Goal: Task Accomplishment & Management: Manage account settings

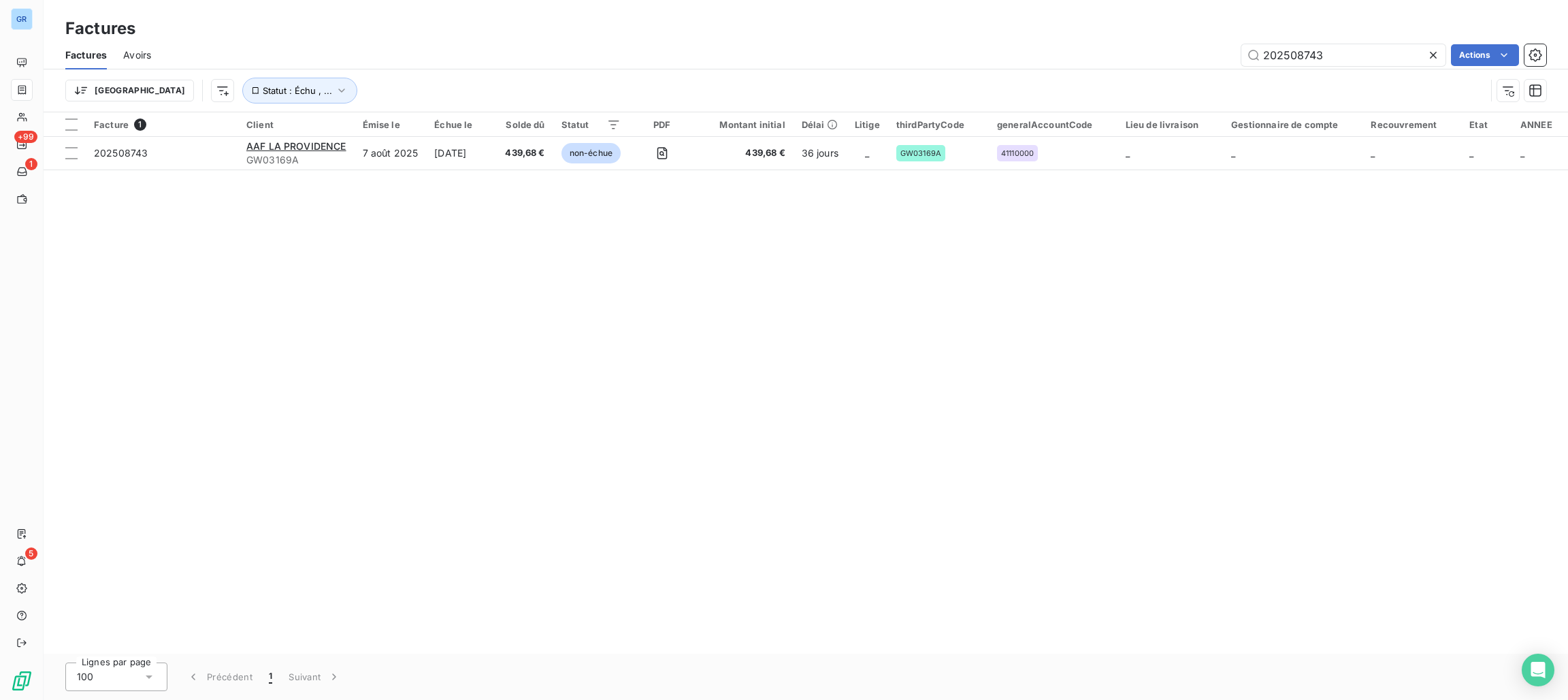
drag, startPoint x: 1506, startPoint y: 319, endPoint x: 1562, endPoint y: 298, distance: 59.8
click at [1506, 319] on div "Facture 1 Client Émise le Échue le Solde dû Statut PDF Montant initial Délai Li…" at bounding box center [805, 383] width 1524 height 541
drag, startPoint x: 1354, startPoint y: 34, endPoint x: 1311, endPoint y: 57, distance: 48.8
click at [1353, 36] on div "Factures" at bounding box center [805, 28] width 1524 height 24
drag, startPoint x: 1343, startPoint y: 51, endPoint x: 912, endPoint y: 50, distance: 431.0
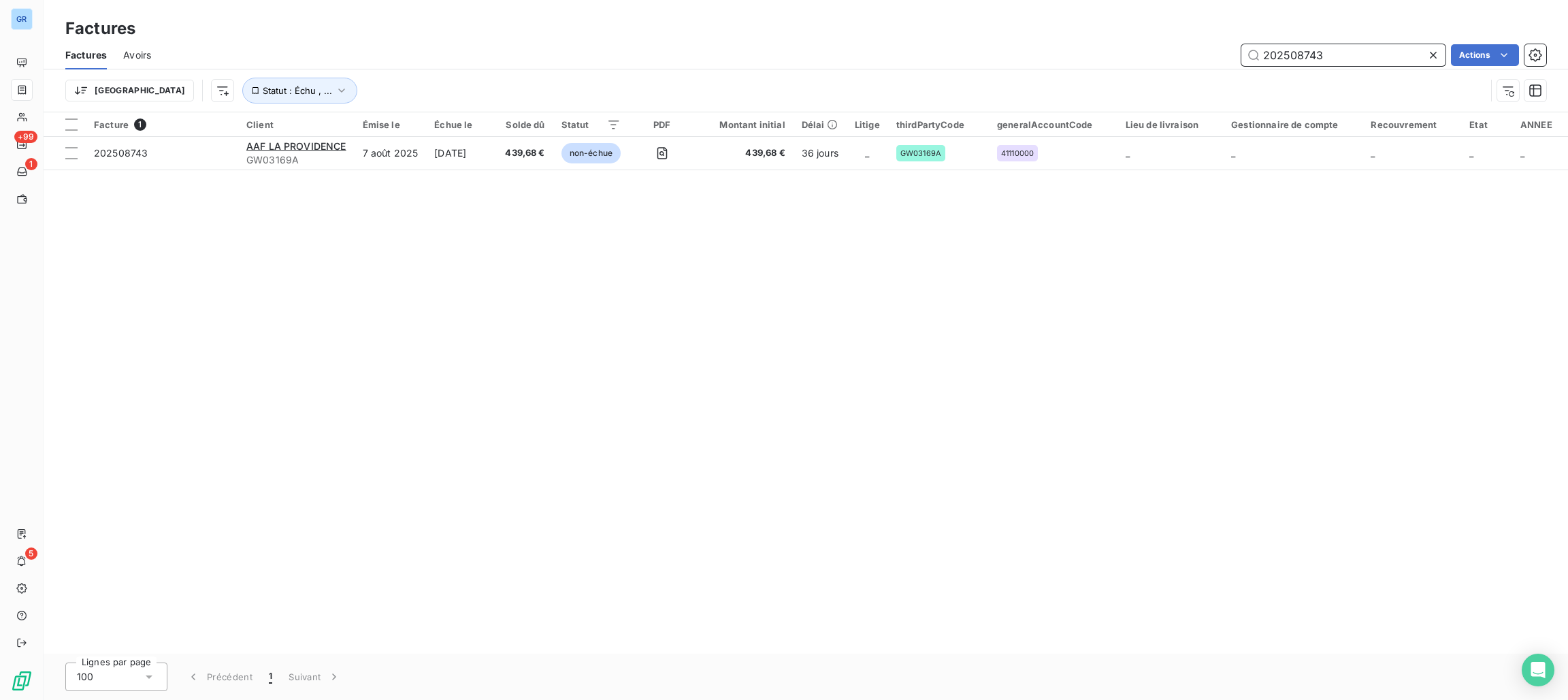
click at [953, 50] on div "202508743 Actions" at bounding box center [857, 55] width 1379 height 22
type input "BNP"
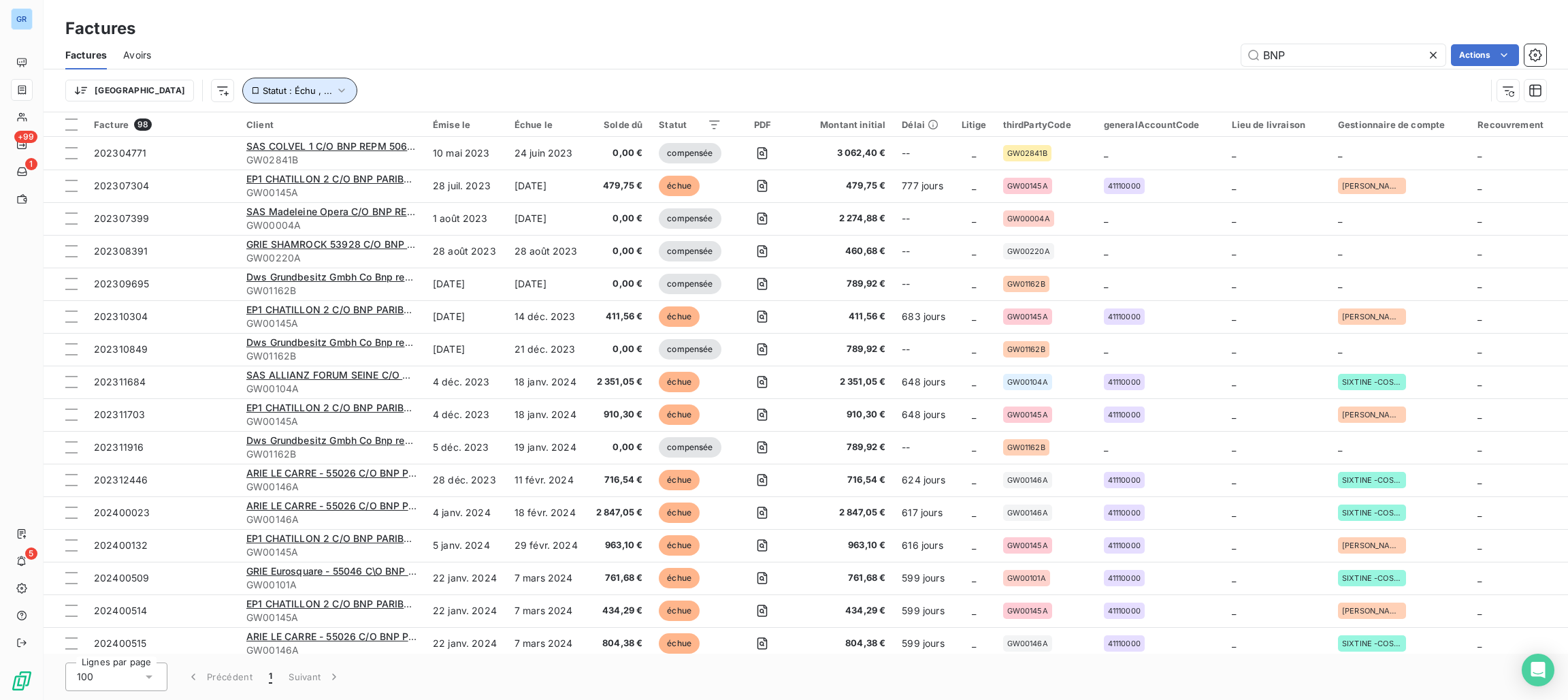
click at [263, 92] on span "Statut : Échu , ..." at bounding box center [298, 90] width 70 height 11
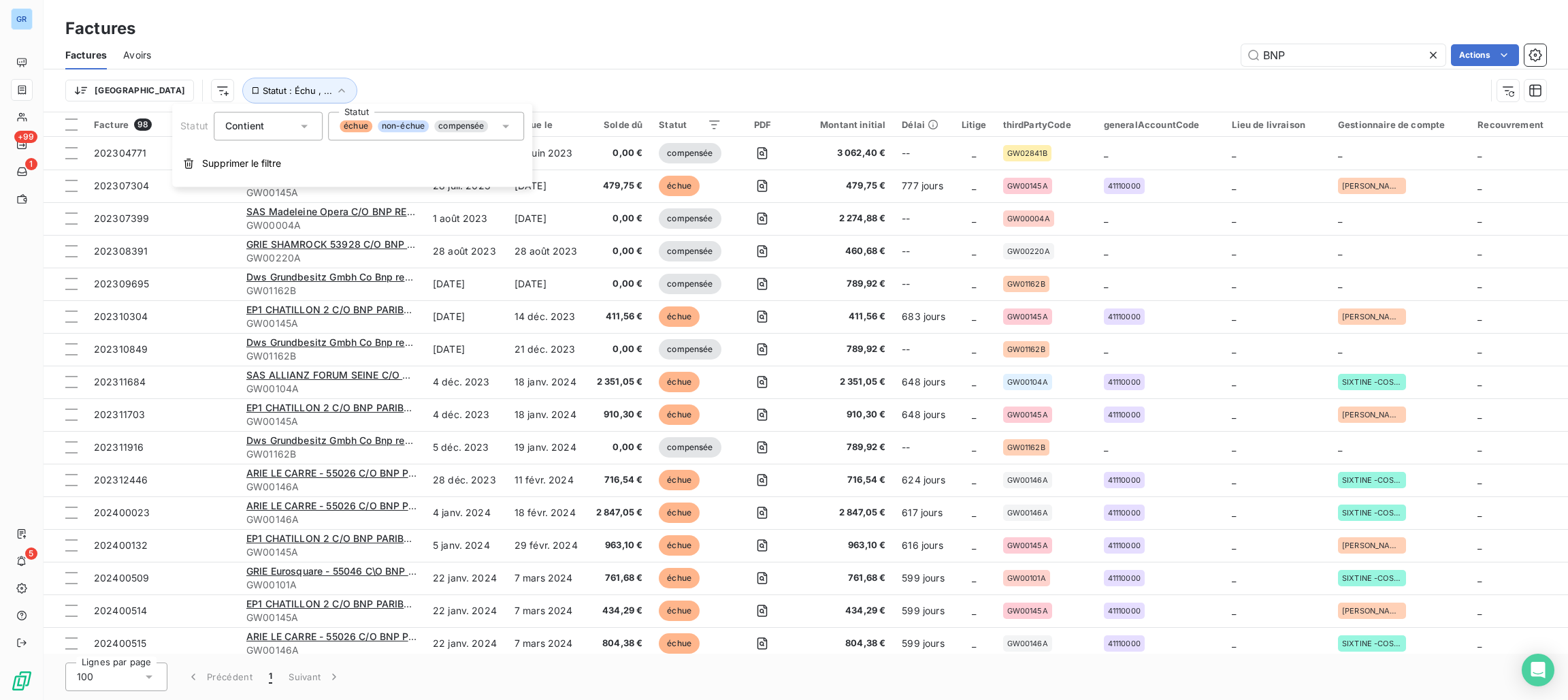
click at [339, 128] on span "échue" at bounding box center [356, 126] width 33 height 13
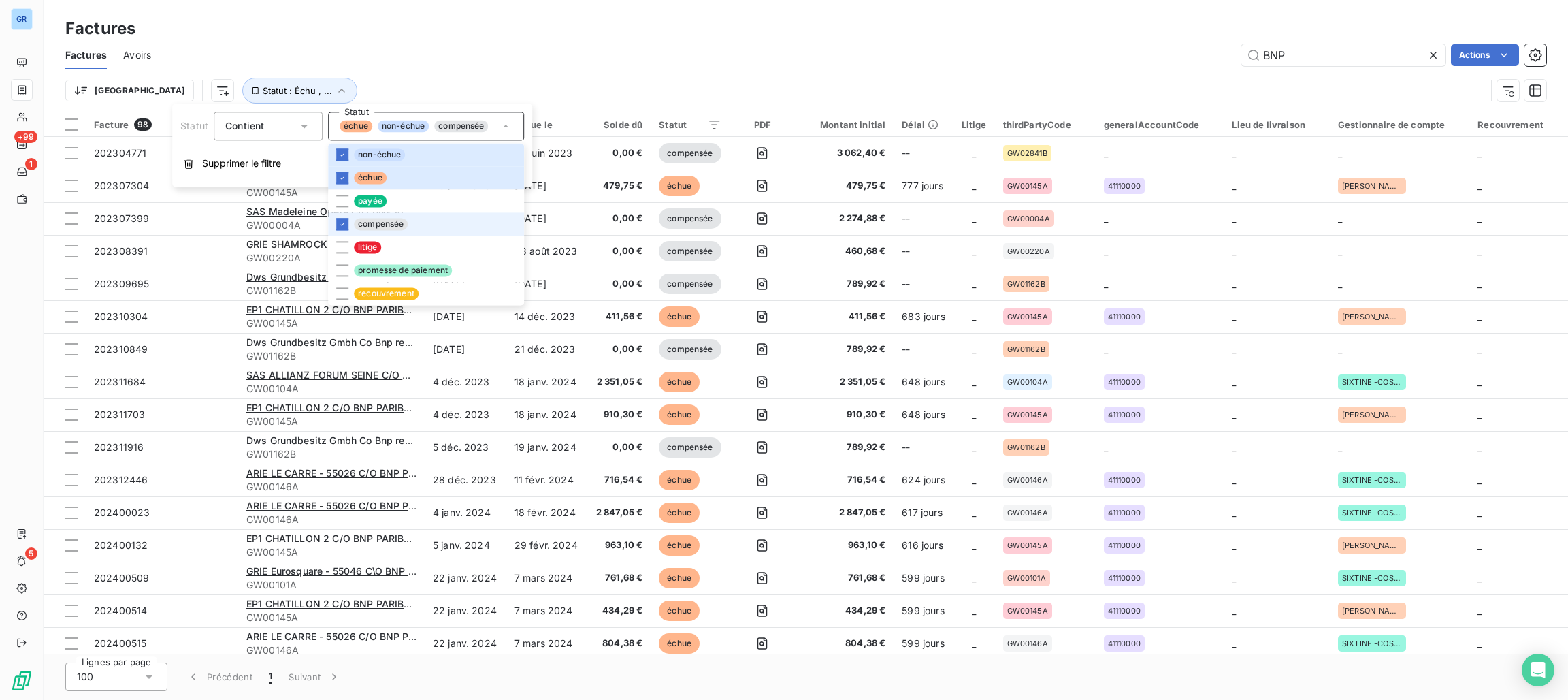
click at [363, 224] on span "compensée" at bounding box center [381, 223] width 54 height 13
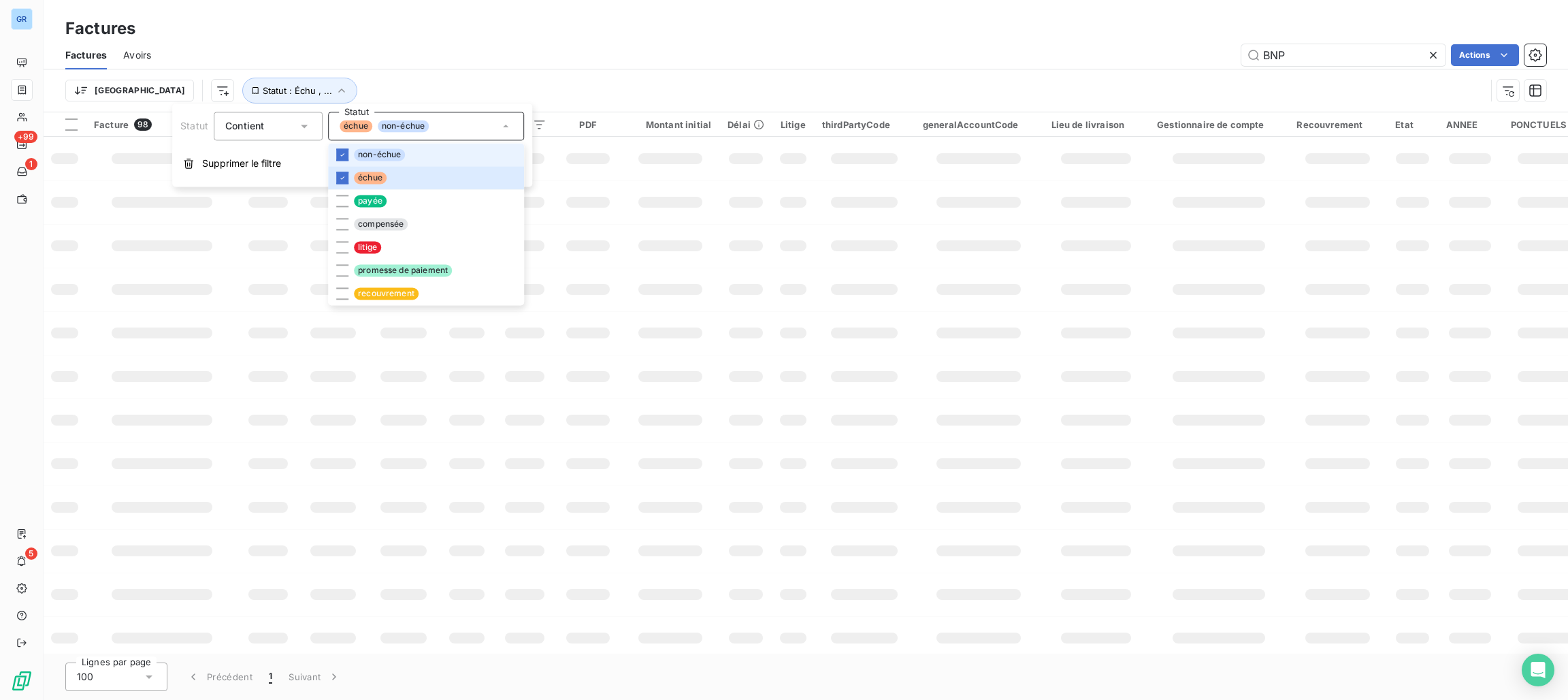
click at [385, 153] on span "non-échue" at bounding box center [379, 155] width 51 height 13
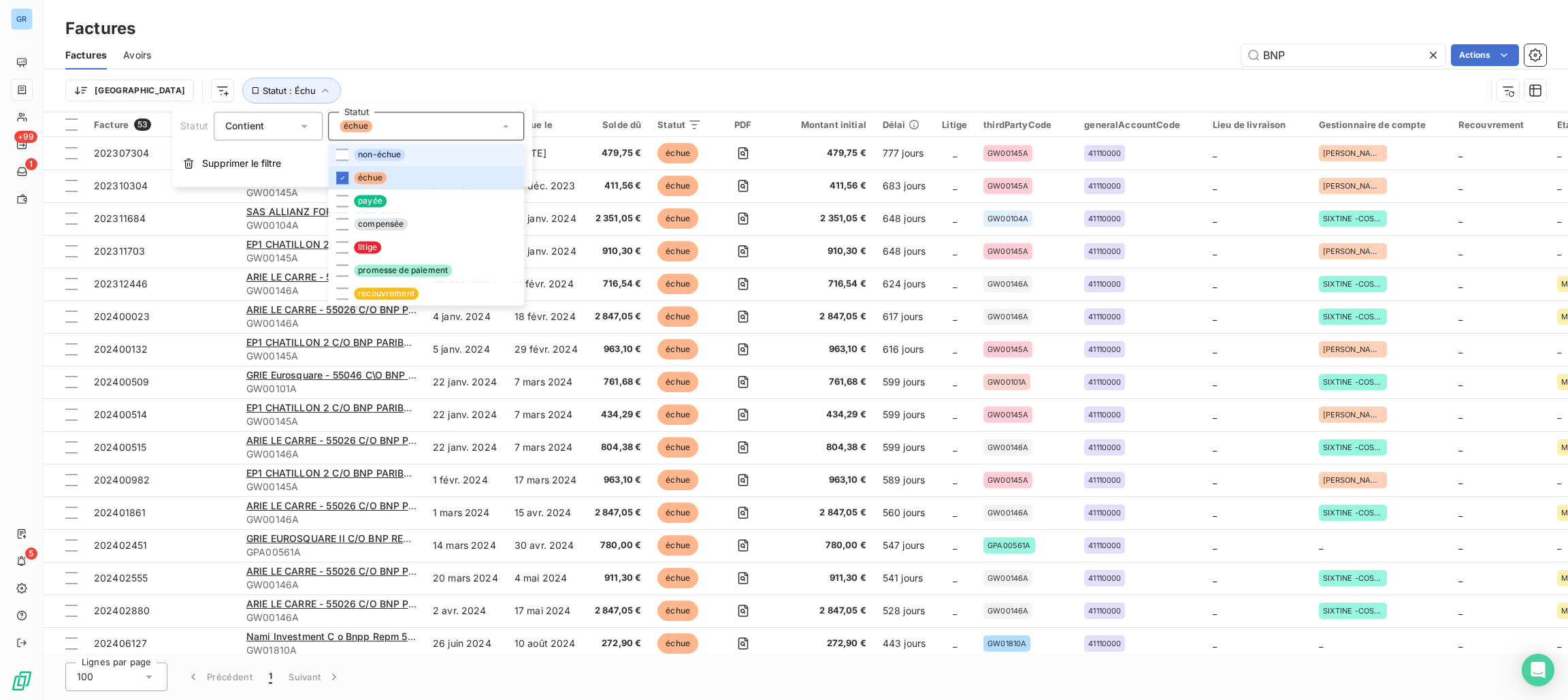
click at [386, 149] on span "non-échue" at bounding box center [379, 155] width 51 height 13
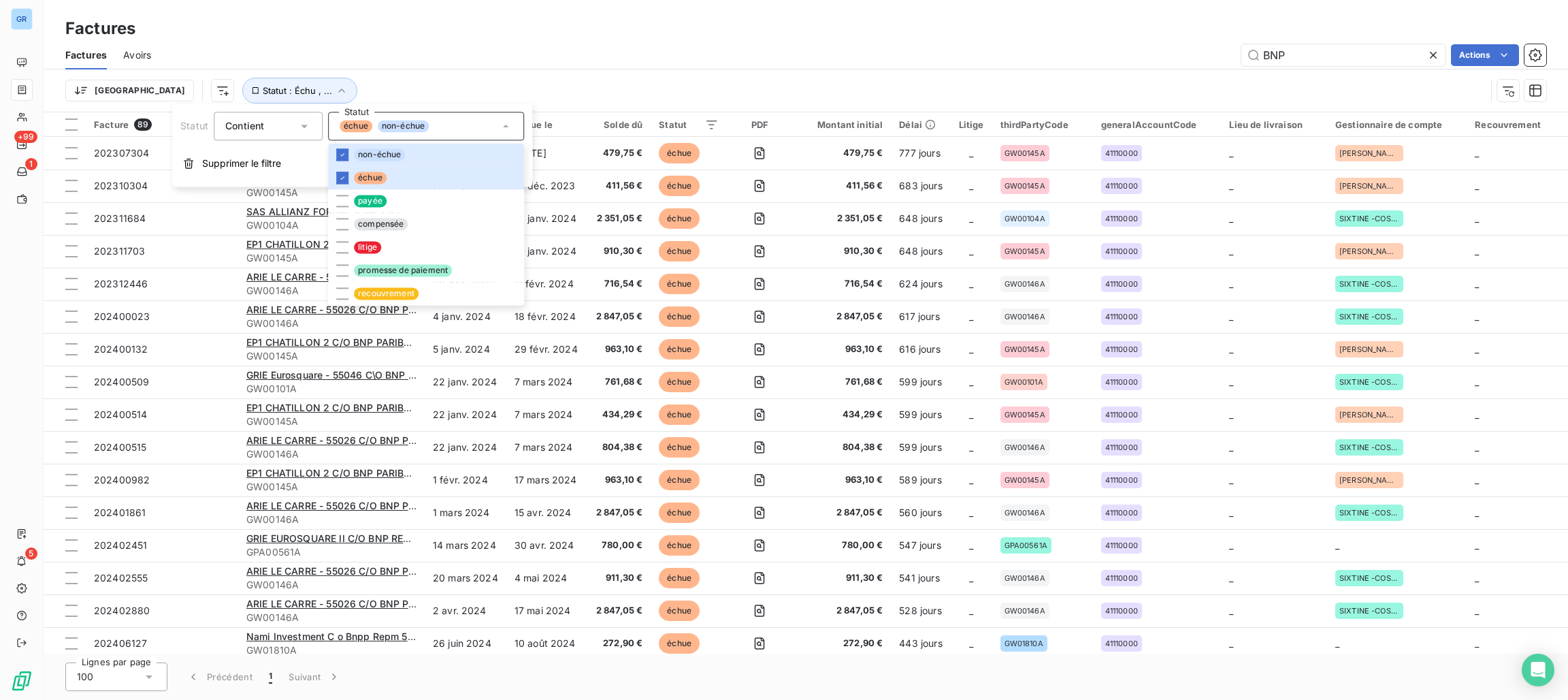
click at [643, 22] on div "Factures" at bounding box center [805, 28] width 1524 height 24
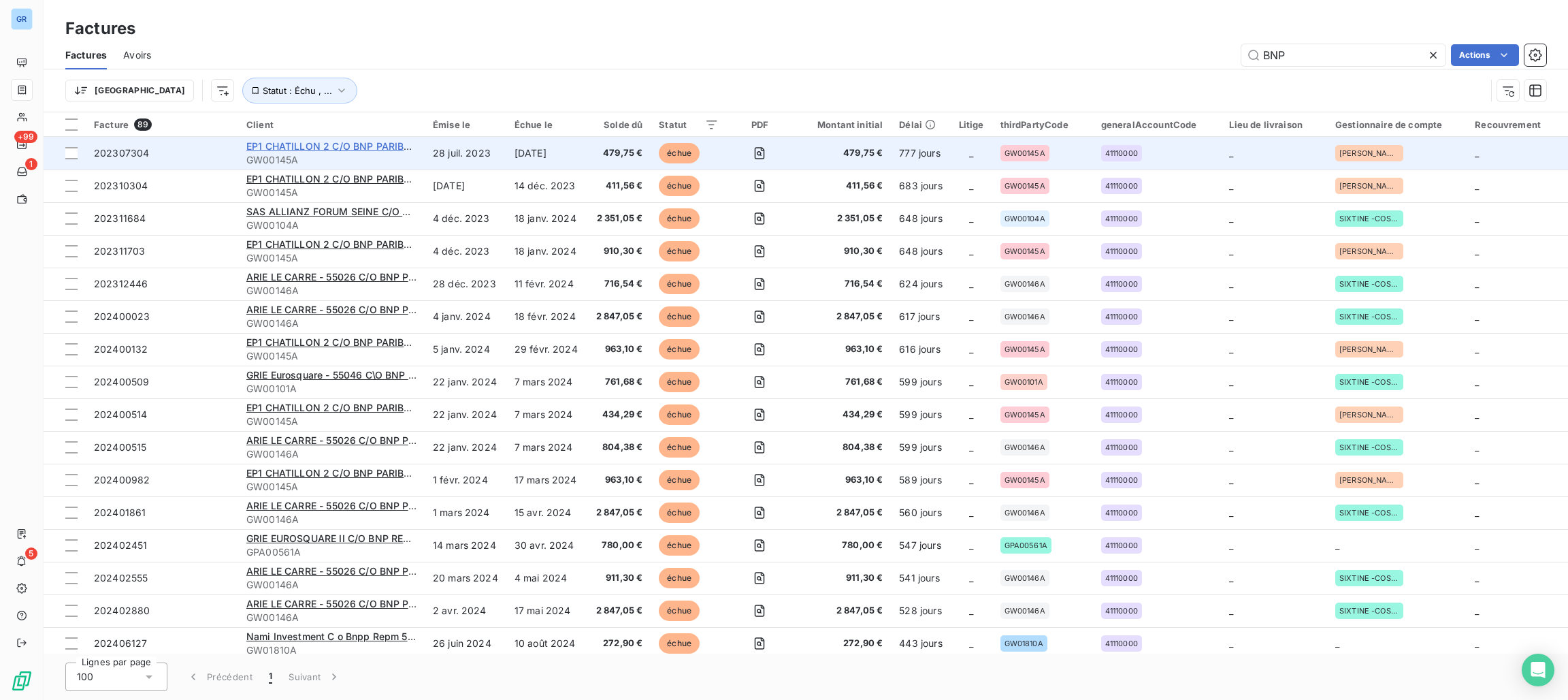
click at [299, 144] on span "EP1 CHATILLON 2 C/O BNP PARIBAS REPM 53720" at bounding box center [363, 146] width 233 height 12
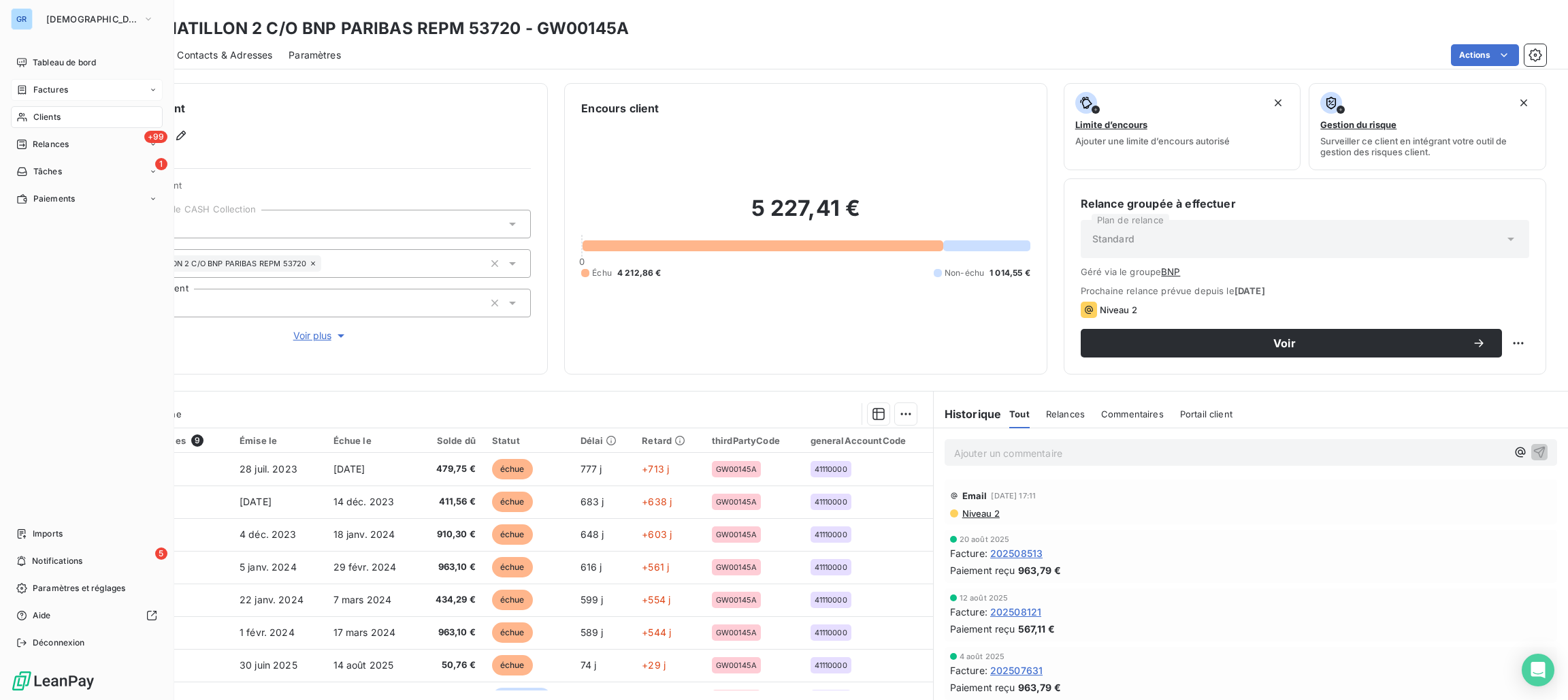
click at [55, 88] on span "Factures" at bounding box center [51, 90] width 35 height 13
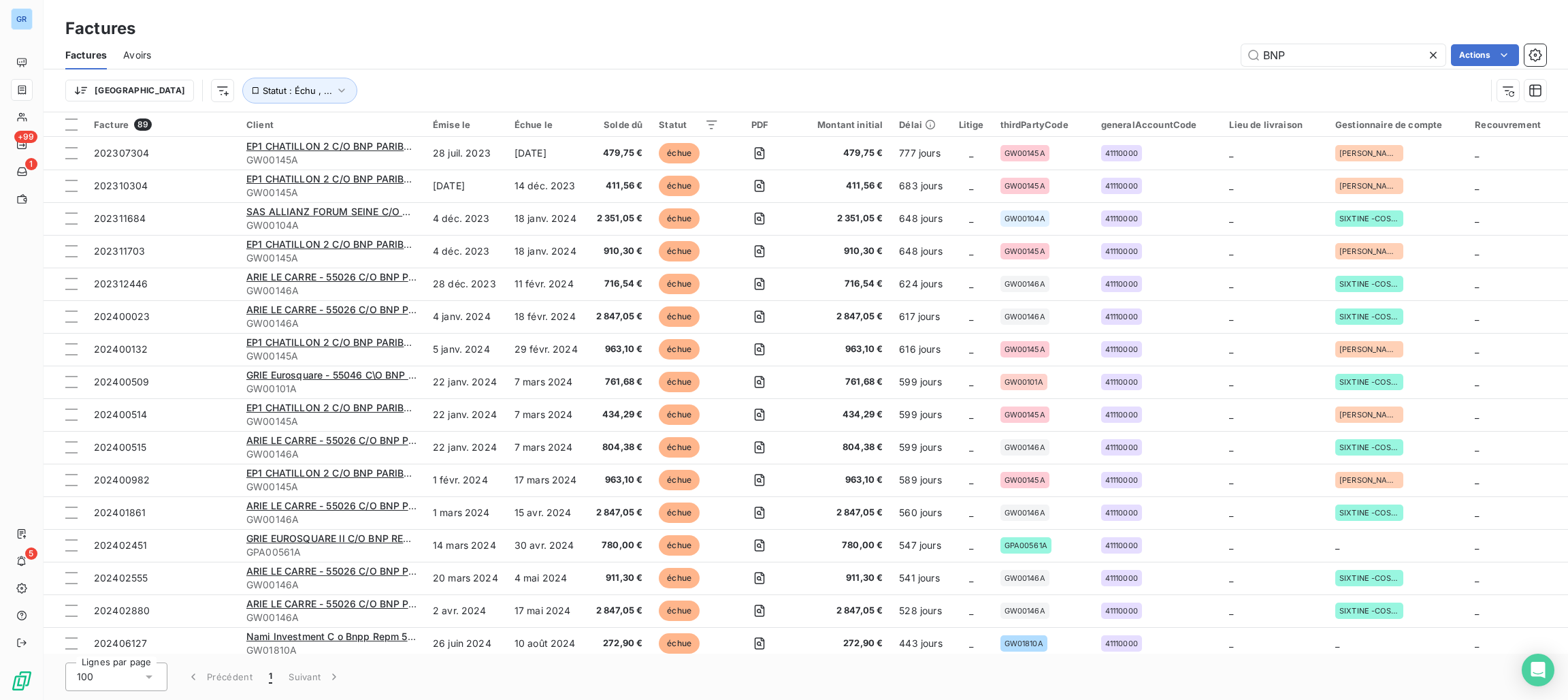
drag, startPoint x: 1341, startPoint y: 56, endPoint x: 896, endPoint y: 52, distance: 445.0
click at [896, 52] on div "BNP Actions" at bounding box center [857, 55] width 1379 height 22
type input "ADERNET"
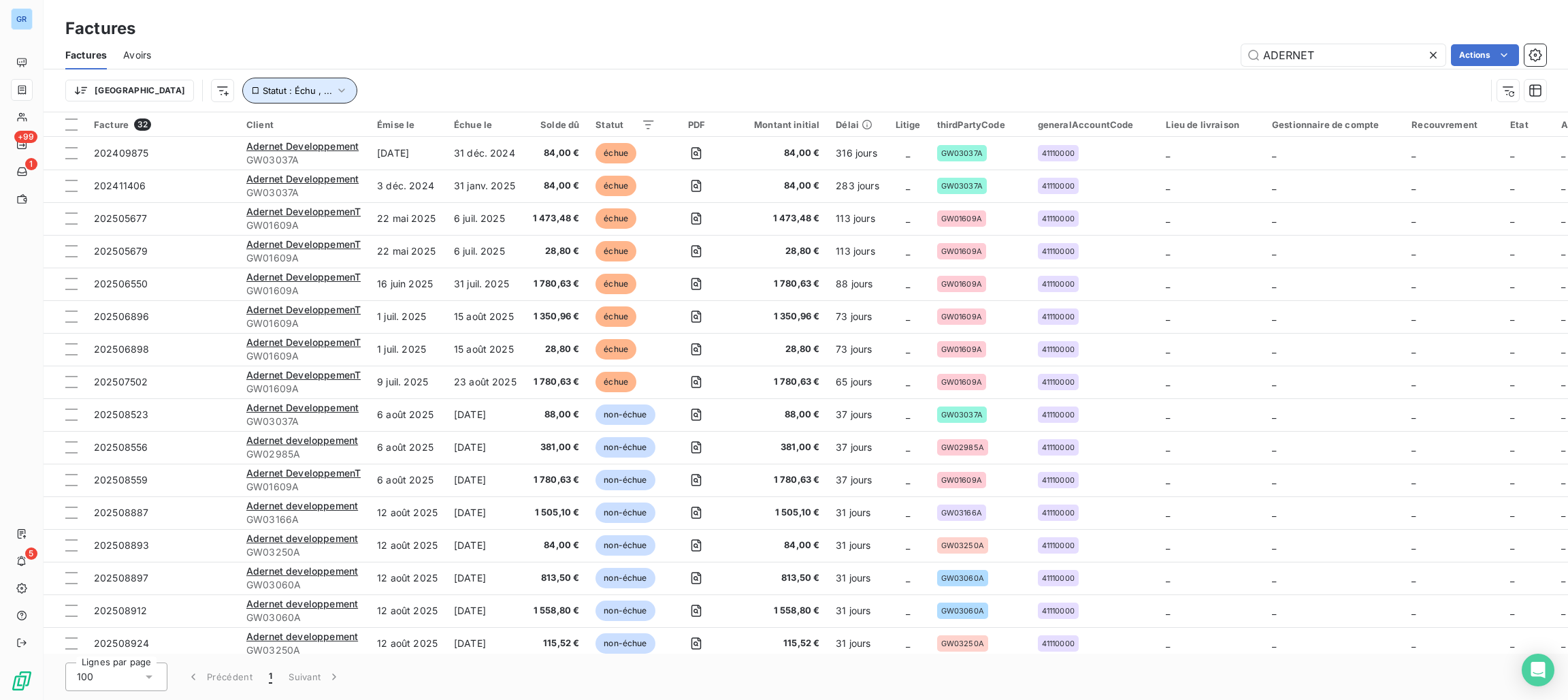
click at [260, 91] on button "Statut : Échu , ..." at bounding box center [300, 90] width 115 height 26
click at [409, 129] on span "non-échue" at bounding box center [403, 126] width 51 height 13
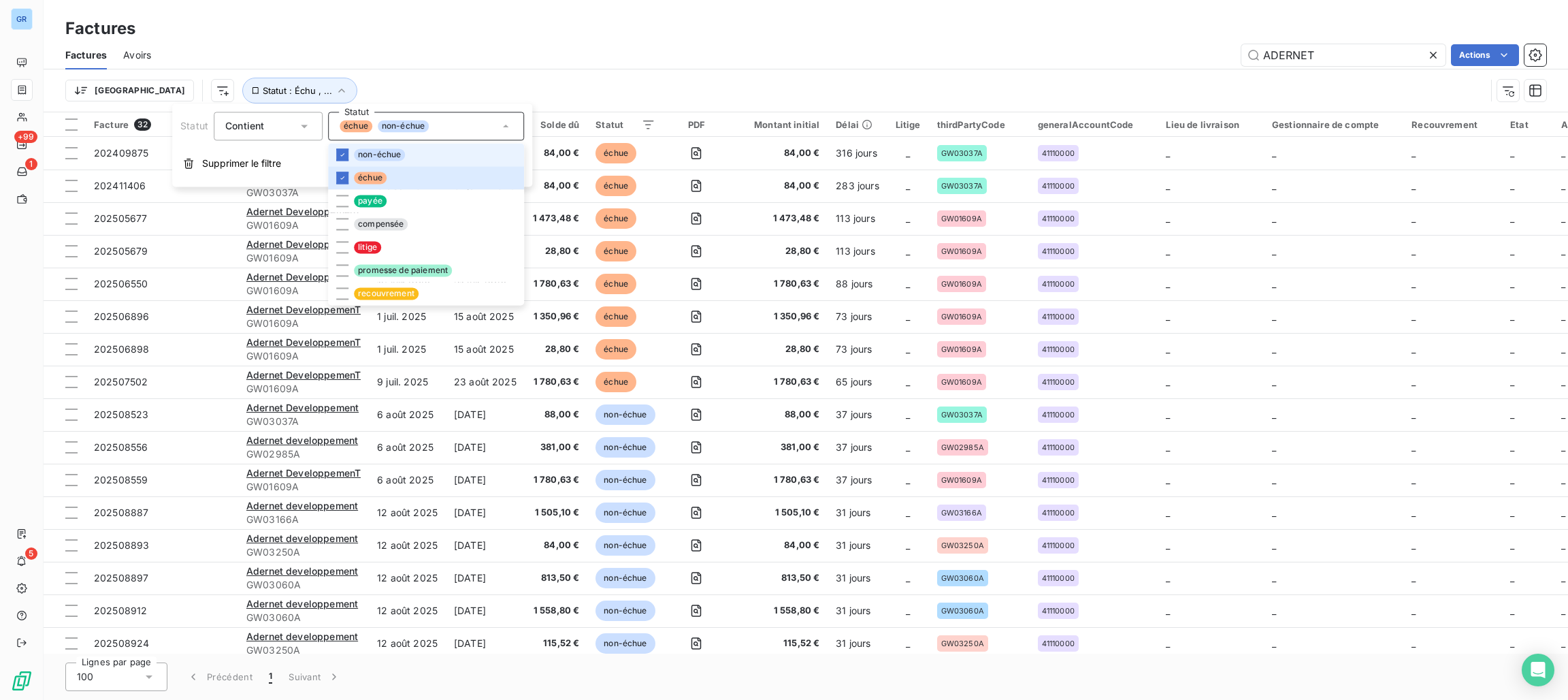
click at [376, 156] on span "non-échue" at bounding box center [379, 155] width 51 height 13
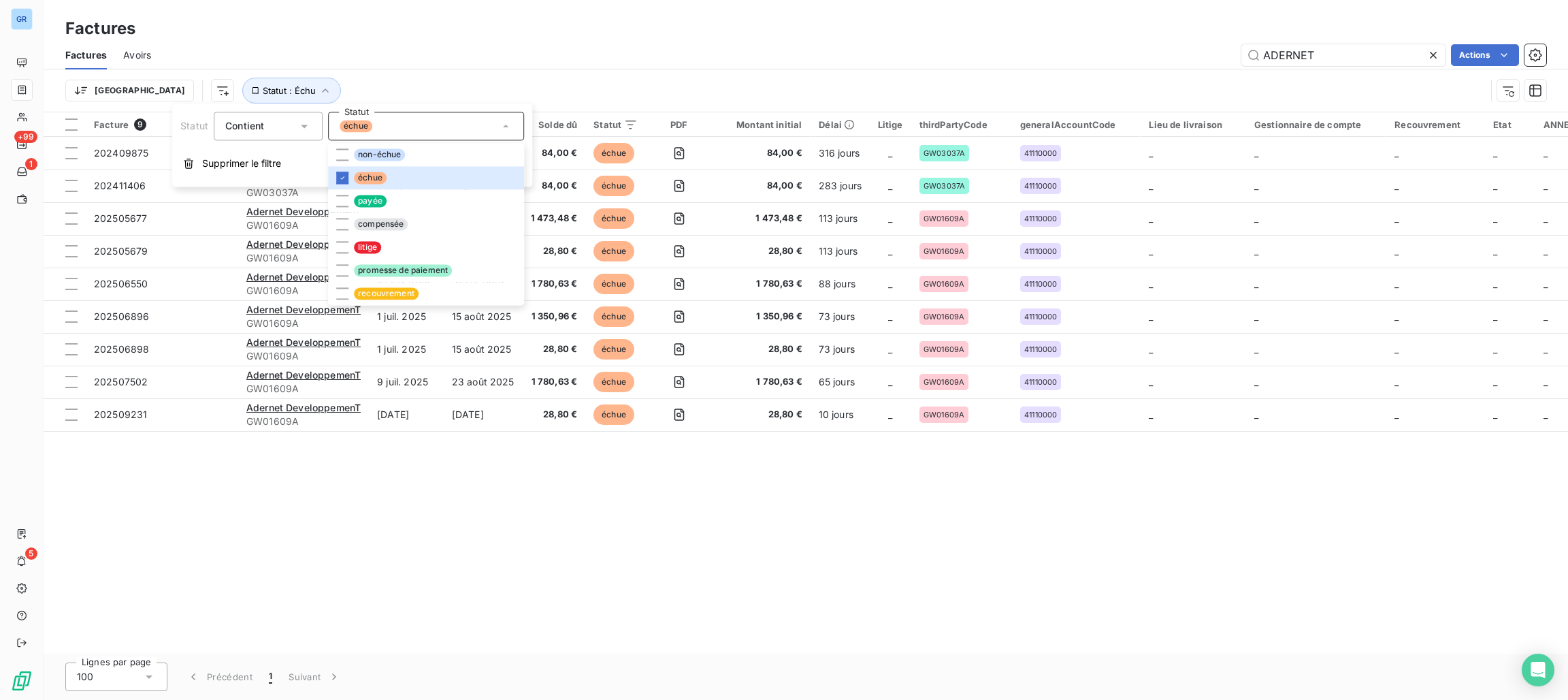
click at [682, 49] on div "ADERNET Actions" at bounding box center [857, 55] width 1379 height 22
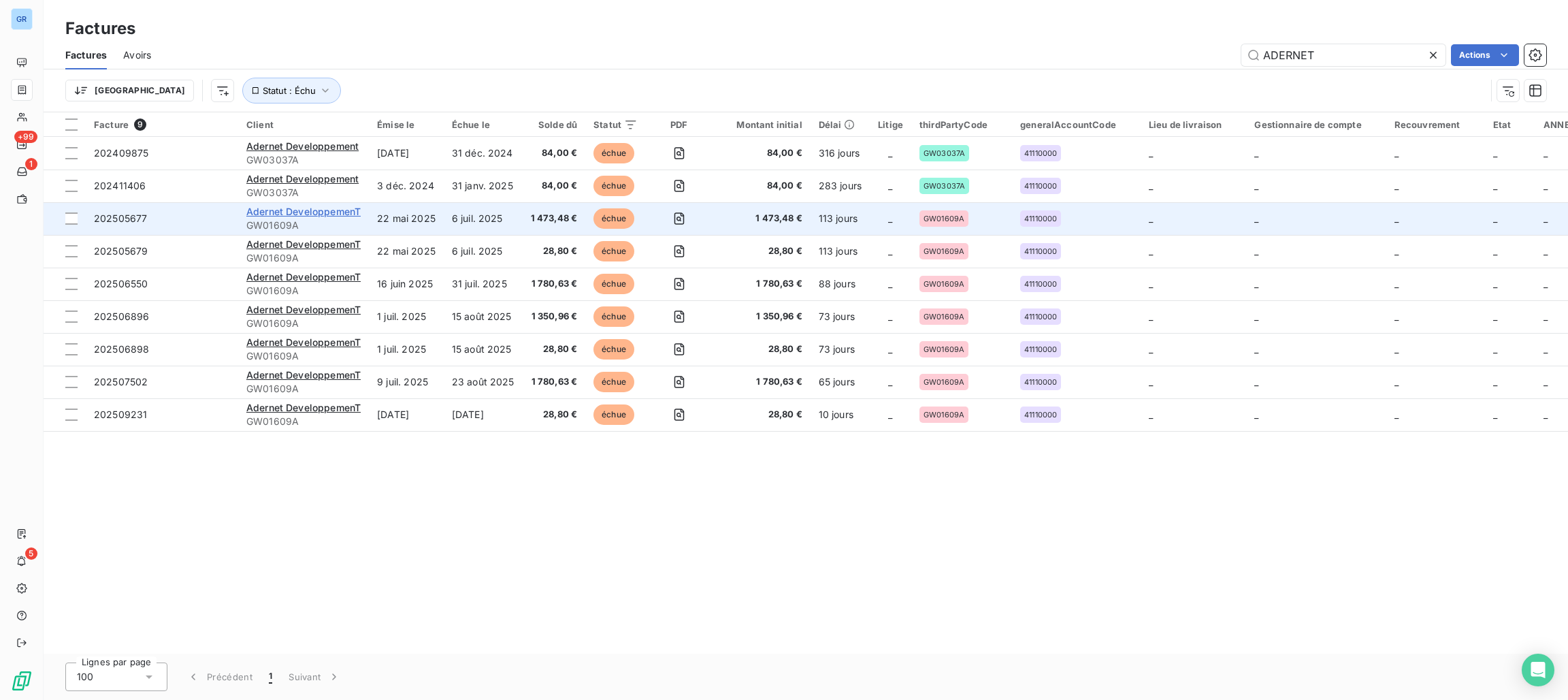
click at [321, 211] on span "Adernet DeveloppemenT" at bounding box center [304, 212] width 114 height 12
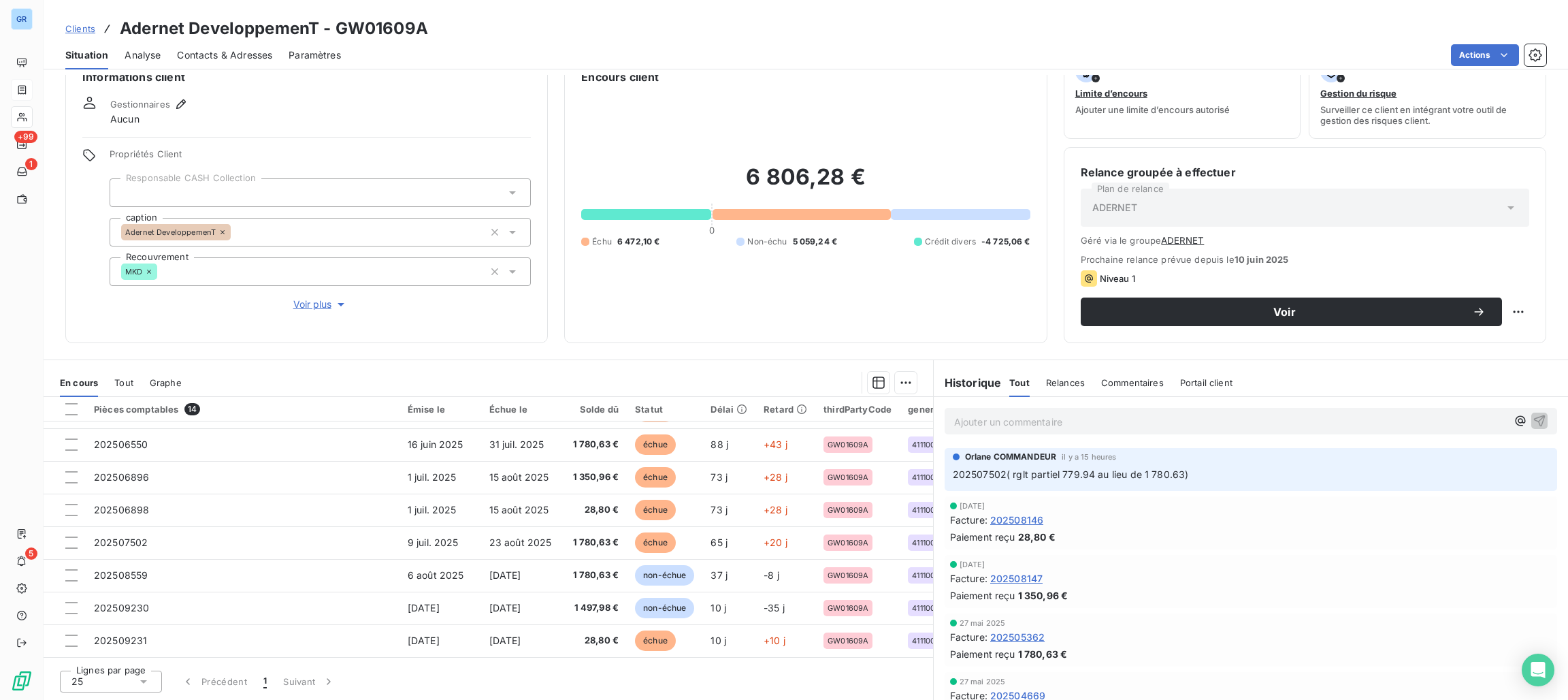
scroll to position [225, 0]
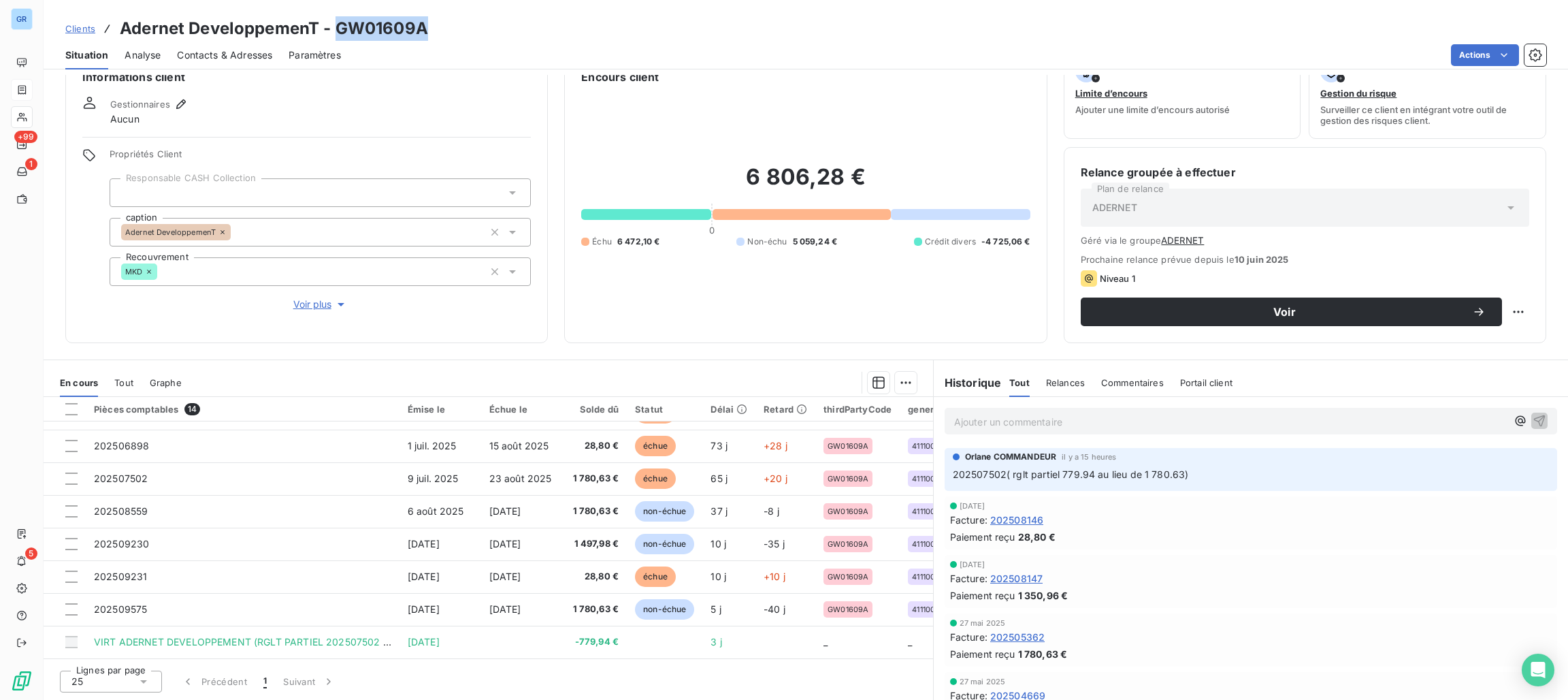
drag, startPoint x: 440, startPoint y: 30, endPoint x: 337, endPoint y: 29, distance: 103.0
click at [337, 29] on div "Clients Adernet DeveloppemenT - GW01609A" at bounding box center [805, 28] width 1524 height 24
copy h3 "GW01609A"
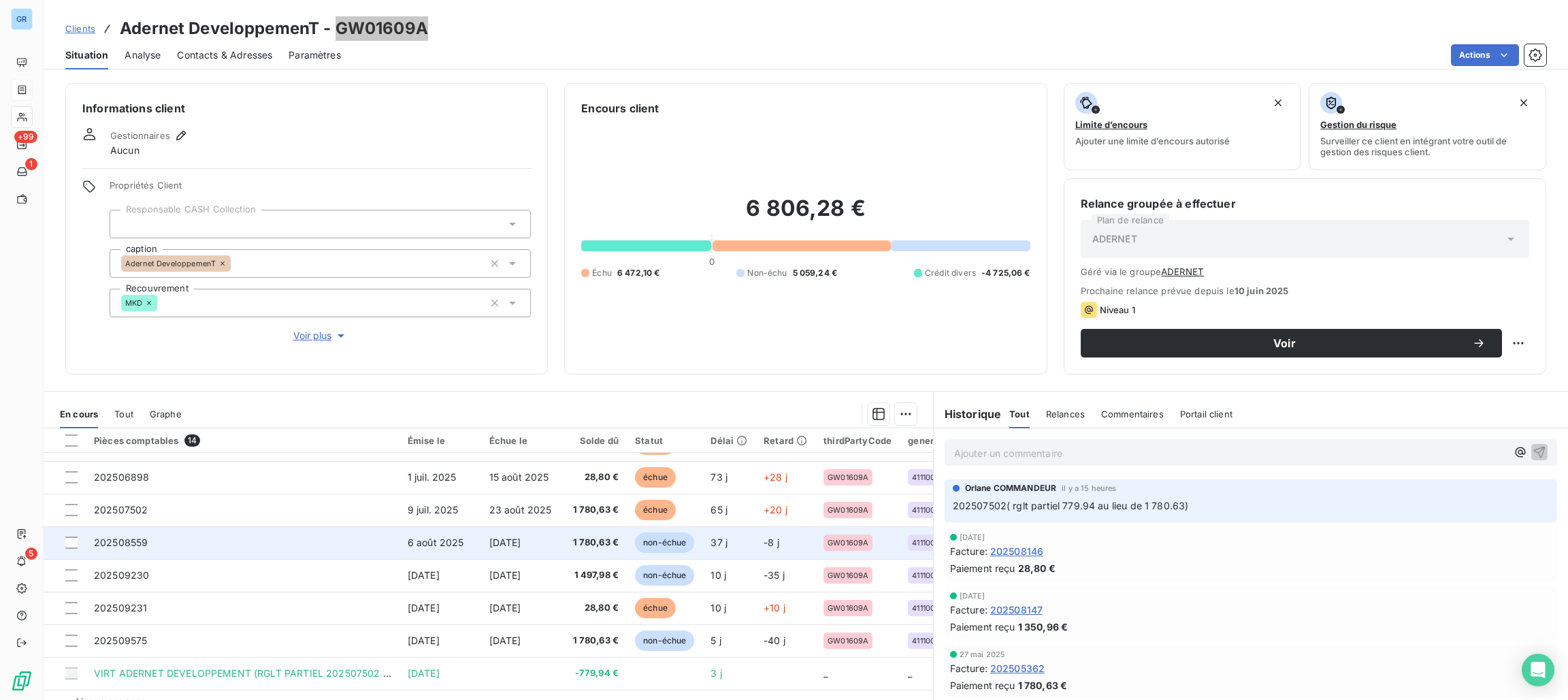
scroll to position [0, 0]
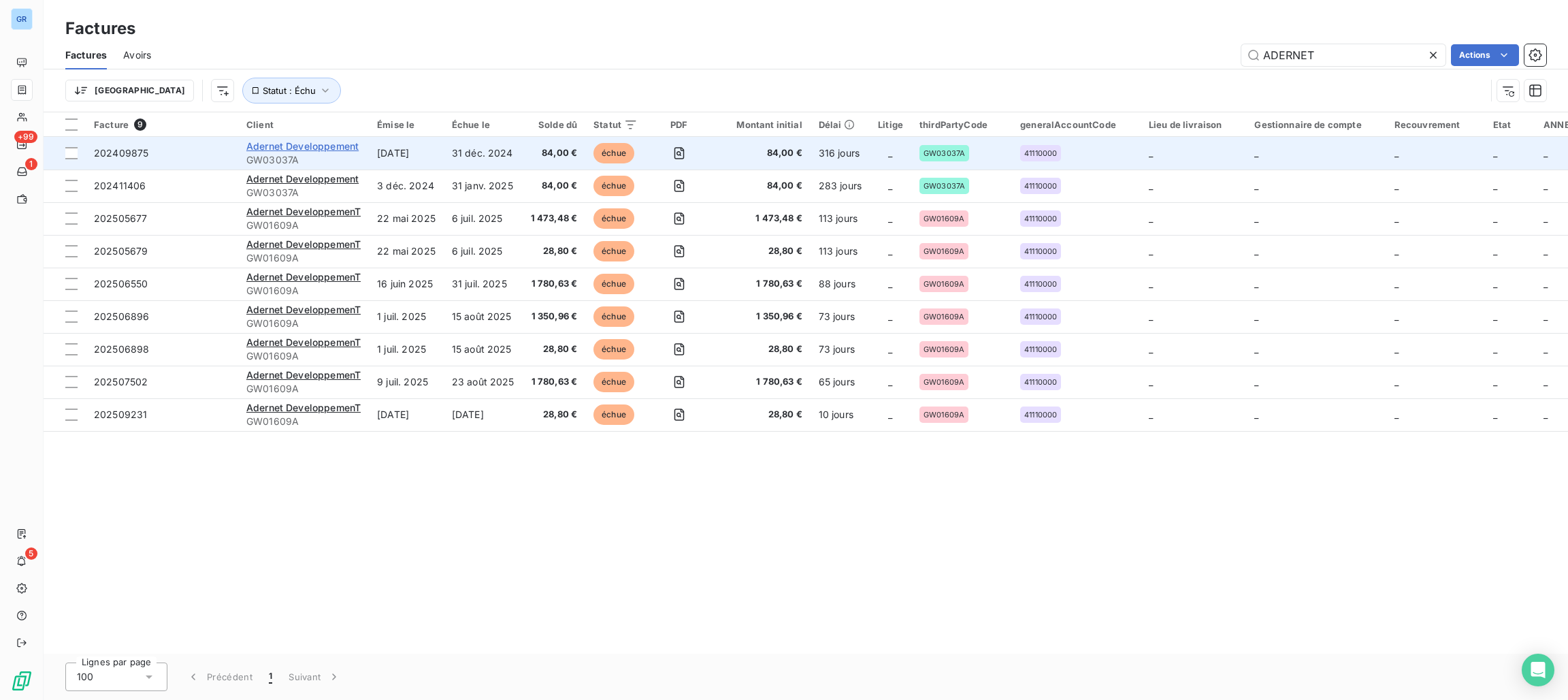
click at [319, 143] on span "Adernet Developpement" at bounding box center [303, 146] width 112 height 12
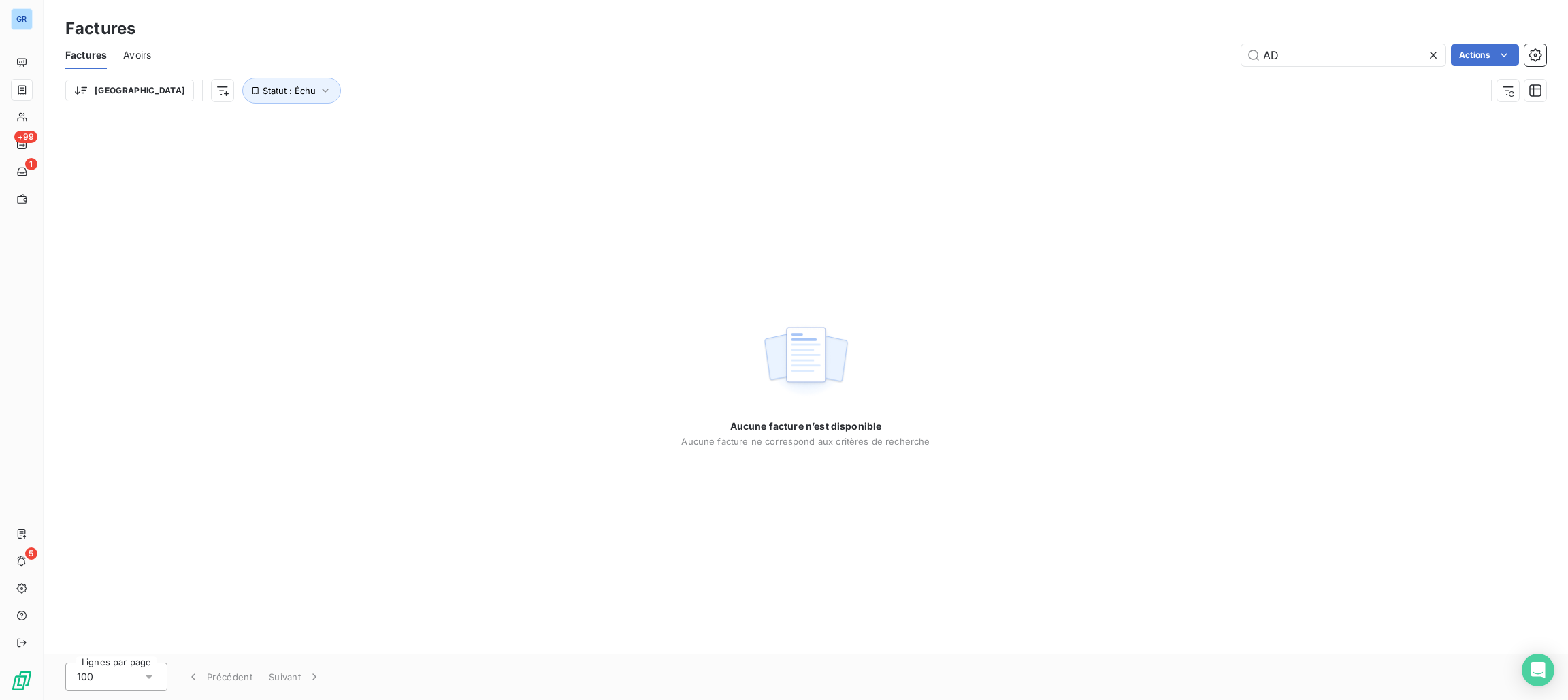
type input "A"
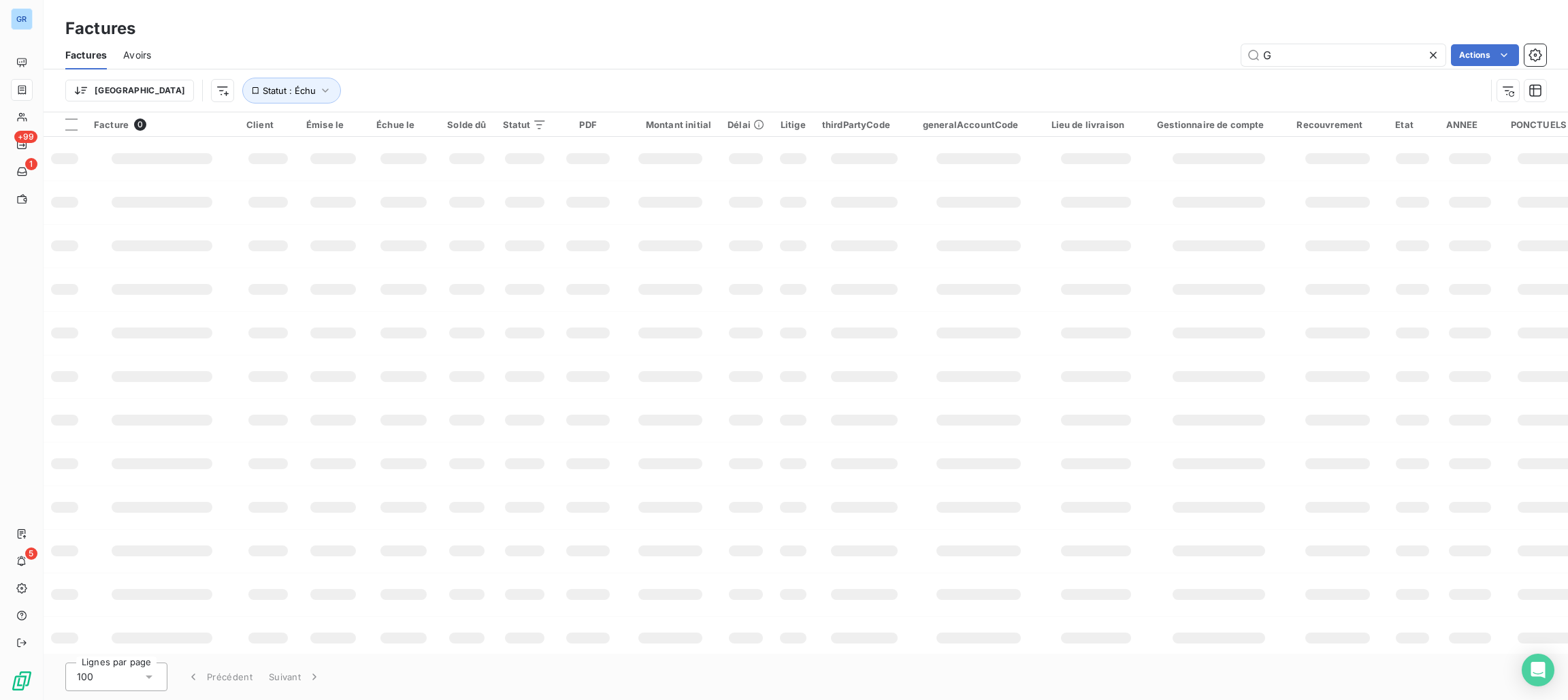
type input "GW"
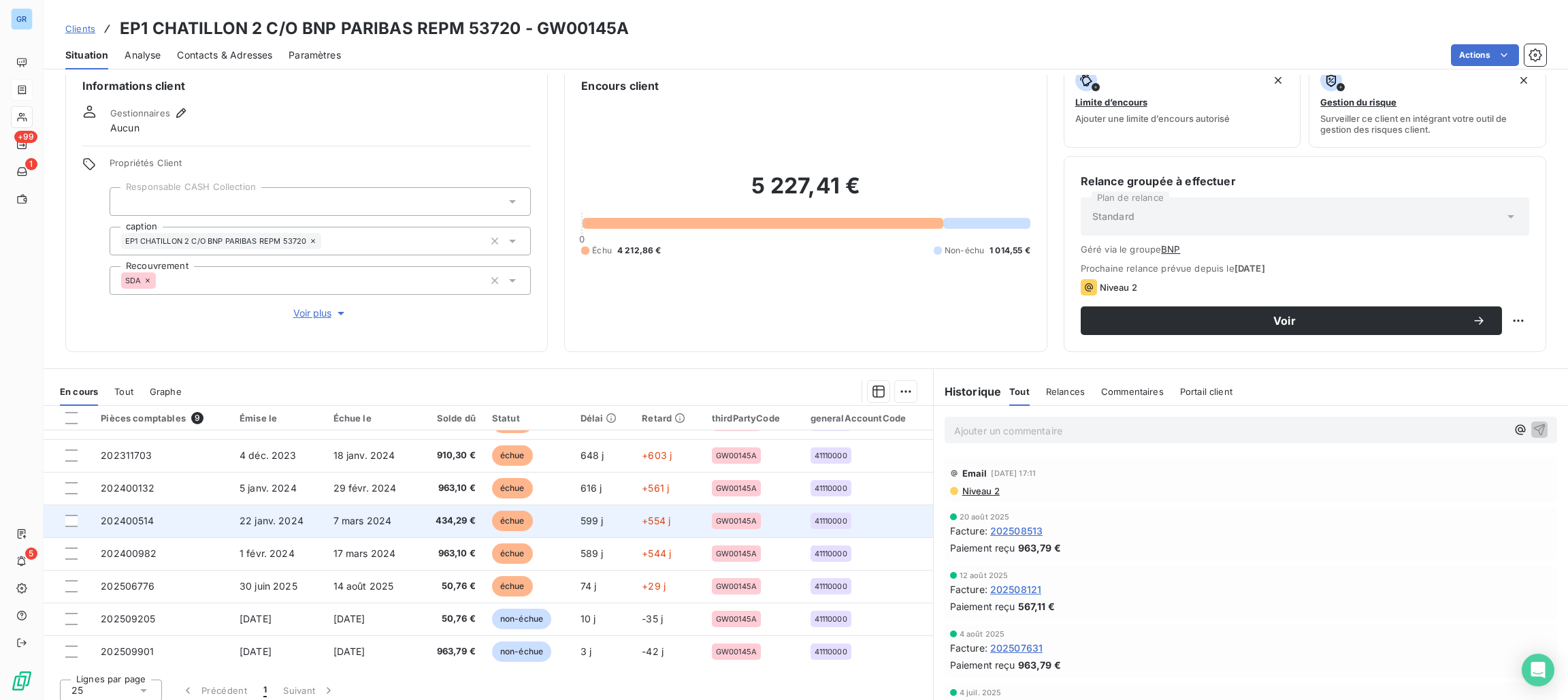
scroll to position [31, 0]
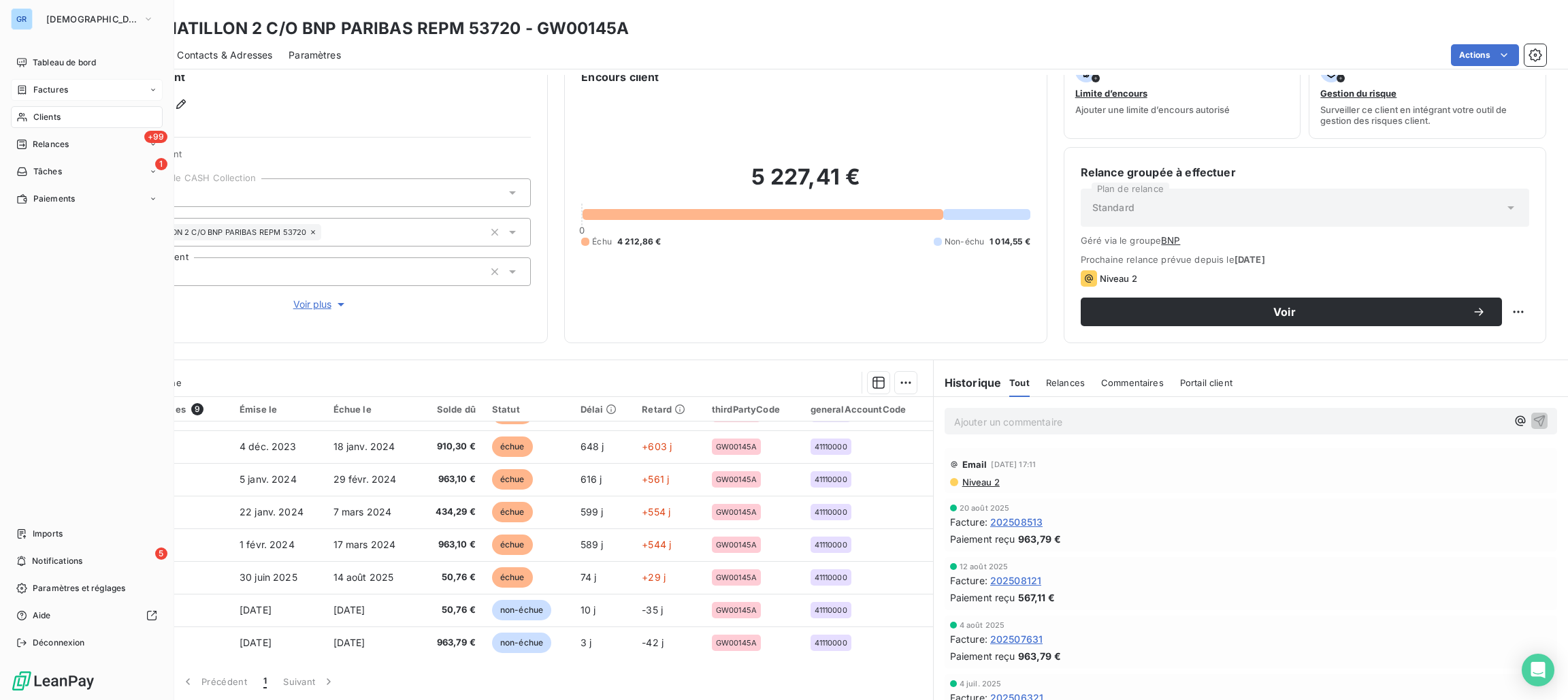
click at [54, 116] on span "Clients" at bounding box center [47, 117] width 27 height 13
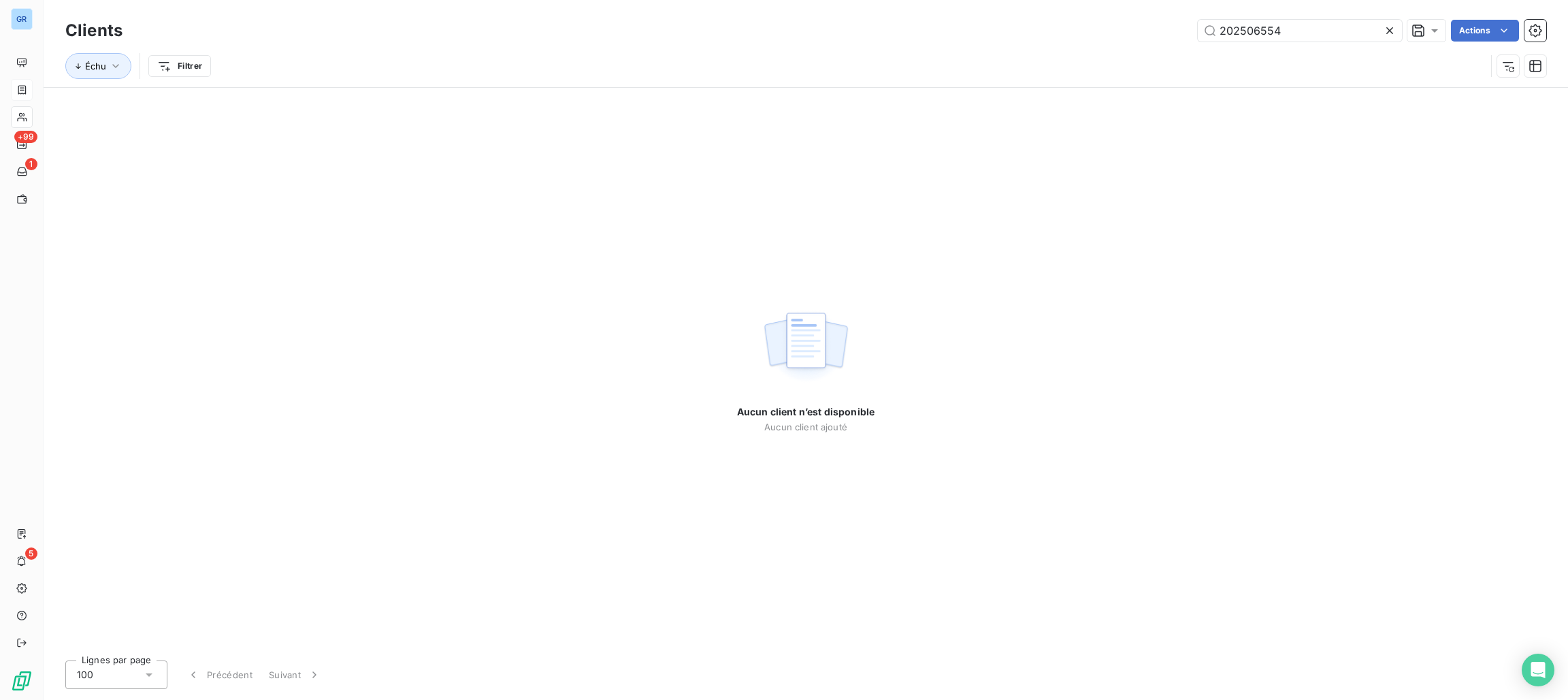
drag, startPoint x: 1310, startPoint y: 34, endPoint x: 906, endPoint y: 33, distance: 404.0
click at [978, 33] on div "202506554 Actions" at bounding box center [843, 30] width 1408 height 22
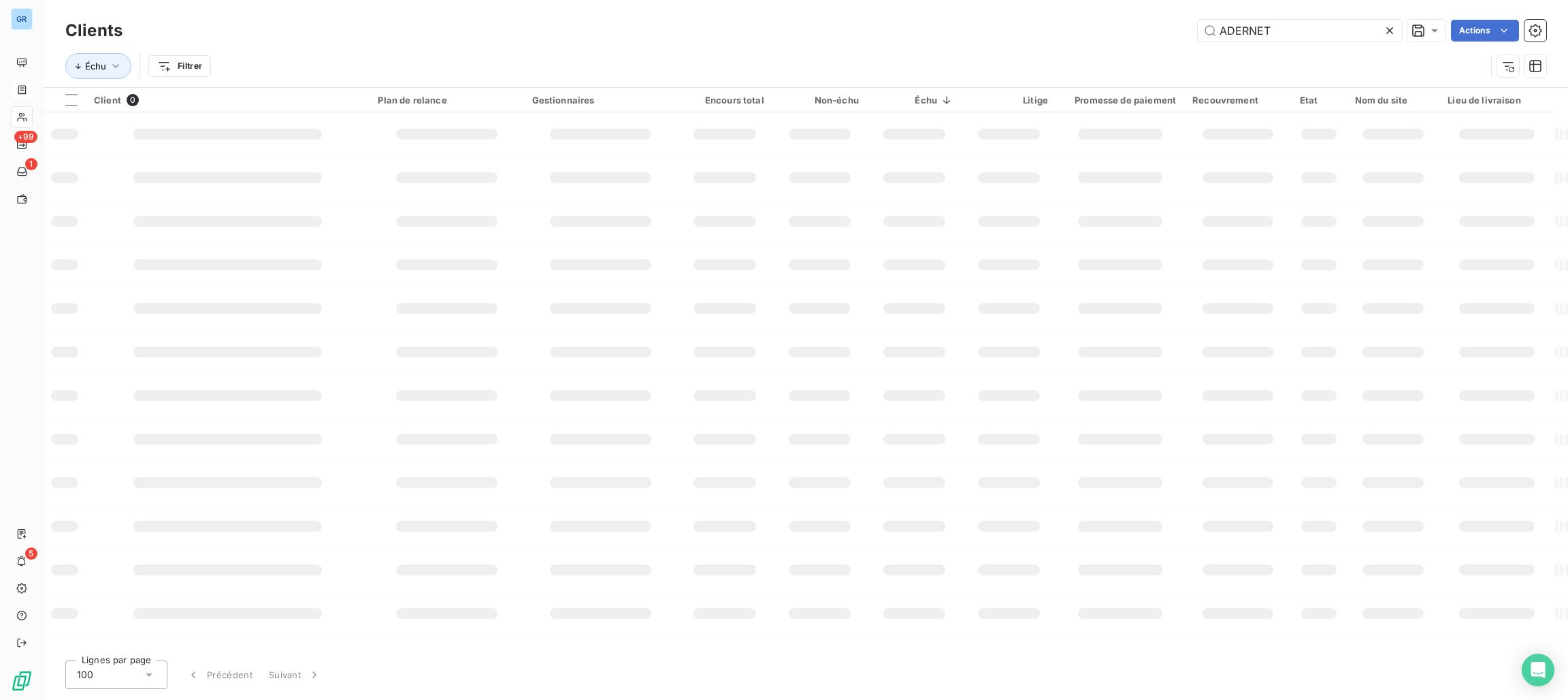
type input "ADERNET"
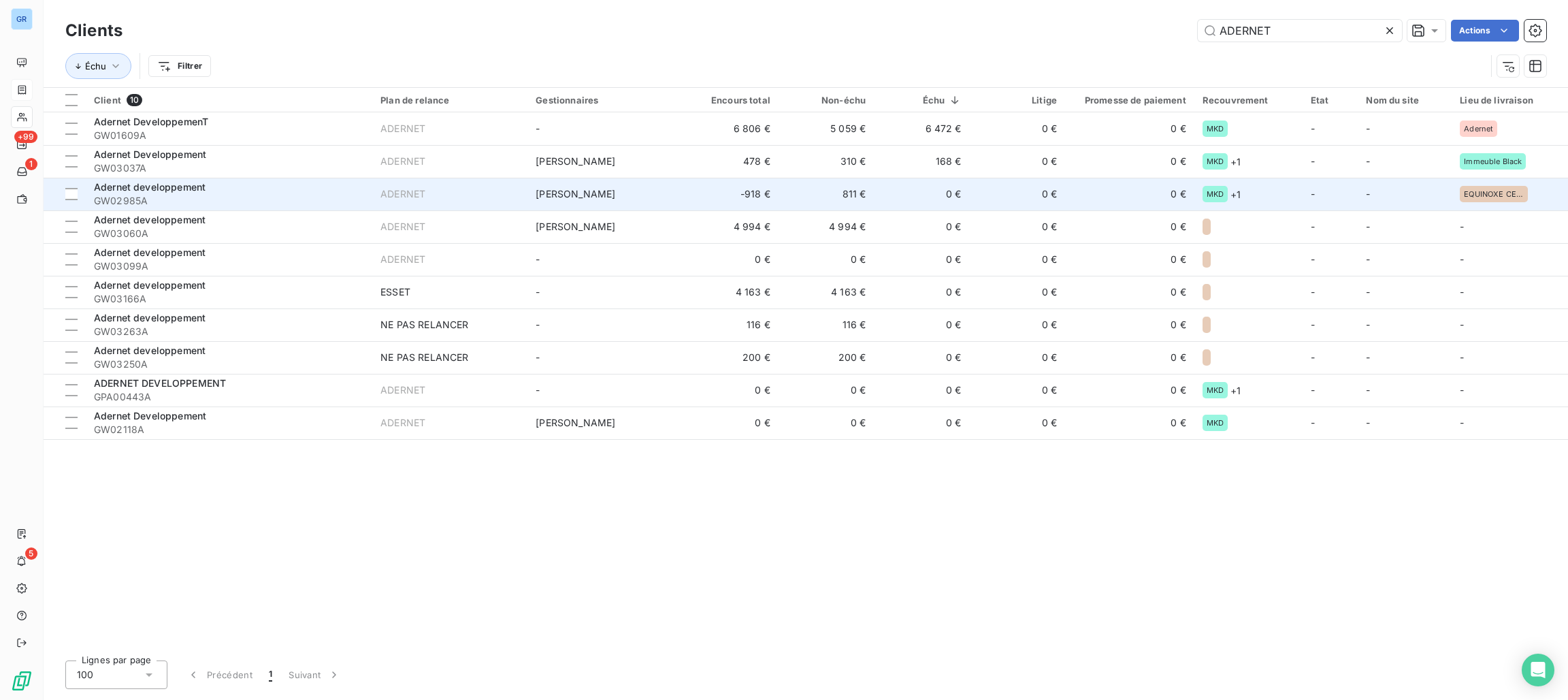
click at [149, 191] on span "Adernet developpement" at bounding box center [149, 187] width 111 height 12
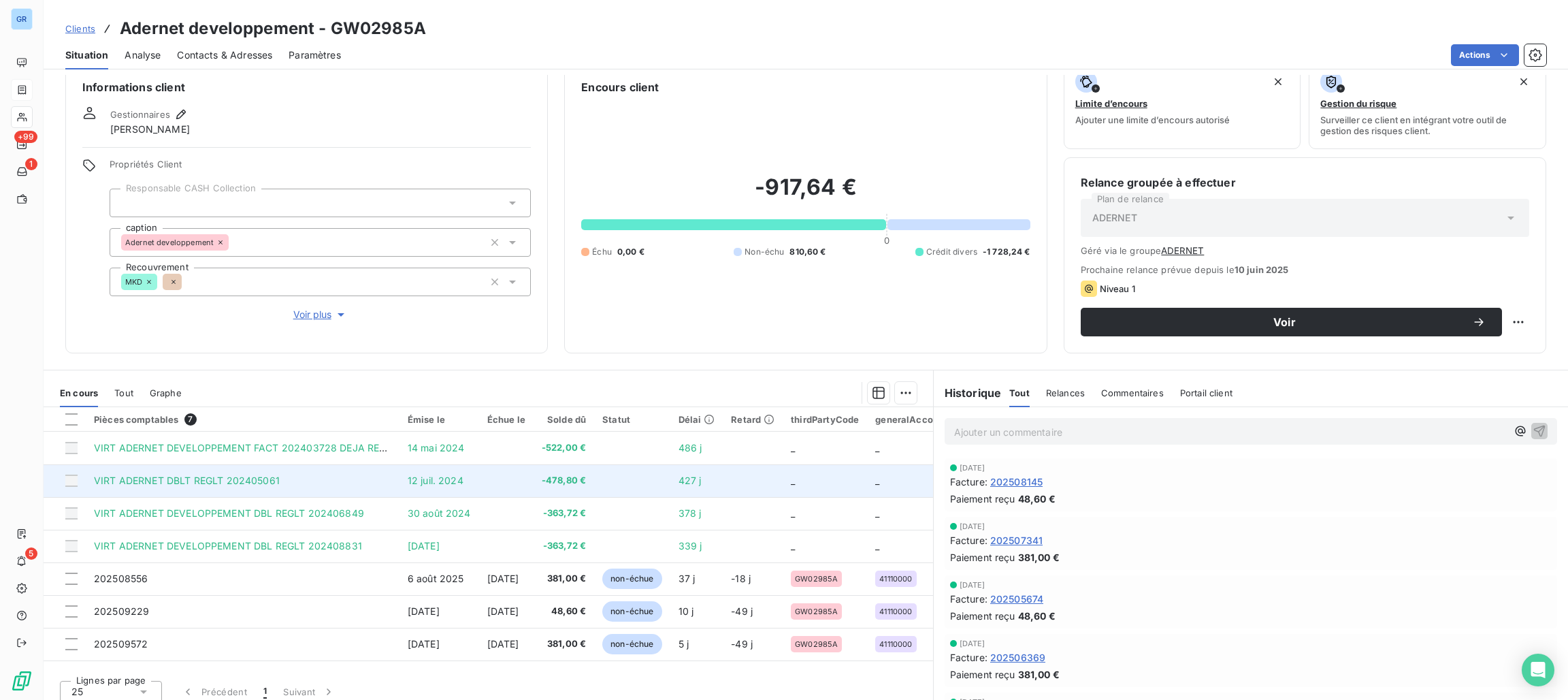
scroll to position [31, 0]
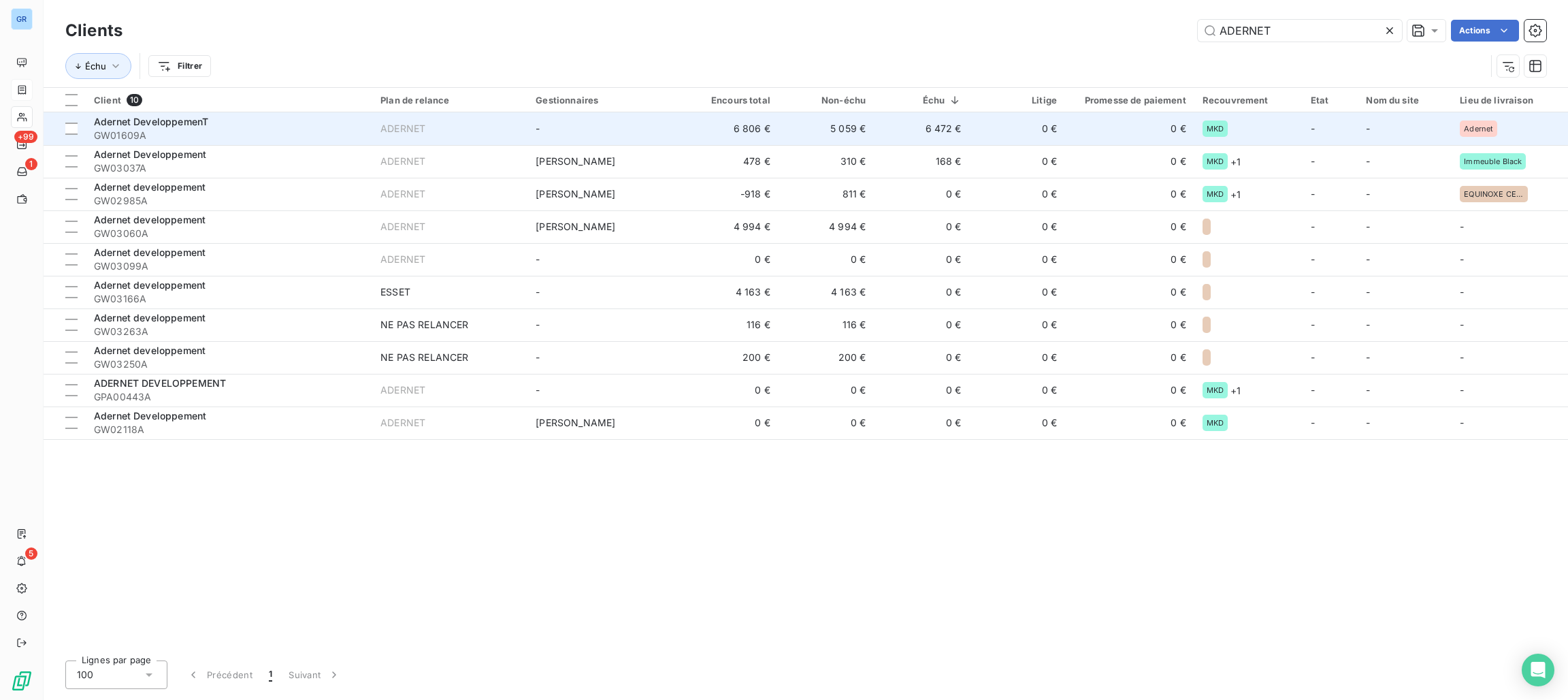
click at [938, 126] on td "6 472 €" at bounding box center [921, 129] width 96 height 33
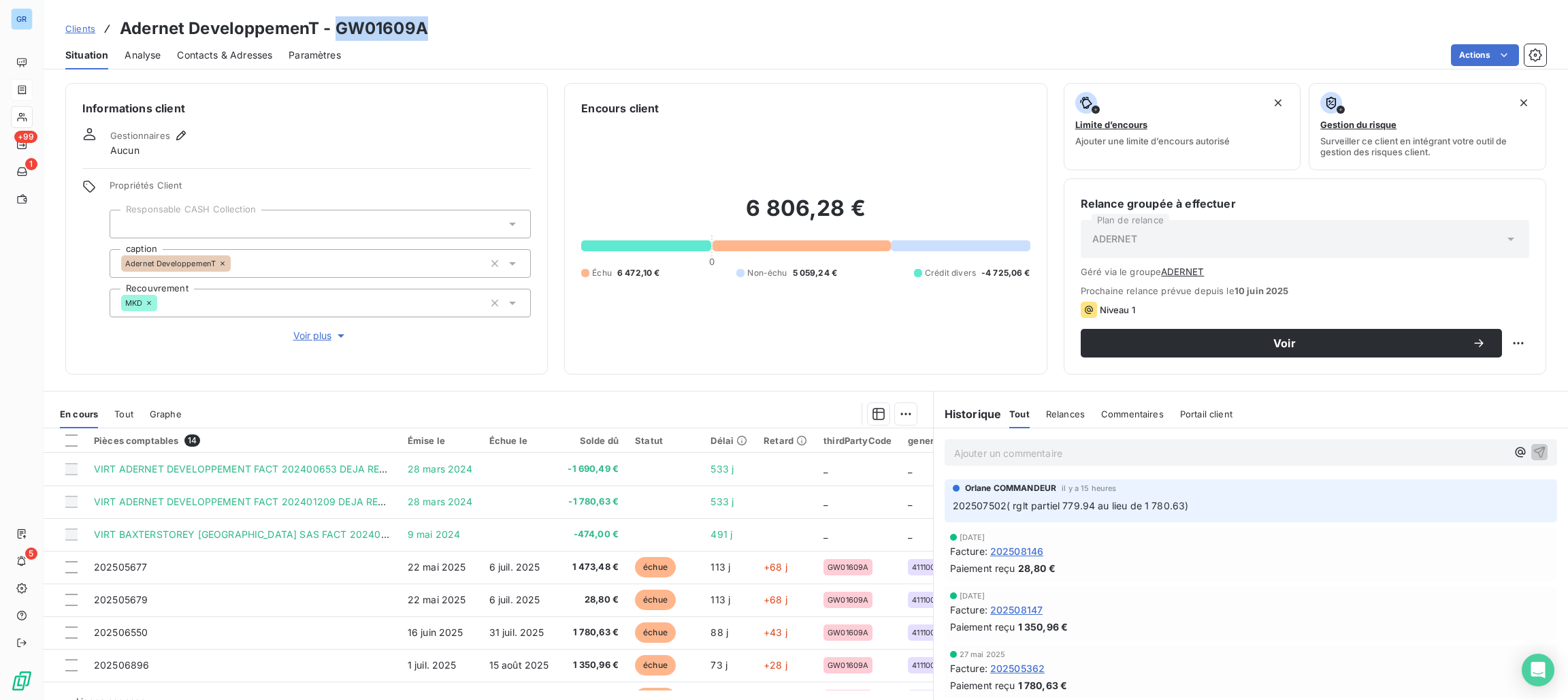
drag, startPoint x: 436, startPoint y: 24, endPoint x: 338, endPoint y: 28, distance: 98.1
click at [338, 28] on div "Clients Adernet DeveloppemenT - GW01609A" at bounding box center [805, 28] width 1524 height 24
drag, startPoint x: 346, startPoint y: 30, endPoint x: 353, endPoint y: 35, distance: 8.6
copy h3 "GW01609A"
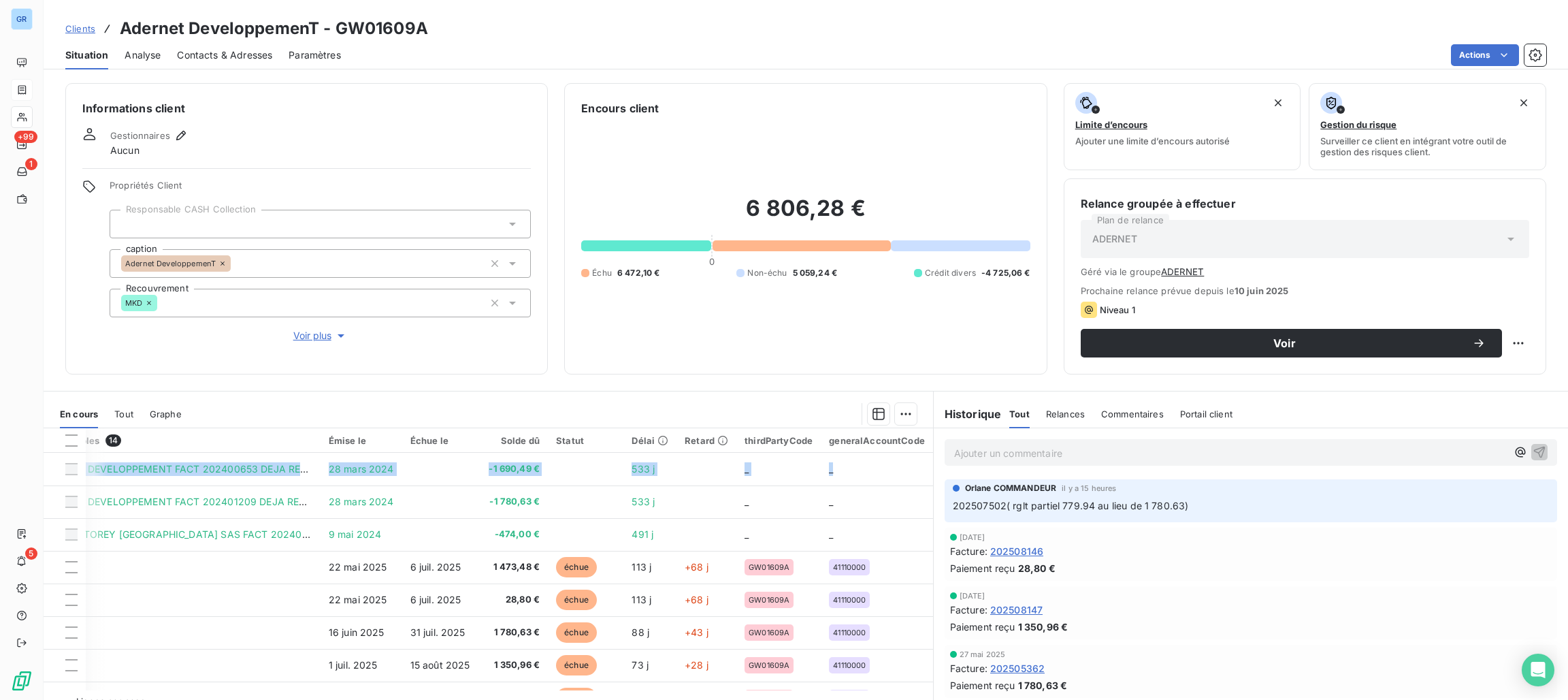
drag, startPoint x: 917, startPoint y: 472, endPoint x: 921, endPoint y: 519, distance: 47.2
click at [921, 519] on div "Pièces comptables 14 Émise le Échue le Solde dû Statut Délai Retard thirdPartyC…" at bounding box center [488, 559] width 889 height 262
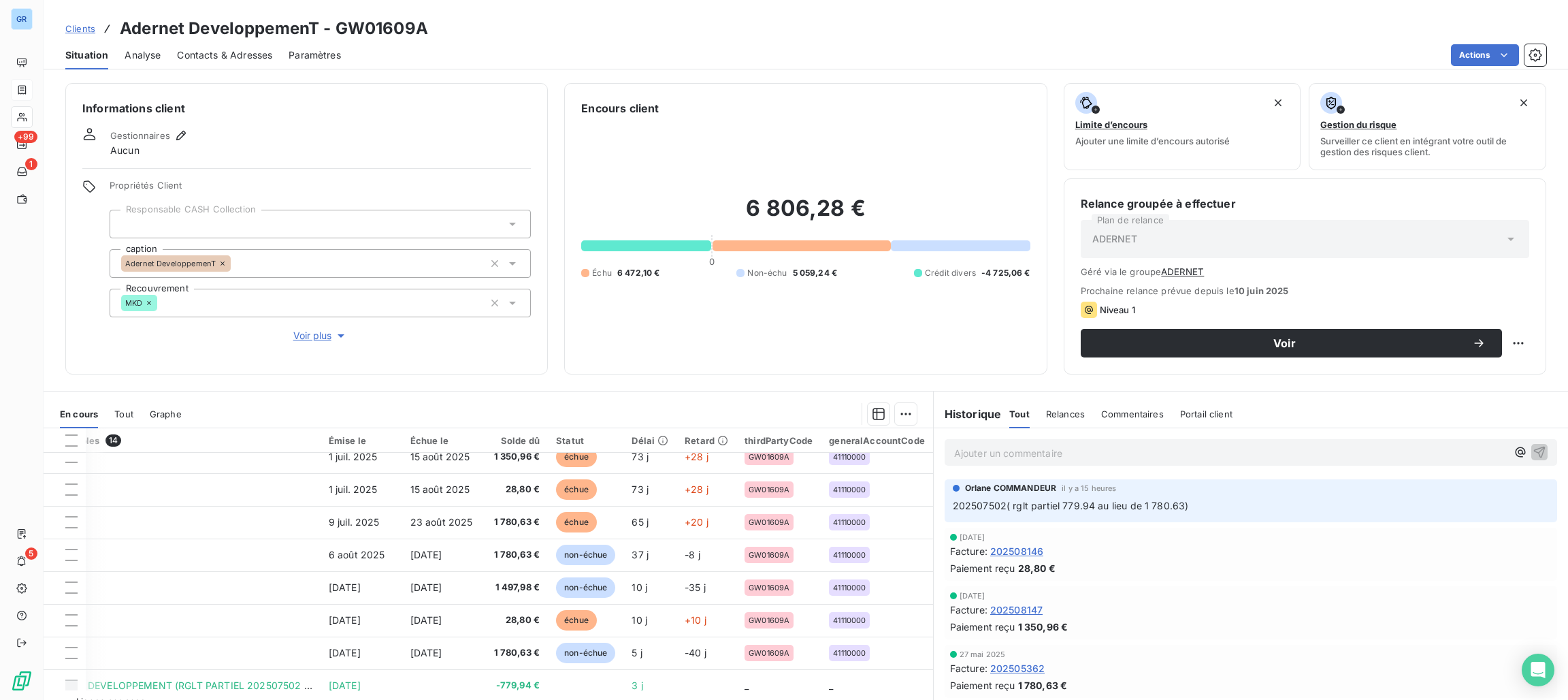
scroll to position [225, 90]
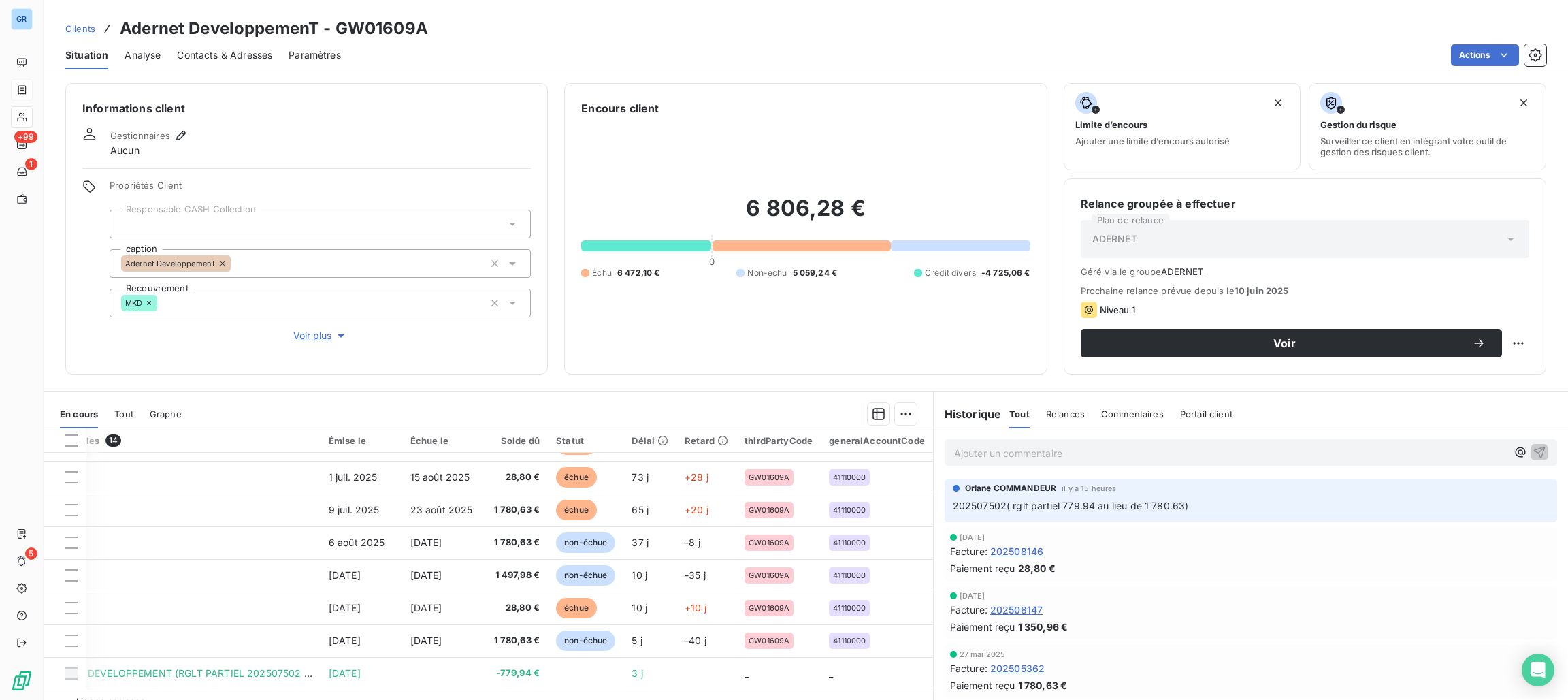
click at [643, 379] on div "Informations client Gestionnaires Aucun Propriétés Client Responsable CASH Coll…" at bounding box center [805, 387] width 1524 height 625
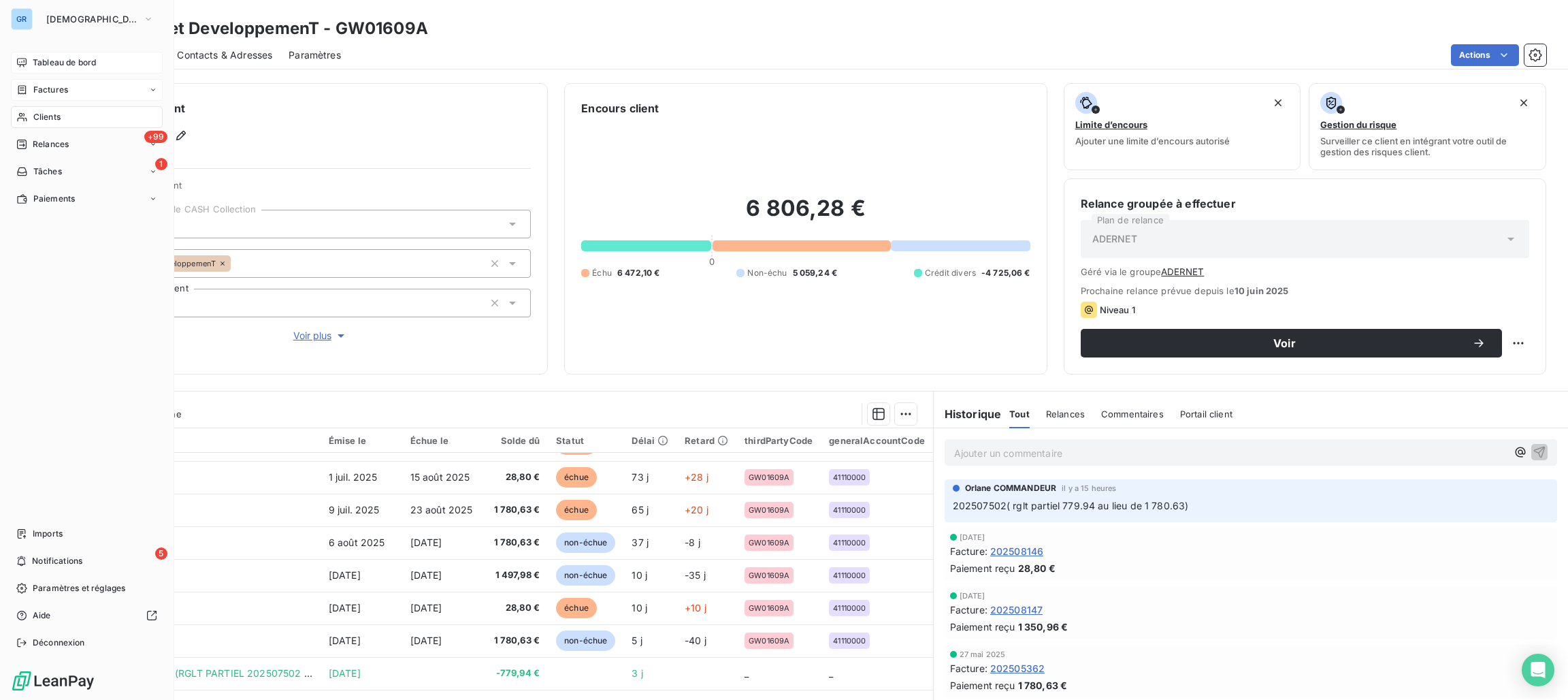
click at [42, 59] on span "Tableau de bord" at bounding box center [64, 62] width 63 height 13
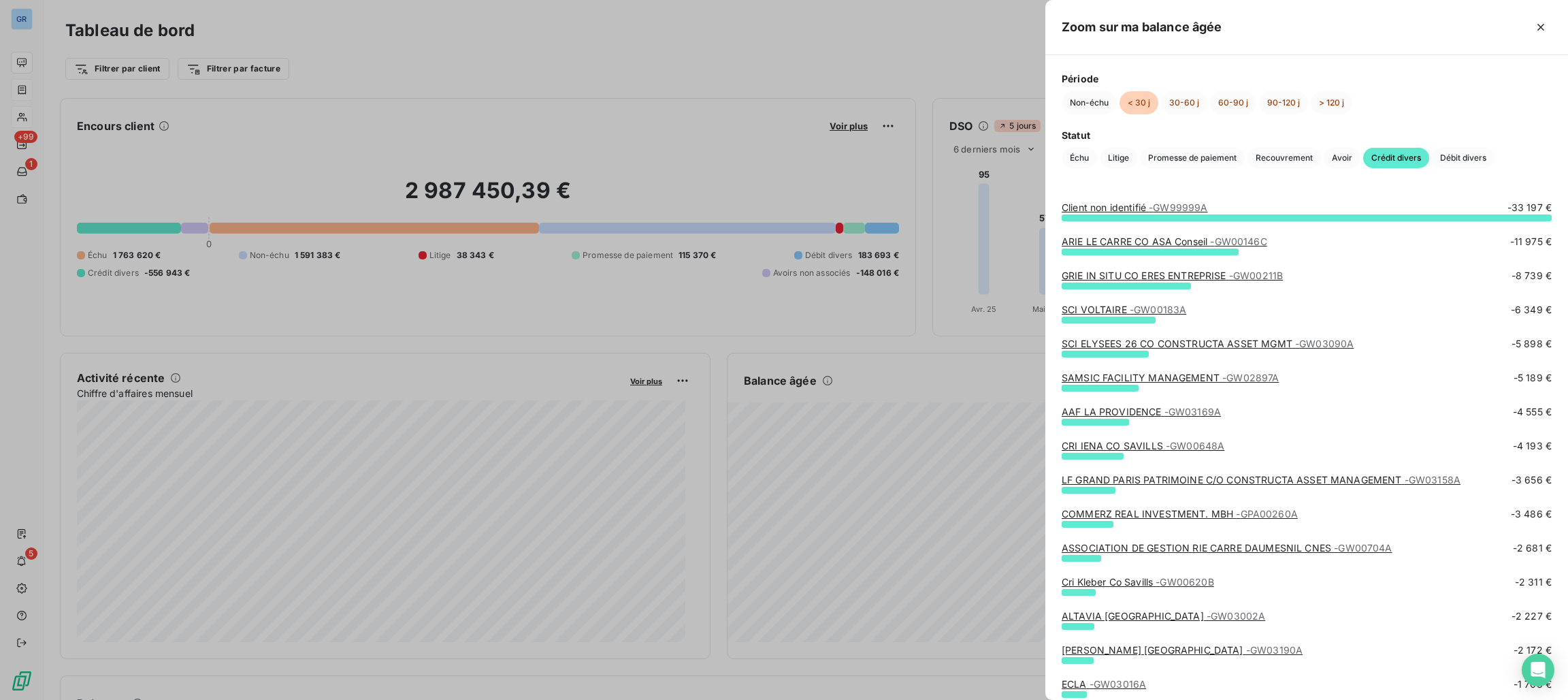
click at [1117, 377] on link "SAMSIC FACILITY MANAGEMENT - GW02897A" at bounding box center [1171, 377] width 218 height 12
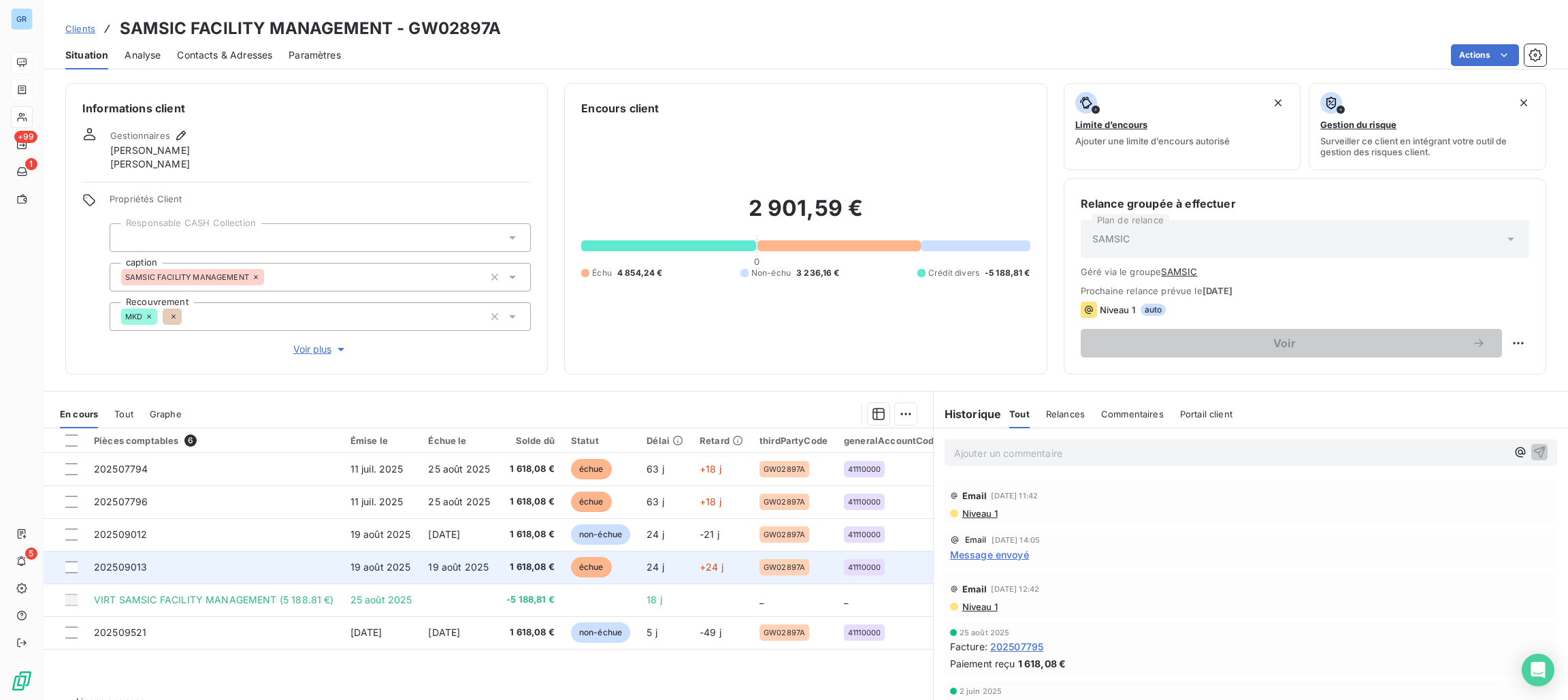
scroll to position [31, 0]
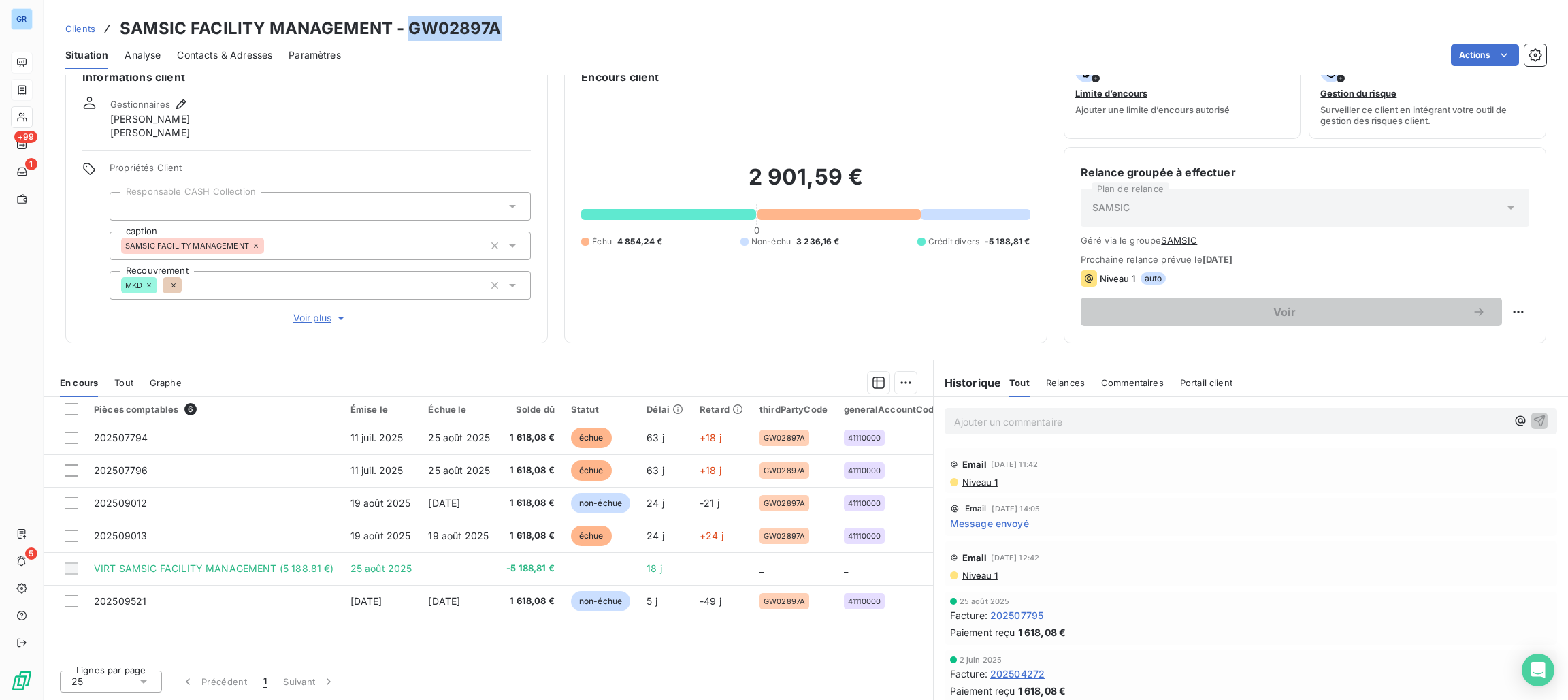
drag, startPoint x: 499, startPoint y: 28, endPoint x: 406, endPoint y: 25, distance: 93.0
click at [406, 25] on div "Clients SAMSIC FACILITY MANAGEMENT - GW02897A" at bounding box center [805, 28] width 1524 height 24
copy h3 "GW02897A"
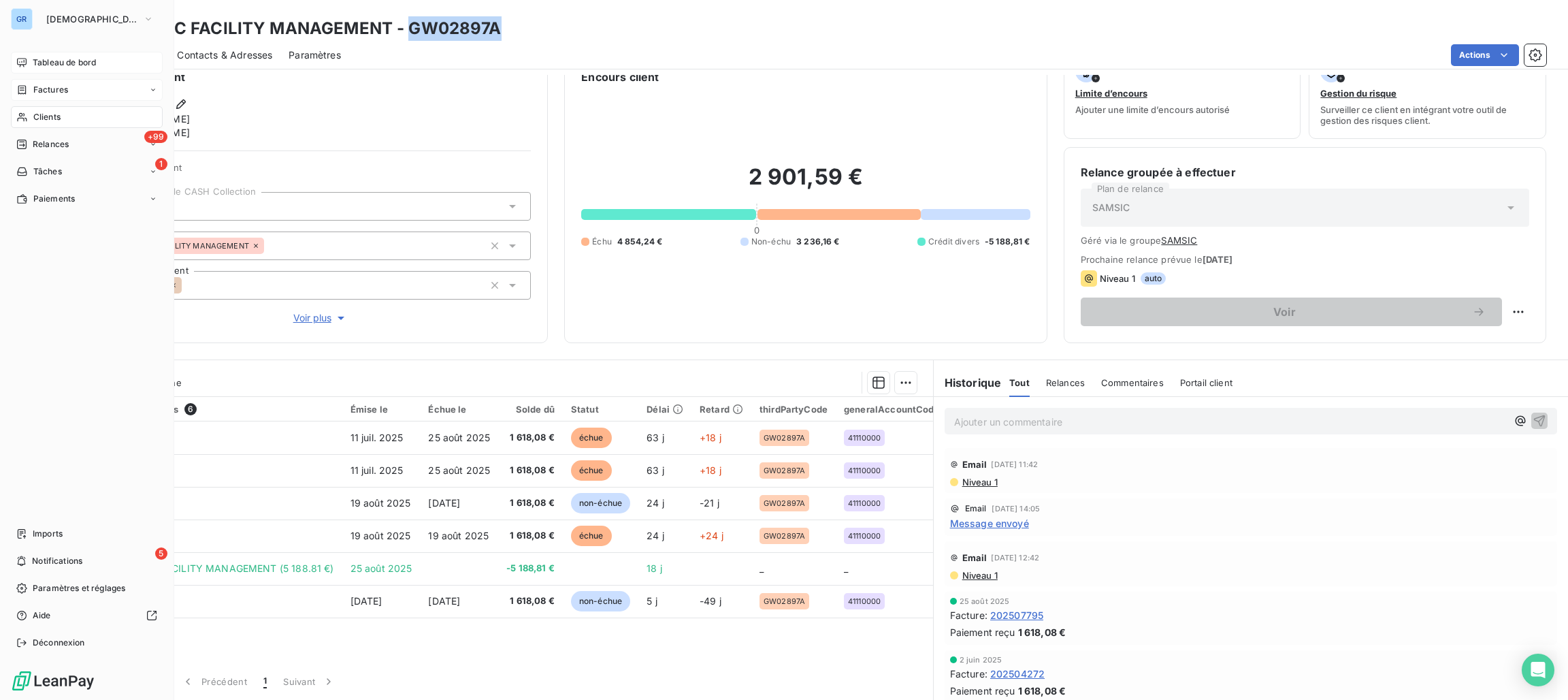
click at [56, 86] on span "Factures" at bounding box center [51, 90] width 35 height 13
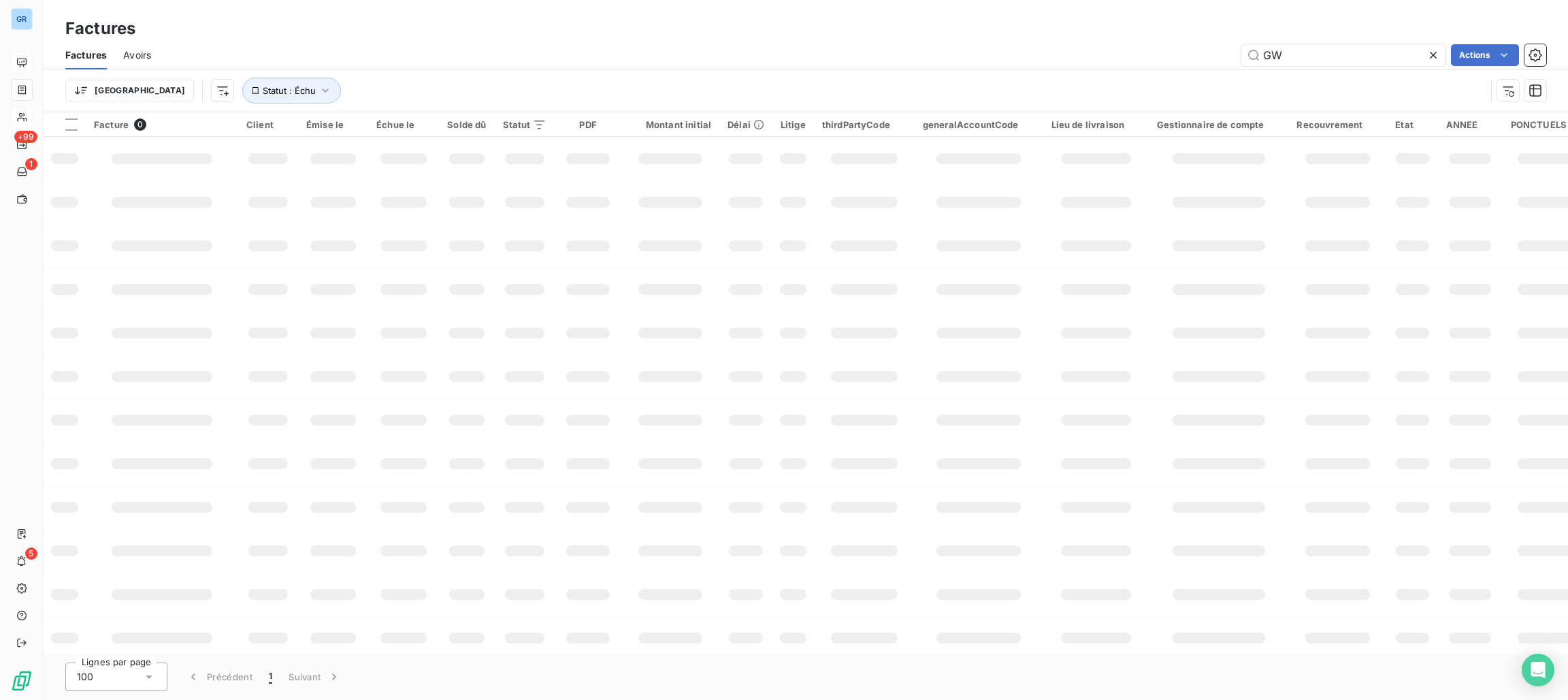
drag, startPoint x: 1302, startPoint y: 56, endPoint x: 932, endPoint y: 54, distance: 370.0
click at [966, 54] on div "GW Actions" at bounding box center [857, 55] width 1379 height 22
type input "samsic"
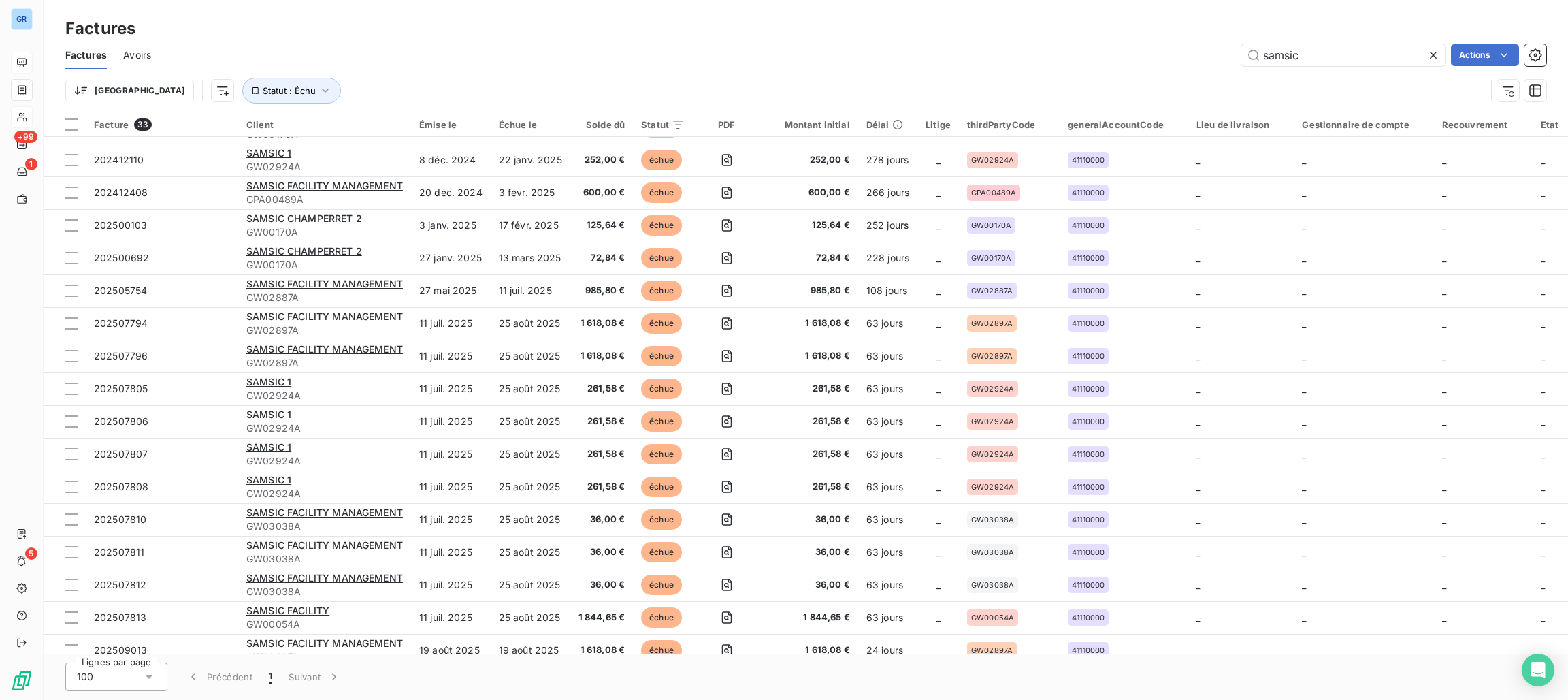
scroll to position [567, 0]
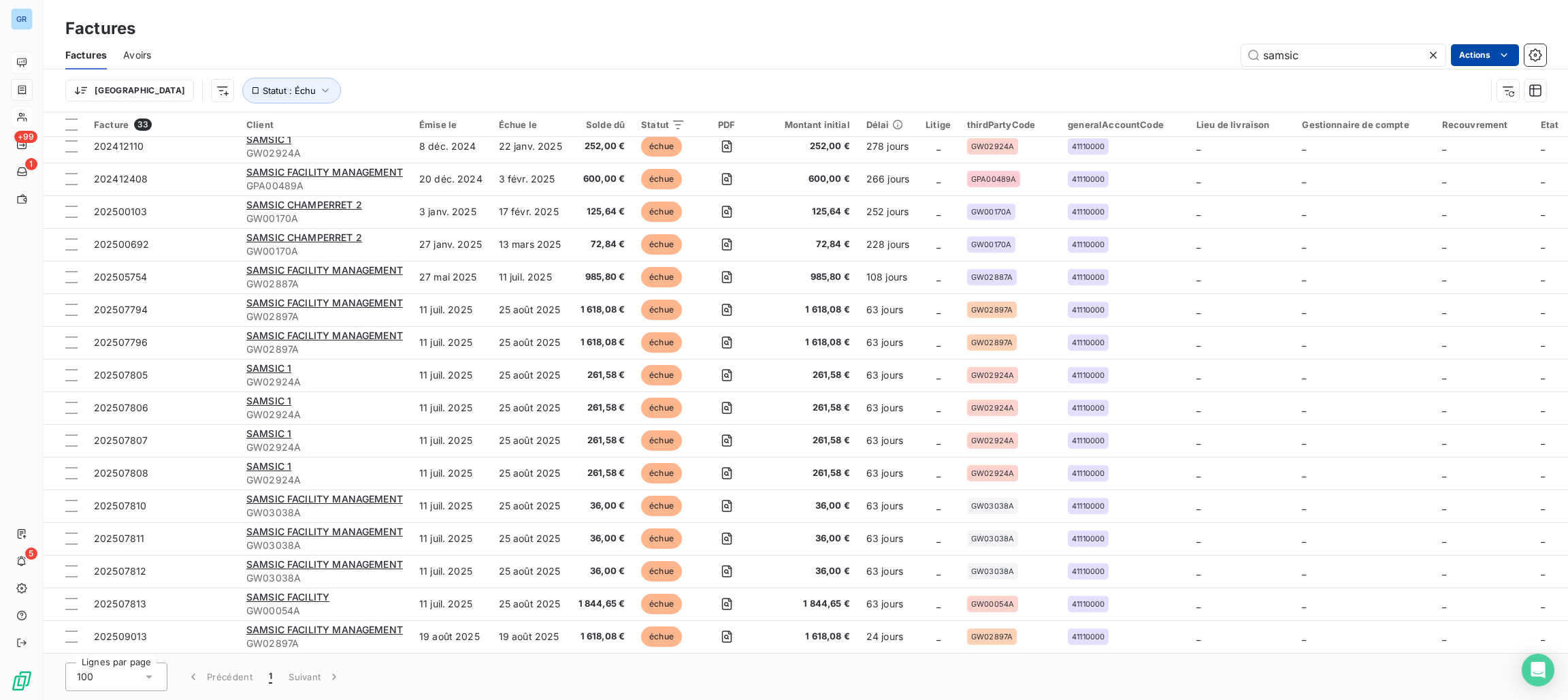
click at [1478, 56] on html "GR +99 1 5 Factures Factures Avoirs samsic Actions Trier Statut : Échu Facture …" at bounding box center [784, 350] width 1568 height 700
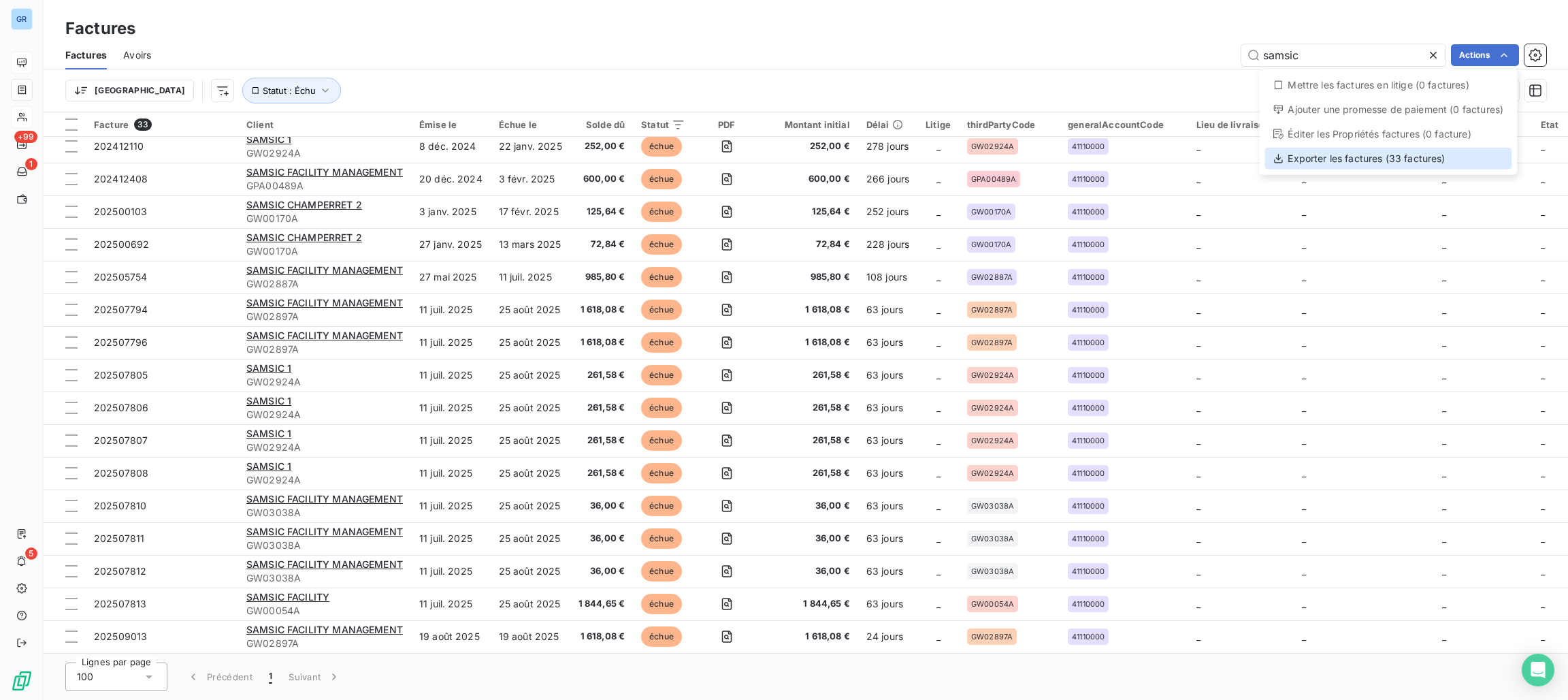
click at [1322, 160] on div "Exporter les factures (33 factures)" at bounding box center [1388, 159] width 247 height 22
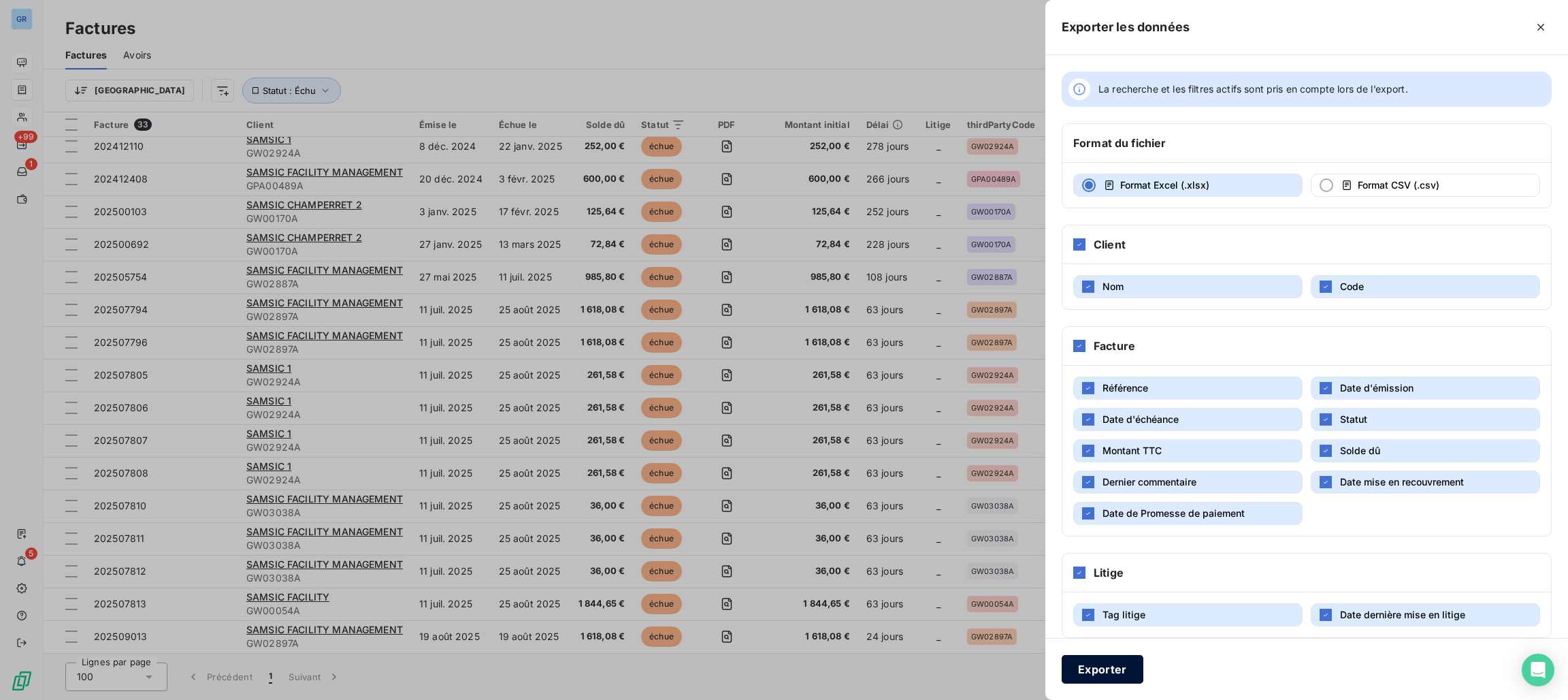
click at [1103, 671] on button "Exporter" at bounding box center [1103, 669] width 82 height 29
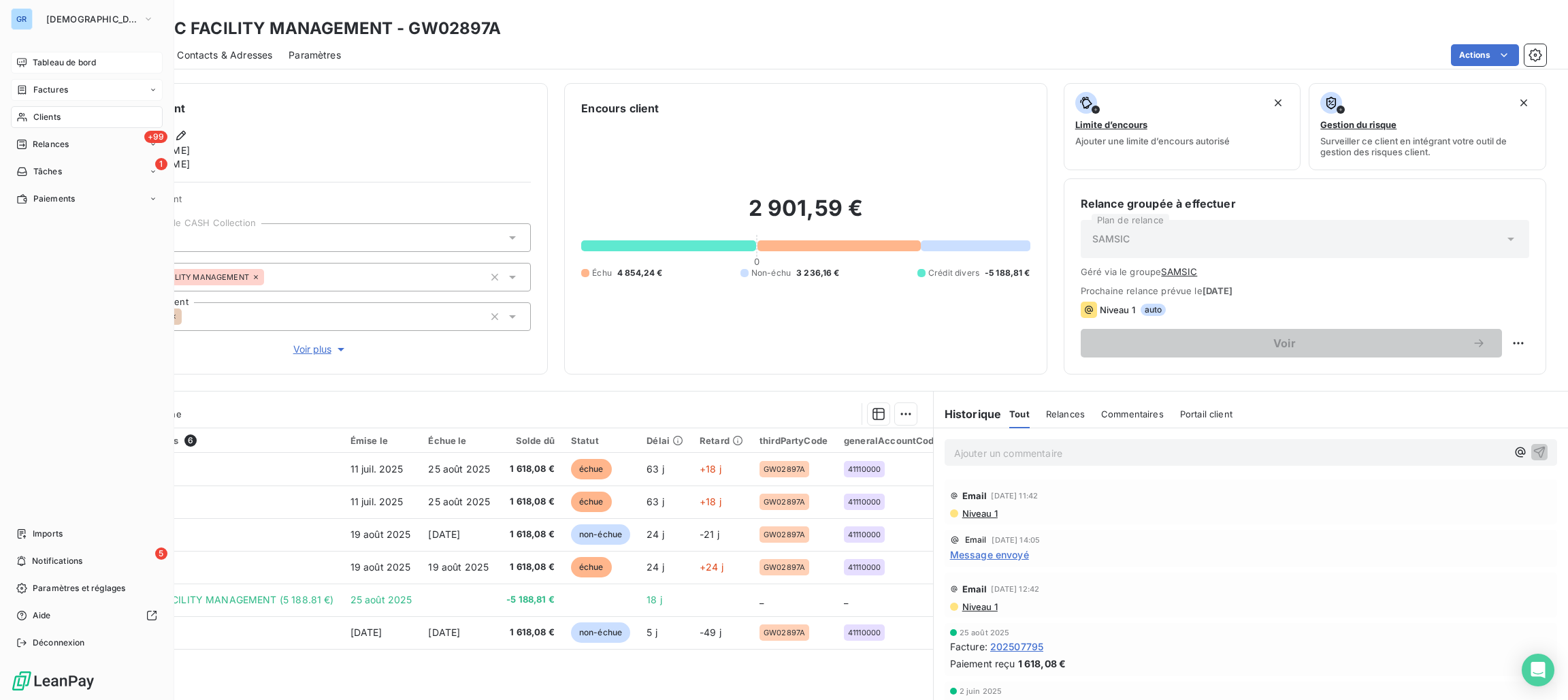
click at [54, 108] on div "Clients" at bounding box center [86, 117] width 152 height 22
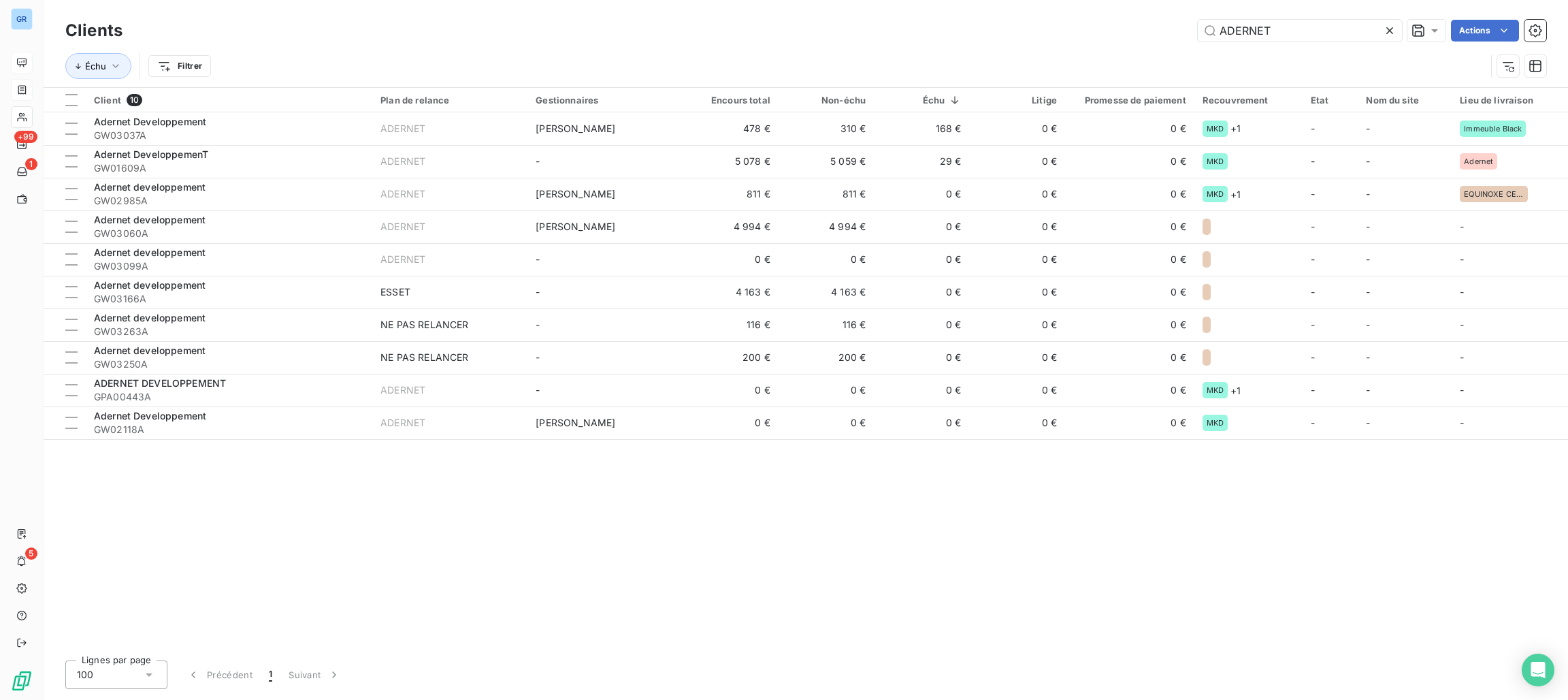
drag, startPoint x: 1306, startPoint y: 34, endPoint x: 724, endPoint y: 29, distance: 582.0
click at [957, 31] on div "ADERNET Actions" at bounding box center [843, 30] width 1408 height 22
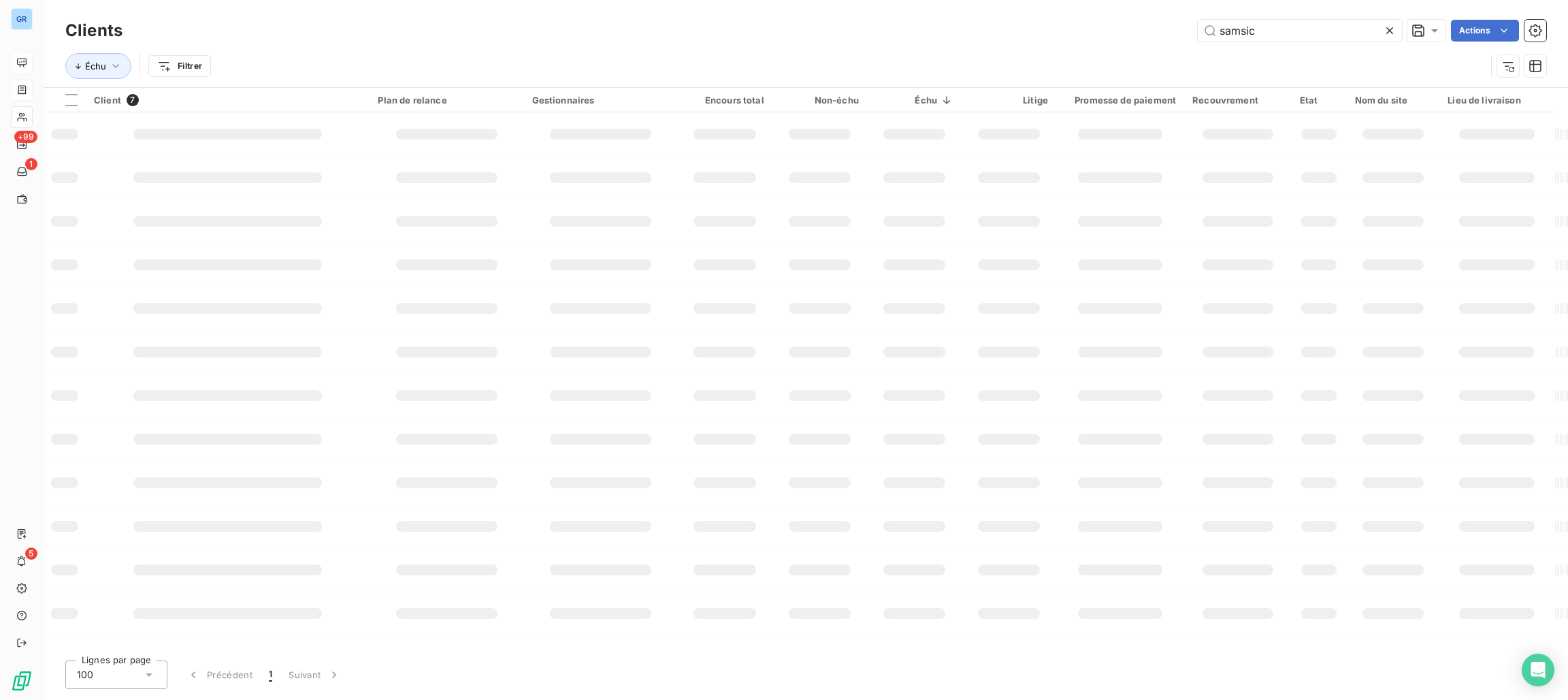
type input "samsic"
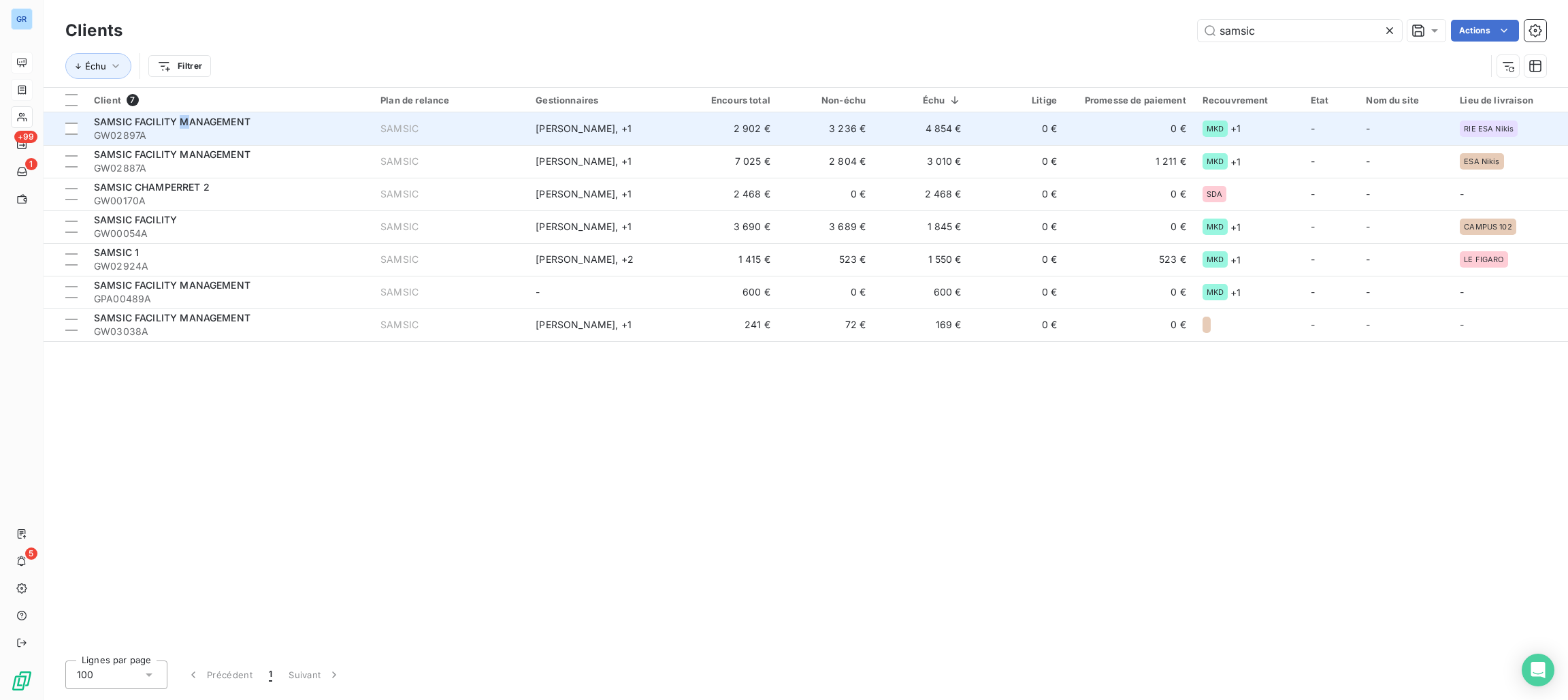
click at [185, 118] on span "SAMSIC FACILITY MANAGEMENT" at bounding box center [172, 122] width 157 height 12
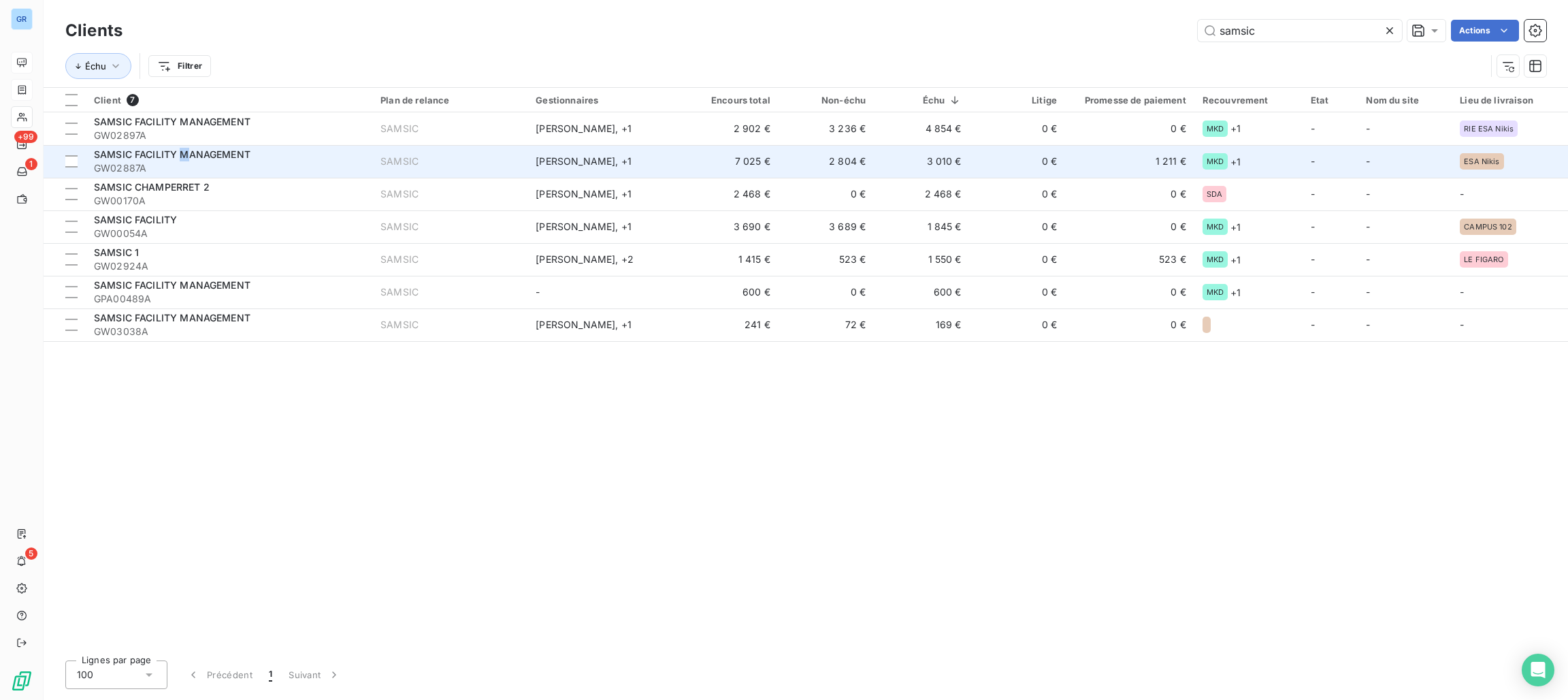
click at [187, 149] on span "SAMSIC FACILITY MANAGEMENT" at bounding box center [172, 155] width 157 height 12
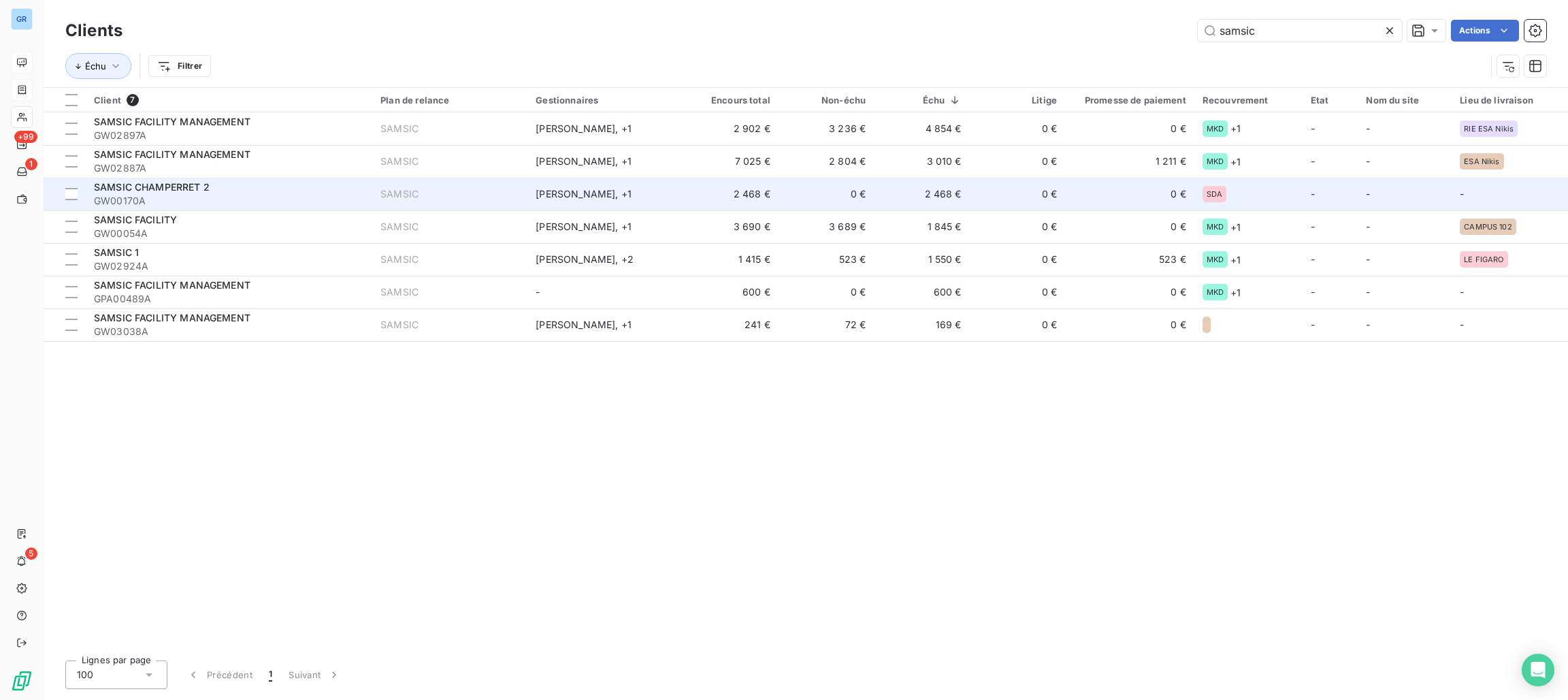
click at [190, 188] on span "SAMSIC CHAMPERRET 2" at bounding box center [152, 187] width 116 height 12
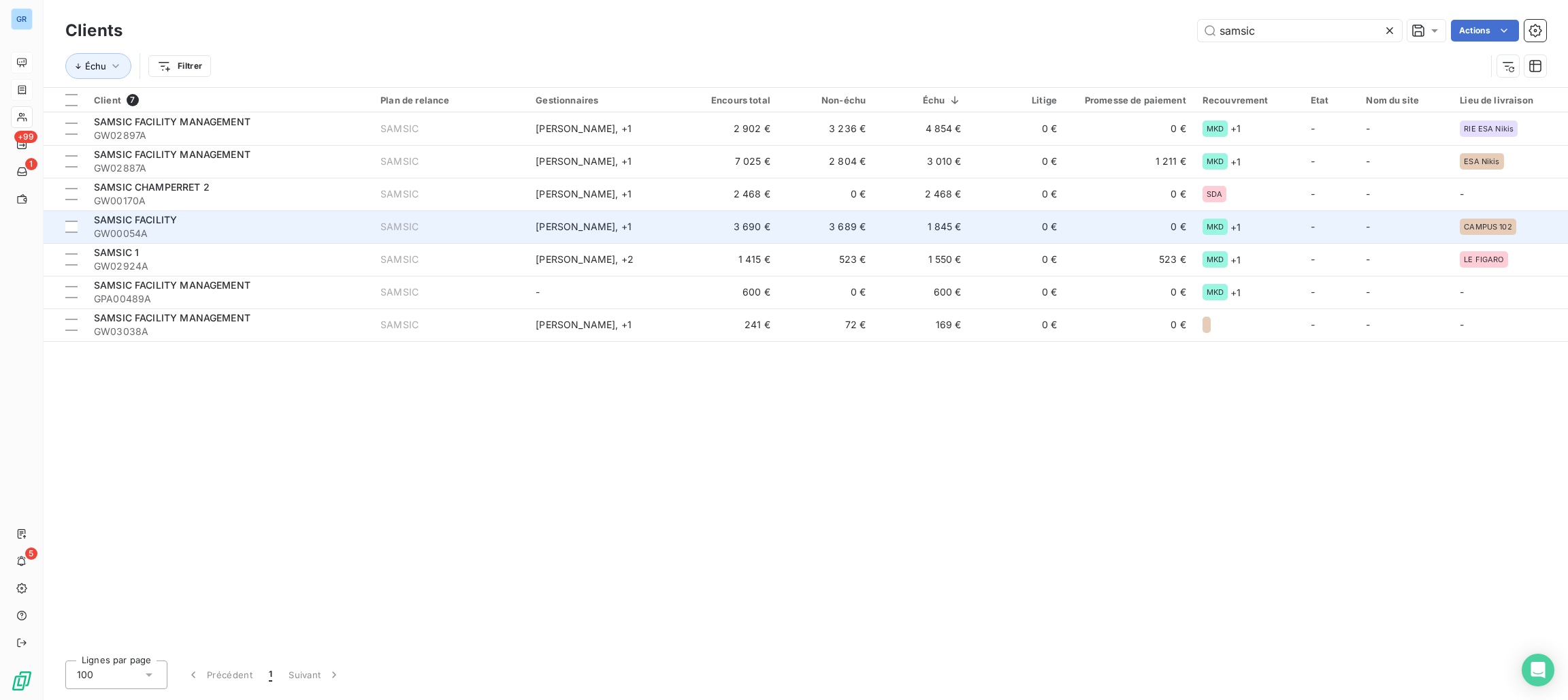
click at [587, 229] on div "[PERSON_NAME] , + 1" at bounding box center [605, 226] width 139 height 14
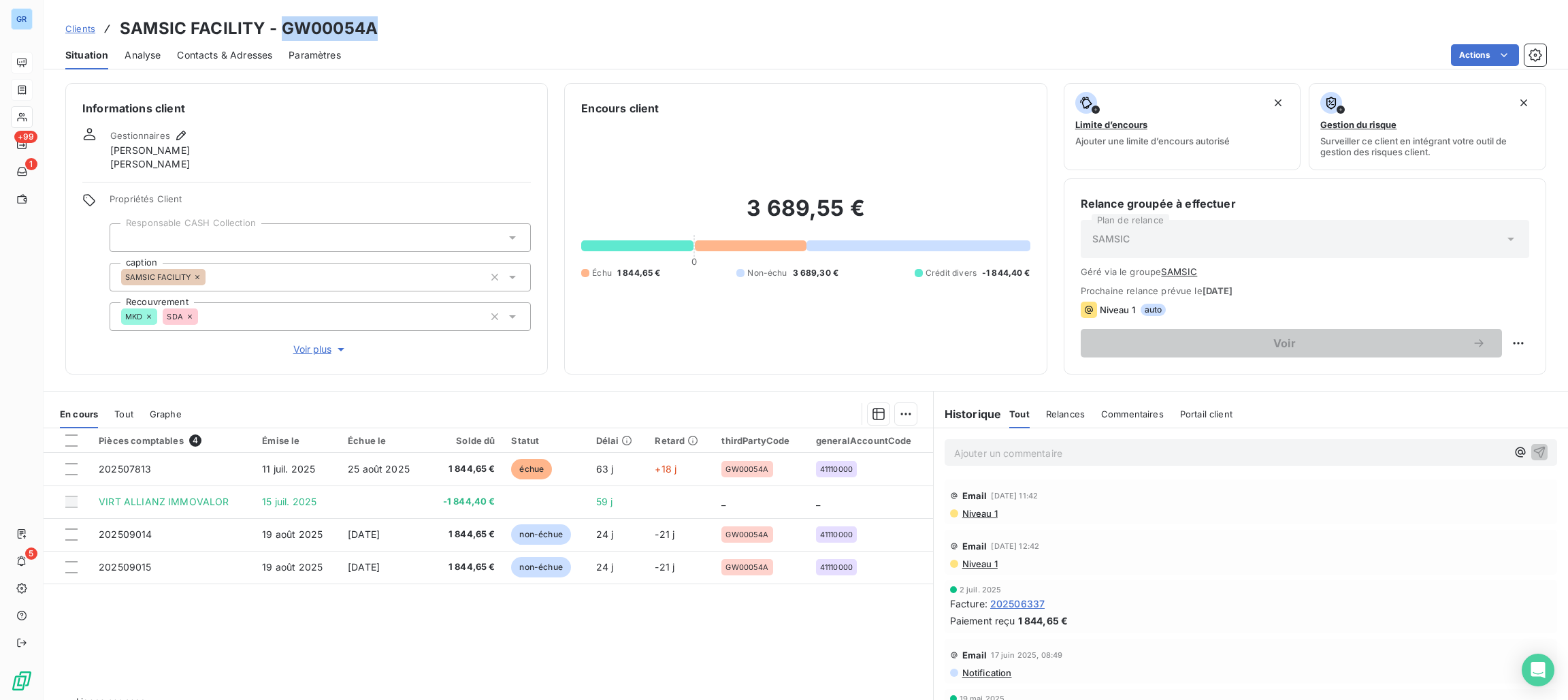
drag, startPoint x: 386, startPoint y: 17, endPoint x: 280, endPoint y: 29, distance: 106.7
click at [280, 29] on div "Clients SAMSIC FACILITY - GW00054A" at bounding box center [805, 28] width 1524 height 24
copy h3 "GW00054A"
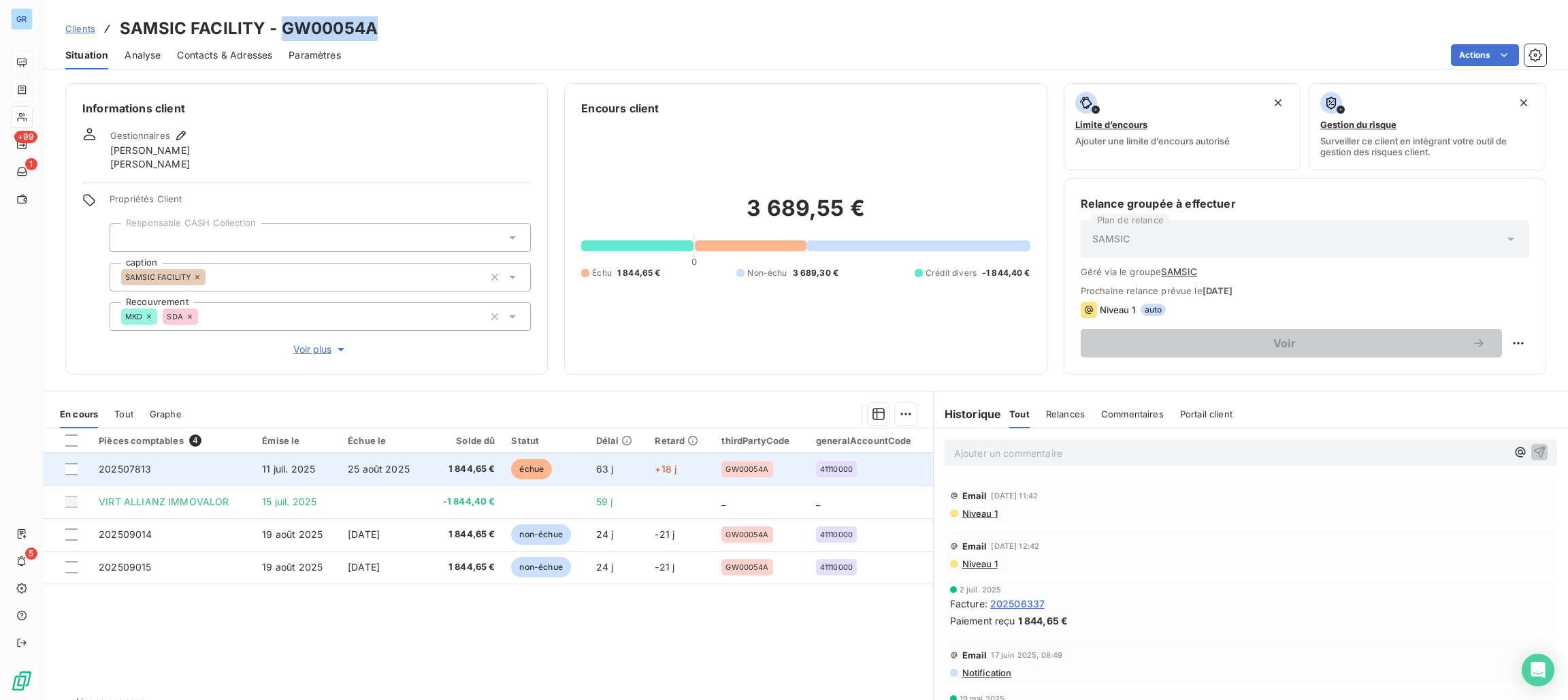
click at [533, 465] on span "échue" at bounding box center [532, 469] width 41 height 20
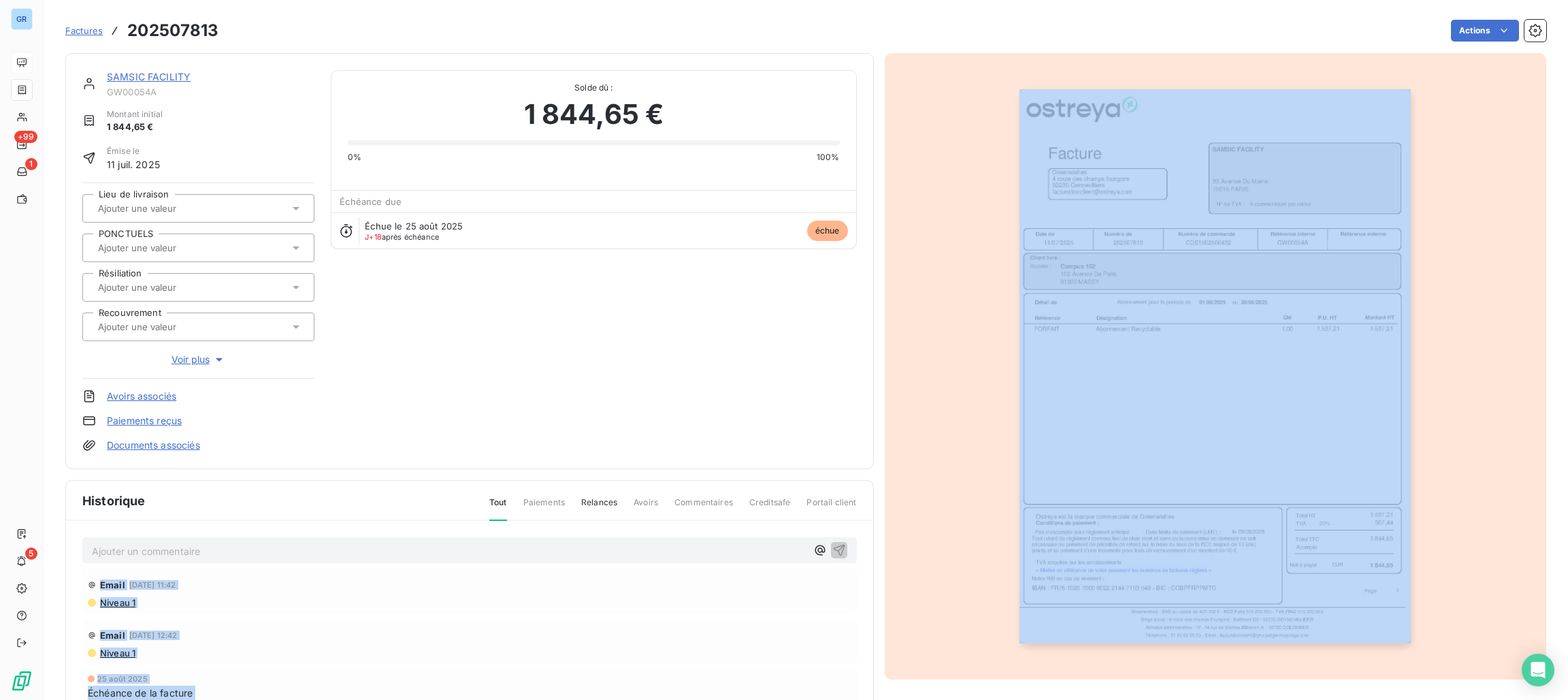
click at [1297, 234] on img "button" at bounding box center [1215, 365] width 392 height 554
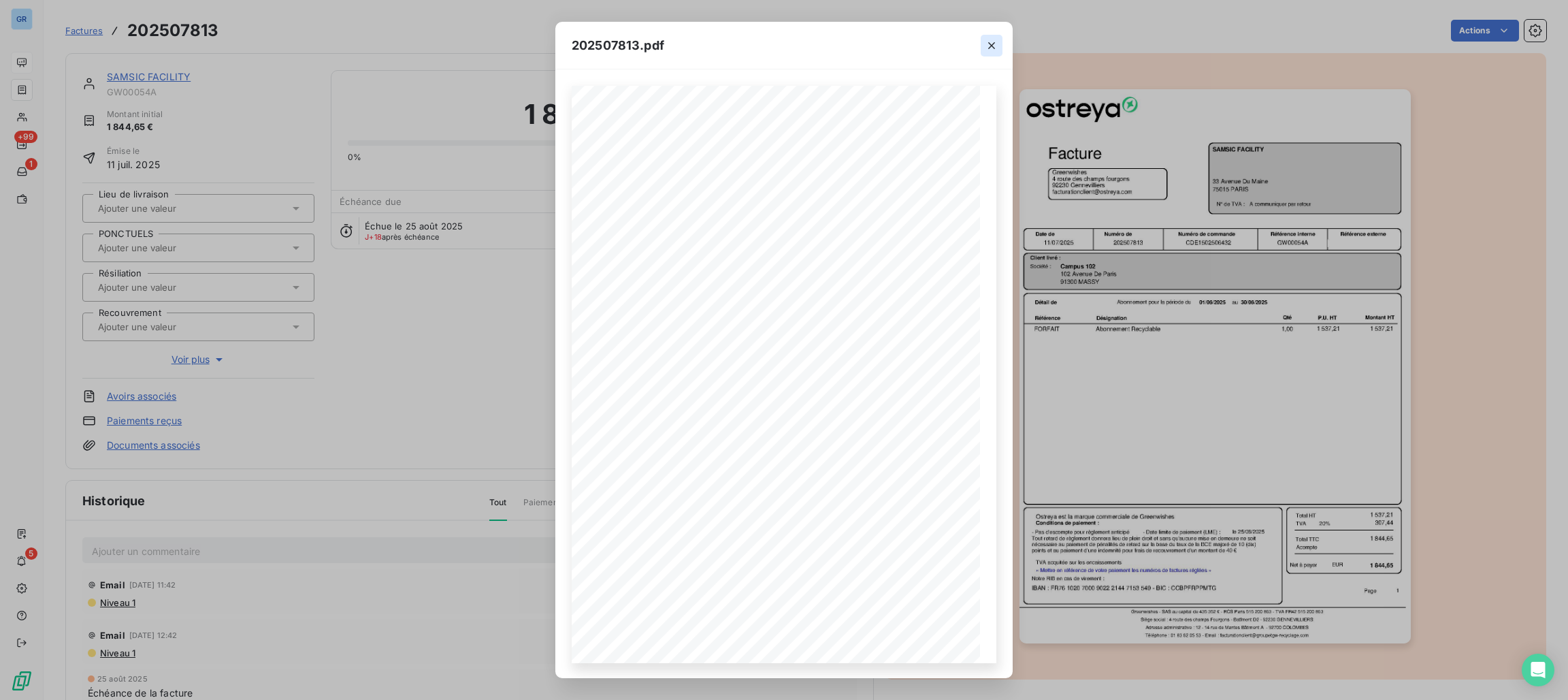
click at [992, 39] on icon "button" at bounding box center [992, 45] width 14 height 14
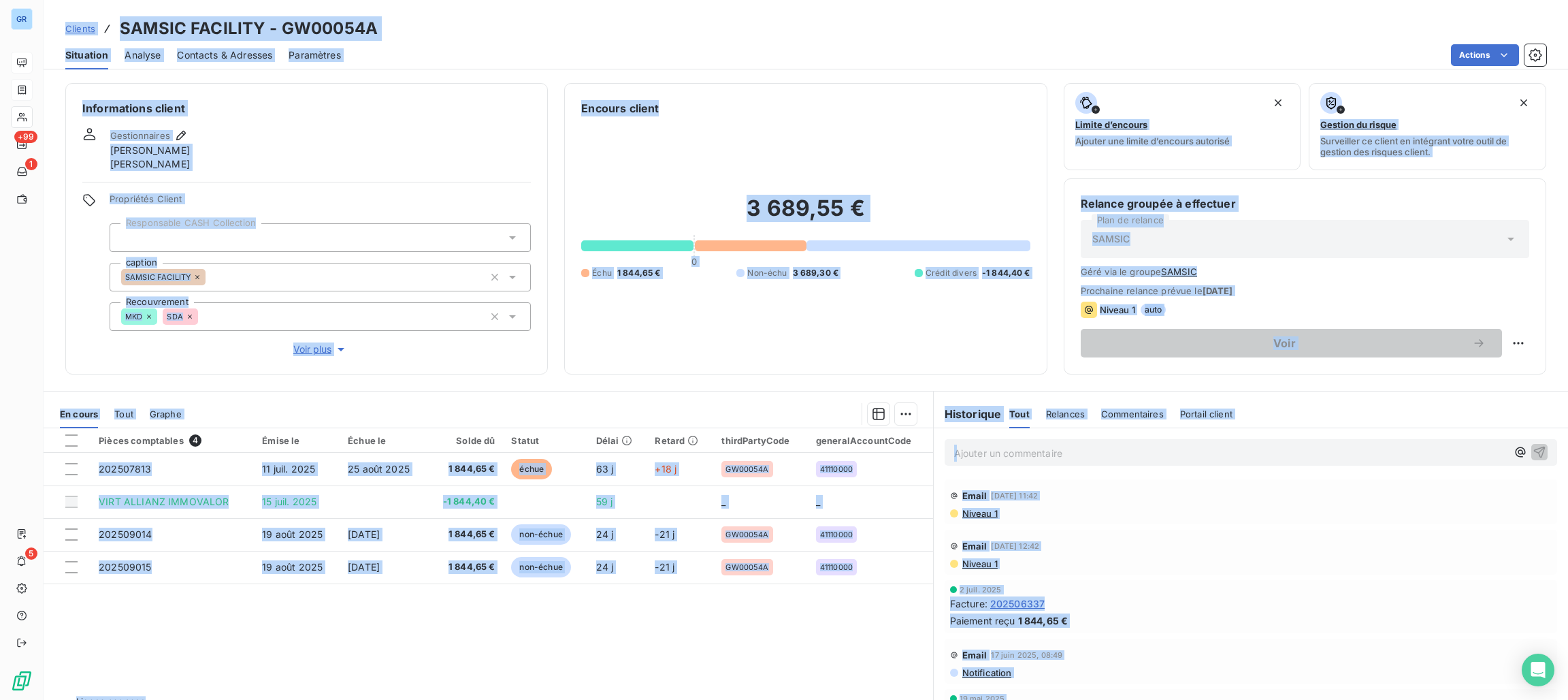
click at [353, 151] on div "Gestionnaires [PERSON_NAME]" at bounding box center [306, 149] width 449 height 44
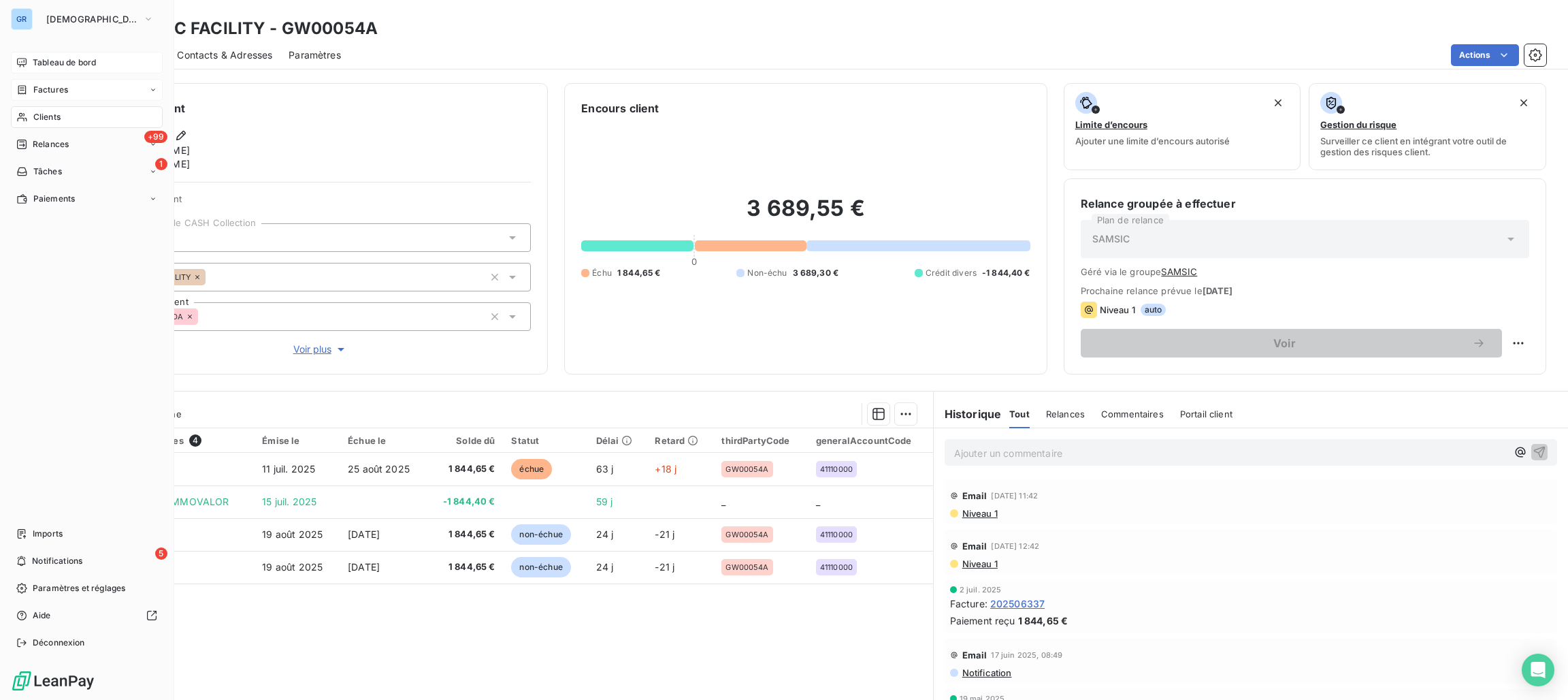
click at [52, 82] on div "Factures" at bounding box center [86, 90] width 152 height 22
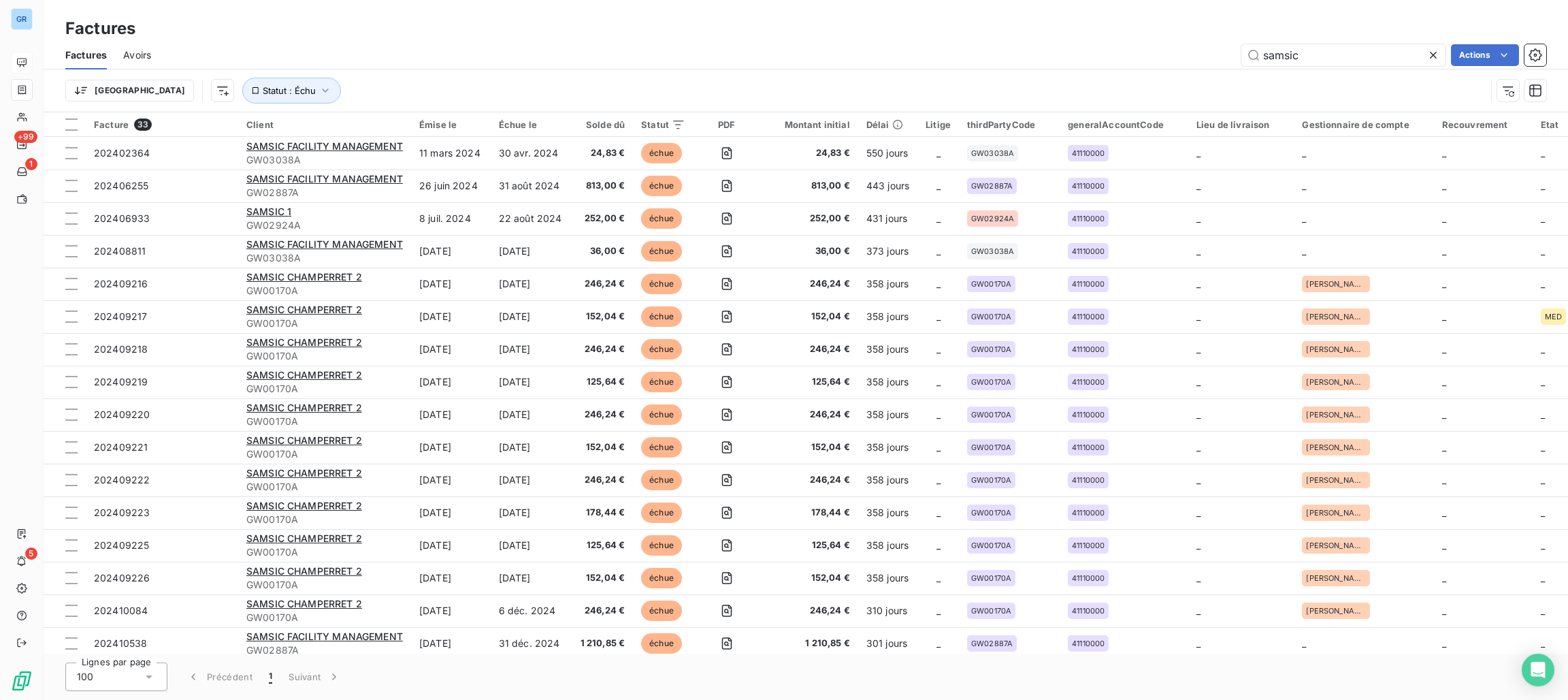
drag, startPoint x: 1326, startPoint y: 56, endPoint x: 866, endPoint y: 49, distance: 460.1
click at [900, 49] on div "samsic Actions" at bounding box center [857, 55] width 1379 height 22
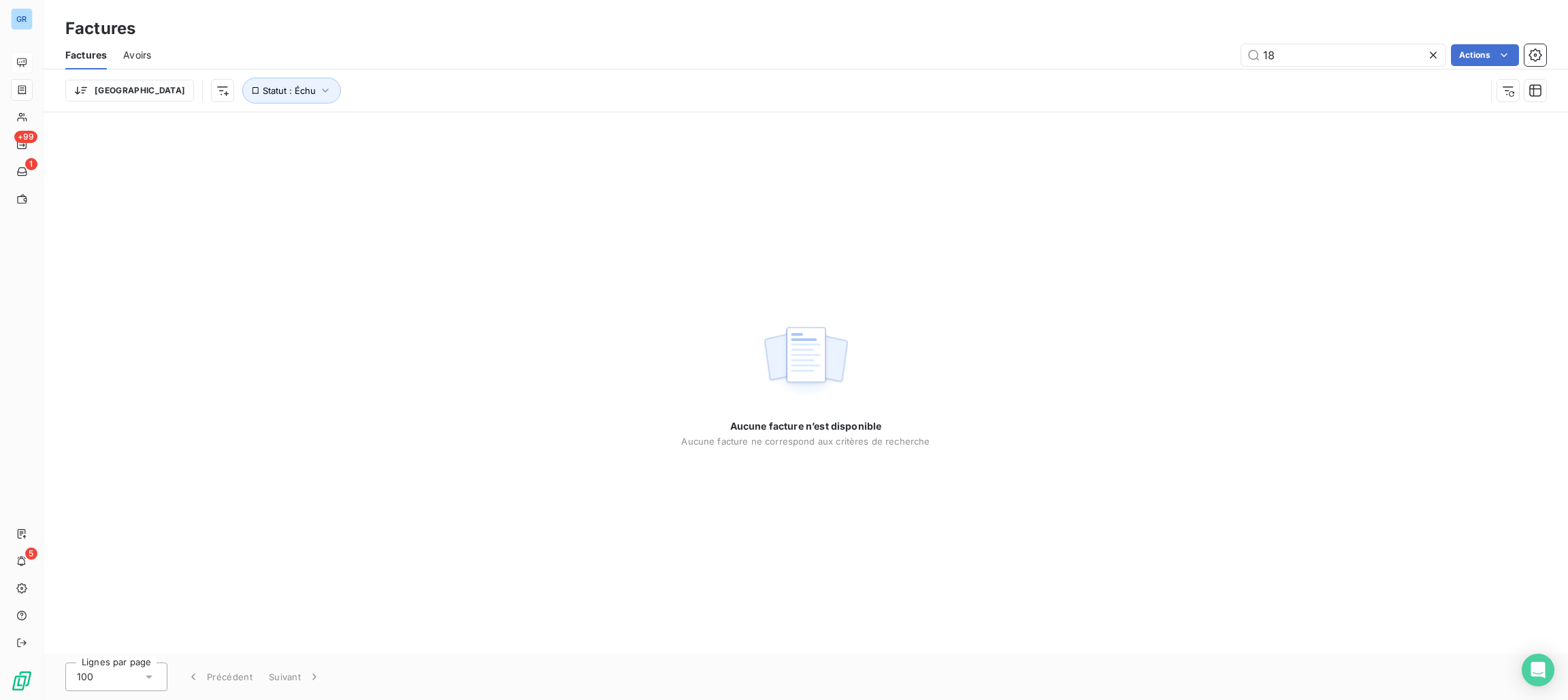
type input "1"
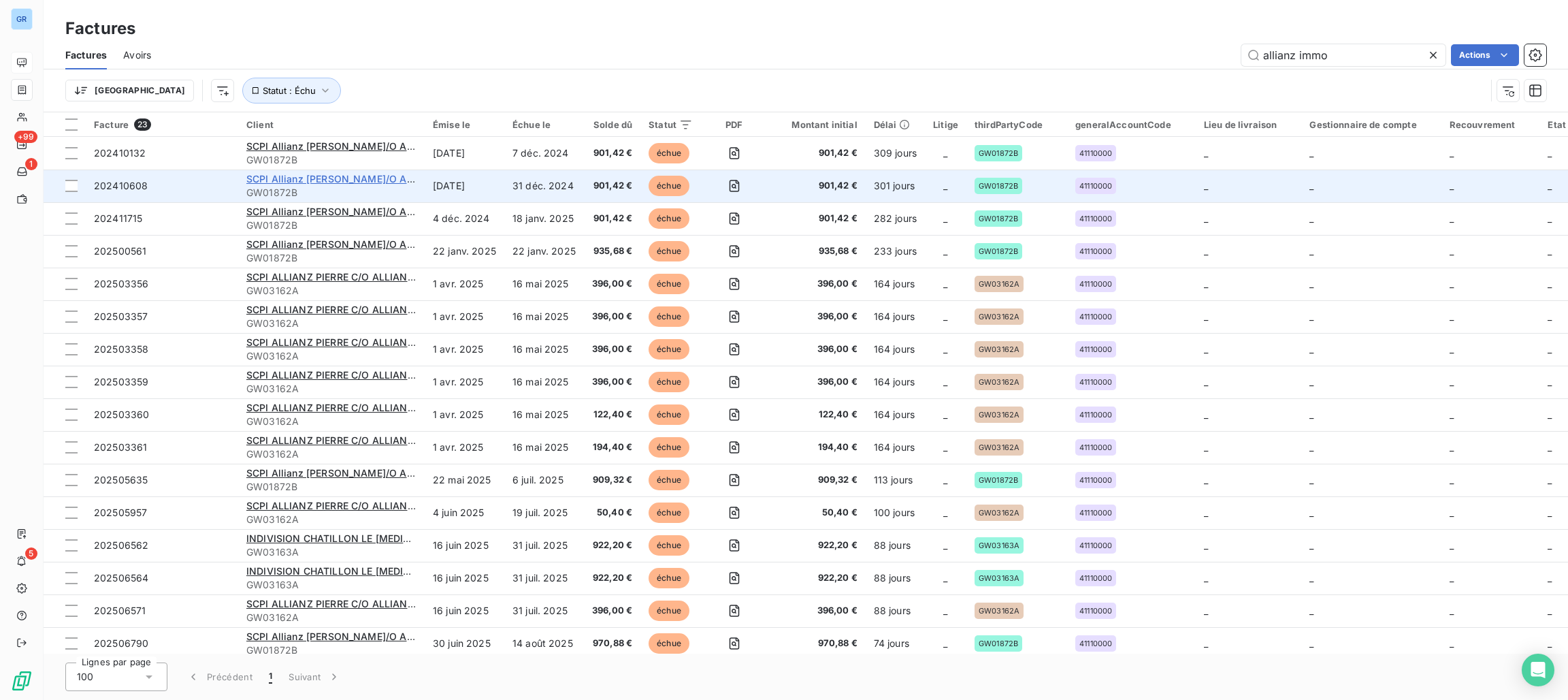
type input "allianz immo"
click at [381, 179] on span "SCPI Allianz [PERSON_NAME]/O Allianz Immovalor" at bounding box center [364, 179] width 236 height 12
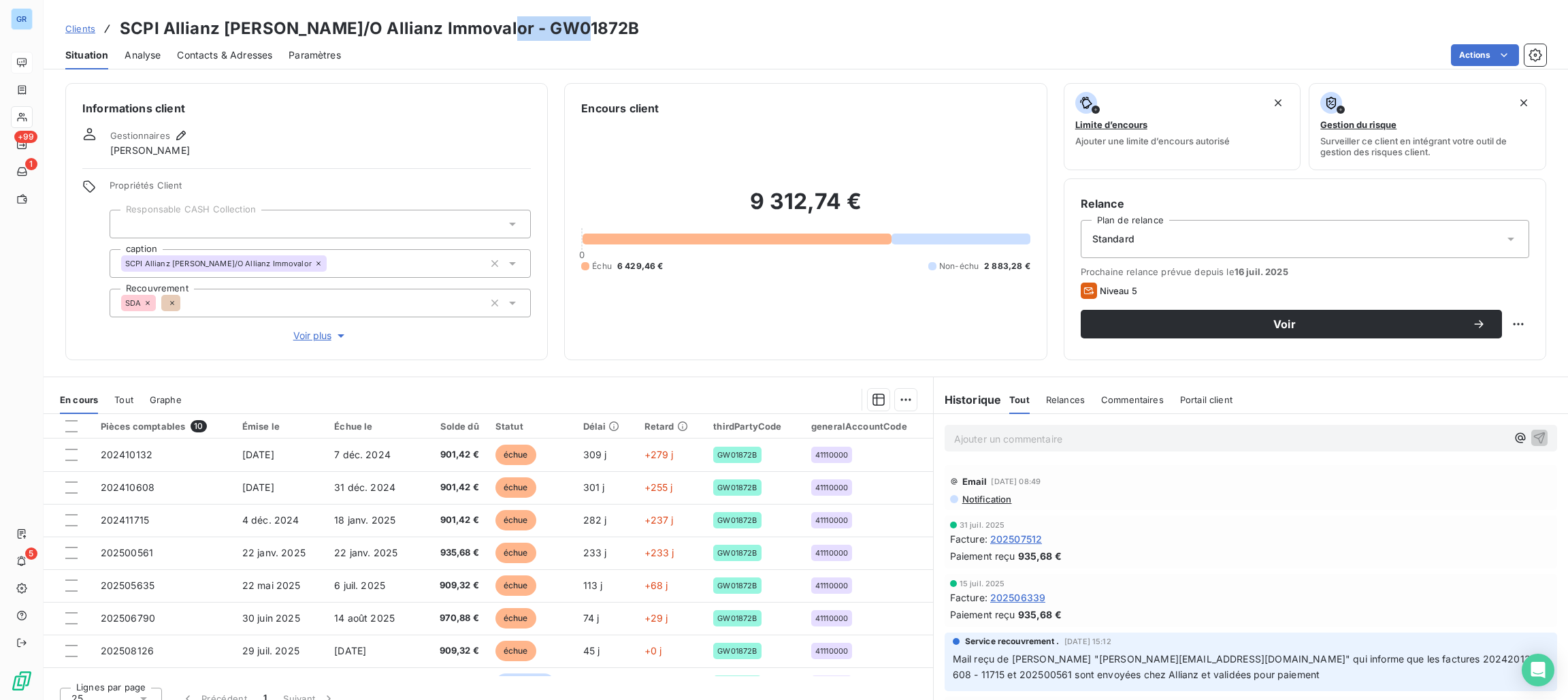
drag, startPoint x: 569, startPoint y: 16, endPoint x: 472, endPoint y: 20, distance: 97.1
click at [472, 20] on div "Clients SCPI Allianz [PERSON_NAME]/O Allianz Immovalor - GW01872B" at bounding box center [805, 28] width 1524 height 24
copy h3 "GW01872B"
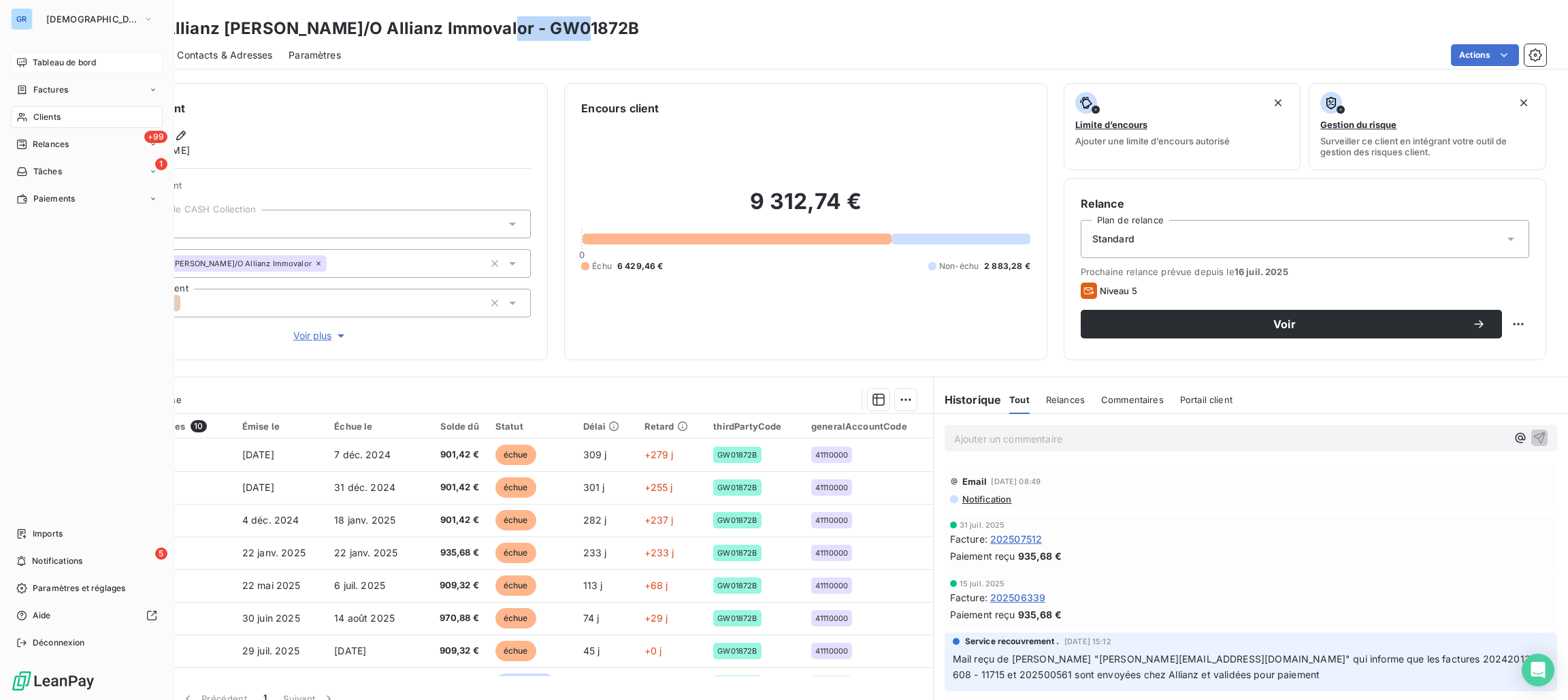
click at [47, 62] on span "Tableau de bord" at bounding box center [64, 62] width 63 height 13
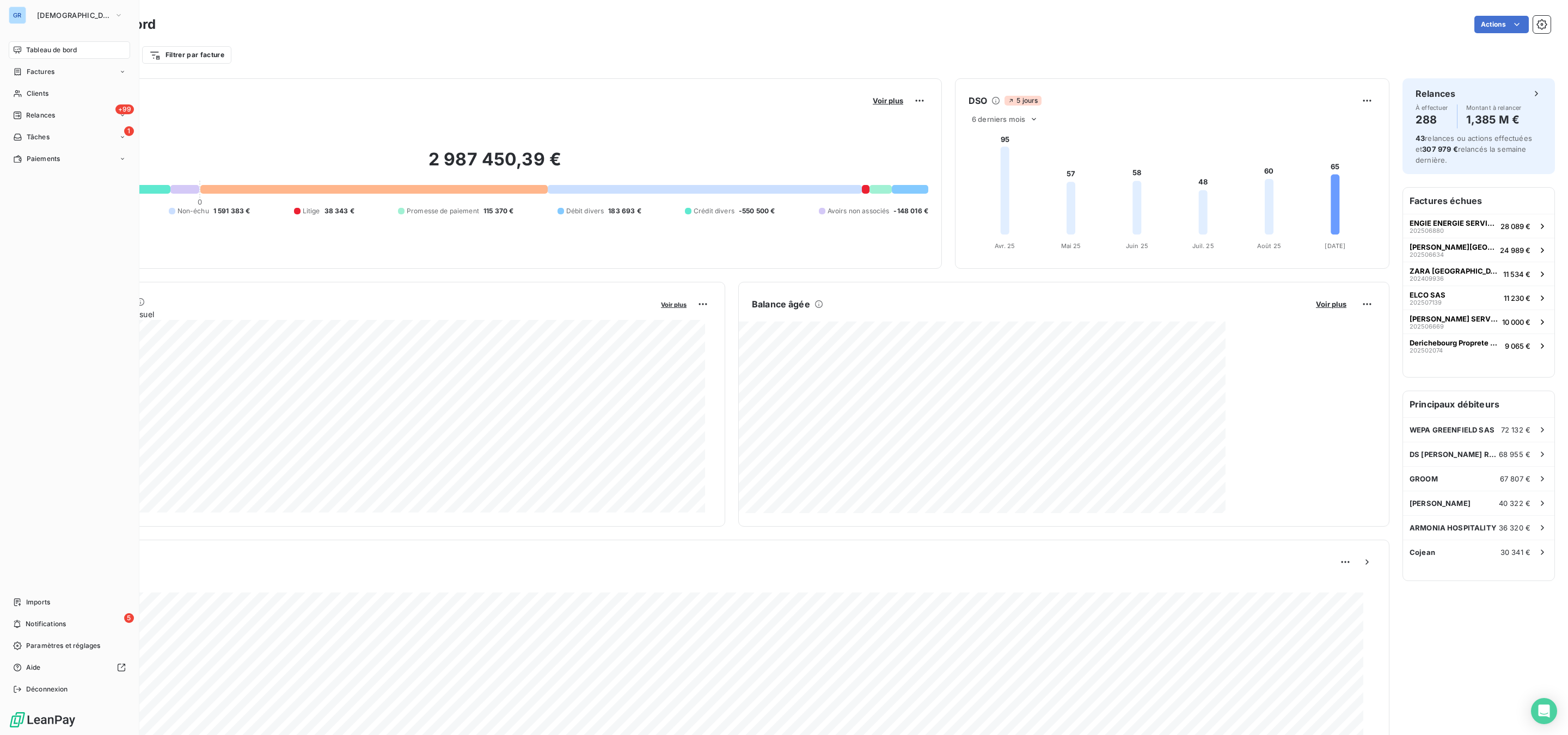
click at [32, 70] on span "Factures" at bounding box center [41, 72] width 28 height 10
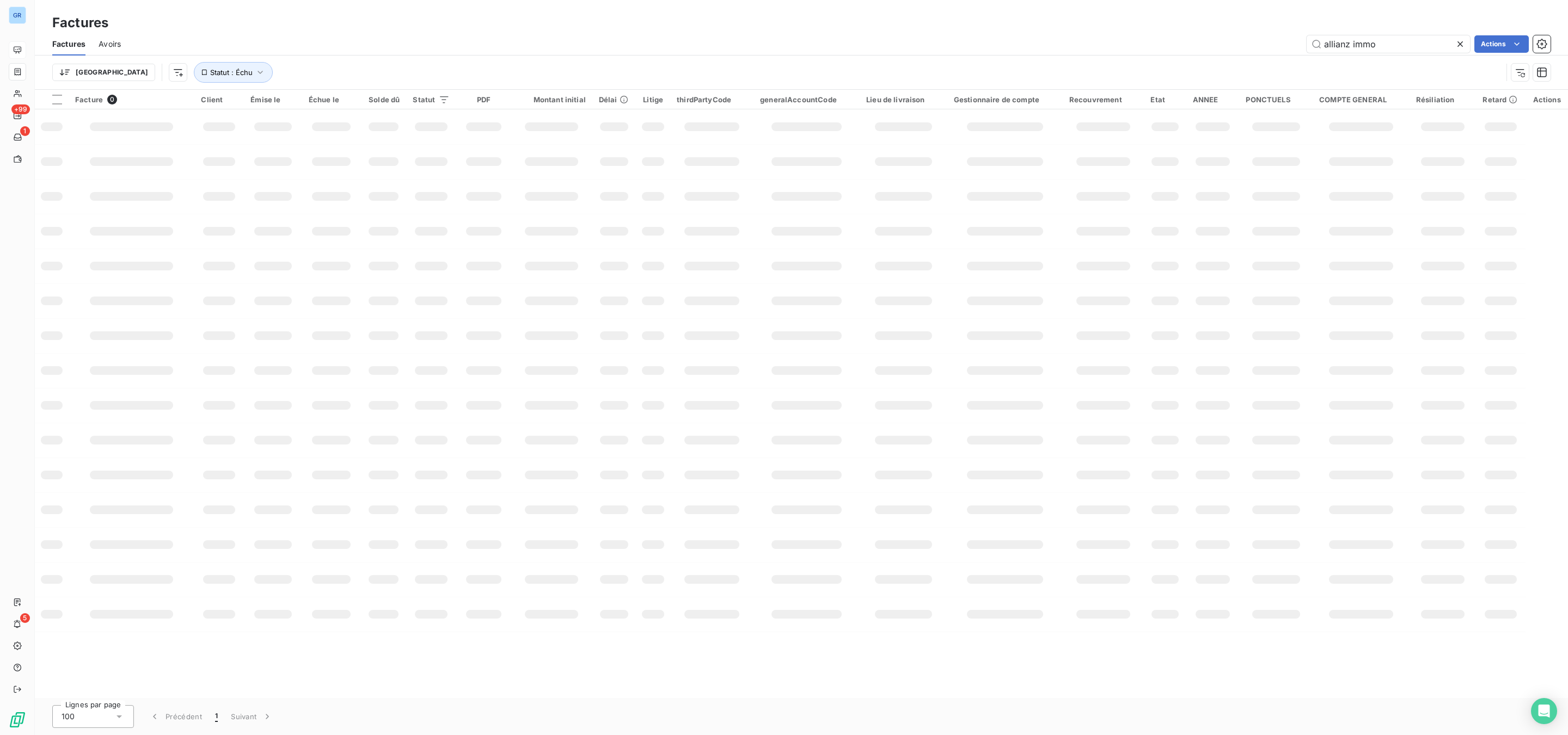
drag, startPoint x: 1403, startPoint y: 36, endPoint x: 1282, endPoint y: 38, distance: 121.0
click at [1254, 36] on div "allianz immo Actions" at bounding box center [842, 44] width 1416 height 18
drag, startPoint x: 1349, startPoint y: 38, endPoint x: 1340, endPoint y: 44, distance: 10.8
type input "GW03102A"
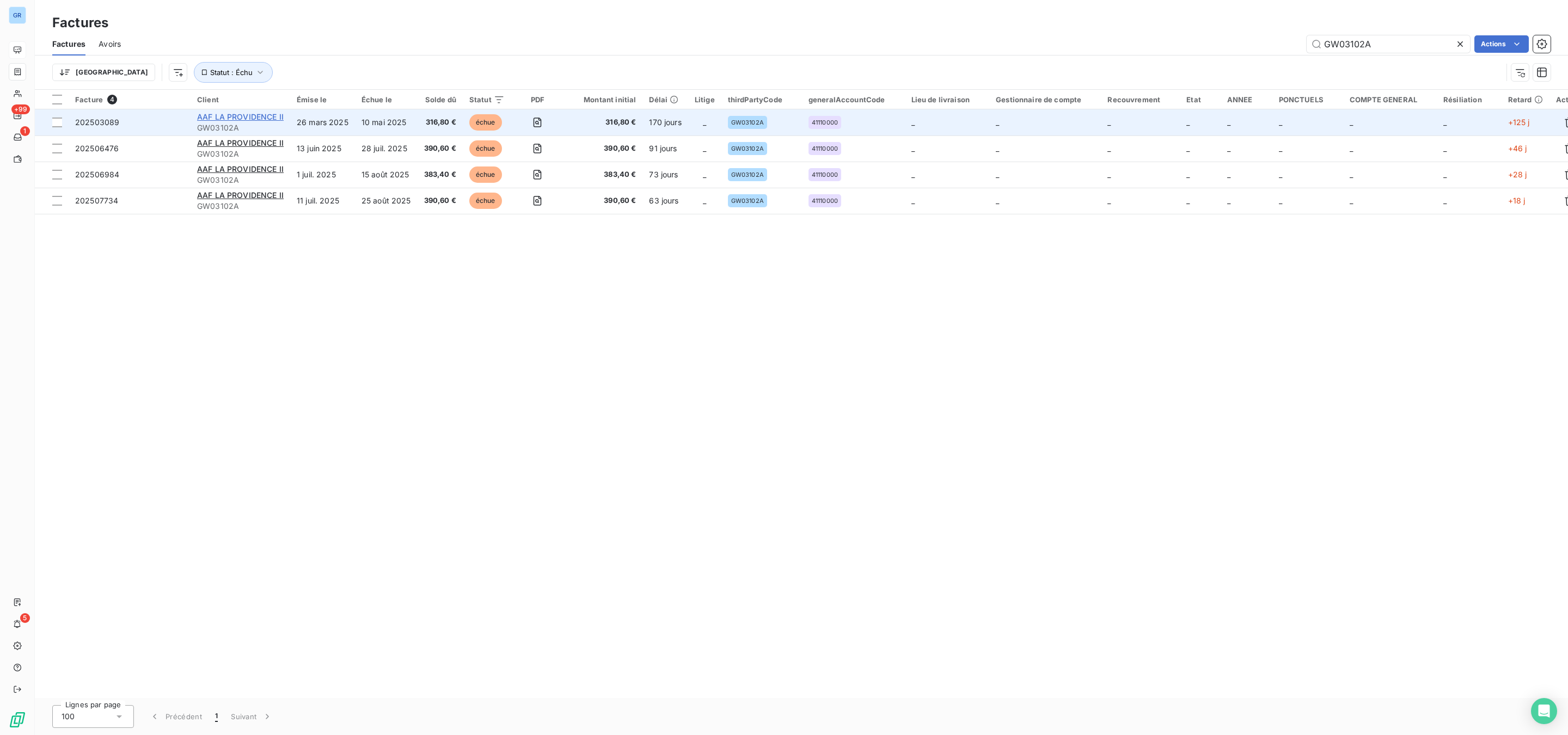
click at [267, 113] on span "AAF LA PROVIDENCE II" at bounding box center [240, 117] width 87 height 9
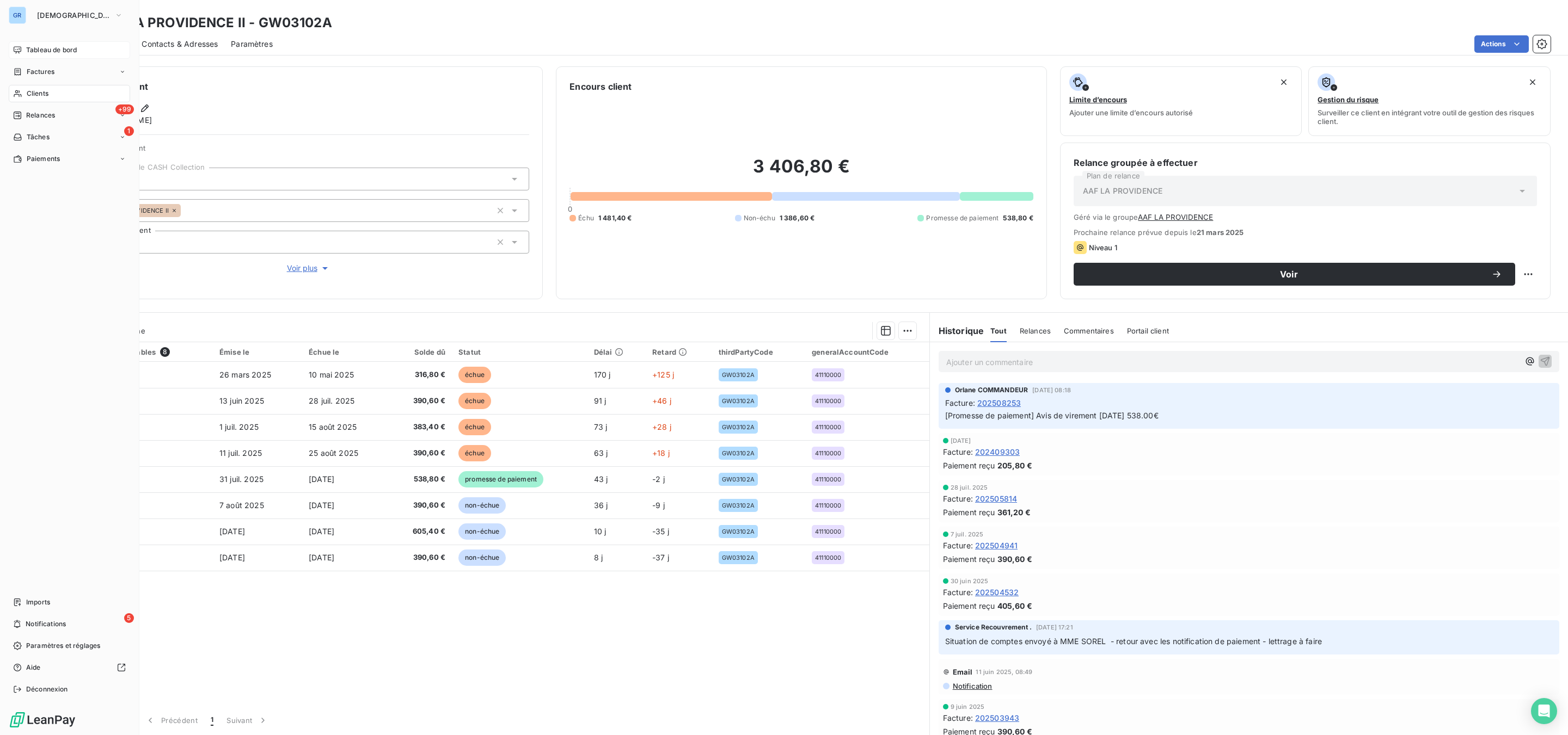
drag, startPoint x: 42, startPoint y: 73, endPoint x: 90, endPoint y: 71, distance: 48.0
click at [42, 73] on span "Factures" at bounding box center [41, 72] width 28 height 10
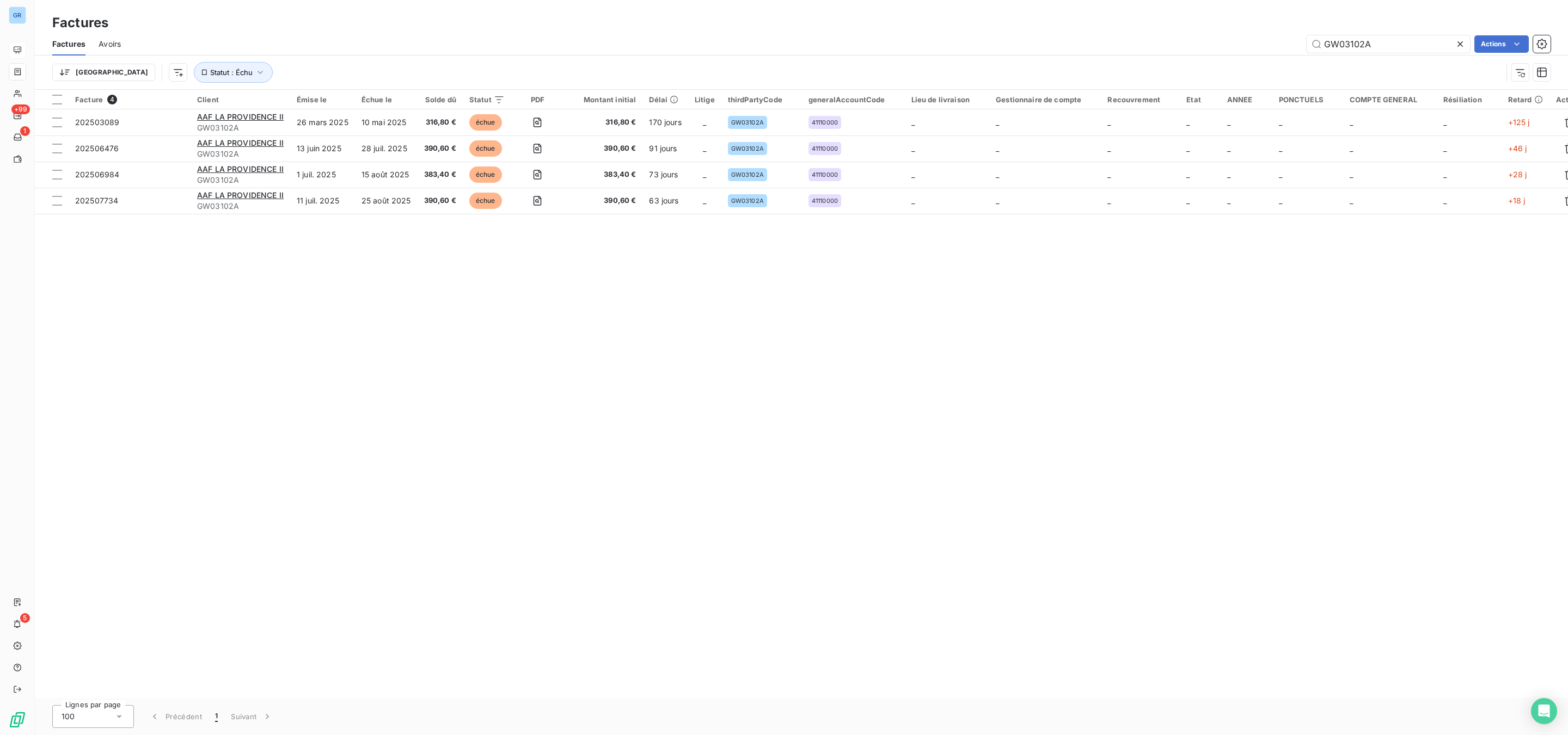
drag, startPoint x: 1371, startPoint y: 43, endPoint x: 1276, endPoint y: 45, distance: 95.0
click at [1254, 43] on div "GW03102A Actions" at bounding box center [842, 44] width 1416 height 18
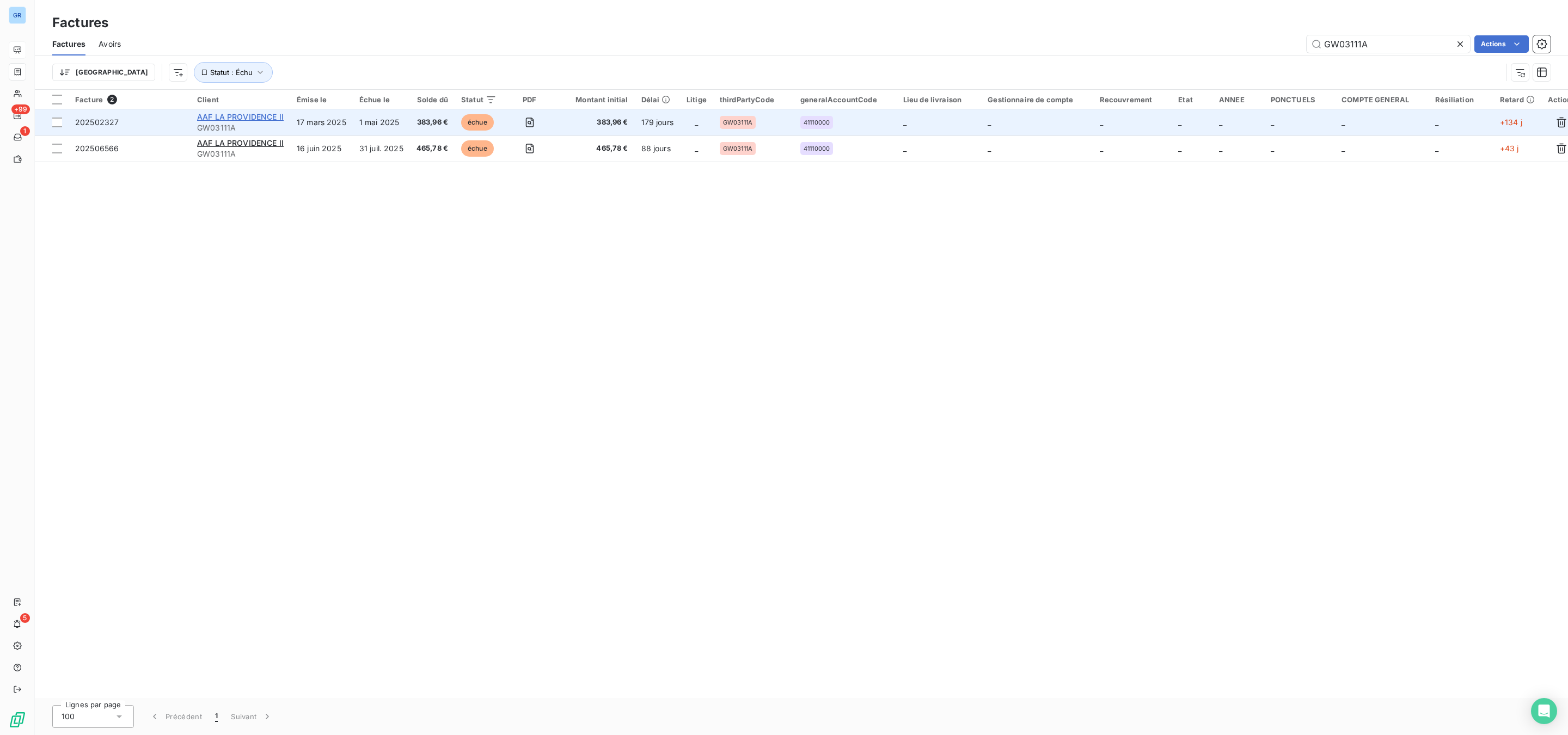
type input "GW03111A"
click at [267, 117] on span "AAF LA PROVIDENCE II" at bounding box center [240, 117] width 87 height 9
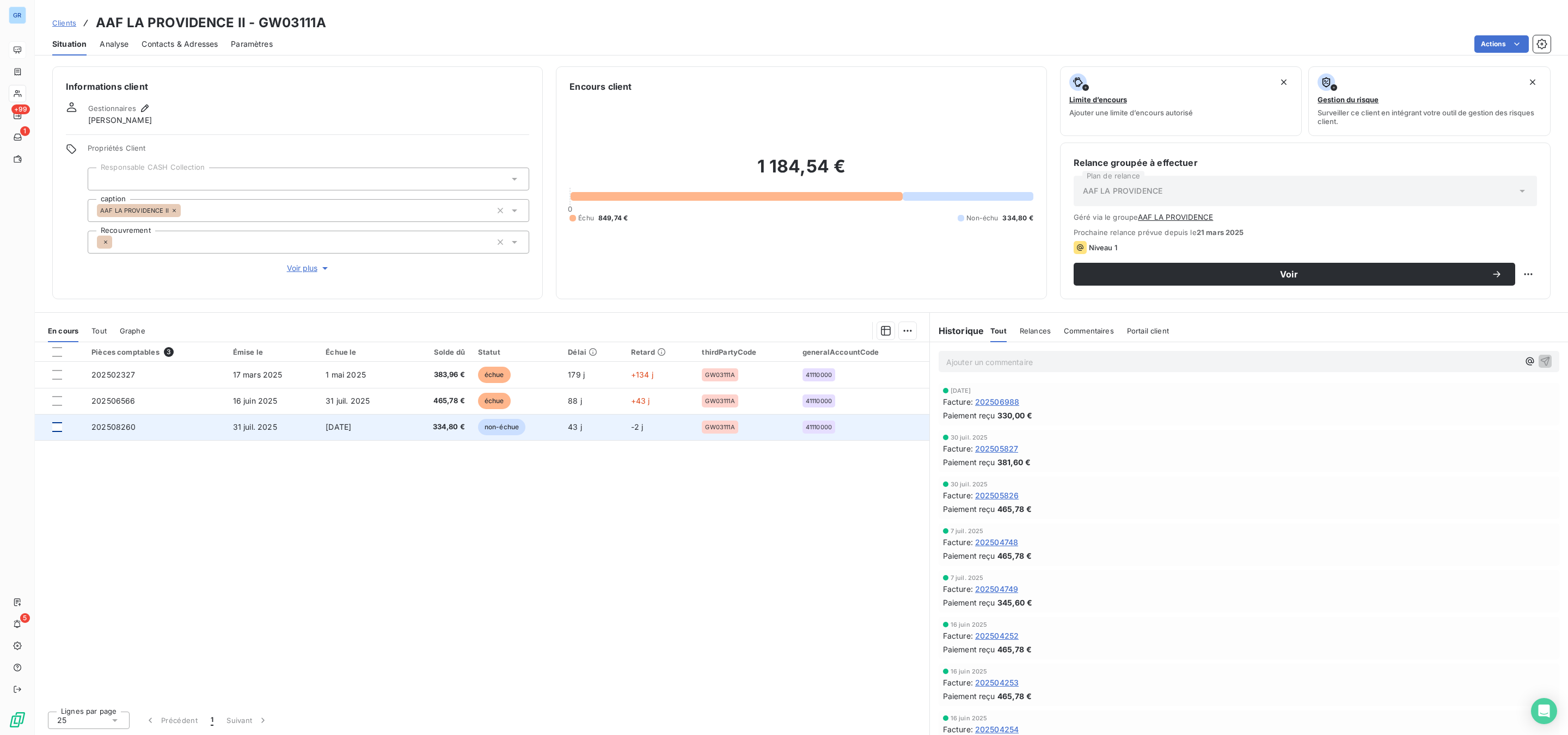
click at [53, 425] on div at bounding box center [57, 427] width 10 height 10
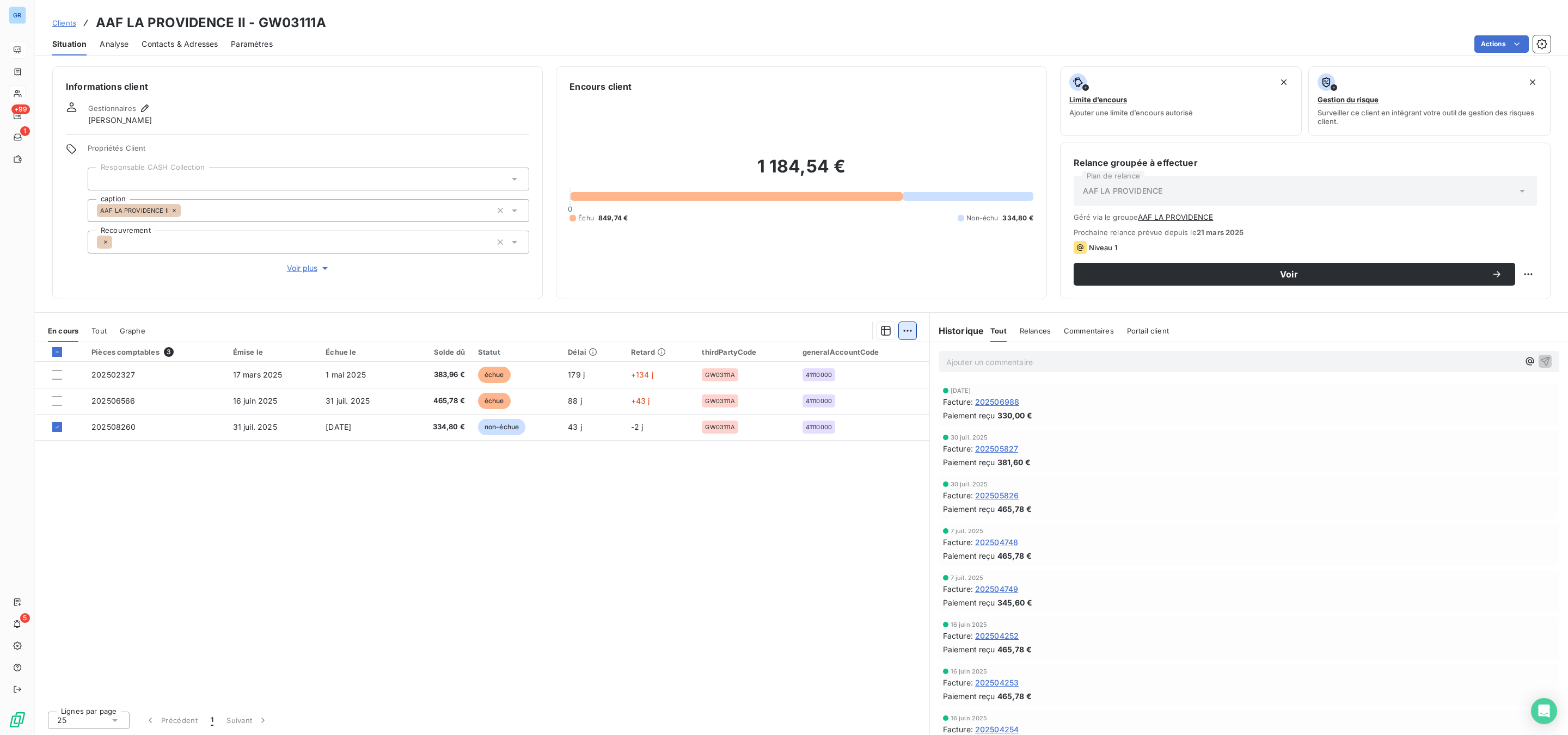
click at [912, 330] on html "GR +99 1 5 Clients AAF LA PROVIDENCE II - GW03111A Situation Analyse Contacts &…" at bounding box center [784, 367] width 1568 height 735
click at [788, 373] on div "Ajouter une promesse de paiement (1 facture)" at bounding box center [815, 376] width 193 height 18
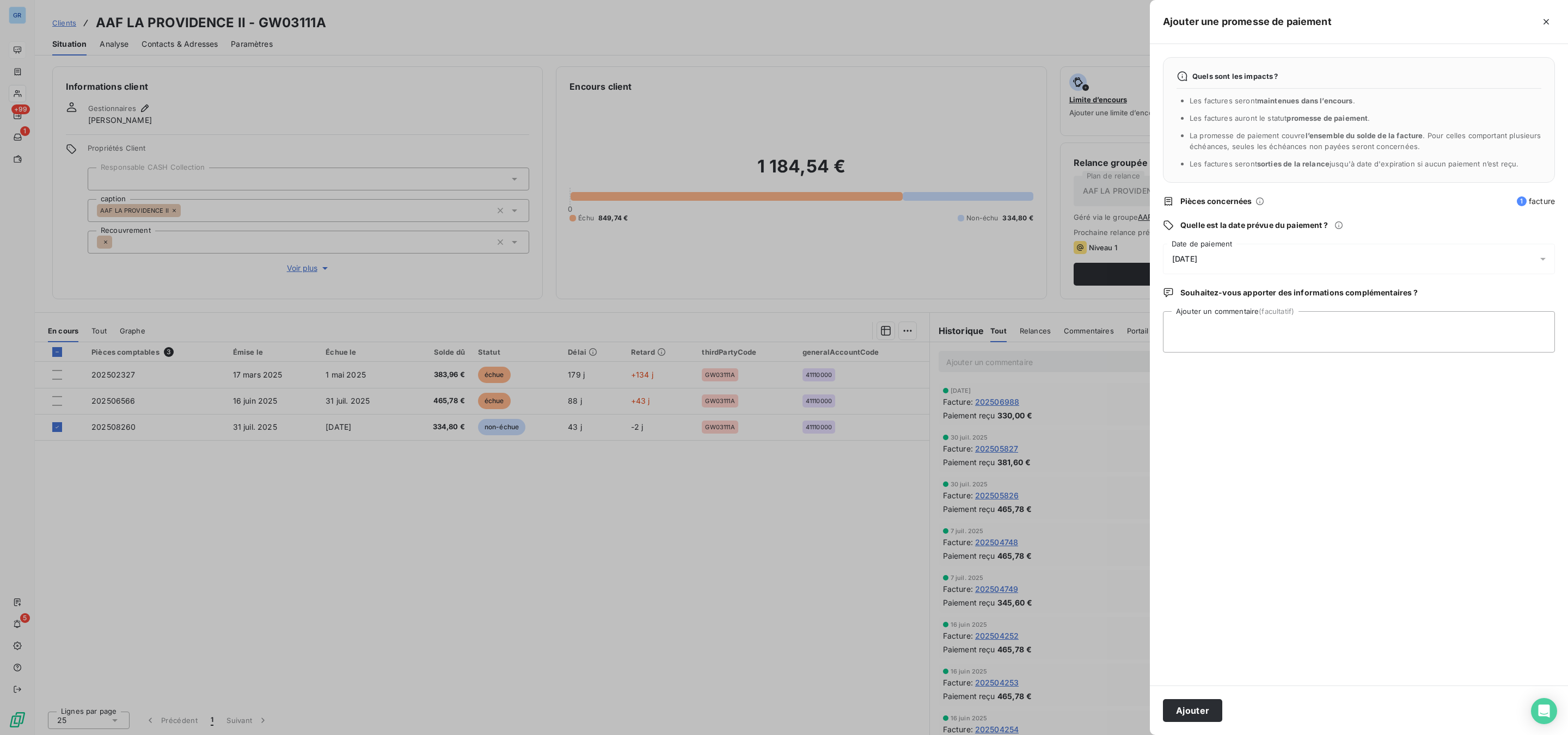
click at [1239, 261] on div "[DATE]" at bounding box center [1358, 258] width 392 height 30
click at [1254, 306] on icon "Go to next month" at bounding box center [1324, 307] width 9 height 9
click at [1195, 366] on button "6" at bounding box center [1195, 373] width 22 height 22
drag, startPoint x: 1201, startPoint y: 712, endPoint x: 1191, endPoint y: 698, distance: 17.2
click at [1199, 559] on button "Ajouter" at bounding box center [1192, 711] width 60 height 23
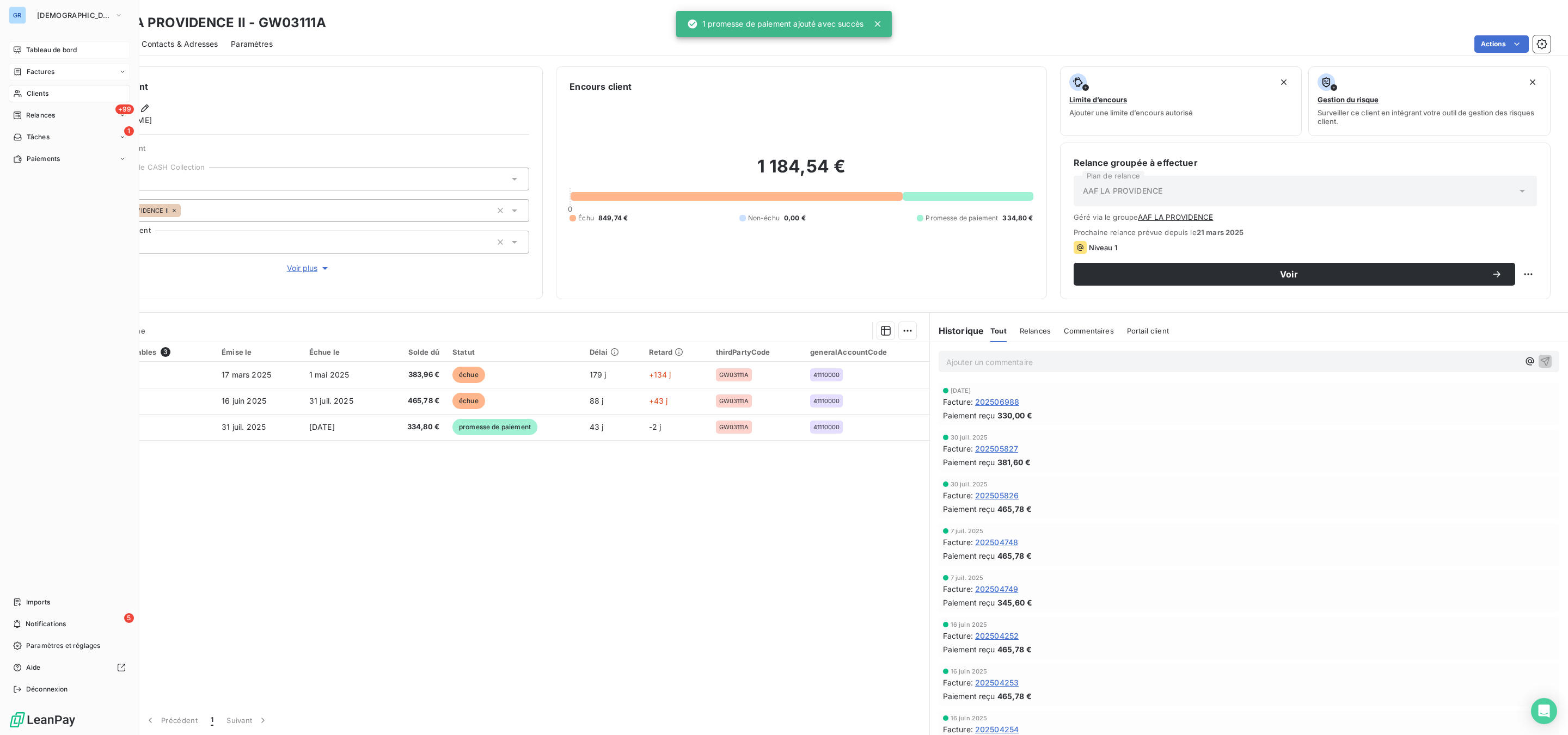
click at [49, 67] on span "Factures" at bounding box center [41, 72] width 28 height 10
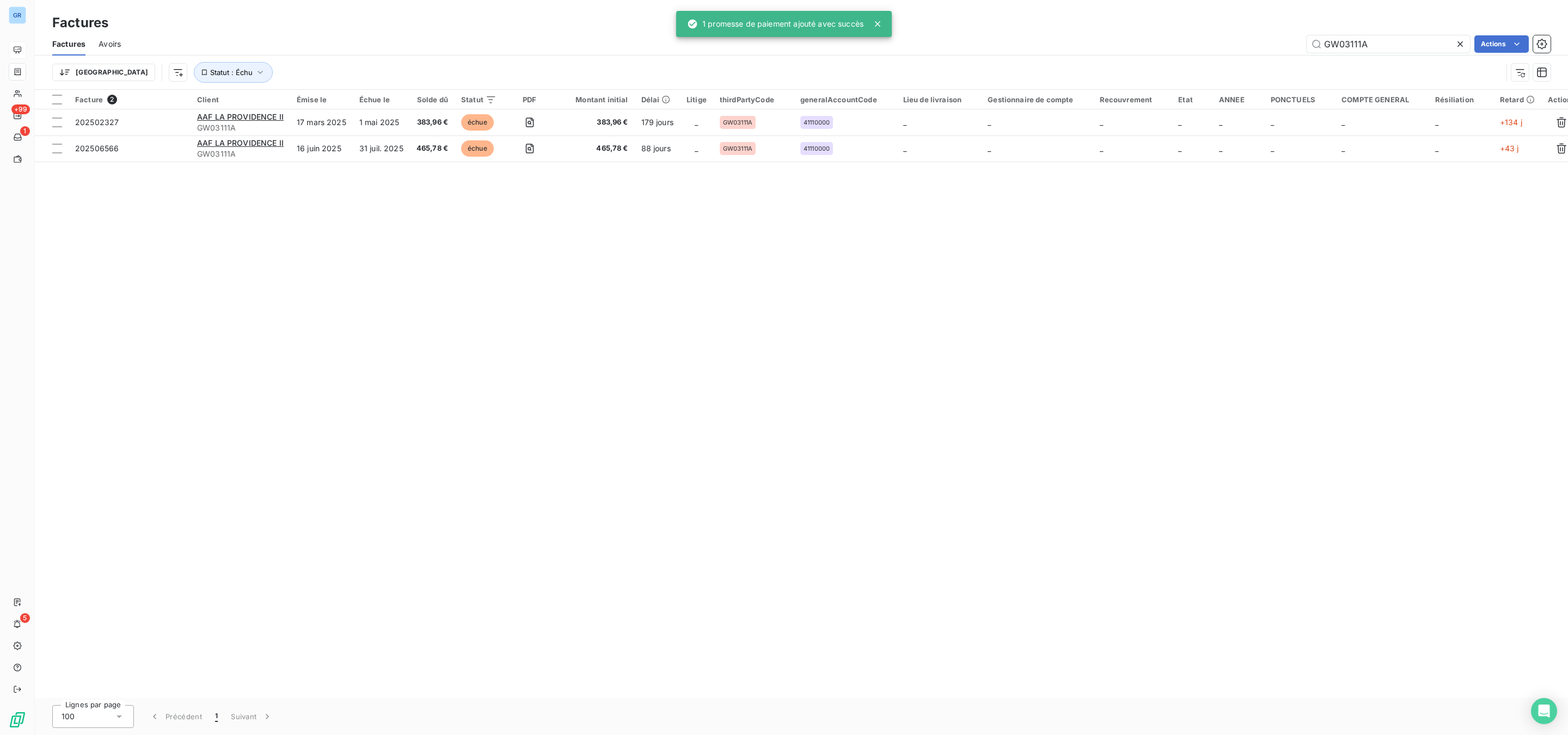
drag, startPoint x: 1416, startPoint y: 35, endPoint x: 1206, endPoint y: 38, distance: 210.0
click at [1206, 38] on div "GW03111A Actions" at bounding box center [842, 44] width 1416 height 18
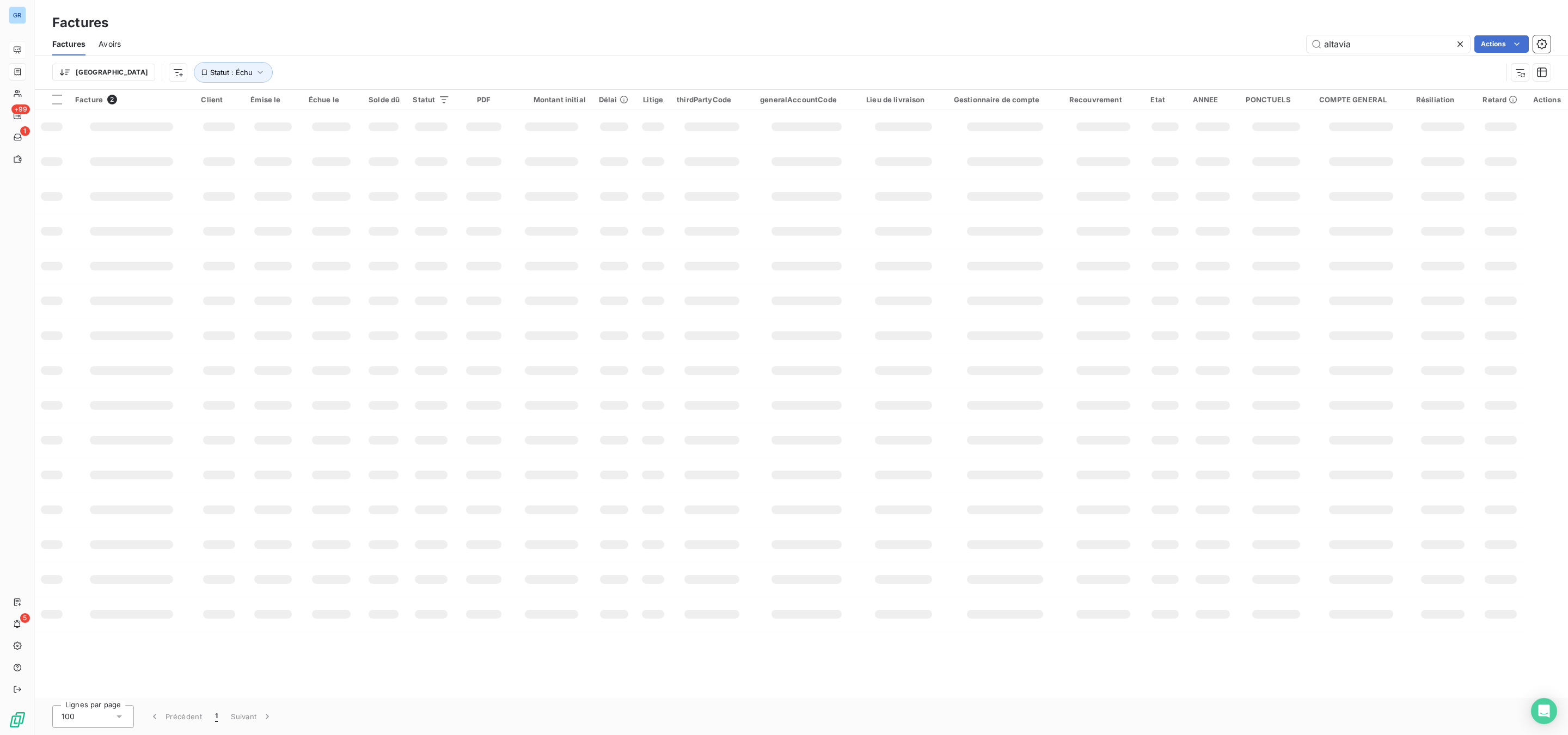
type input "altavia"
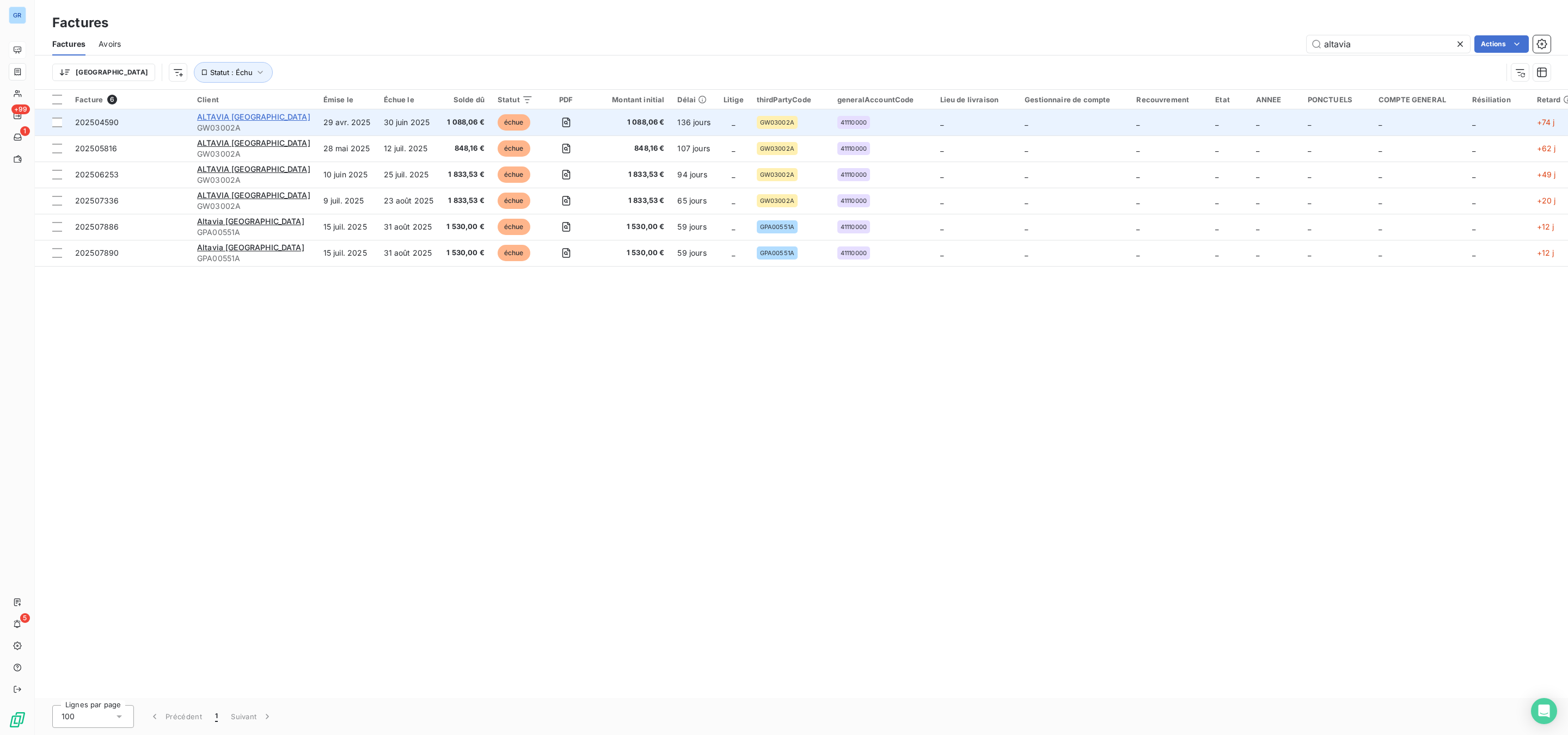
click at [209, 113] on span "ALTAVIA [GEOGRAPHIC_DATA]" at bounding box center [254, 117] width 113 height 9
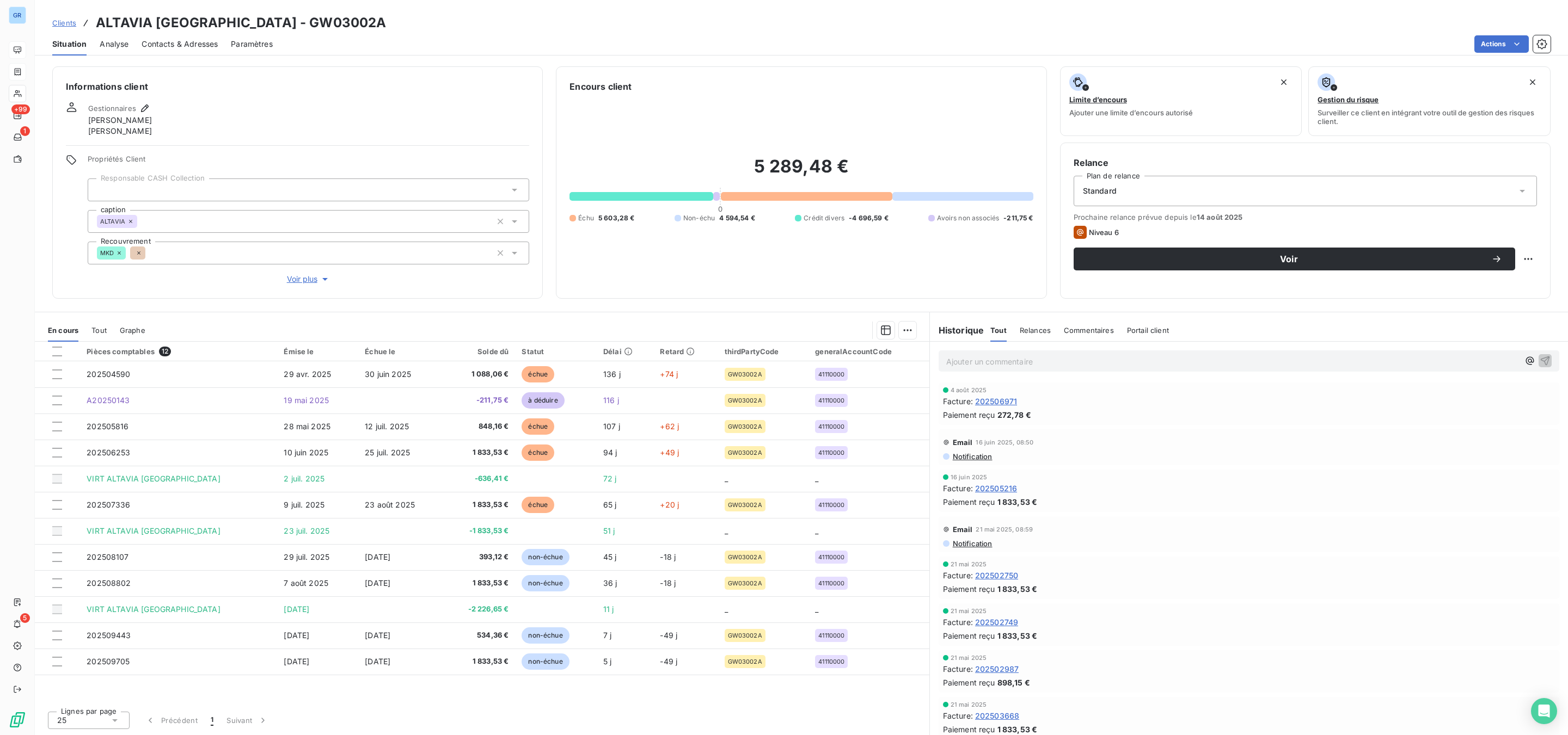
click at [183, 44] on span "Contacts & Adresses" at bounding box center [179, 44] width 77 height 11
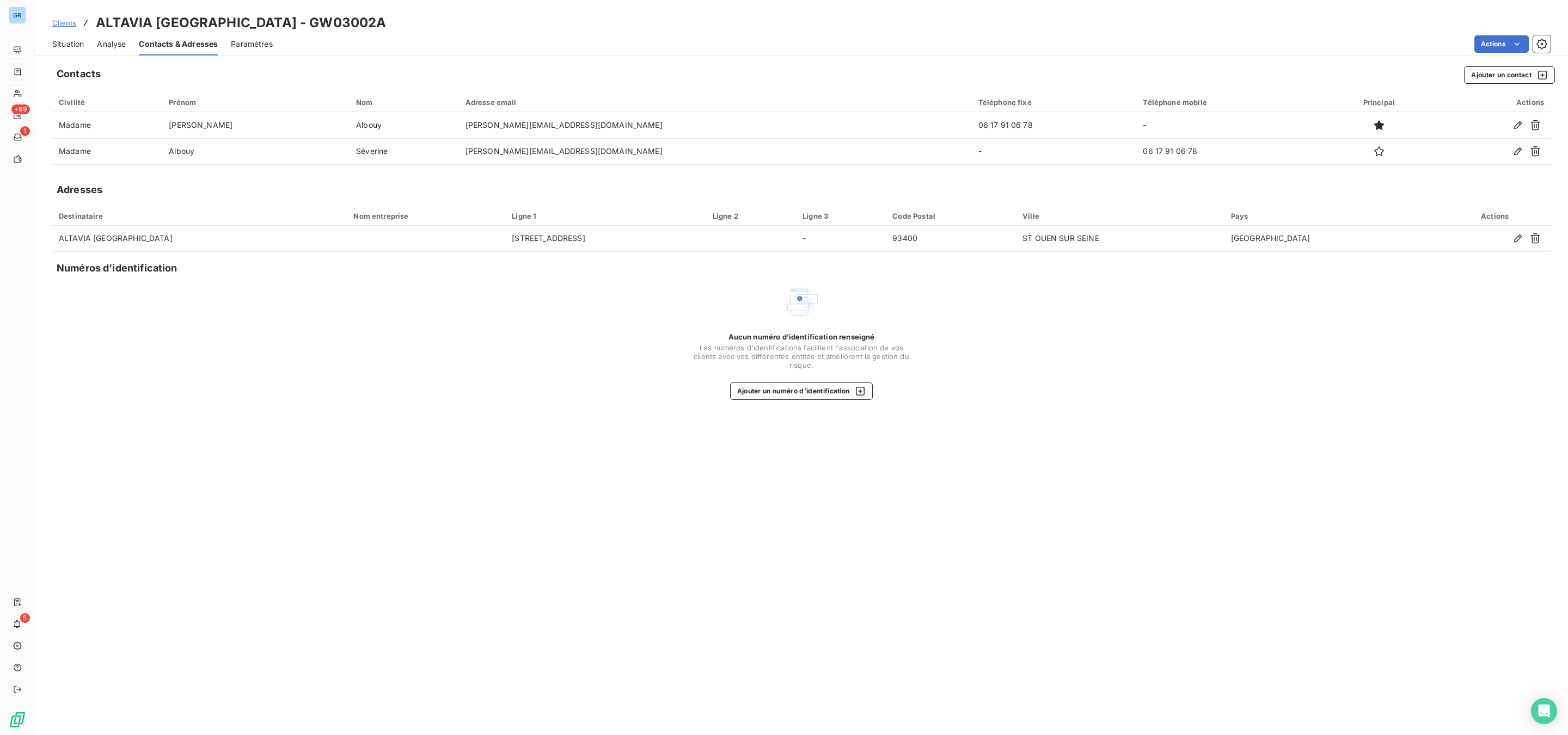
click at [77, 43] on span "Situation" at bounding box center [68, 44] width 32 height 11
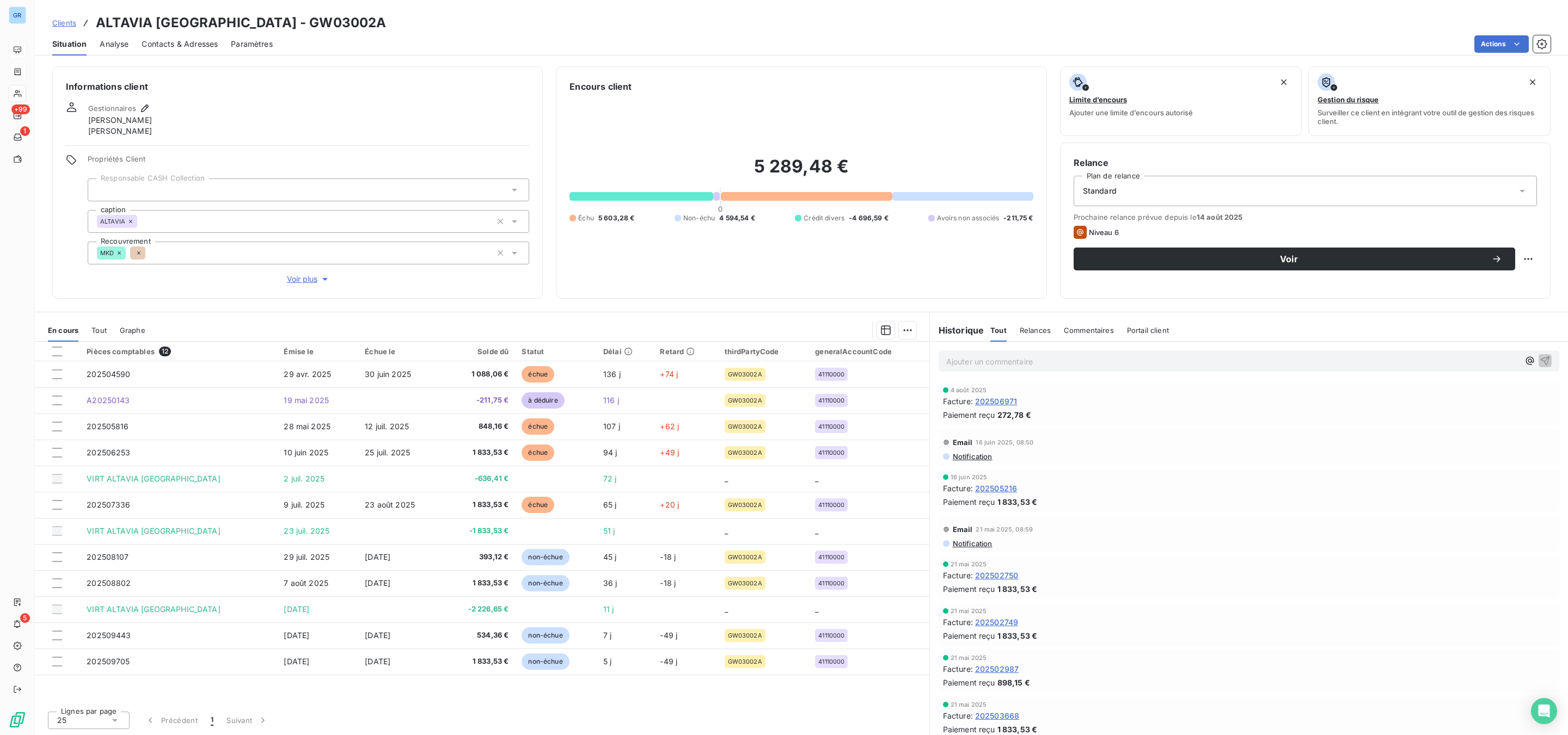
click at [126, 35] on div "Analyse" at bounding box center [114, 44] width 29 height 23
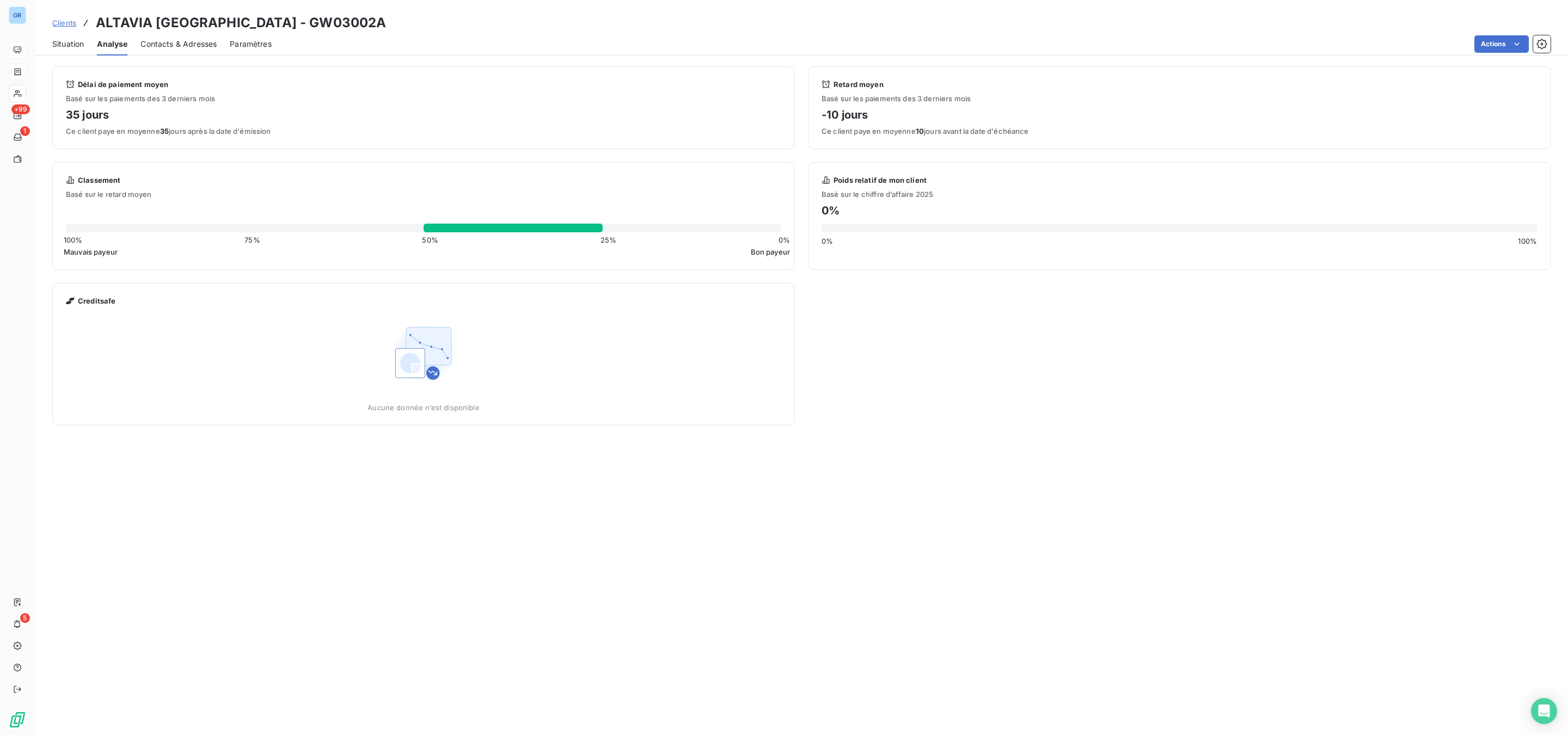
click at [179, 42] on span "Contacts & Adresses" at bounding box center [179, 44] width 77 height 11
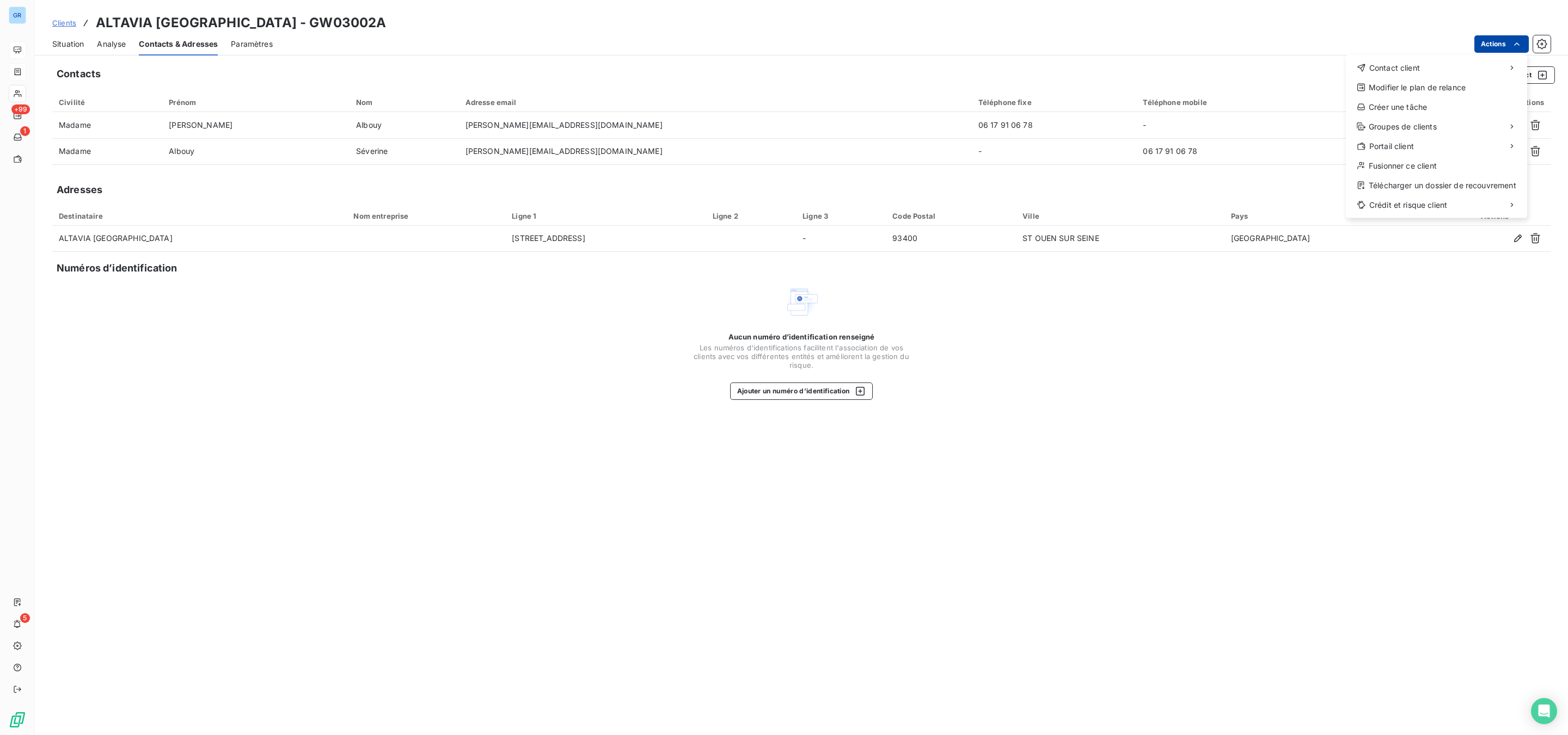
click at [1254, 41] on html "GR +99 1 5 Clients ALTAVIA [GEOGRAPHIC_DATA] - GW03002A Situation Analyse Conta…" at bounding box center [784, 367] width 1568 height 735
click at [1251, 69] on div "Envoyer un email" at bounding box center [1264, 72] width 146 height 18
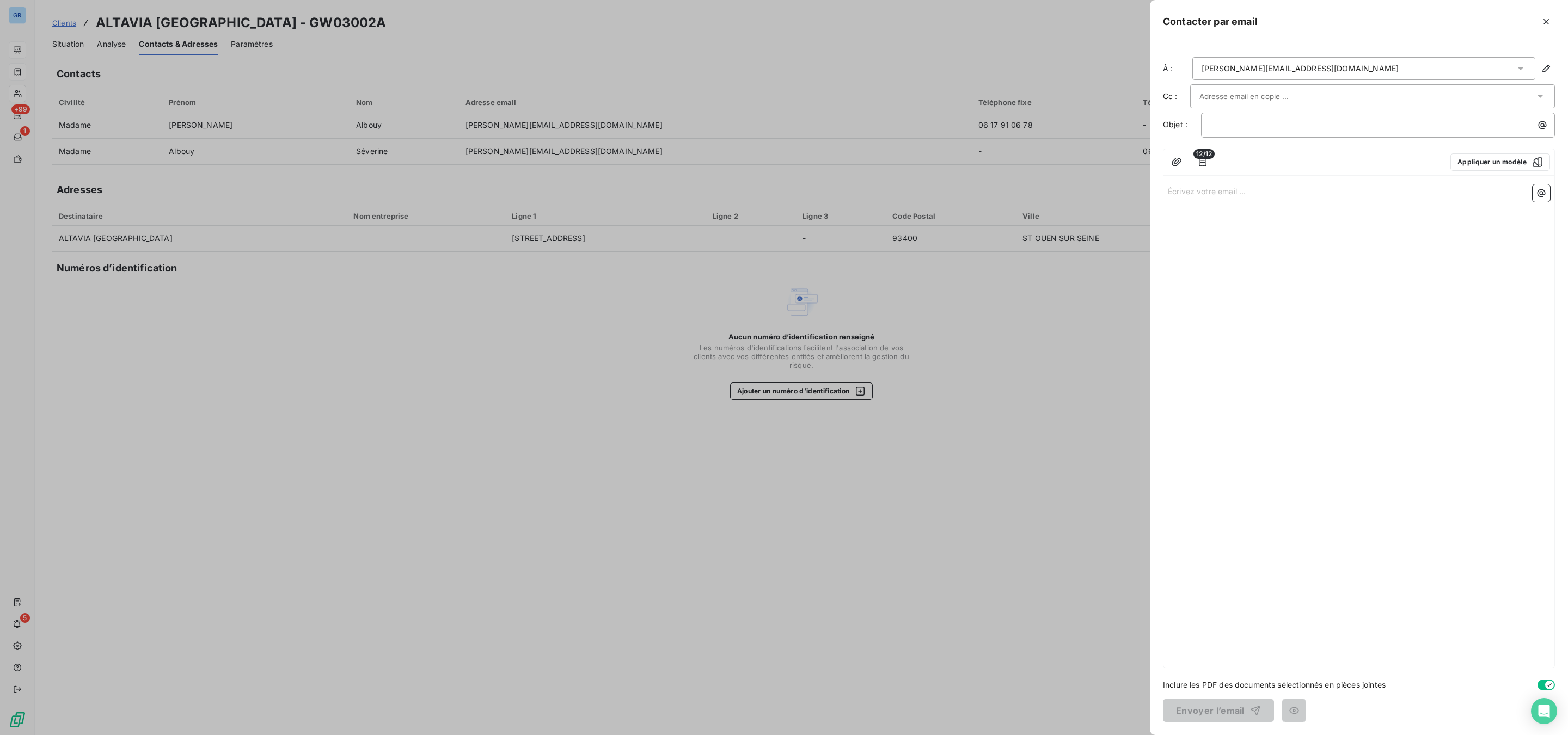
click at [1245, 95] on input "text" at bounding box center [1257, 96] width 117 height 16
click at [1251, 89] on input "text" at bounding box center [1367, 96] width 336 height 16
click at [1254, 120] on p "﻿" at bounding box center [1380, 125] width 341 height 12
click at [1254, 197] on p "Écrivez votre email ... ﻿" at bounding box center [1358, 191] width 382 height 12
click at [1201, 161] on icon "button" at bounding box center [1203, 162] width 11 height 11
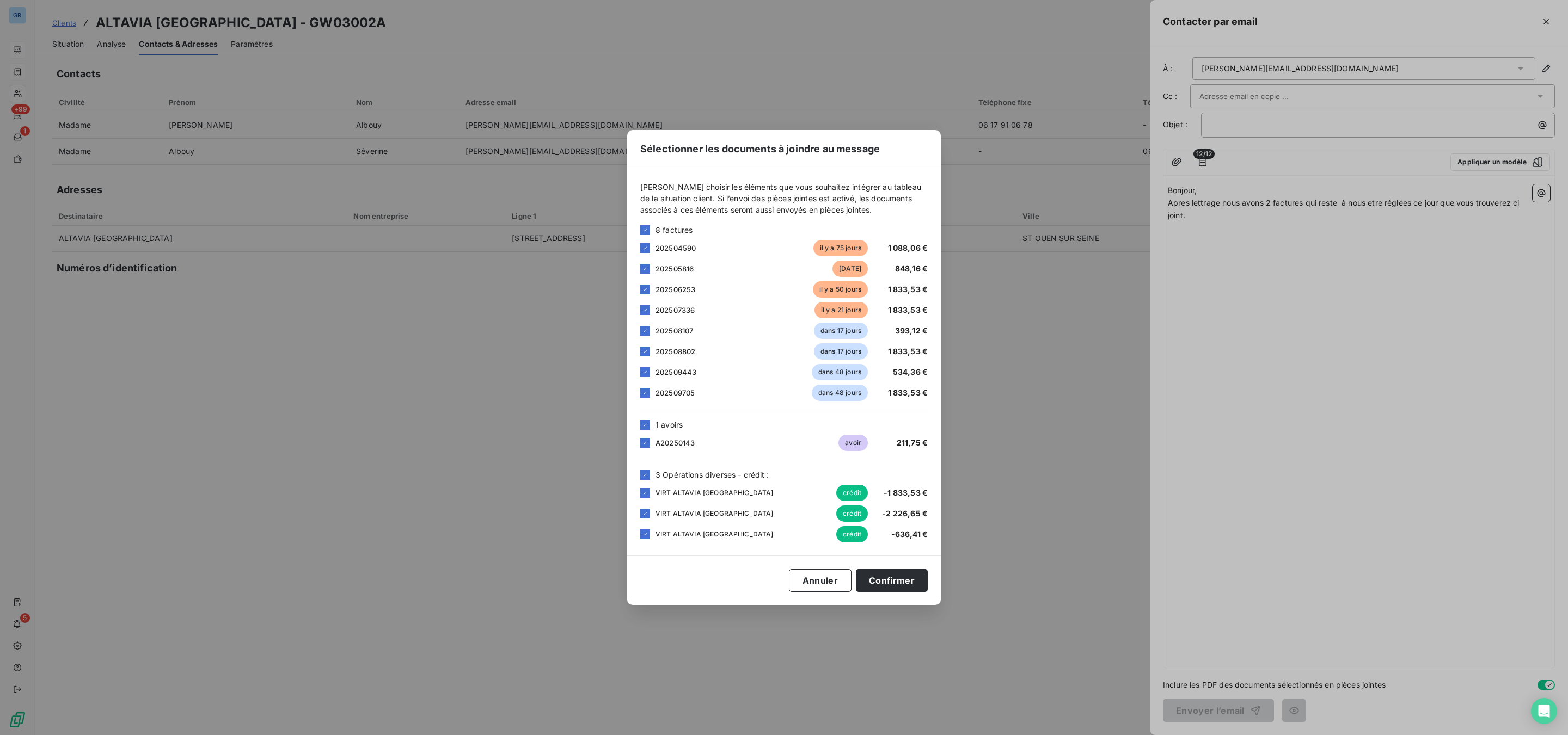
click at [653, 271] on div "202505816 [DATE] 848,16 €" at bounding box center [784, 268] width 288 height 16
click at [647, 270] on icon at bounding box center [645, 269] width 6 height 6
click at [649, 309] on div at bounding box center [645, 310] width 10 height 10
click at [645, 334] on icon at bounding box center [645, 331] width 6 height 6
click at [645, 352] on icon at bounding box center [645, 352] width 6 height 6
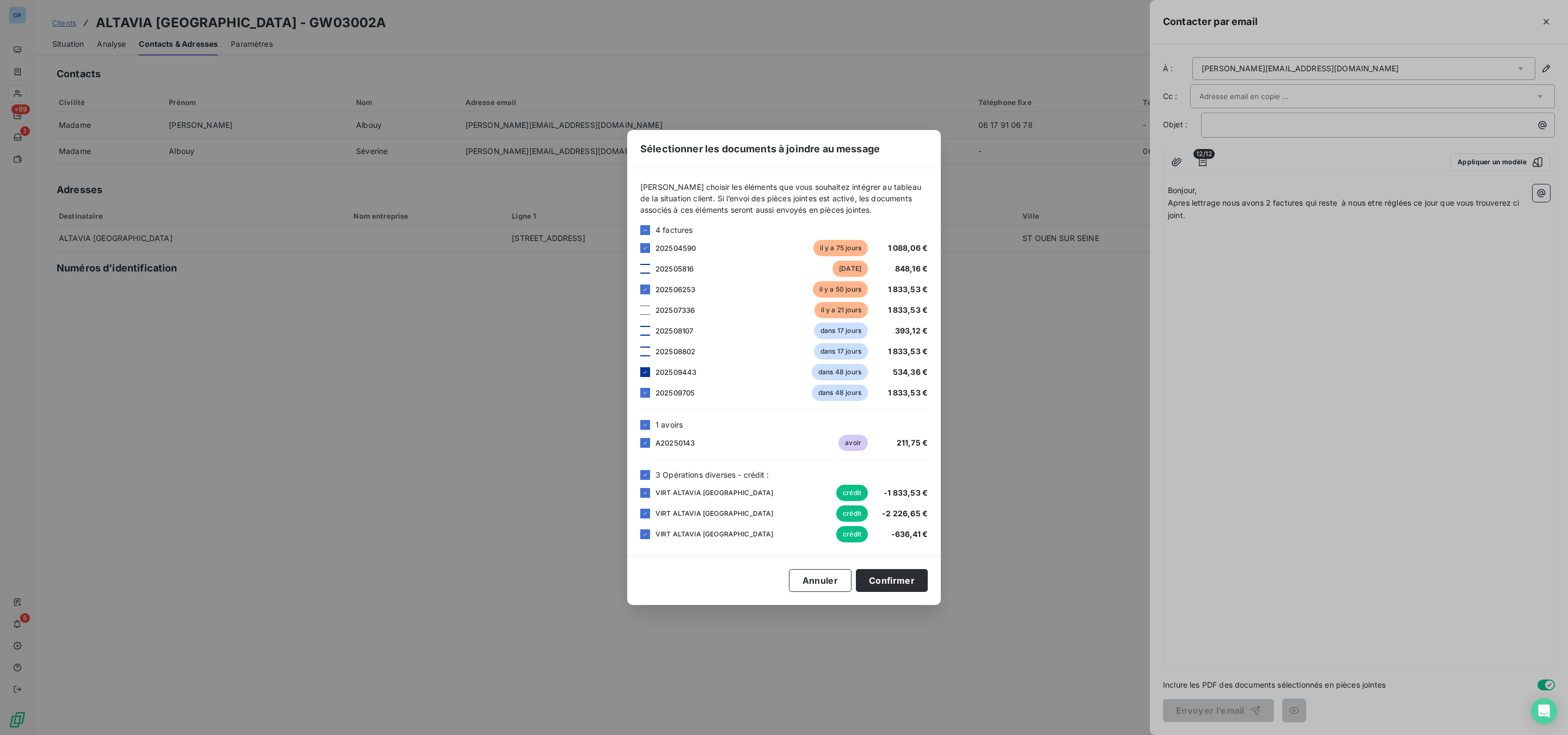
drag, startPoint x: 645, startPoint y: 369, endPoint x: 647, endPoint y: 374, distance: 5.4
click at [647, 371] on icon at bounding box center [645, 372] width 6 height 6
click at [649, 391] on div at bounding box center [645, 393] width 10 height 10
drag, startPoint x: 650, startPoint y: 424, endPoint x: 649, endPoint y: 434, distance: 10.0
click at [650, 426] on div "1 avoirs" at bounding box center [784, 424] width 288 height 12
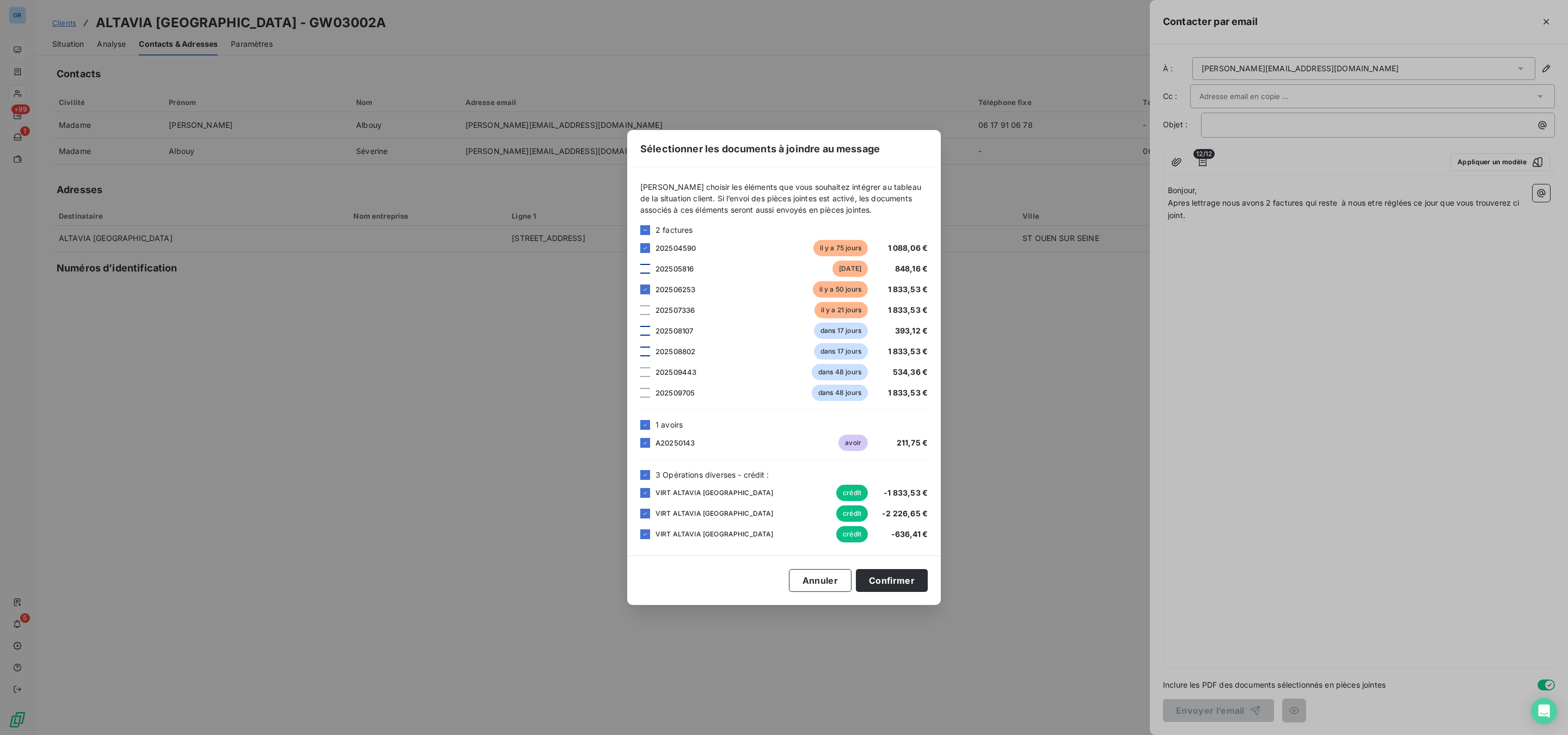
click at [646, 448] on div "A20250143 avoir 211,75 €" at bounding box center [784, 443] width 288 height 16
click at [642, 443] on icon at bounding box center [645, 443] width 6 height 6
click at [647, 474] on icon at bounding box center [645, 475] width 6 height 6
click at [887, 559] on button "Confirmer" at bounding box center [891, 581] width 72 height 23
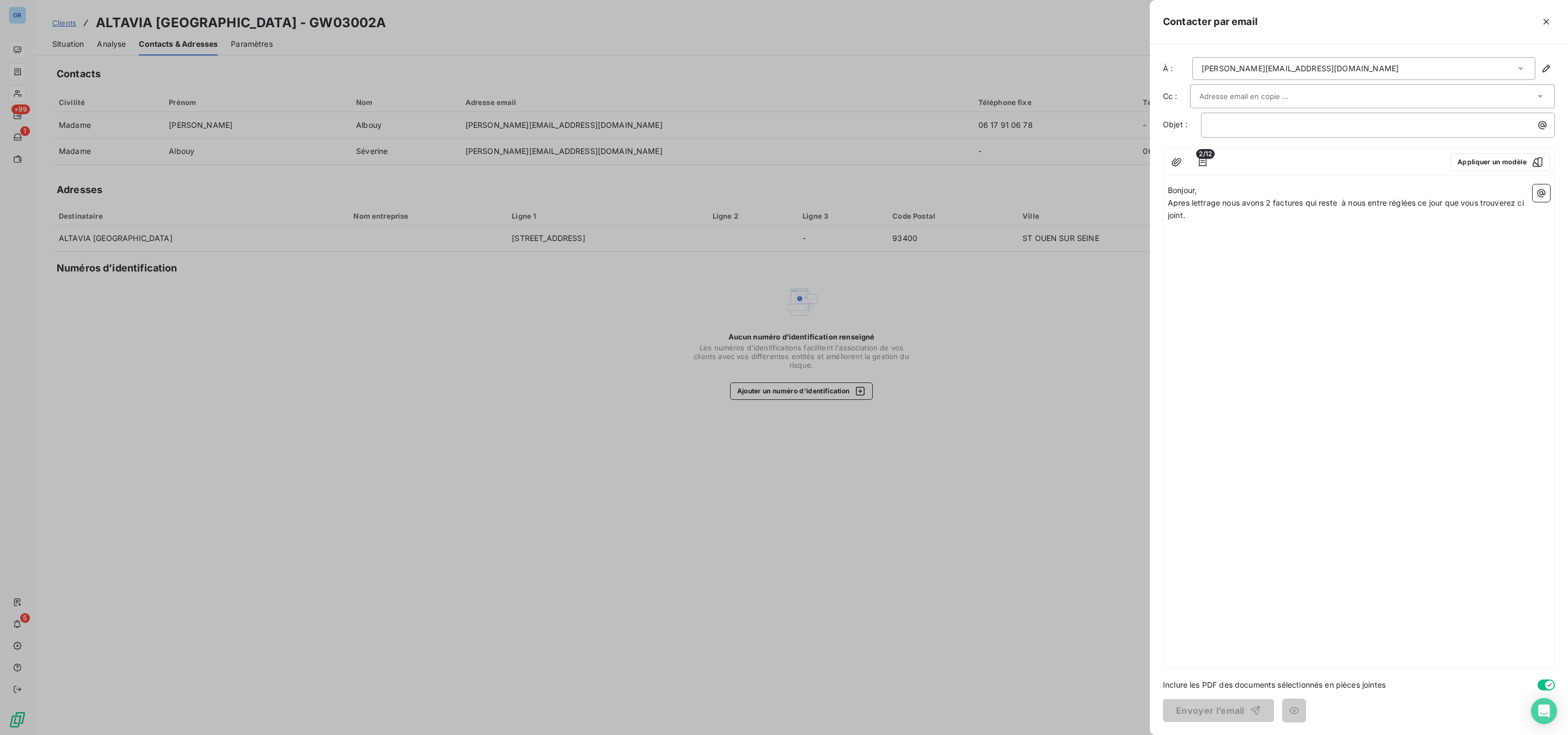
click at [1199, 194] on p "Bonjour," at bounding box center [1358, 191] width 382 height 12
click at [1254, 195] on icon "button" at bounding box center [1542, 193] width 11 height 11
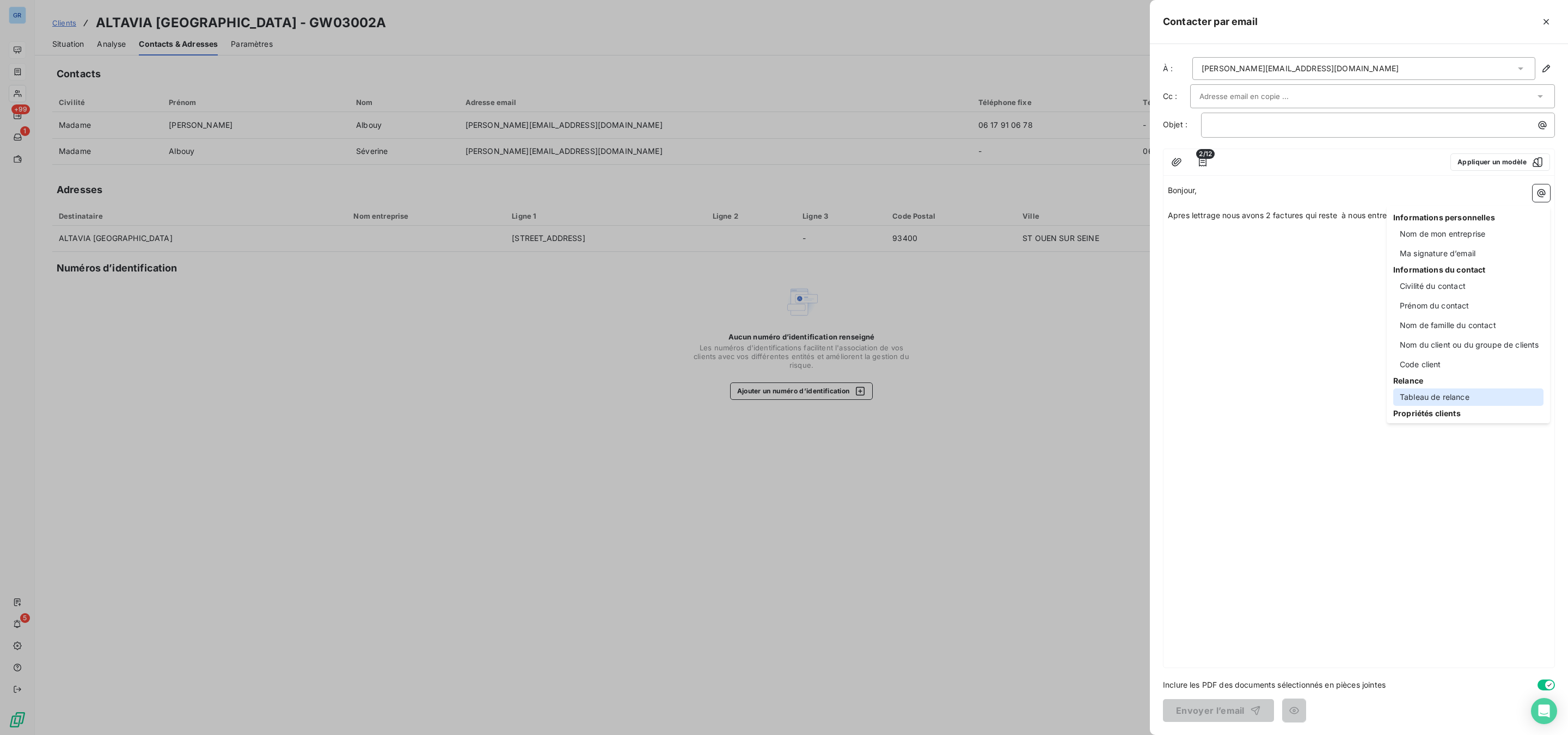
click at [1254, 395] on div "Tableau de relance" at bounding box center [1468, 397] width 150 height 18
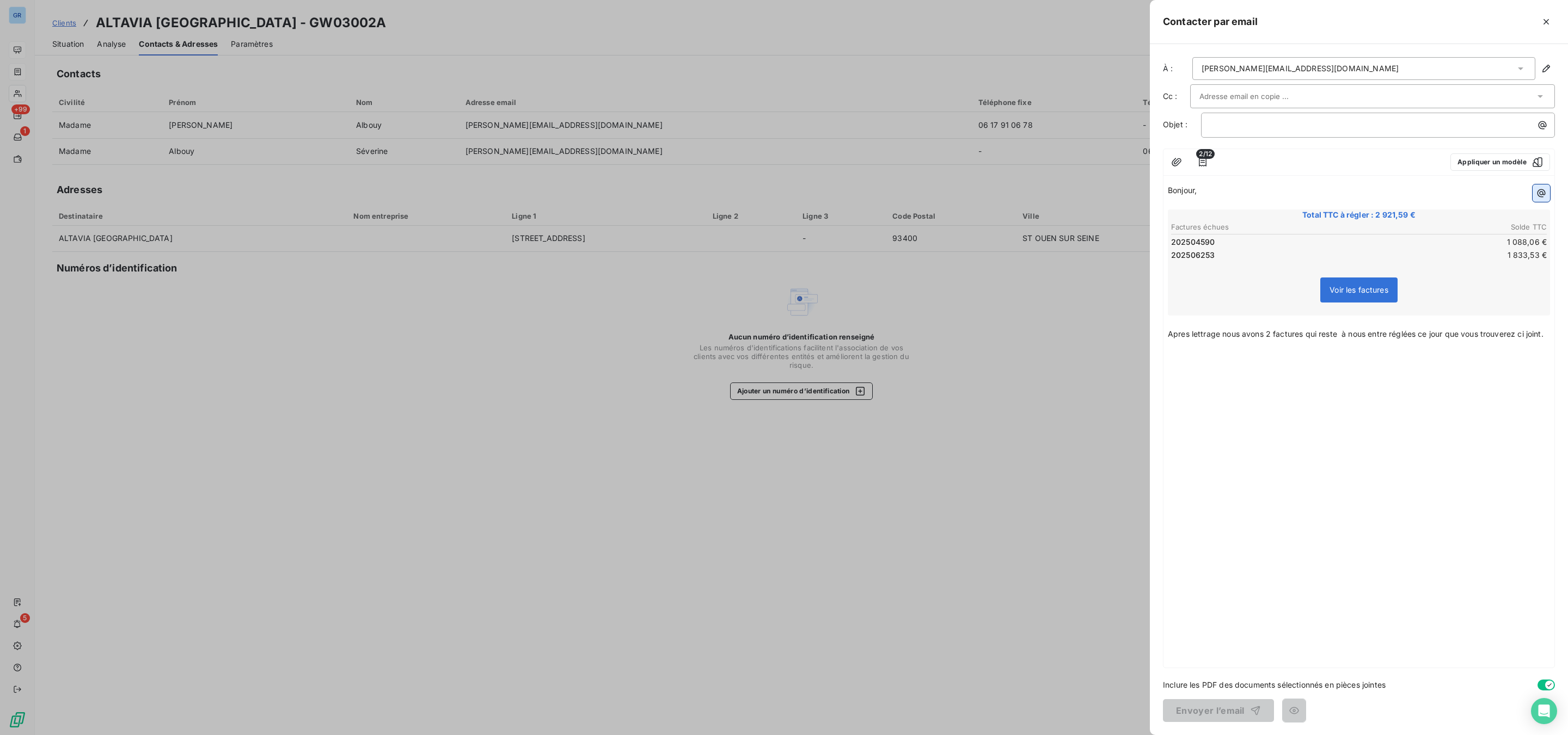
click at [1254, 192] on icon "button" at bounding box center [1542, 193] width 11 height 11
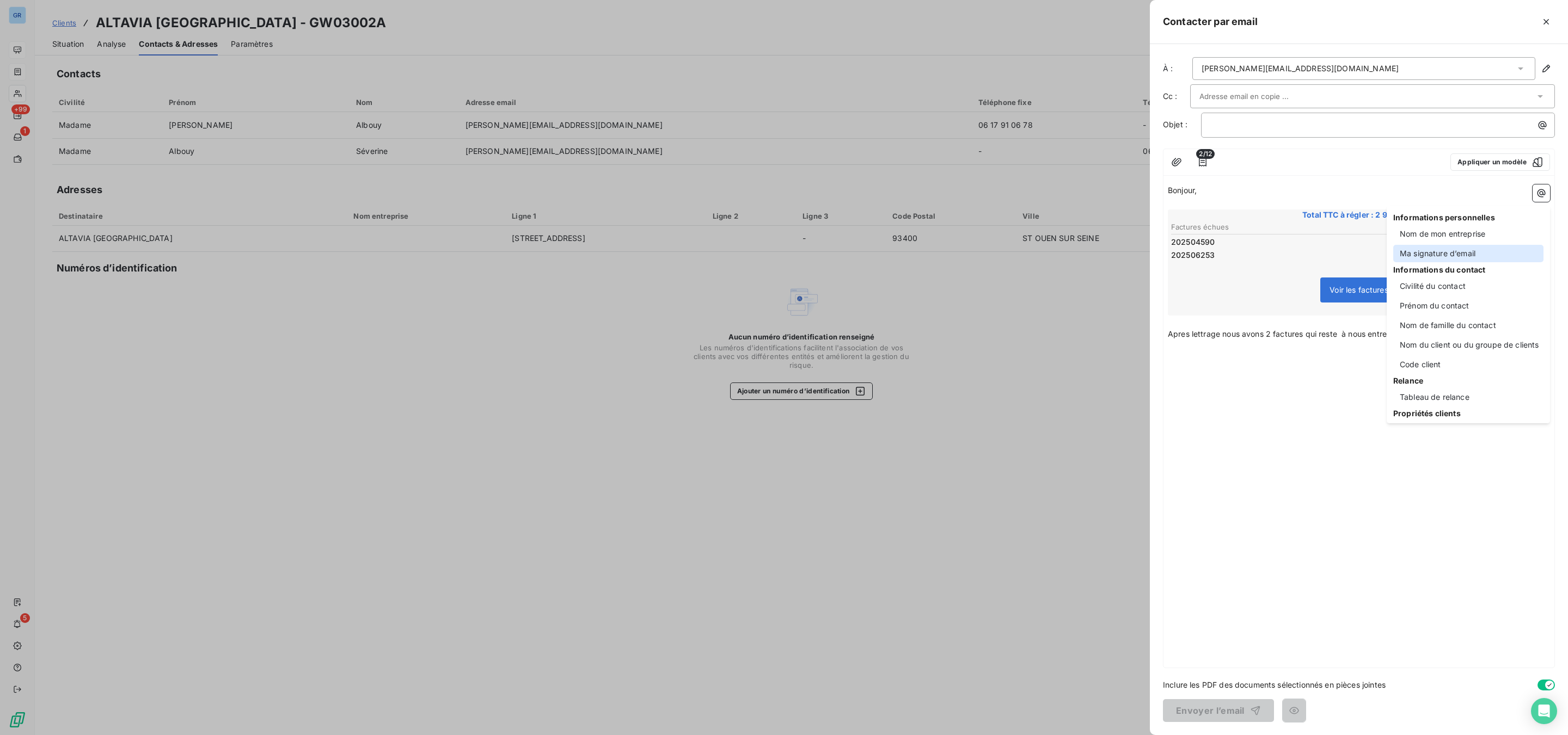
click at [1254, 258] on div "Ma signature d’email" at bounding box center [1468, 254] width 150 height 18
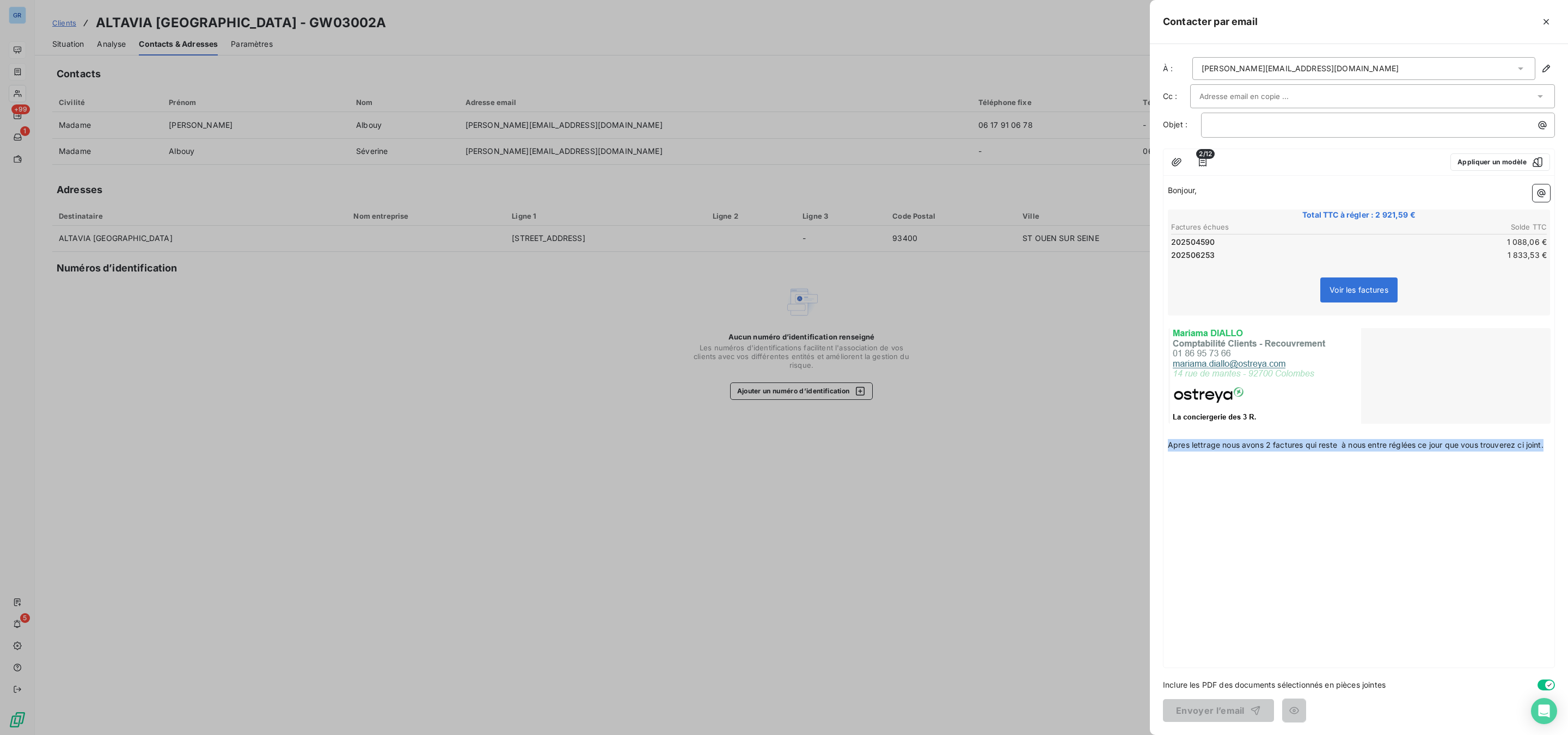
drag, startPoint x: 1547, startPoint y: 446, endPoint x: 1148, endPoint y: 451, distance: 399.0
click at [1148, 559] on div "Contacter par email À : [PERSON_NAME][EMAIL_ADDRESS][DOMAIN_NAME] Cc : Objet : …" at bounding box center [784, 735] width 1568 height 0
click at [1205, 189] on p "Bonjour," at bounding box center [1358, 191] width 382 height 12
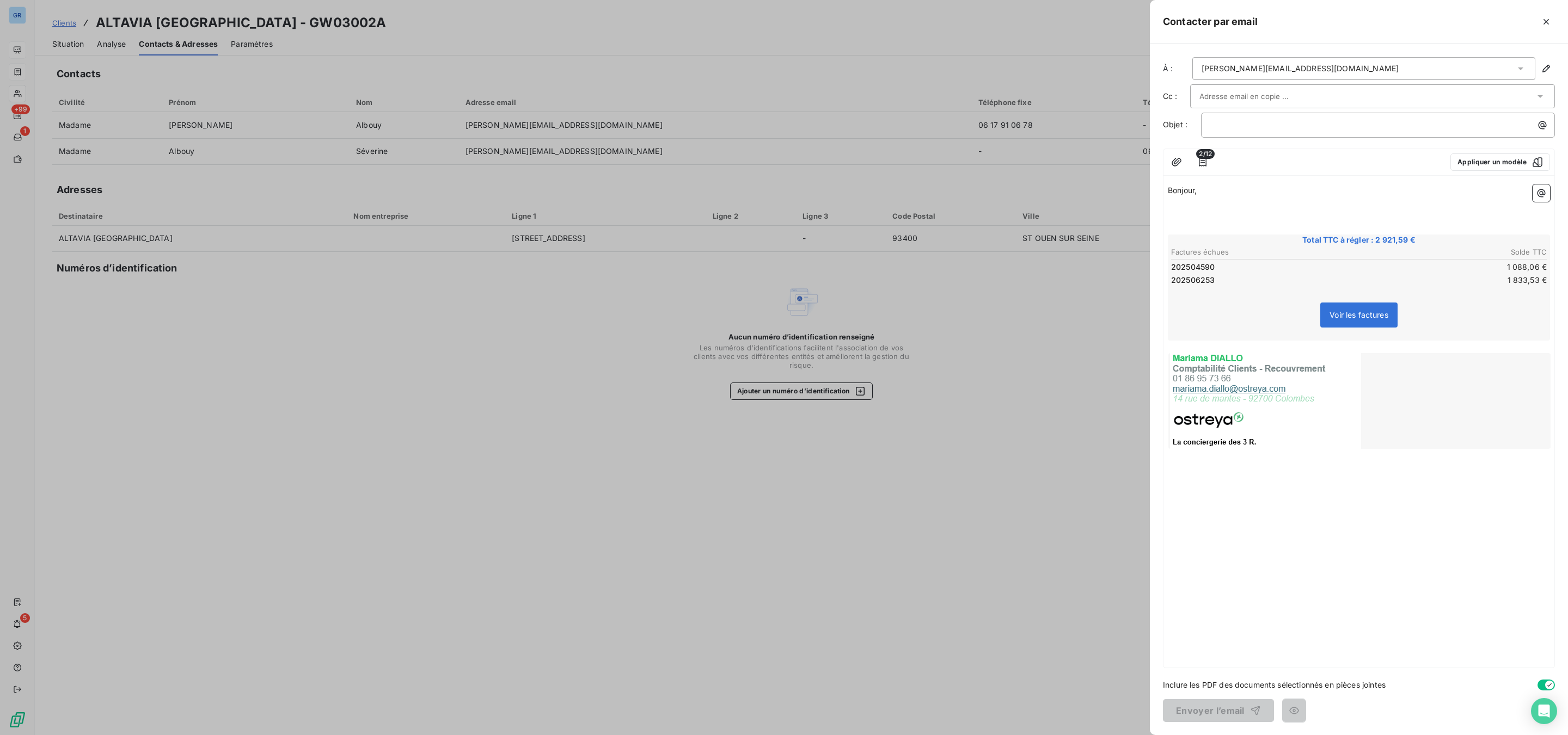
click at [1193, 206] on p "﻿" at bounding box center [1358, 203] width 382 height 12
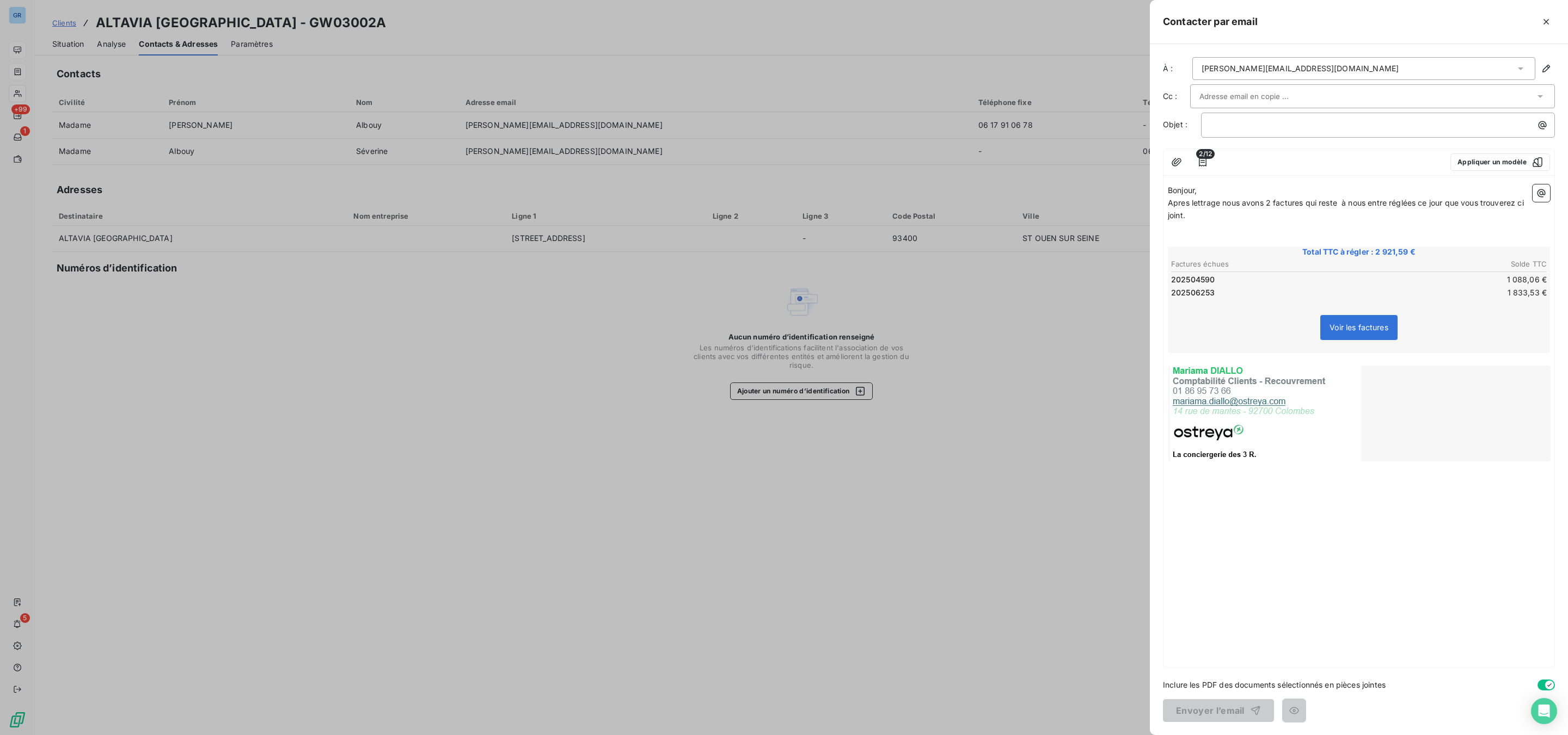
click at [1206, 195] on p "Bonjour," at bounding box center [1358, 191] width 382 height 12
click at [1254, 121] on p "﻿" at bounding box center [1380, 125] width 341 height 12
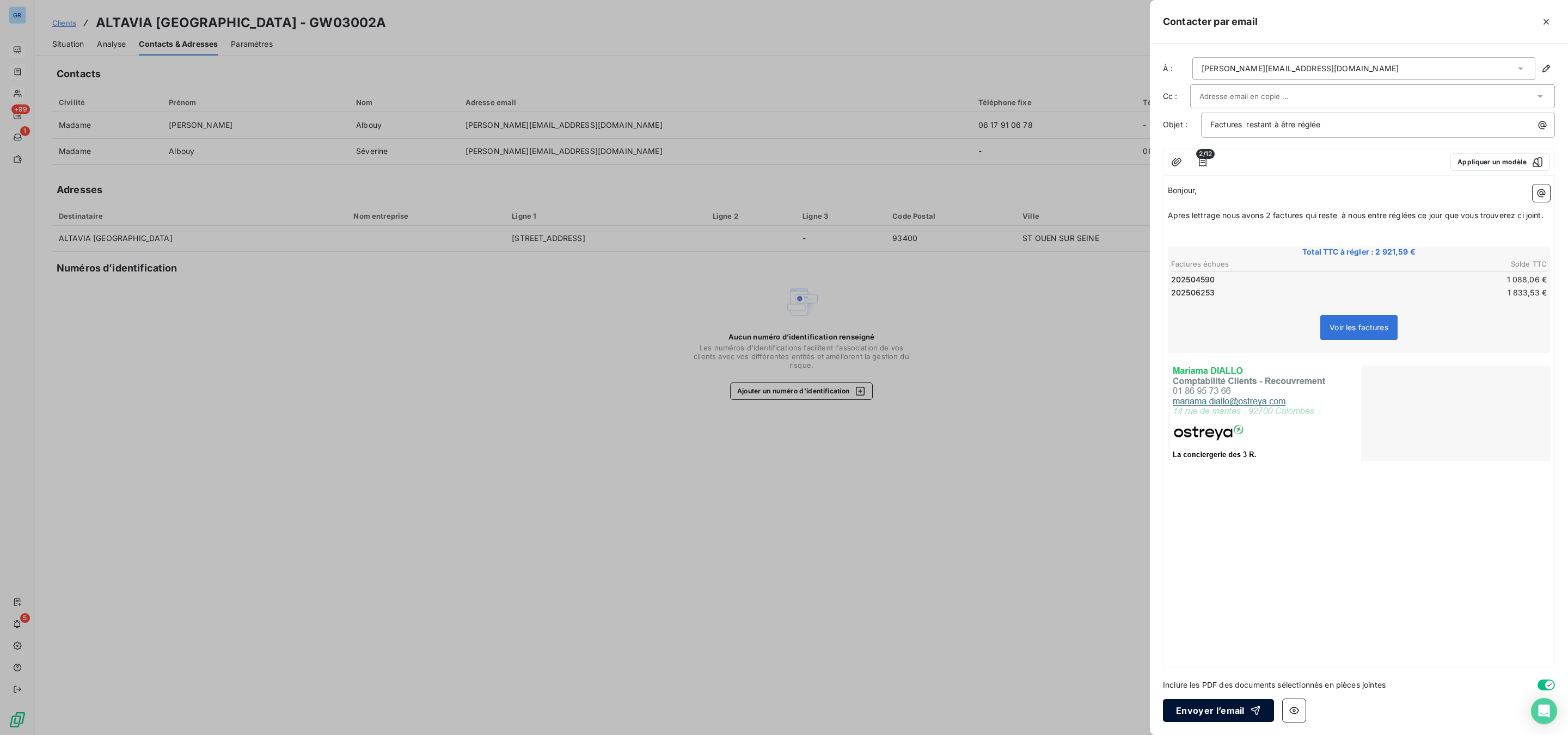
click at [1164, 559] on button "Envoyer l’email" at bounding box center [1219, 711] width 111 height 23
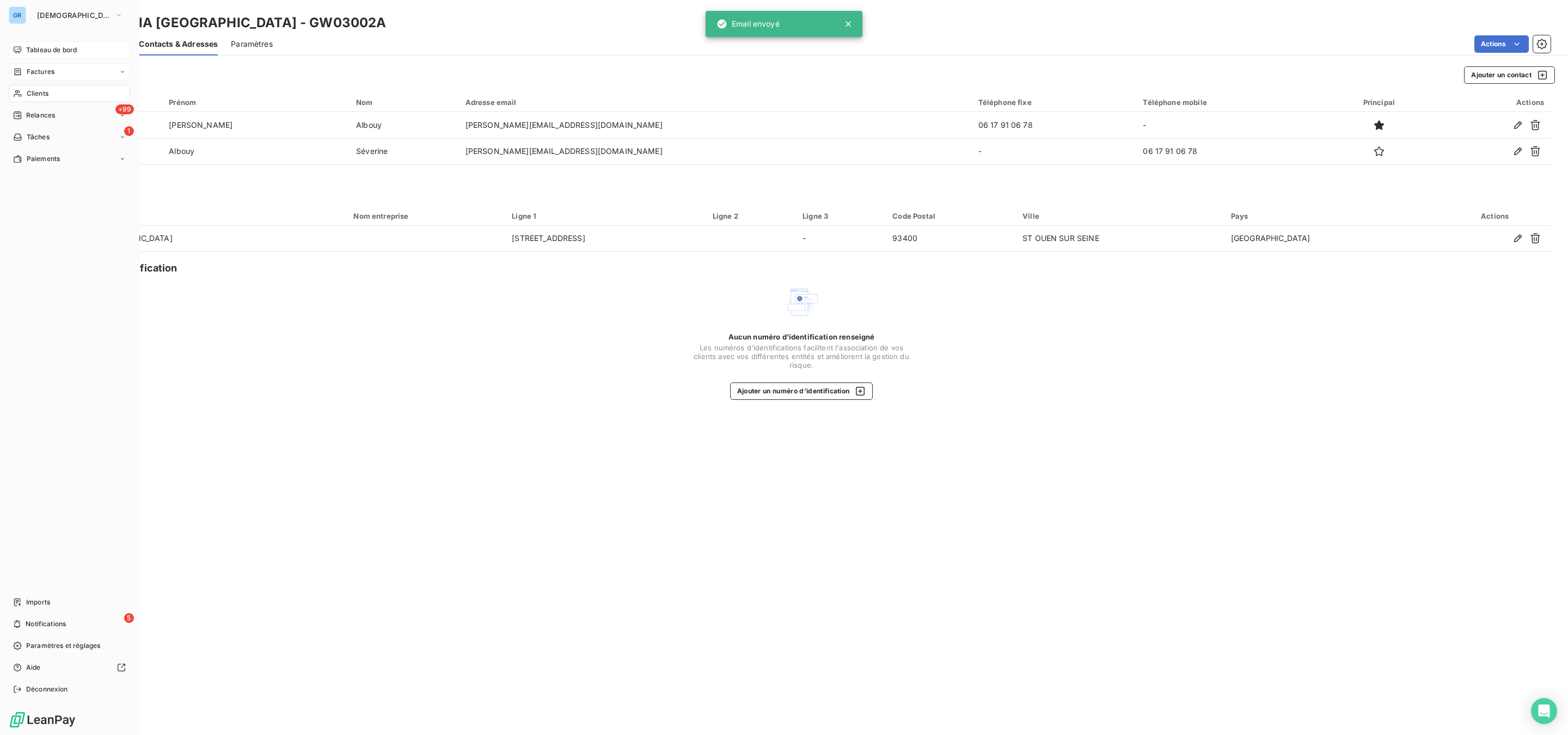
click at [46, 49] on span "Tableau de bord" at bounding box center [51, 49] width 50 height 10
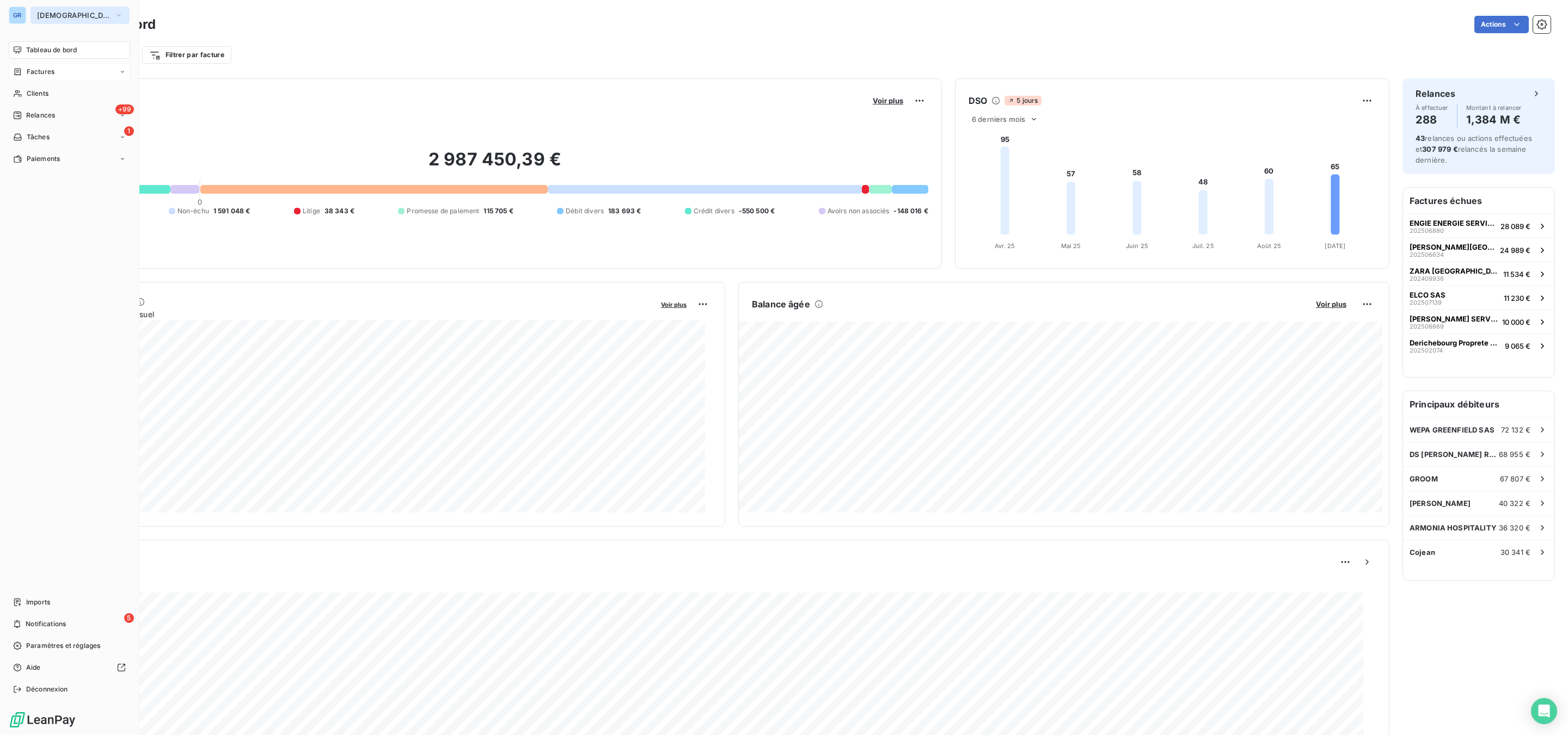
click at [53, 9] on button "[DEMOGRAPHIC_DATA]" at bounding box center [80, 15] width 99 height 18
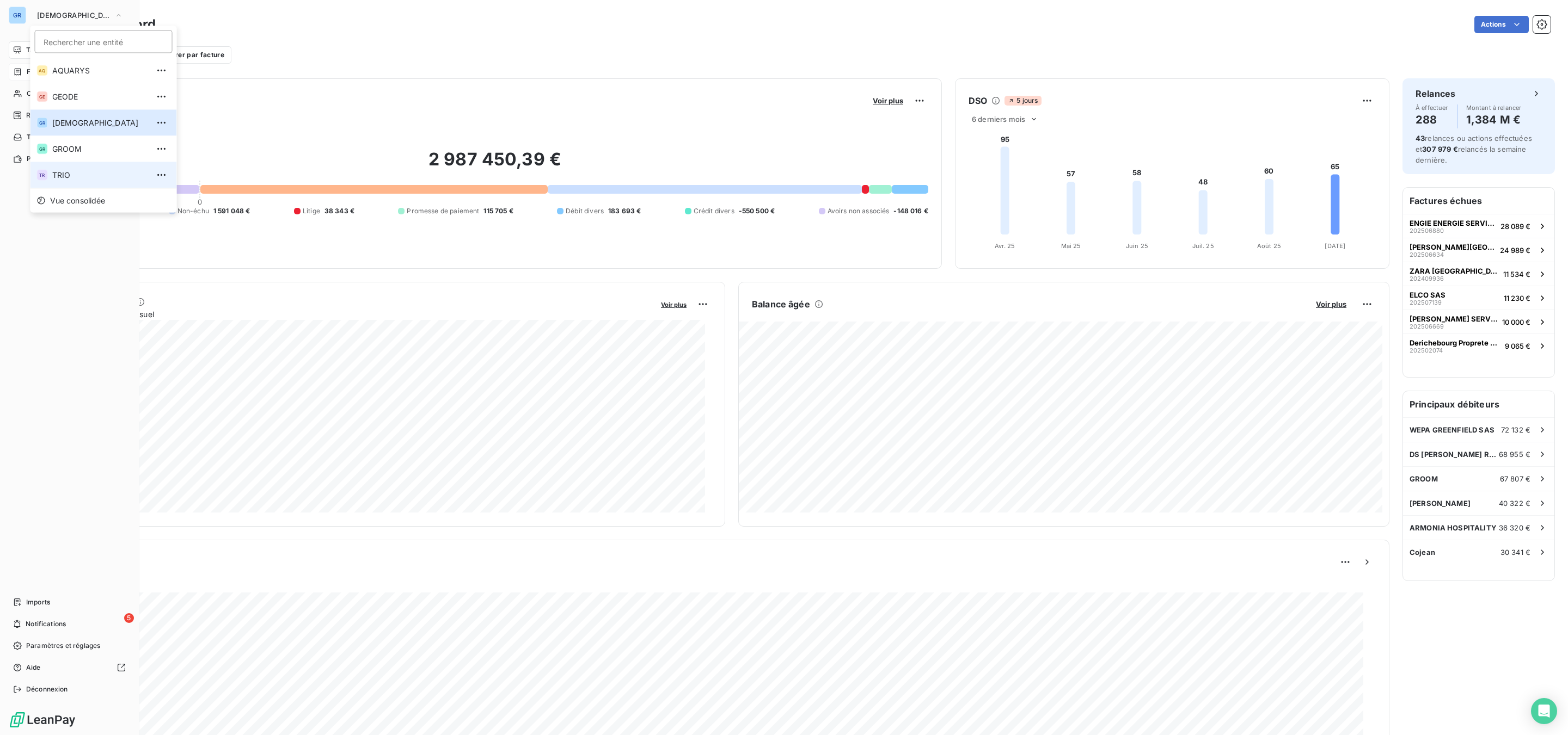
click at [56, 172] on span "TRIO" at bounding box center [101, 175] width 97 height 11
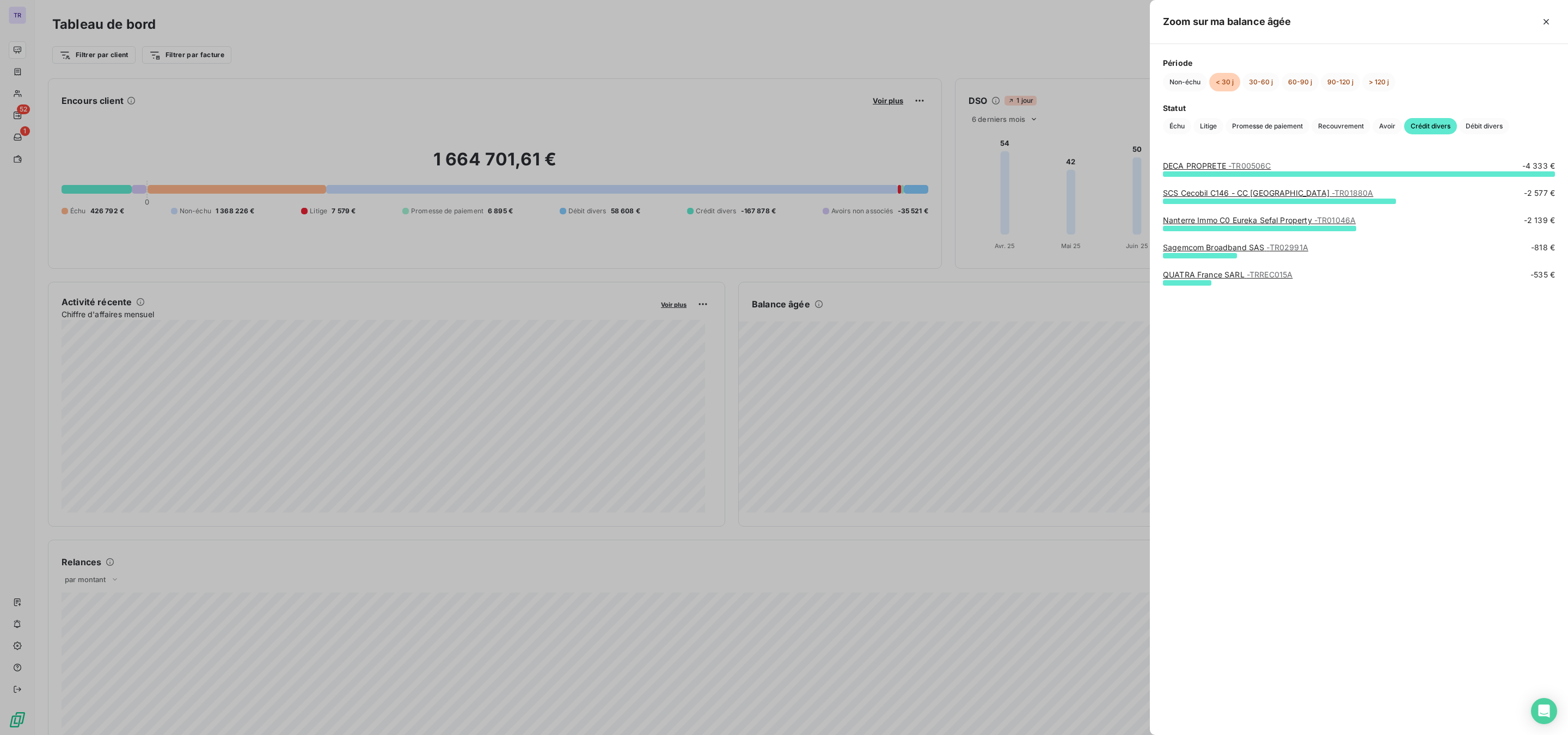
click at [1254, 192] on link "SCS Cecobil C146 - CC [GEOGRAPHIC_DATA] - TR01880A" at bounding box center [1268, 193] width 210 height 9
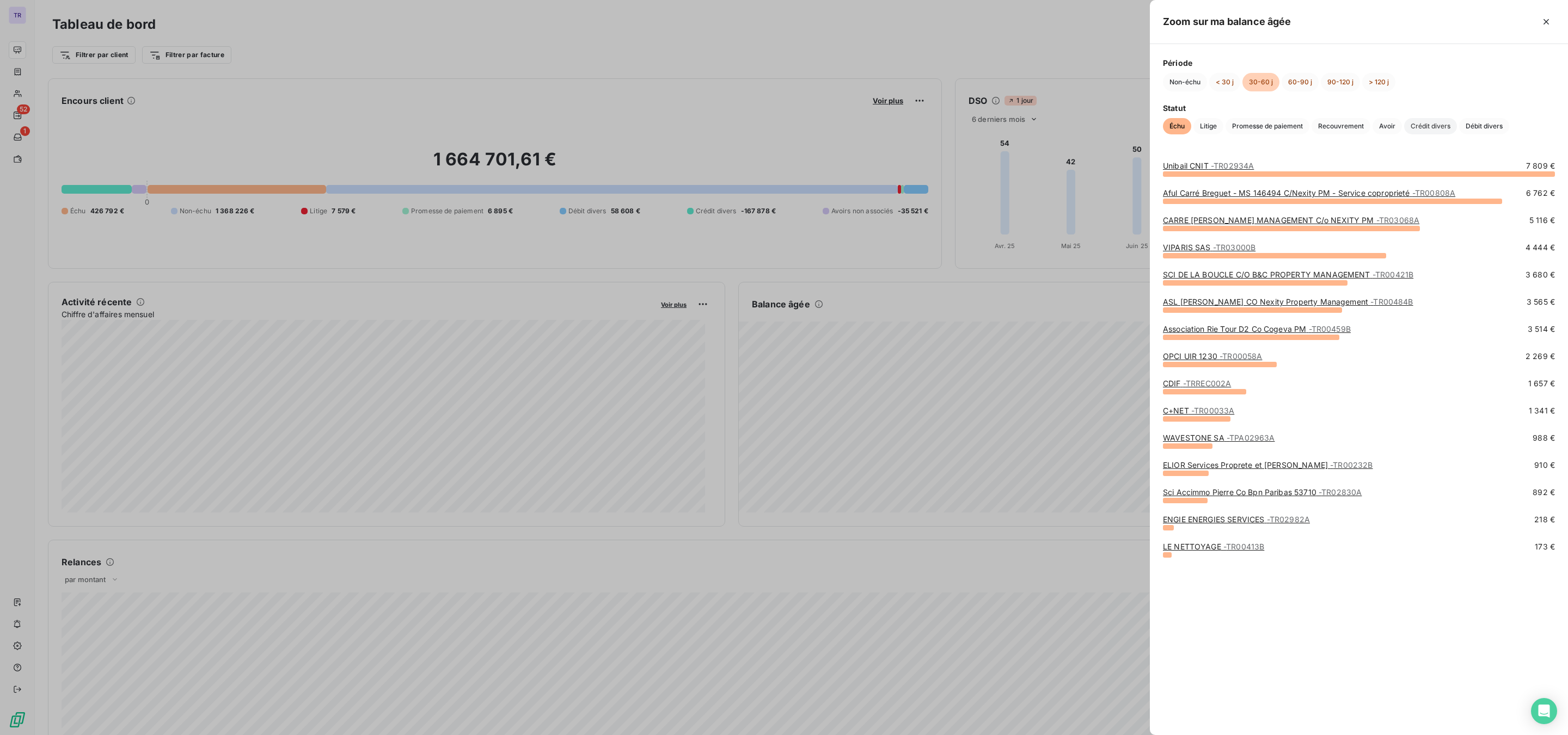
click at [1254, 124] on span "Crédit divers" at bounding box center [1430, 126] width 53 height 16
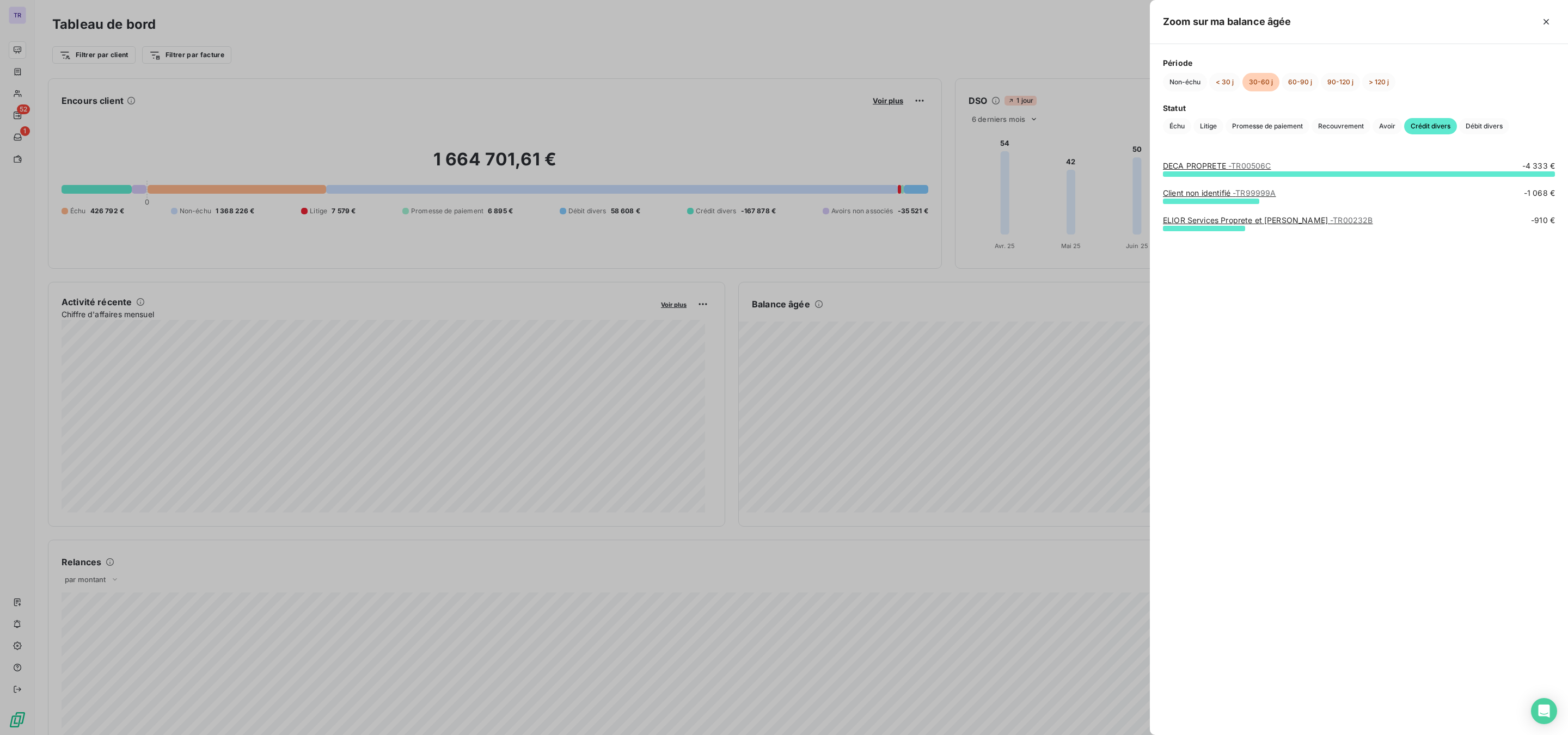
click at [1254, 193] on span "- TR99999A" at bounding box center [1254, 193] width 43 height 9
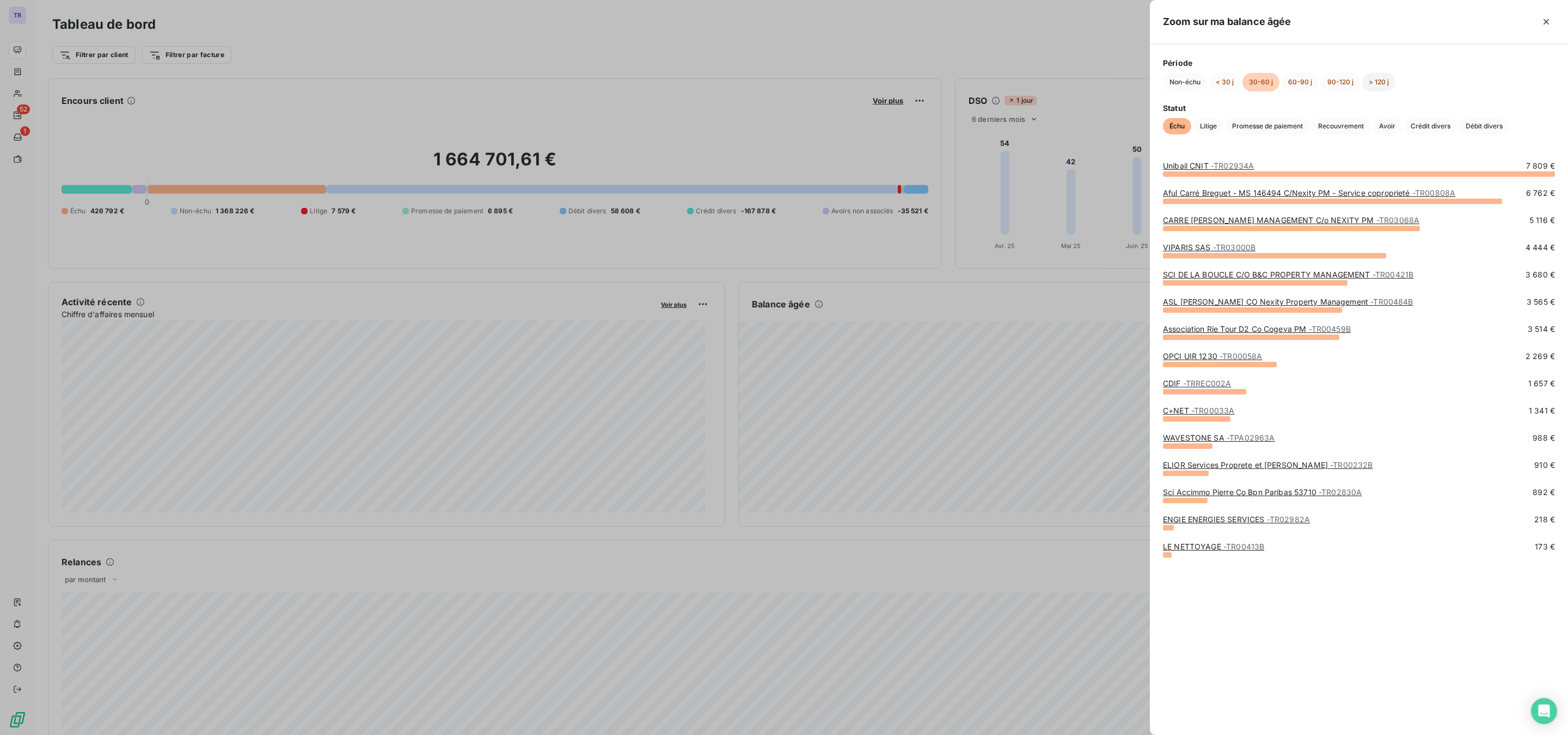
click at [1254, 89] on button "> 120 j" at bounding box center [1379, 82] width 33 height 19
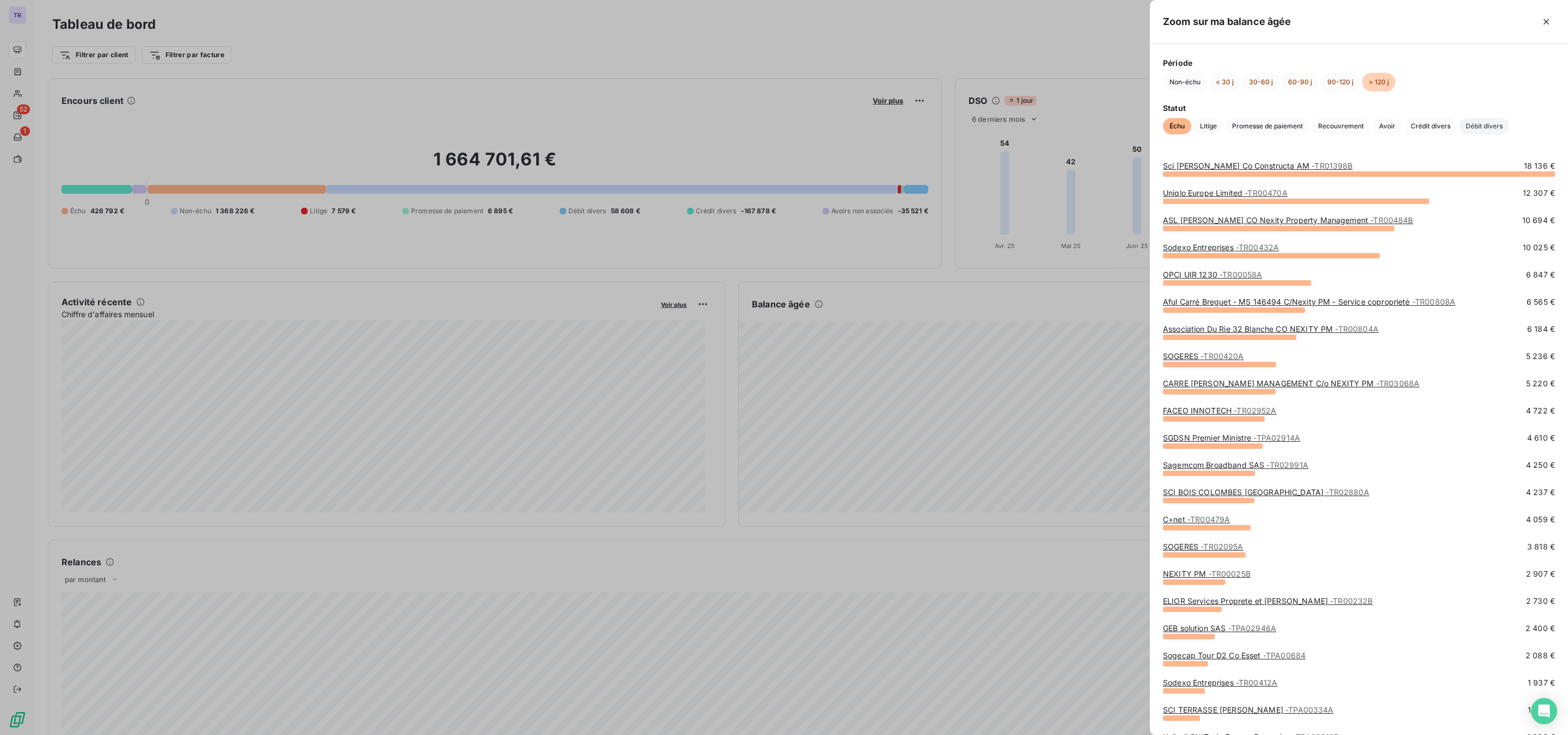
click at [1254, 131] on span "Débit divers" at bounding box center [1484, 126] width 50 height 16
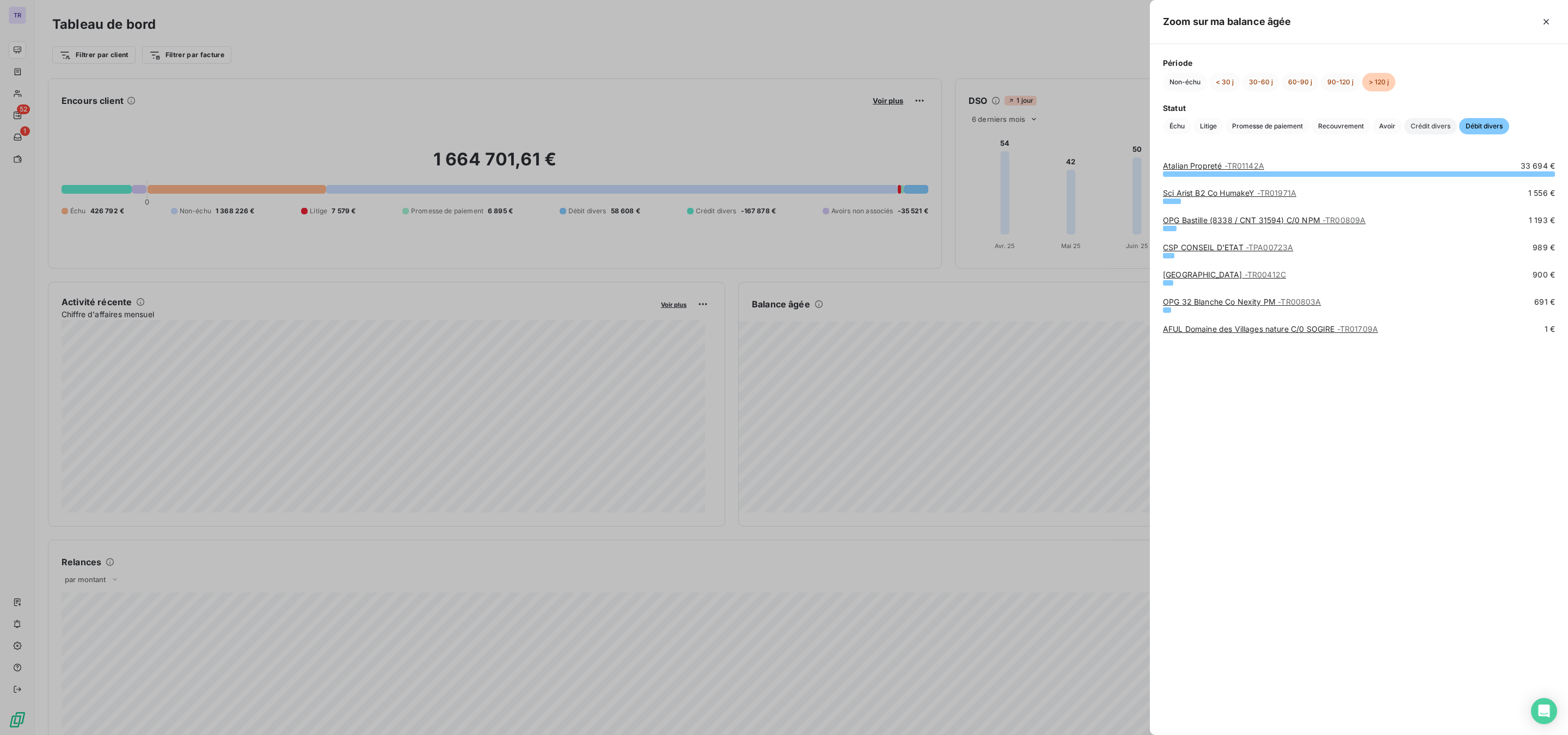
click at [1254, 130] on span "Crédit divers" at bounding box center [1430, 126] width 53 height 16
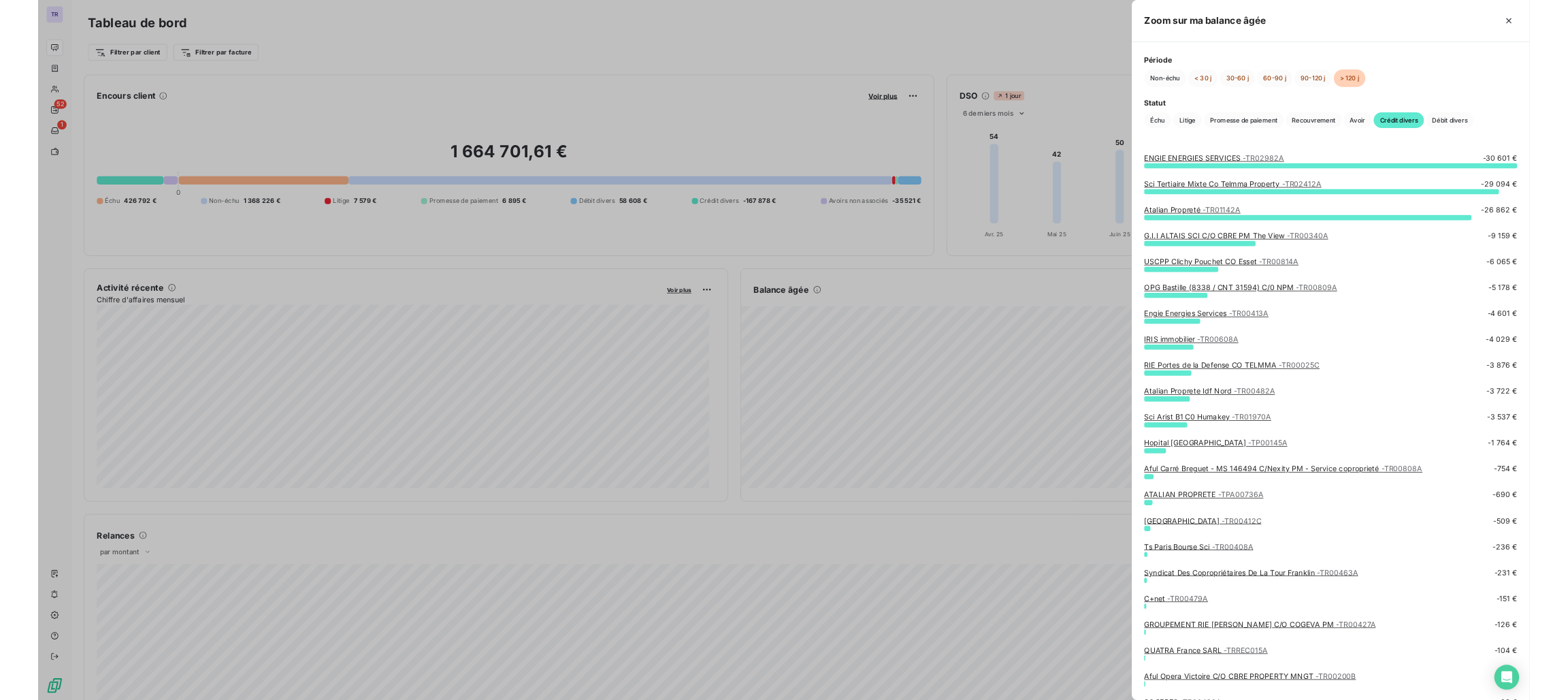
scroll to position [97, 0]
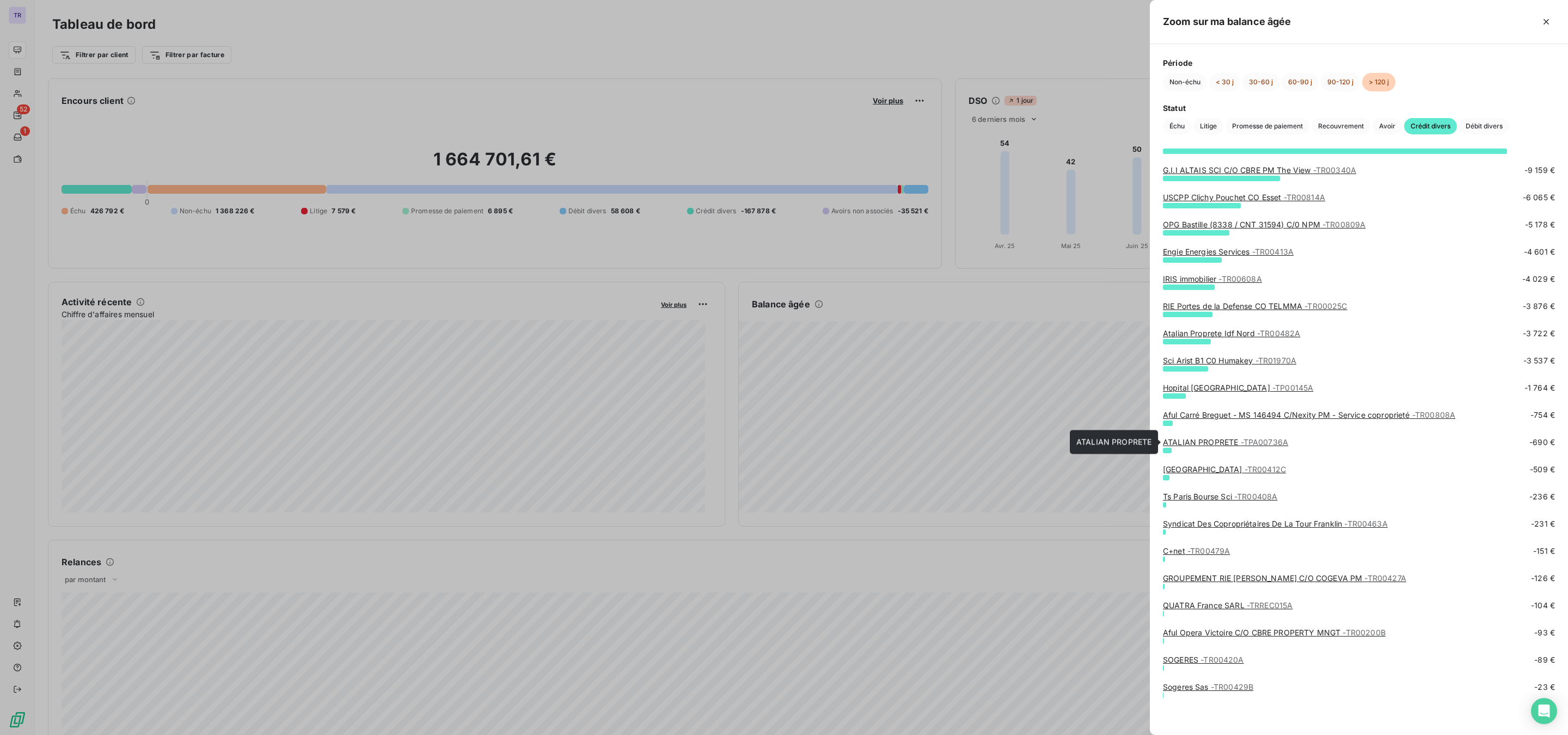
click at [1238, 443] on link "ATALIAN PROPRETE - TPA00736A" at bounding box center [1225, 442] width 125 height 9
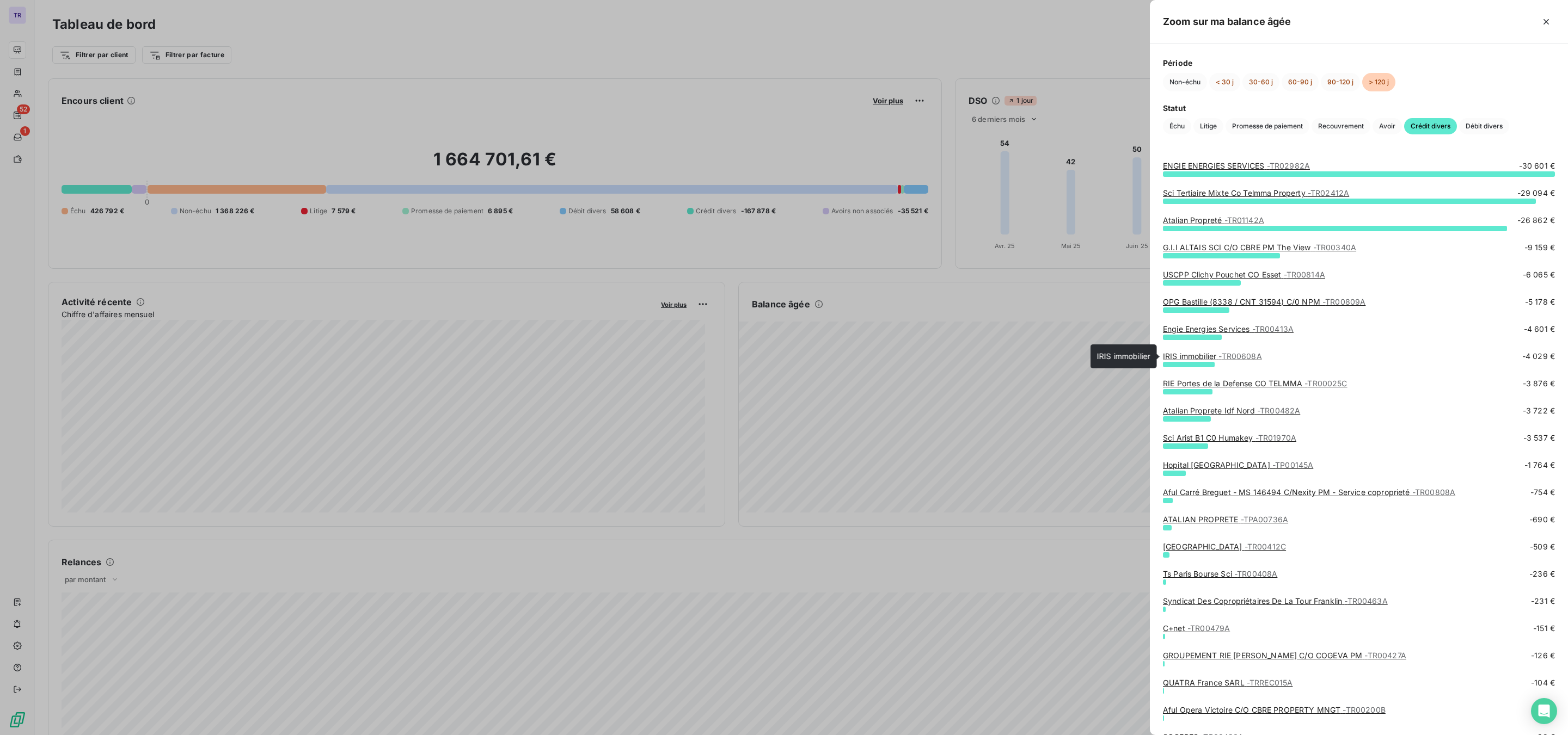
click at [1207, 358] on link "IRIS immobilier - TR00608A" at bounding box center [1212, 356] width 99 height 9
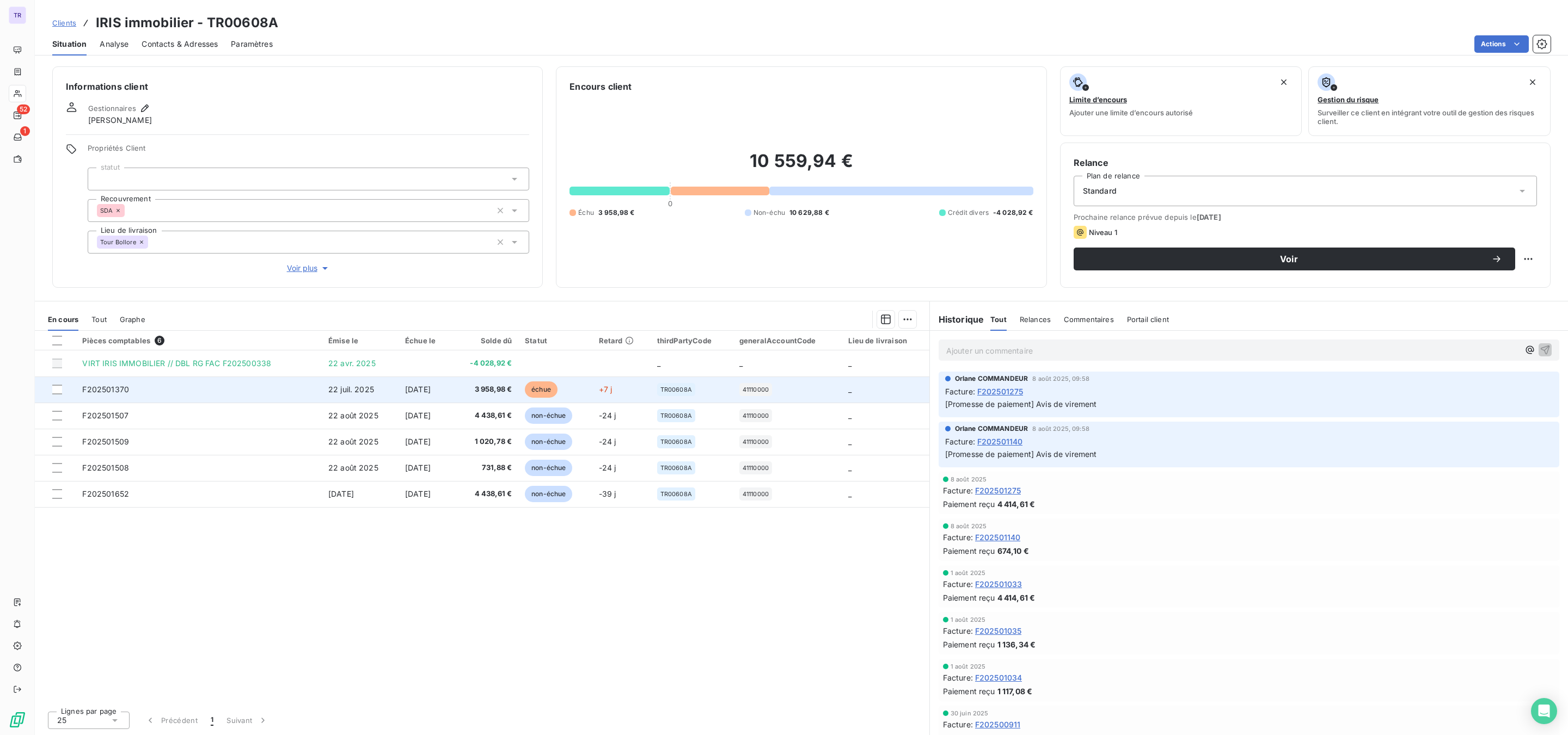
click at [63, 389] on div at bounding box center [61, 390] width 17 height 10
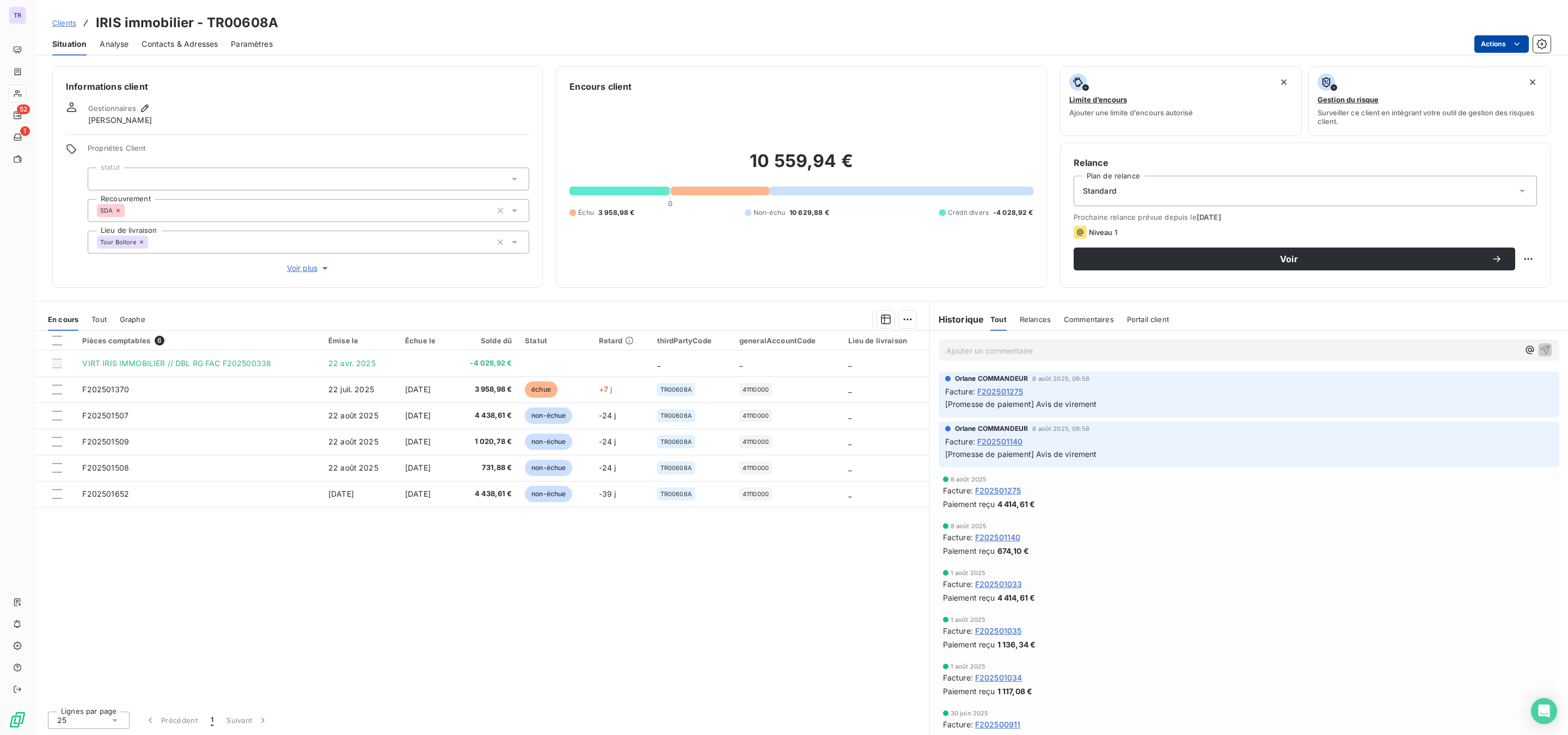
click at [1254, 44] on html "TR 52 1 Clients IRIS immobilier - TR00608A Situation Analyse Contacts & Adresse…" at bounding box center [784, 367] width 1568 height 735
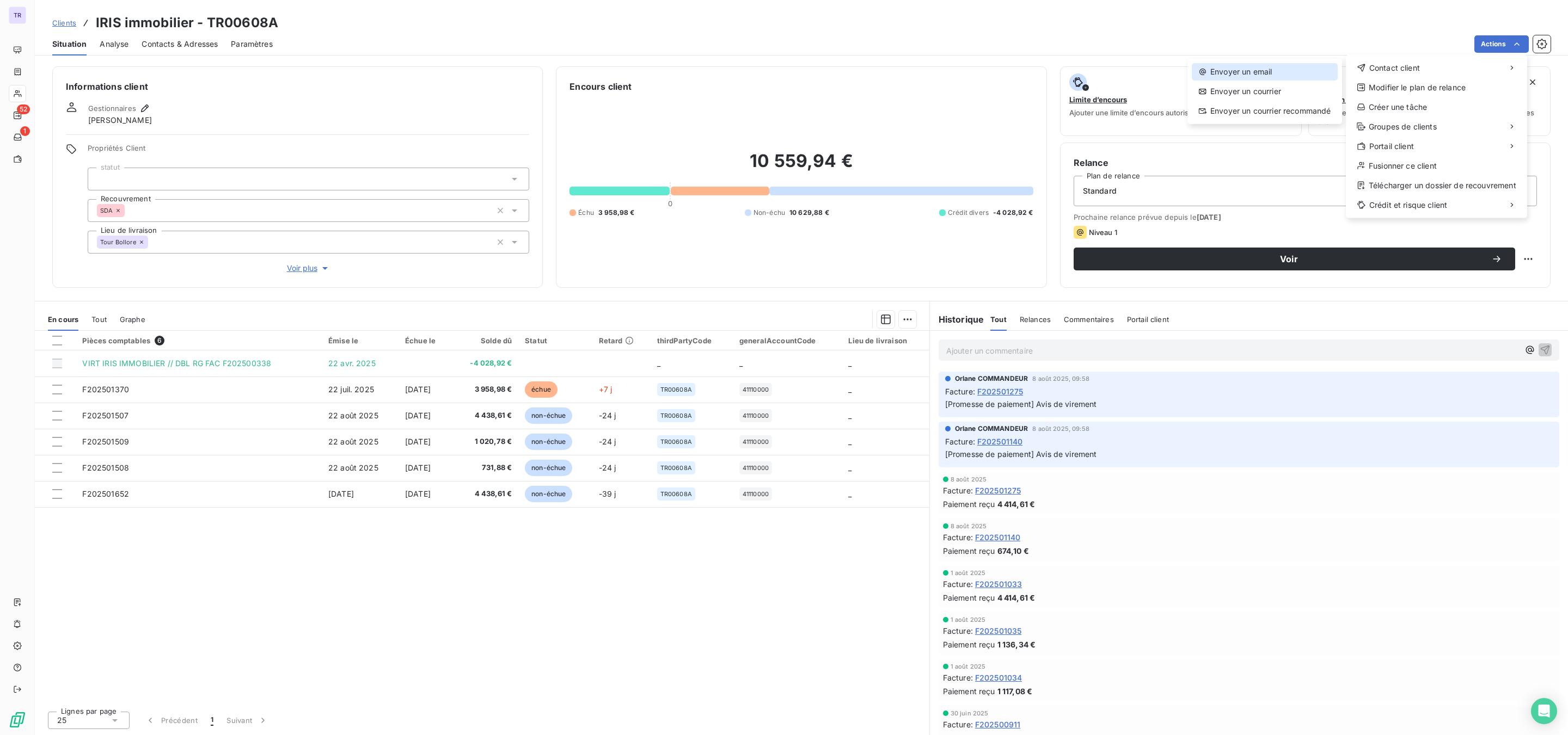
click at [1254, 76] on div "Envoyer un email" at bounding box center [1264, 72] width 146 height 18
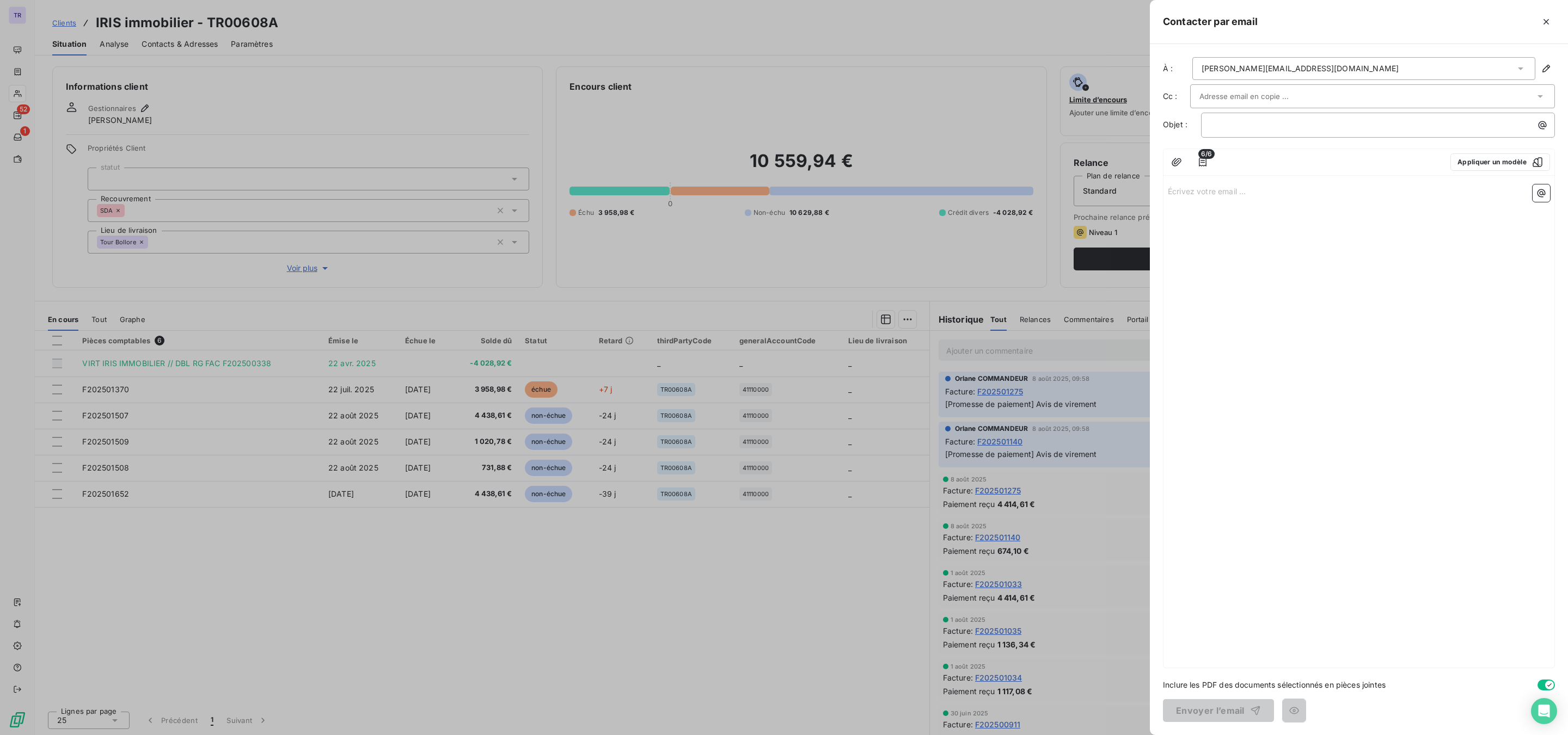
click at [1254, 95] on input "text" at bounding box center [1257, 96] width 117 height 16
click at [1254, 117] on li "[EMAIL_ADDRESS][DOMAIN_NAME]" at bounding box center [1372, 120] width 365 height 19
click at [1254, 257] on div "Écrivez votre email ... ﻿" at bounding box center [1359, 424] width 391 height 487
click at [1254, 132] on p "﻿" at bounding box center [1380, 126] width 341 height 12
click at [19, 75] on div at bounding box center [784, 367] width 1568 height 735
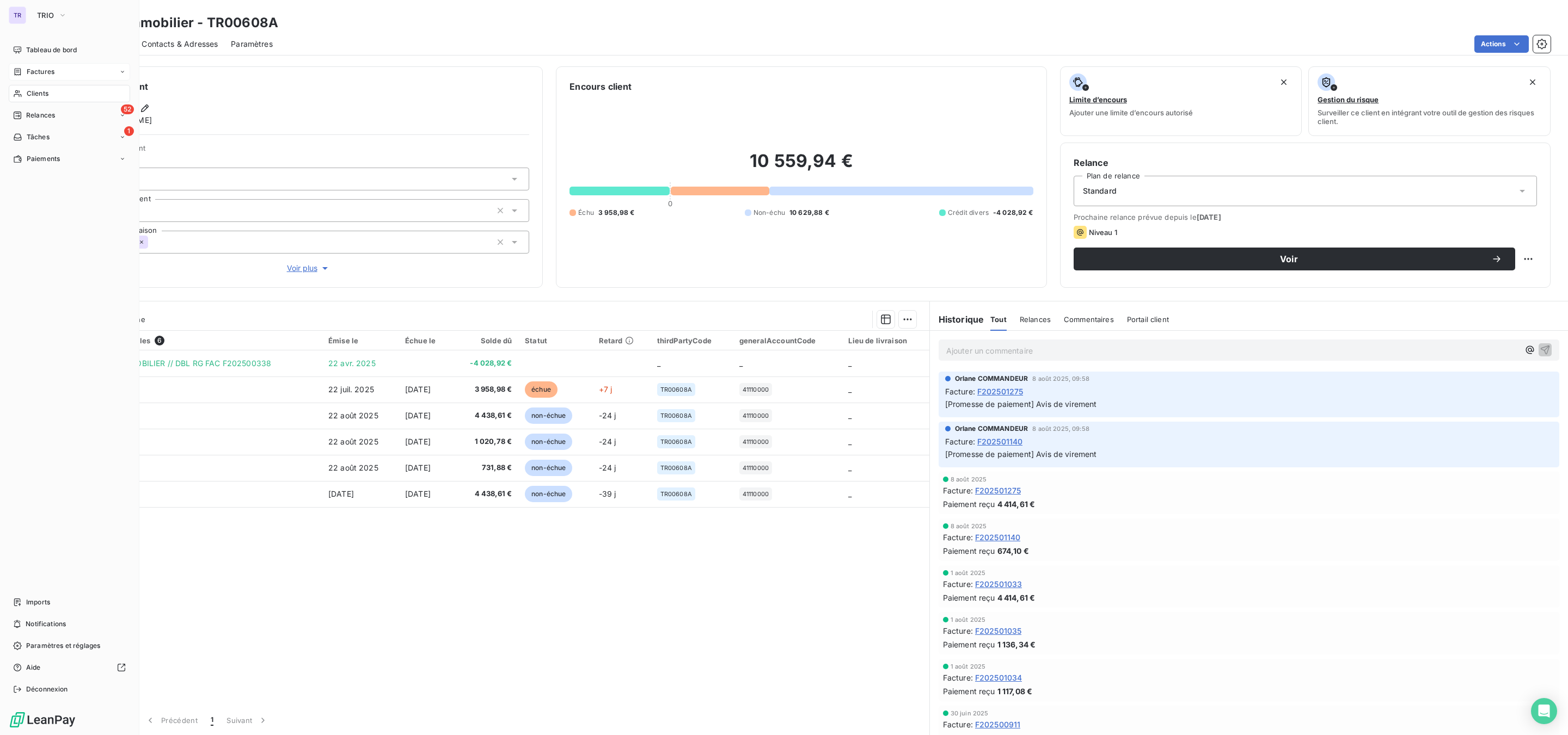
click at [31, 69] on span "Factures" at bounding box center [41, 72] width 28 height 10
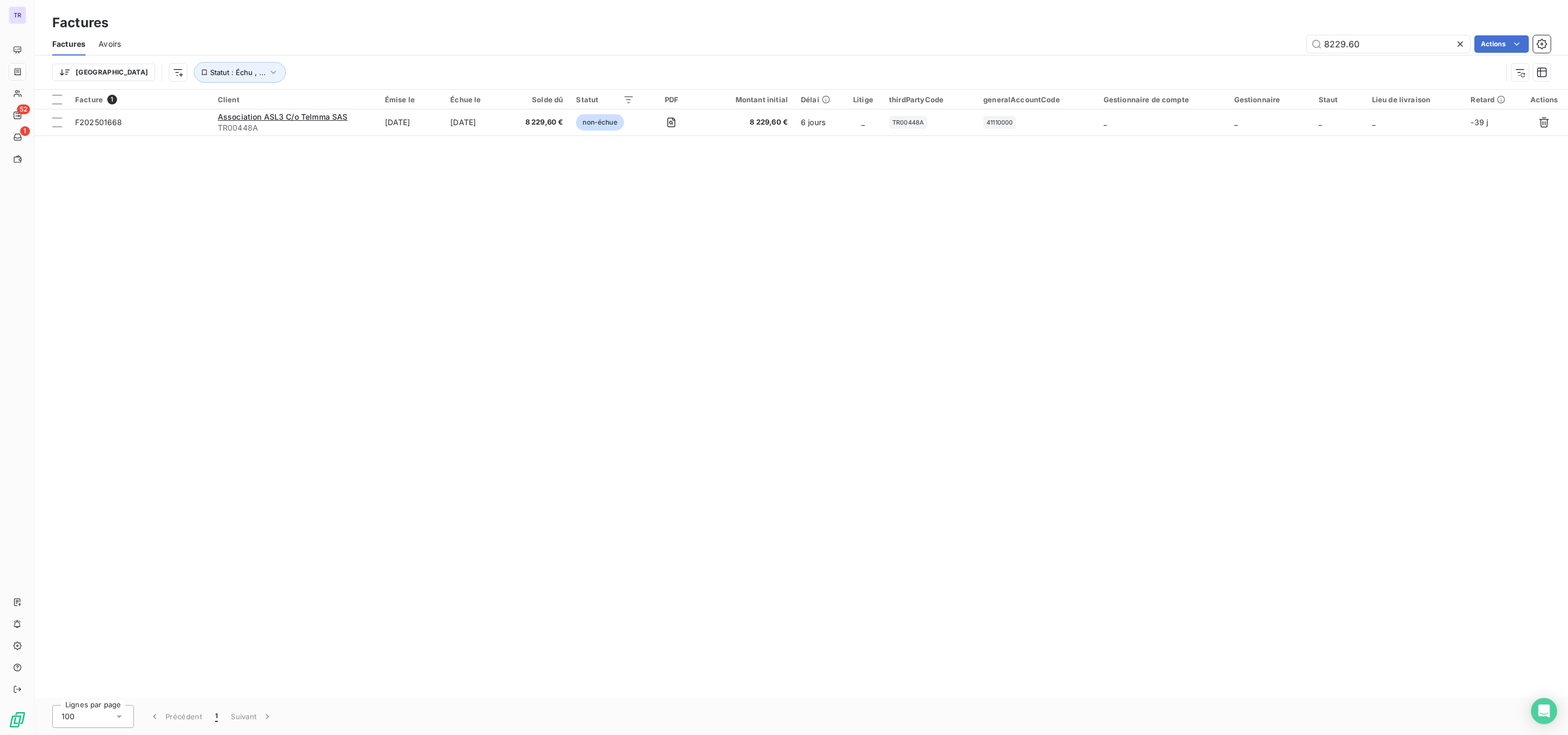
drag, startPoint x: 1381, startPoint y: 36, endPoint x: 1105, endPoint y: 38, distance: 276.0
click at [1132, 38] on div "8229.60 Actions" at bounding box center [842, 44] width 1416 height 18
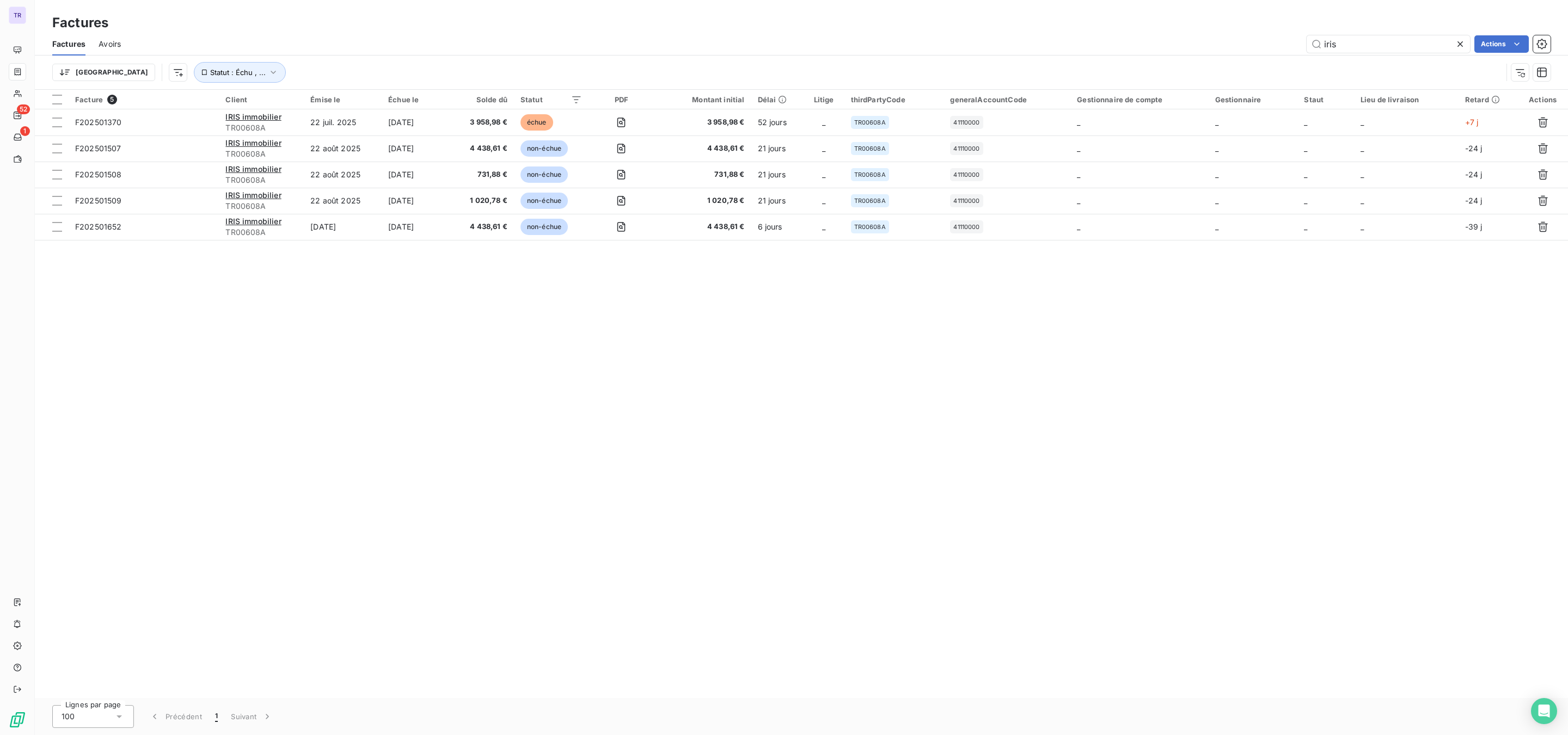
type input "iris"
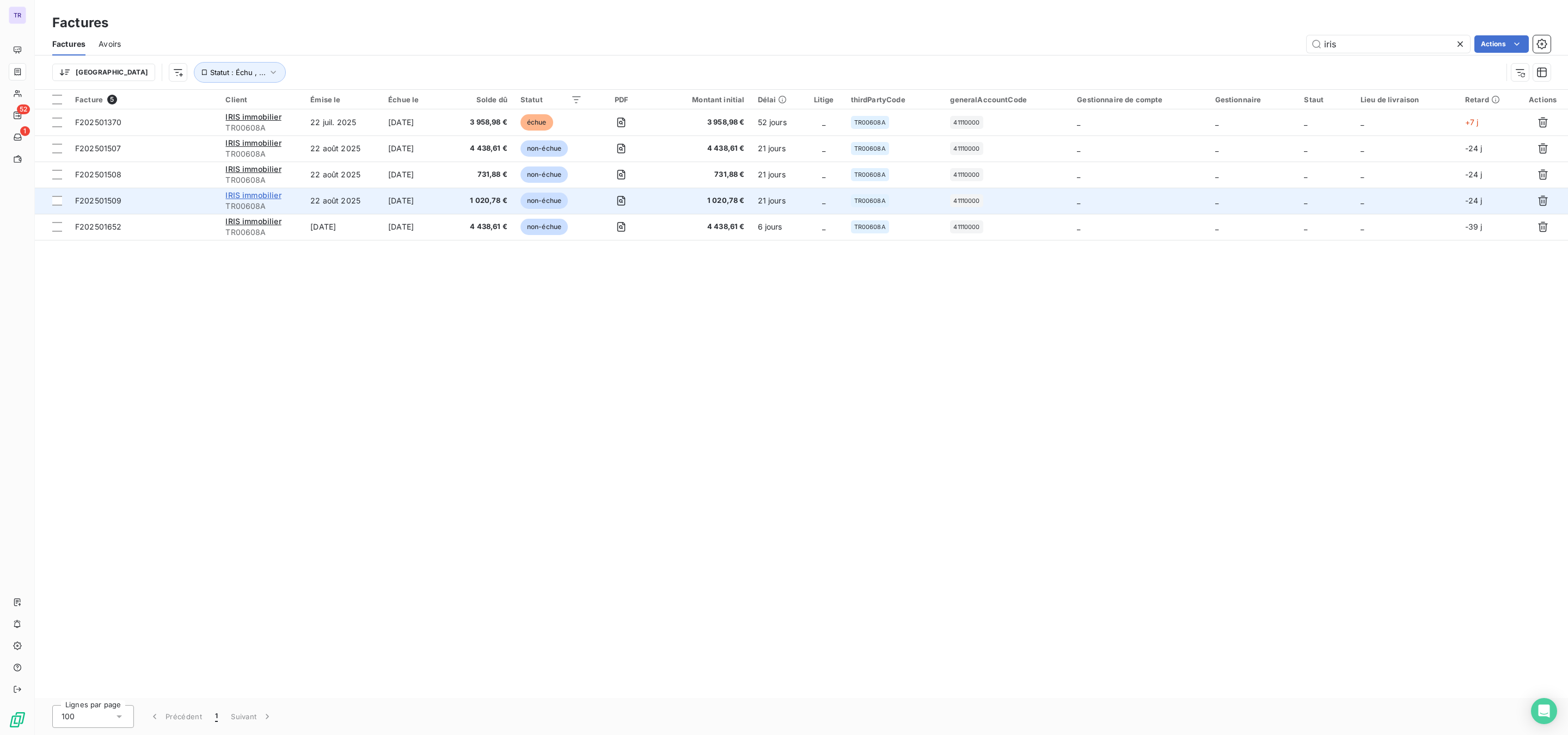
click at [260, 194] on span "IRIS immobilier" at bounding box center [254, 195] width 56 height 9
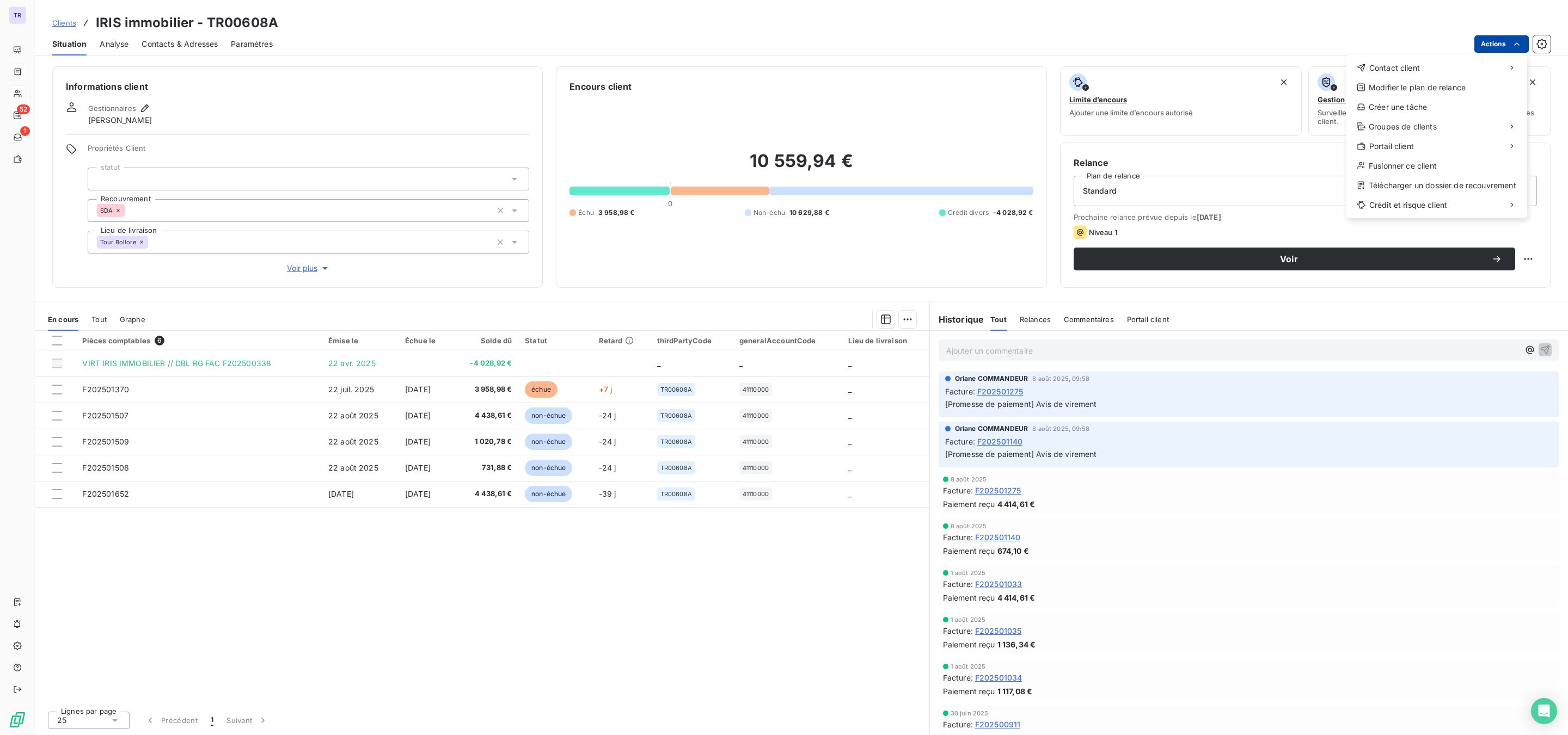
click at [1254, 43] on html "TR 52 1 Clients IRIS immobilier - TR00608A Situation Analyse Contacts & Adresse…" at bounding box center [784, 367] width 1568 height 735
click at [1254, 64] on div "Envoyer un email" at bounding box center [1264, 72] width 146 height 18
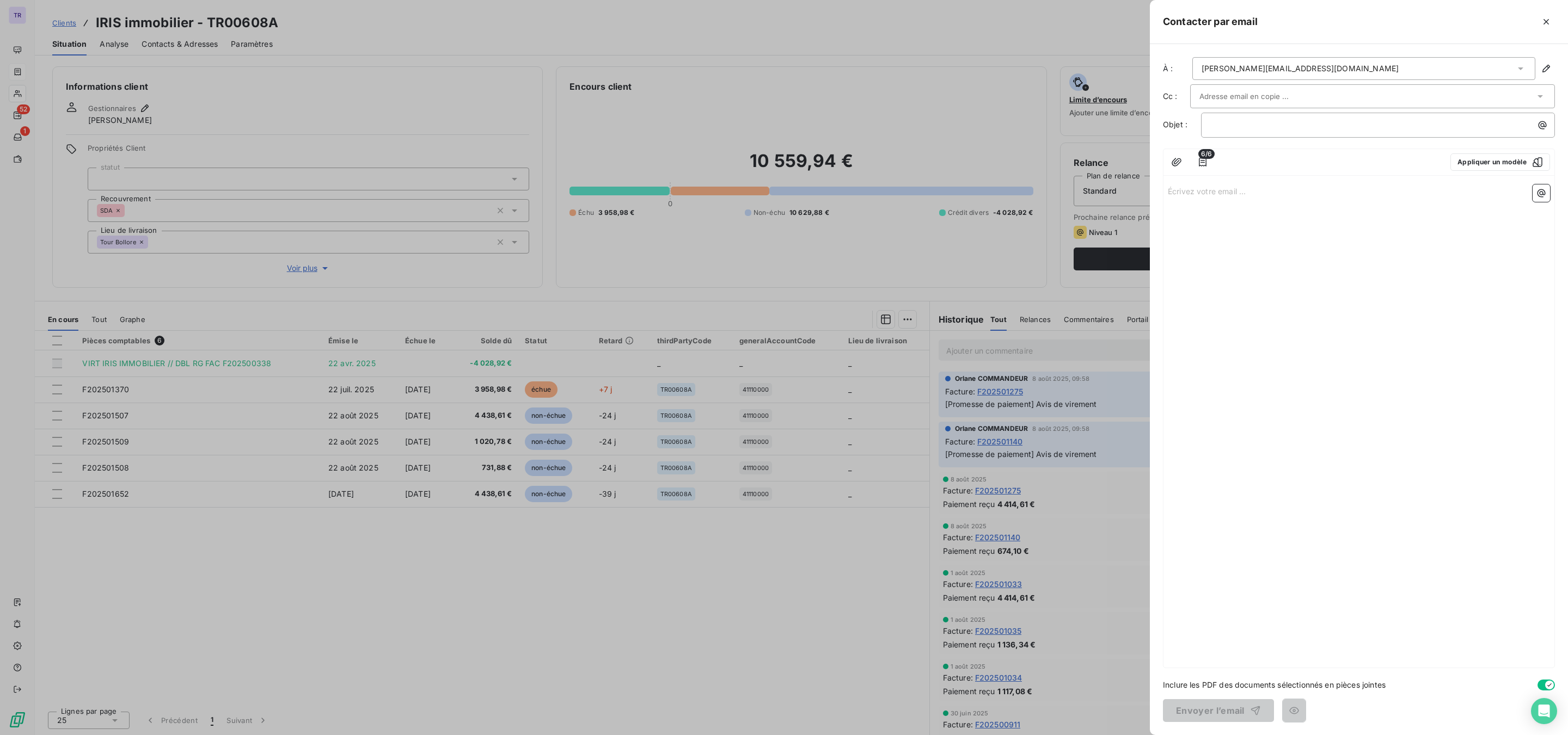
click at [1254, 100] on input "text" at bounding box center [1257, 96] width 117 height 16
click at [1254, 154] on li "[EMAIL_ADDRESS][DOMAIN_NAME]" at bounding box center [1372, 158] width 365 height 19
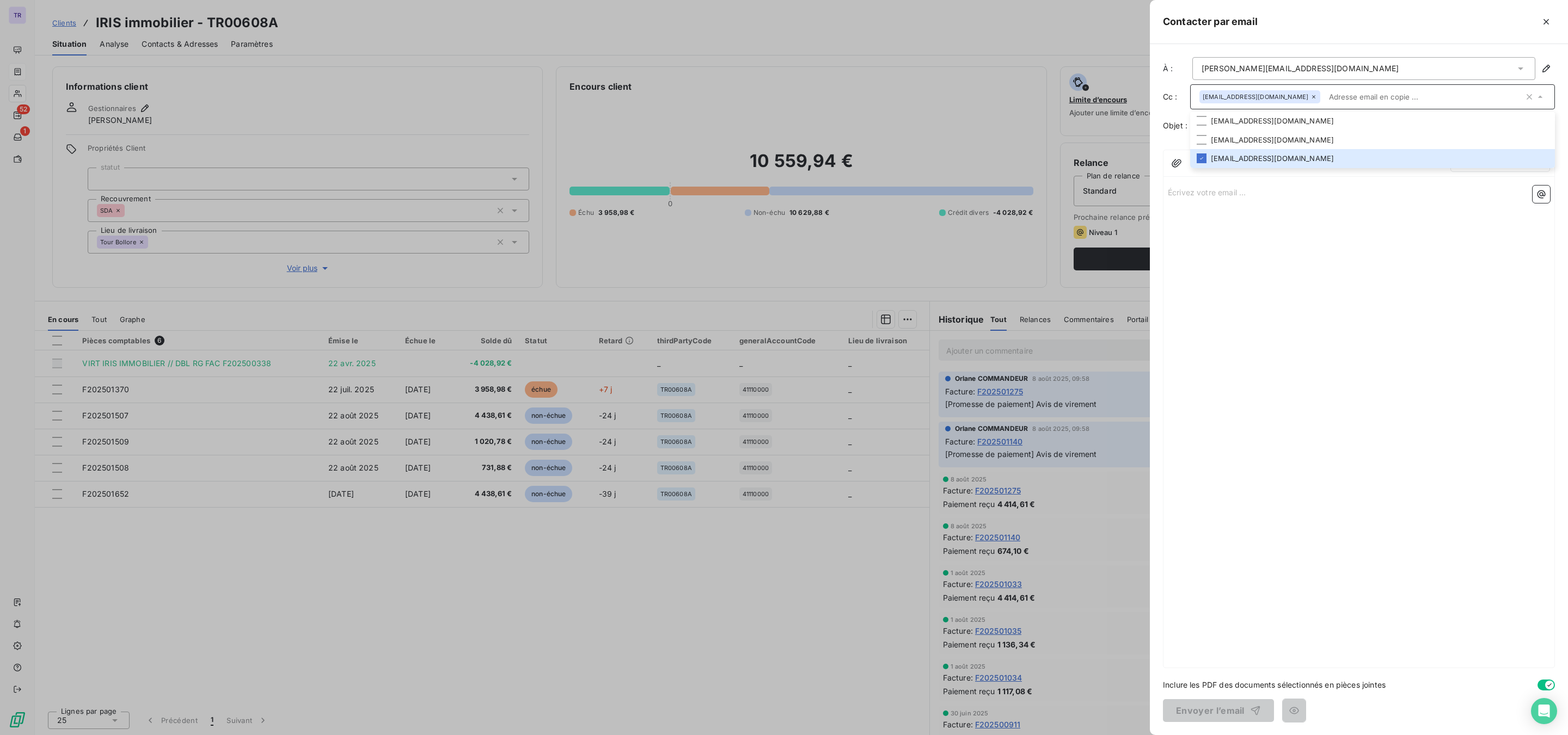
click at [1233, 242] on div "Écrivez votre email ... ﻿" at bounding box center [1359, 424] width 391 height 487
click at [1246, 131] on p "﻿" at bounding box center [1380, 126] width 341 height 12
click at [1254, 126] on span "BOUBLE RGLEMENT ET DEMANDE DE R2GULARISATION" at bounding box center [1314, 125] width 210 height 9
click at [1254, 187] on p "Écrivez votre email ... ﻿" at bounding box center [1358, 192] width 382 height 12
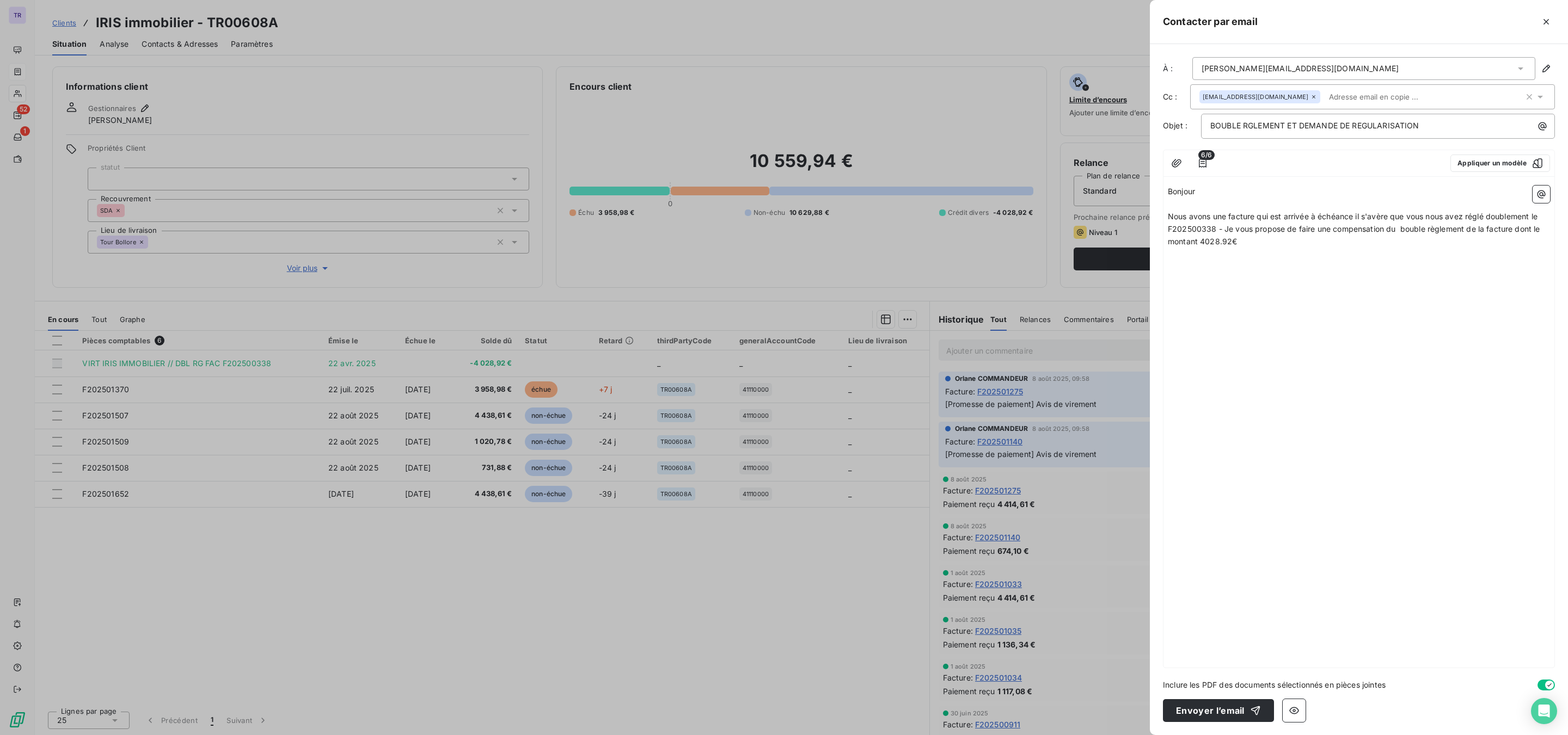
click at [1254, 257] on div "Bonjour ﻿ Nous avons une facture qui est arrivée à échéance il s'avère que vous…" at bounding box center [1359, 424] width 391 height 487
drag, startPoint x: 1411, startPoint y: 234, endPoint x: 1409, endPoint y: 216, distance: 18.1
click at [1254, 216] on span "Nous avons une facture qui est arrivée à échéance il s'avère que vous nous avez…" at bounding box center [1355, 229] width 374 height 34
click at [1254, 229] on span "Nous avons une facture qui est arrivée à échéance il s'avère que vous nous avez…" at bounding box center [1355, 229] width 374 height 34
click at [1249, 243] on p "Nous avons une facture qui est arrivée à échéance il s'avère que vous nous avez…" at bounding box center [1358, 230] width 382 height 38
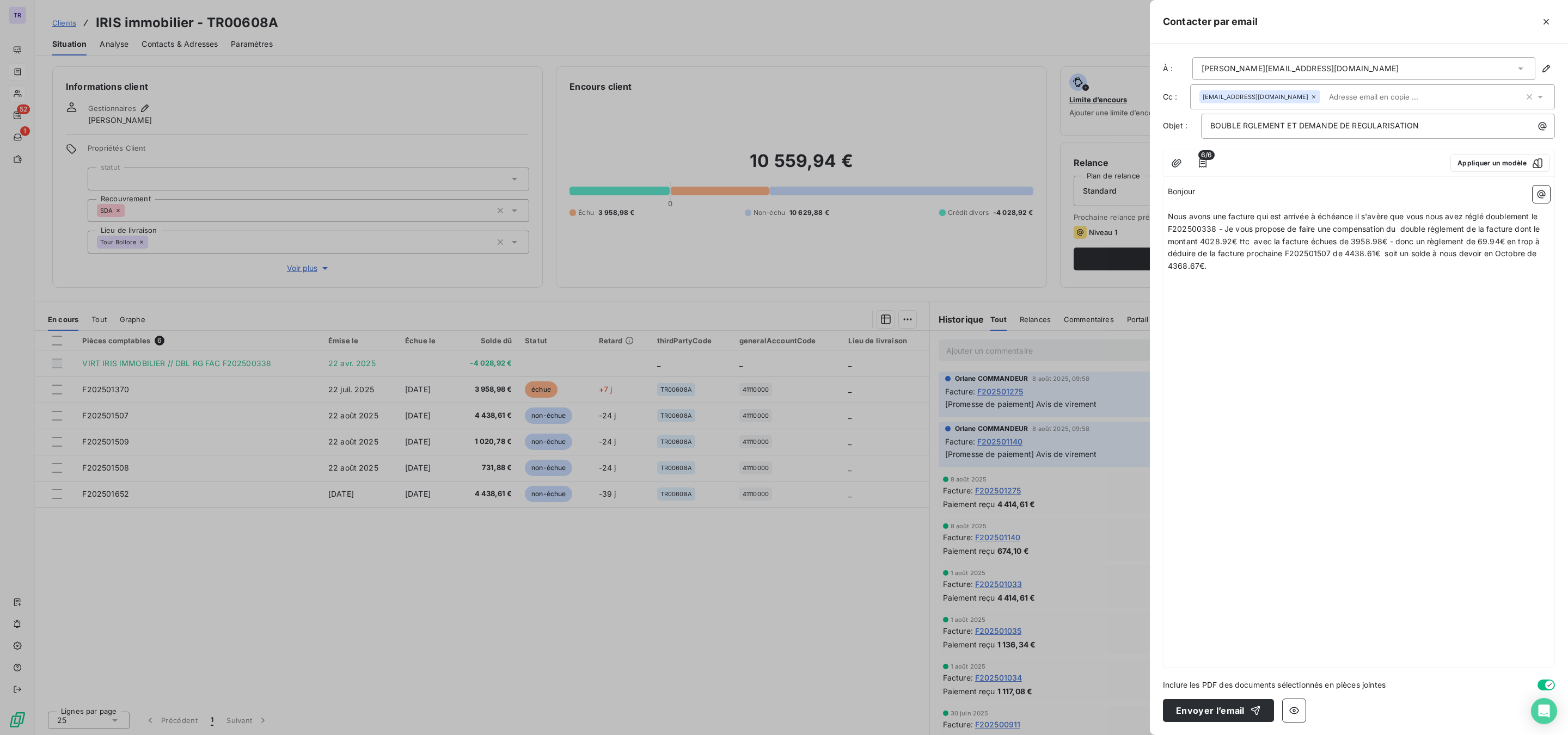
click at [1254, 198] on button "button" at bounding box center [1541, 194] width 18 height 18
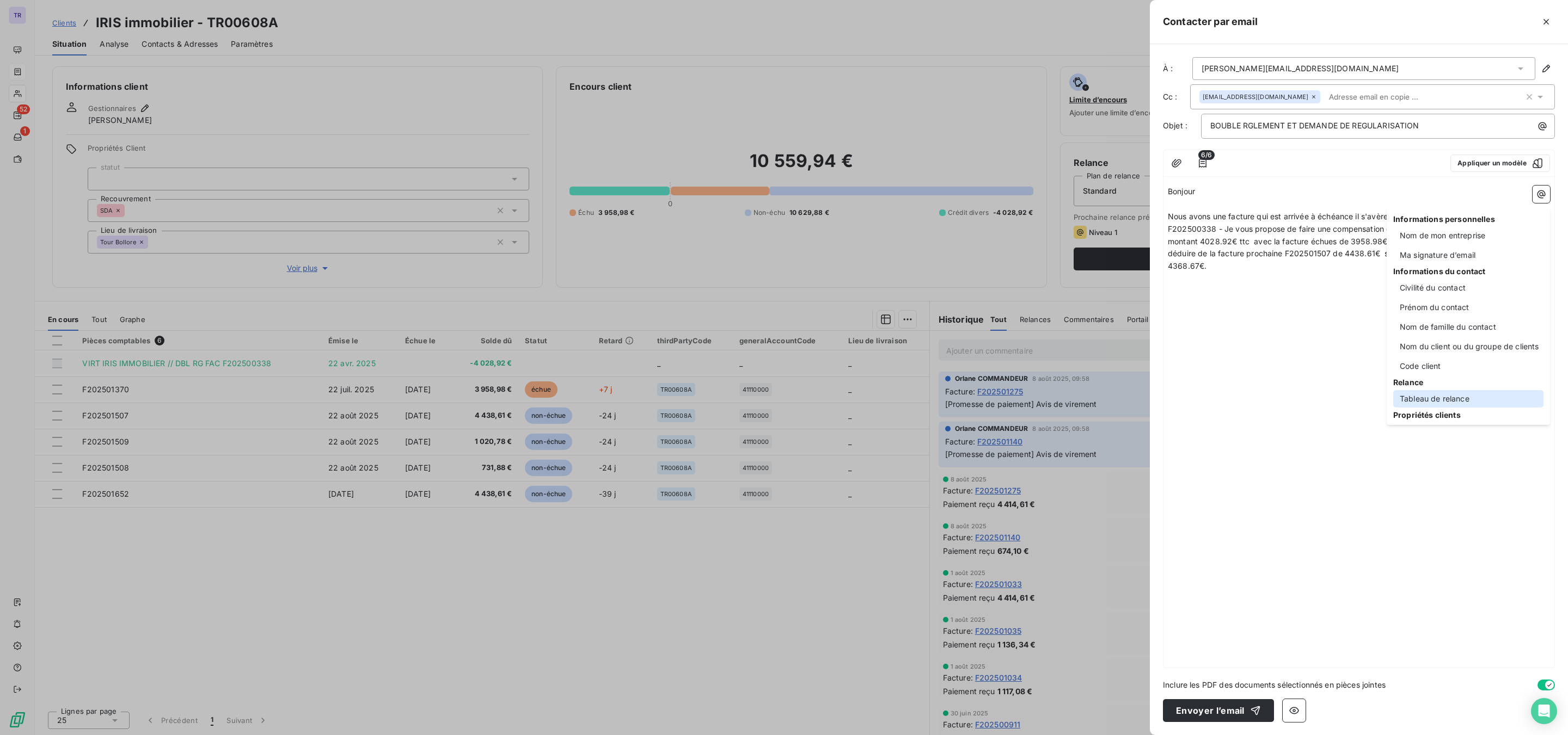
click at [1254, 393] on div "Tableau de relance" at bounding box center [1468, 399] width 150 height 18
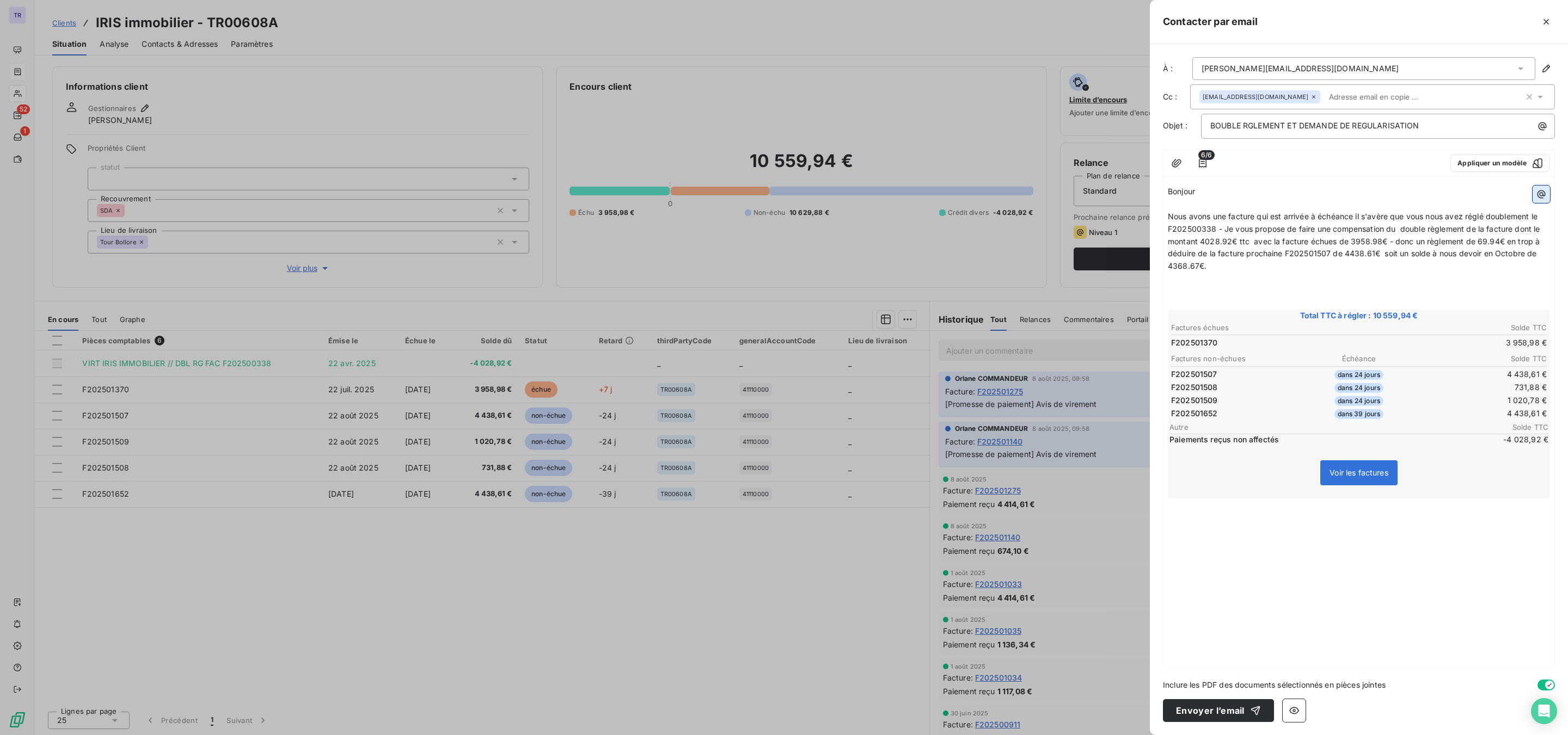
click at [1254, 193] on icon "button" at bounding box center [1542, 194] width 11 height 11
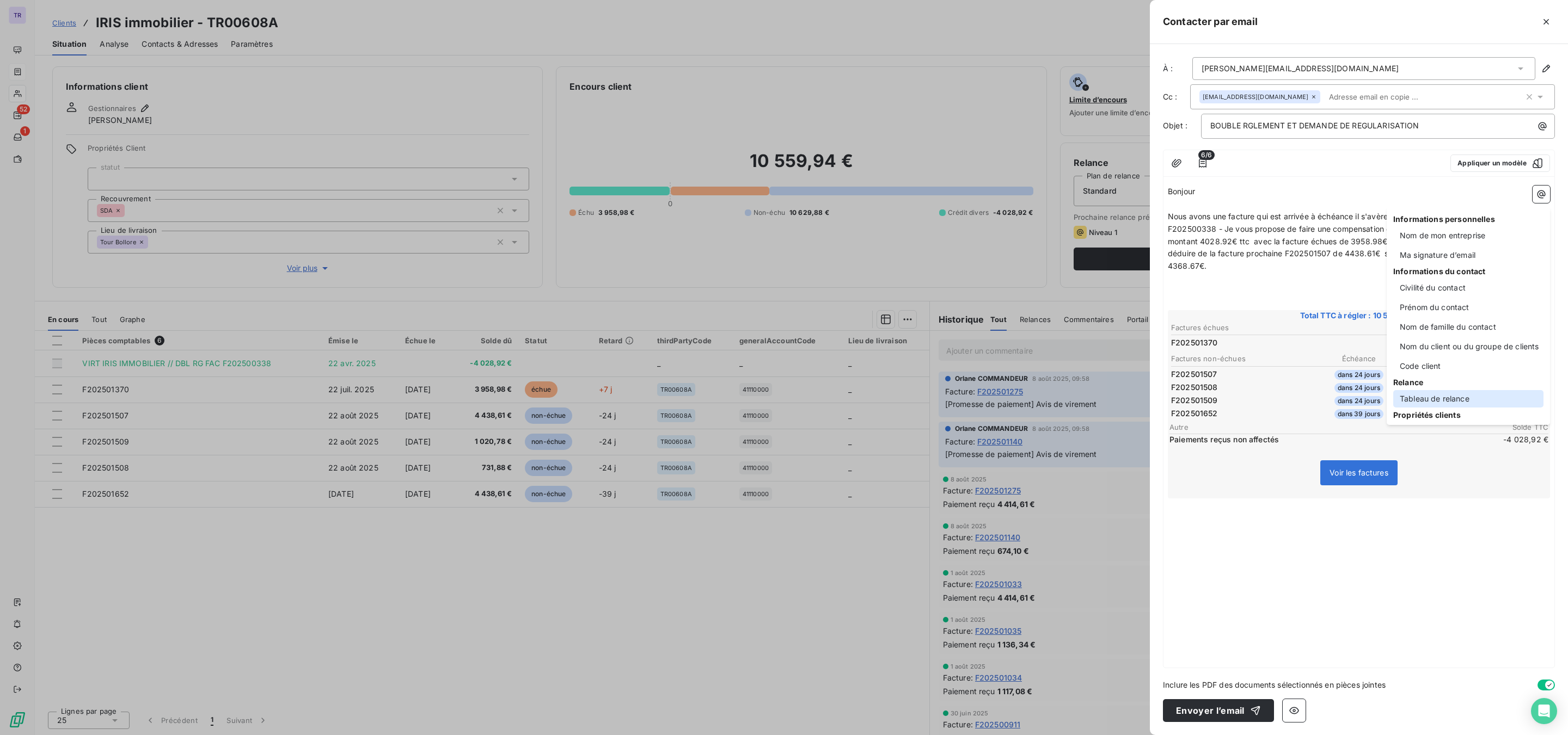
click at [1254, 399] on div "Tableau de relance" at bounding box center [1468, 399] width 150 height 18
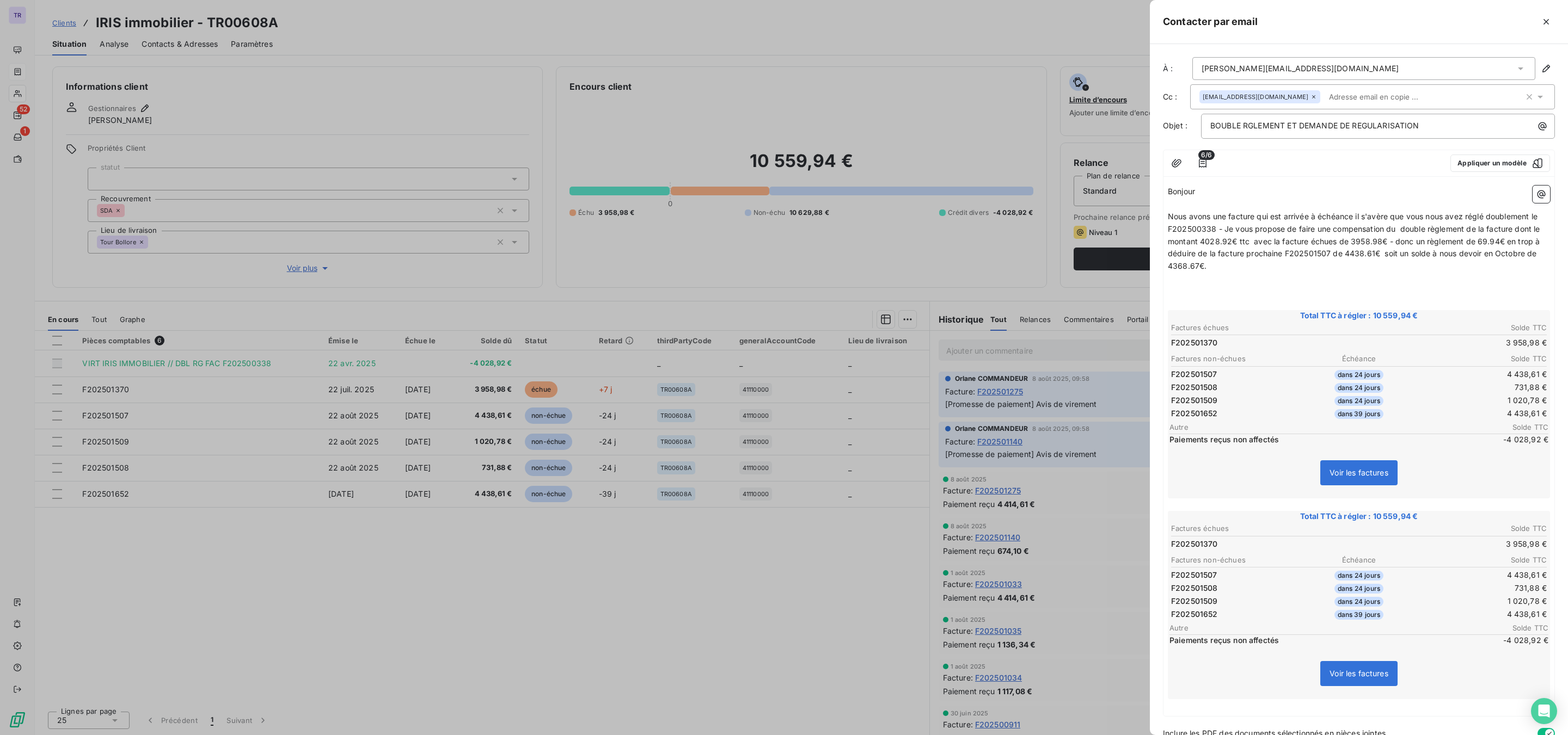
click at [1254, 393] on td "731,88 €" at bounding box center [1484, 387] width 124 height 12
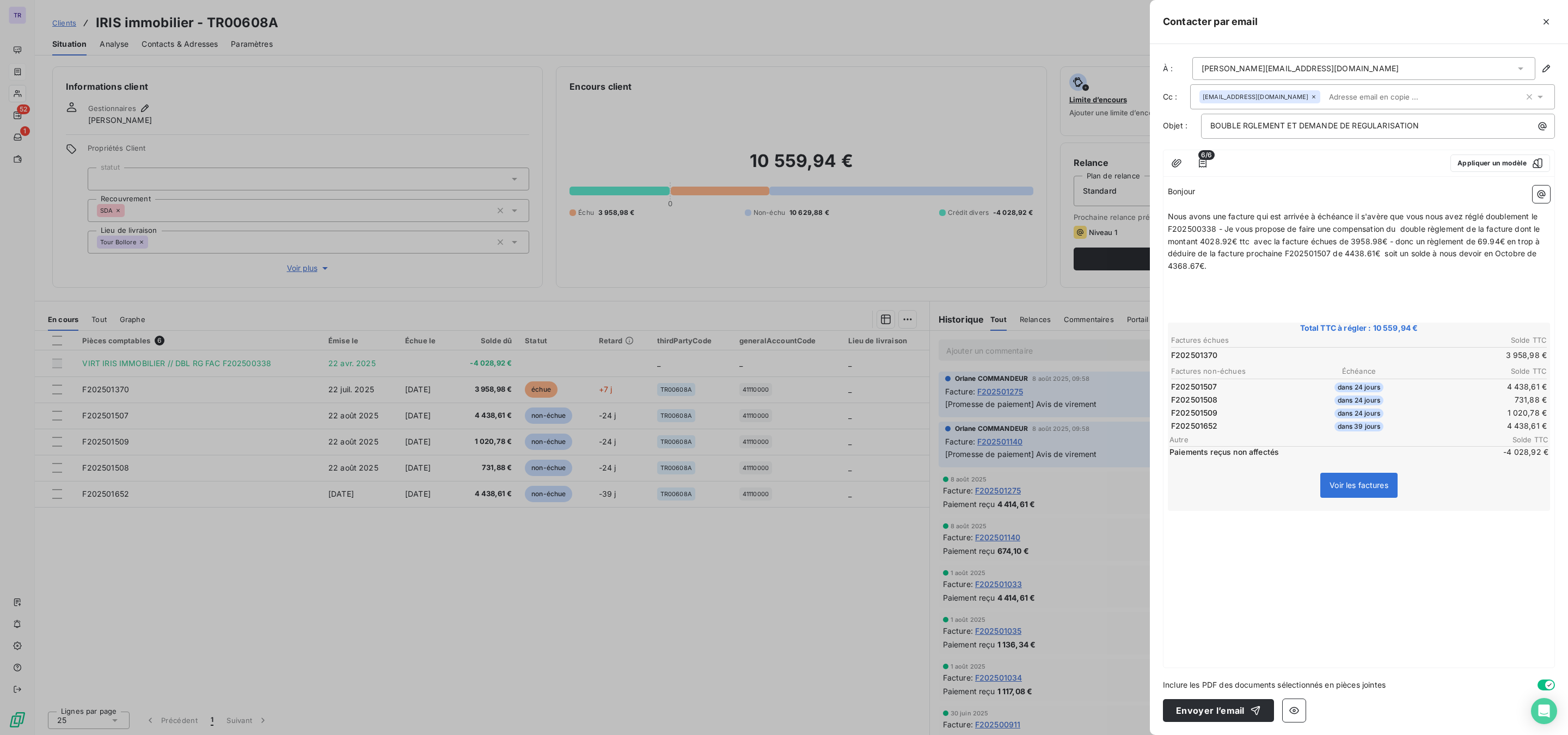
click at [1253, 518] on p "﻿" at bounding box center [1358, 517] width 382 height 12
click at [1254, 190] on icon "button" at bounding box center [1542, 194] width 11 height 11
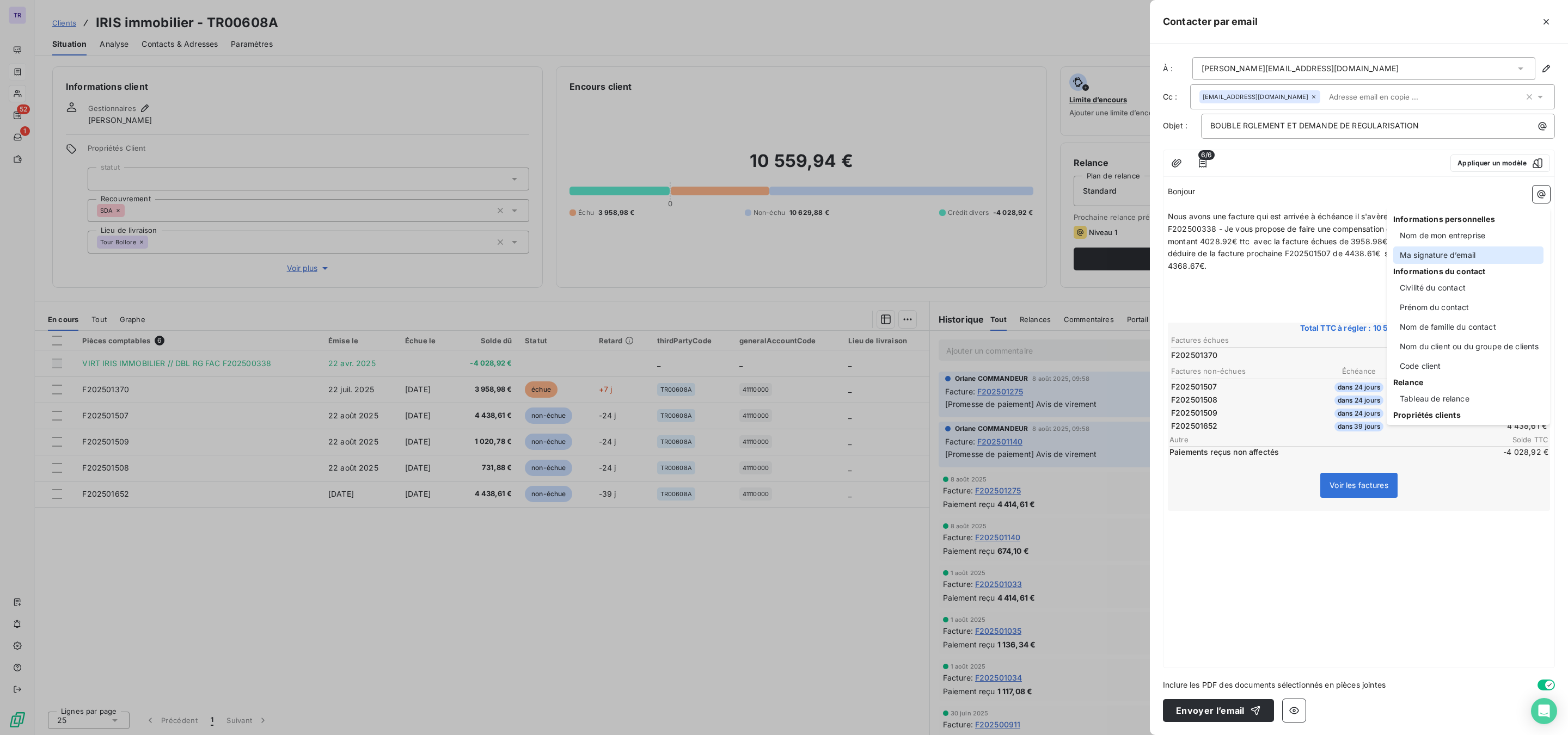
click at [1254, 257] on div "Ma signature d’email" at bounding box center [1468, 255] width 150 height 18
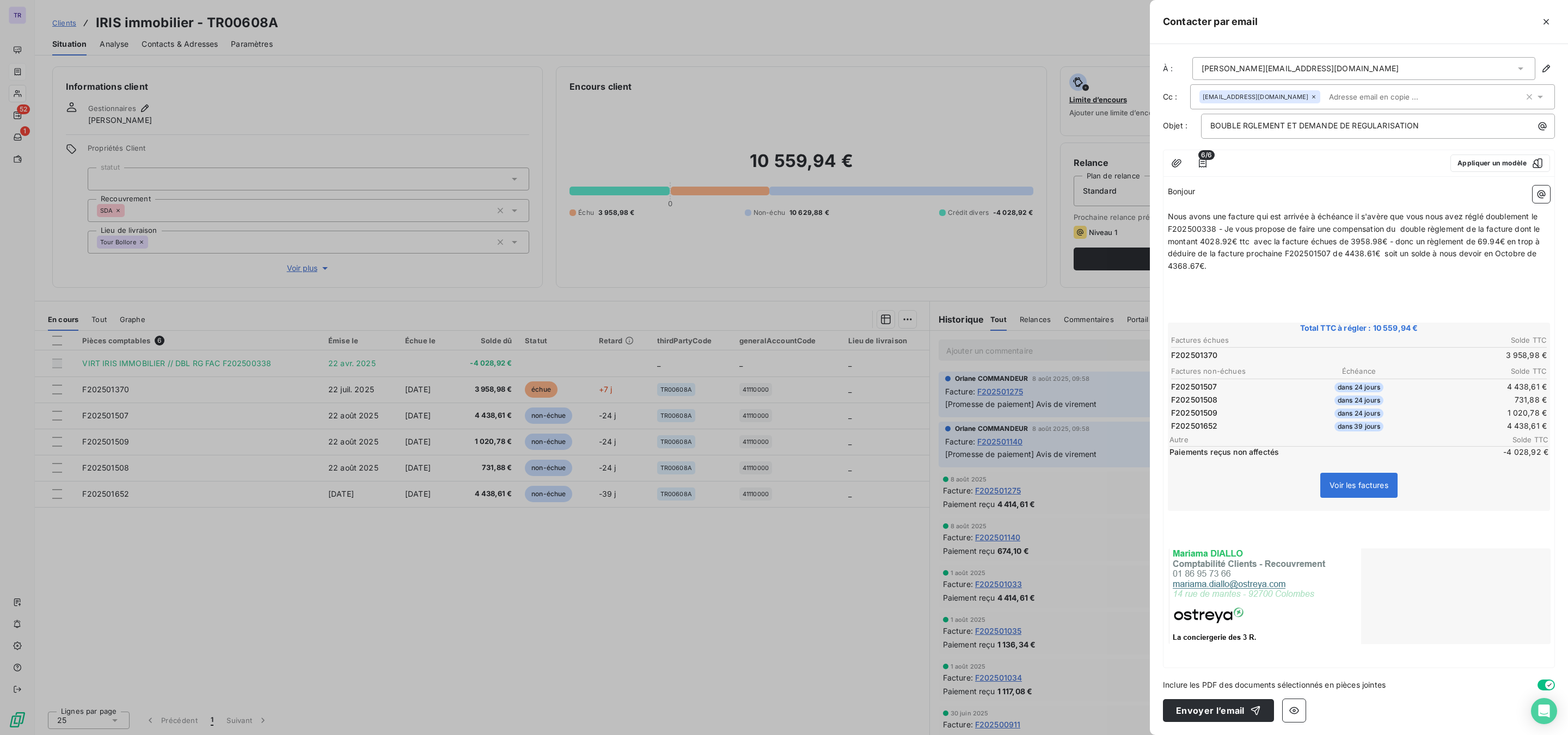
click at [1223, 299] on p "﻿" at bounding box center [1358, 304] width 382 height 12
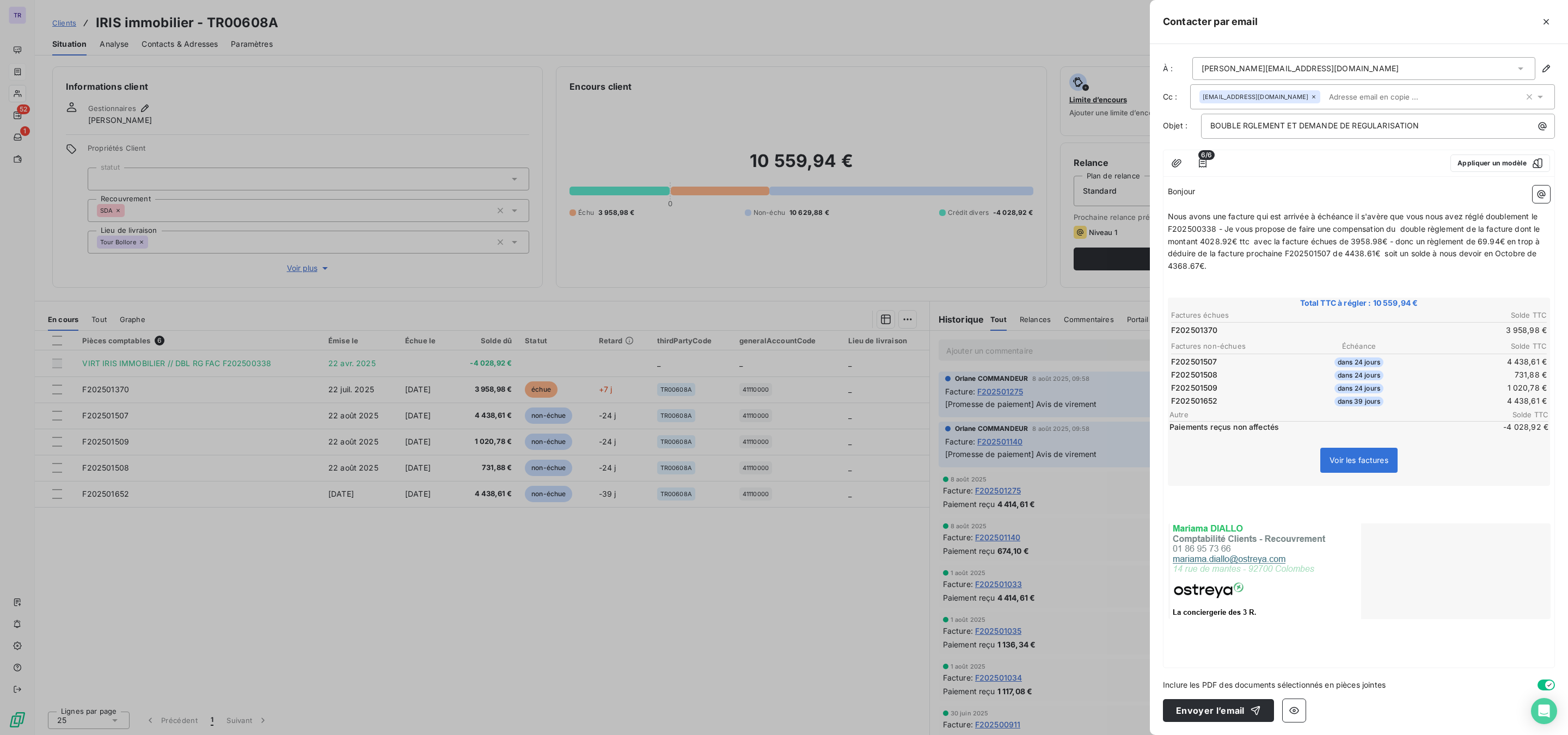
click at [1212, 512] on p "﻿" at bounding box center [1358, 517] width 382 height 12
click at [1201, 163] on icon "button" at bounding box center [1203, 163] width 8 height 9
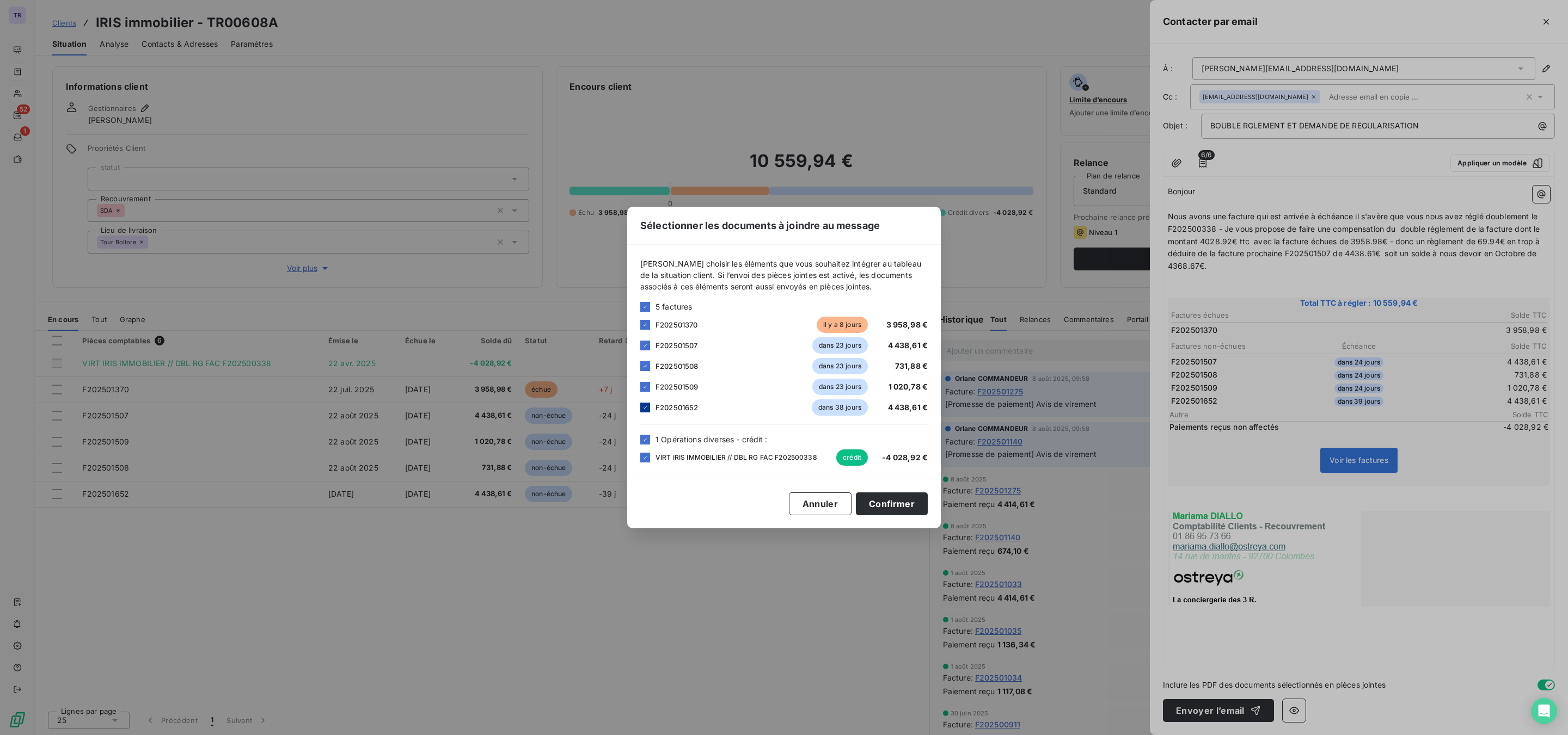
click at [643, 403] on div at bounding box center [645, 407] width 10 height 10
click at [653, 387] on div "F202501509 dans 23 jours 1 020,78 €" at bounding box center [784, 386] width 288 height 16
click at [644, 366] on icon at bounding box center [645, 366] width 6 height 6
click at [644, 389] on icon at bounding box center [645, 386] width 6 height 6
click at [898, 498] on button "Confirmer" at bounding box center [891, 504] width 72 height 23
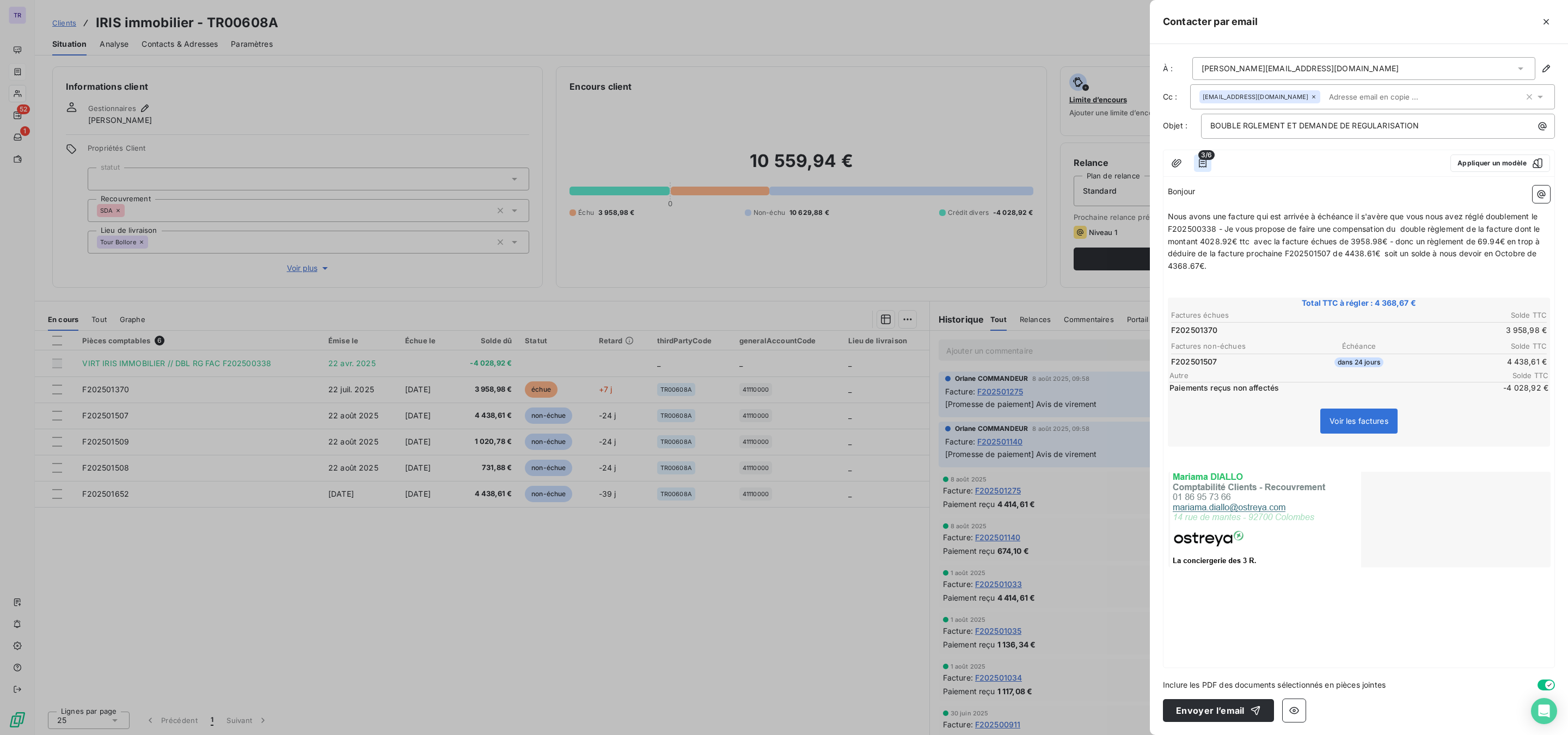
click at [1205, 167] on icon "button" at bounding box center [1203, 163] width 11 height 11
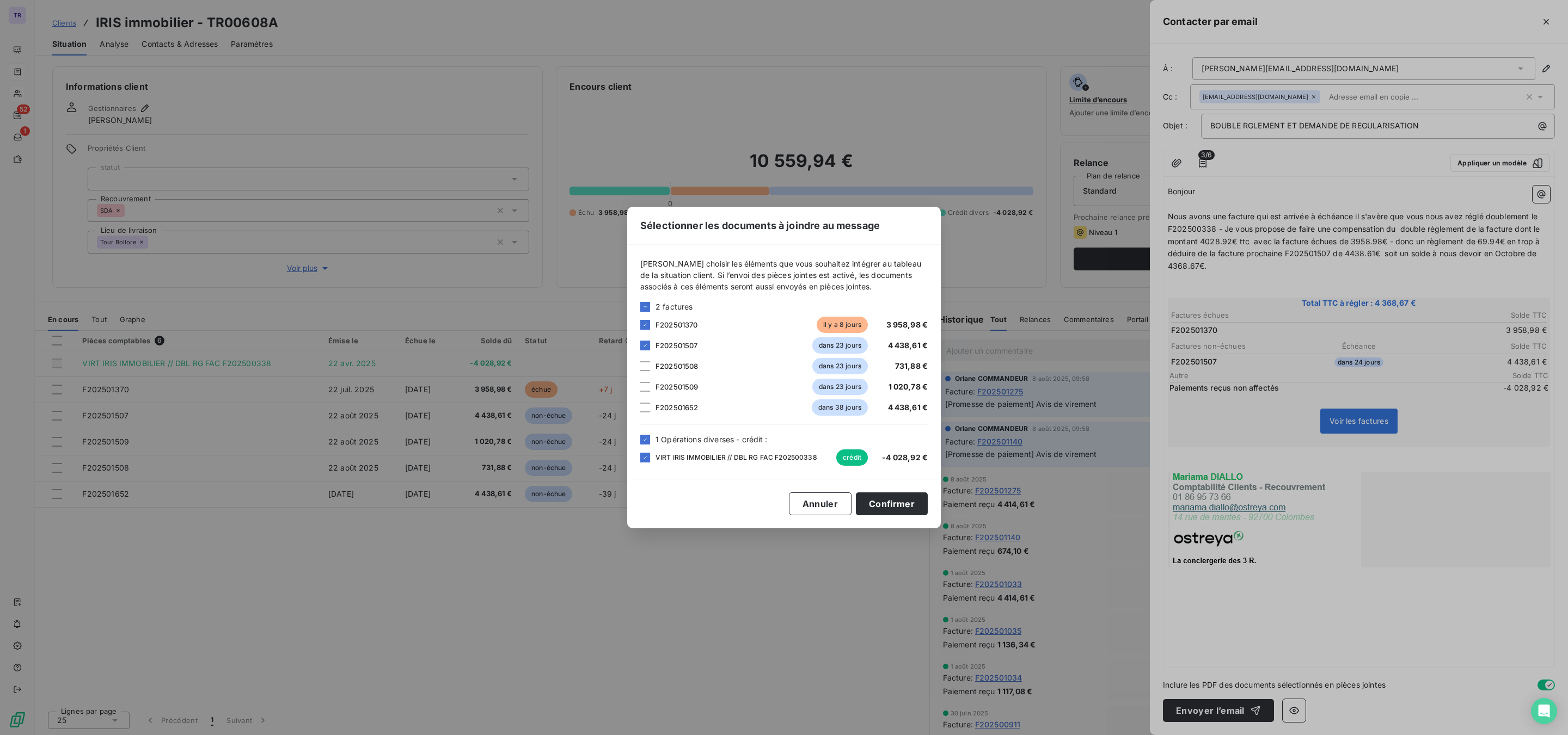
drag, startPoint x: 639, startPoint y: 371, endPoint x: 639, endPoint y: 383, distance: 12.0
click at [639, 373] on div "[PERSON_NAME] choisir les éléments que vous souhaitez intégrer au tableau de la…" at bounding box center [784, 362] width 314 height 234
click at [643, 368] on div at bounding box center [645, 366] width 10 height 10
click at [643, 371] on div at bounding box center [645, 366] width 10 height 10
click at [644, 366] on div at bounding box center [645, 366] width 10 height 10
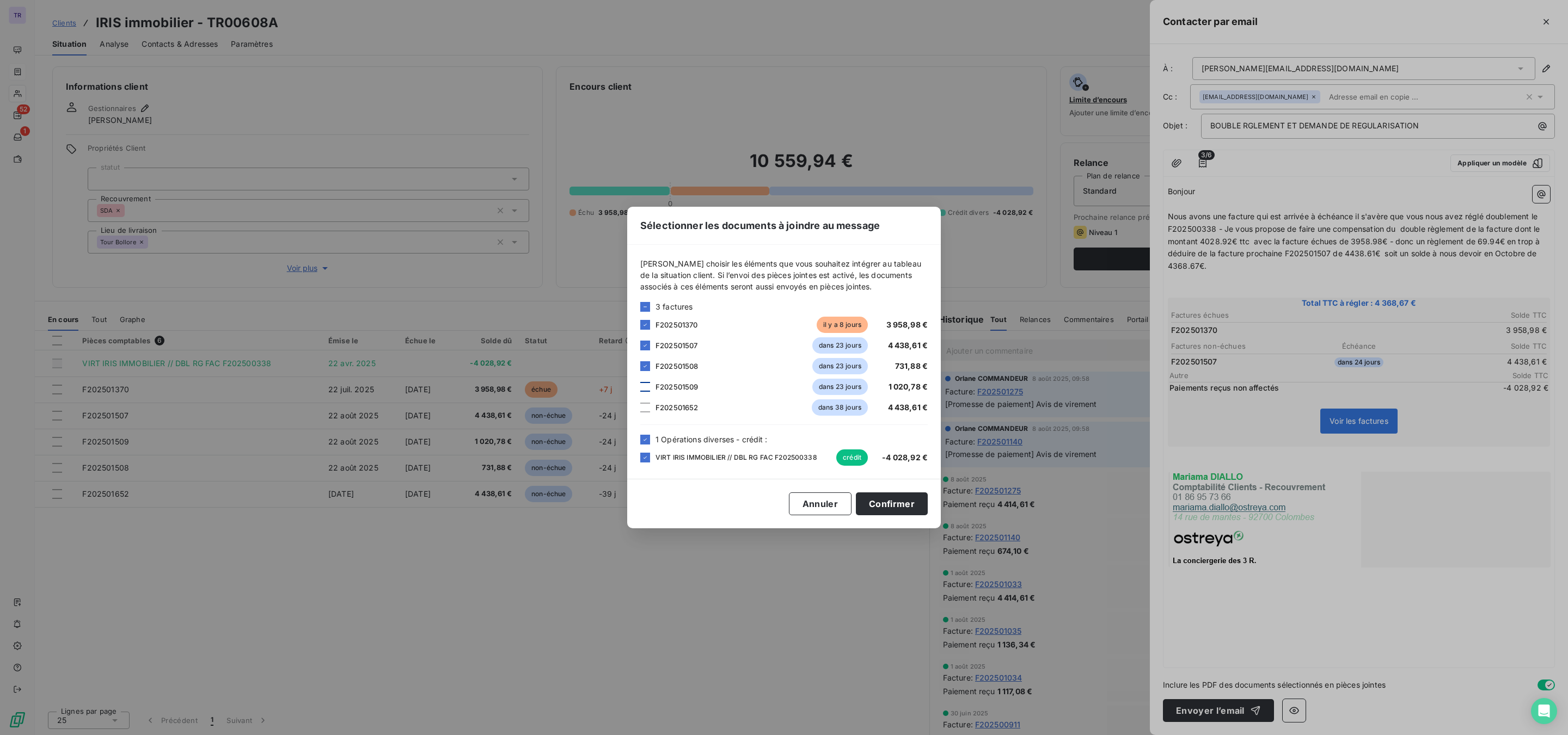
click at [644, 386] on div at bounding box center [645, 386] width 10 height 10
click at [643, 407] on div at bounding box center [645, 407] width 10 height 10
click at [919, 506] on button "Confirmer" at bounding box center [891, 504] width 72 height 23
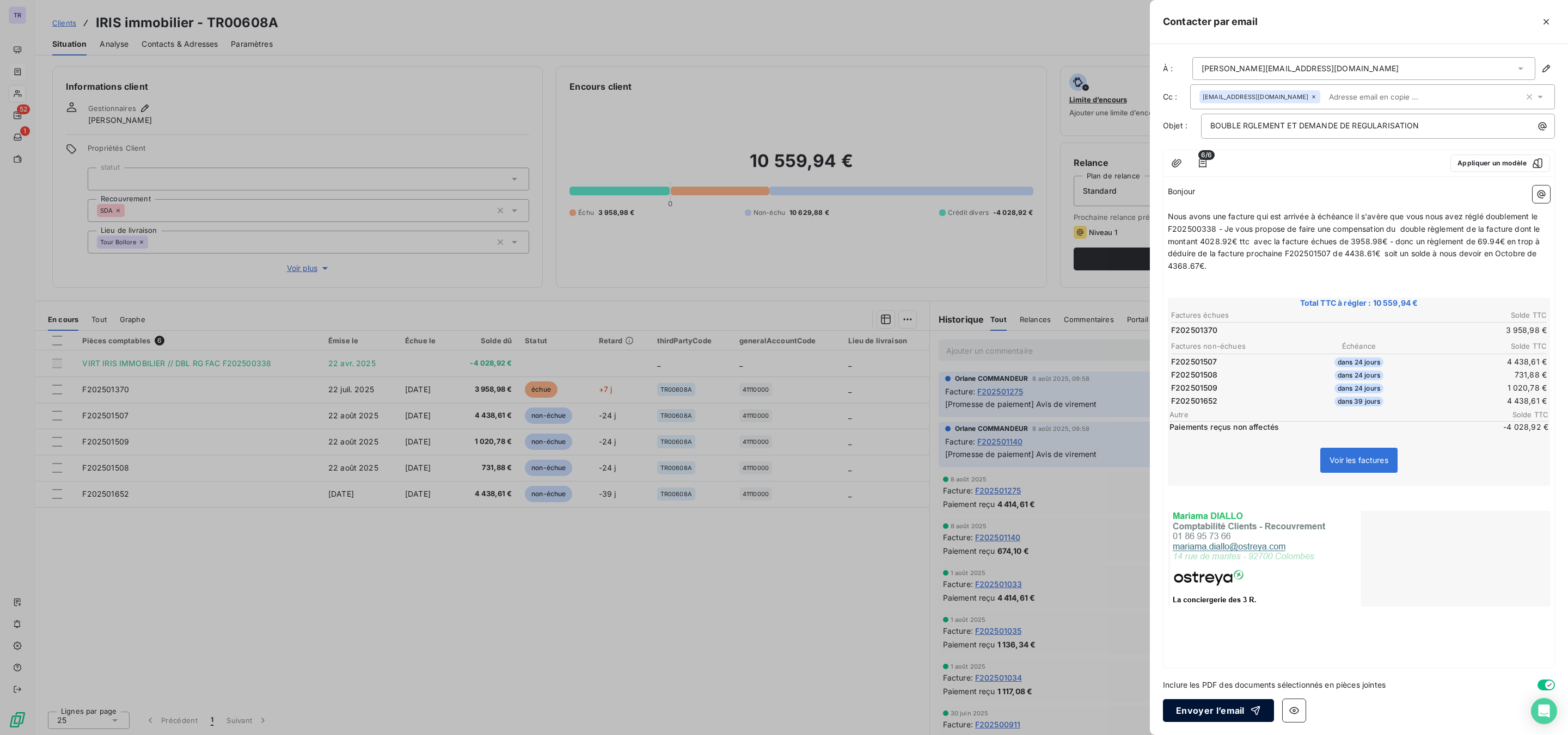
click at [1237, 559] on button "Envoyer l’email" at bounding box center [1219, 711] width 111 height 23
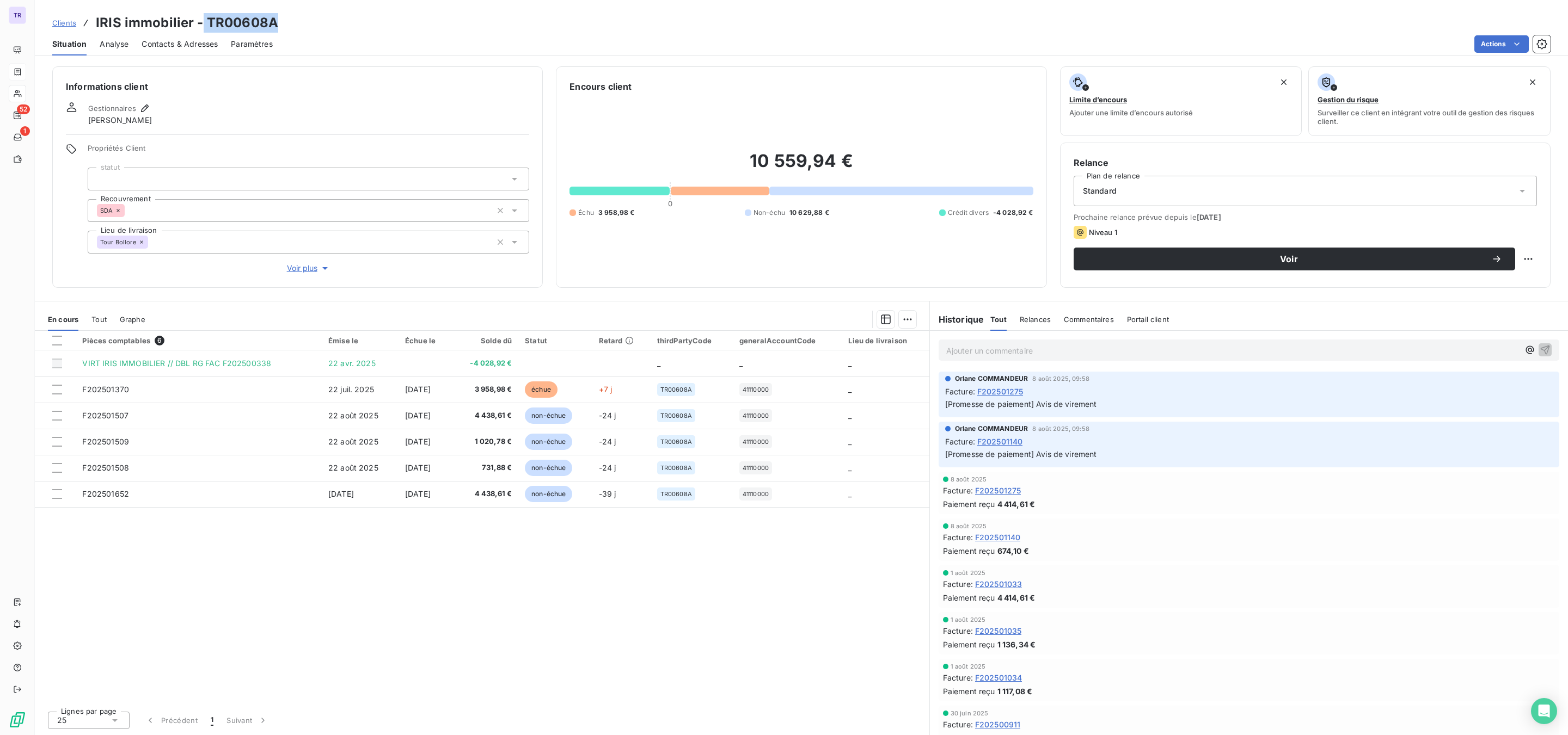
drag, startPoint x: 280, startPoint y: 23, endPoint x: 202, endPoint y: 23, distance: 78.0
click at [202, 23] on div "Clients IRIS immobilier - TR00608A" at bounding box center [801, 22] width 1533 height 19
click at [213, 18] on h3 "IRIS immobilier - TR00608A" at bounding box center [187, 22] width 182 height 19
drag, startPoint x: 270, startPoint y: 23, endPoint x: 240, endPoint y: 20, distance: 30.1
click at [240, 20] on h3 "IRIS immobilier - TR00608A" at bounding box center [187, 22] width 182 height 19
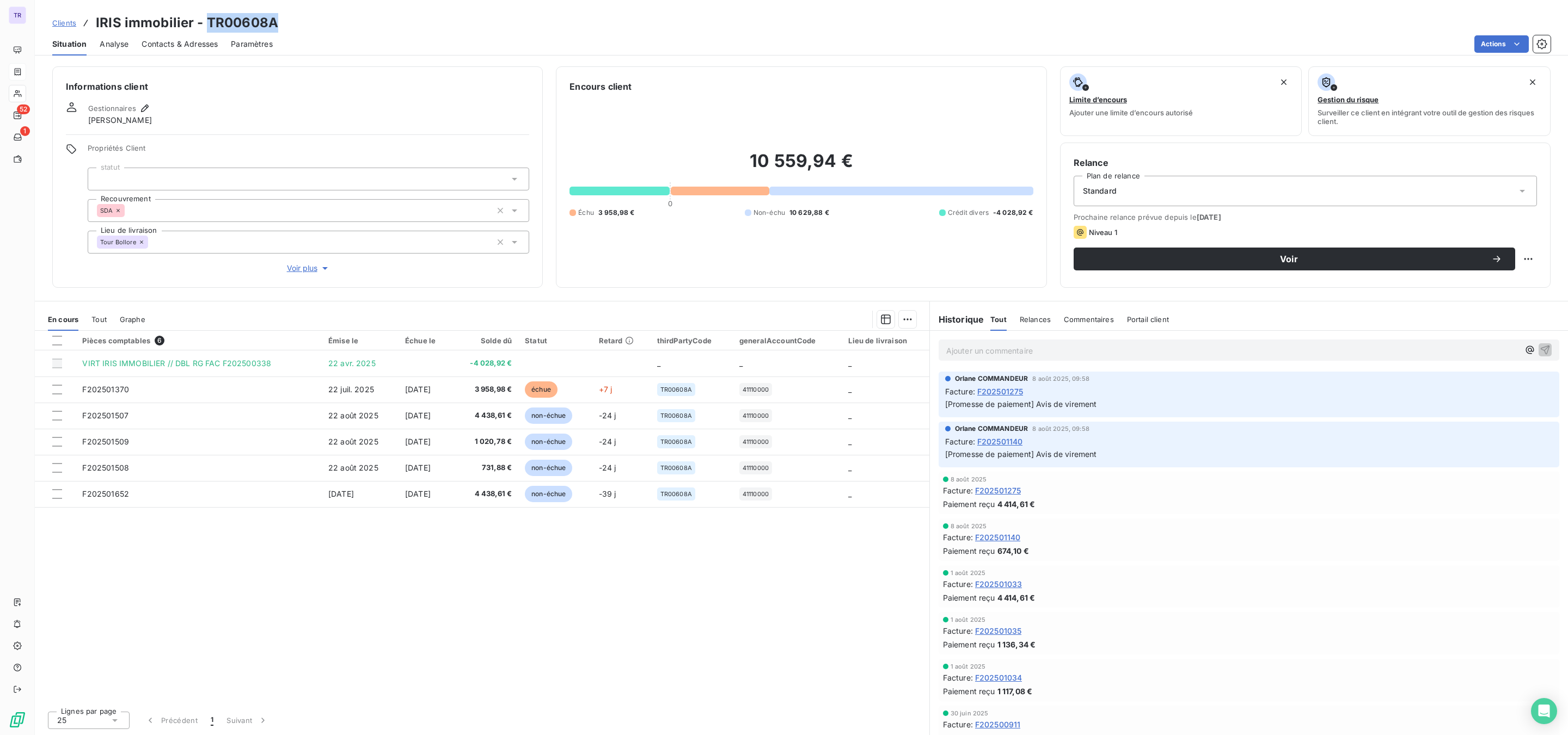
drag, startPoint x: 276, startPoint y: 22, endPoint x: 205, endPoint y: 23, distance: 71.0
click at [206, 23] on div "Clients IRIS immobilier - TR00608A" at bounding box center [801, 22] width 1533 height 19
copy h3 "TR00608A"
click at [641, 546] on div "Pièces comptables 6 Émise le Échue le Solde dû Statut Retard thirdPartyCode gen…" at bounding box center [482, 516] width 895 height 372
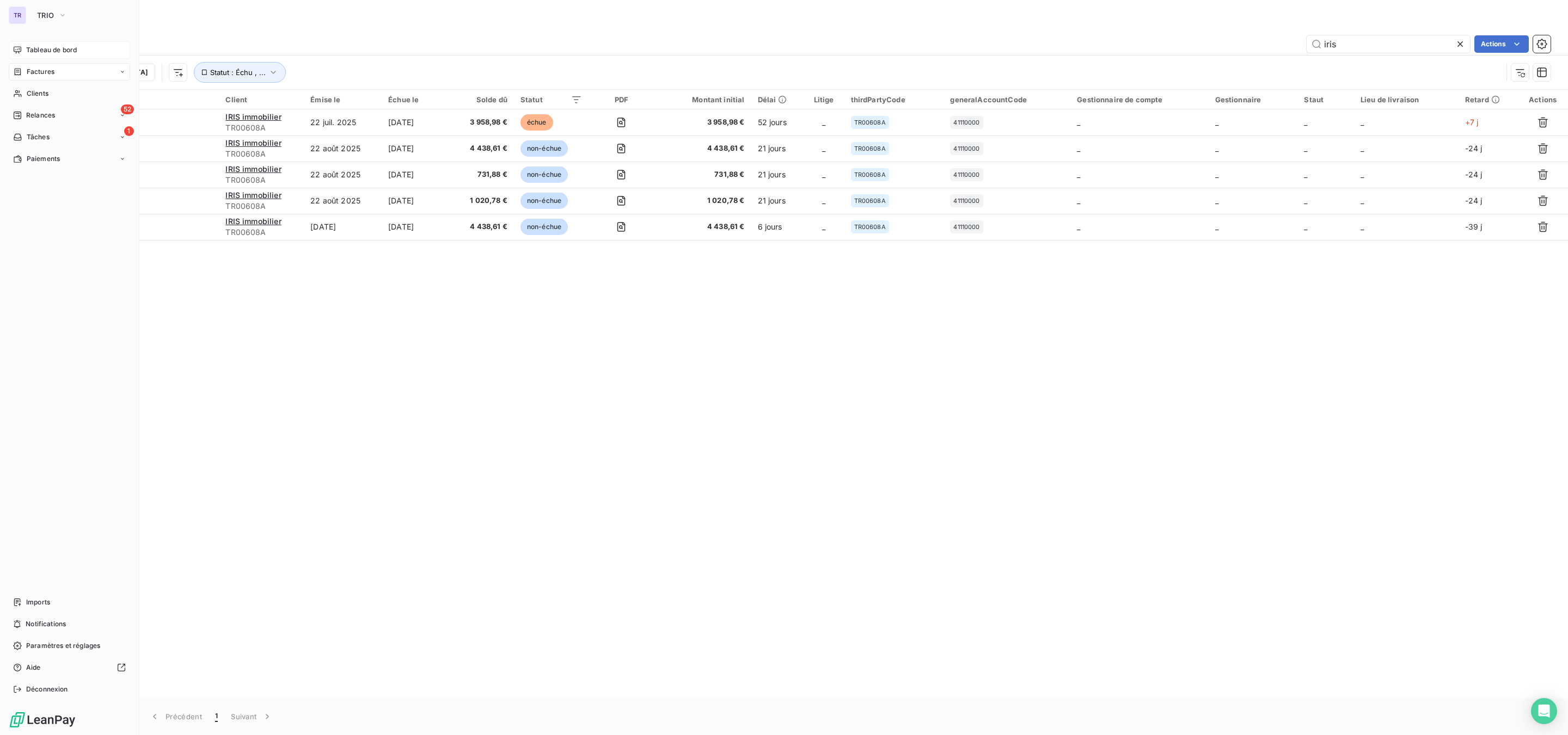
click at [44, 49] on span "Tableau de bord" at bounding box center [51, 49] width 50 height 10
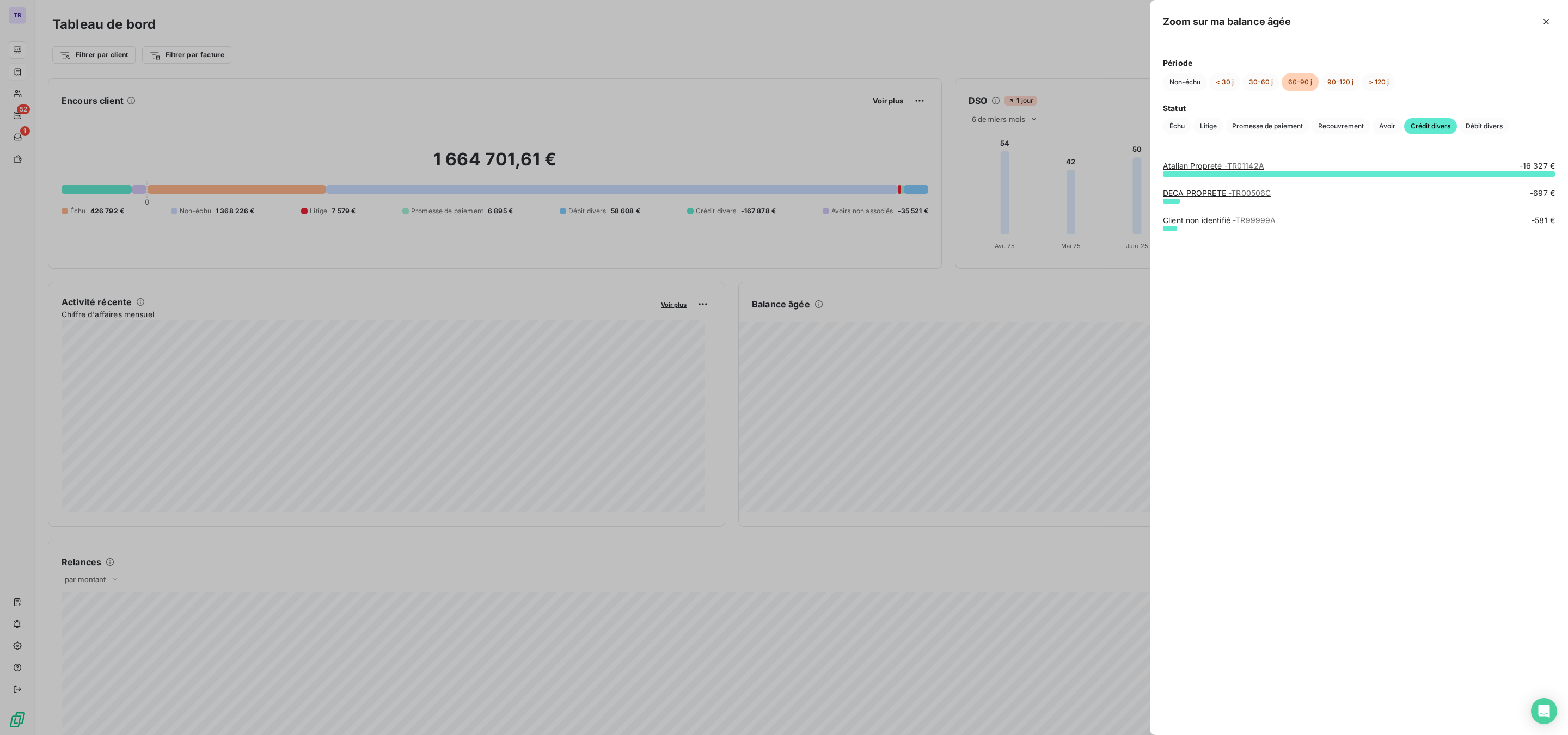
click at [1235, 165] on span "- TR01142A" at bounding box center [1244, 165] width 39 height 9
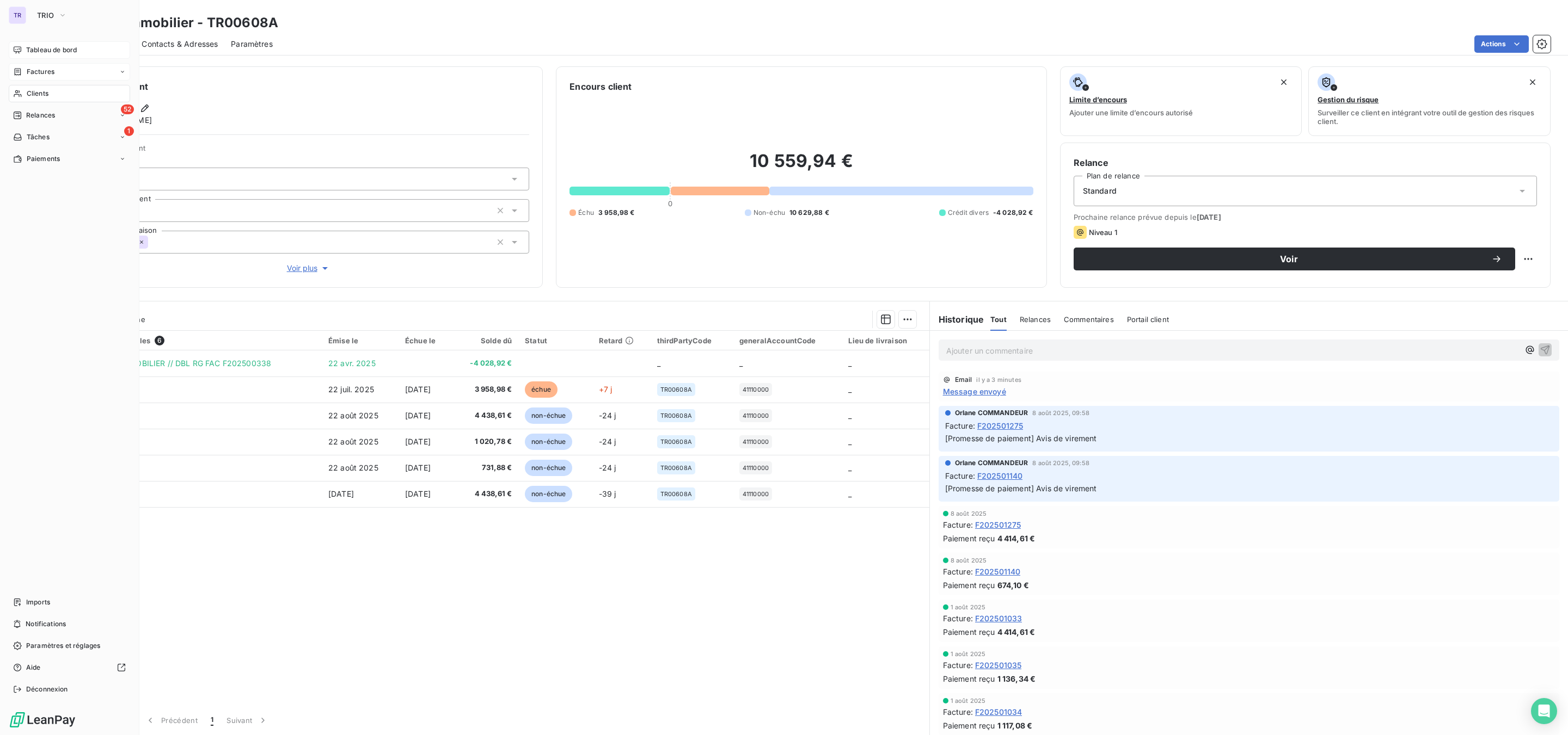
click at [41, 69] on span "Factures" at bounding box center [41, 72] width 28 height 10
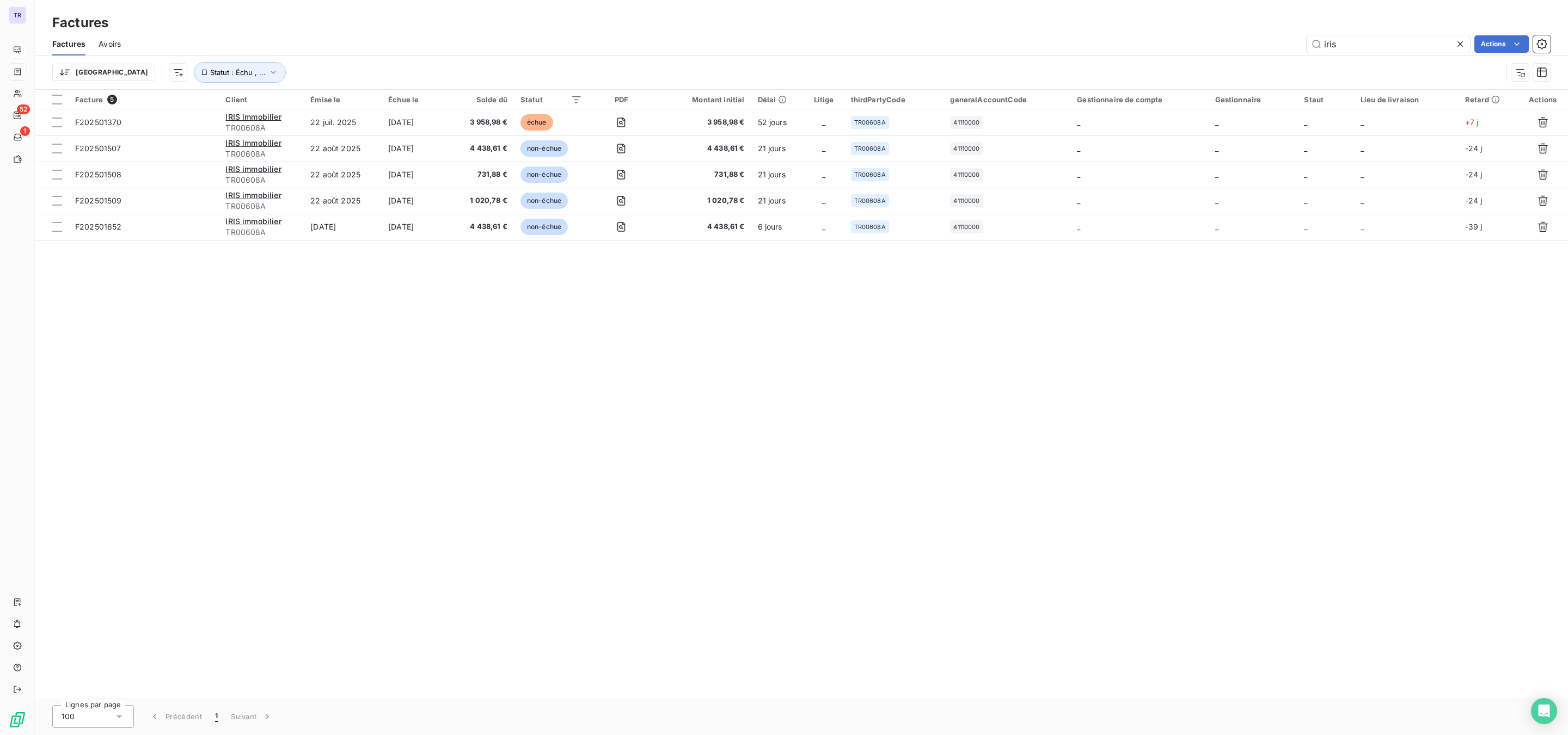
drag, startPoint x: 1355, startPoint y: 46, endPoint x: 1173, endPoint y: 43, distance: 182.0
click at [1191, 43] on div "iris Actions" at bounding box center [842, 44] width 1416 height 18
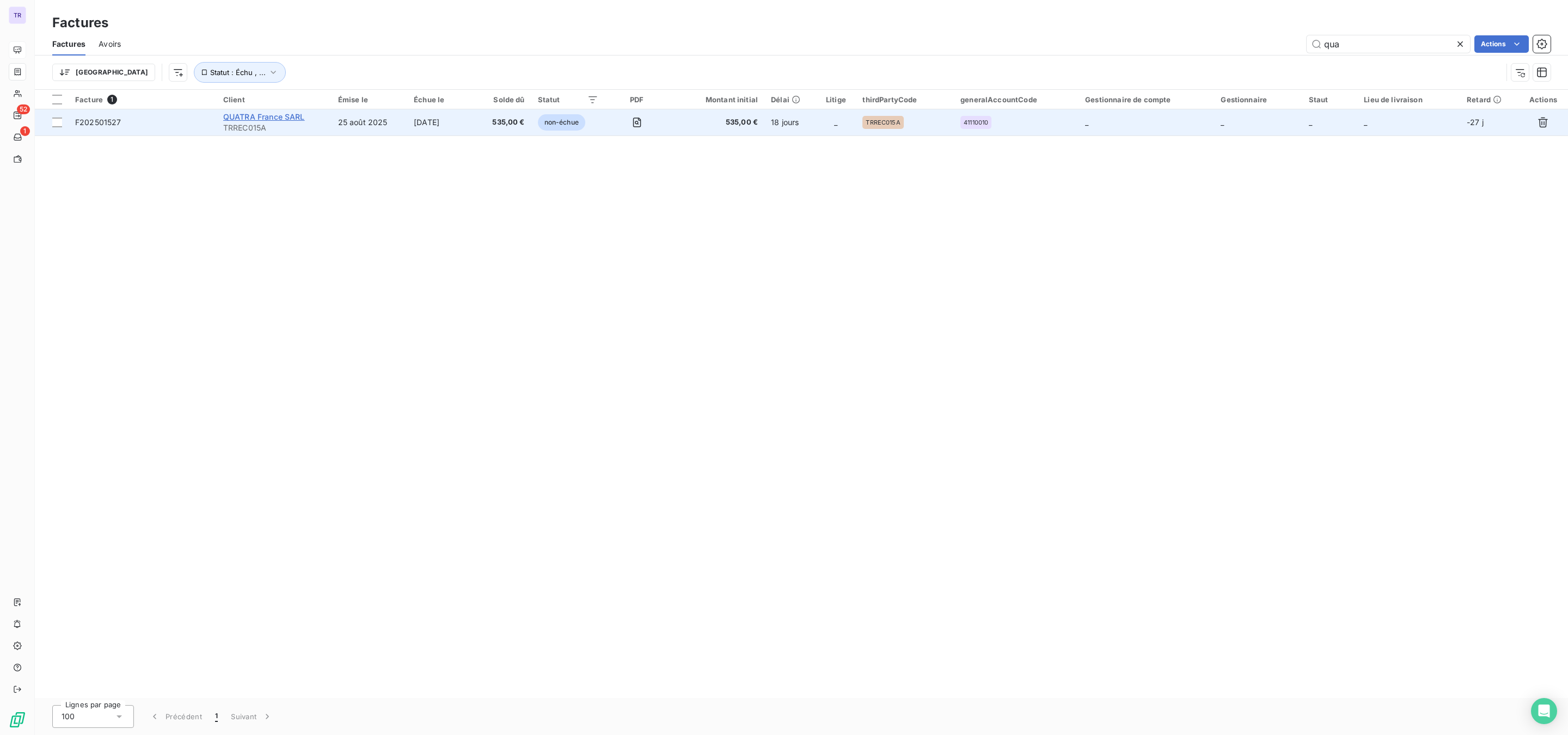
type input "qua"
click at [261, 119] on span "QUATRA France SARL" at bounding box center [264, 117] width 82 height 9
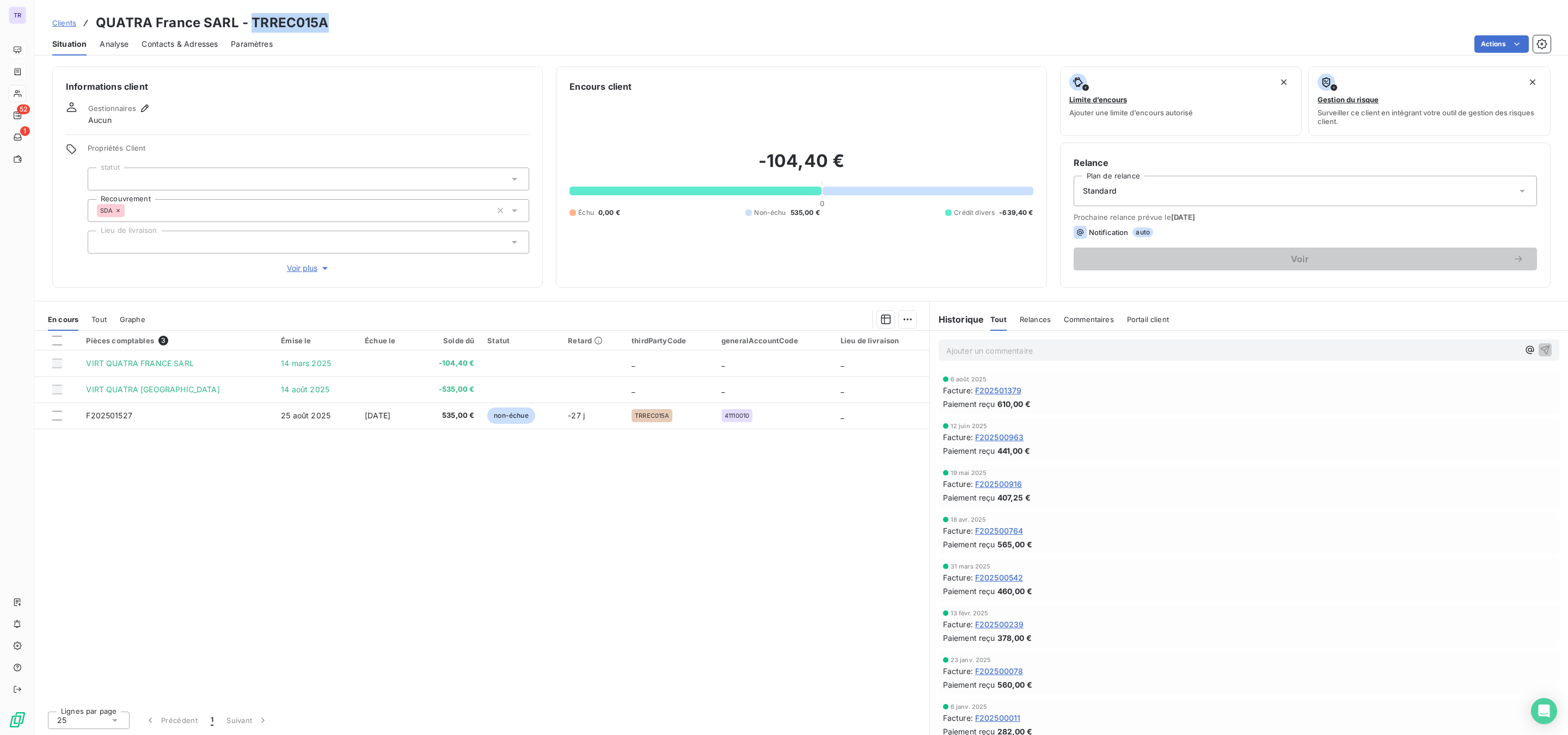
drag, startPoint x: 327, startPoint y: 17, endPoint x: 249, endPoint y: 18, distance: 78.0
click at [249, 18] on div "Clients QUATRA [GEOGRAPHIC_DATA] SARL - TRREC015A" at bounding box center [801, 22] width 1533 height 19
copy h3 "TRREC015A"
drag, startPoint x: 232, startPoint y: 20, endPoint x: 103, endPoint y: 19, distance: 129.0
click at [103, 19] on h3 "QUATRA France SARL - TRREC015A" at bounding box center [212, 22] width 233 height 19
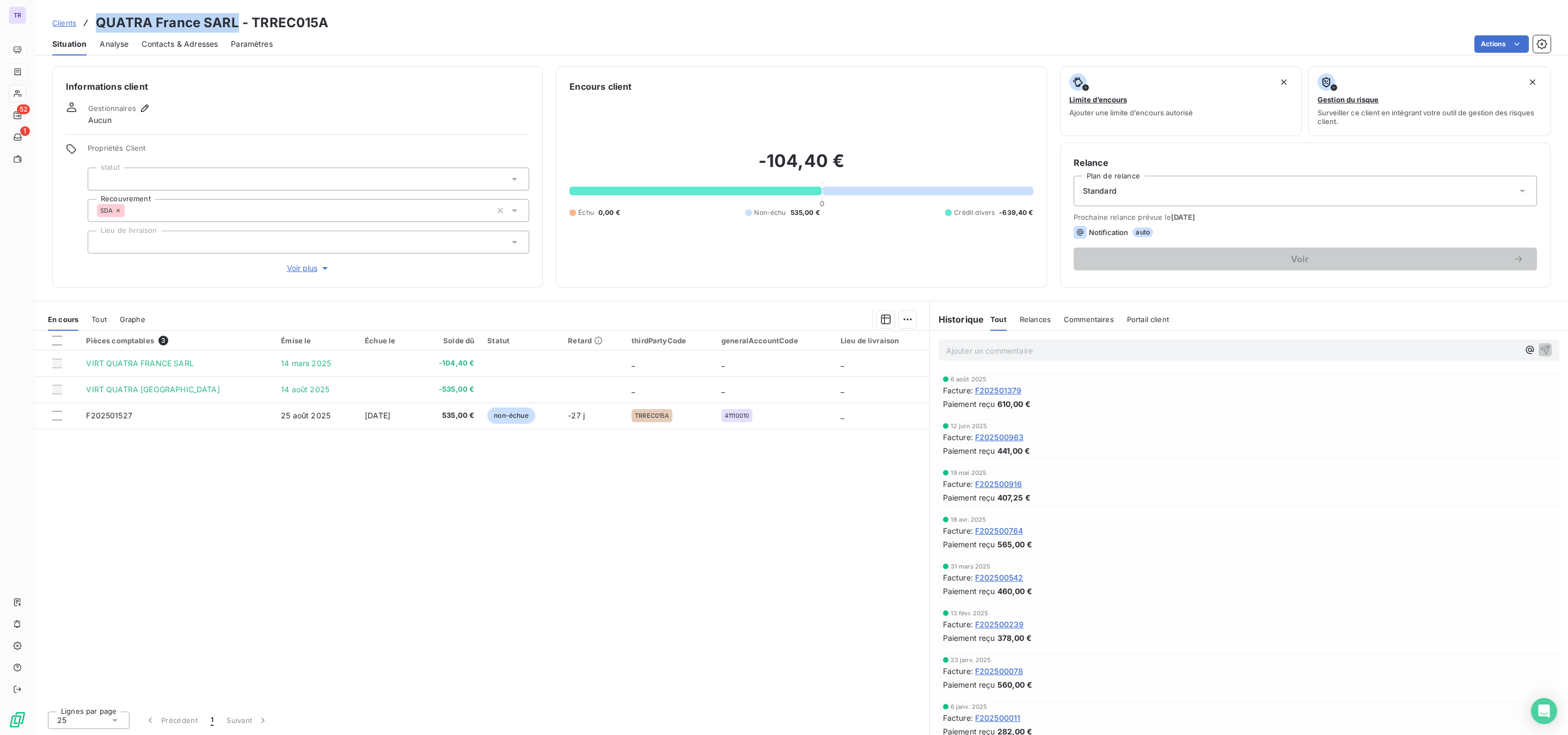
drag, startPoint x: 97, startPoint y: 16, endPoint x: 231, endPoint y: 22, distance: 134.1
click at [233, 19] on h3 "QUATRA France SARL - TRREC015A" at bounding box center [212, 22] width 233 height 19
copy h3 "QUATRA France SARL"
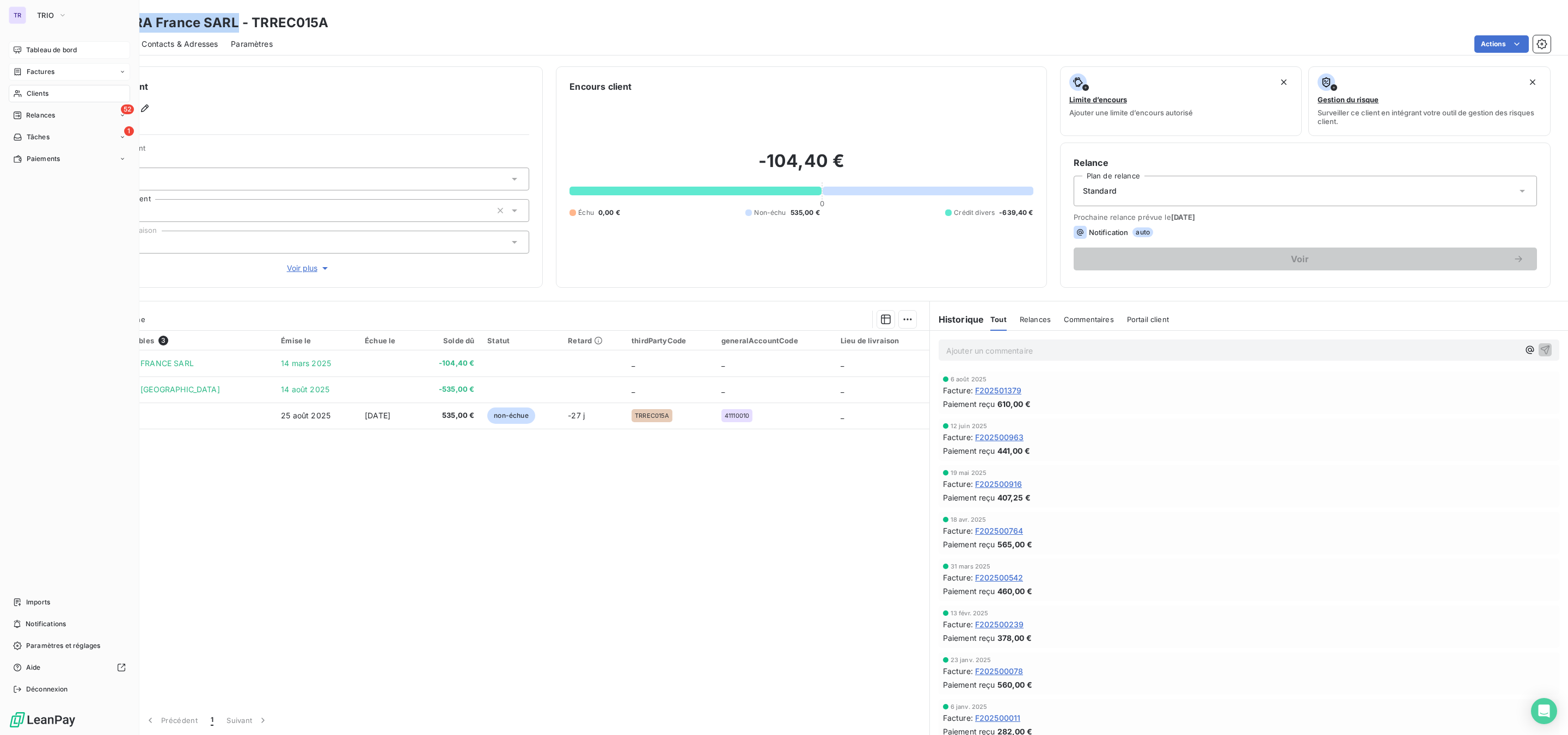
click at [39, 67] on span "Factures" at bounding box center [41, 72] width 28 height 10
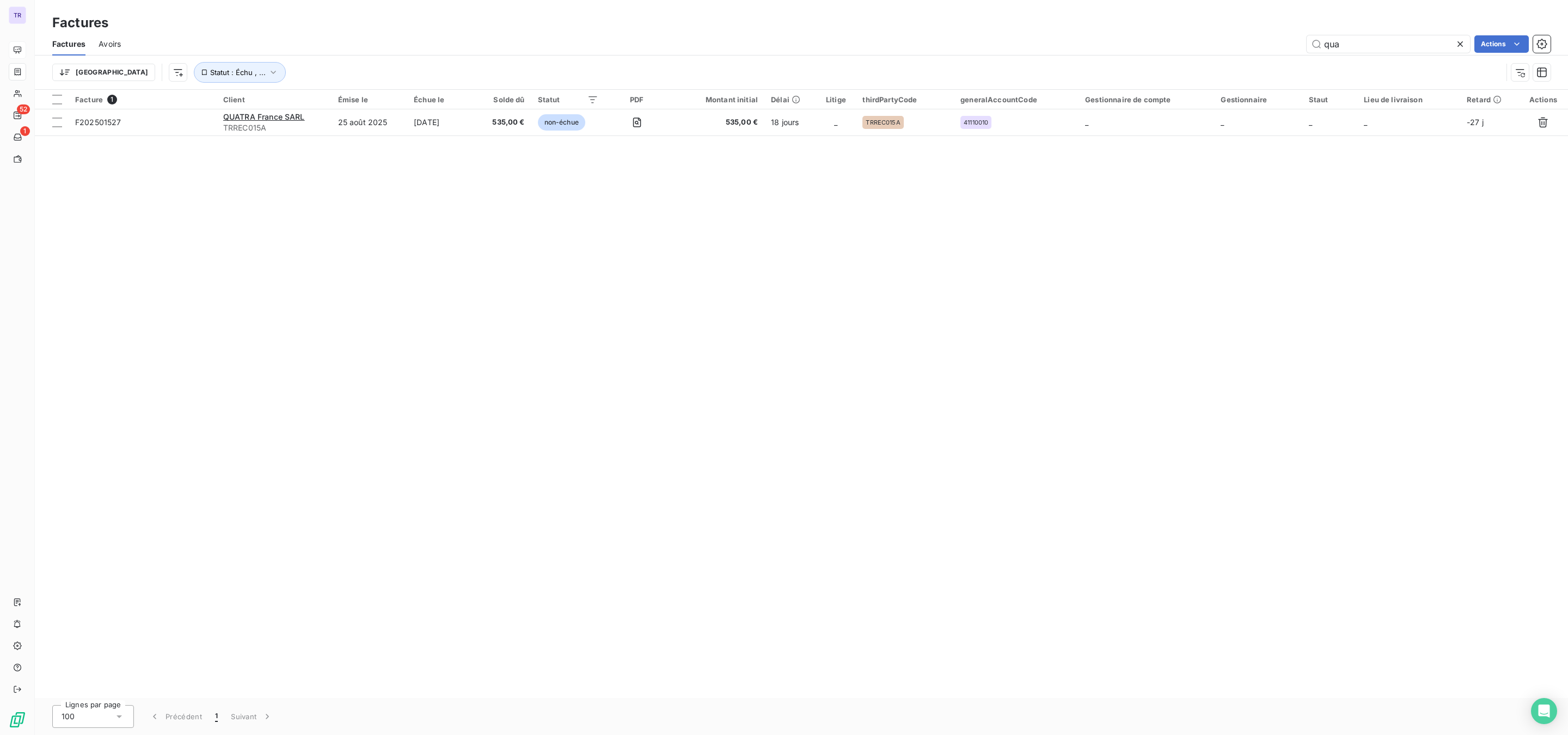
drag, startPoint x: 1389, startPoint y: 38, endPoint x: 1234, endPoint y: 27, distance: 155.4
click at [1243, 27] on div "Factures Factures Avoirs qua Actions Trier Statut : Échu , ..." at bounding box center [801, 45] width 1533 height 90
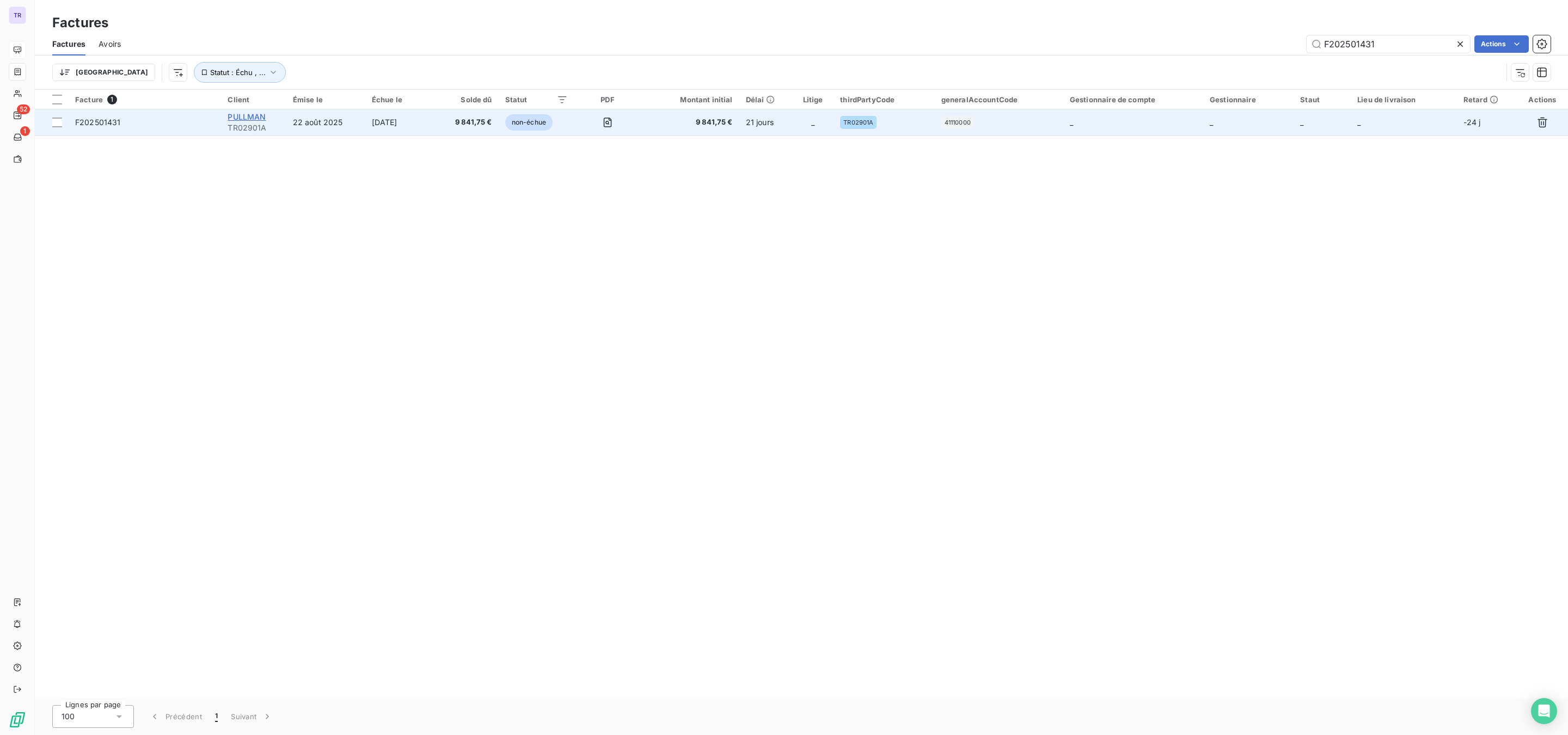
type input "F202501431"
click at [235, 117] on span "PULLMAN" at bounding box center [246, 117] width 38 height 9
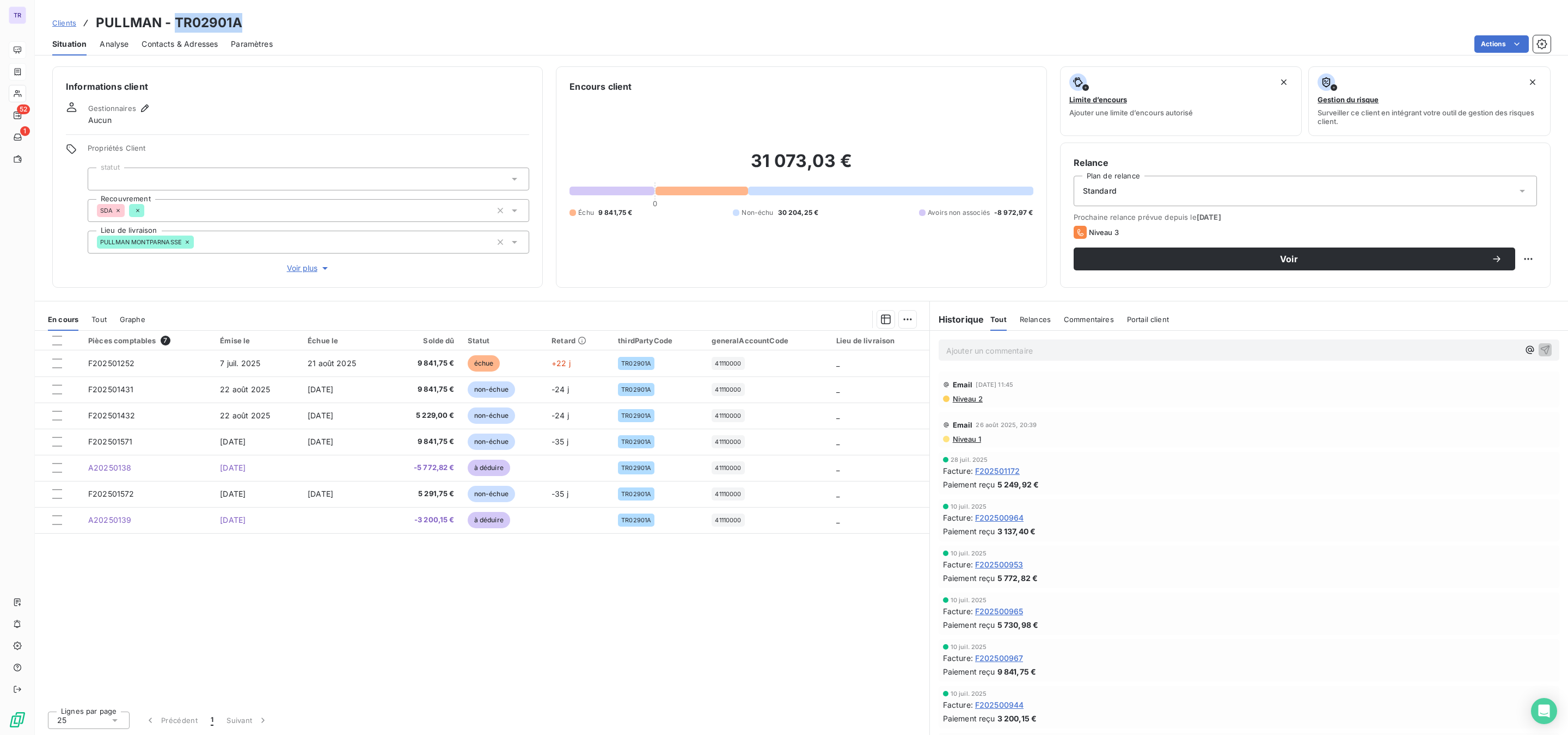
drag, startPoint x: 260, startPoint y: 18, endPoint x: 175, endPoint y: 18, distance: 85.0
click at [175, 18] on div "Clients PULLMAN - TR02901A" at bounding box center [801, 22] width 1533 height 19
copy h3 "TR02901A"
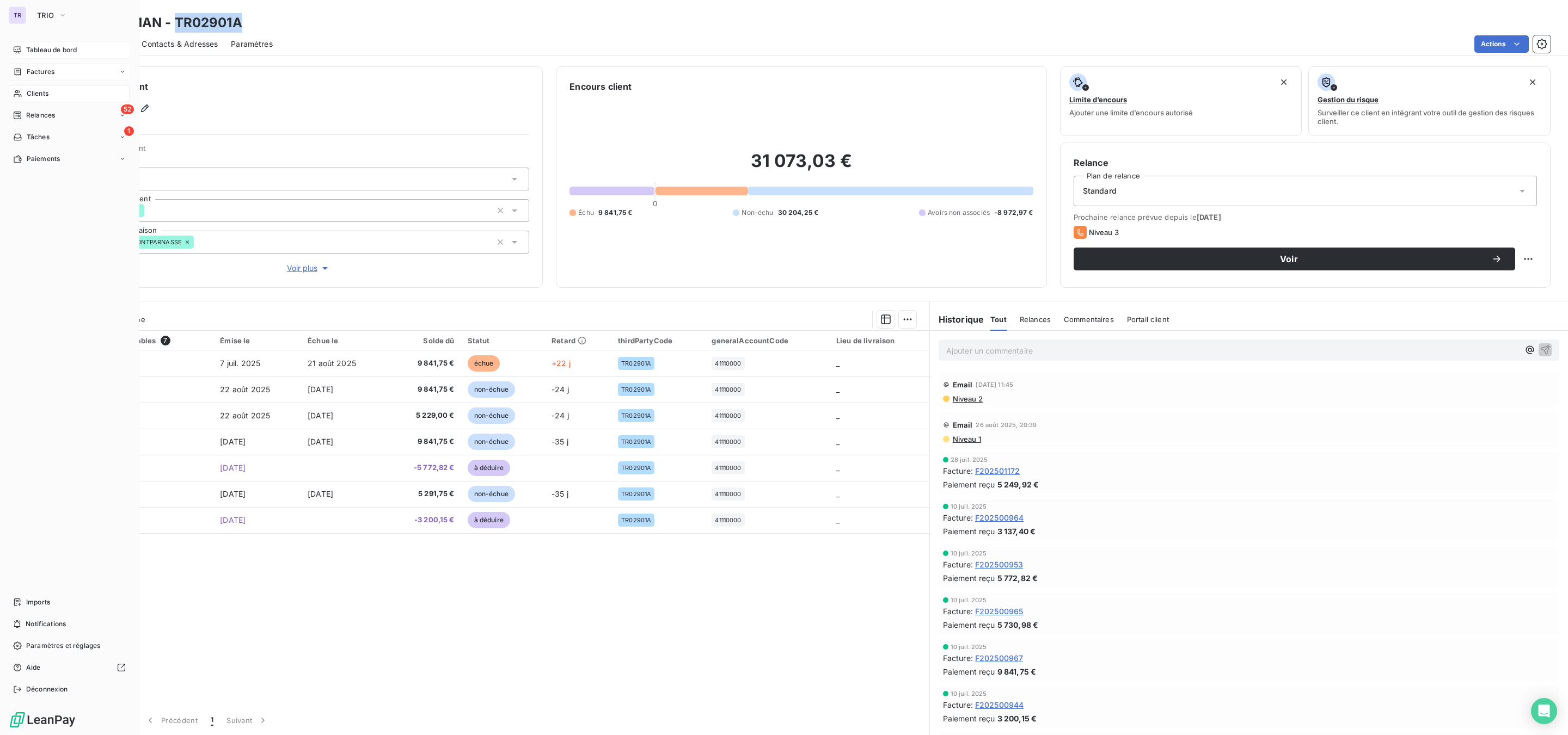
click at [41, 63] on div "Factures" at bounding box center [69, 72] width 121 height 18
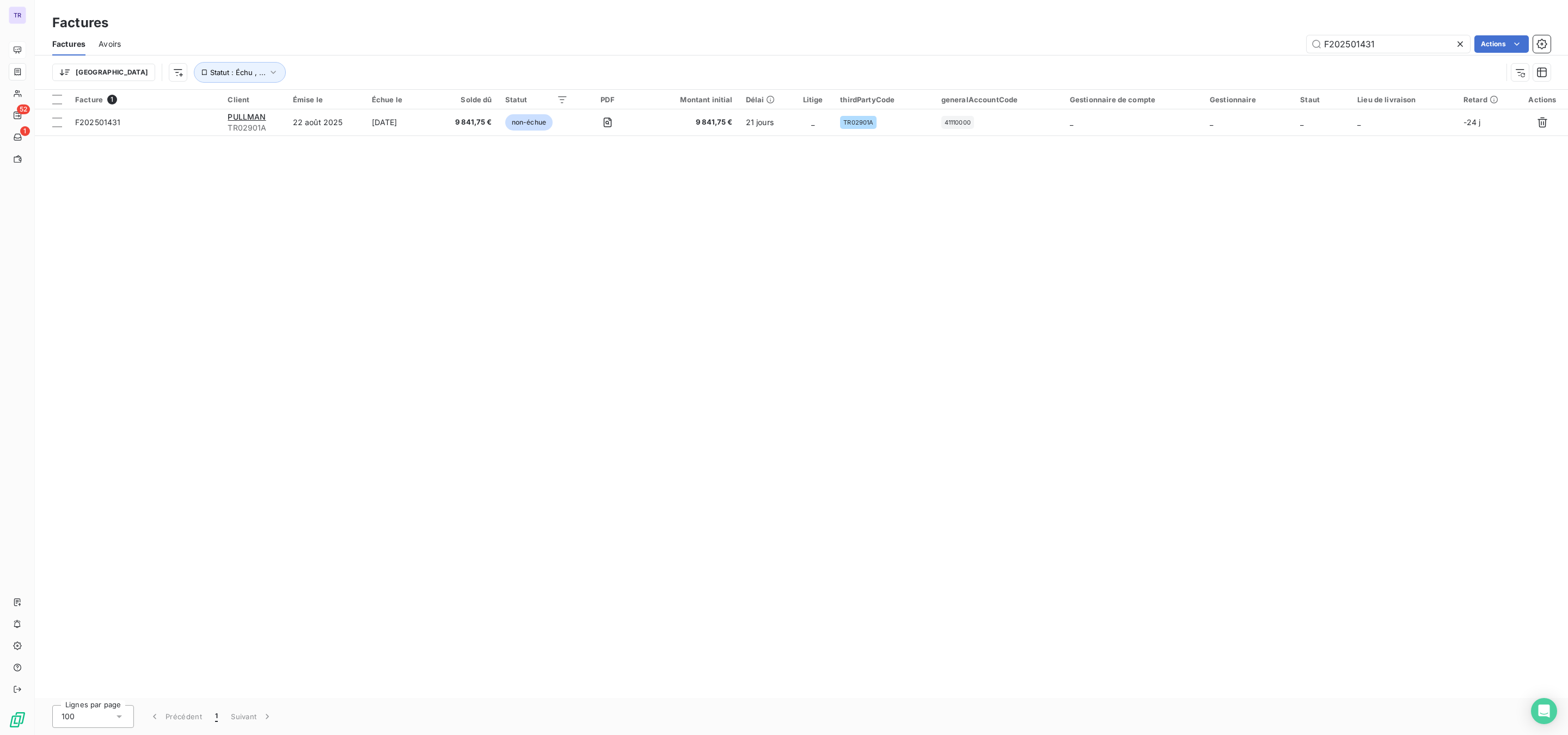
drag, startPoint x: 1416, startPoint y: 46, endPoint x: 1193, endPoint y: 46, distance: 223.0
click at [1193, 46] on div "F202501431 Actions" at bounding box center [842, 44] width 1416 height 18
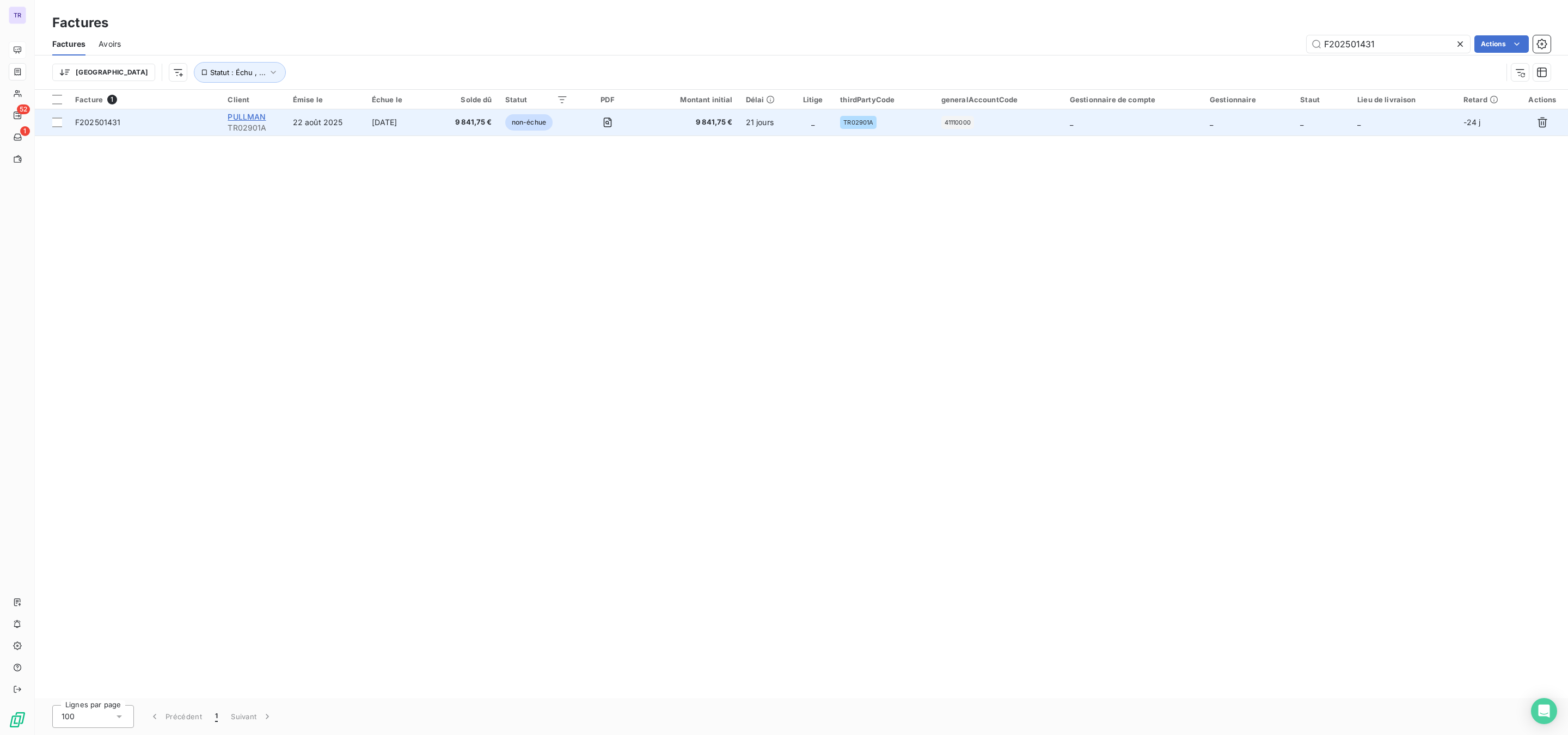
click at [242, 116] on span "PULLMAN" at bounding box center [246, 117] width 38 height 9
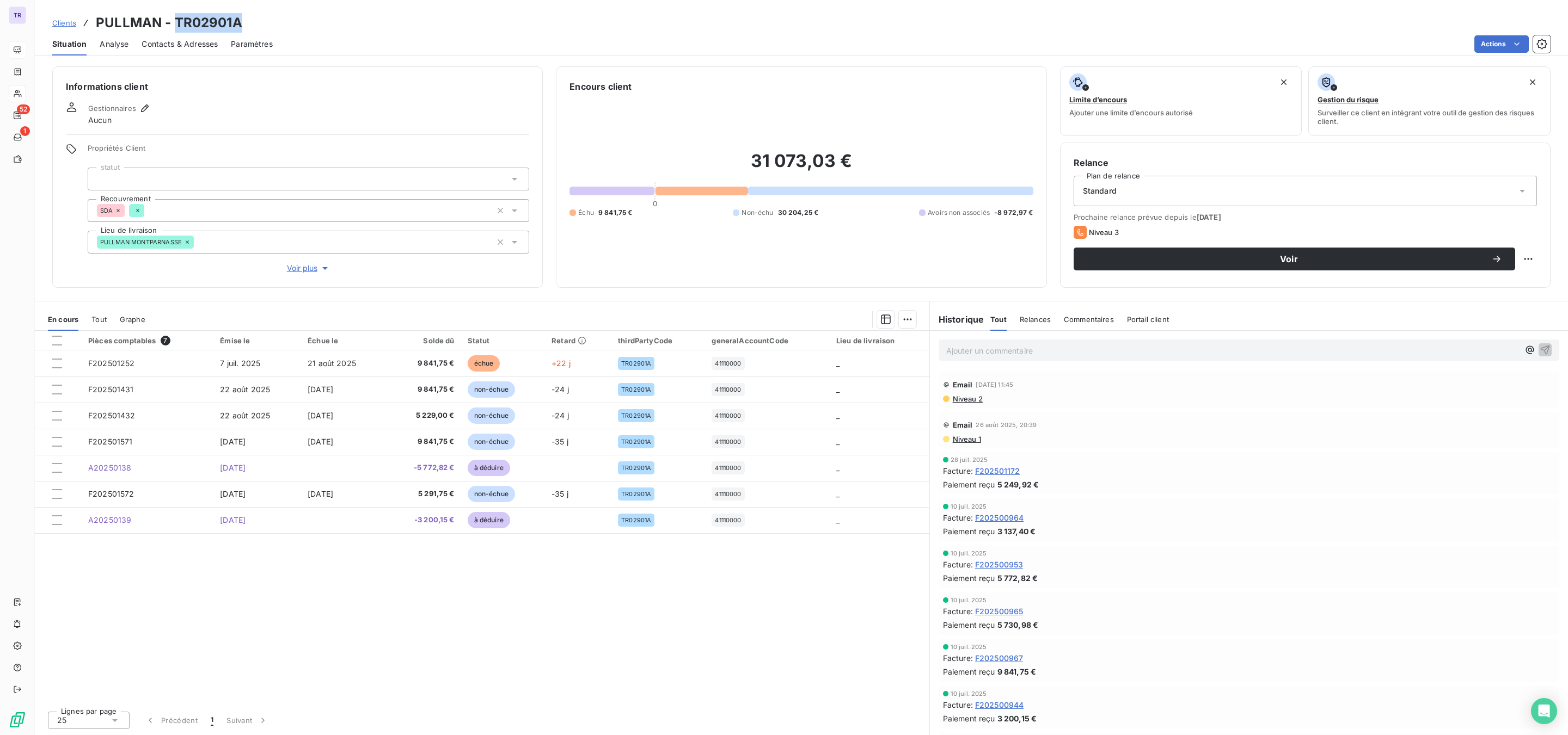
drag, startPoint x: 251, startPoint y: 19, endPoint x: 177, endPoint y: 17, distance: 74.0
click at [177, 17] on div "Clients PULLMAN - TR02901A" at bounding box center [801, 22] width 1533 height 19
copy h3 "TR02901A"
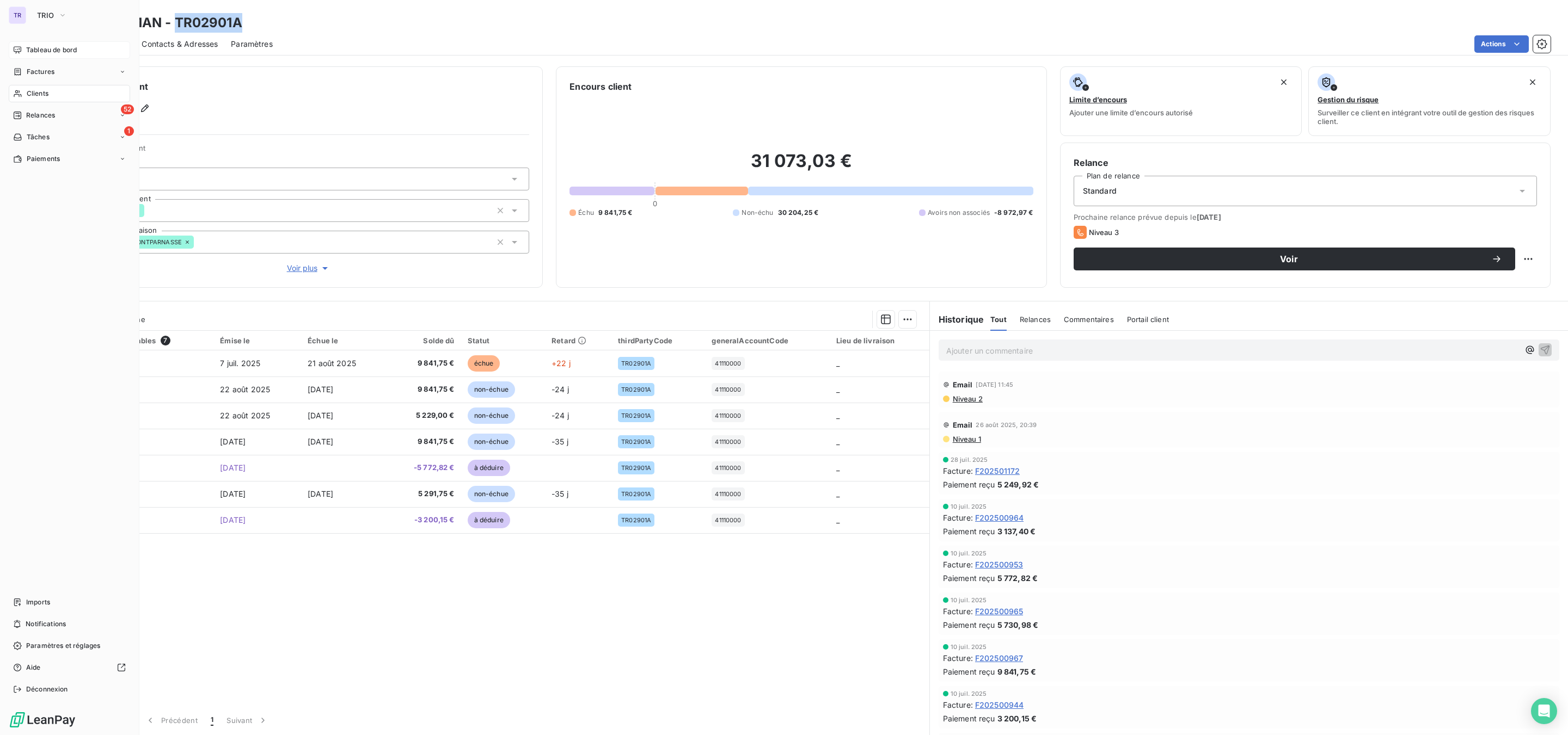
click at [46, 89] on span "Clients" at bounding box center [38, 94] width 22 height 10
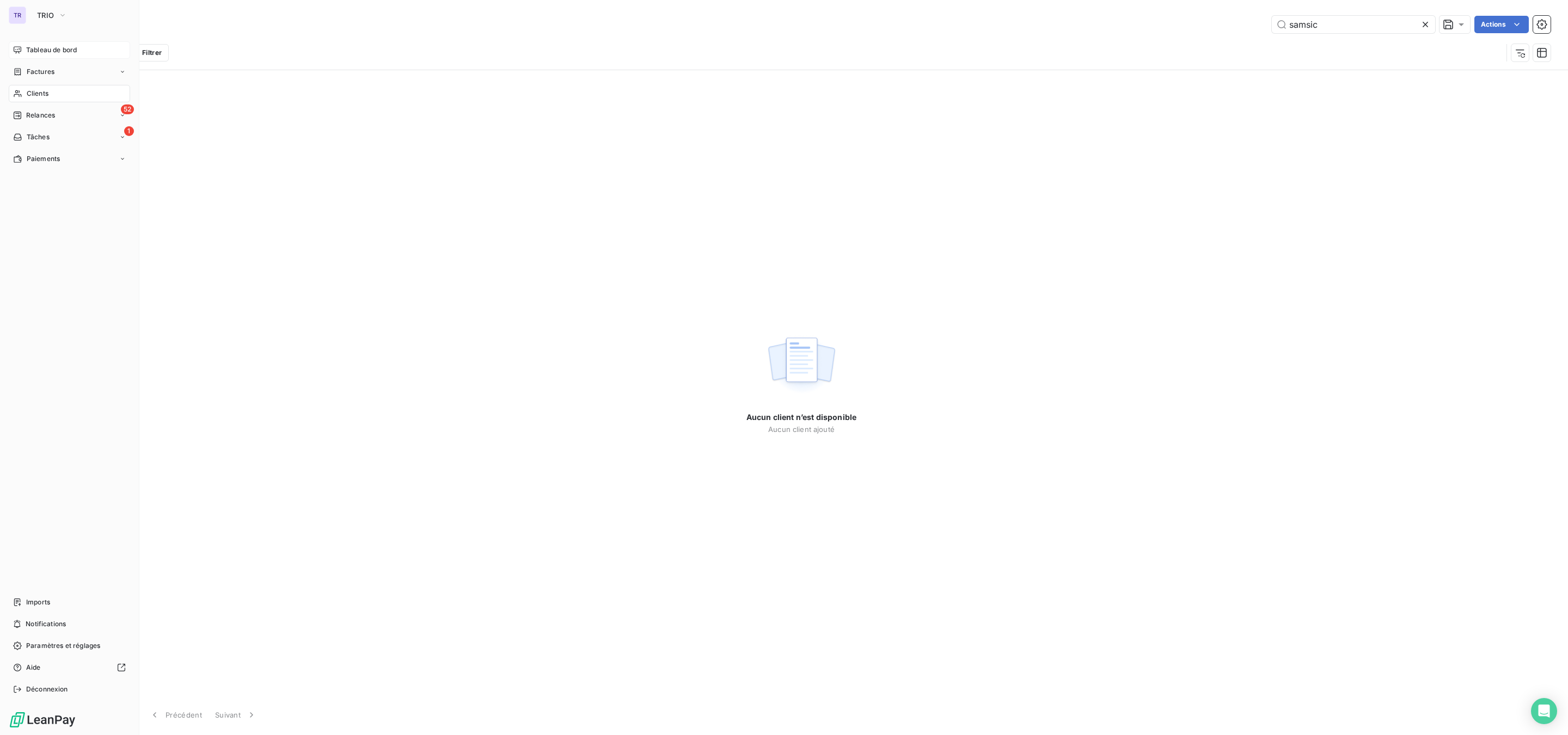
click at [36, 71] on span "Factures" at bounding box center [41, 72] width 28 height 10
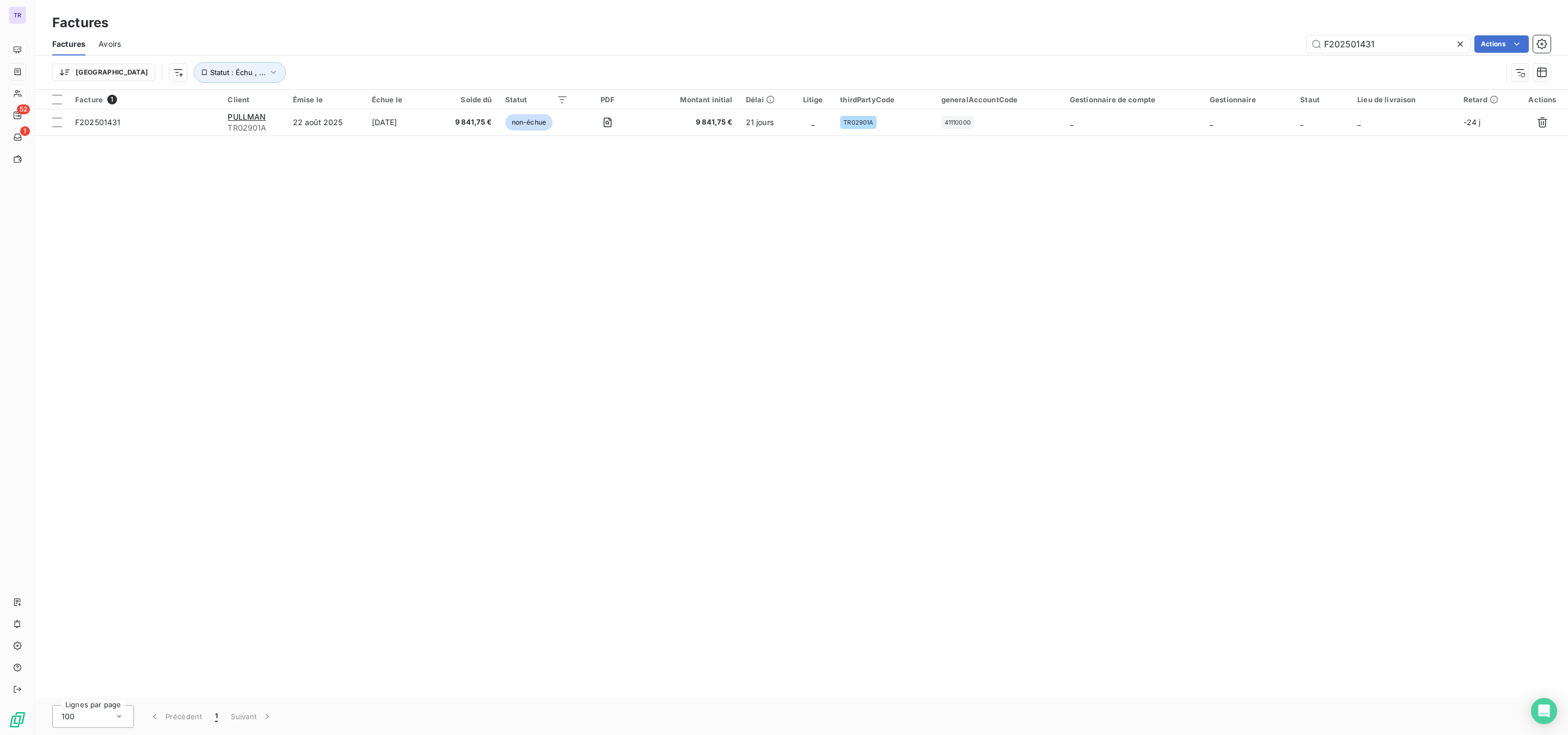
drag, startPoint x: 1431, startPoint y: 39, endPoint x: 1293, endPoint y: 48, distance: 138.3
click at [1207, 36] on div "F202501431 Actions" at bounding box center [842, 44] width 1416 height 18
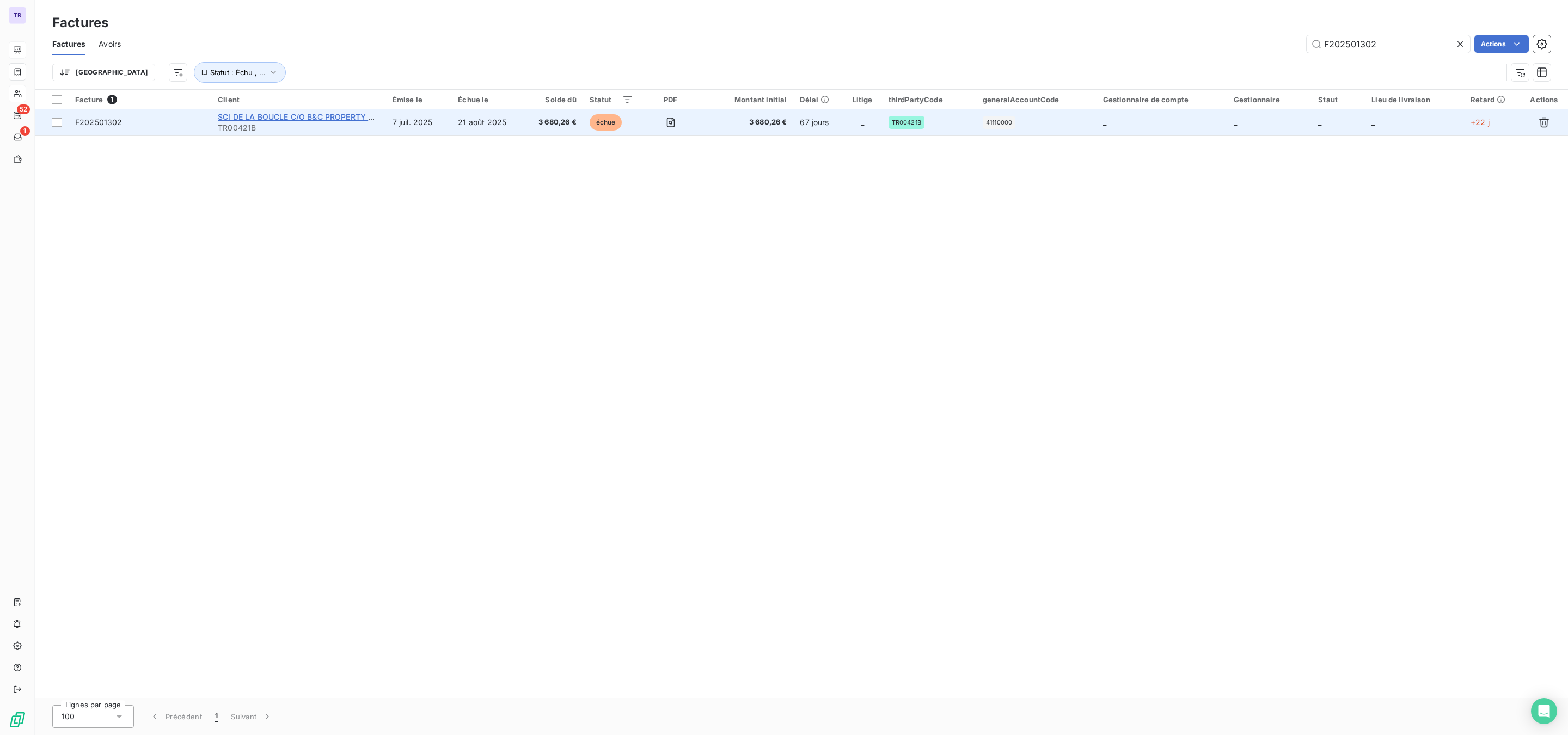
type input "F202501302"
click at [251, 114] on span "SCI DE LA BOUCLE C/O B&C PROPERTY MANAGEMENT" at bounding box center [322, 117] width 207 height 9
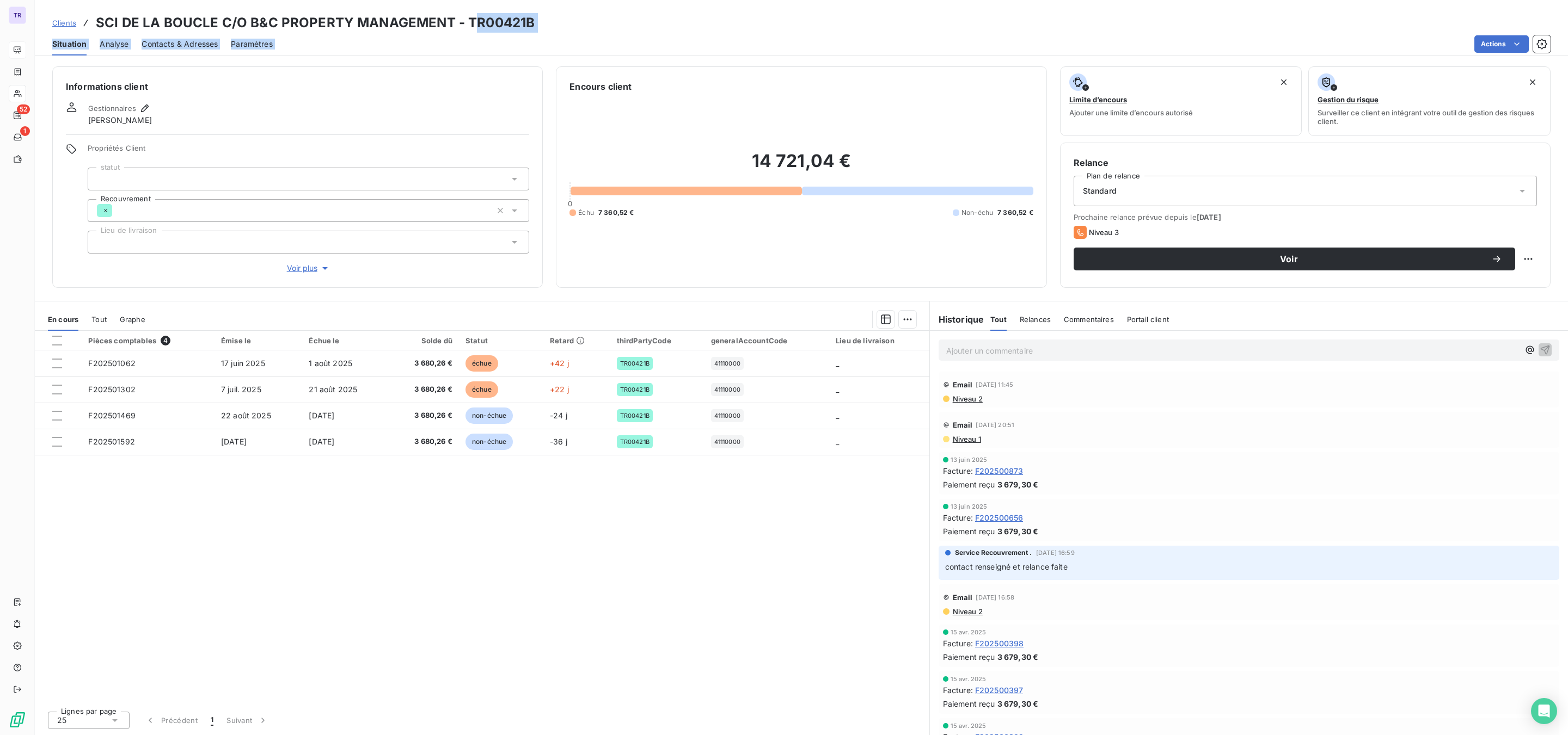
drag, startPoint x: 562, startPoint y: 32, endPoint x: 527, endPoint y: 19, distance: 37.3
click at [467, 15] on div "Clients SCI DE LA BOUCLE C/O B&C PROPERTY MANAGEMENT - TR00421B Situation Analy…" at bounding box center [801, 28] width 1533 height 56
click at [510, 16] on h3 "SCI DE LA BOUCLE C/O B&C PROPERTY MANAGEMENT - TR00421B" at bounding box center [315, 22] width 439 height 19
drag, startPoint x: 539, startPoint y: 23, endPoint x: 462, endPoint y: 22, distance: 77.0
click at [462, 22] on div "Clients SCI DE LA BOUCLE C/O B&C PROPERTY MANAGEMENT - TR00421B" at bounding box center [801, 22] width 1533 height 19
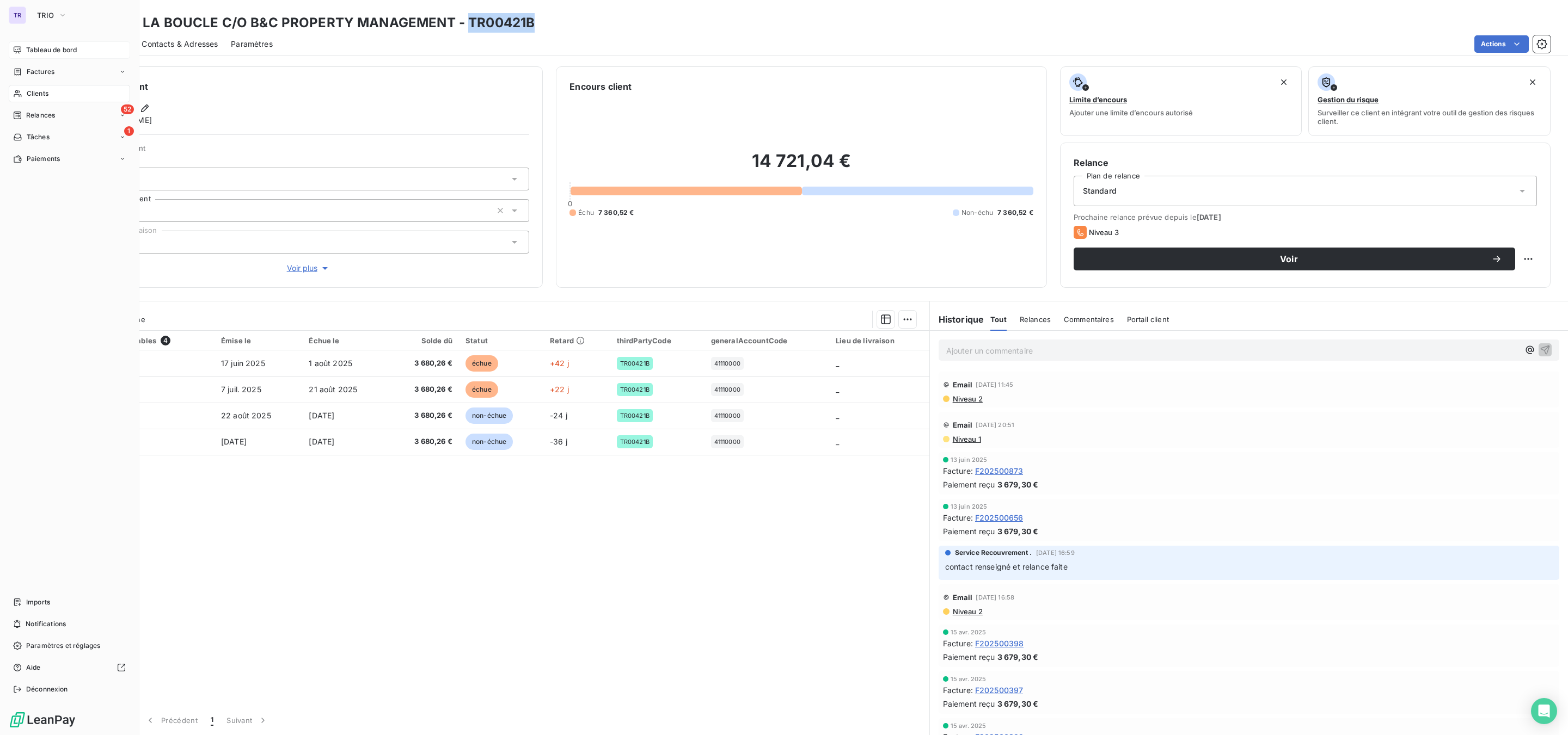
click at [43, 73] on span "Factures" at bounding box center [41, 72] width 28 height 10
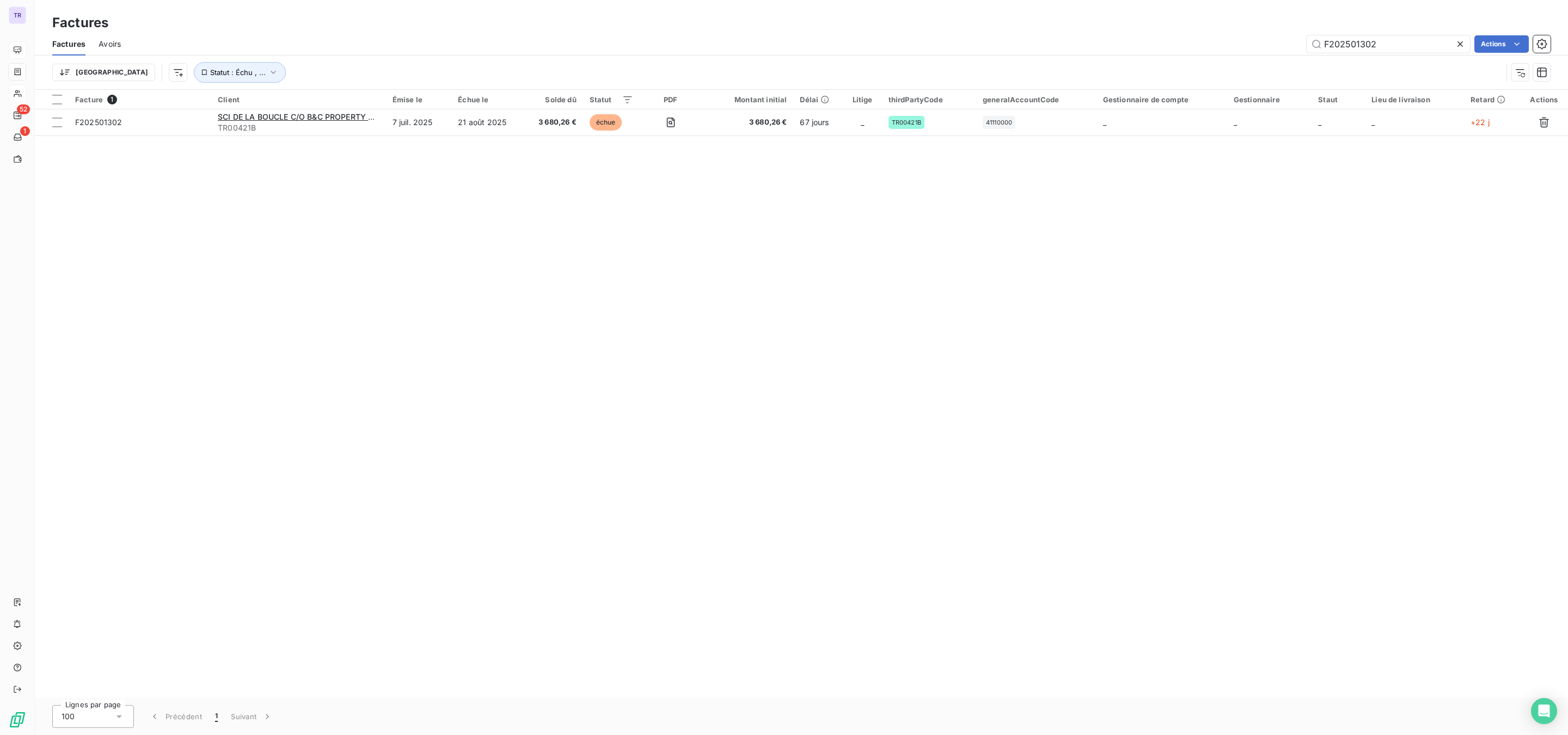
drag, startPoint x: 1425, startPoint y: 44, endPoint x: 1116, endPoint y: 48, distance: 309.0
click at [1159, 44] on div "F202501302 Actions" at bounding box center [842, 44] width 1416 height 18
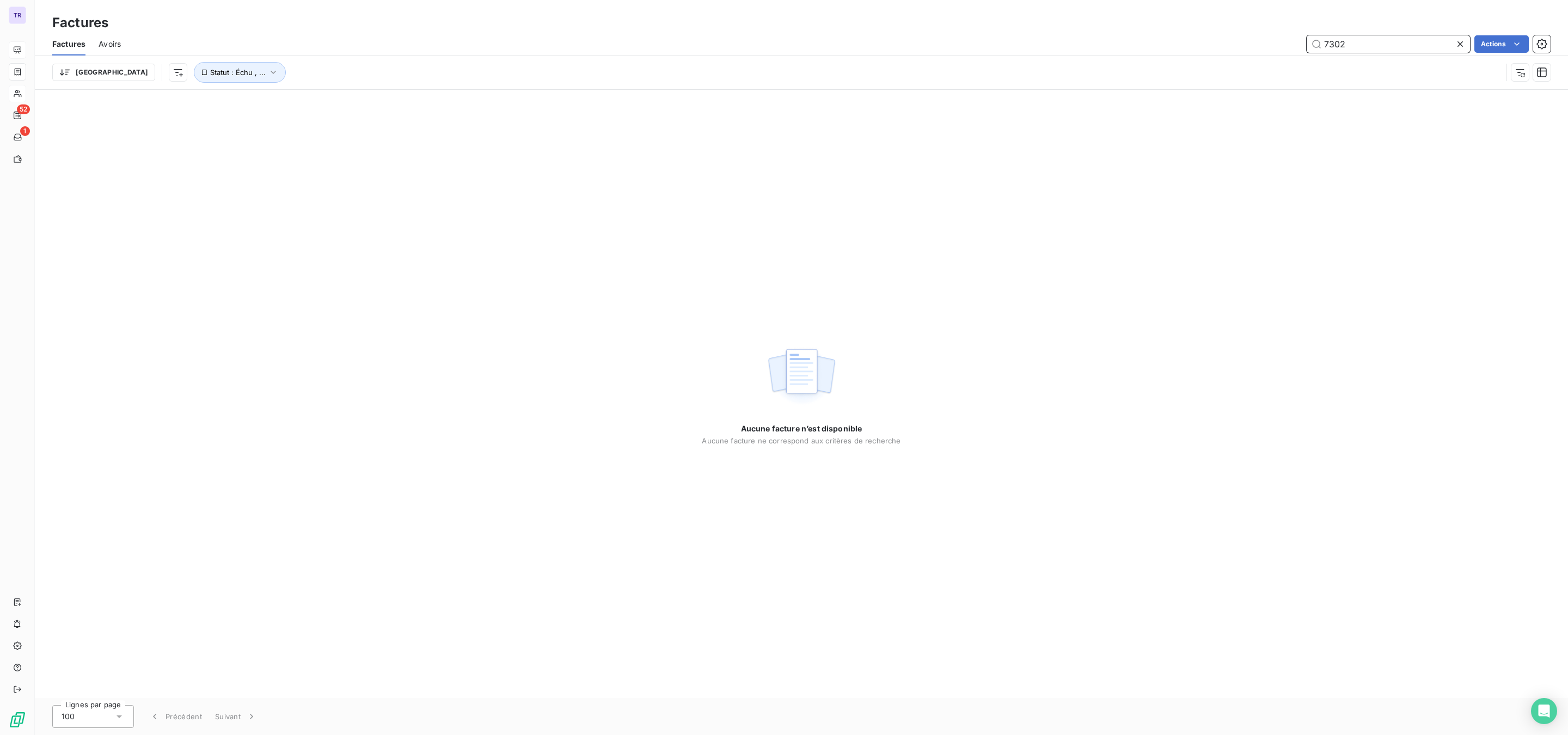
drag, startPoint x: 1367, startPoint y: 41, endPoint x: 1093, endPoint y: 54, distance: 274.3
click at [1174, 53] on div "7302 Actions" at bounding box center [842, 44] width 1416 height 18
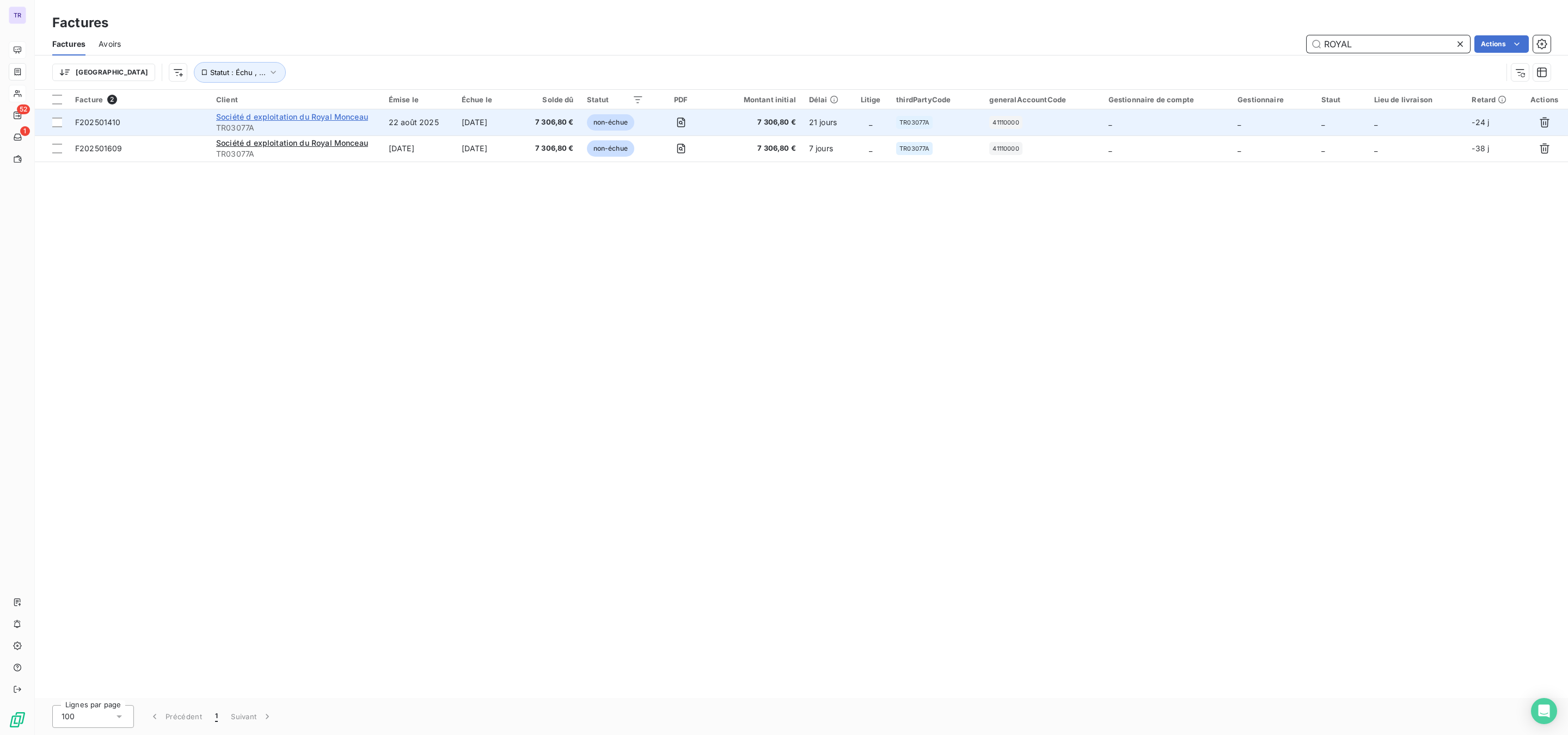
type input "ROYAL"
click at [345, 115] on span "Société d exploitation du Royal Monceau" at bounding box center [292, 117] width 152 height 9
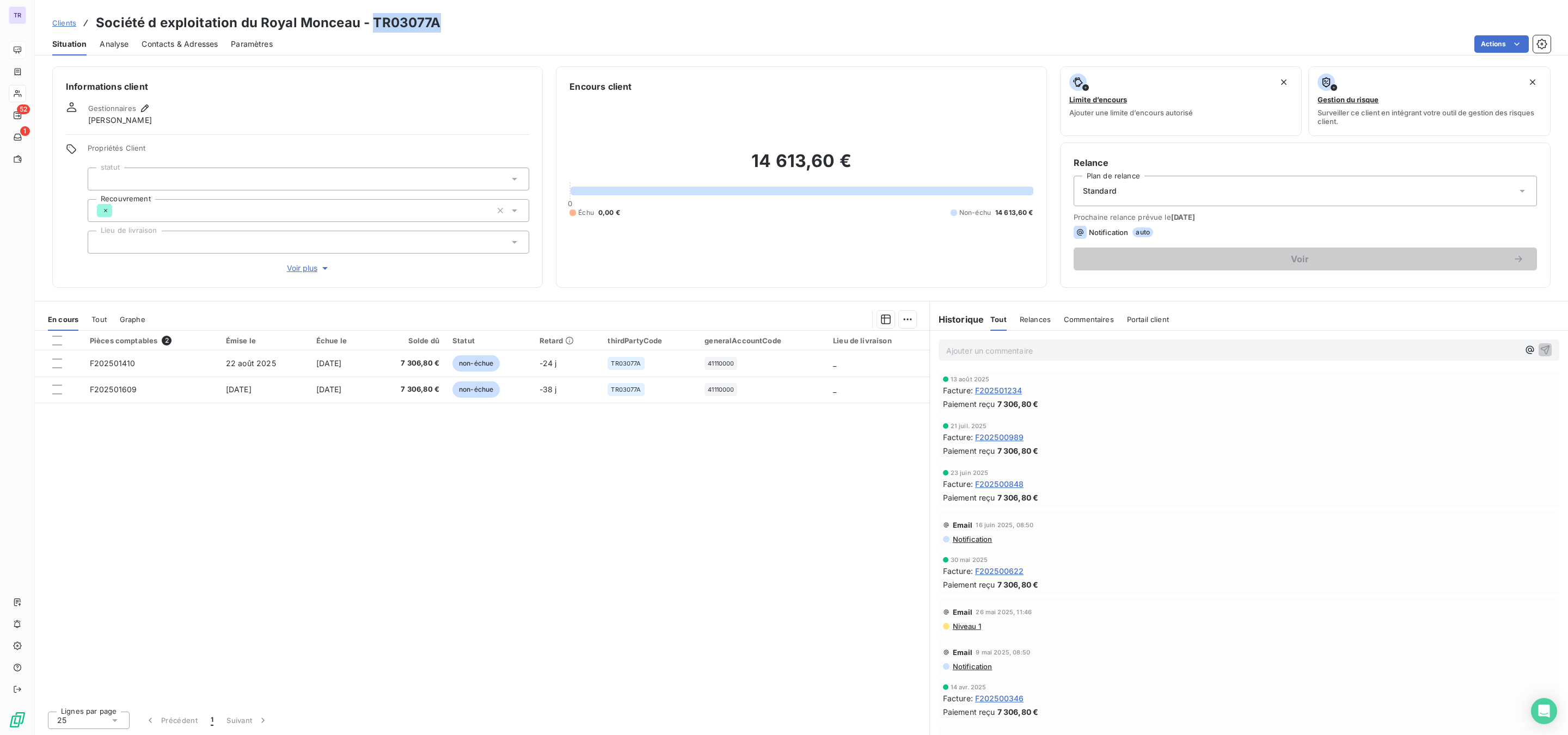
drag, startPoint x: 445, startPoint y: 26, endPoint x: 371, endPoint y: 26, distance: 74.0
click at [371, 26] on div "Clients Société d exploitation du Royal Monceau - TR03077A" at bounding box center [801, 22] width 1533 height 19
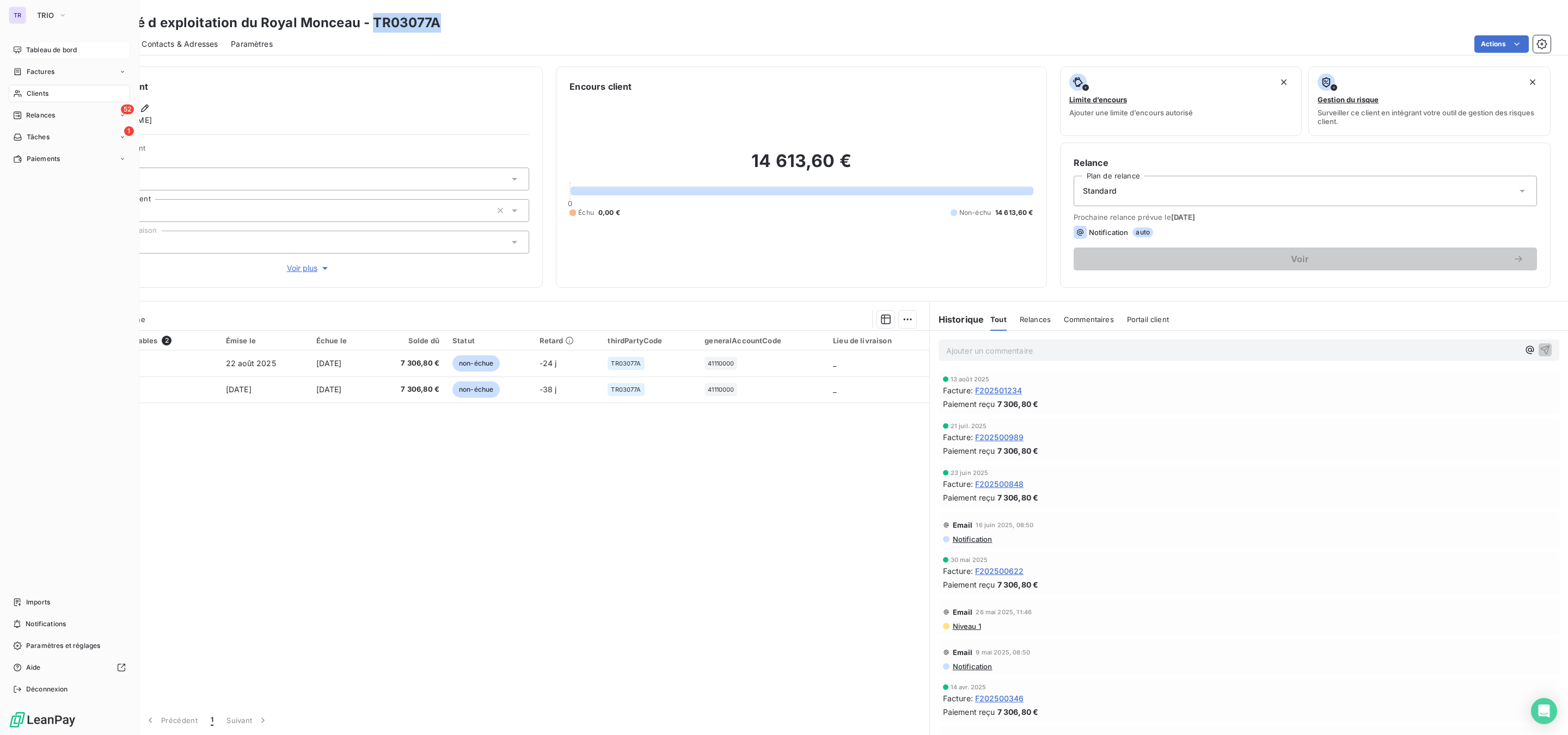
click at [43, 73] on span "Factures" at bounding box center [41, 72] width 28 height 10
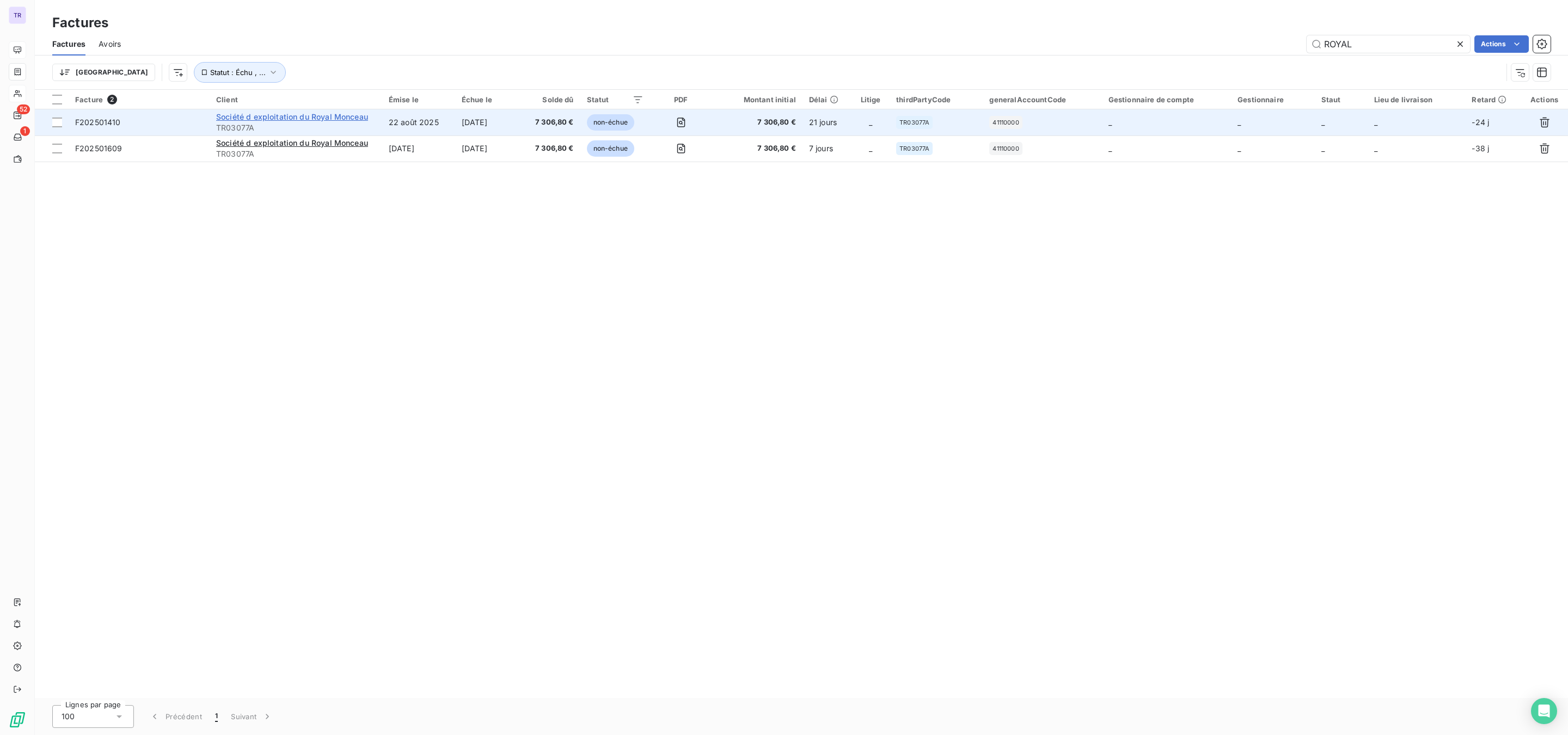
click at [255, 117] on span "Société d exploitation du Royal Monceau" at bounding box center [292, 117] width 152 height 9
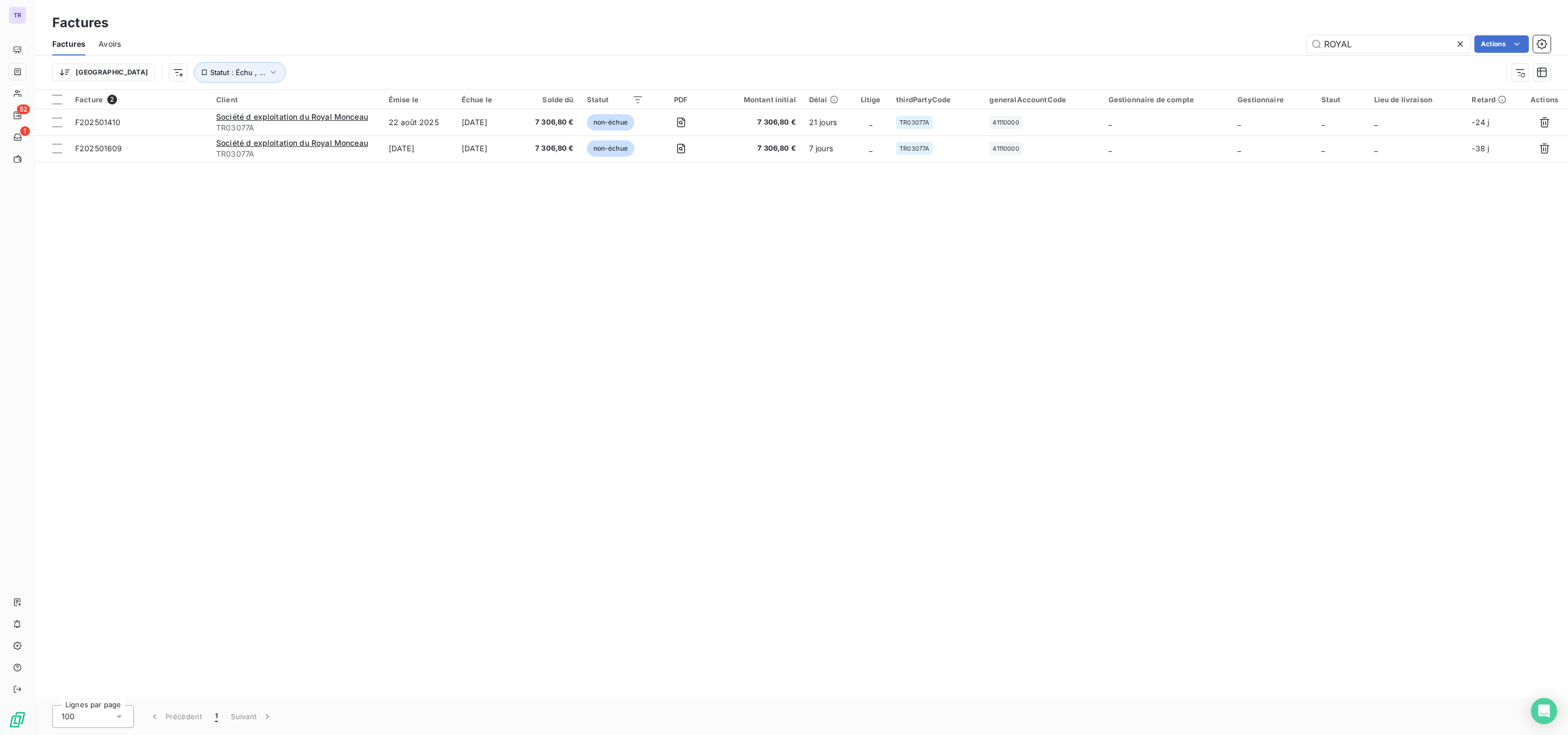
drag, startPoint x: 1405, startPoint y: 43, endPoint x: 1162, endPoint y: 39, distance: 243.0
click at [1179, 39] on div "ROYAL Actions" at bounding box center [842, 44] width 1416 height 18
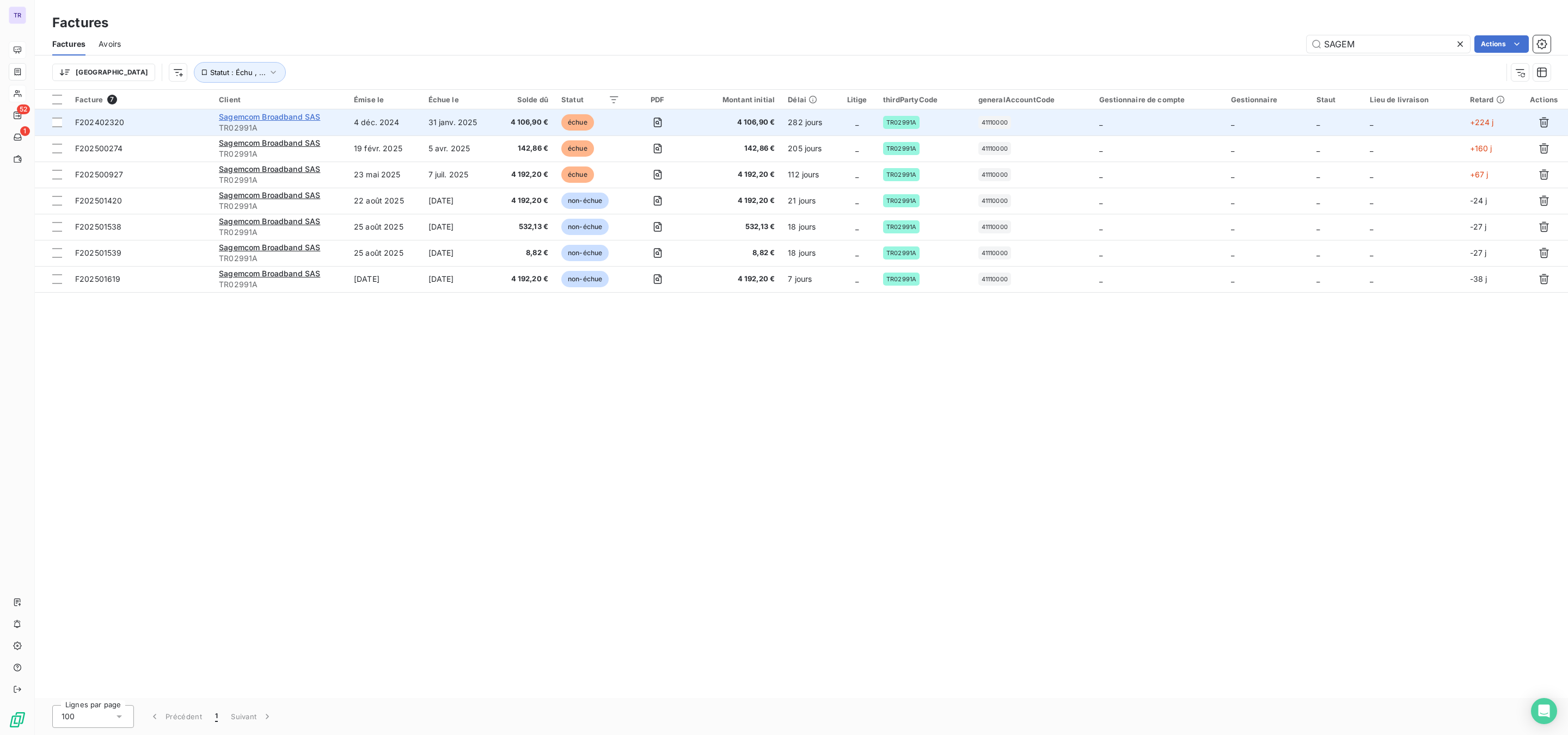
type input "SAGEM"
click at [285, 116] on span "Sagemcom Broadband SAS" at bounding box center [269, 117] width 101 height 9
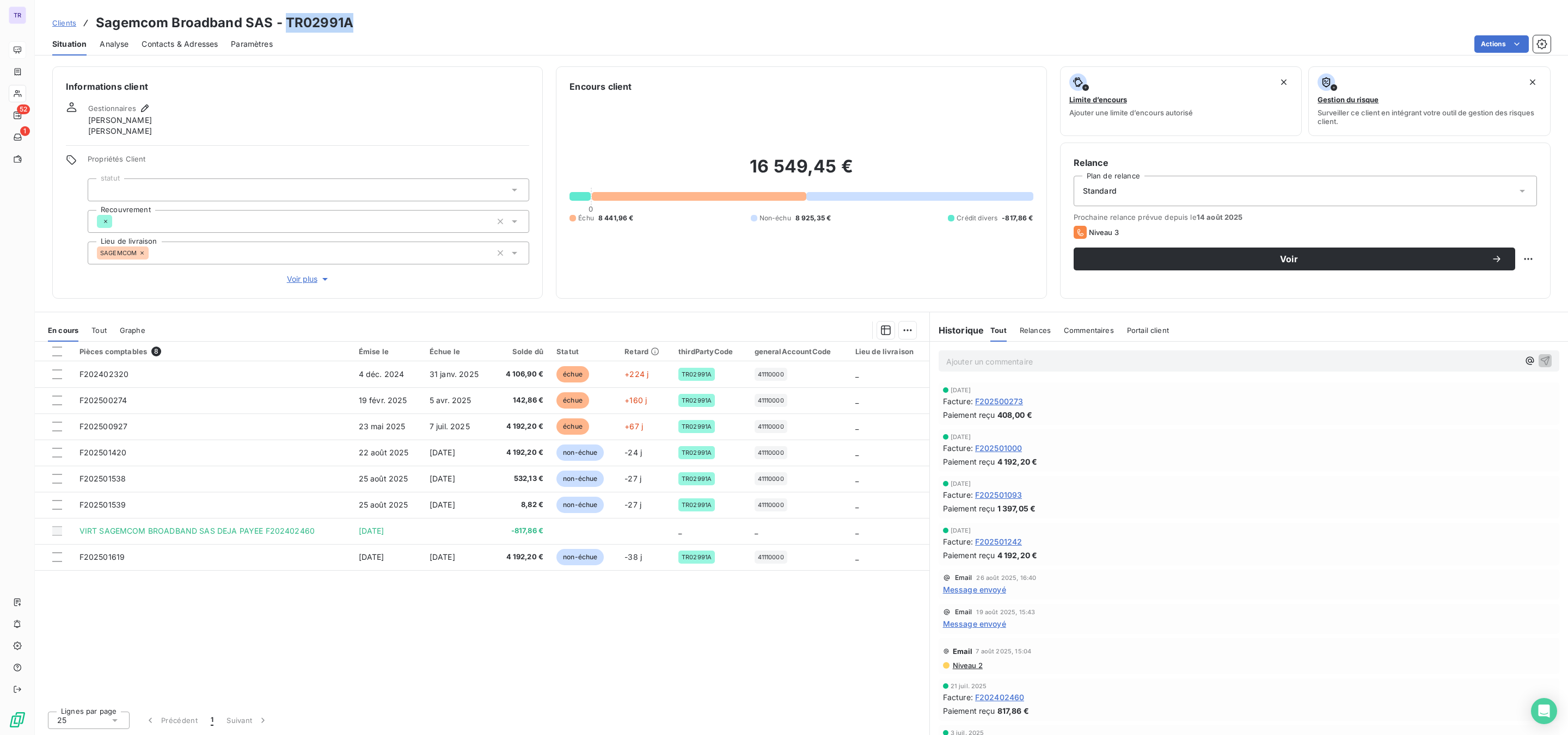
drag, startPoint x: 353, startPoint y: 23, endPoint x: 286, endPoint y: 23, distance: 67.0
click at [286, 23] on div "Clients Sagemcom Broadband SAS - TR02991A" at bounding box center [801, 22] width 1533 height 19
drag, startPoint x: 286, startPoint y: 23, endPoint x: 292, endPoint y: 20, distance: 6.7
drag, startPoint x: 273, startPoint y: 25, endPoint x: 95, endPoint y: 23, distance: 178.0
click at [96, 23] on h3 "Sagemcom Broadband SAS - TR02991A" at bounding box center [224, 22] width 257 height 19
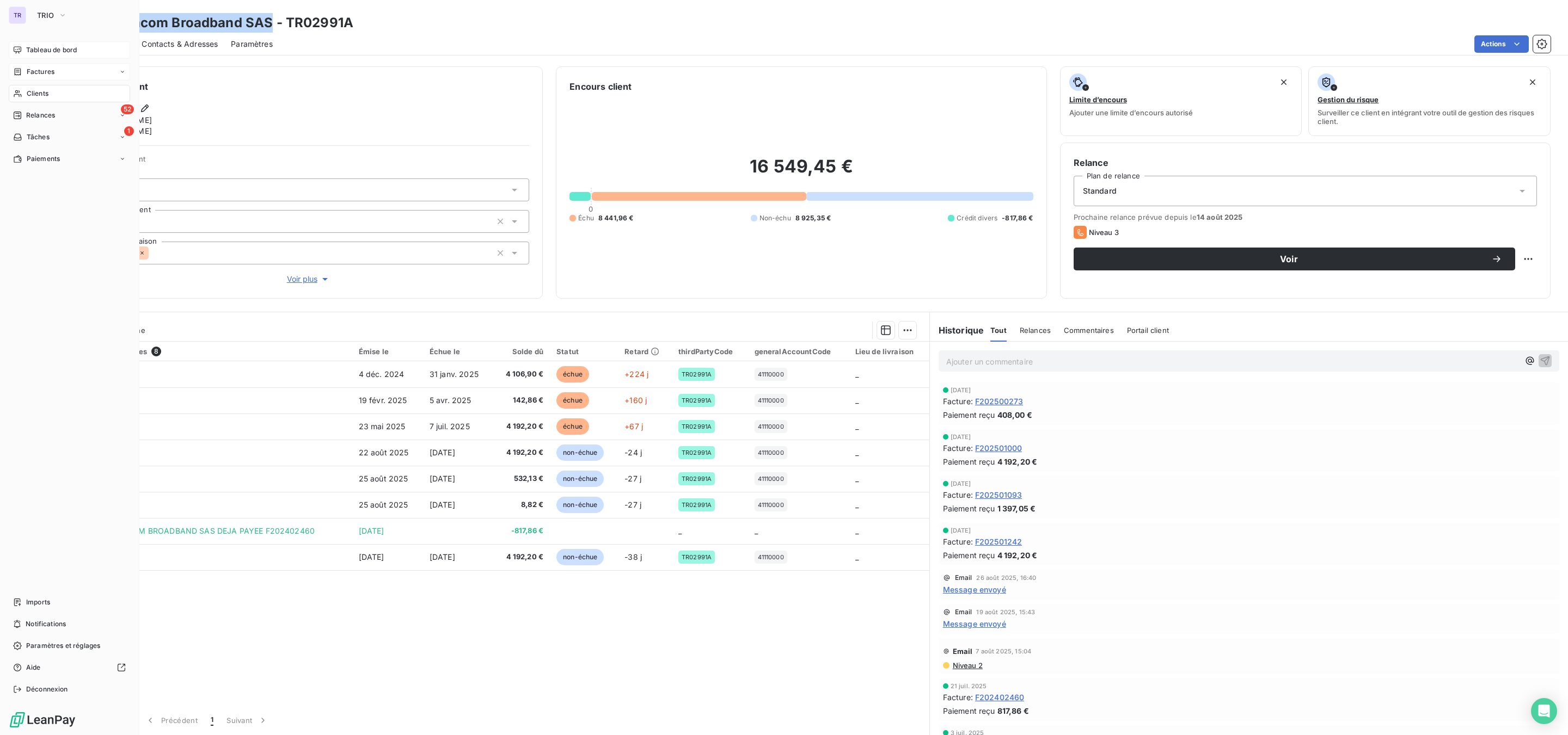
click at [38, 64] on div "Factures" at bounding box center [69, 72] width 121 height 18
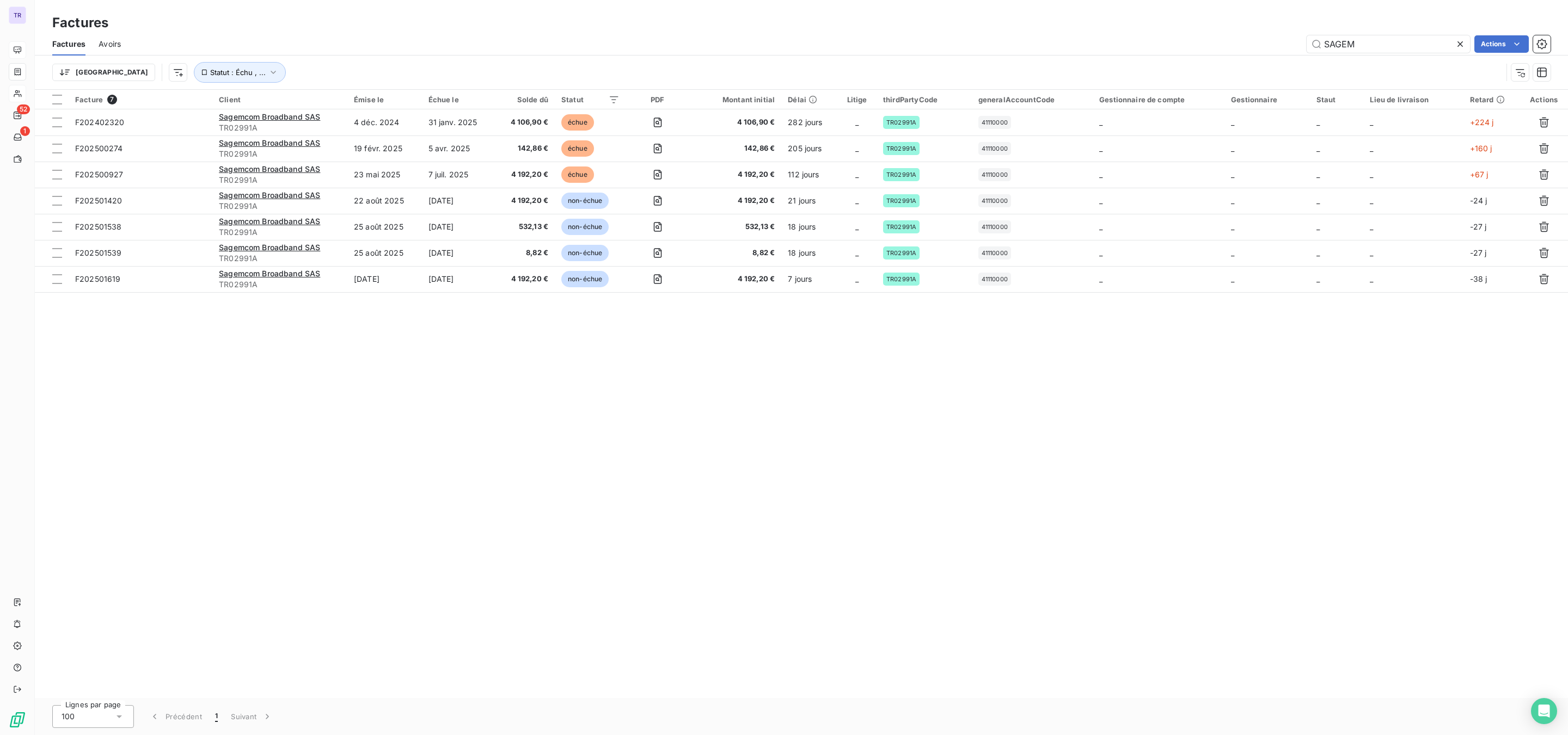
drag, startPoint x: 1362, startPoint y: 39, endPoint x: 1298, endPoint y: 43, distance: 64.1
click at [1254, 43] on div "SAGEM Actions" at bounding box center [842, 44] width 1416 height 18
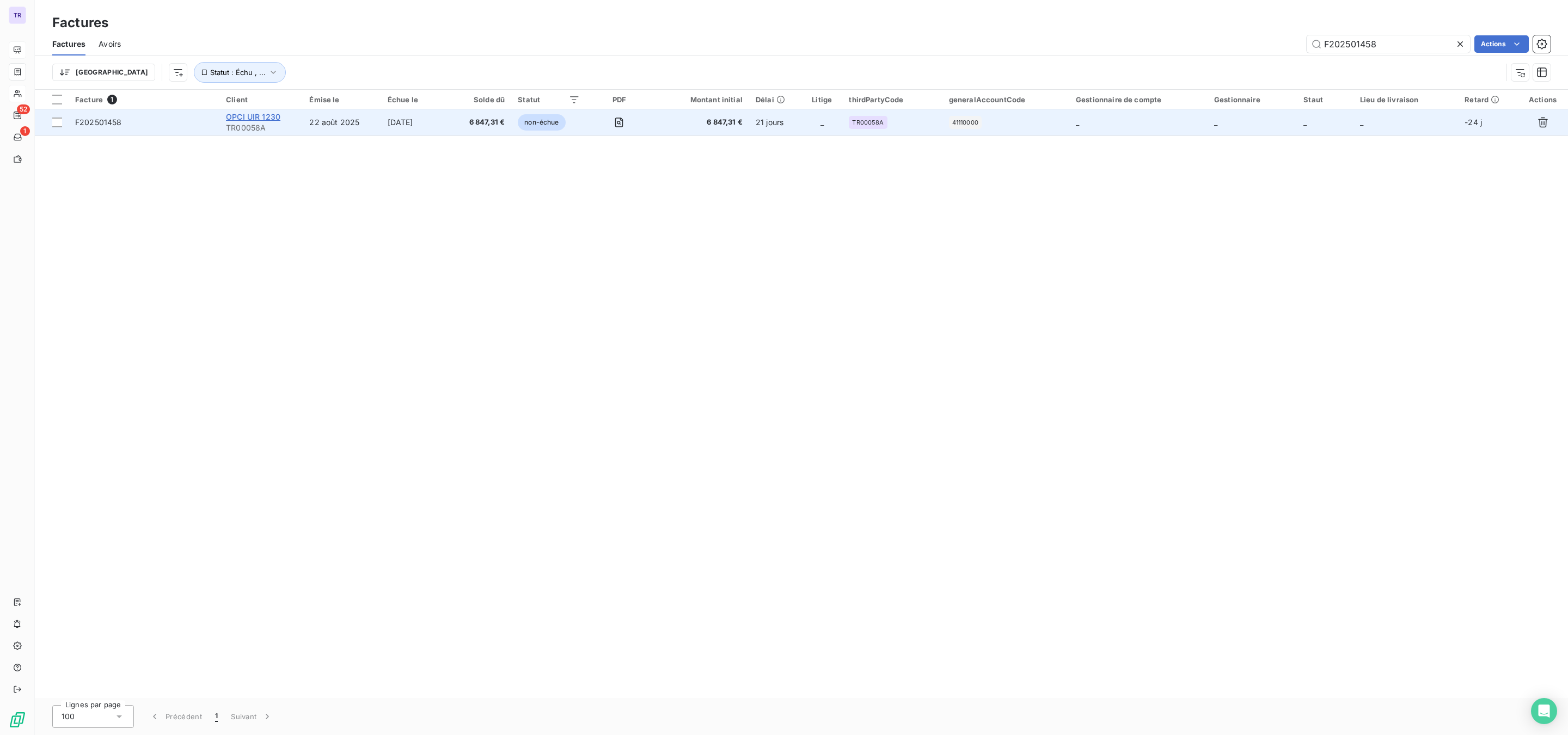
type input "F202501458"
click at [257, 113] on span "OPCI UIR 1230" at bounding box center [253, 117] width 54 height 9
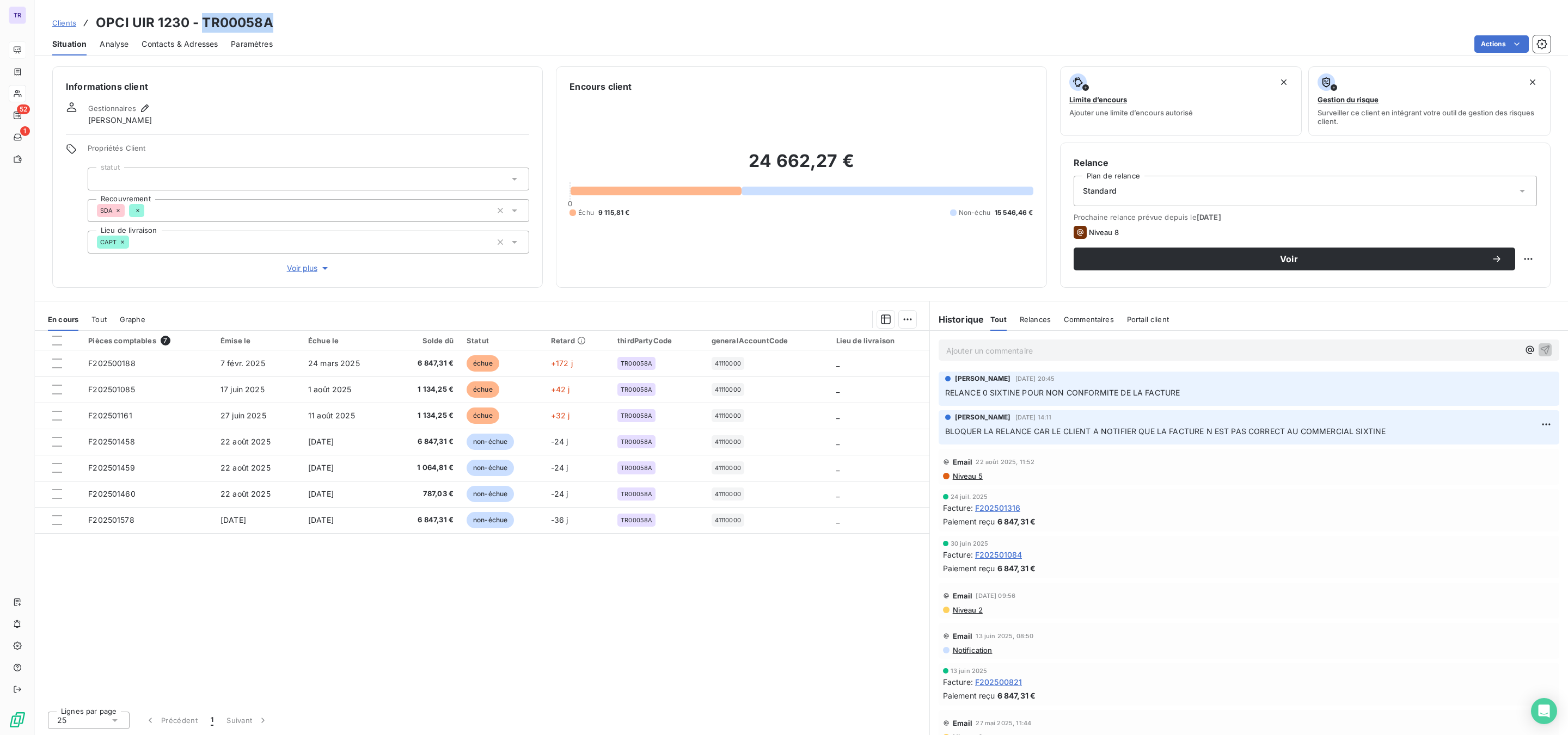
drag, startPoint x: 281, startPoint y: 20, endPoint x: 202, endPoint y: 28, distance: 79.4
click at [202, 28] on div "Clients OPCI UIR 1230 - TR00058A" at bounding box center [801, 22] width 1533 height 19
drag, startPoint x: 185, startPoint y: 25, endPoint x: 46, endPoint y: 22, distance: 139.0
click at [46, 22] on div "Clients OPCI UIR 1230 - TR00058A" at bounding box center [801, 22] width 1533 height 19
click at [121, 29] on h3 "OPCI UIR 1230 - TR00058A" at bounding box center [185, 22] width 178 height 19
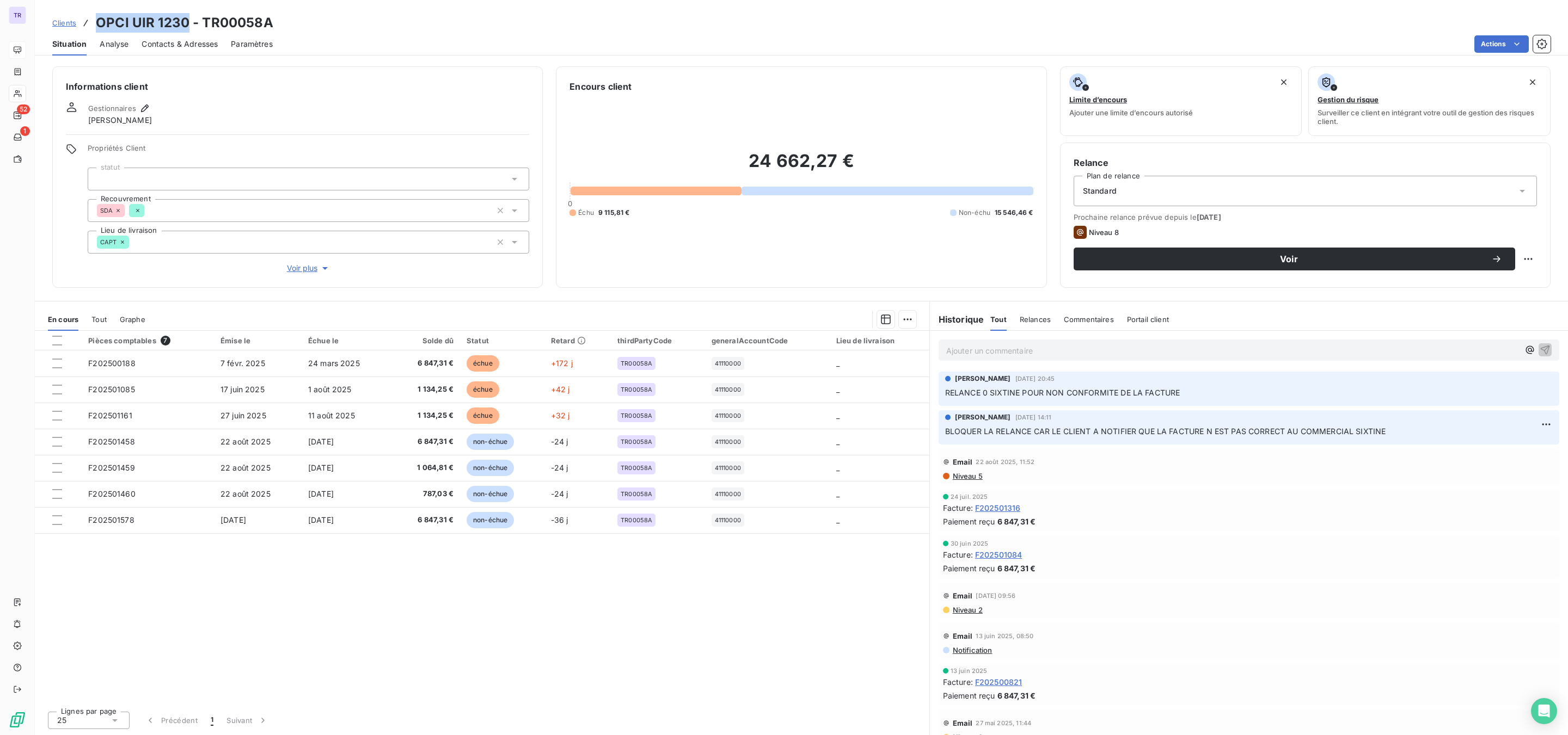
drag, startPoint x: 185, startPoint y: 23, endPoint x: 97, endPoint y: 22, distance: 88.0
click at [97, 22] on h3 "OPCI UIR 1230 - TR00058A" at bounding box center [185, 22] width 178 height 19
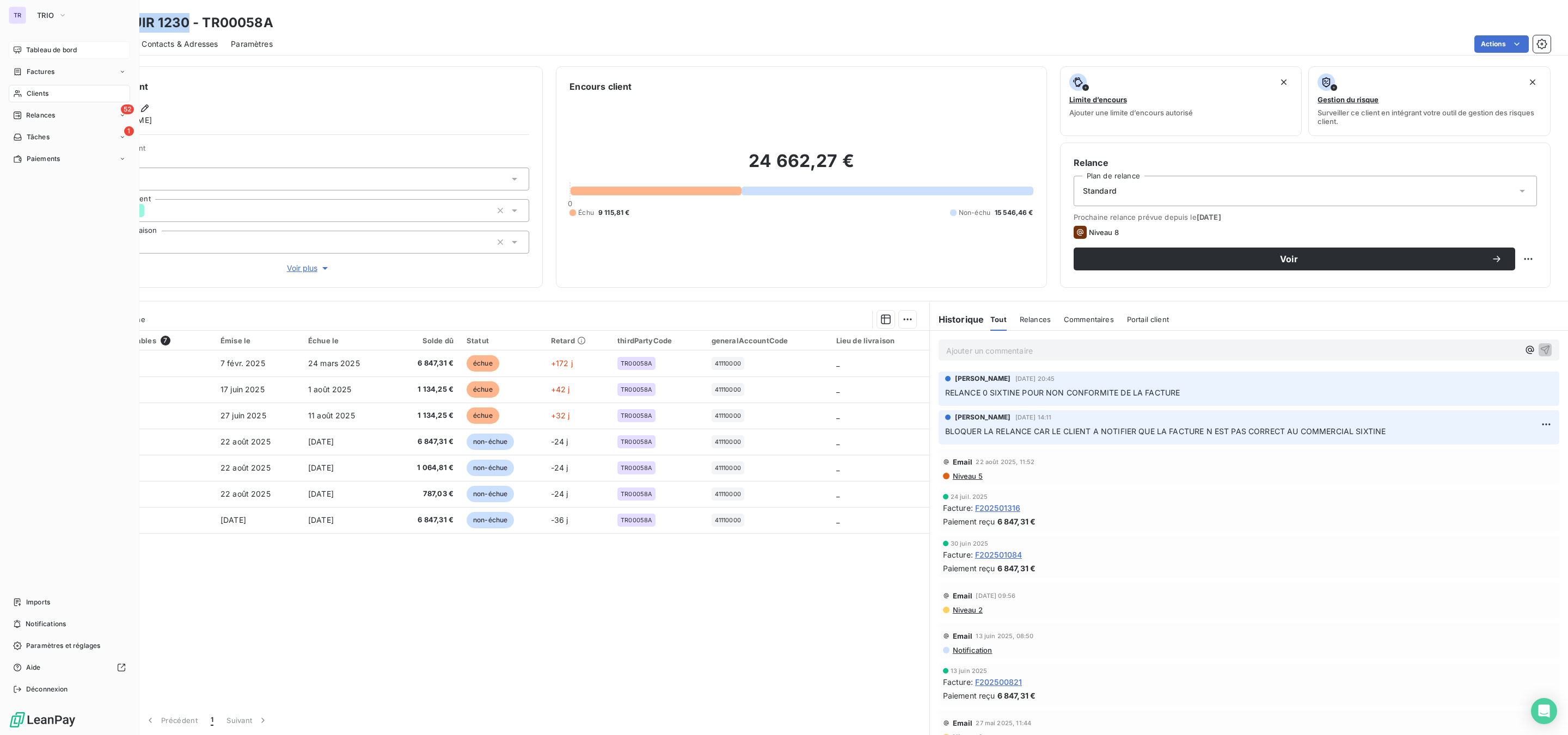
click at [34, 46] on span "Tableau de bord" at bounding box center [51, 49] width 50 height 10
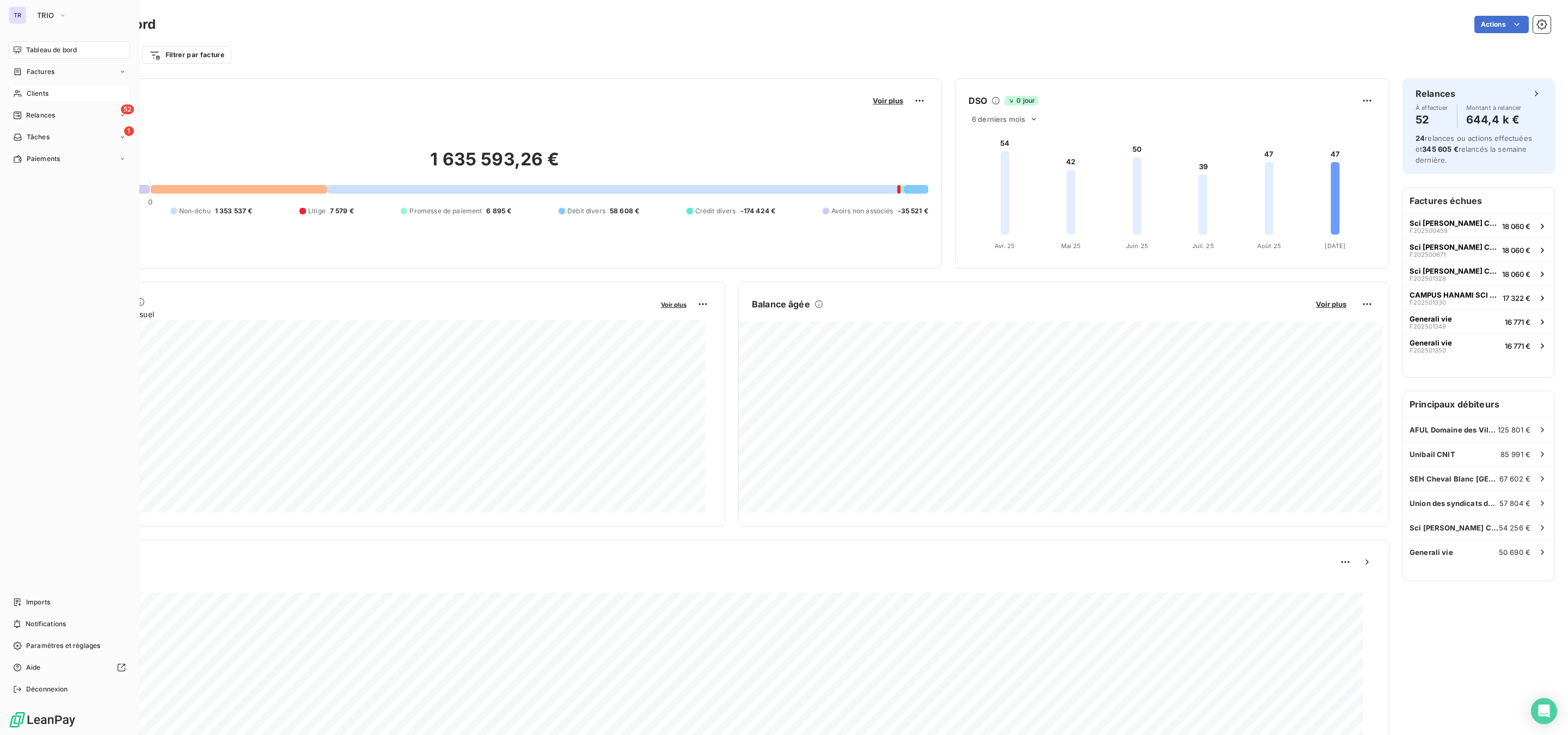
drag, startPoint x: 48, startPoint y: 67, endPoint x: 128, endPoint y: 66, distance: 80.0
click at [49, 67] on span "Factures" at bounding box center [41, 72] width 28 height 10
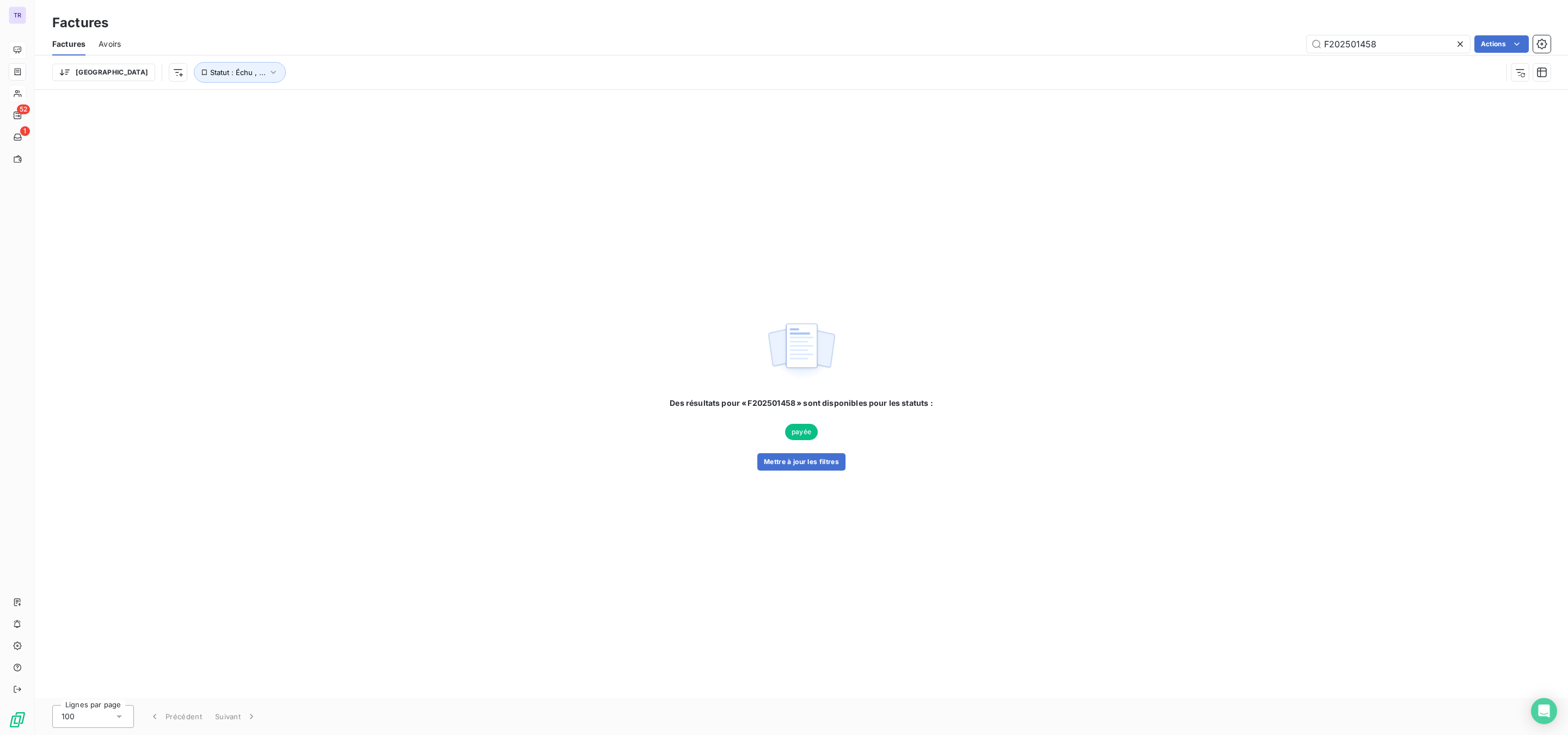
drag, startPoint x: 1392, startPoint y: 42, endPoint x: 1094, endPoint y: 59, distance: 298.5
click at [1165, 59] on div "Factures Avoirs F202501458 Actions Trier Statut : Échu , ..." at bounding box center [801, 60] width 1533 height 56
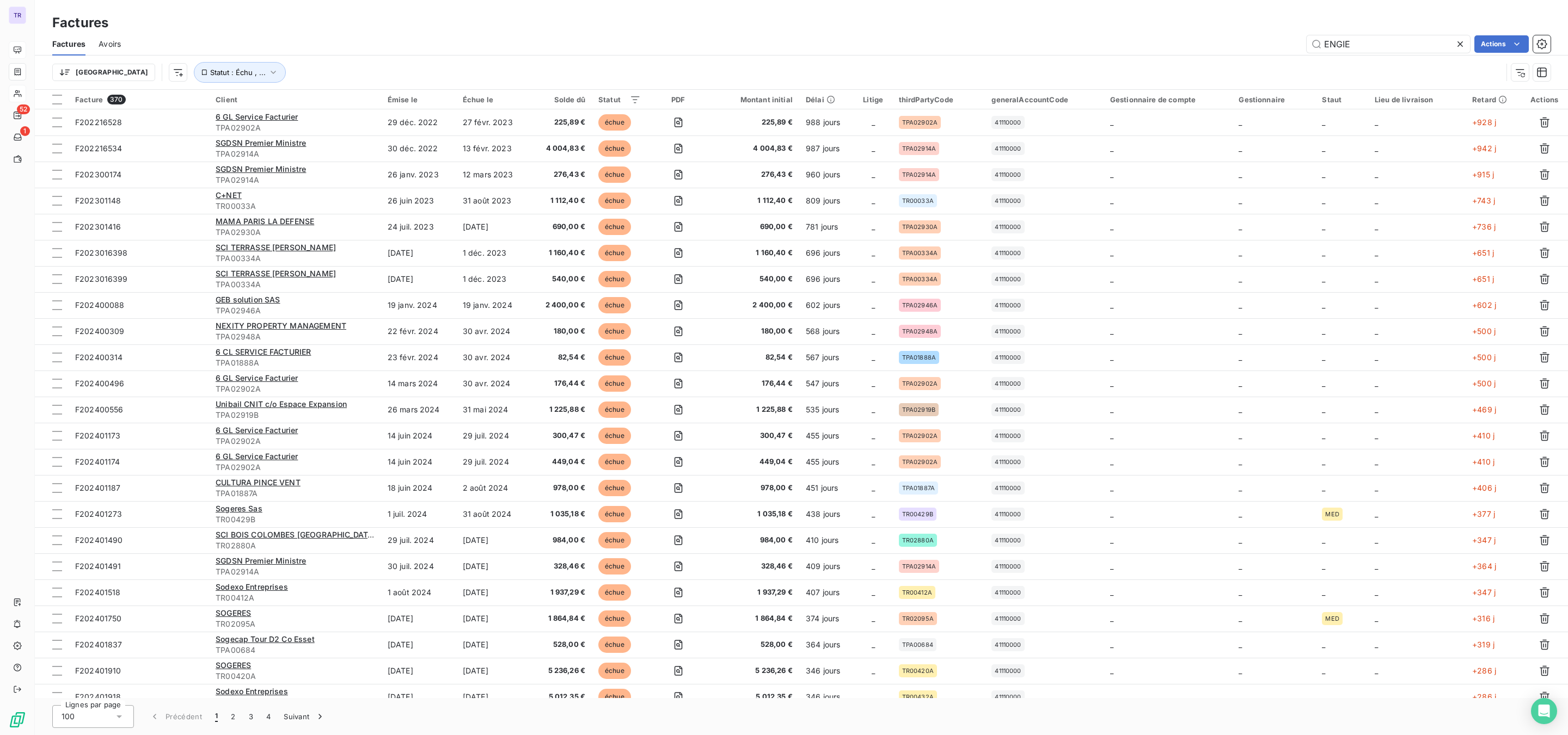
type input "ENGIE"
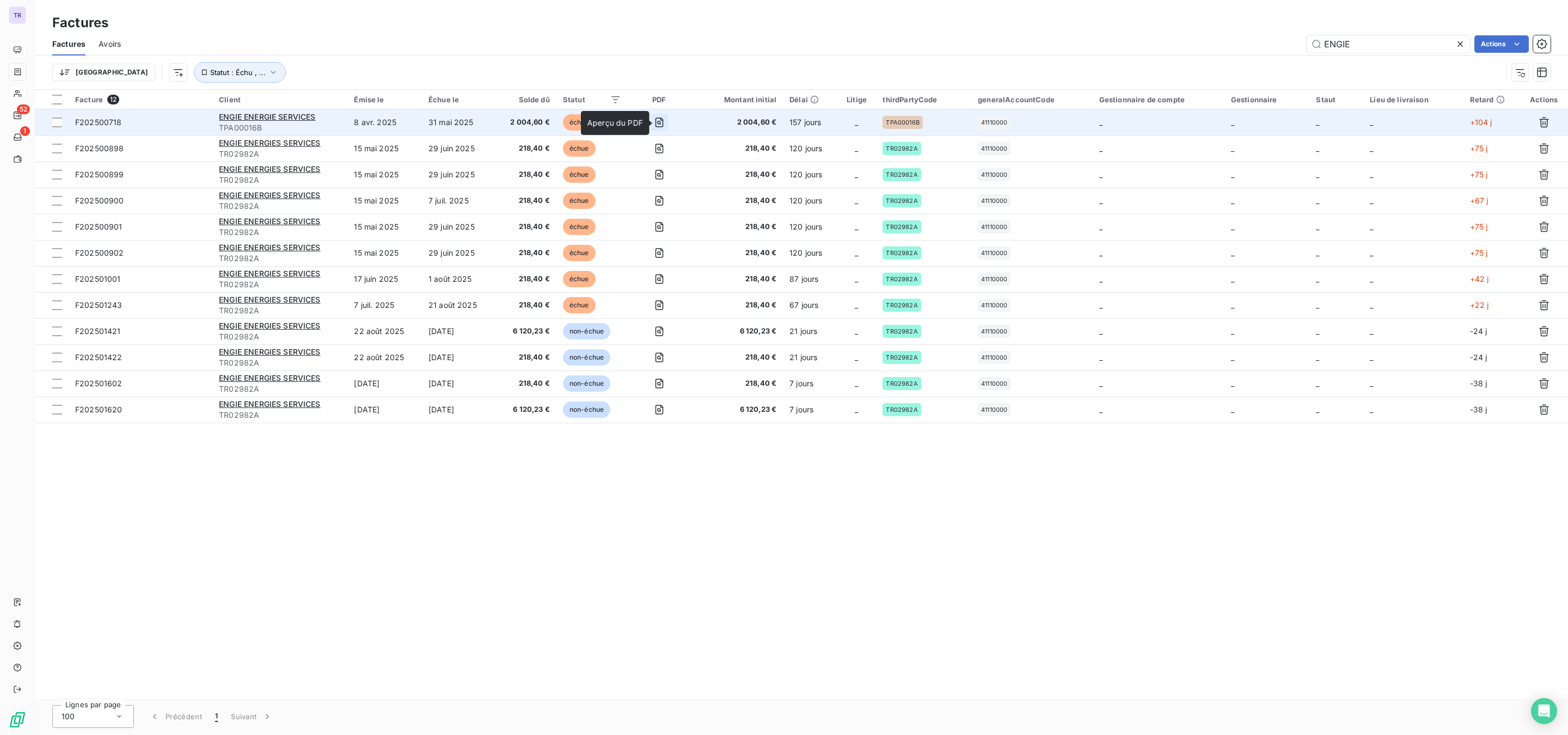
click at [655, 119] on button "button" at bounding box center [660, 122] width 18 height 18
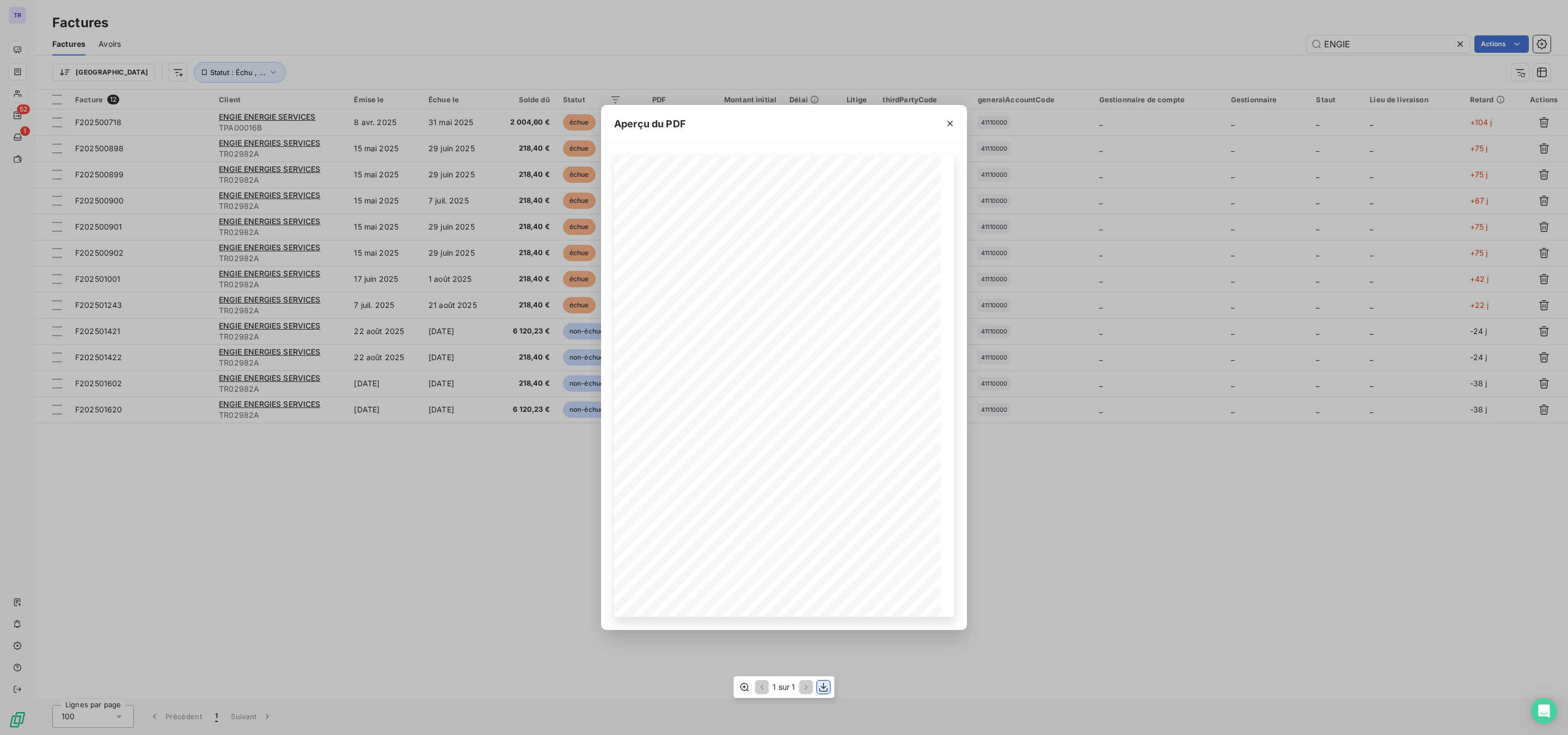
click at [828, 559] on icon "button" at bounding box center [823, 687] width 11 height 11
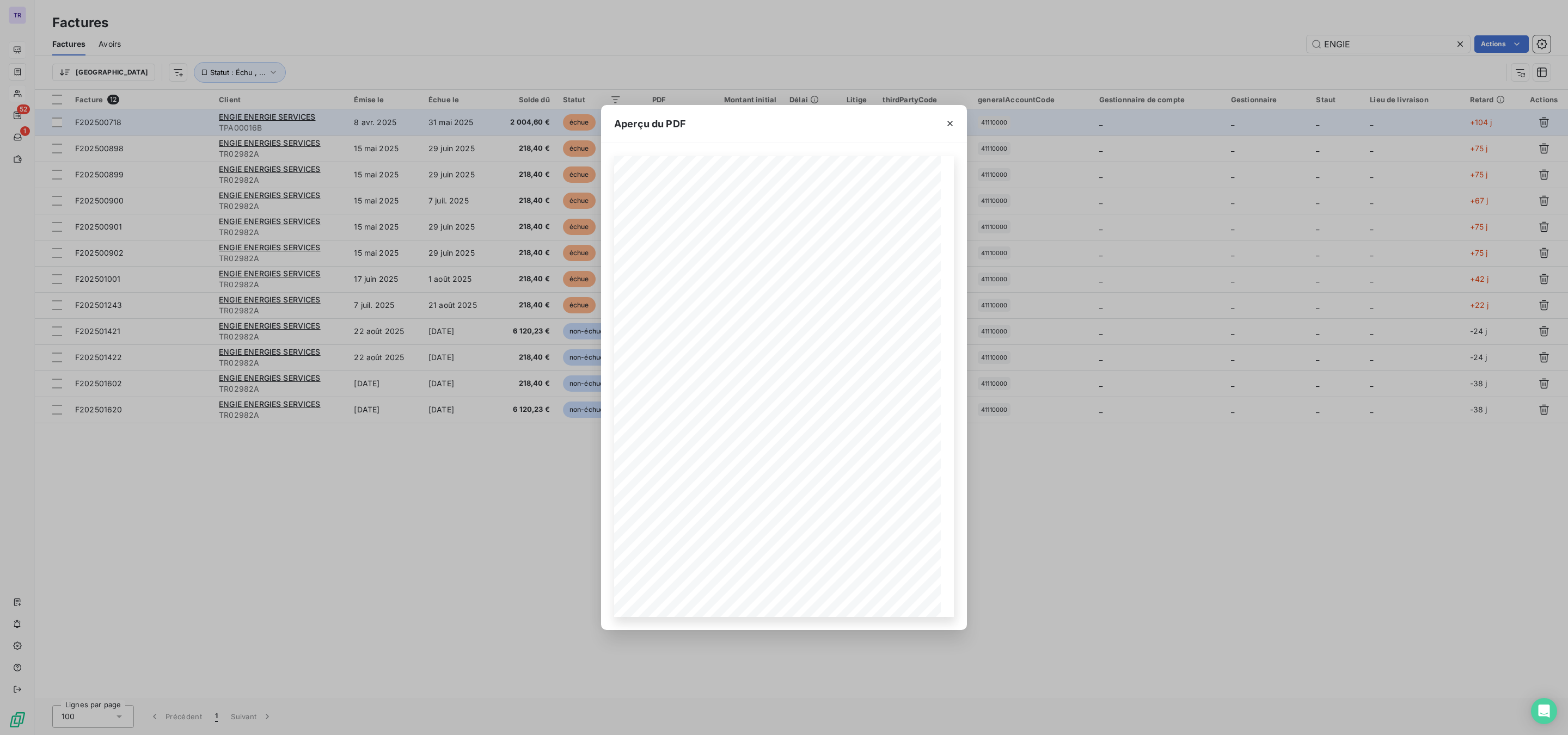
drag, startPoint x: 949, startPoint y: 118, endPoint x: 942, endPoint y: 124, distance: 9.2
click at [949, 120] on icon "button" at bounding box center [950, 124] width 11 height 11
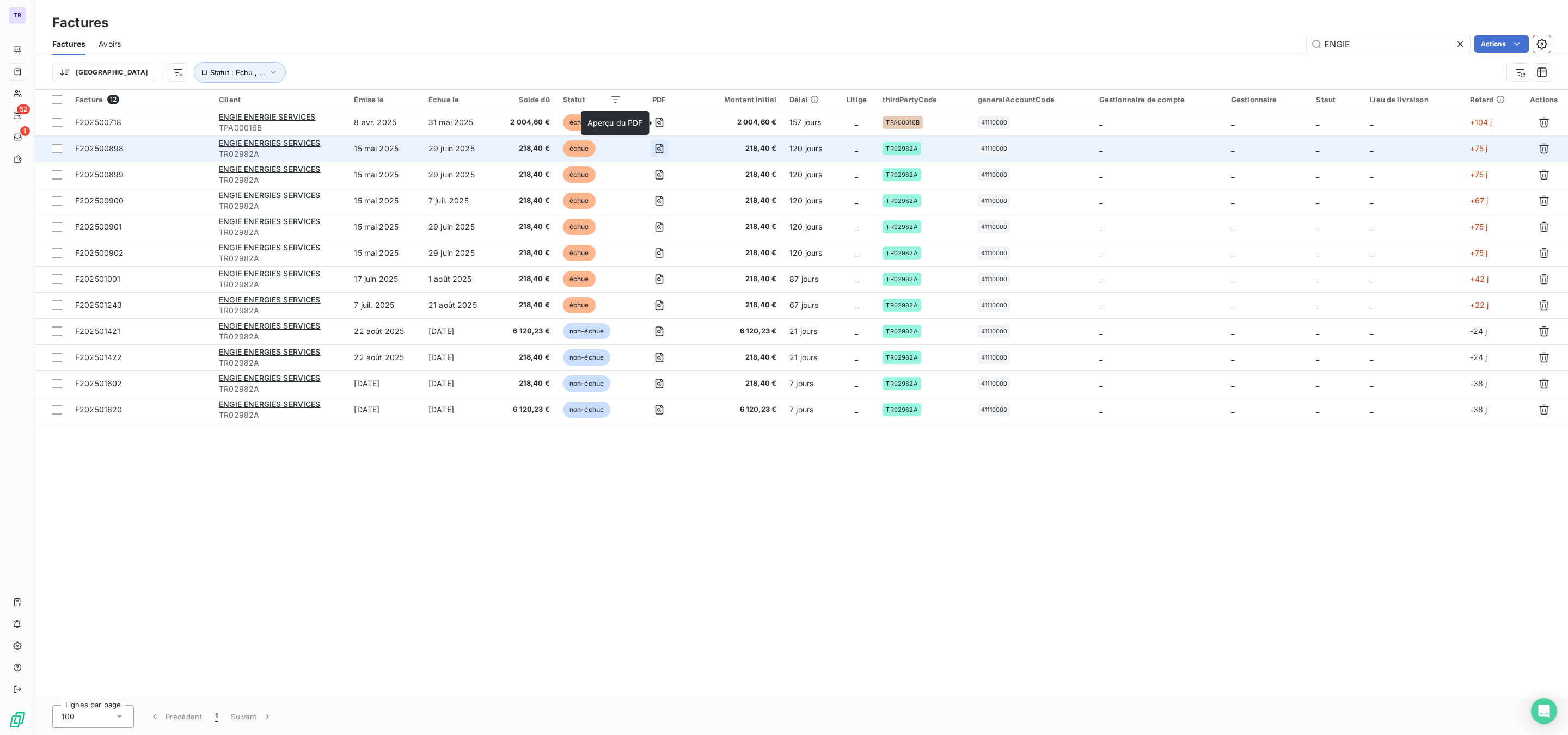
click at [656, 151] on button "button" at bounding box center [660, 148] width 18 height 18
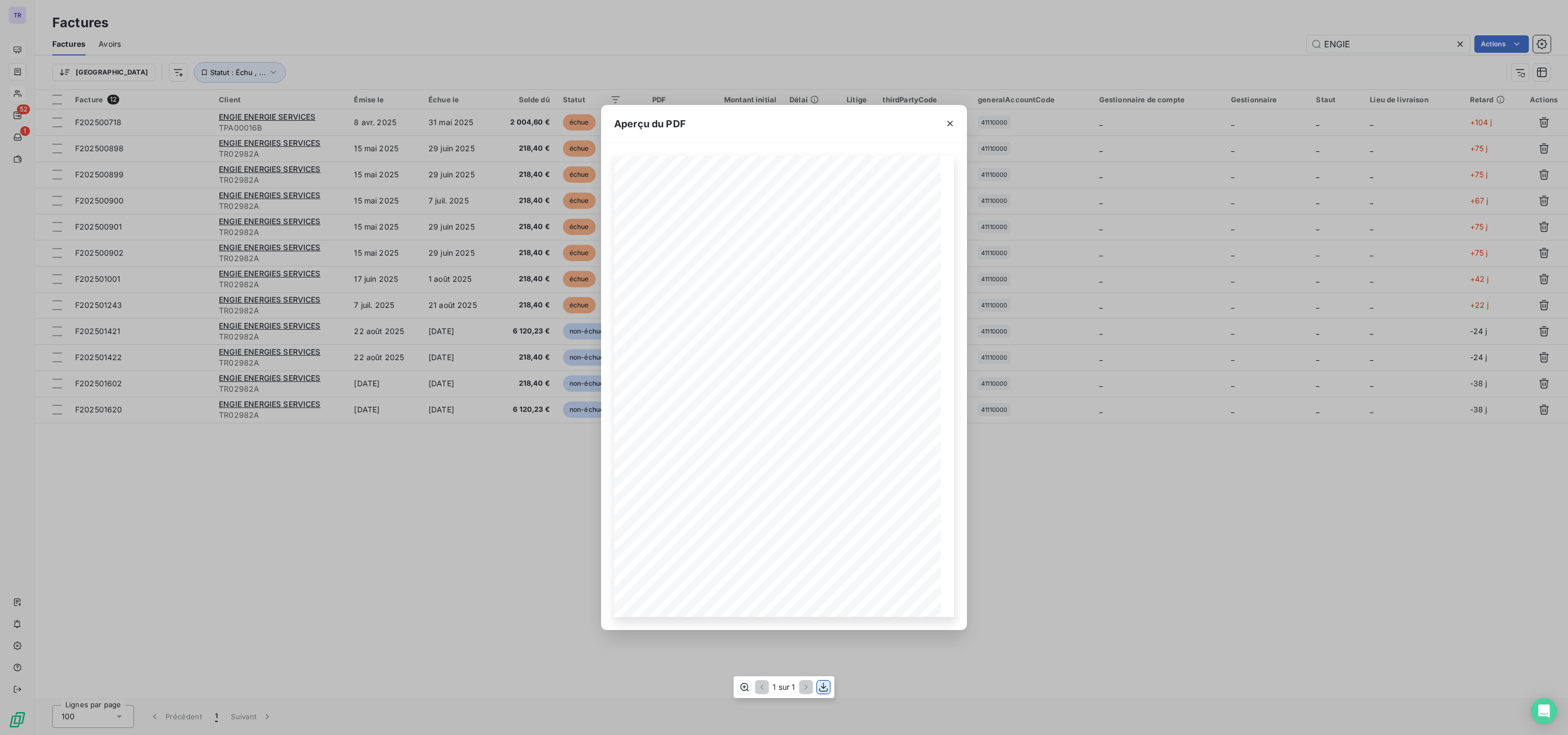
click at [822, 559] on icon "button" at bounding box center [823, 687] width 11 height 11
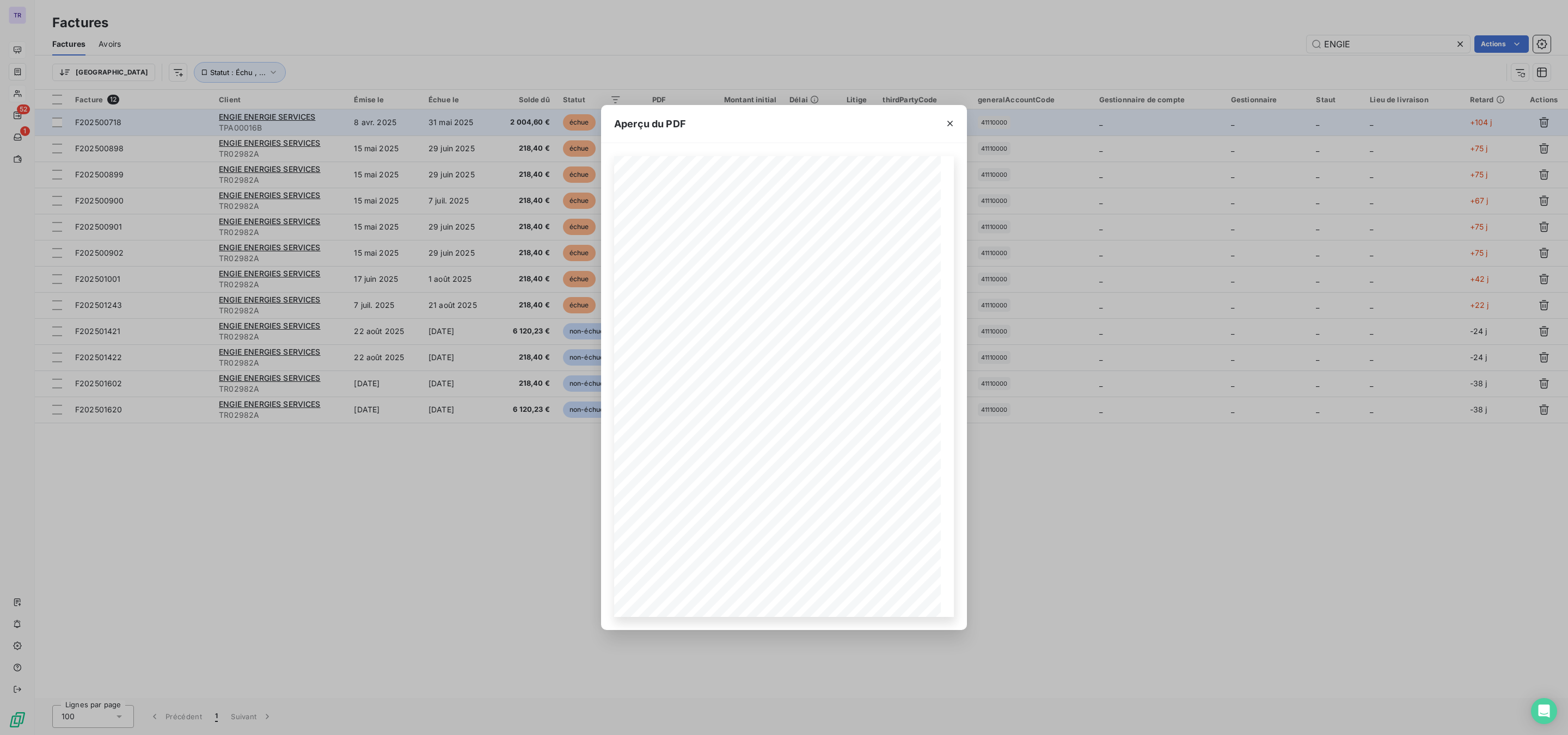
click at [948, 123] on icon "button" at bounding box center [950, 124] width 11 height 11
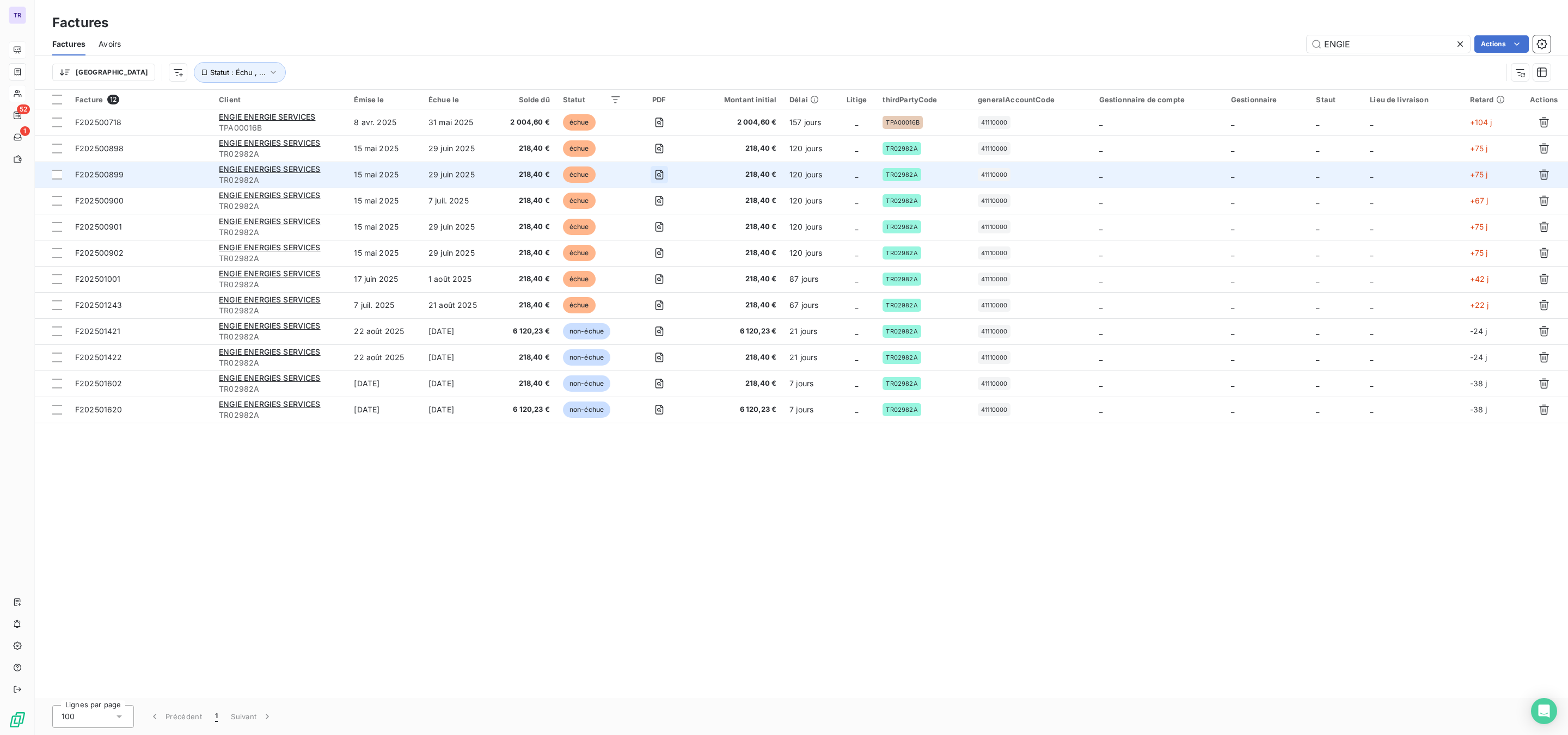
click at [659, 175] on icon "button" at bounding box center [660, 175] width 11 height 11
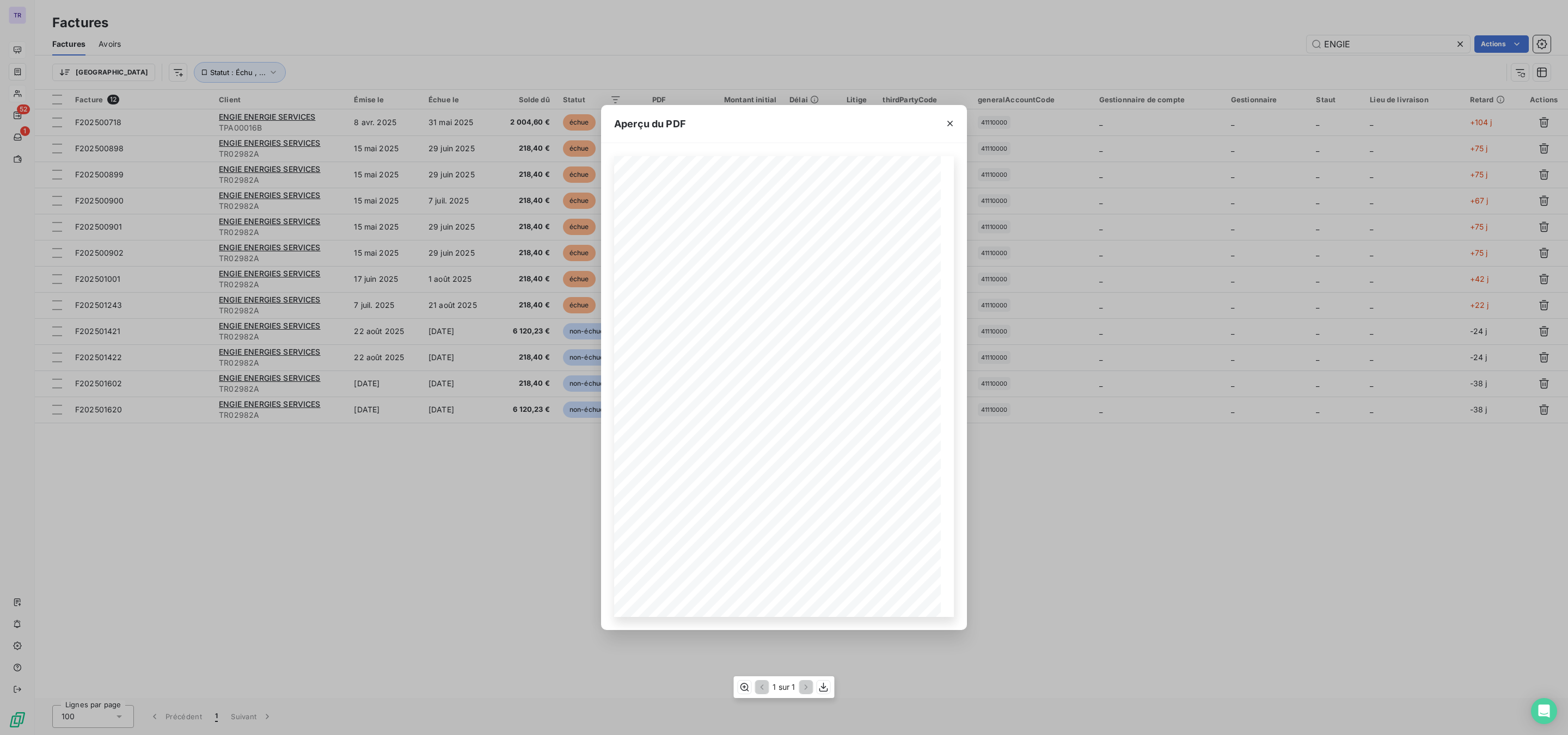
click at [814, 559] on div "1 sur 1" at bounding box center [784, 687] width 101 height 22
click at [951, 130] on button "button" at bounding box center [950, 124] width 18 height 18
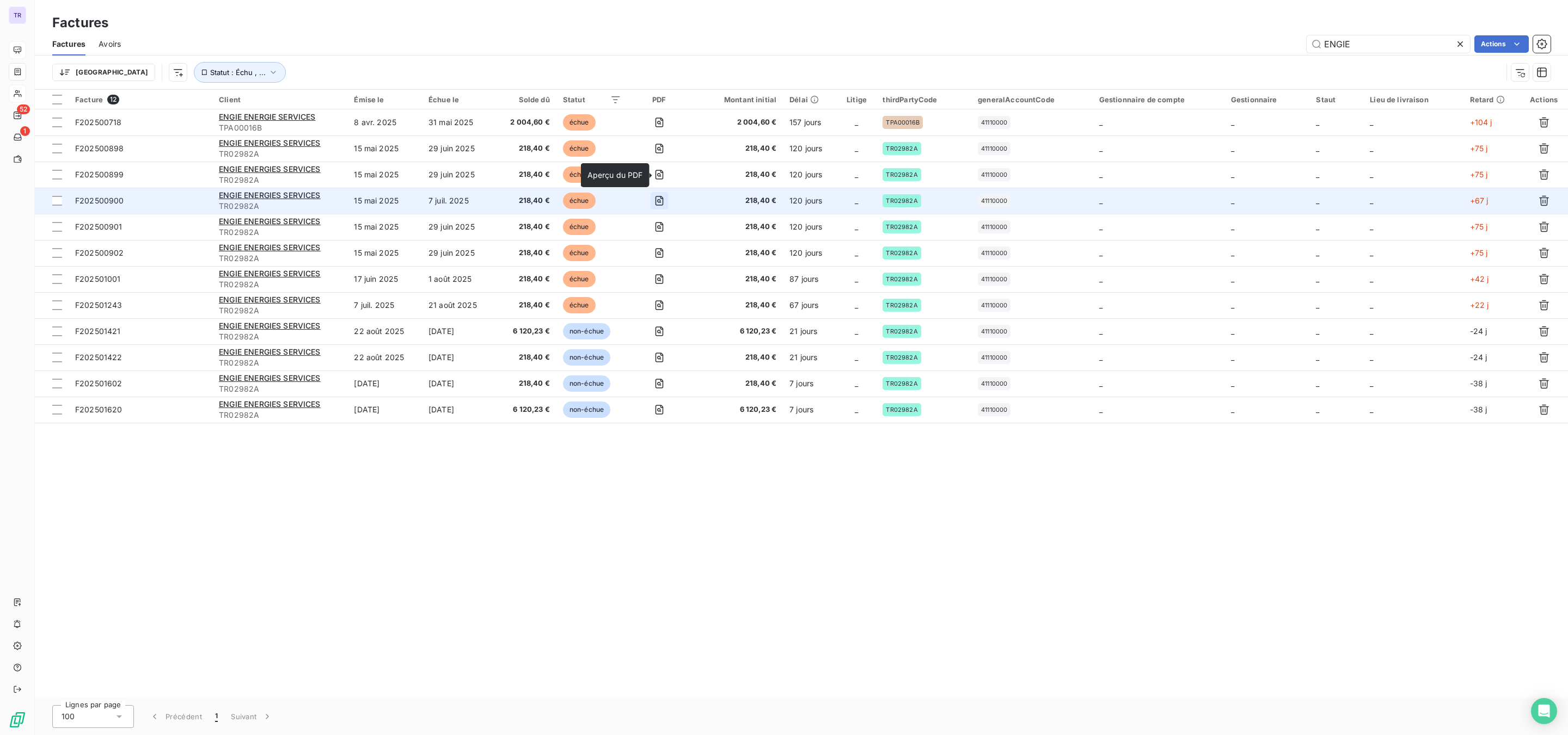
click at [663, 206] on icon "button" at bounding box center [659, 201] width 9 height 10
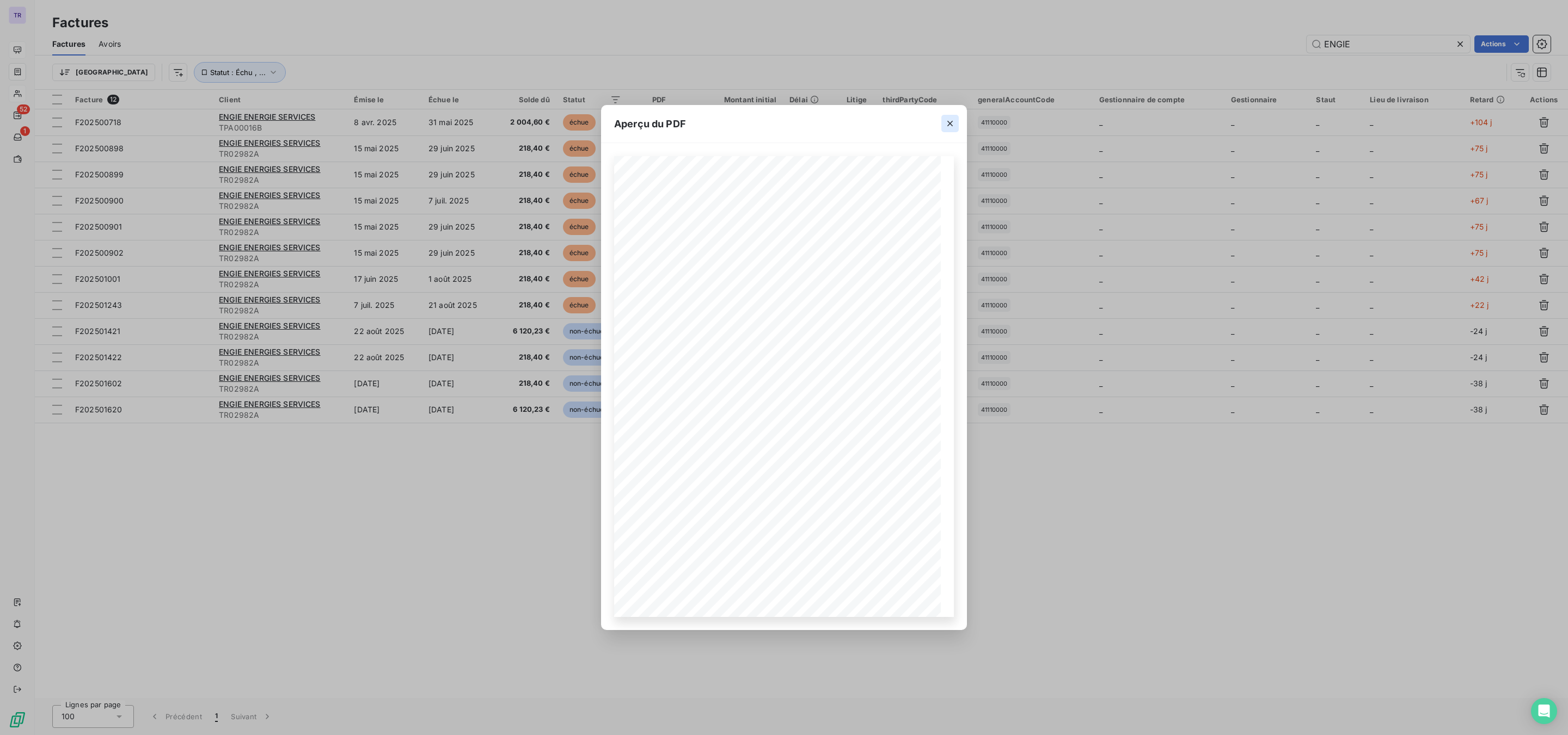
click at [947, 124] on icon "button" at bounding box center [950, 124] width 11 height 11
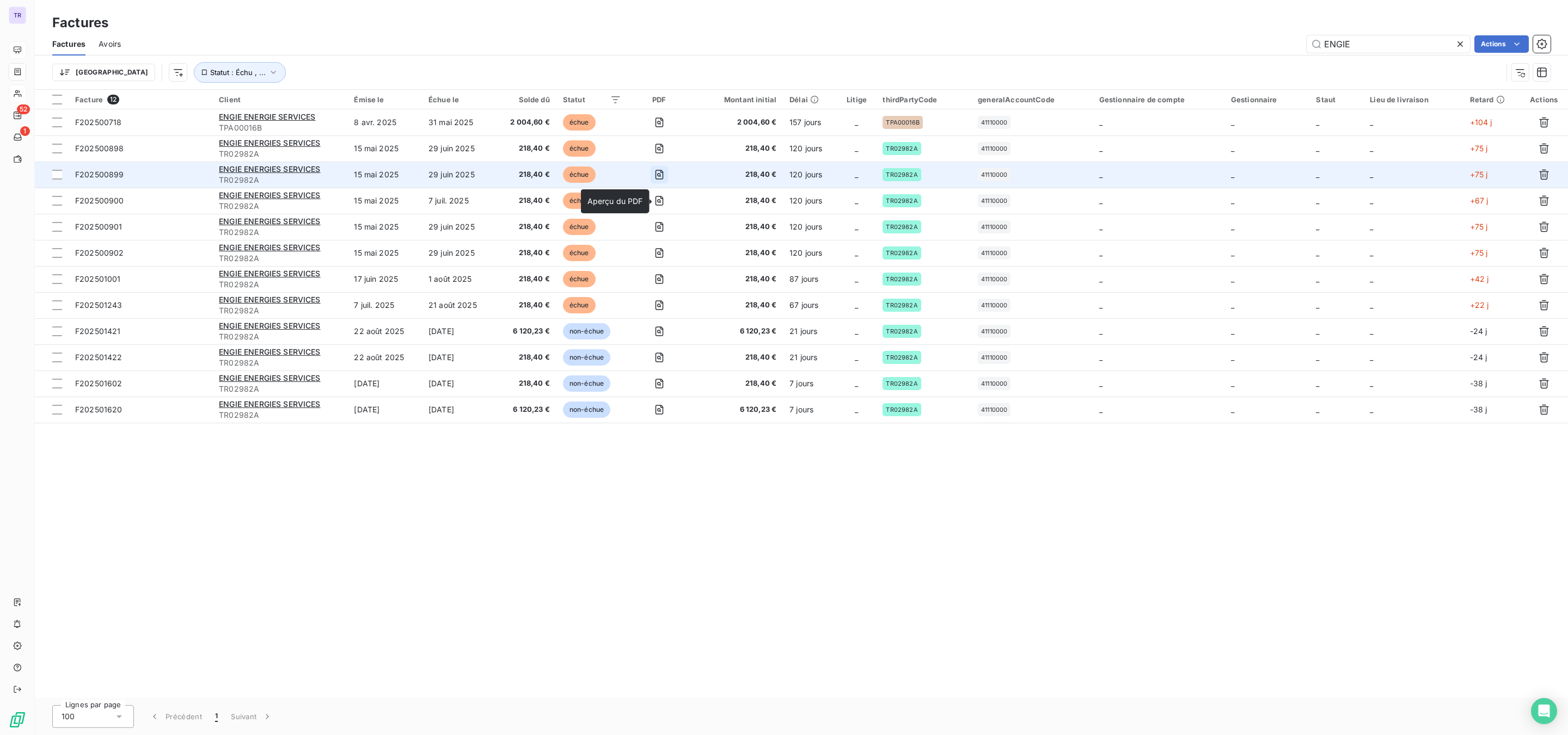
click at [660, 172] on icon "button" at bounding box center [659, 175] width 9 height 10
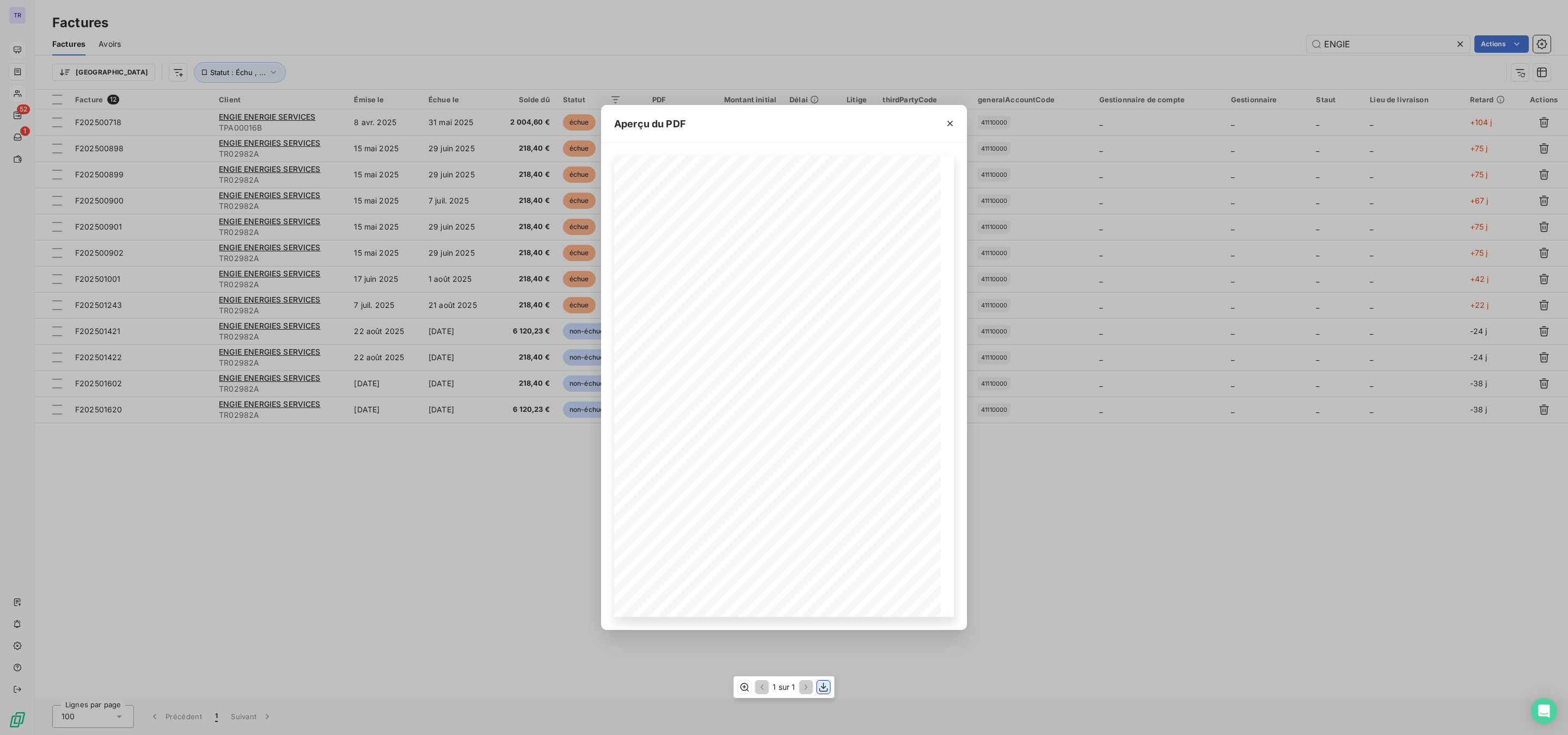
click at [823, 559] on icon "button" at bounding box center [823, 688] width 9 height 9
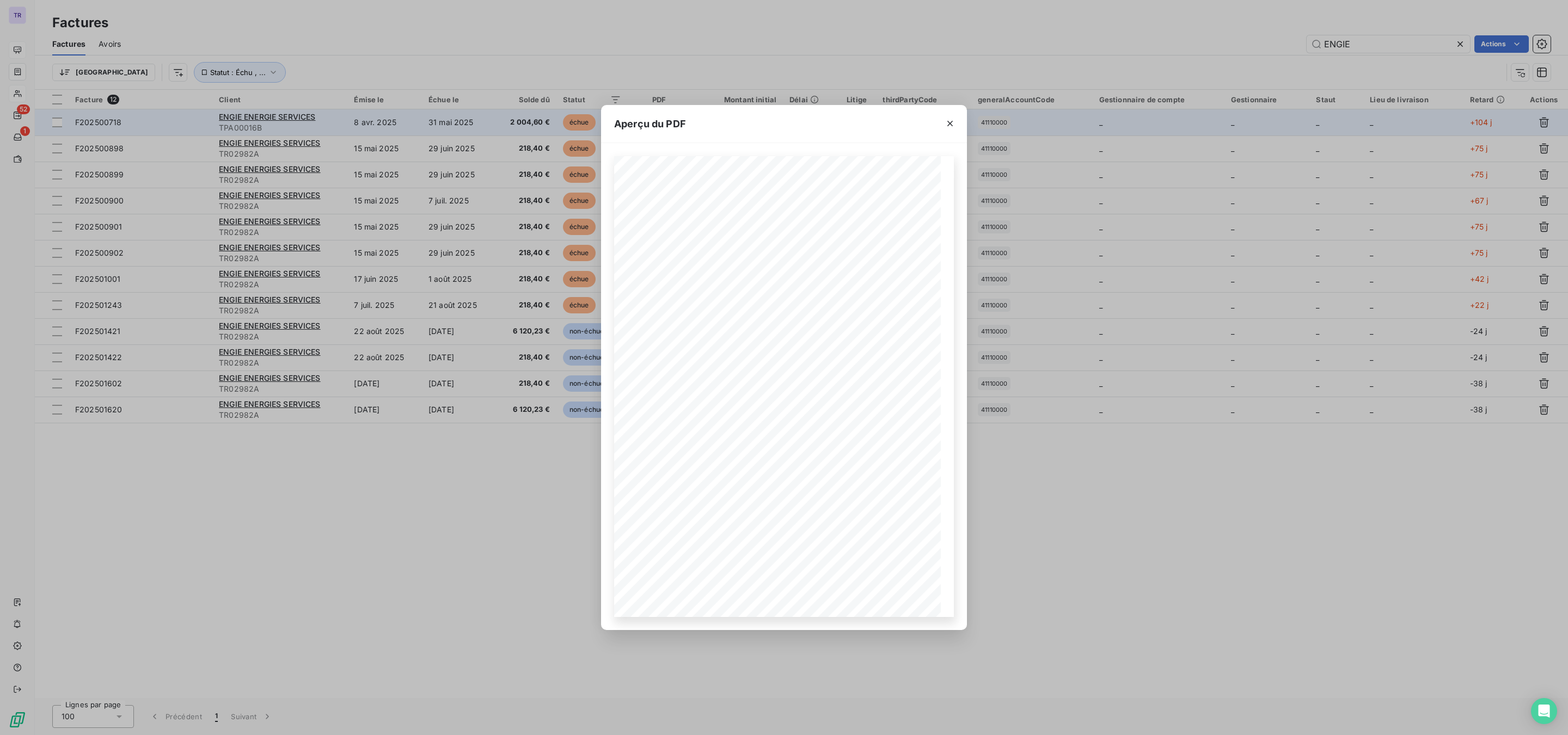
click at [951, 124] on icon "button" at bounding box center [950, 124] width 11 height 11
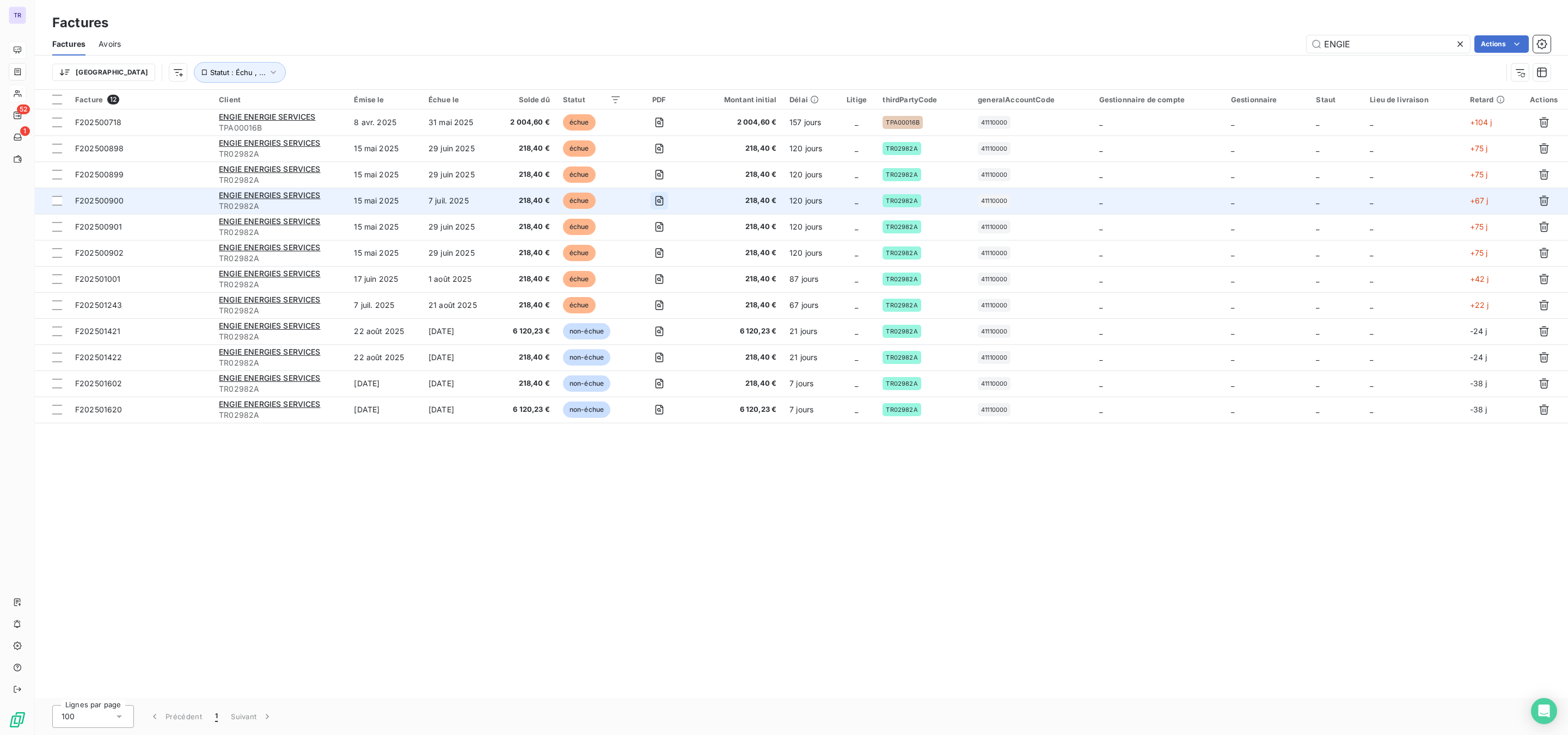
click at [662, 199] on icon "button" at bounding box center [660, 201] width 11 height 11
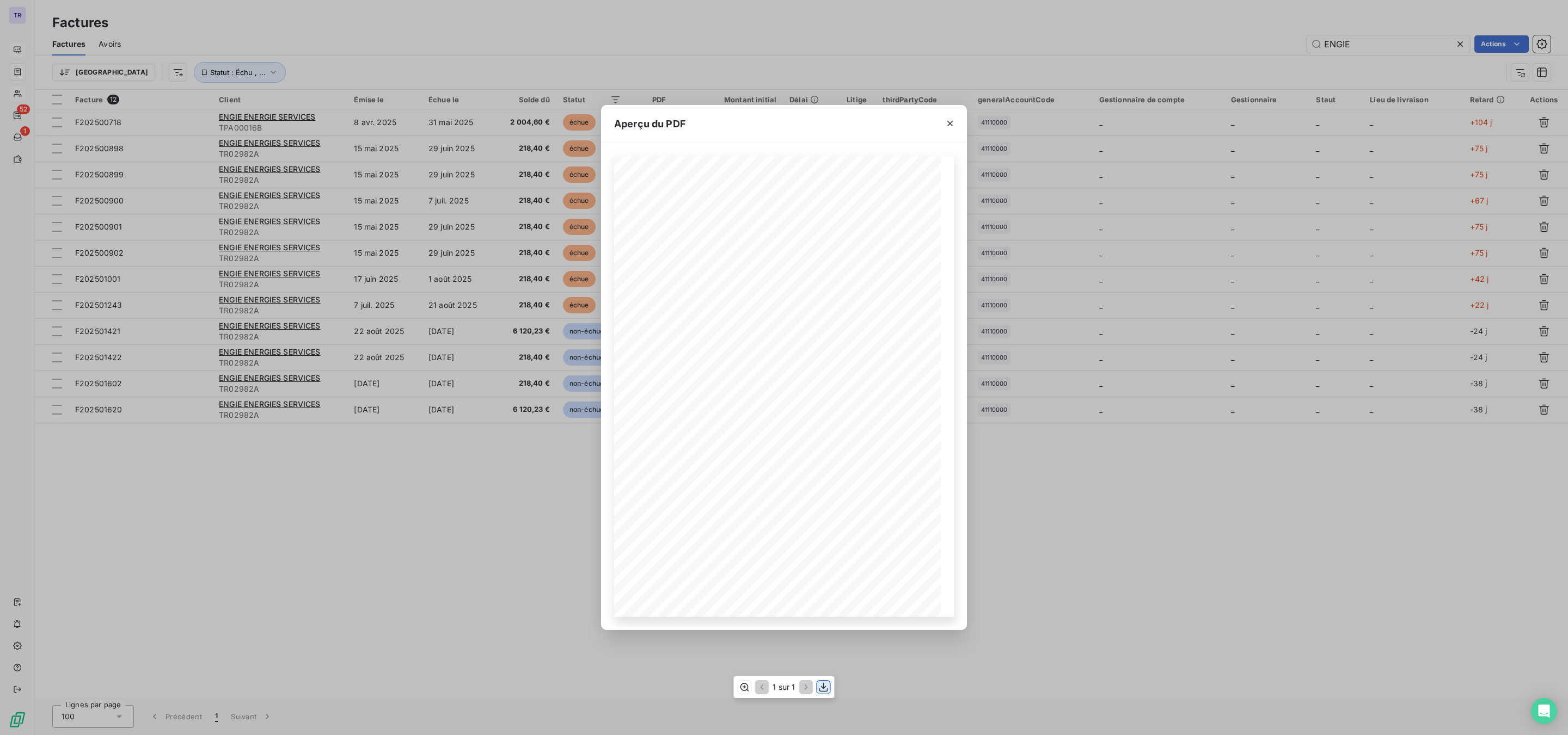
click at [820, 559] on icon "button" at bounding box center [823, 688] width 9 height 9
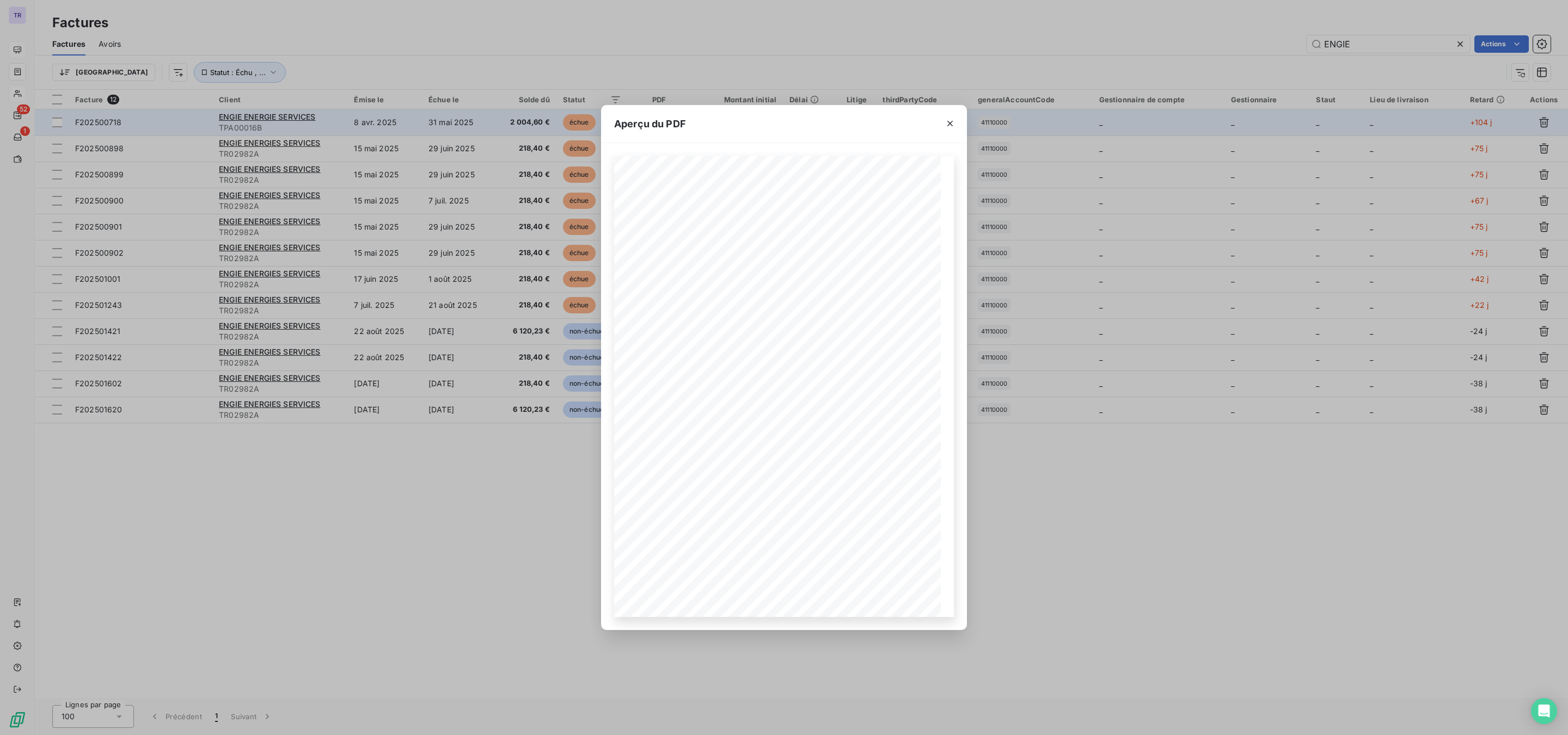
drag, startPoint x: 954, startPoint y: 121, endPoint x: 948, endPoint y: 124, distance: 6.7
click at [954, 121] on icon "button" at bounding box center [950, 124] width 11 height 11
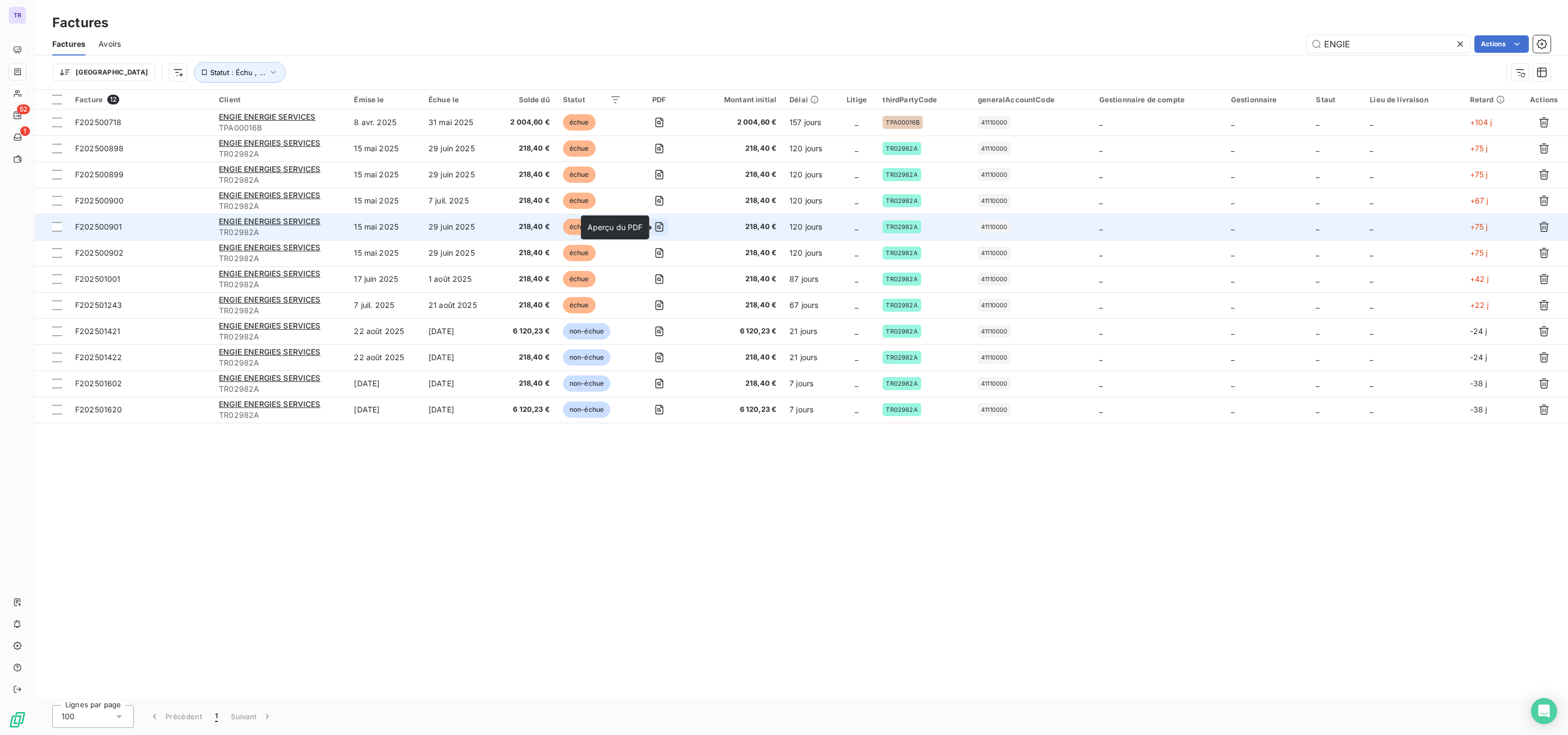
click at [662, 223] on icon "button" at bounding box center [659, 226] width 9 height 10
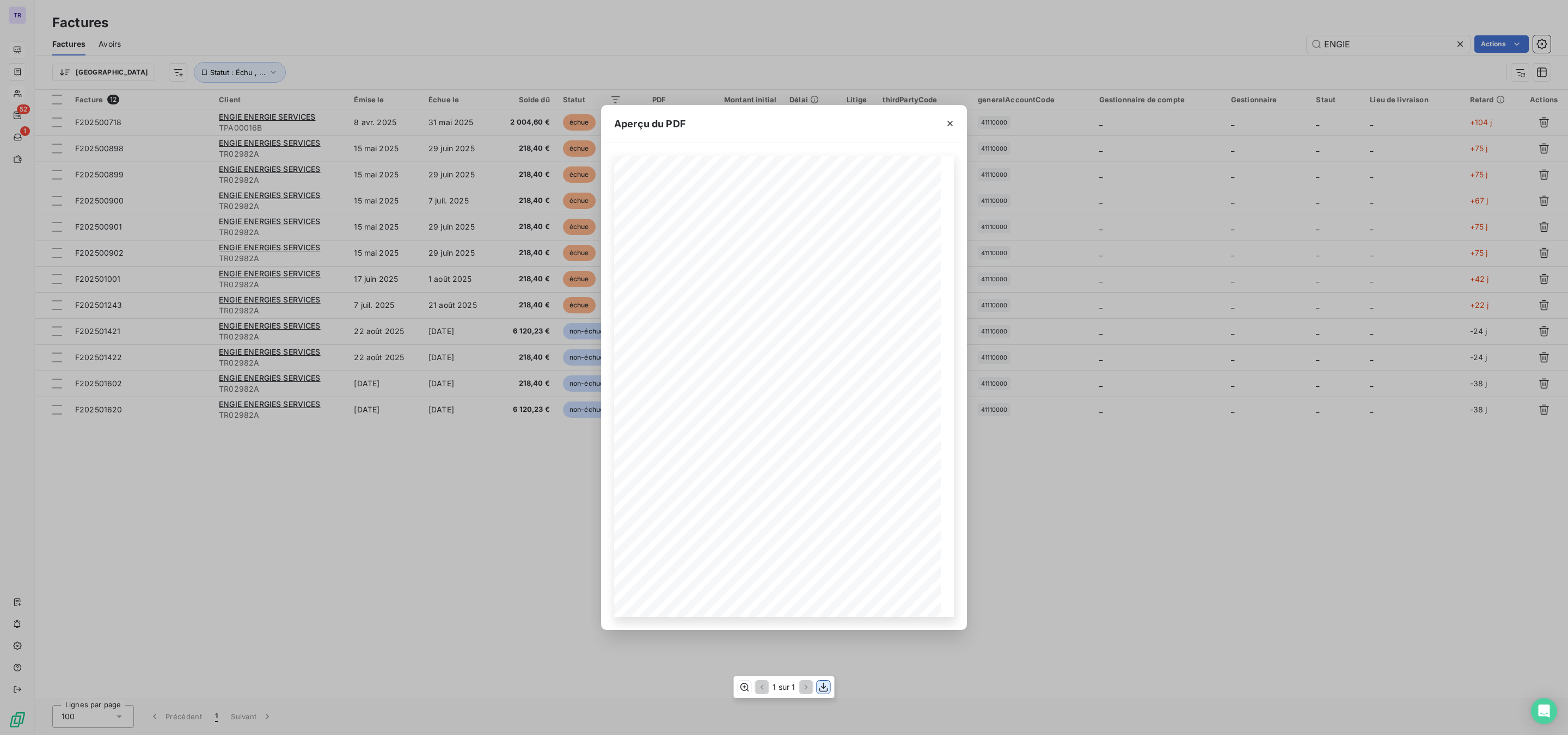
click at [823, 559] on icon "button" at bounding box center [823, 687] width 11 height 11
click at [949, 126] on icon "button" at bounding box center [950, 124] width 11 height 11
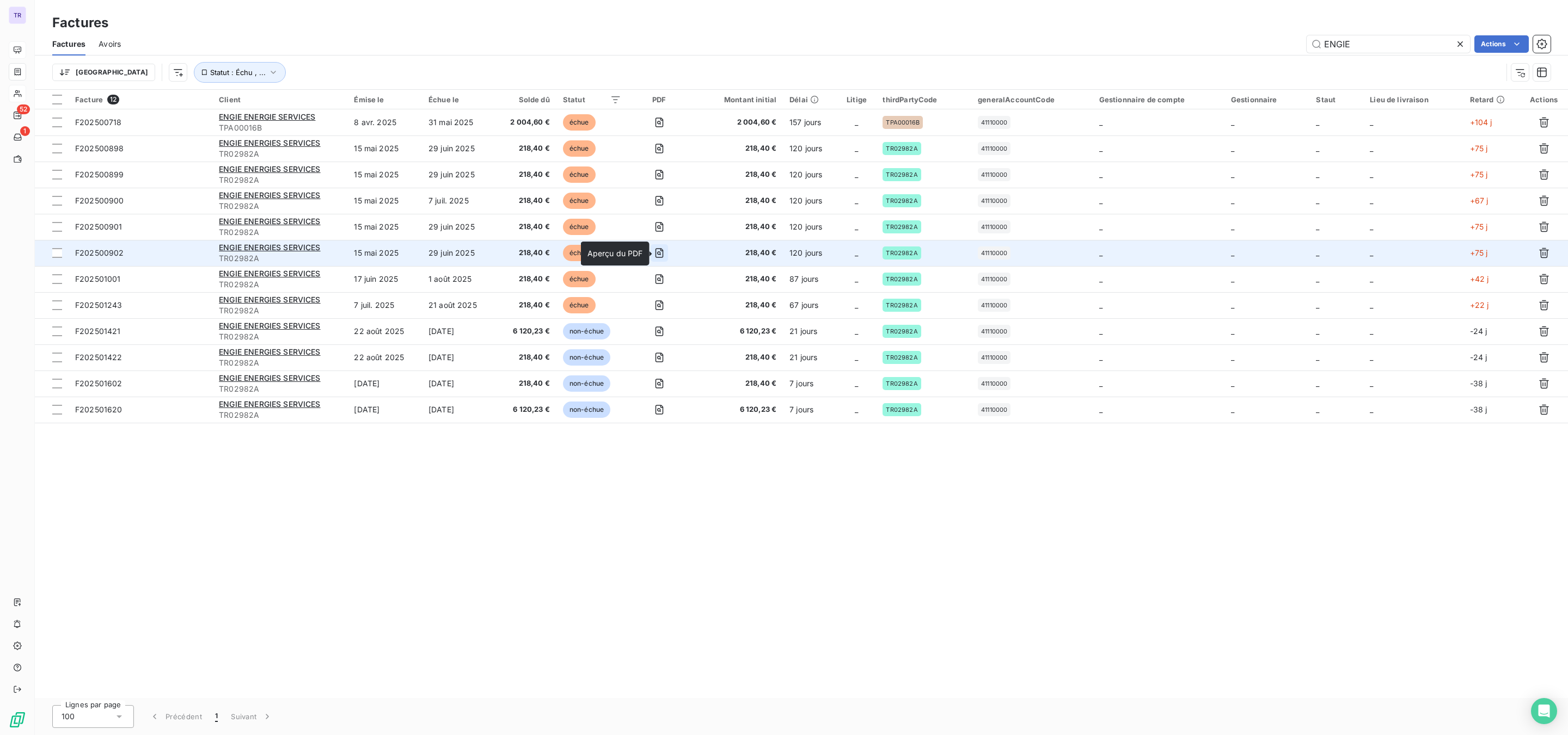
click at [662, 258] on icon "button" at bounding box center [659, 253] width 9 height 10
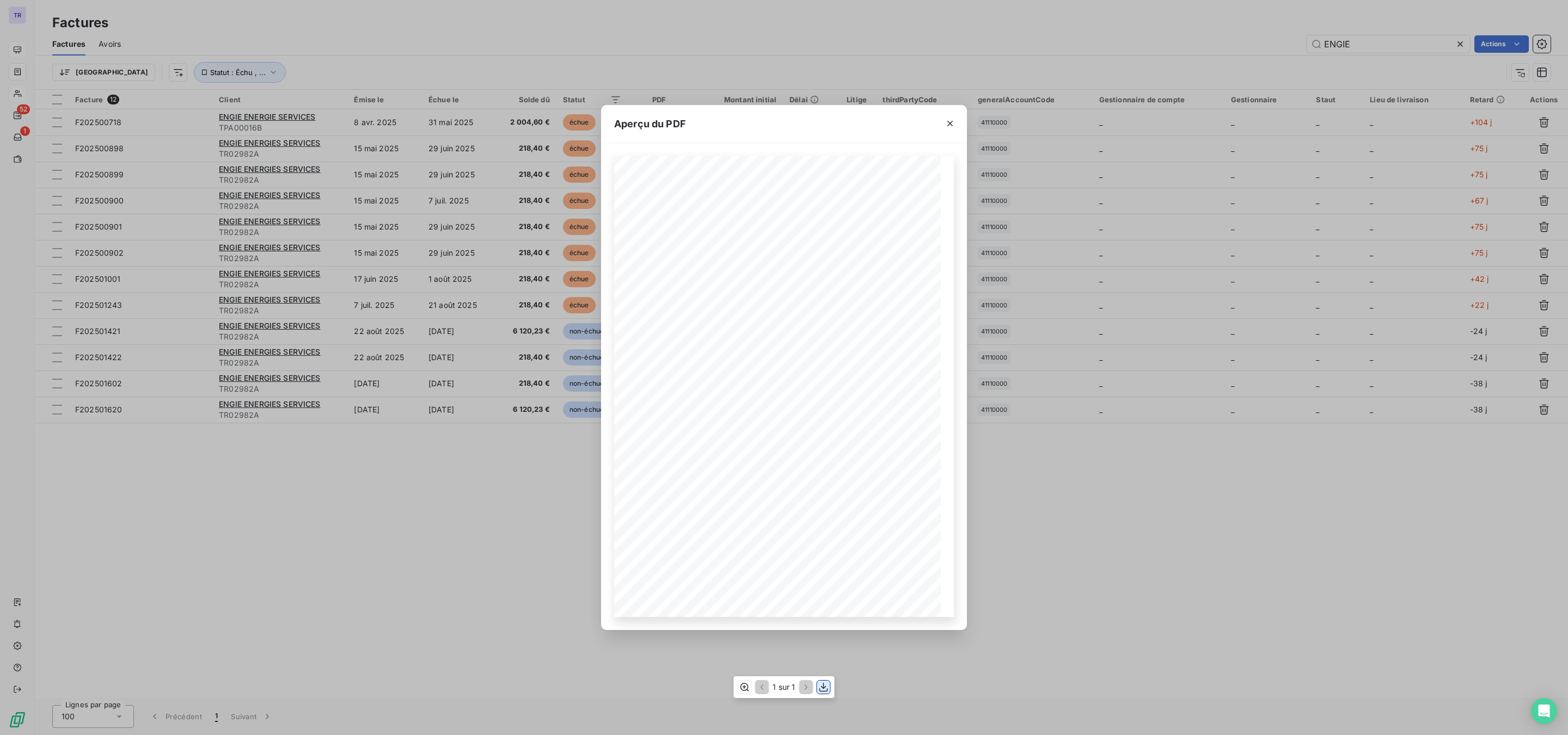
click at [818, 559] on icon "button" at bounding box center [823, 687] width 11 height 11
click at [949, 119] on icon "button" at bounding box center [950, 124] width 11 height 11
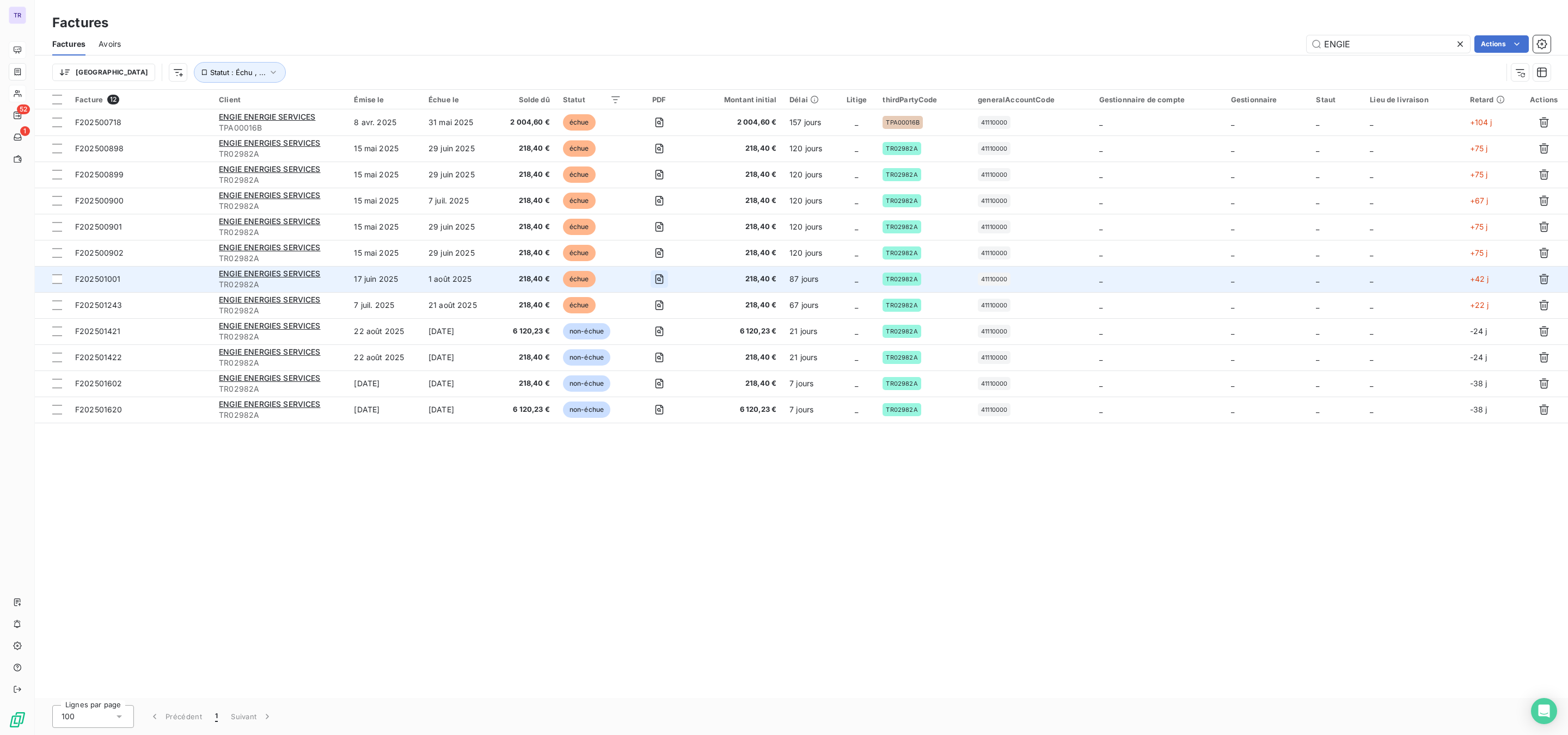
click at [663, 280] on icon "button" at bounding box center [659, 279] width 9 height 10
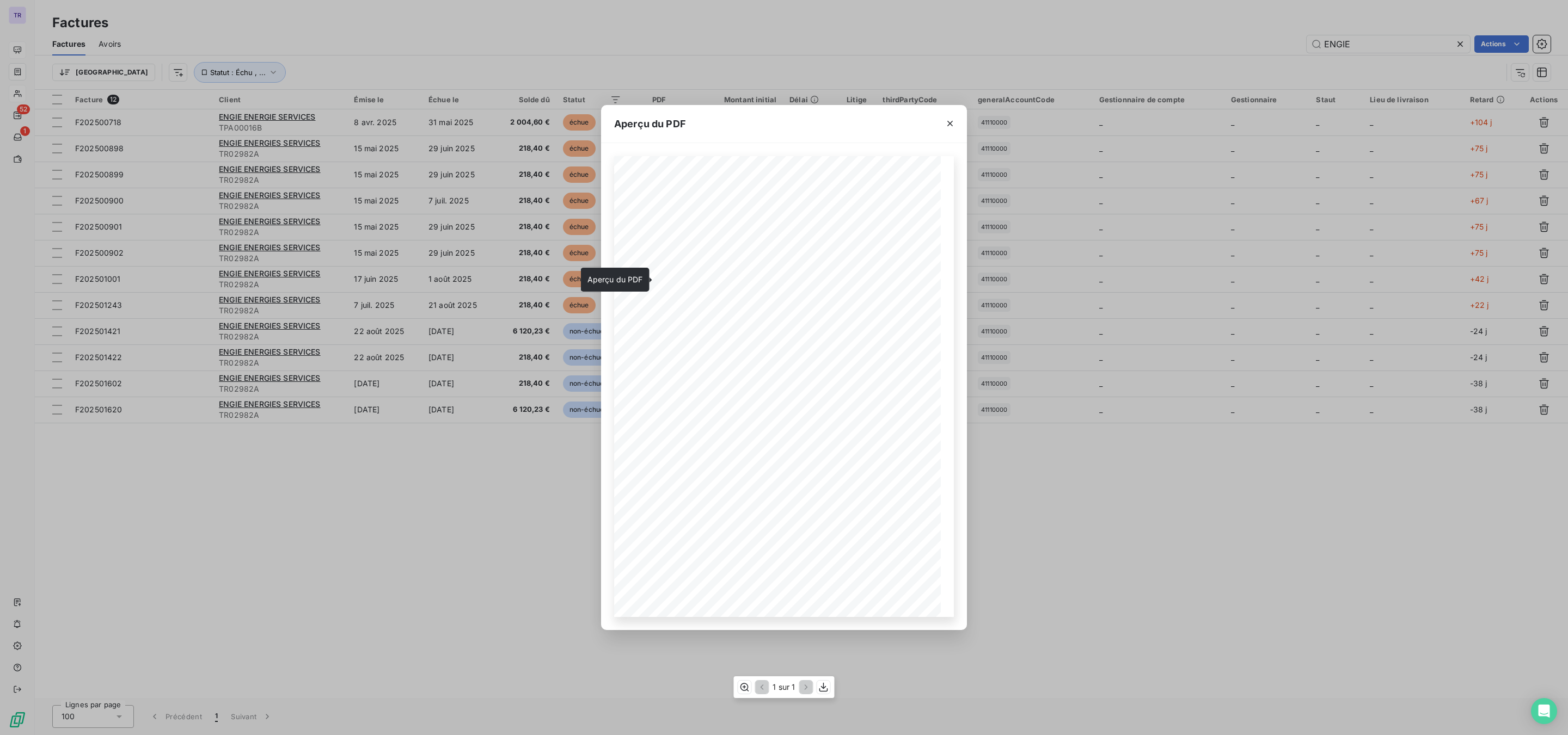
click at [816, 559] on div "1 sur 1" at bounding box center [784, 687] width 101 height 22
click at [820, 559] on icon "button" at bounding box center [823, 687] width 11 height 11
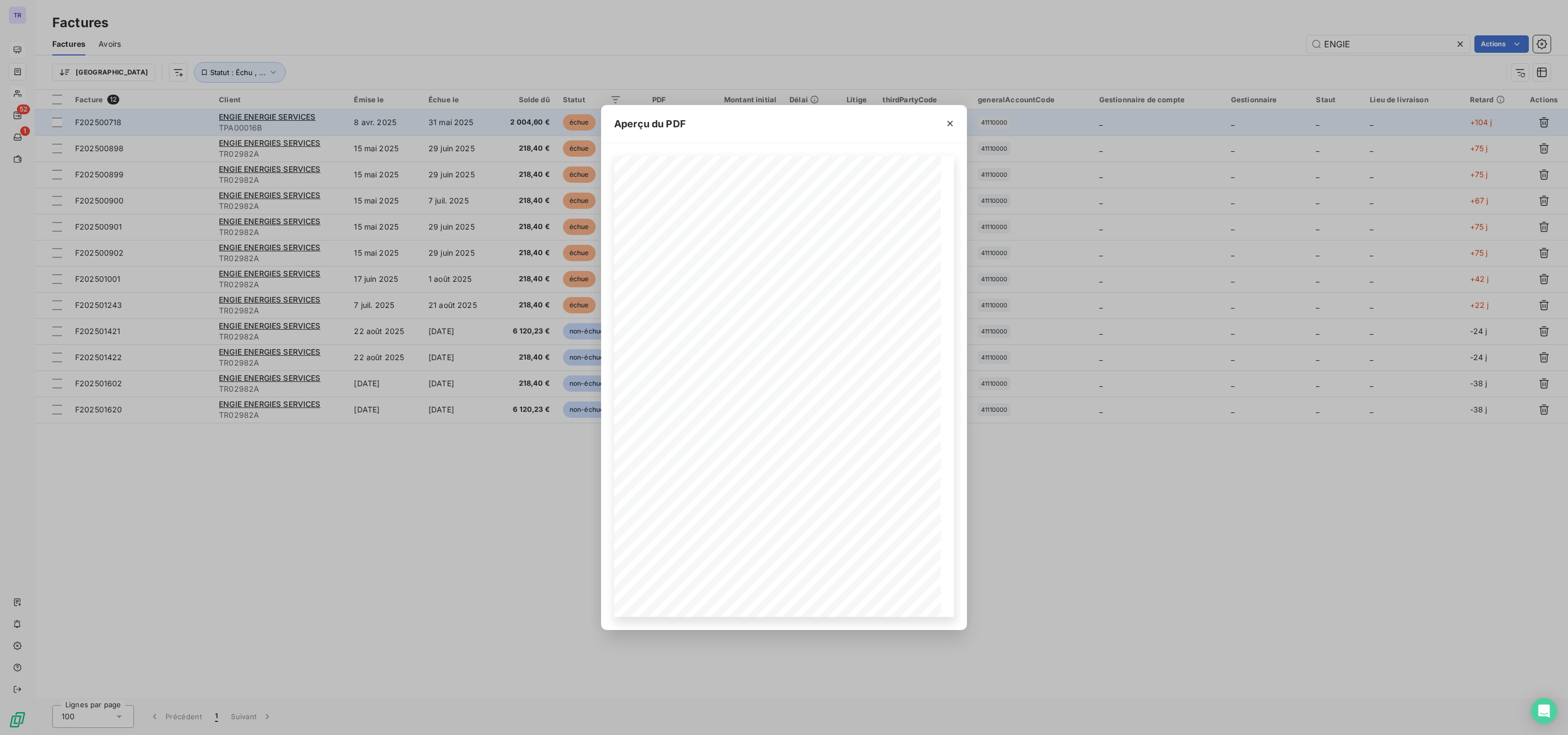
click at [947, 121] on icon "button" at bounding box center [950, 124] width 11 height 11
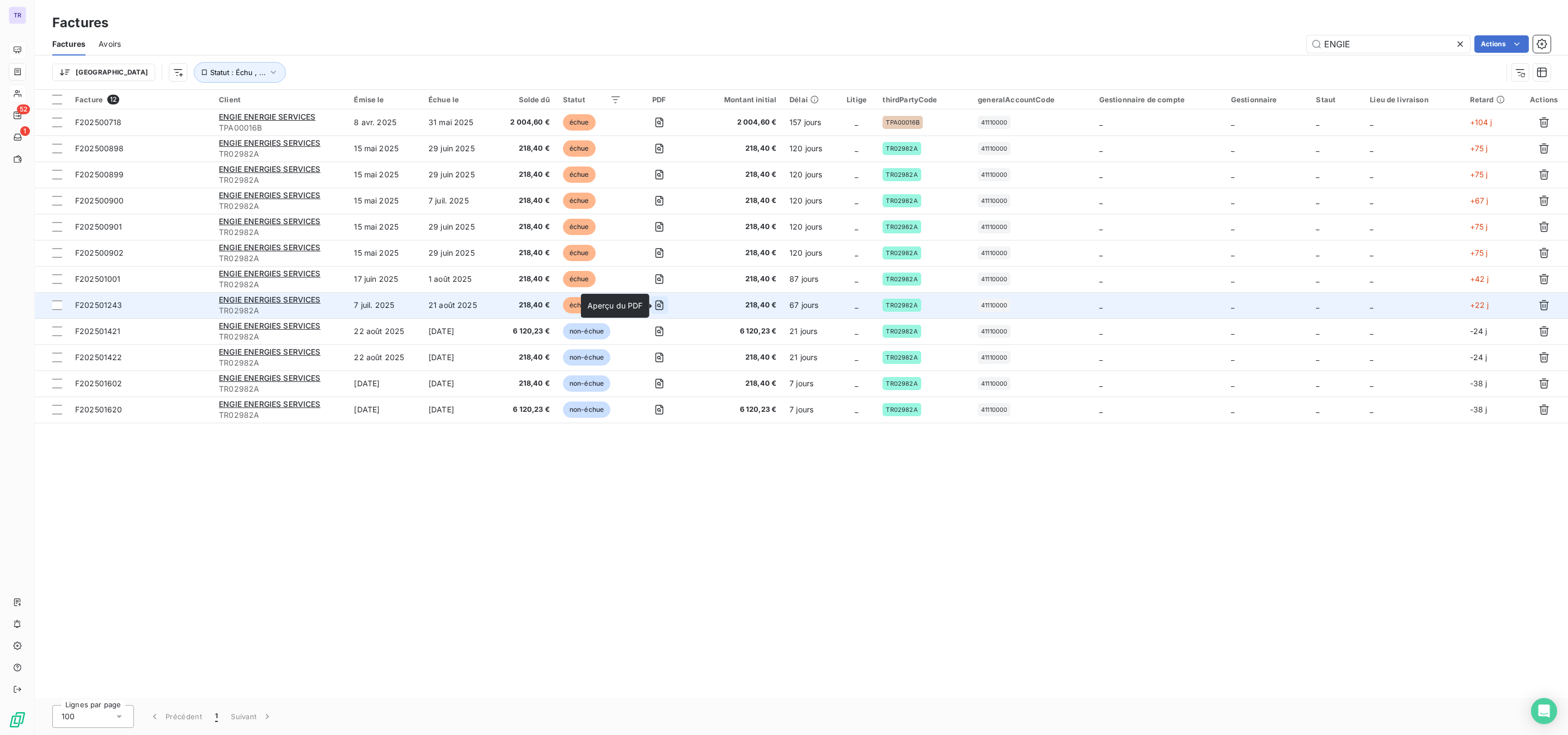
click at [662, 308] on icon "button" at bounding box center [660, 305] width 11 height 11
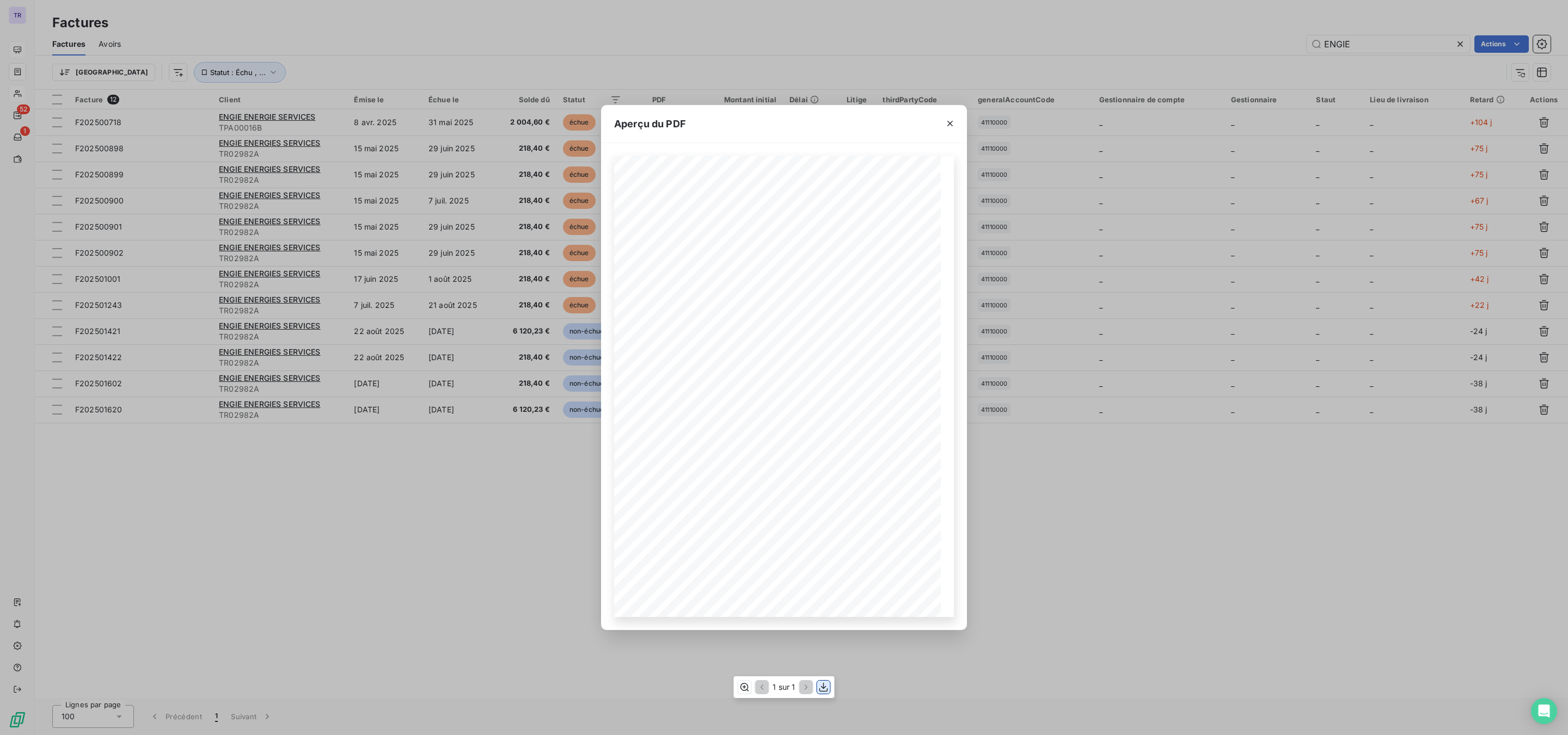
click at [822, 559] on icon "button" at bounding box center [823, 687] width 11 height 11
click at [949, 123] on icon "button" at bounding box center [949, 123] width 5 height 5
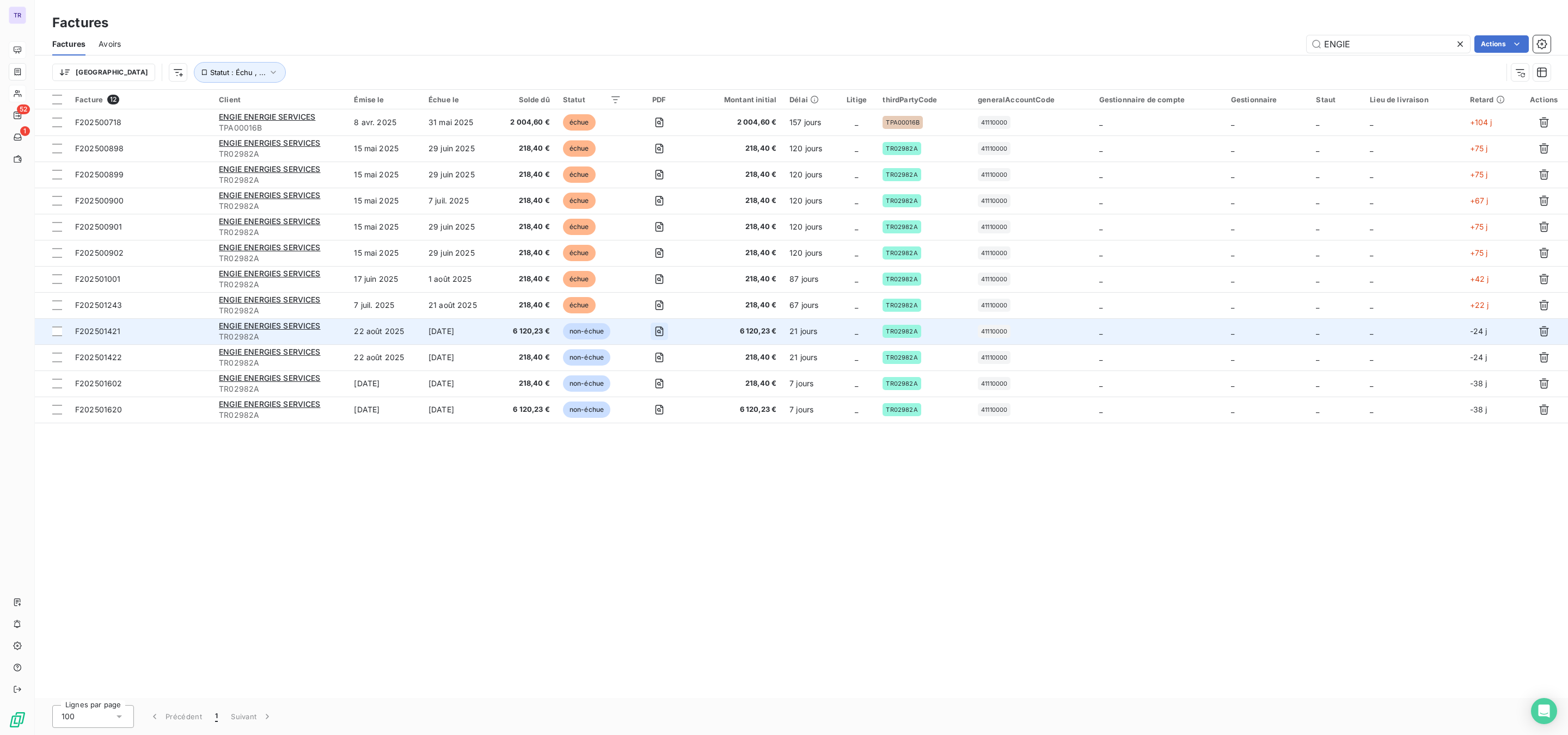
click at [660, 333] on icon "button" at bounding box center [660, 332] width 11 height 11
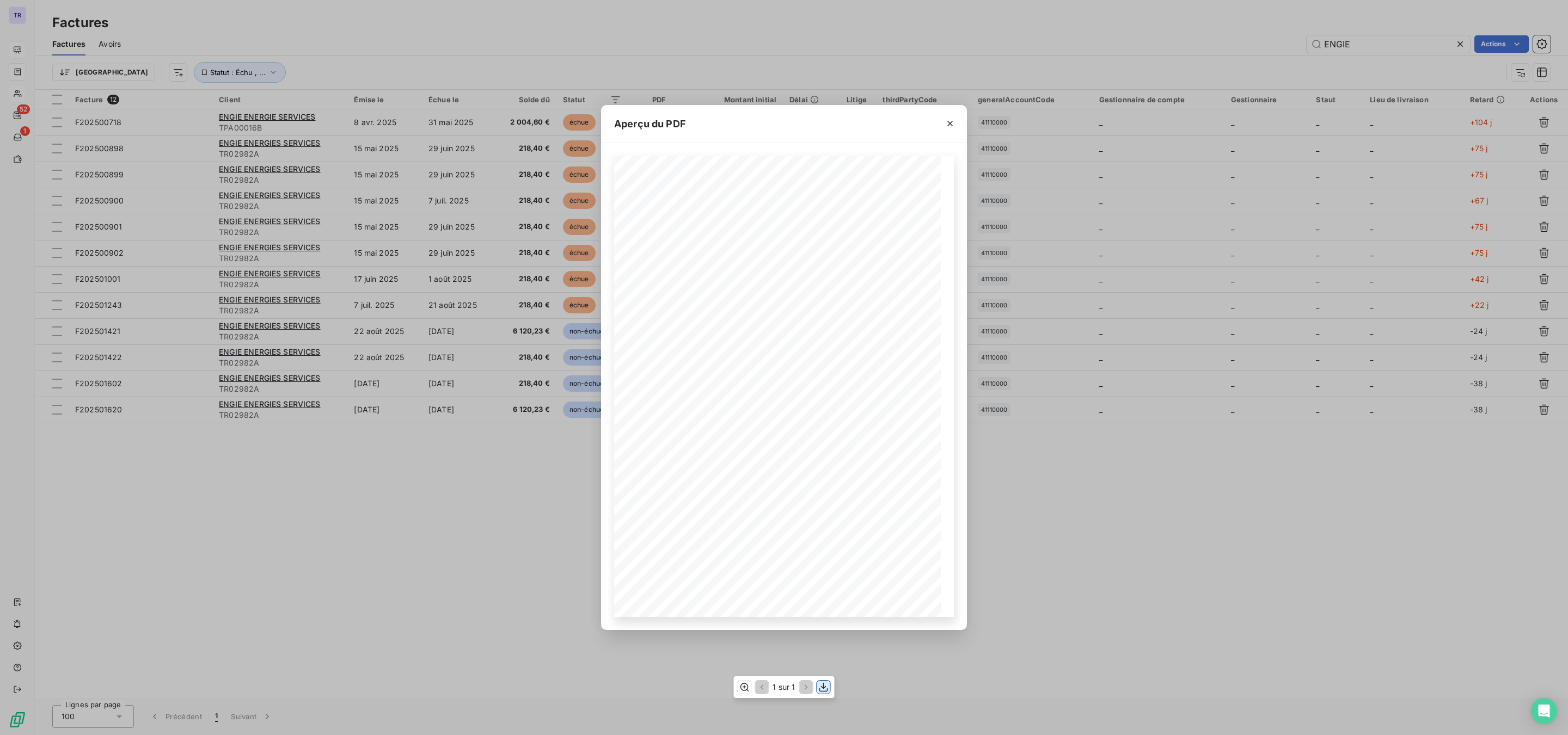
click at [817, 559] on button "button" at bounding box center [823, 687] width 13 height 13
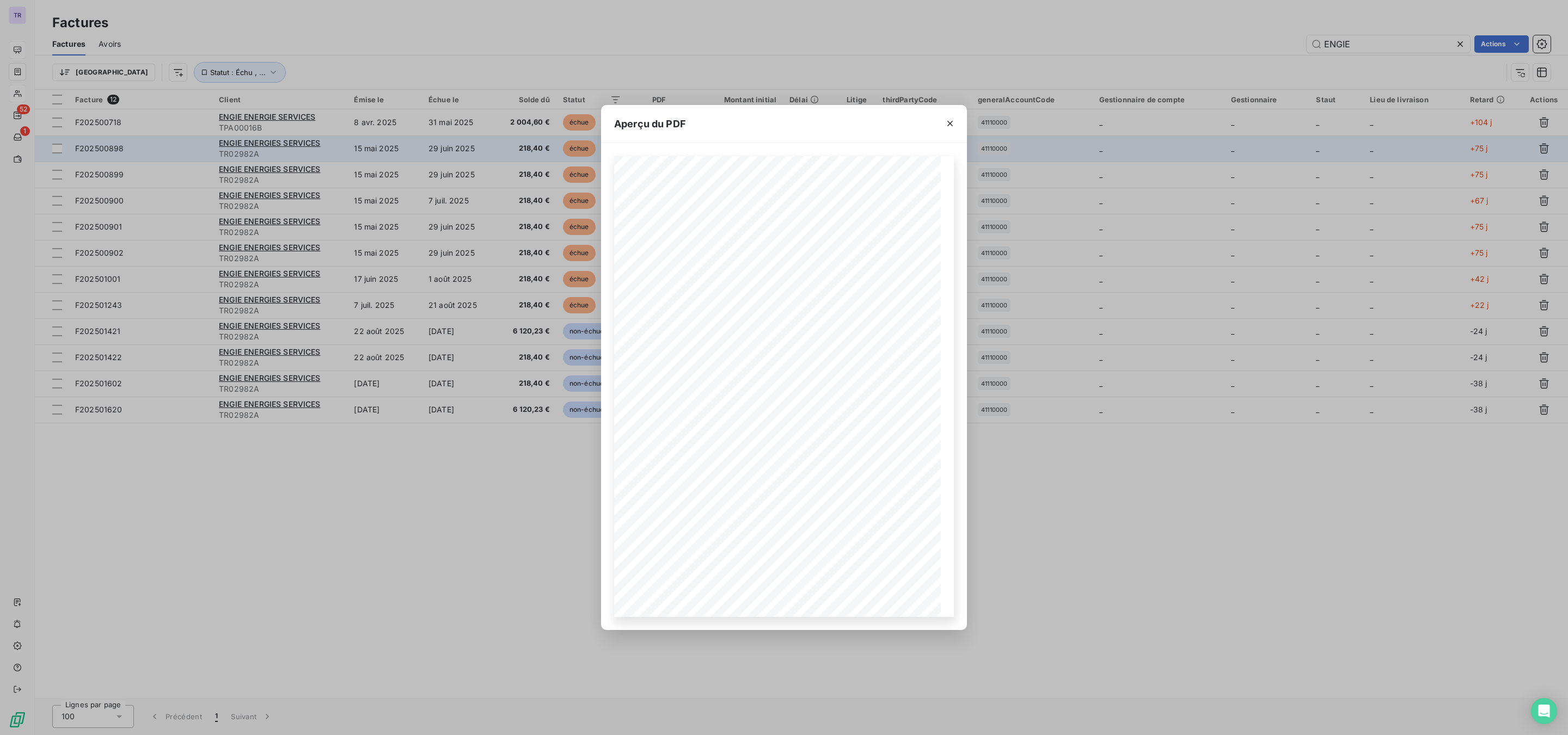
drag, startPoint x: 949, startPoint y: 121, endPoint x: 925, endPoint y: 159, distance: 44.9
click at [949, 121] on icon "button" at bounding box center [950, 124] width 11 height 11
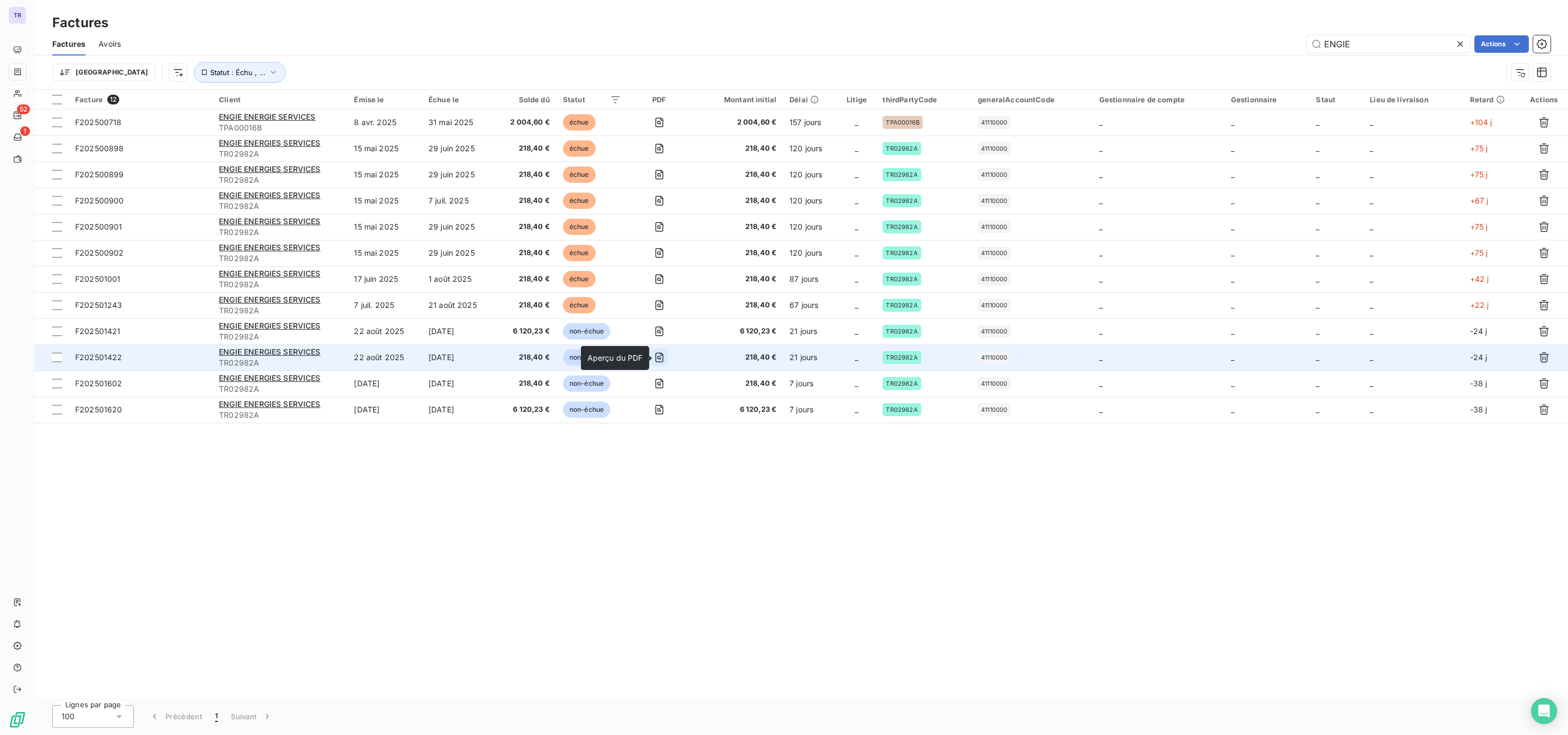
click at [660, 359] on icon "button" at bounding box center [660, 358] width 11 height 11
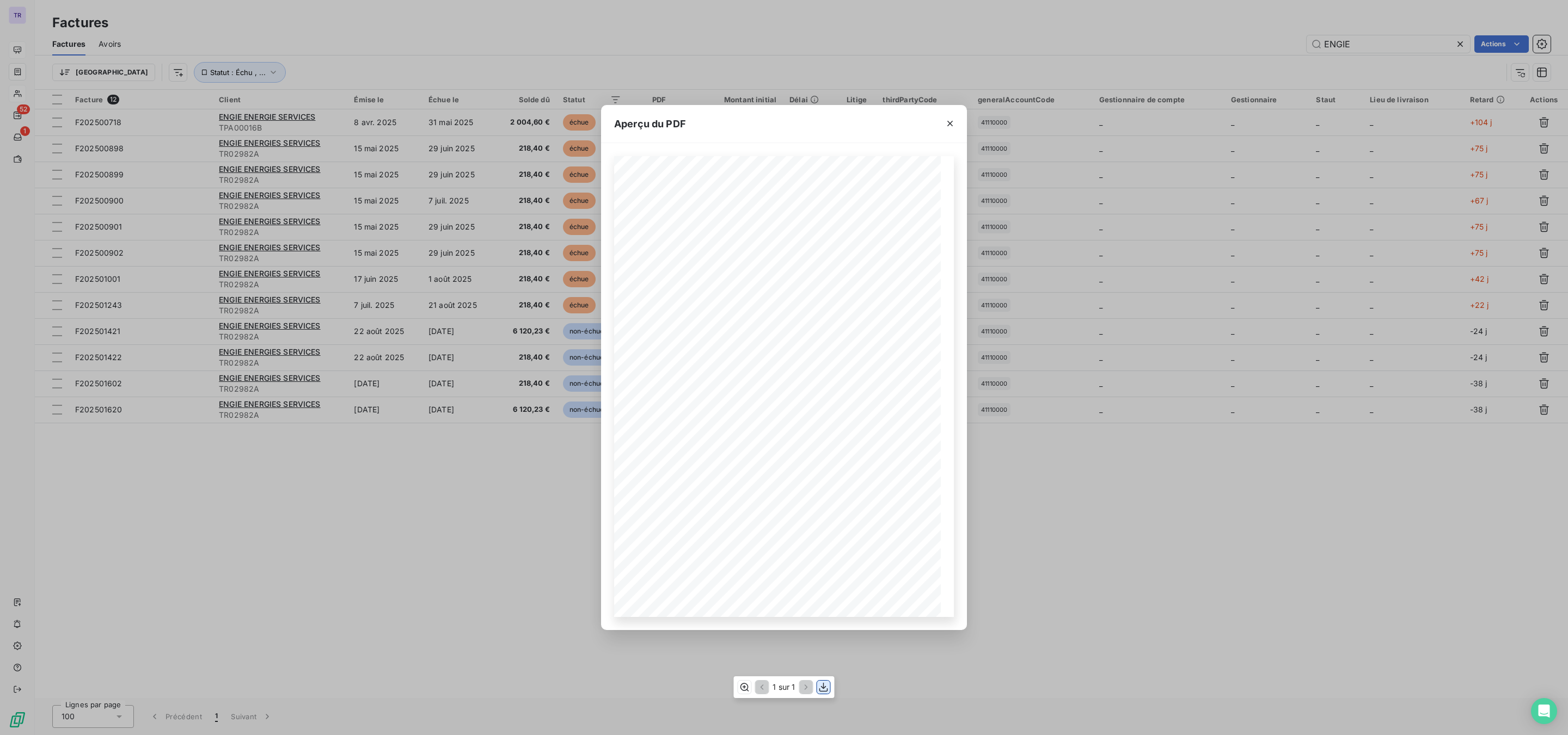
click at [822, 559] on icon "button" at bounding box center [823, 687] width 11 height 11
click at [948, 118] on icon "button" at bounding box center [950, 124] width 11 height 11
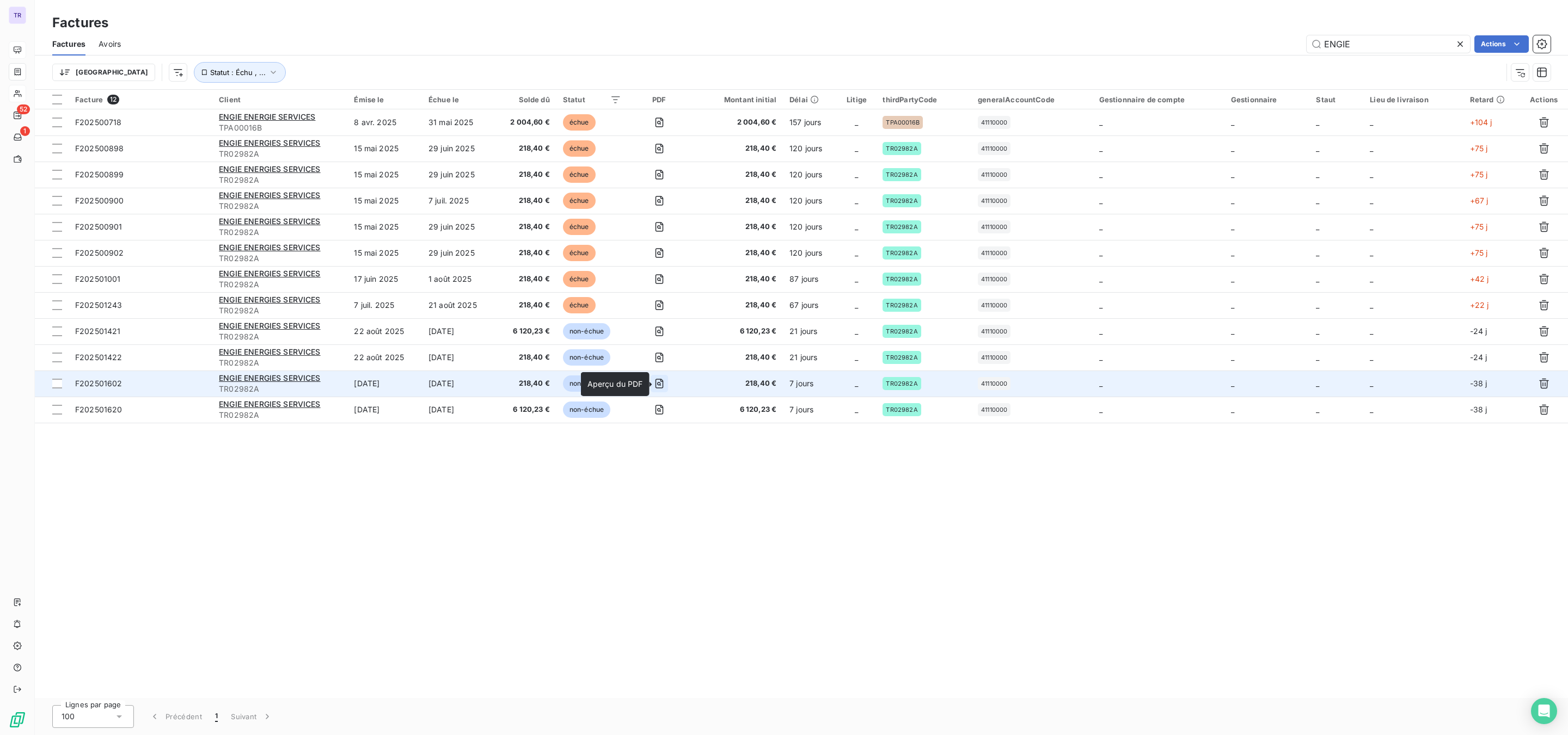
click at [662, 380] on icon "button" at bounding box center [659, 383] width 9 height 10
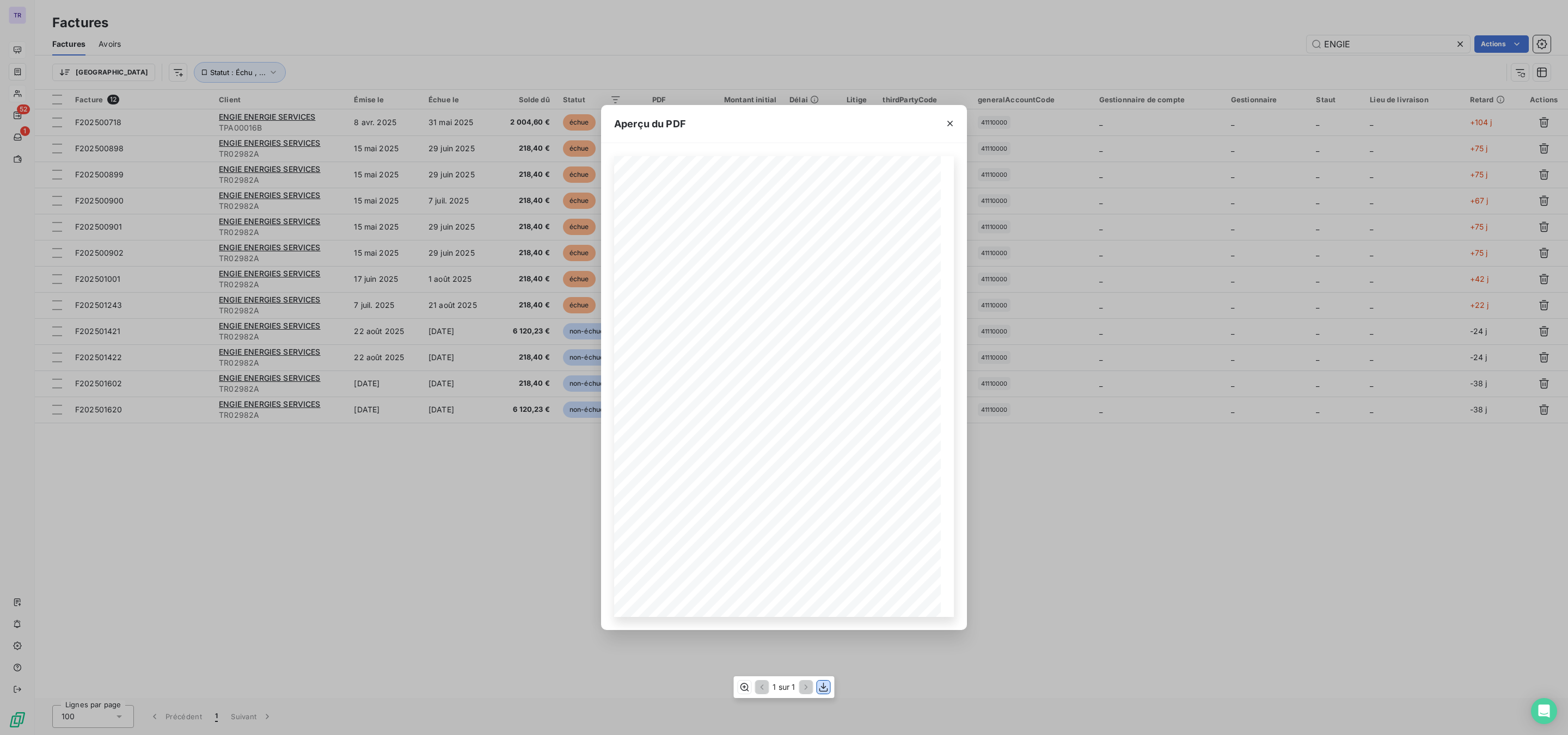
drag, startPoint x: 820, startPoint y: 687, endPoint x: 850, endPoint y: 640, distance: 55.8
click at [822, 559] on icon "button" at bounding box center [823, 687] width 11 height 11
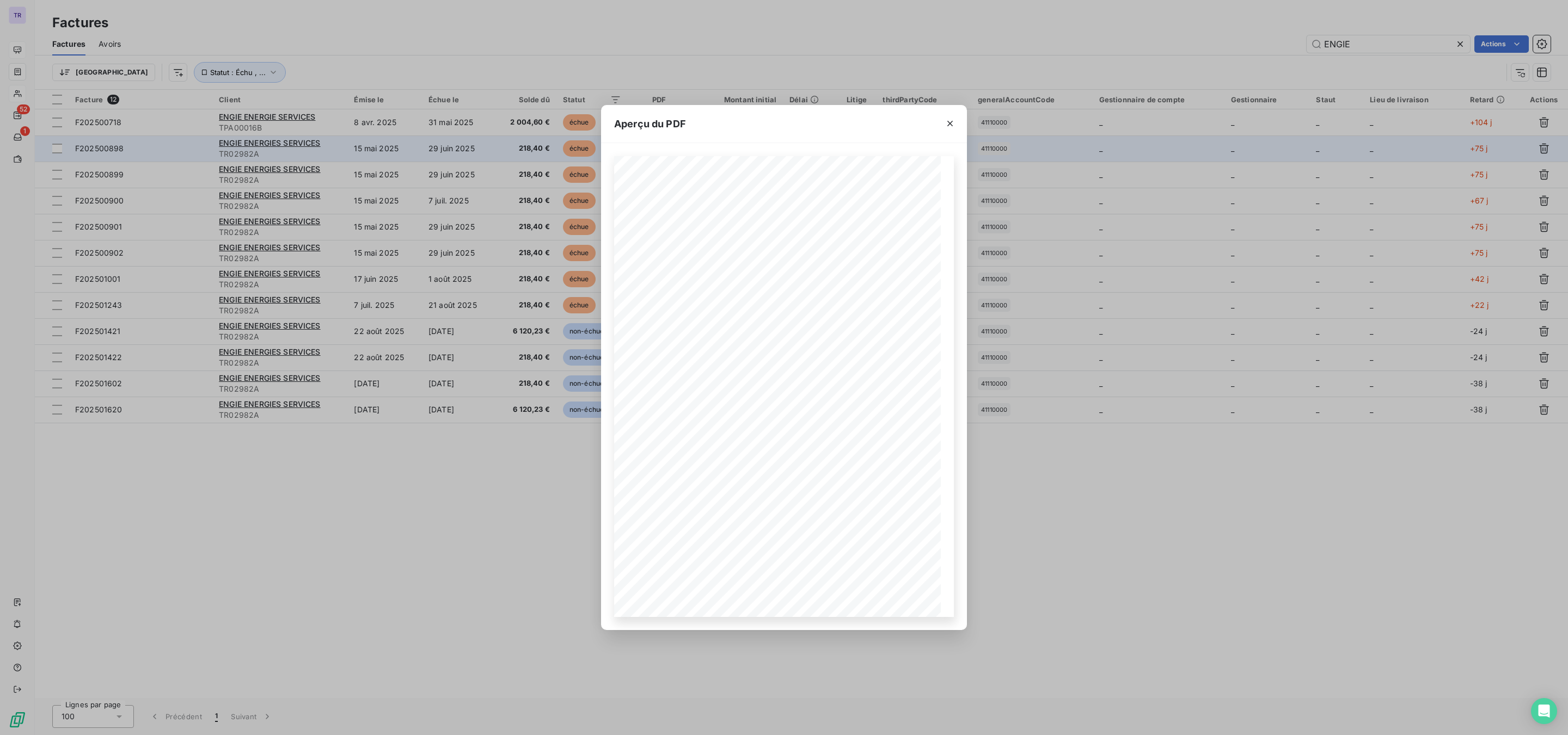
drag, startPoint x: 949, startPoint y: 124, endPoint x: 926, endPoint y: 147, distance: 32.5
click at [949, 124] on icon "button" at bounding box center [950, 124] width 11 height 11
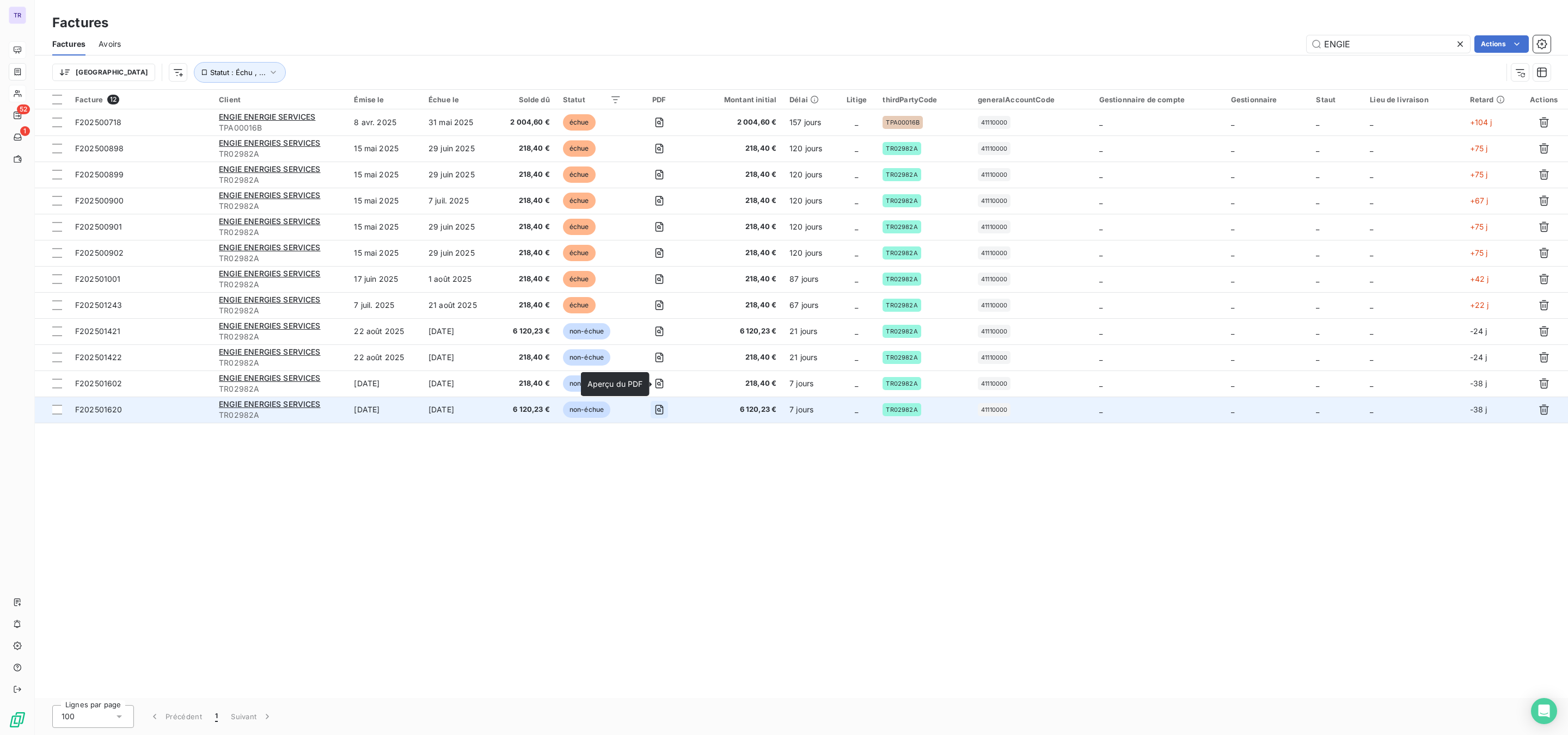
click at [660, 413] on icon "button" at bounding box center [660, 410] width 11 height 11
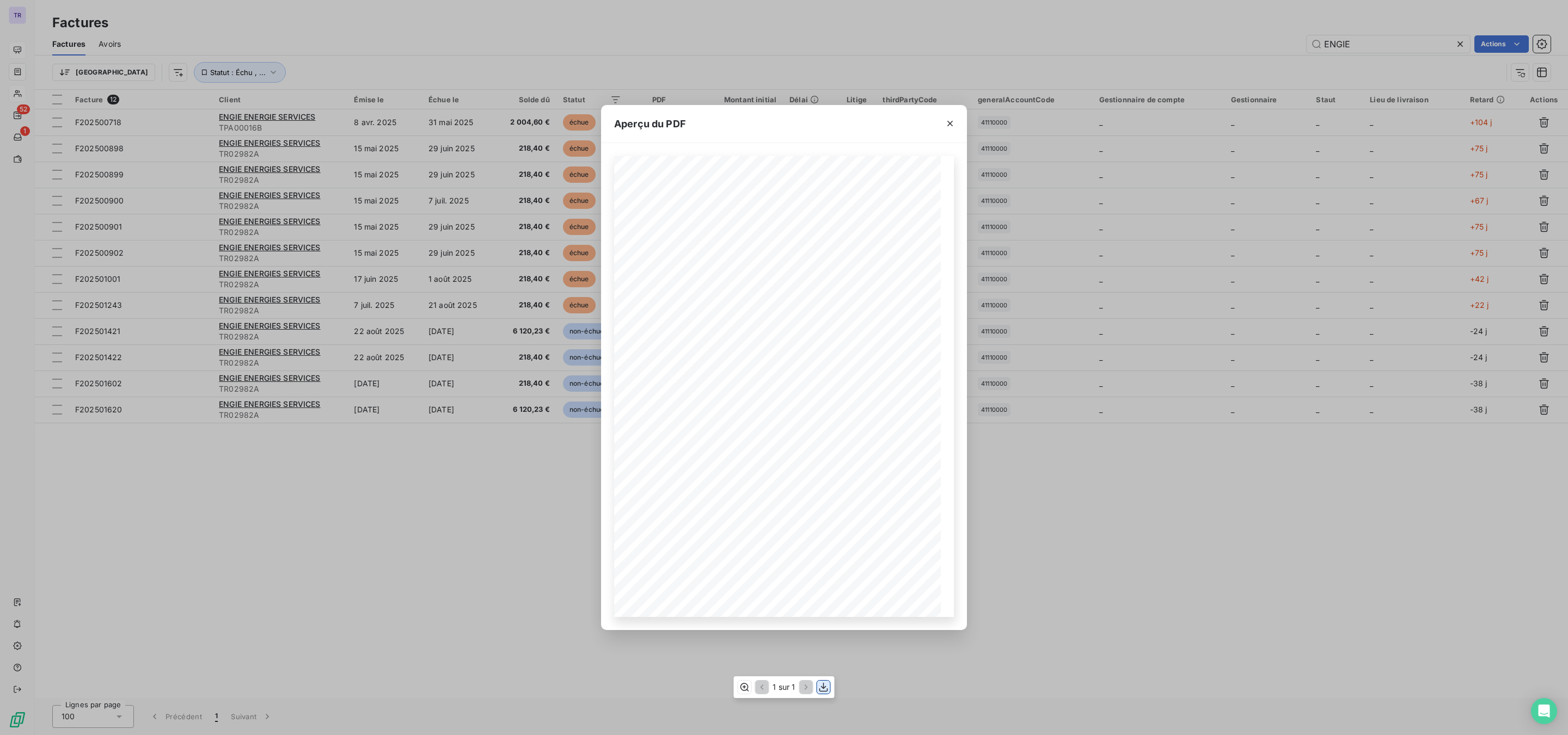
click at [820, 559] on icon "button" at bounding box center [823, 687] width 11 height 11
drag, startPoint x: 894, startPoint y: 38, endPoint x: 908, endPoint y: 45, distance: 15.7
click at [895, 38] on div "Aperçu du PDF Référence interne Numéro de Date de Numéro de commande Référence …" at bounding box center [784, 367] width 1568 height 735
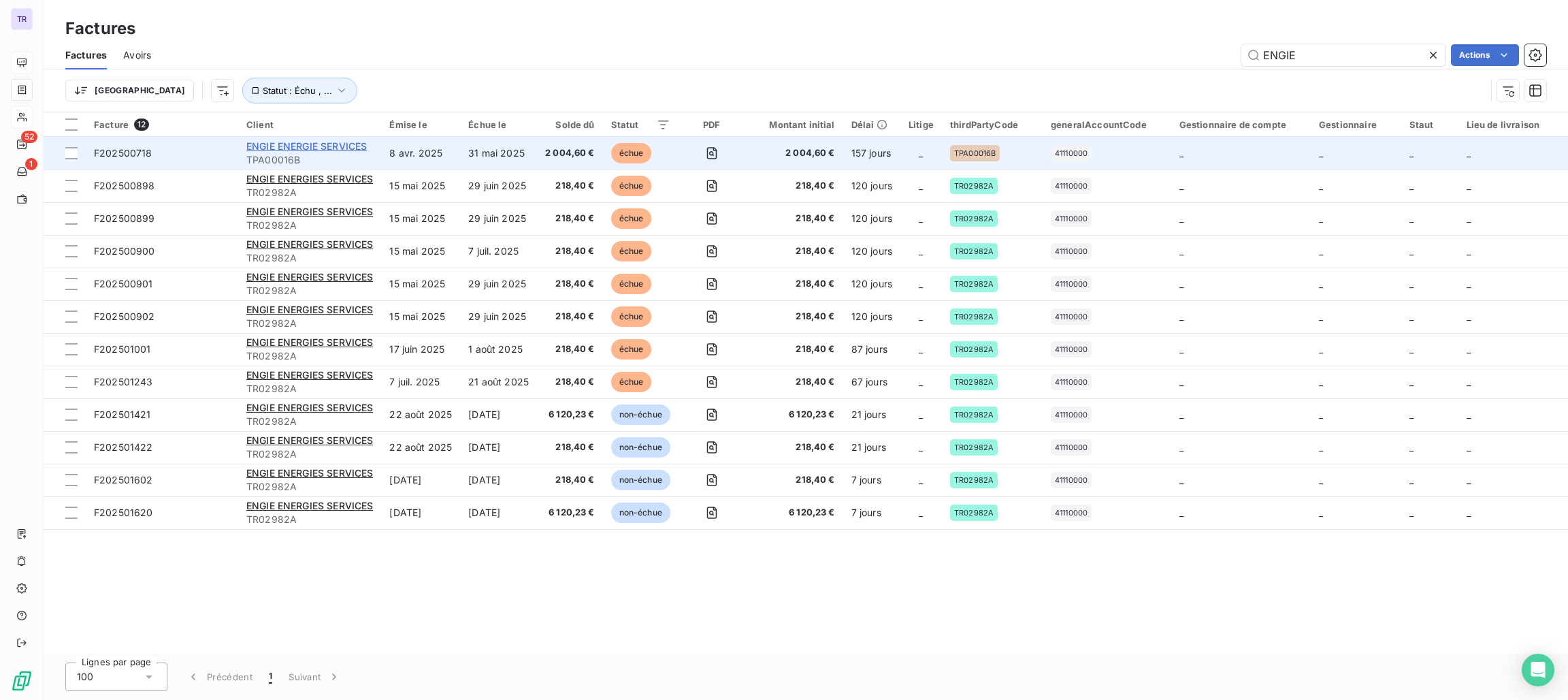
click at [346, 143] on span "ENGIE ENERGIE SERVICES" at bounding box center [306, 146] width 121 height 12
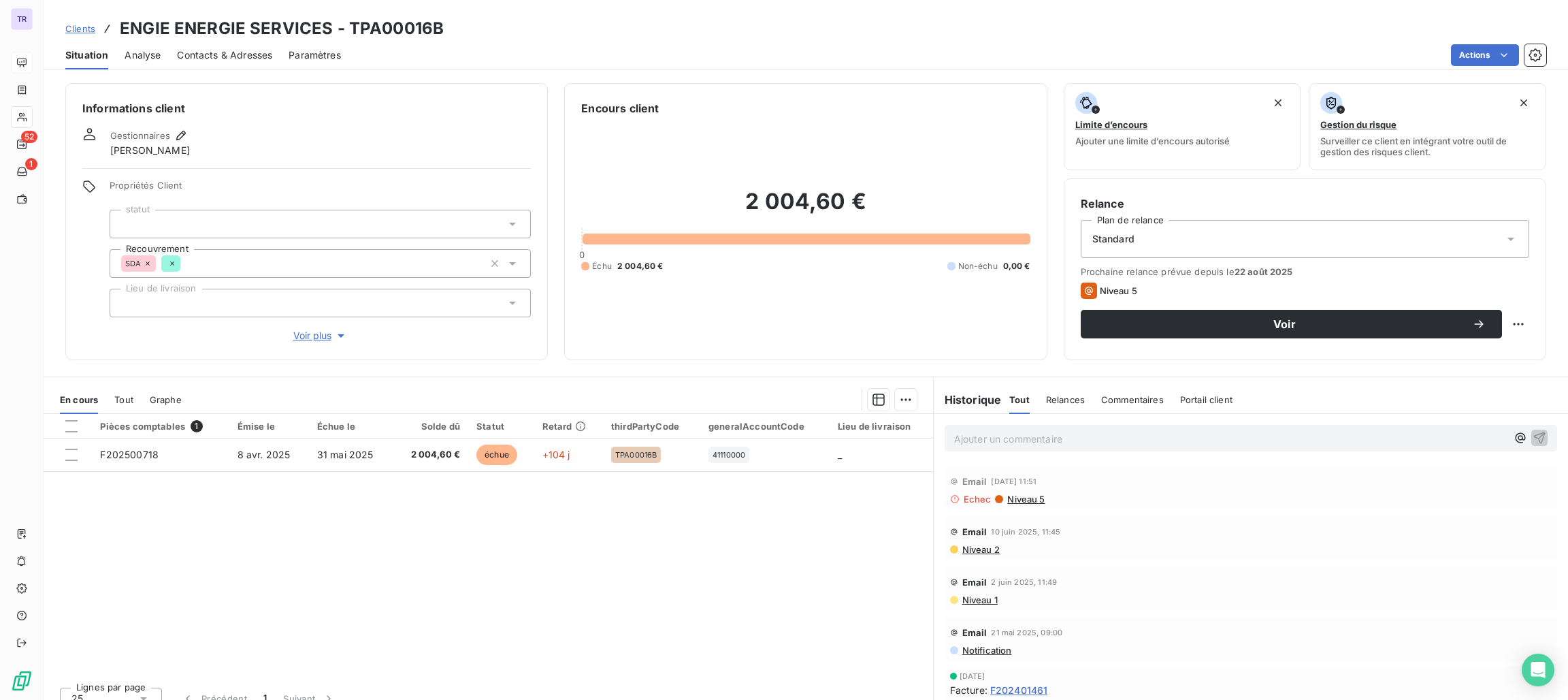
click at [247, 54] on span "Contacts & Adresses" at bounding box center [224, 55] width 96 height 14
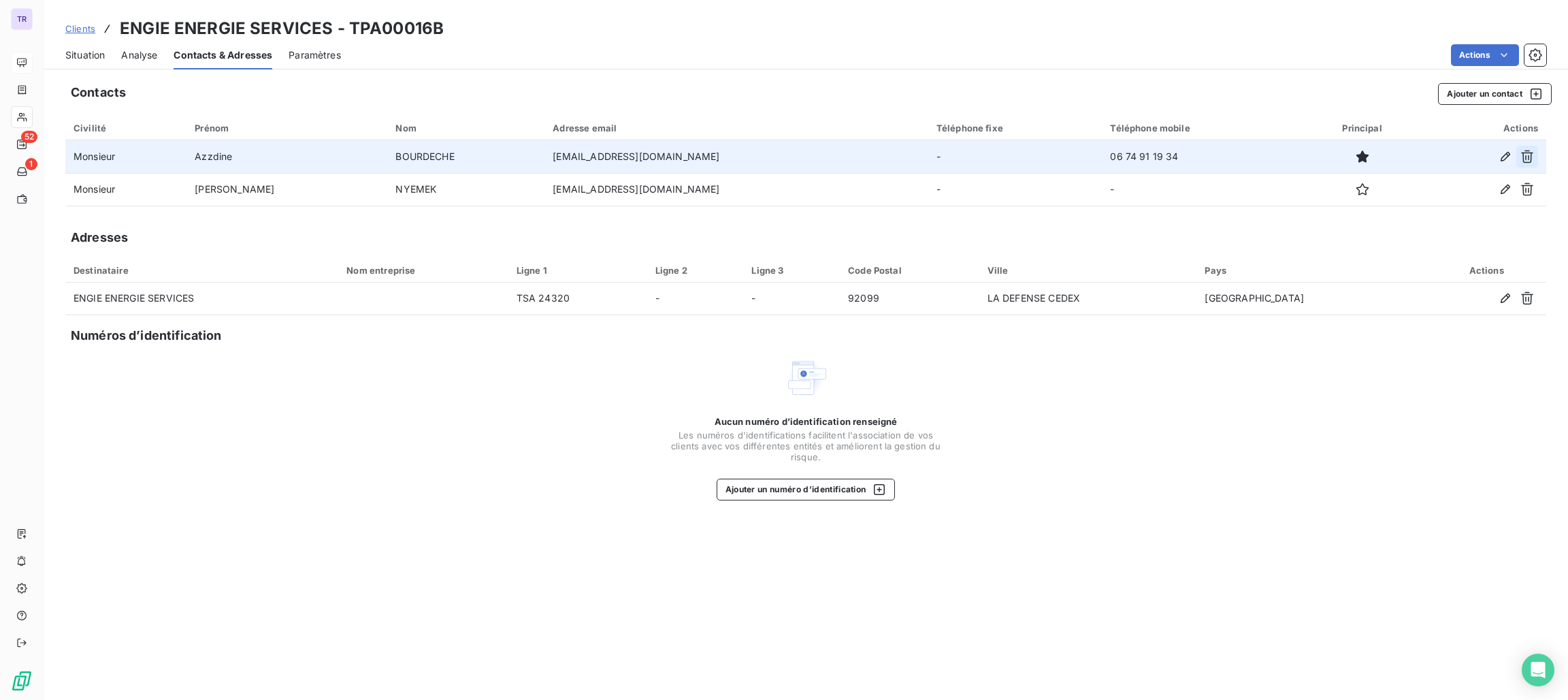
click at [1524, 152] on icon "button" at bounding box center [1527, 157] width 13 height 13
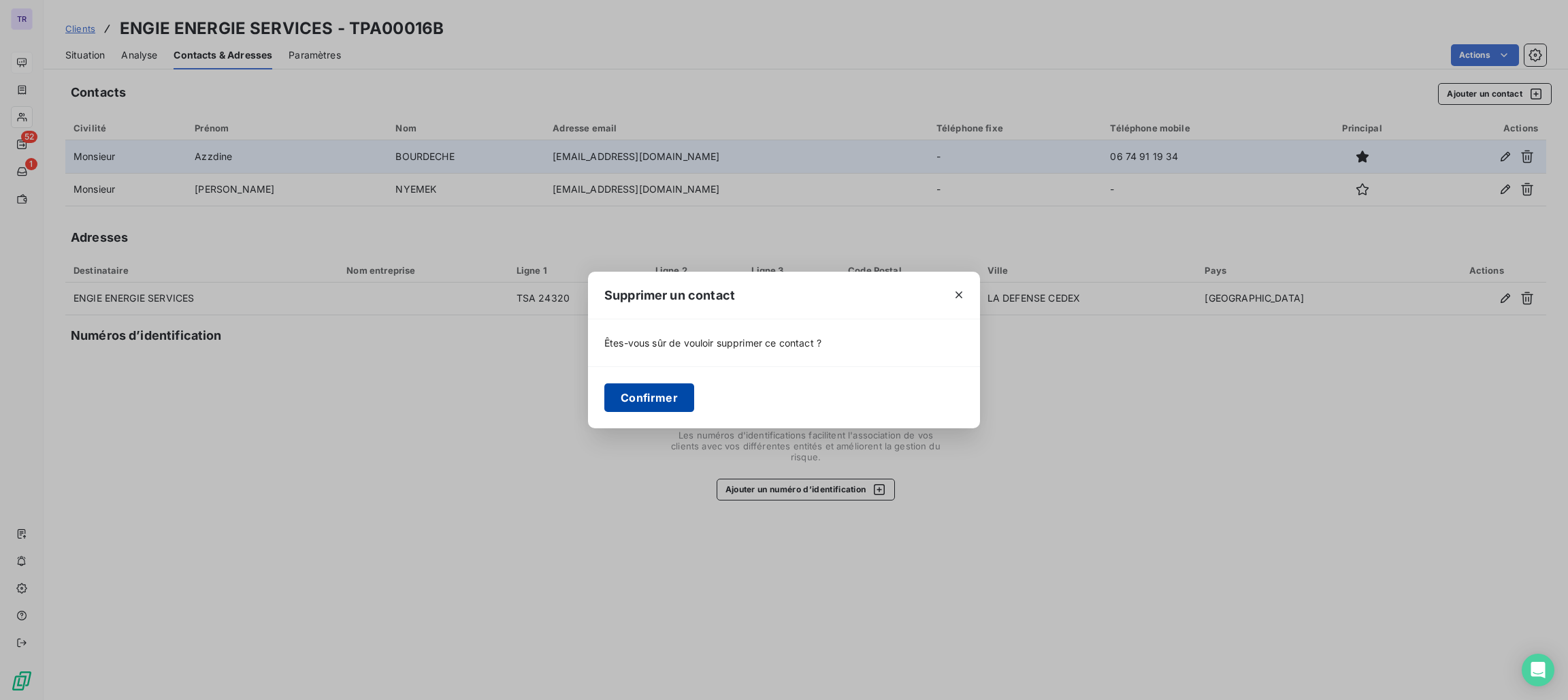
click at [668, 409] on button "Confirmer" at bounding box center [649, 397] width 90 height 29
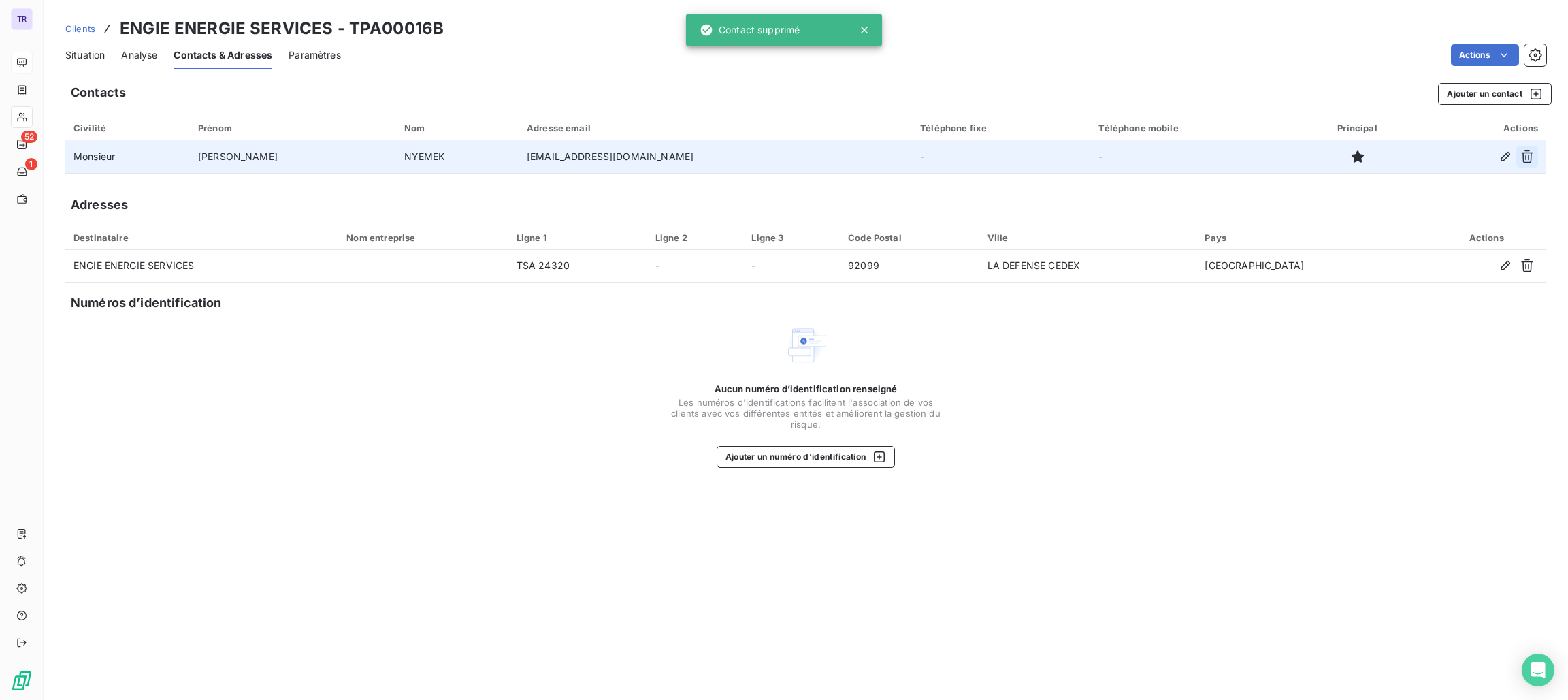
click at [1524, 163] on button "button" at bounding box center [1527, 157] width 22 height 22
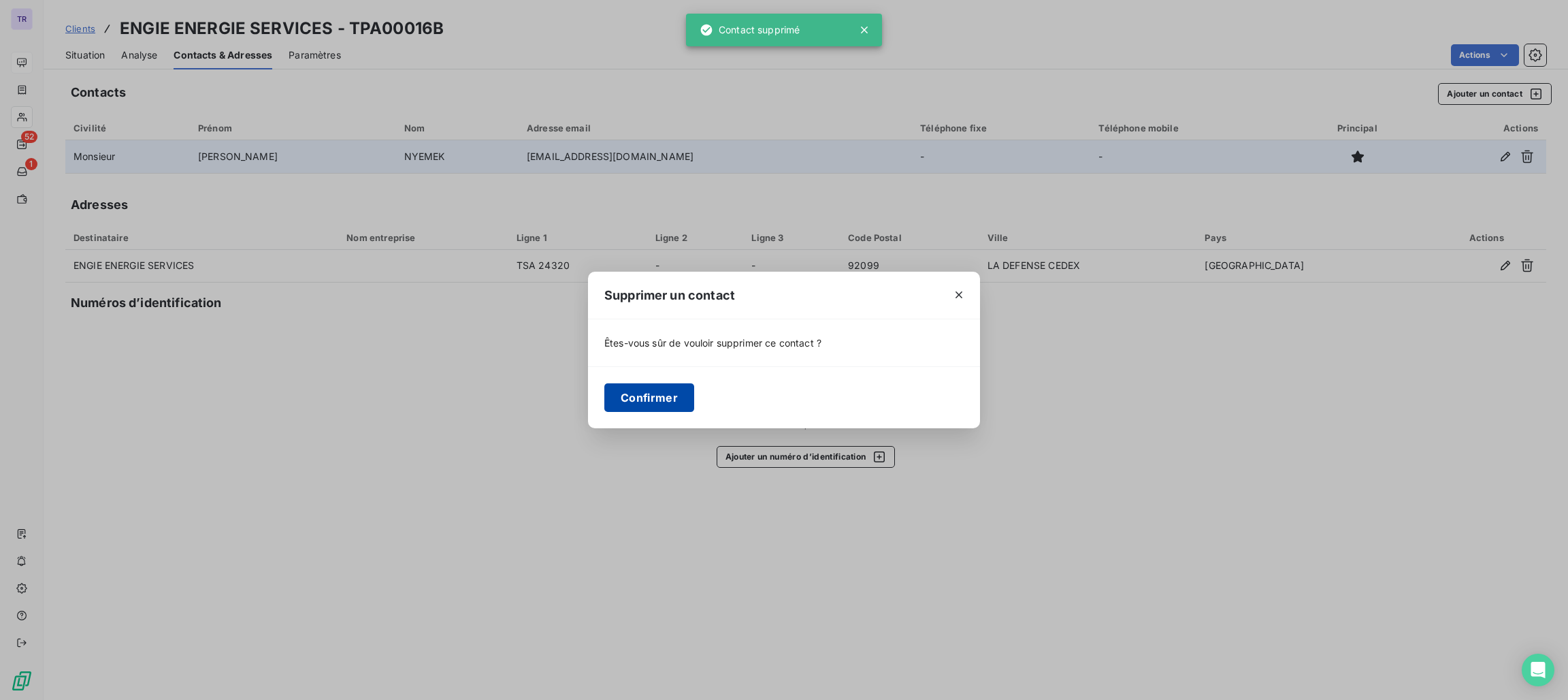
click at [664, 395] on button "Confirmer" at bounding box center [649, 397] width 90 height 29
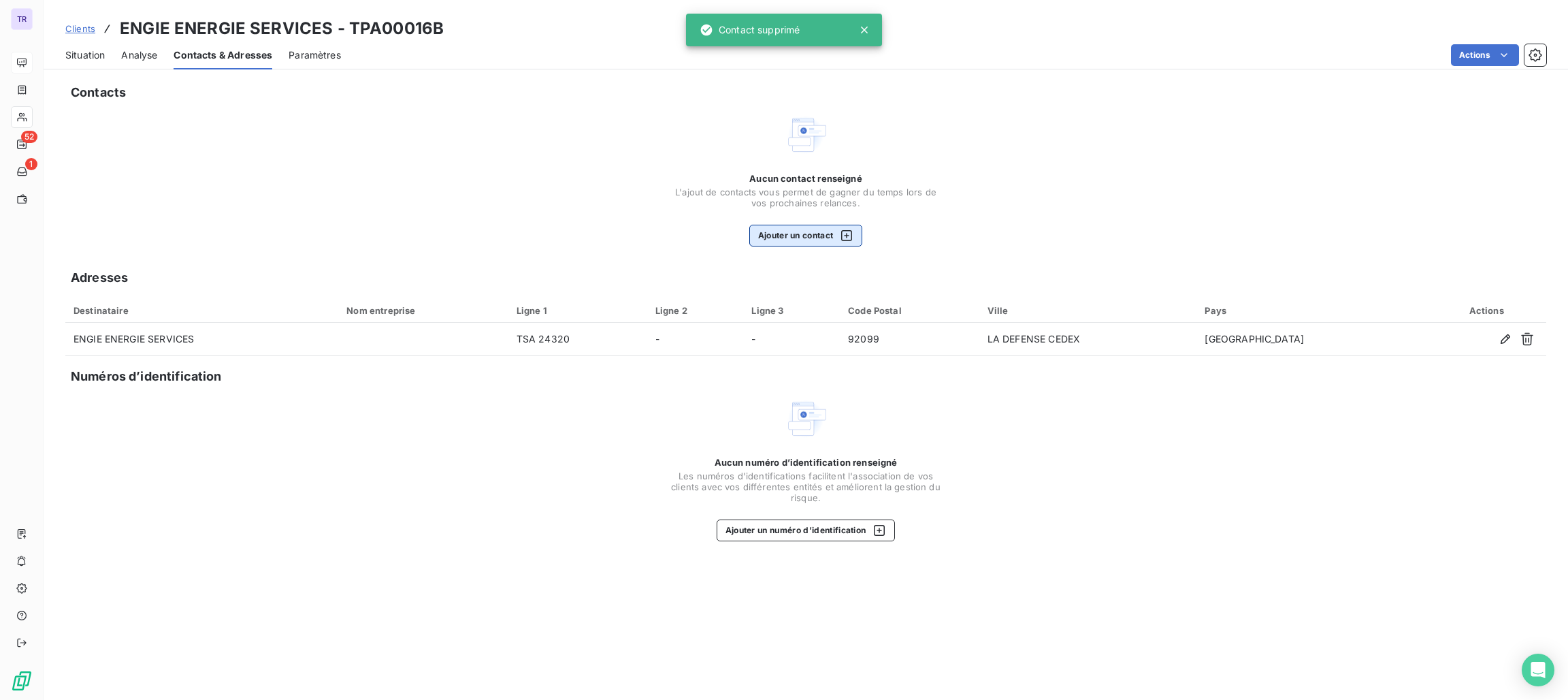
click at [784, 229] on button "Ajouter un contact" at bounding box center [806, 235] width 114 height 22
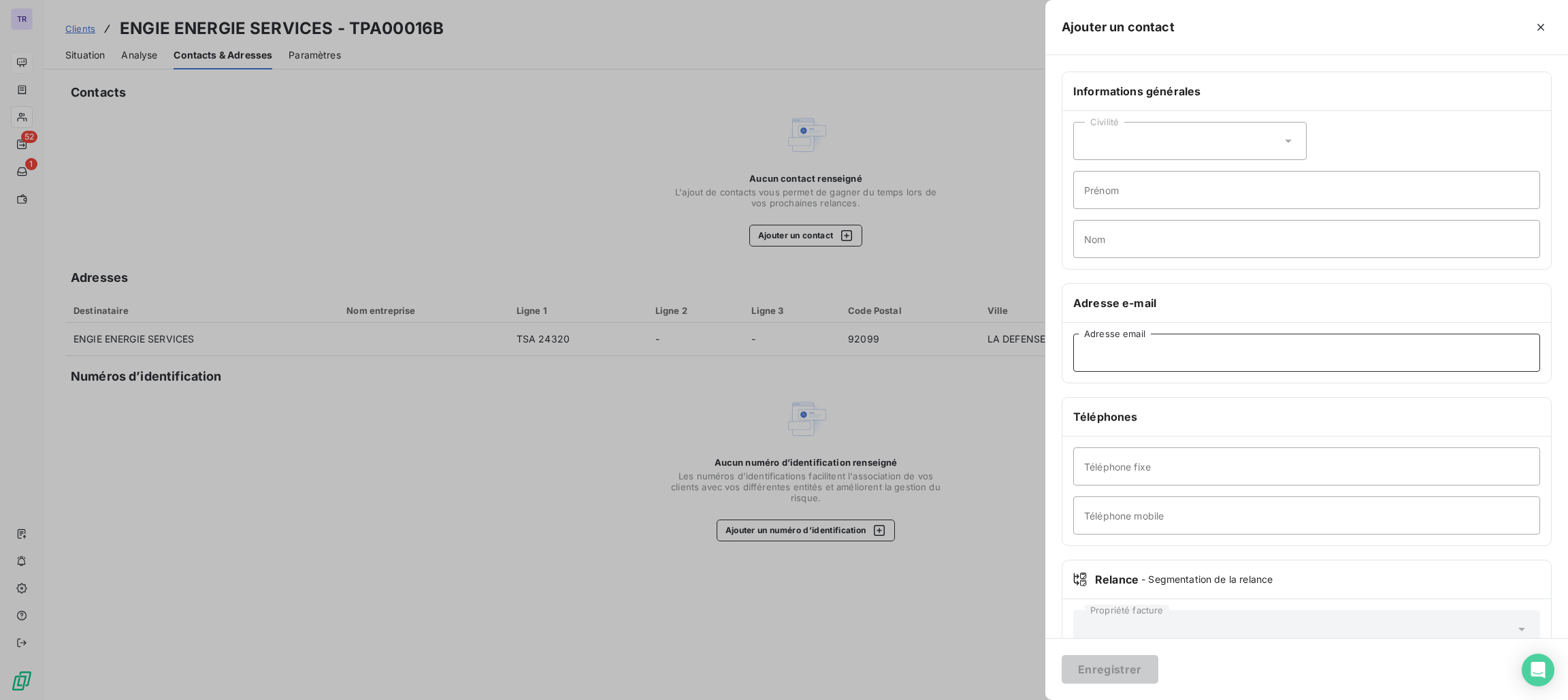
click at [1145, 361] on input "Adresse email" at bounding box center [1307, 352] width 467 height 38
paste input "[EMAIL_ADDRESS][DOMAIN_NAME]"
type input "[EMAIL_ADDRESS][DOMAIN_NAME]"
click at [1102, 672] on button "Enregistrer" at bounding box center [1111, 669] width 97 height 29
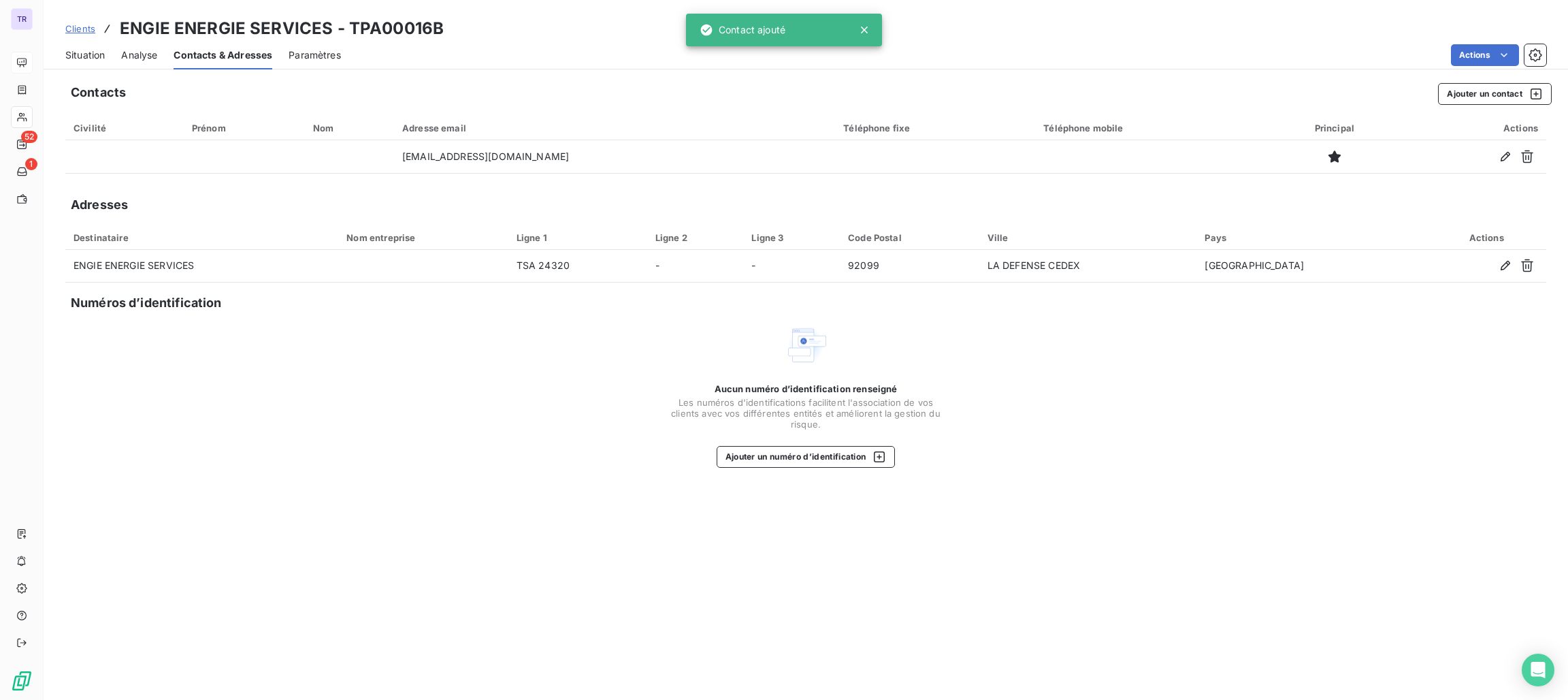
click at [79, 65] on div "Situation" at bounding box center [85, 55] width 40 height 29
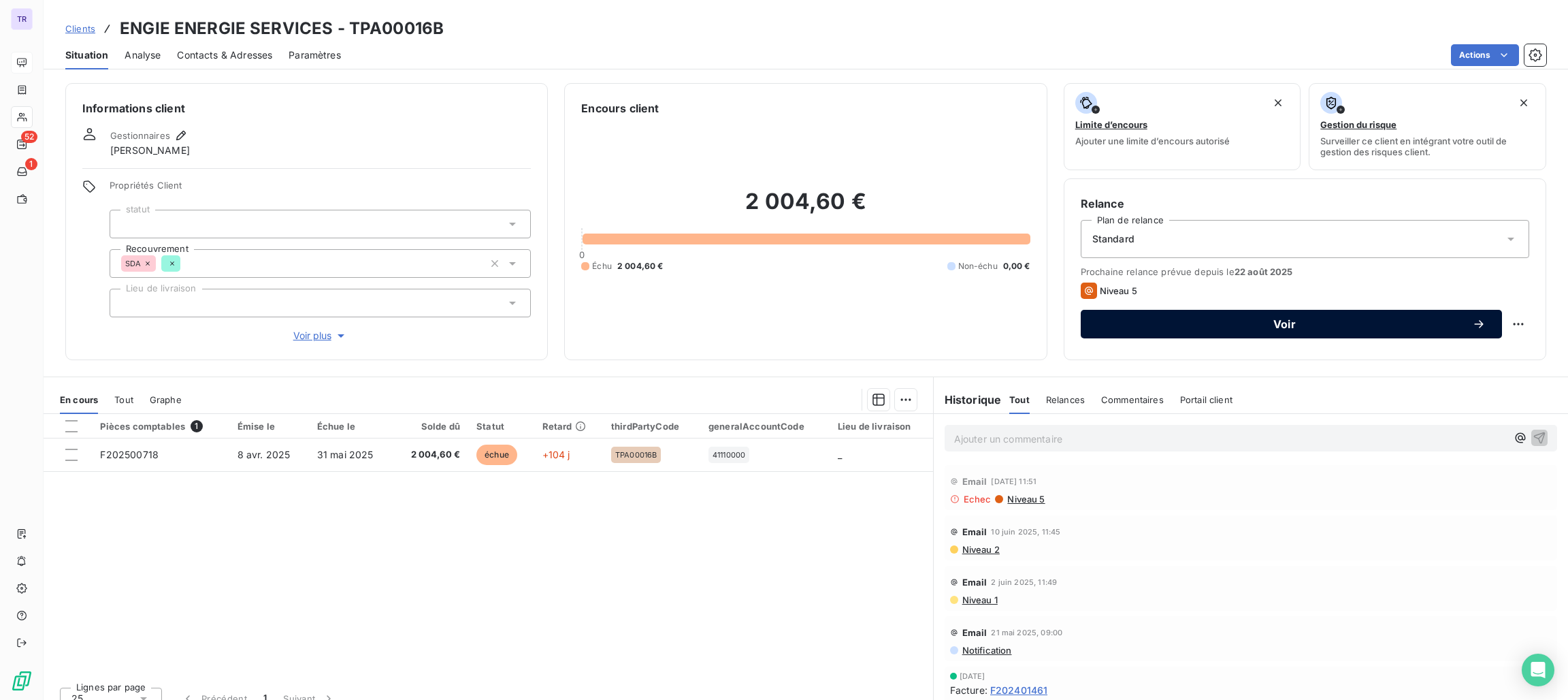
click at [1243, 333] on button "Voir" at bounding box center [1292, 324] width 421 height 29
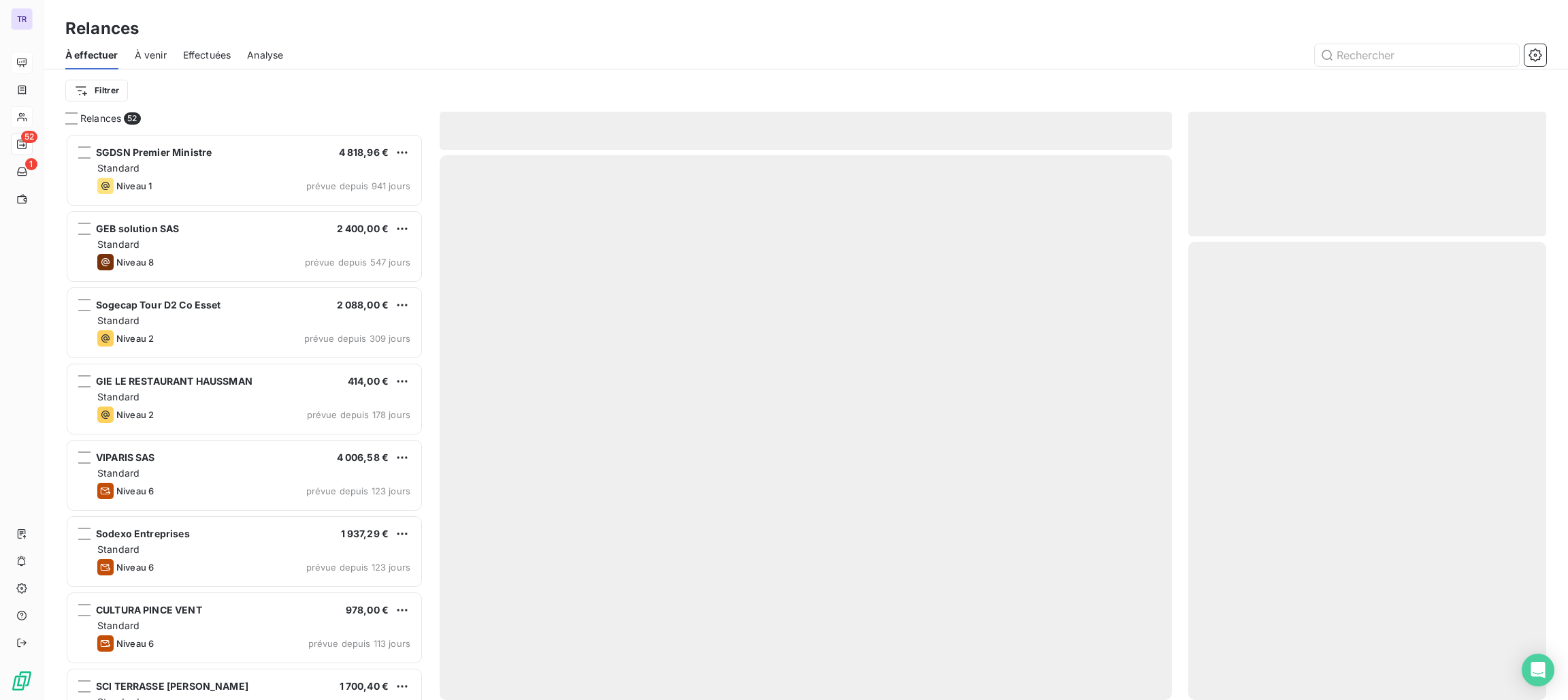
scroll to position [550, 342]
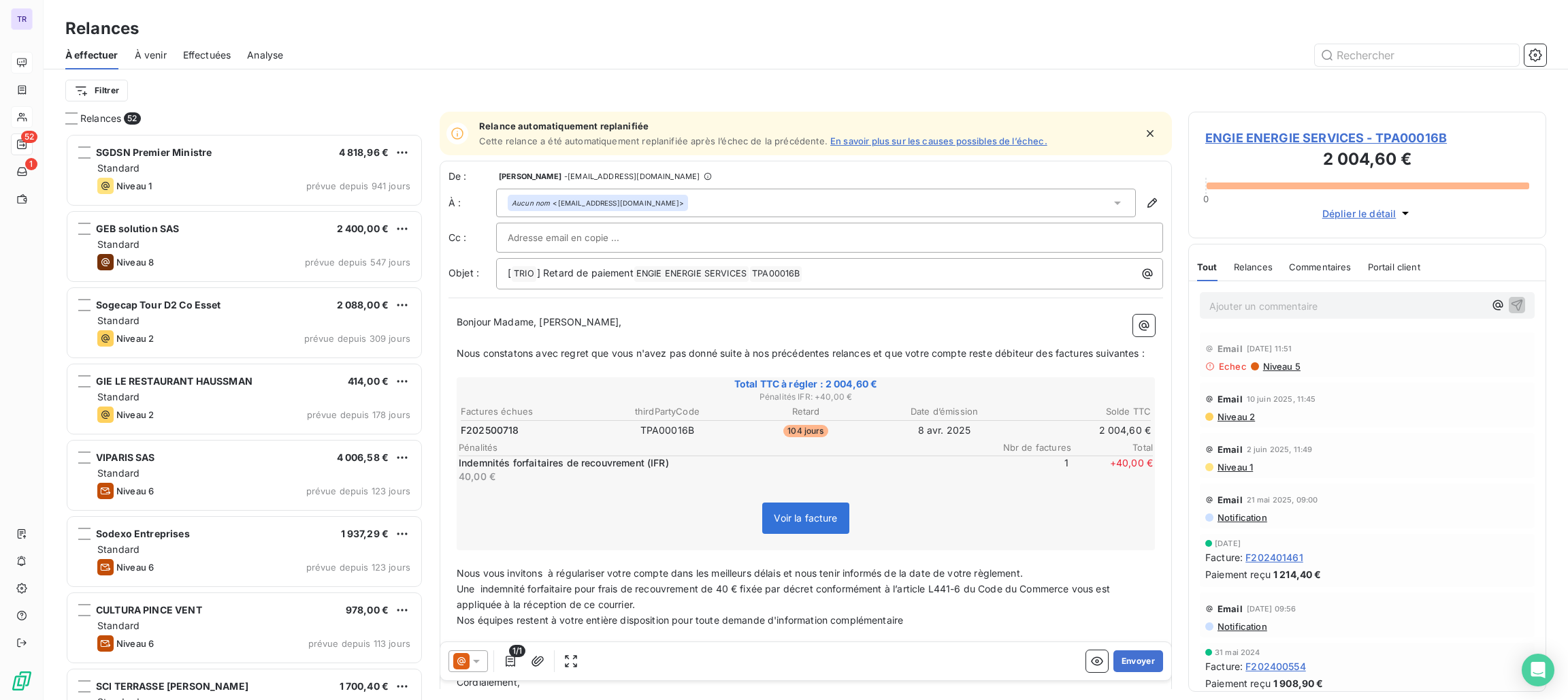
click at [476, 659] on icon at bounding box center [477, 661] width 14 height 14
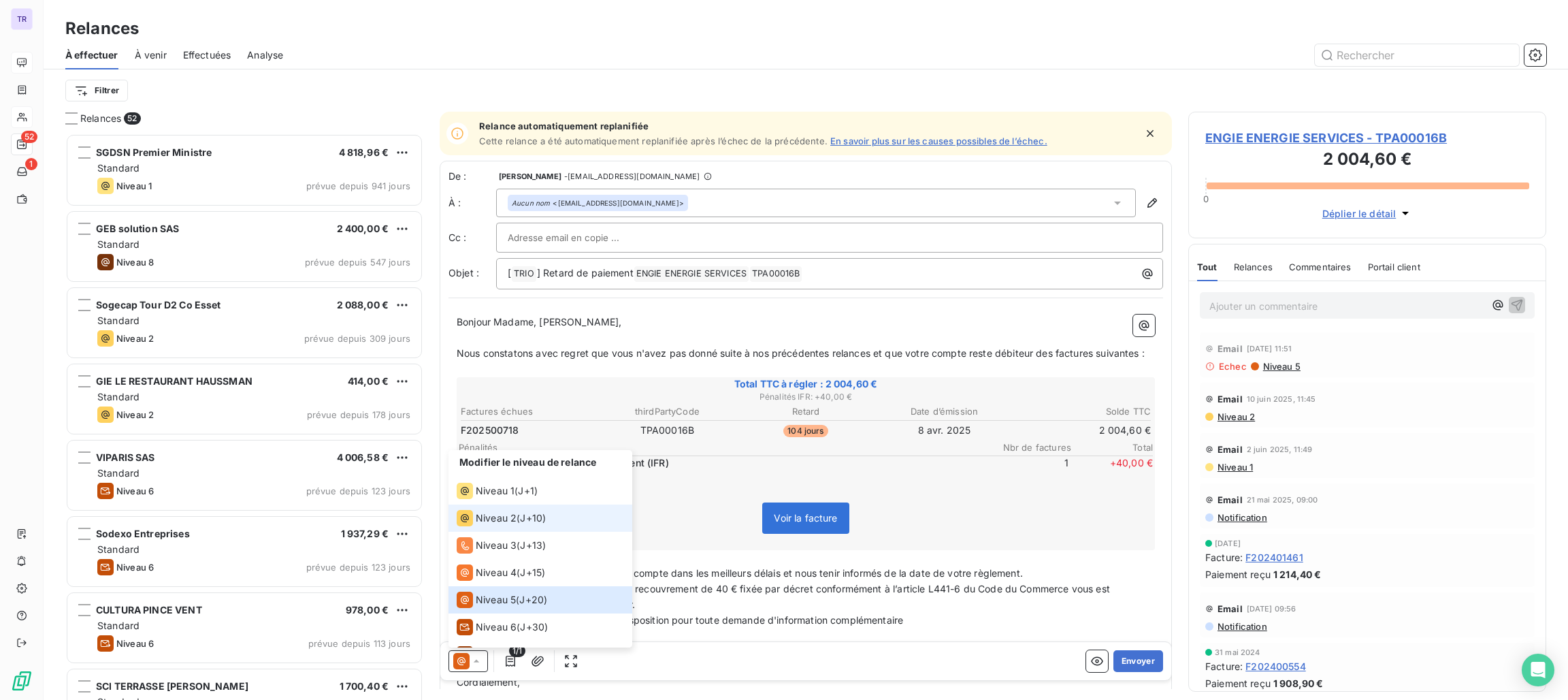
click at [498, 519] on span "Niveau 2" at bounding box center [496, 518] width 41 height 14
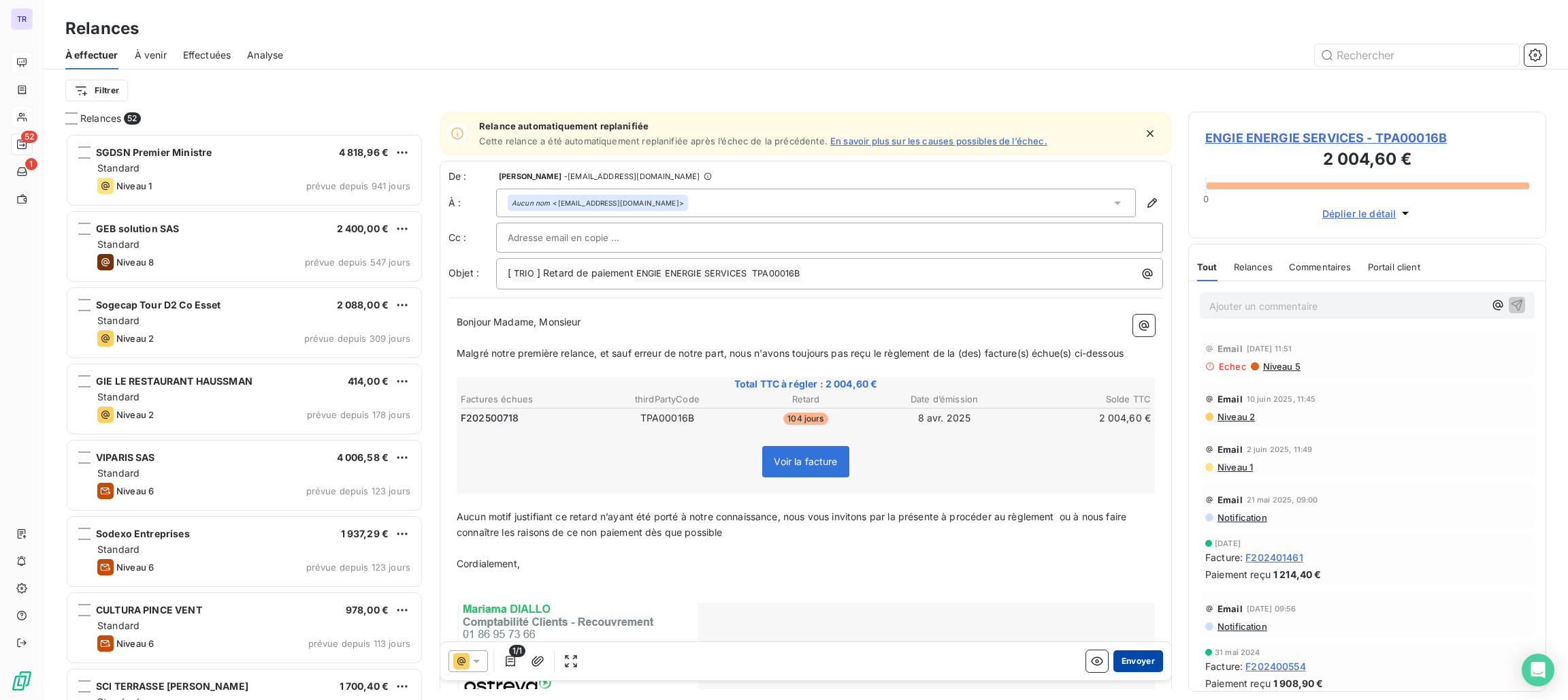
click at [1118, 657] on button "Envoyer" at bounding box center [1138, 661] width 49 height 22
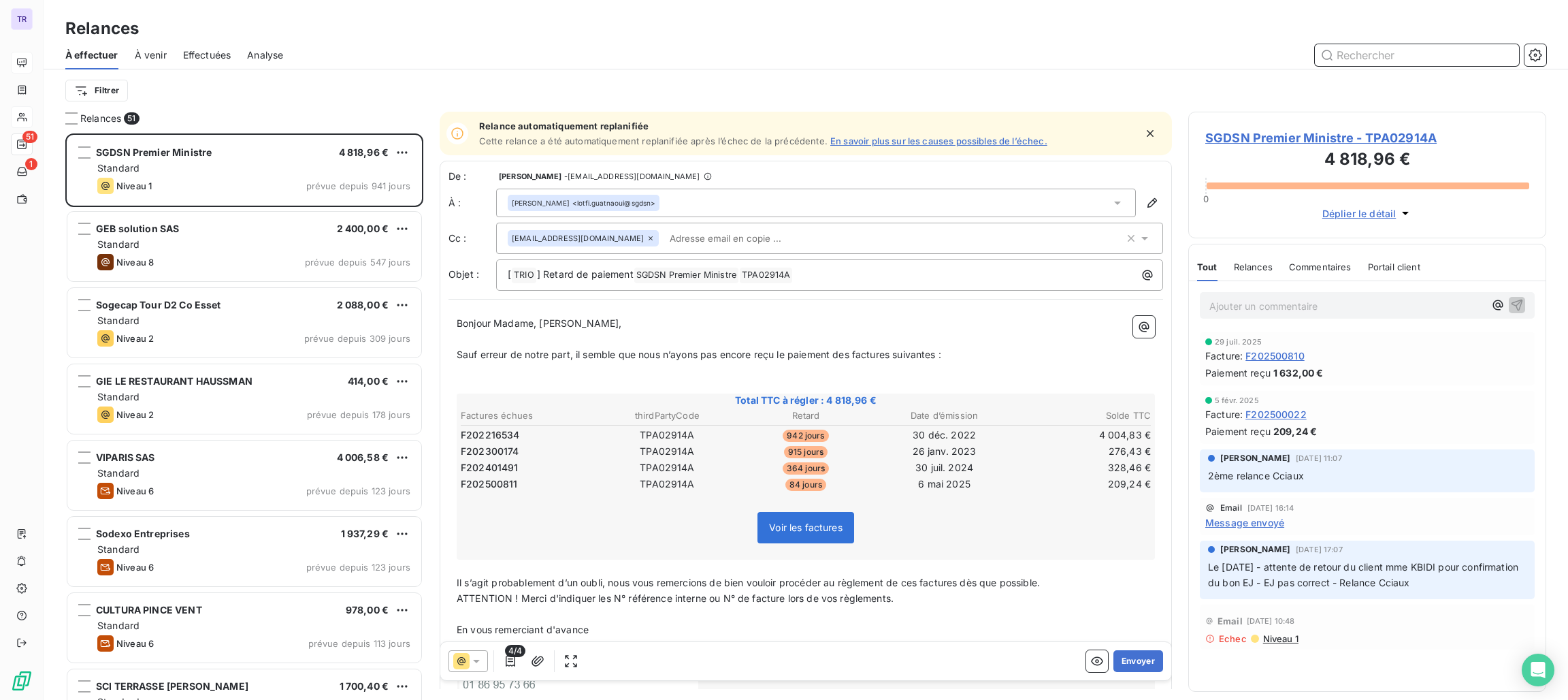
click at [1375, 44] on input "text" at bounding box center [1416, 55] width 204 height 22
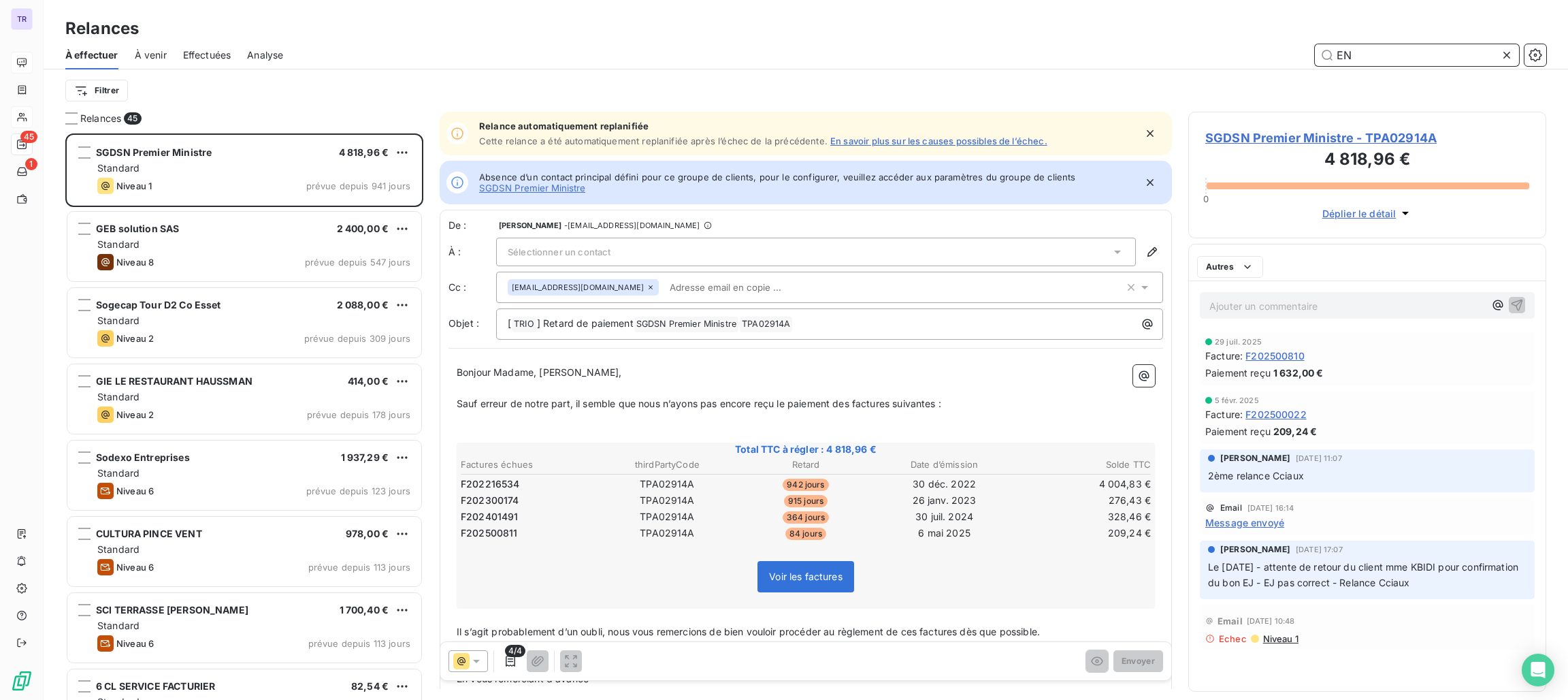
scroll to position [550, 342]
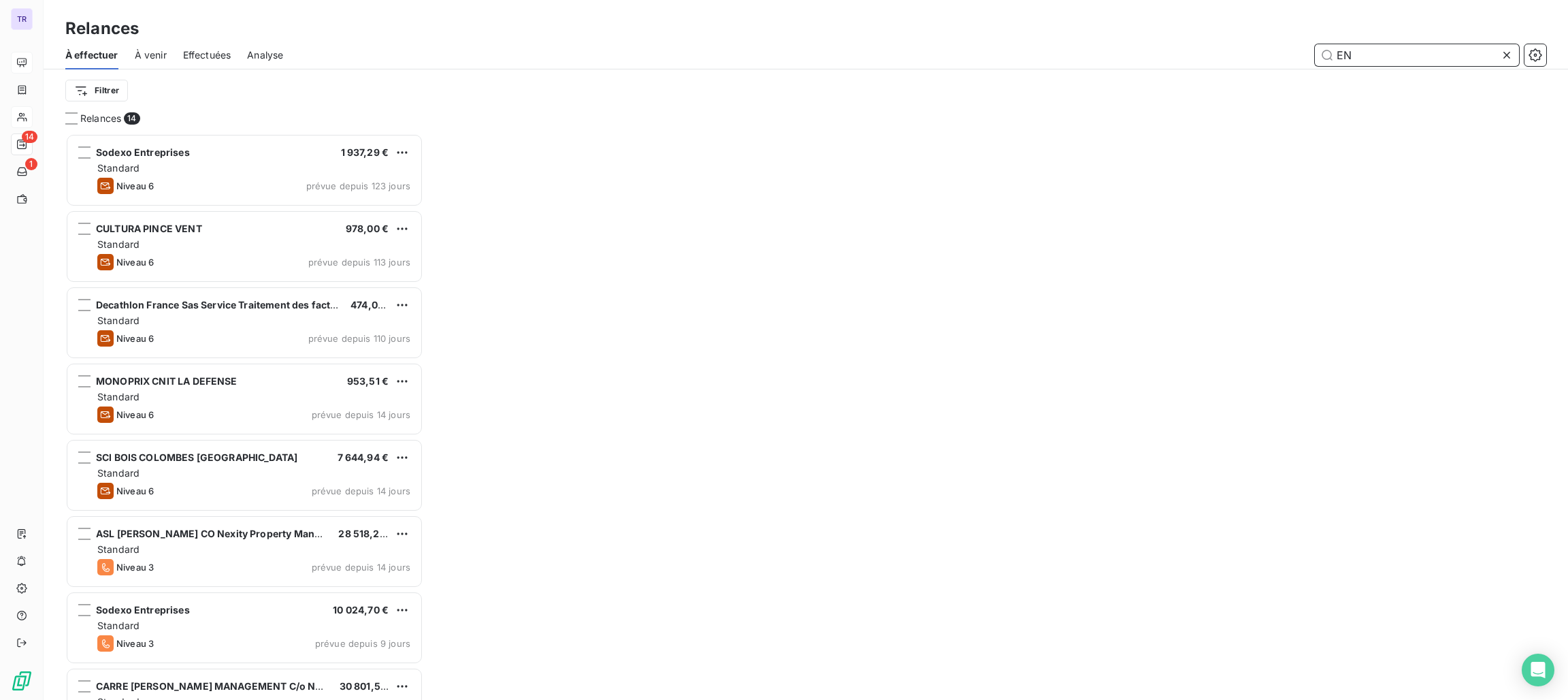
scroll to position [550, 342]
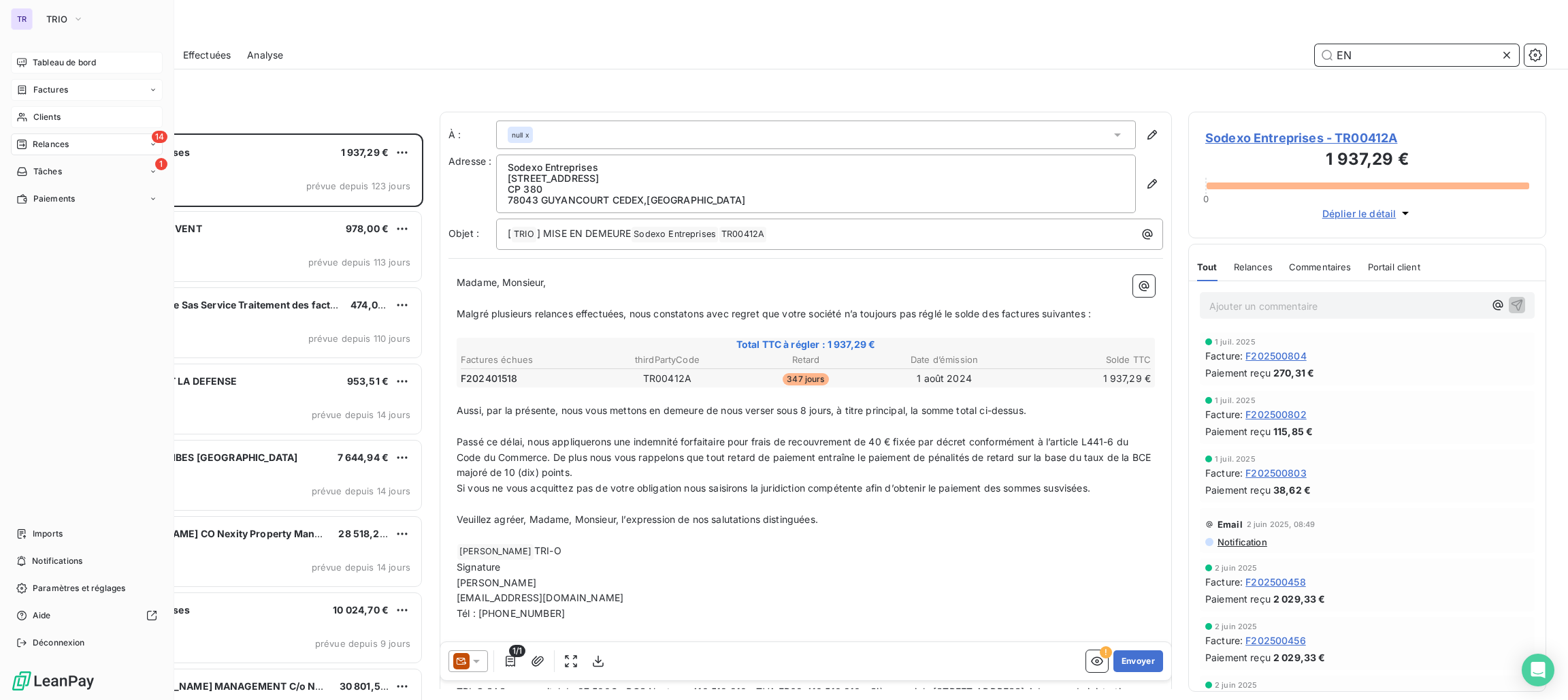
type input "EN"
click at [72, 88] on div "Factures" at bounding box center [86, 90] width 152 height 22
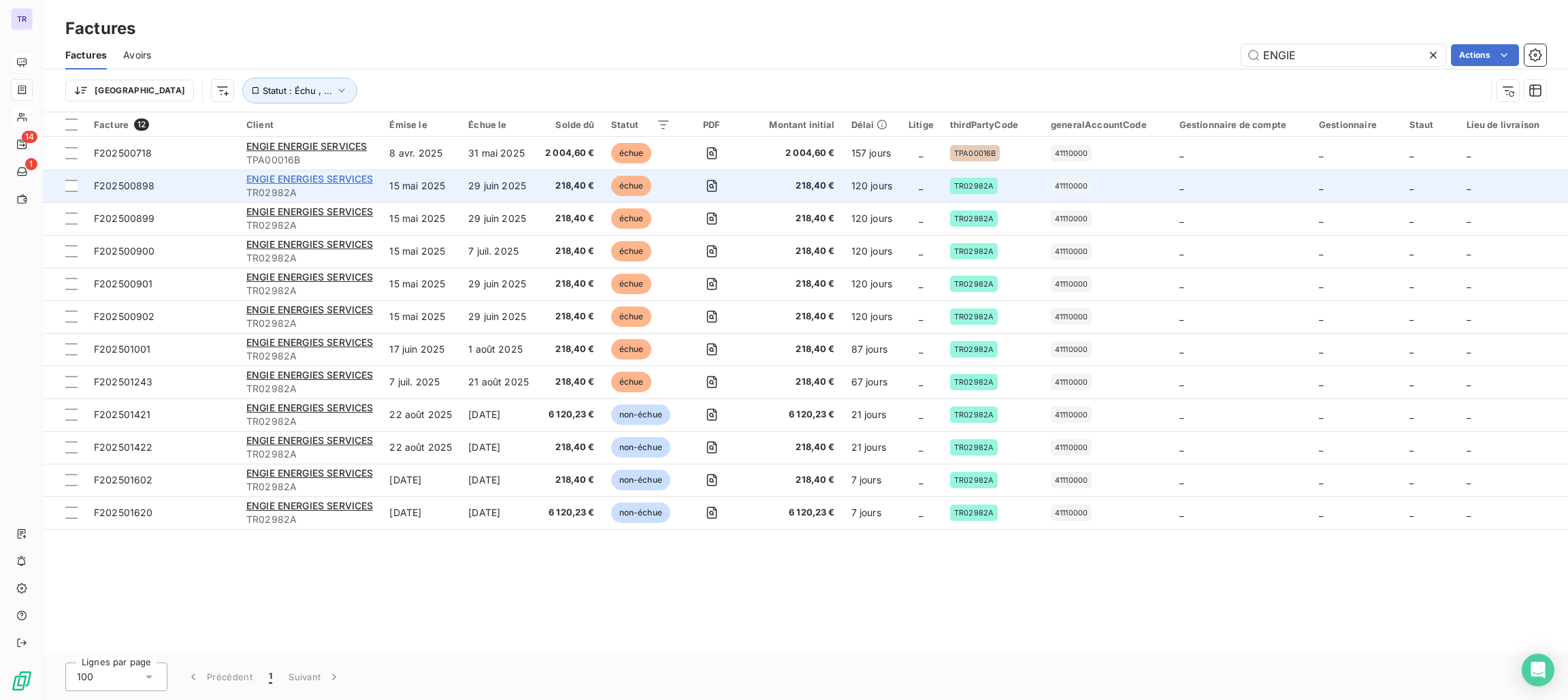
click at [345, 181] on span "ENGIE ENERGIES SERVICES" at bounding box center [309, 179] width 127 height 12
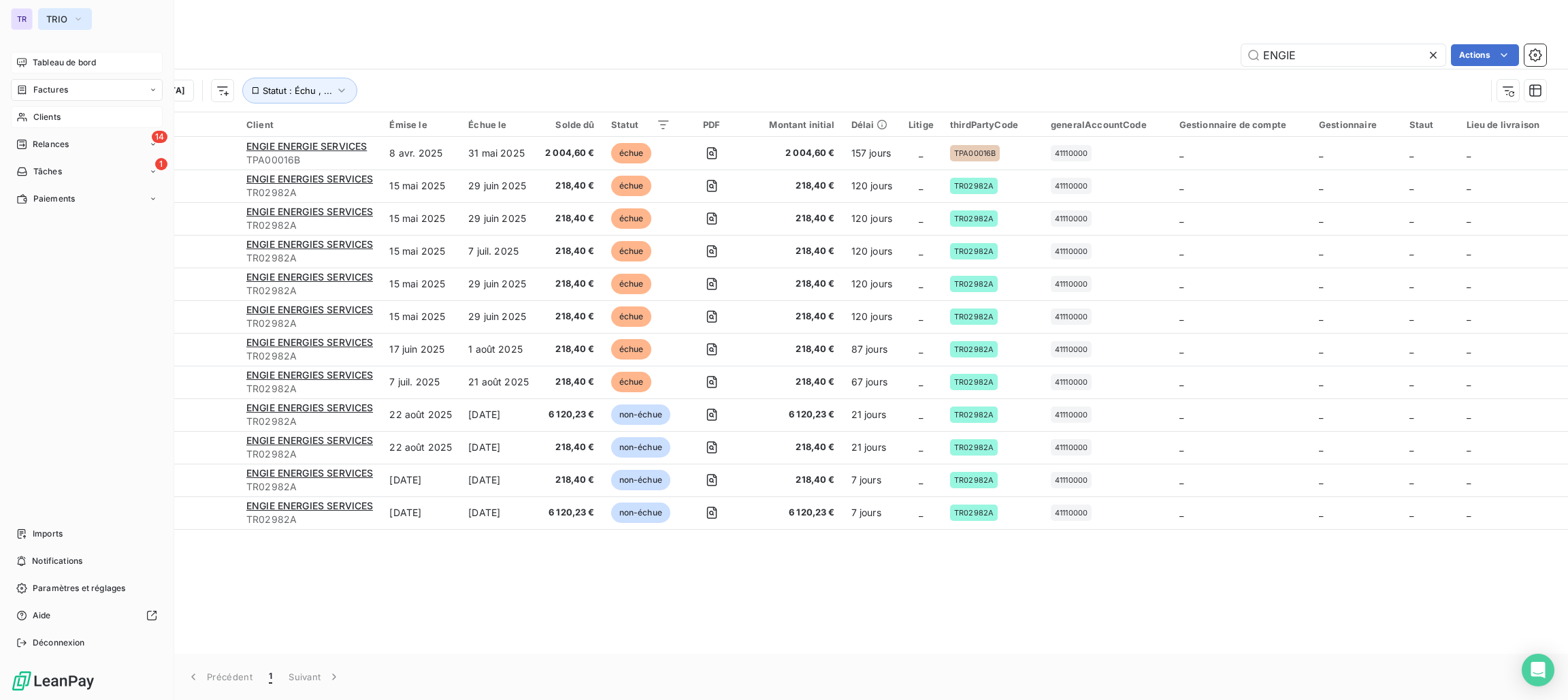
click at [50, 22] on span "TRIO" at bounding box center [57, 18] width 21 height 11
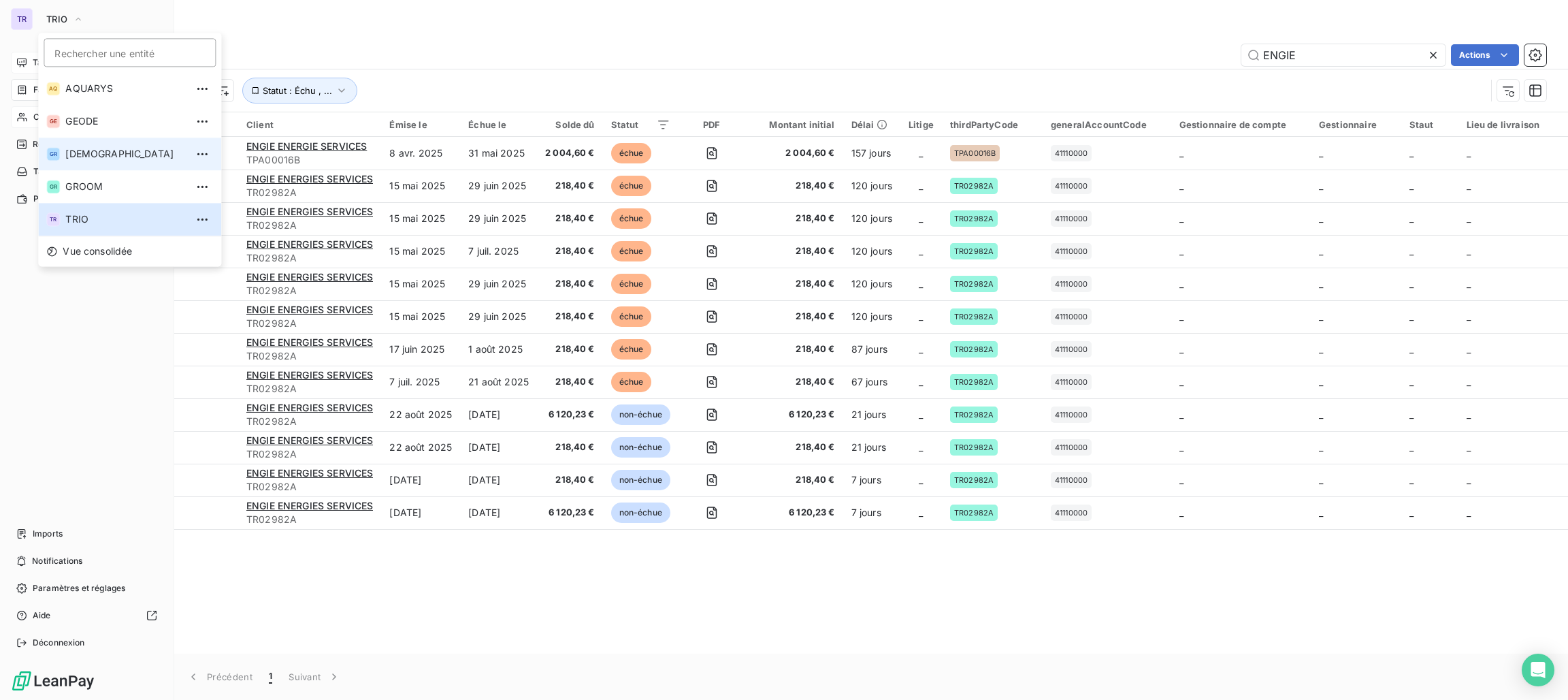
click at [99, 156] on span "[DEMOGRAPHIC_DATA]" at bounding box center [126, 154] width 121 height 14
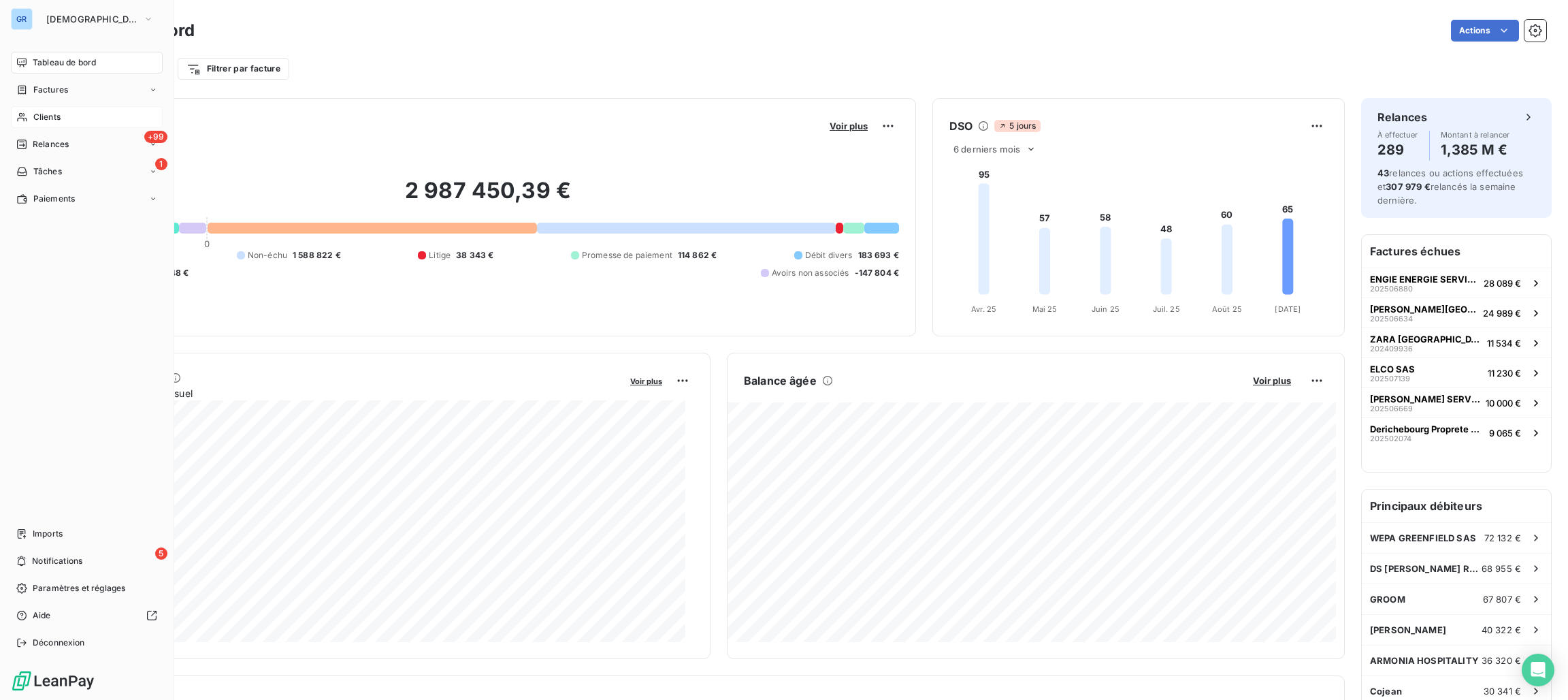
click at [41, 118] on span "Clients" at bounding box center [47, 117] width 27 height 13
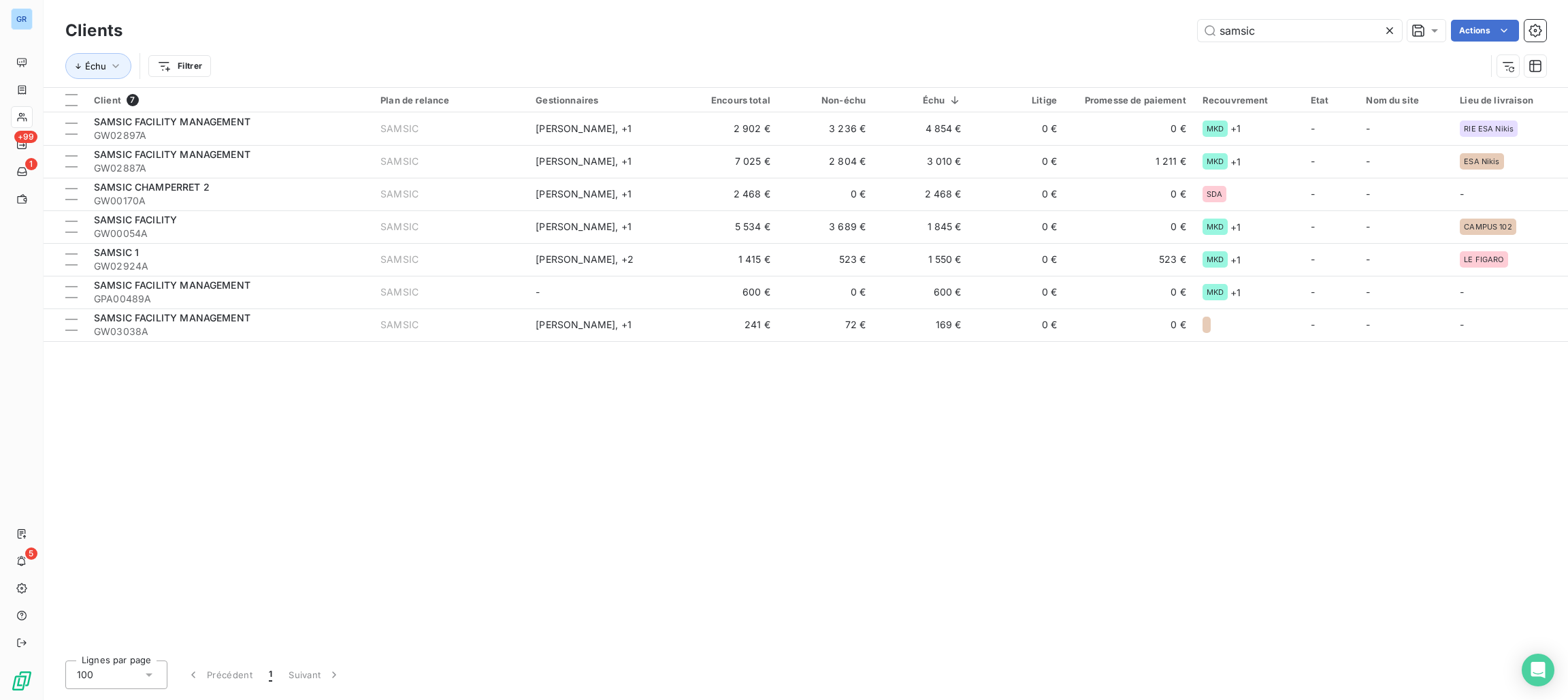
drag, startPoint x: 1289, startPoint y: 30, endPoint x: 1052, endPoint y: 29, distance: 237.0
click at [1053, 29] on div "samsic Actions" at bounding box center [843, 30] width 1408 height 22
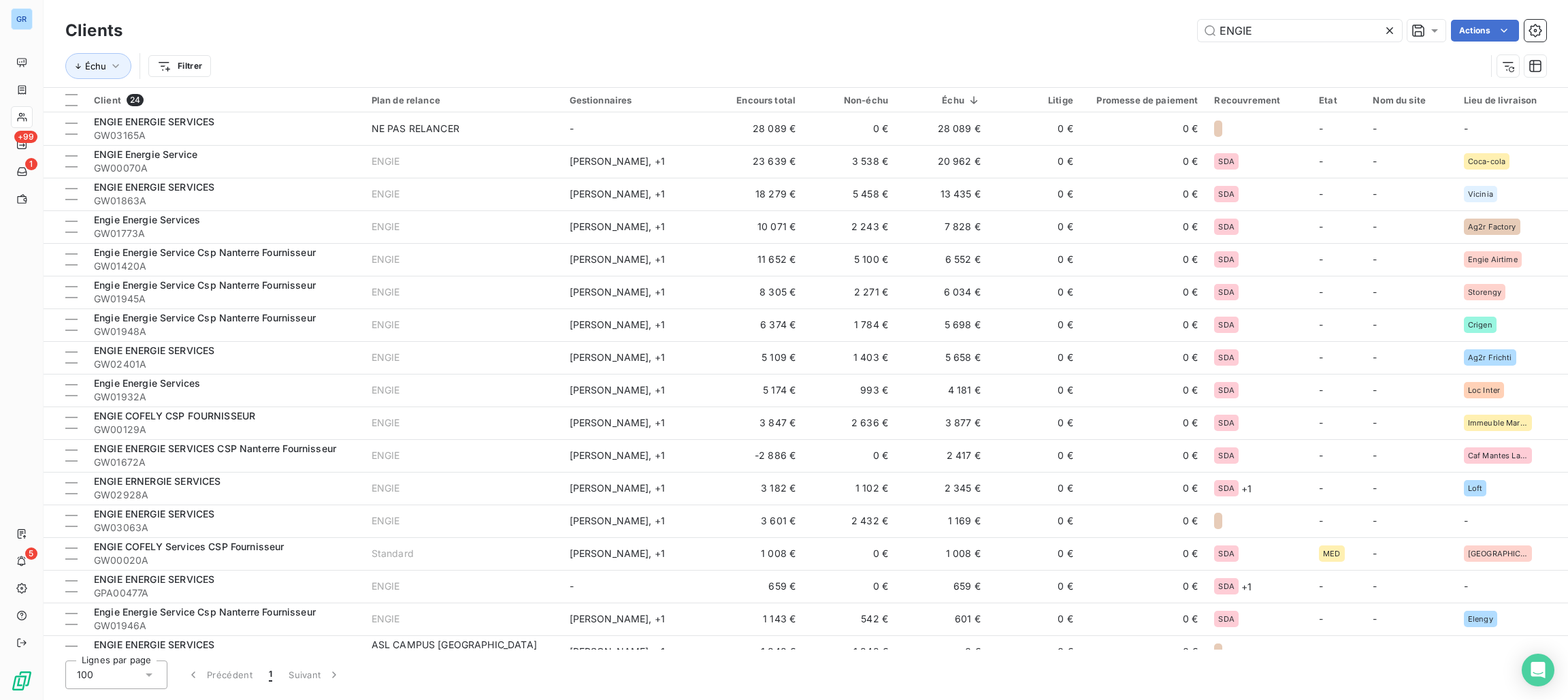
type input "ENGIE"
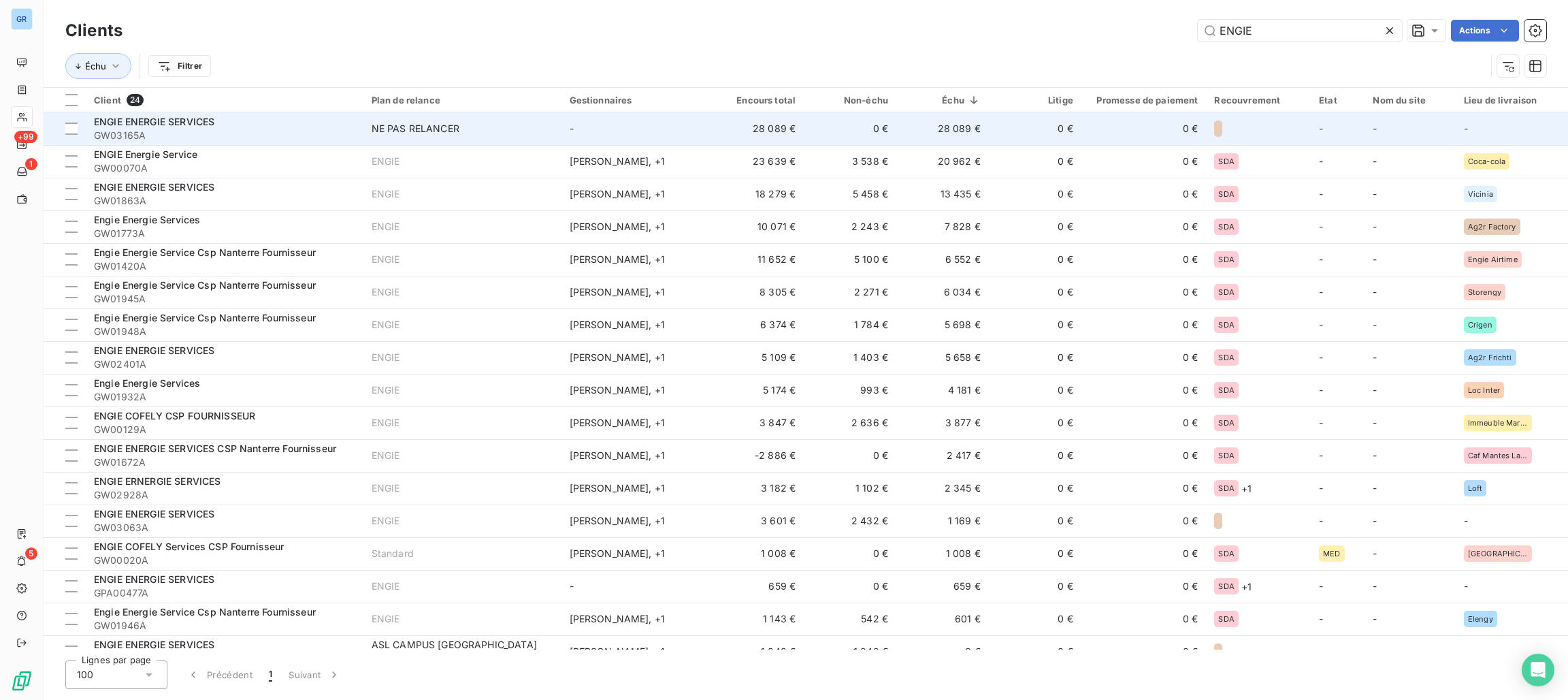
click at [181, 114] on td "ENGIE ENERGIE SERVICES GW03165A" at bounding box center [224, 129] width 277 height 33
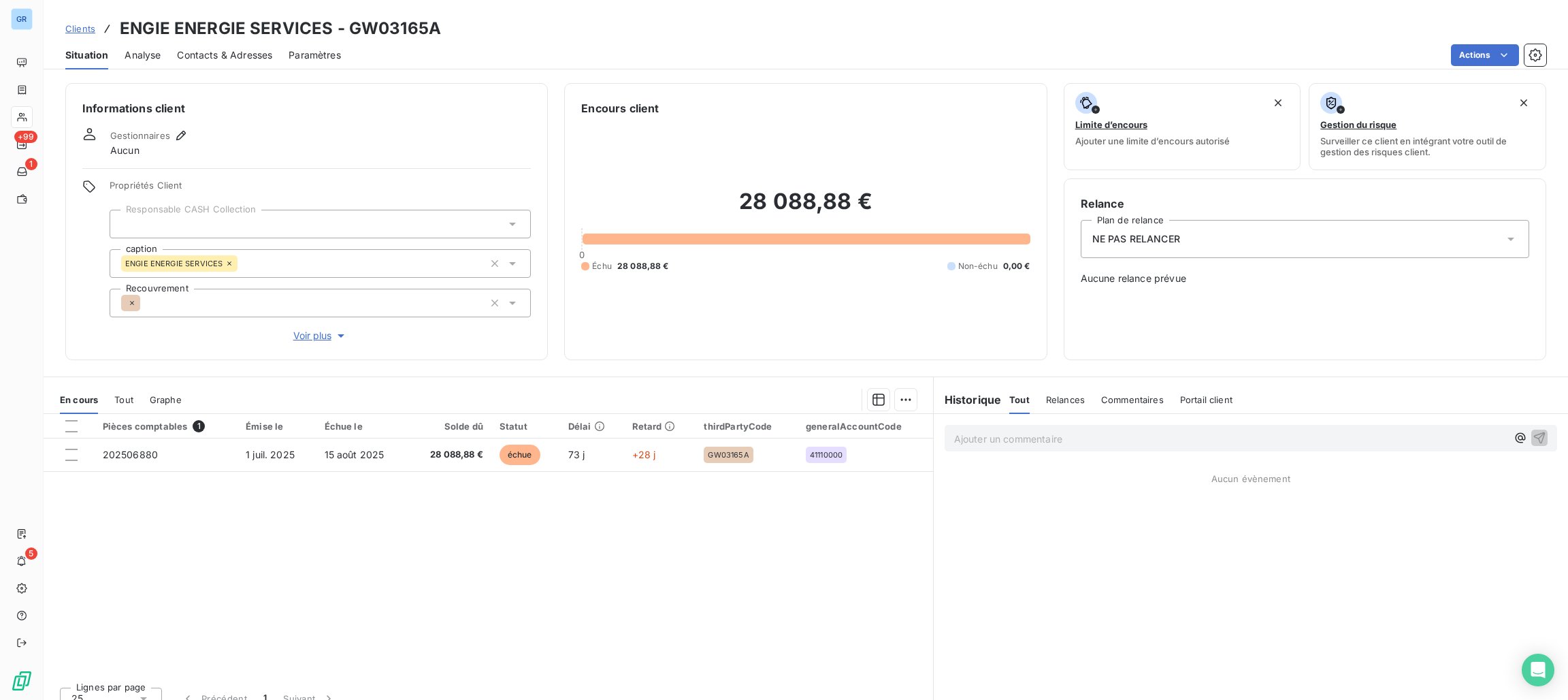
click at [126, 397] on span "Tout" at bounding box center [124, 399] width 19 height 11
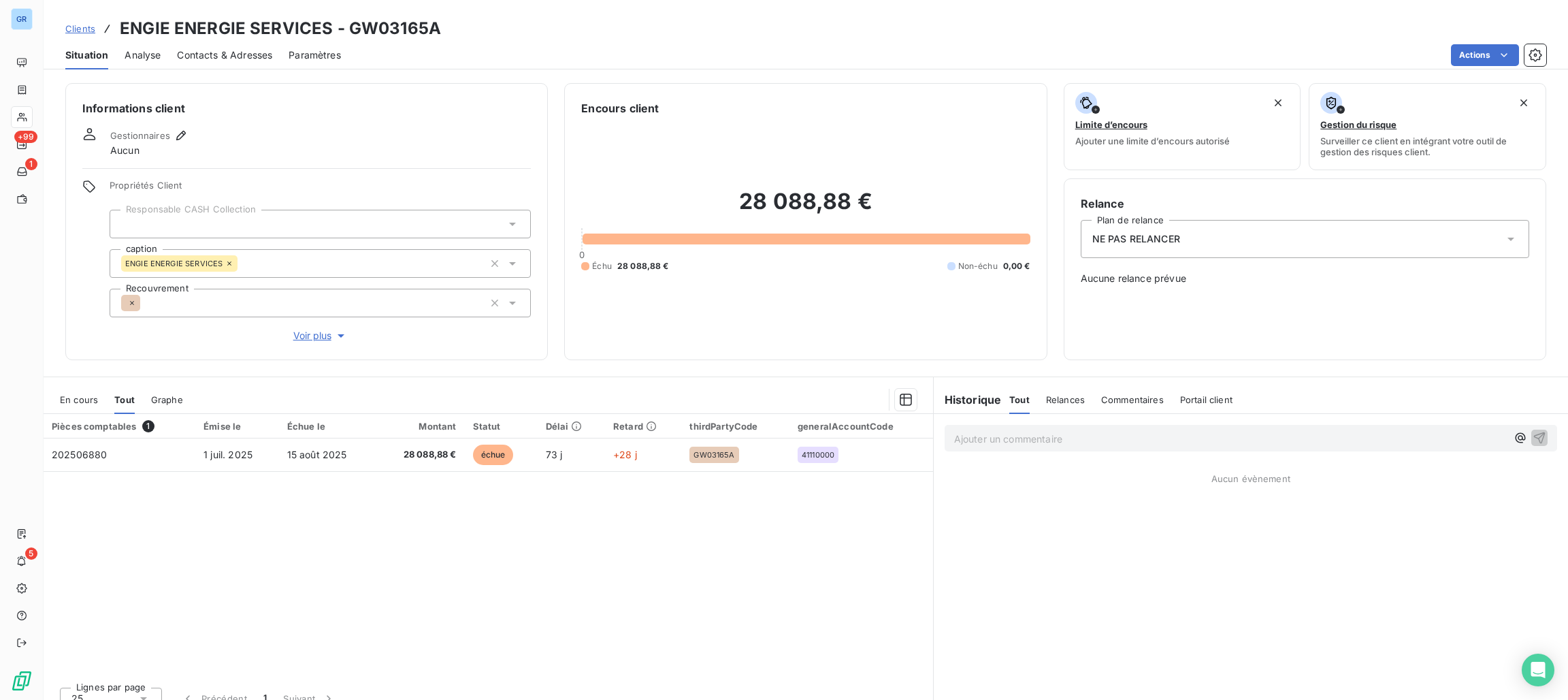
click at [126, 397] on span "Tout" at bounding box center [124, 399] width 20 height 11
click at [1149, 246] on div "NE PAS RELANCER" at bounding box center [1305, 238] width 449 height 38
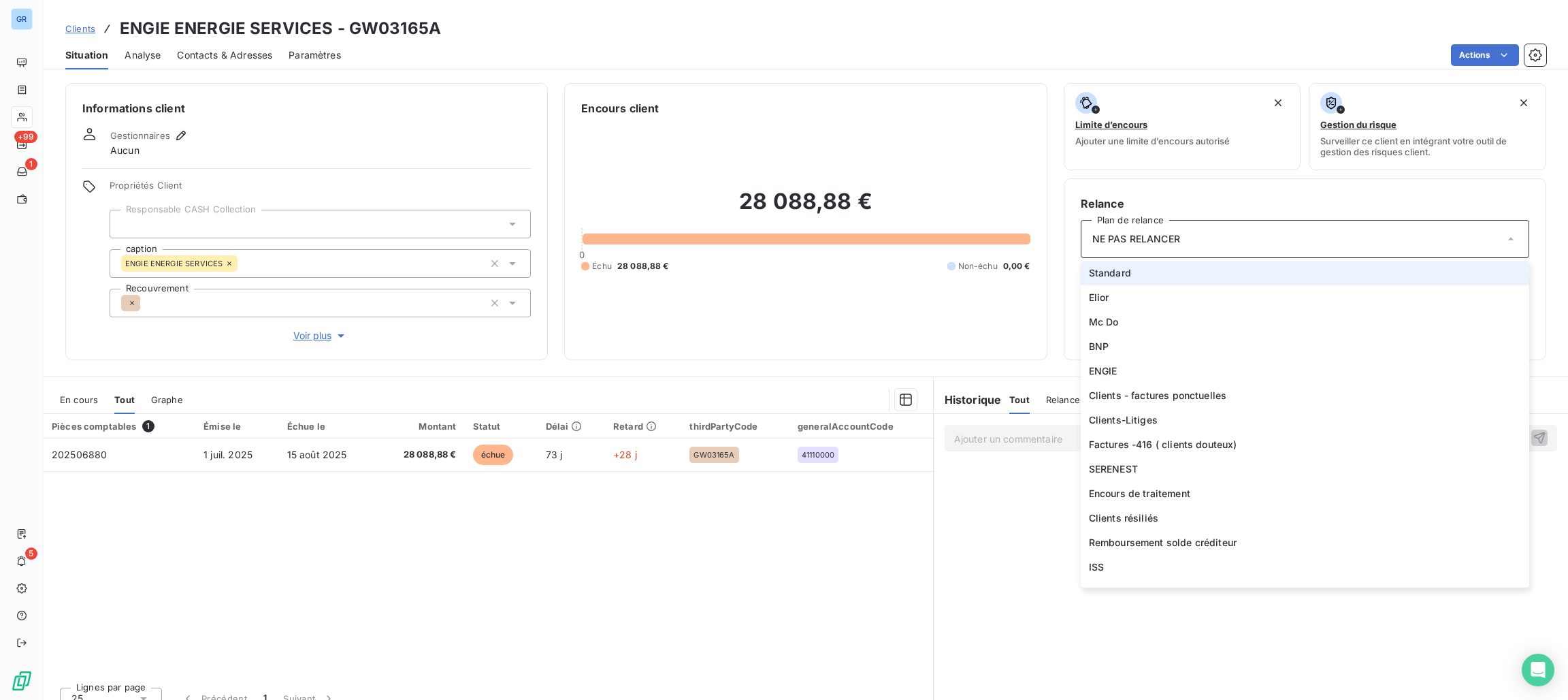
click at [1138, 274] on li "Standard" at bounding box center [1305, 273] width 449 height 24
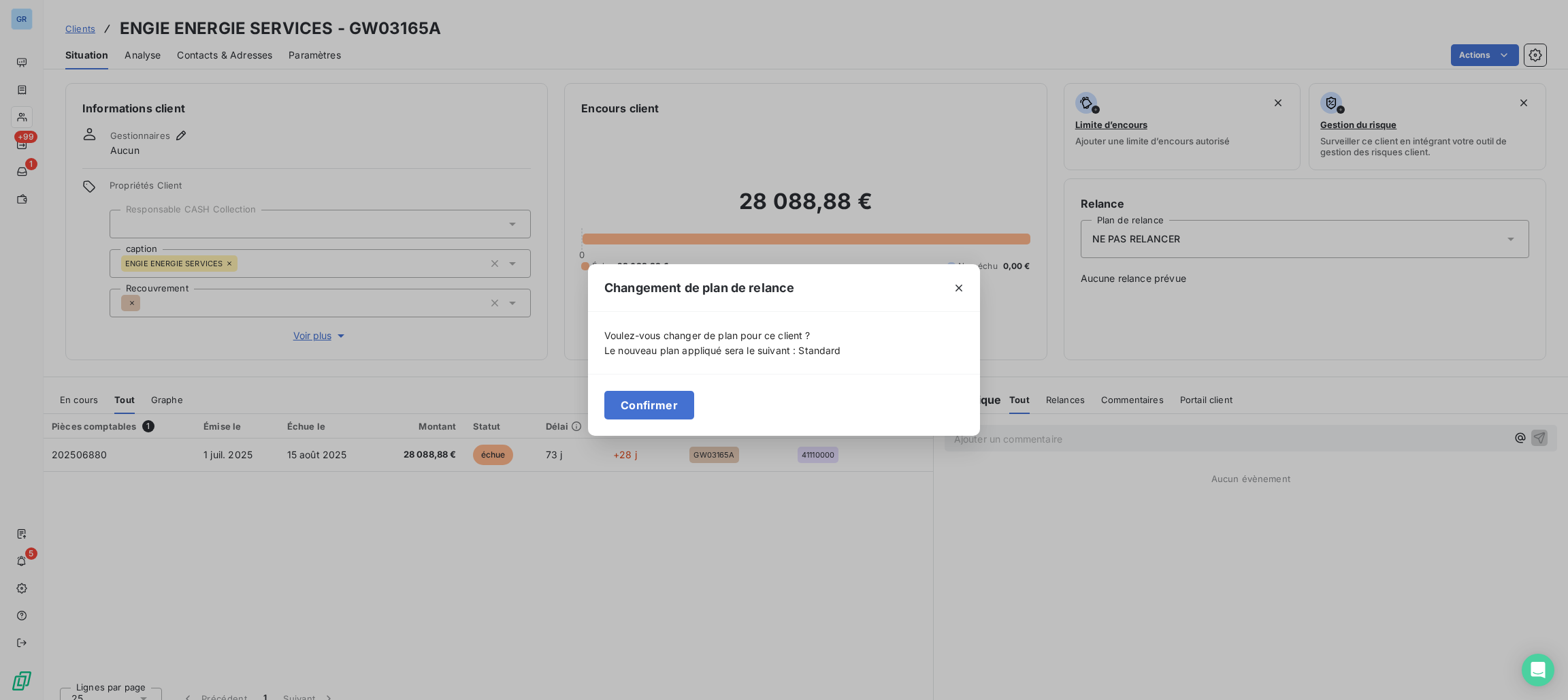
drag, startPoint x: 653, startPoint y: 409, endPoint x: 663, endPoint y: 409, distance: 10.0
click at [654, 409] on button "Confirmer" at bounding box center [649, 405] width 90 height 29
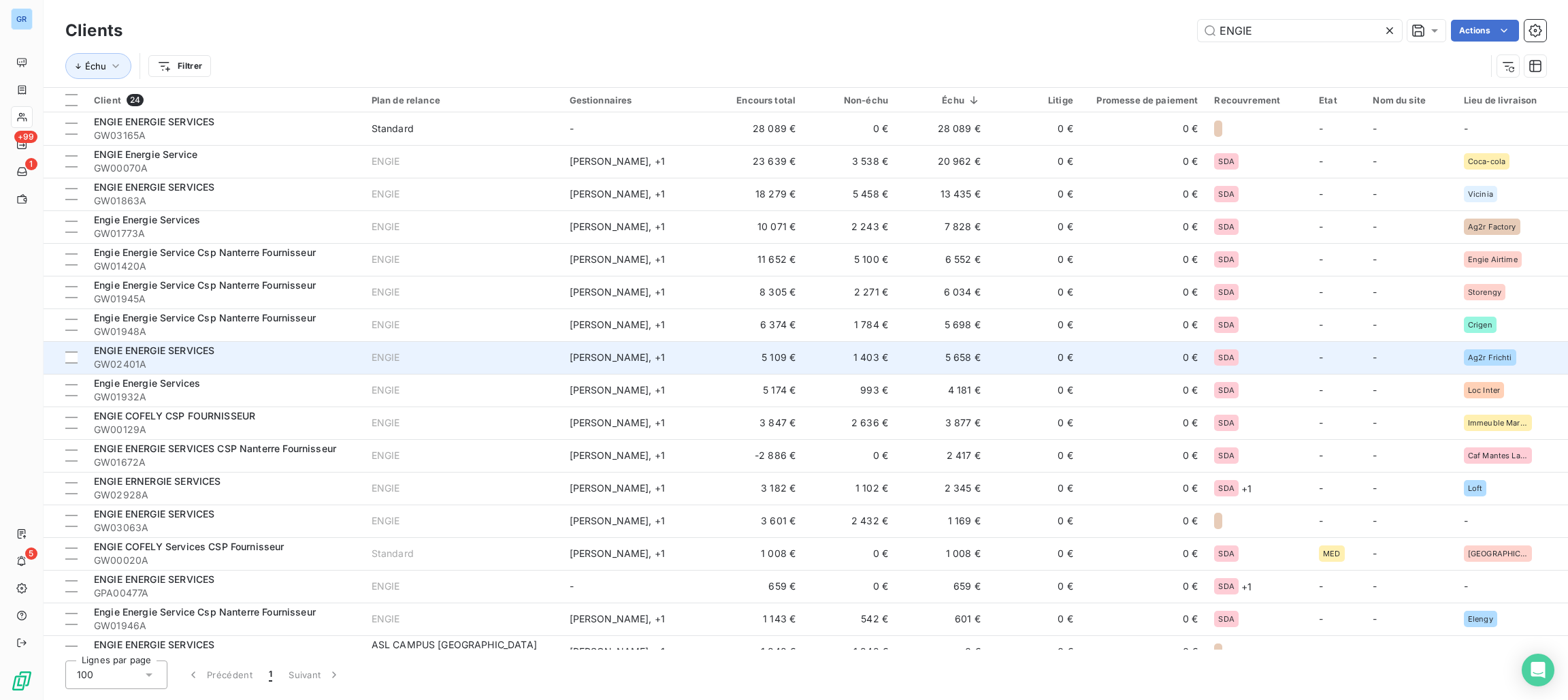
scroll to position [248, 0]
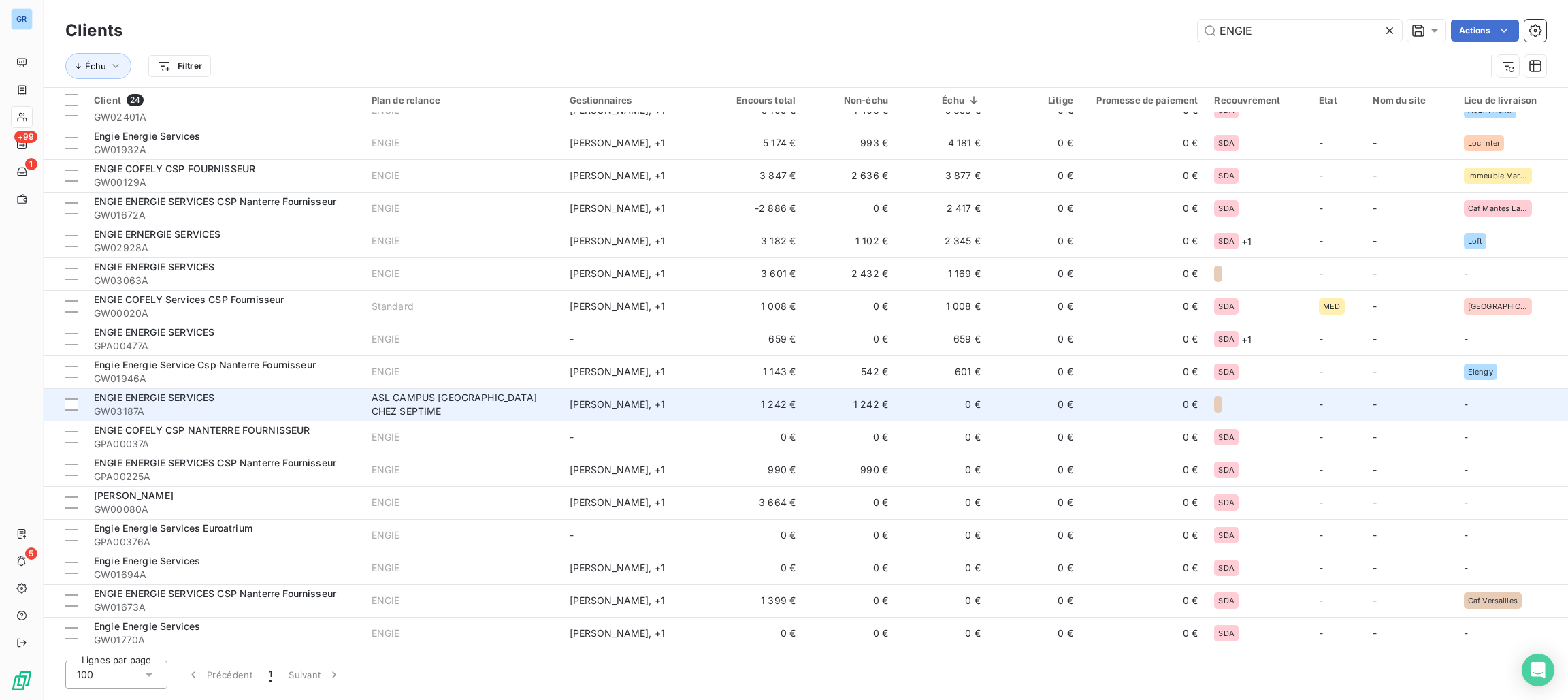
click at [489, 399] on div "ASL CAMPUS [GEOGRAPHIC_DATA] CHEZ SEPTIME" at bounding box center [456, 404] width 170 height 27
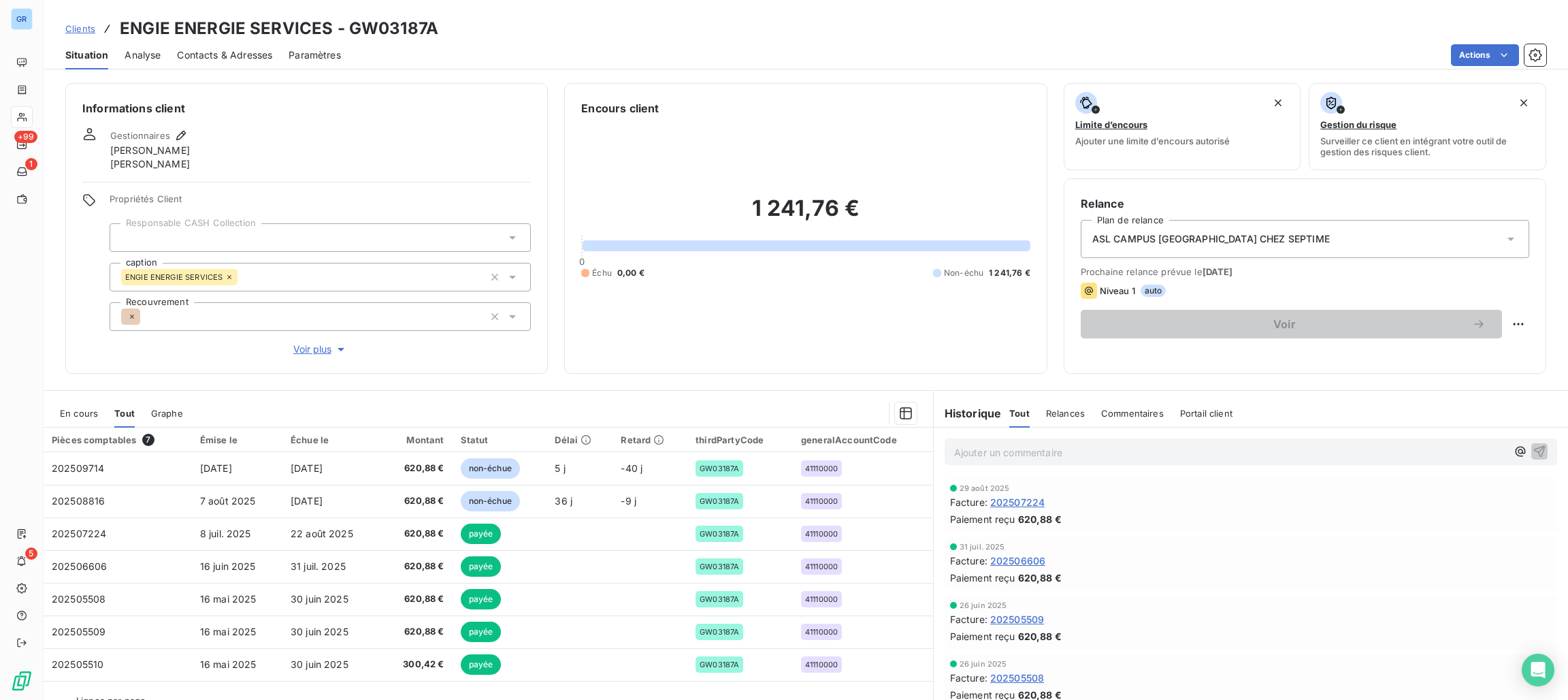
scroll to position [30, 0]
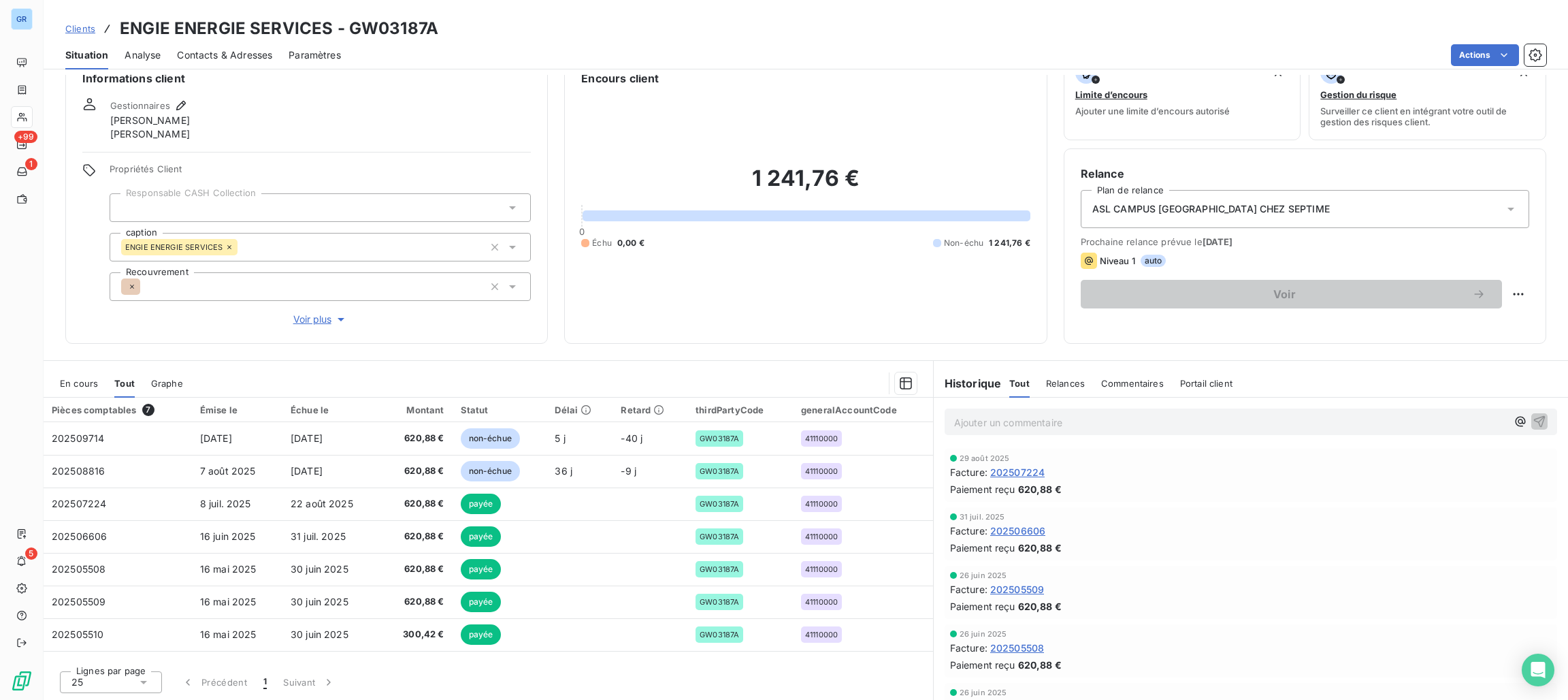
click at [76, 388] on span "En cours" at bounding box center [78, 383] width 38 height 11
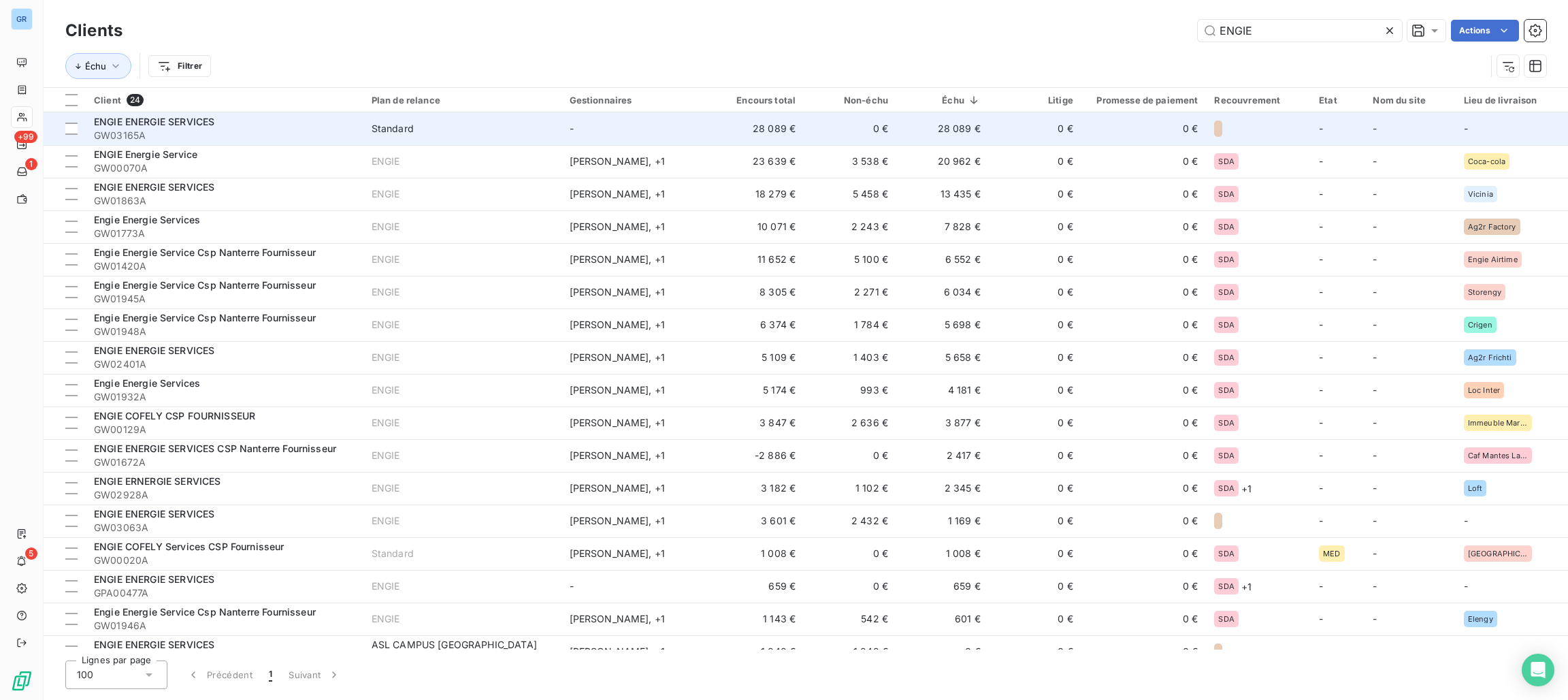
click at [504, 134] on span "Standard" at bounding box center [462, 129] width 182 height 14
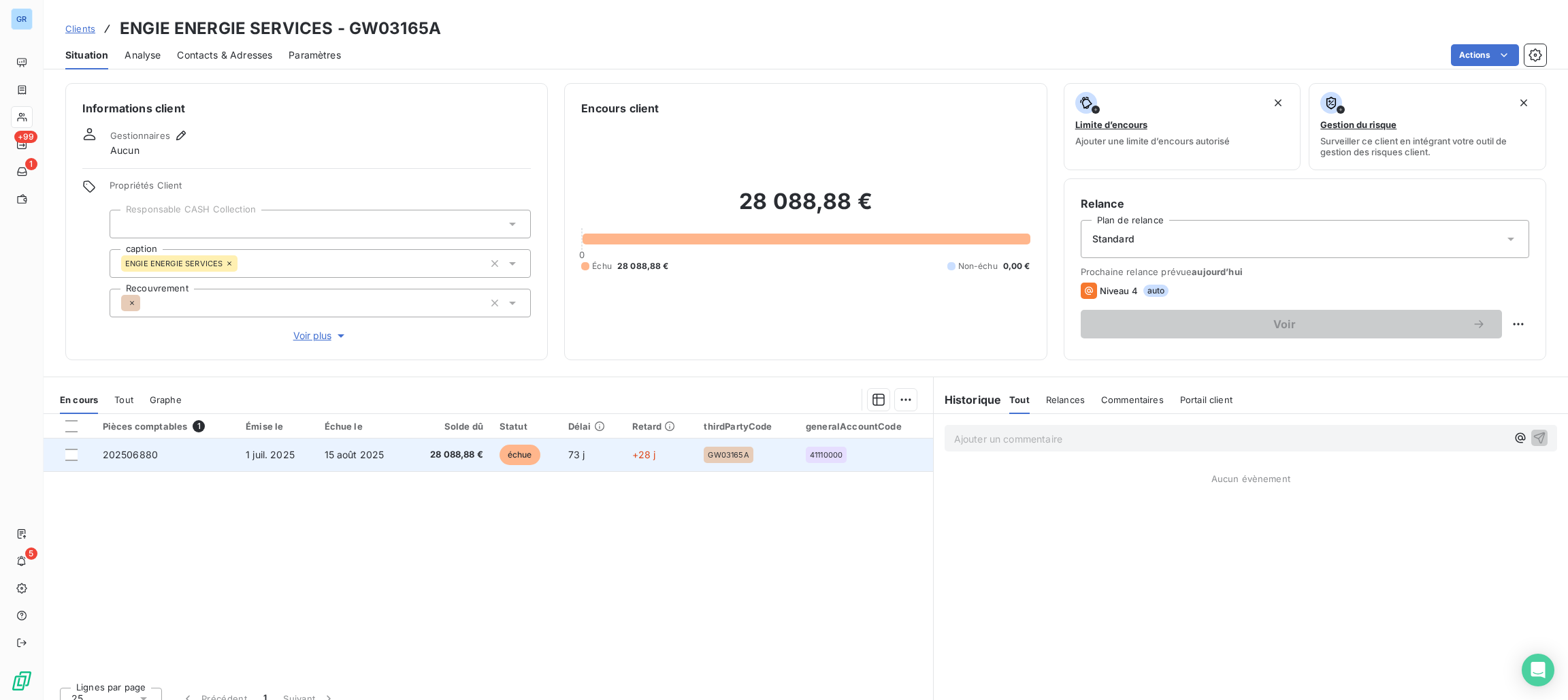
click at [512, 445] on span "échue" at bounding box center [520, 454] width 41 height 20
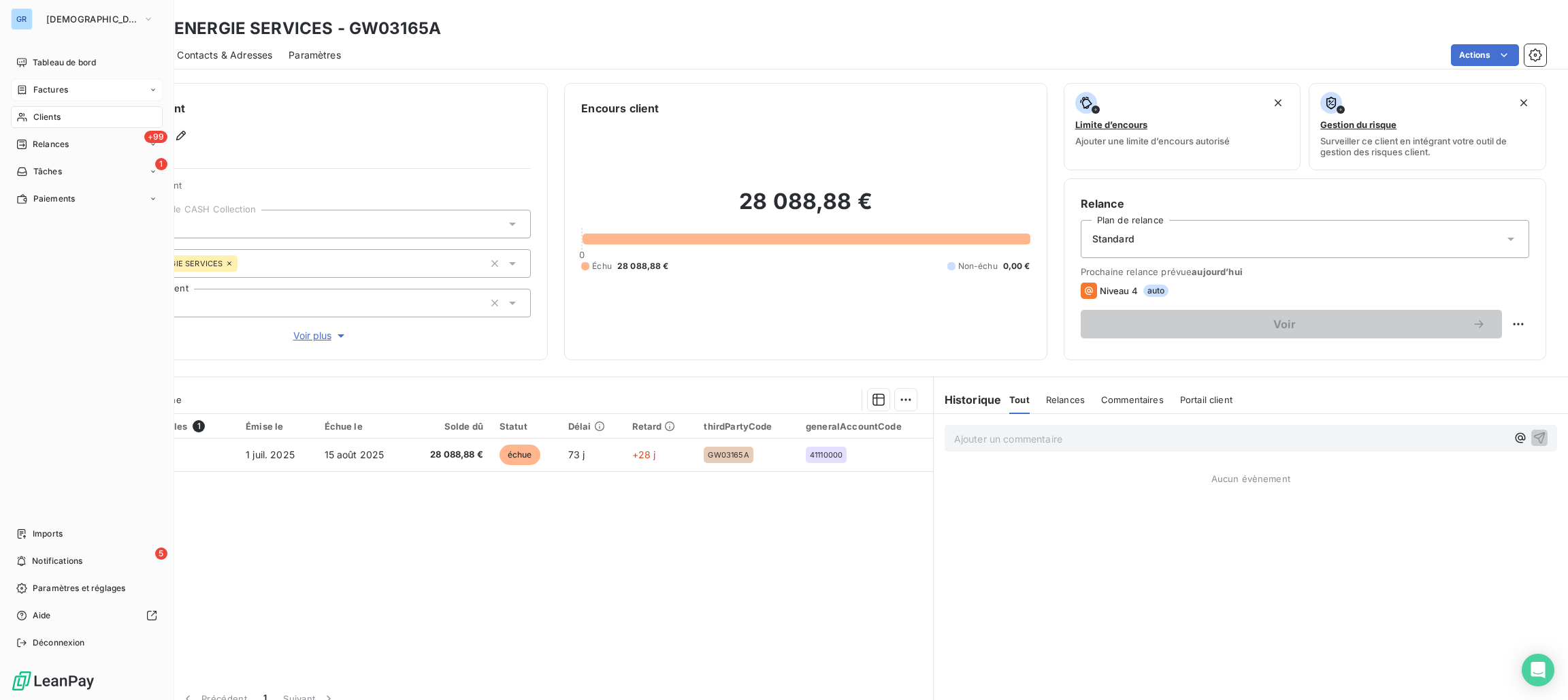
click at [54, 82] on div "Factures" at bounding box center [86, 90] width 152 height 22
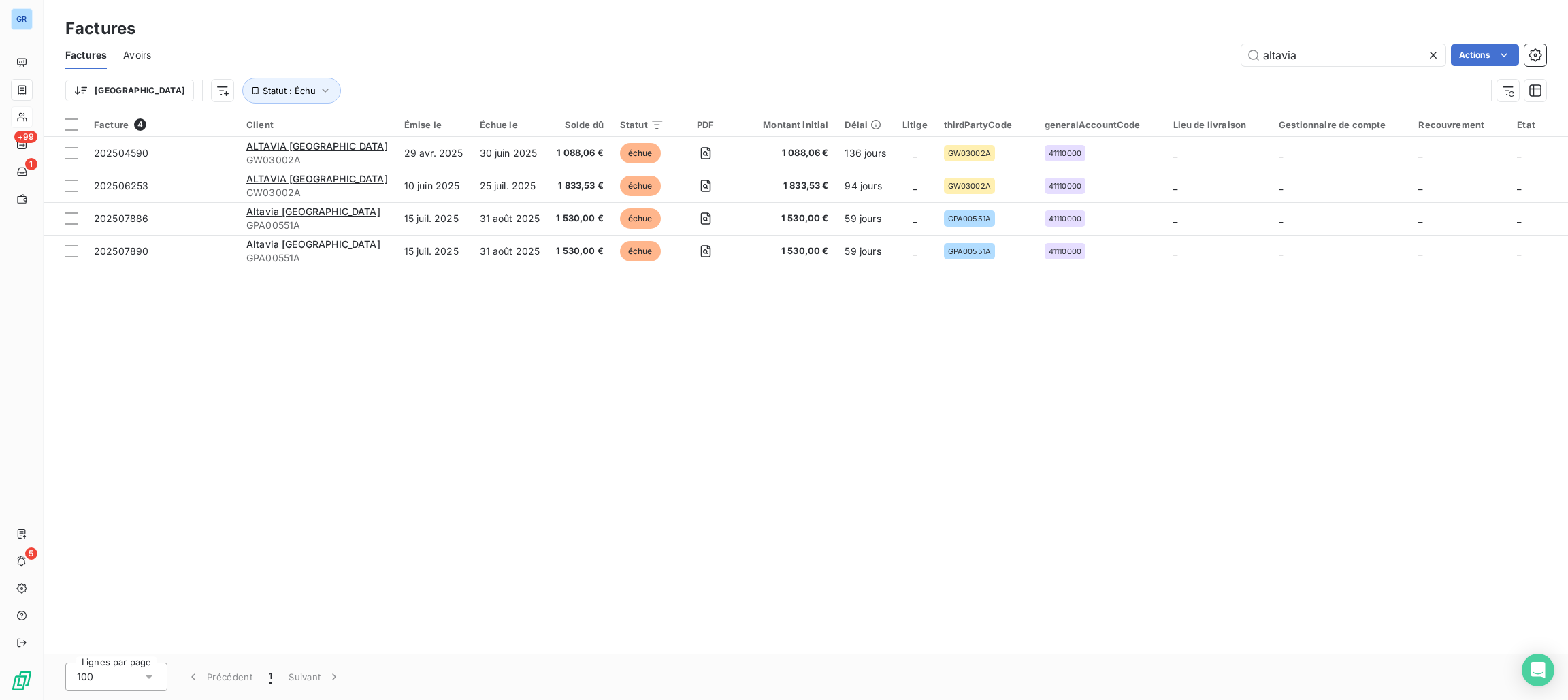
drag, startPoint x: 1315, startPoint y: 53, endPoint x: 1038, endPoint y: 50, distance: 277.0
click at [1048, 50] on div "altavia Actions" at bounding box center [857, 55] width 1379 height 22
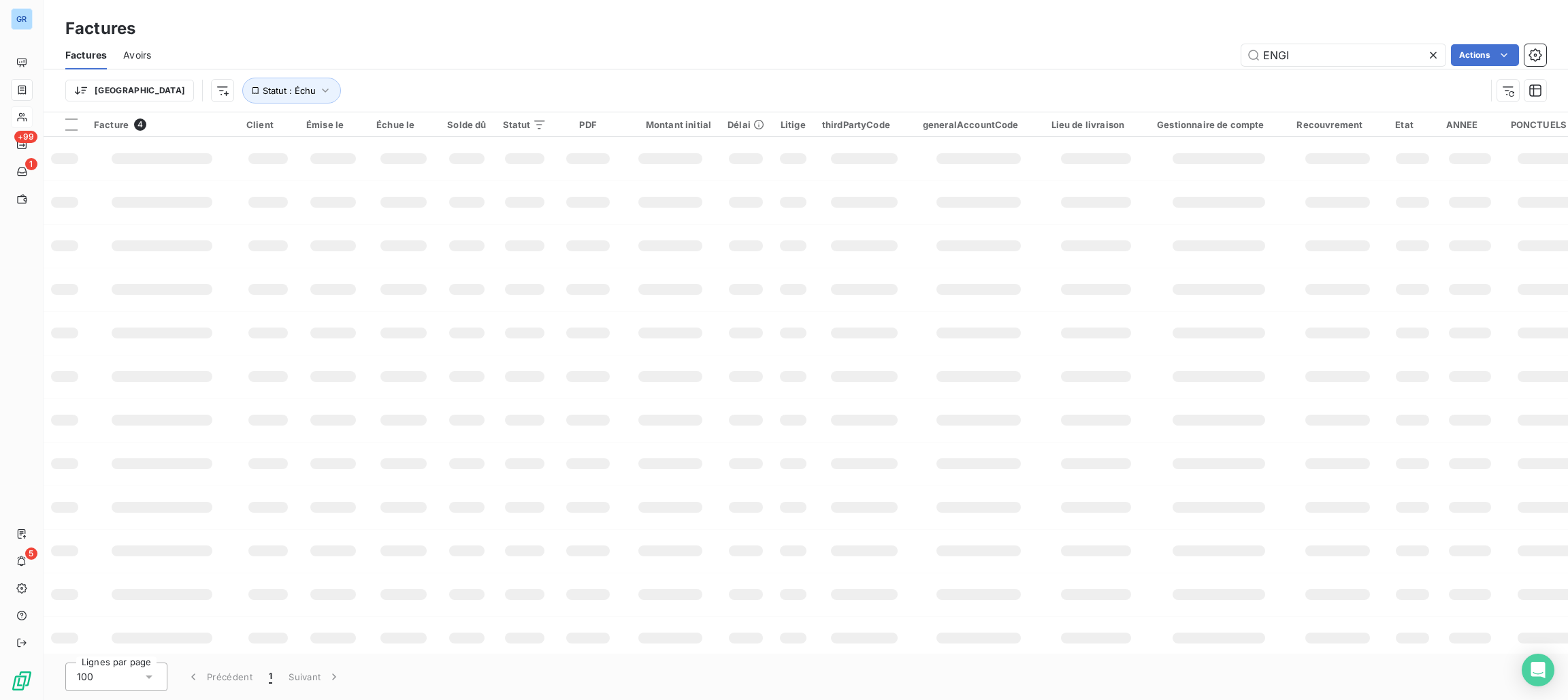
type input "ENGIE"
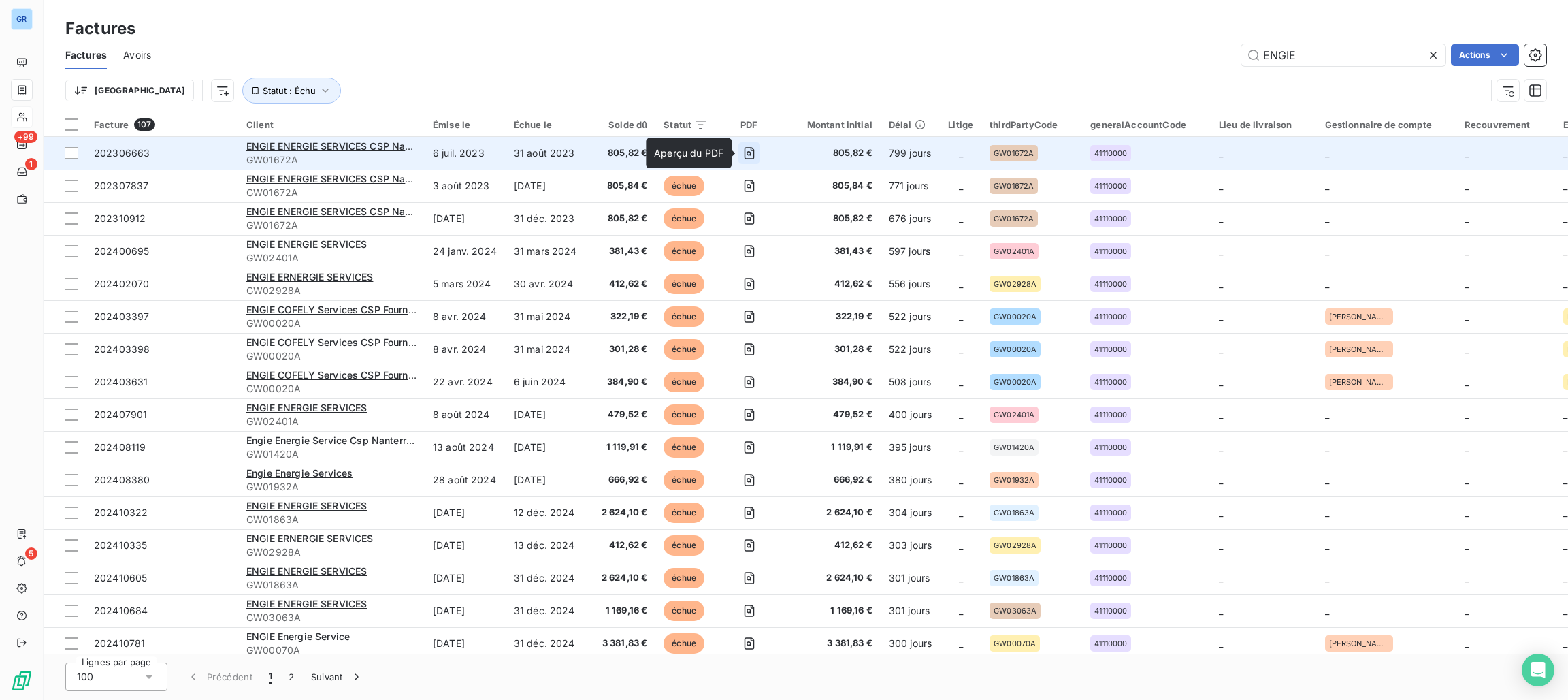
click at [746, 152] on icon "button" at bounding box center [748, 153] width 5 height 5
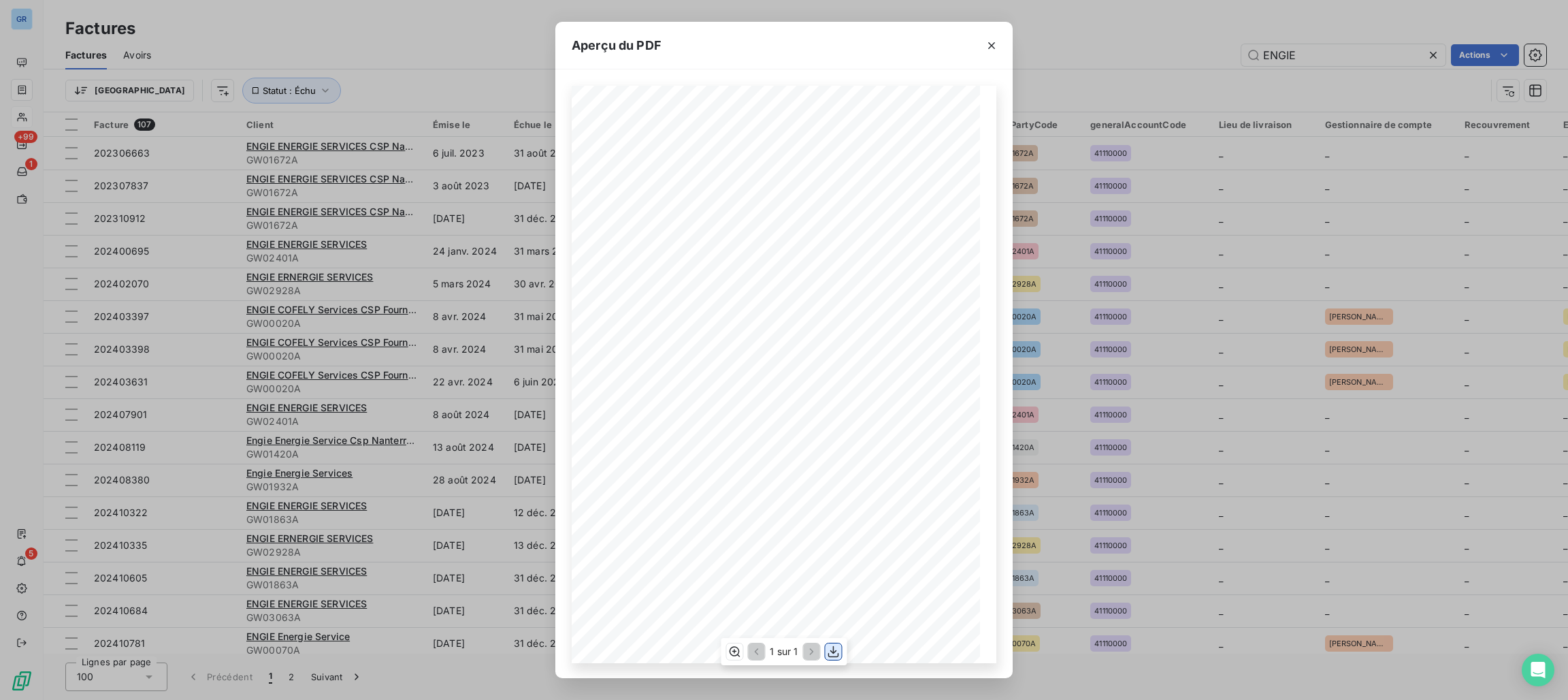
click at [839, 651] on icon "button" at bounding box center [834, 652] width 14 height 14
click at [1000, 43] on button "button" at bounding box center [992, 45] width 22 height 22
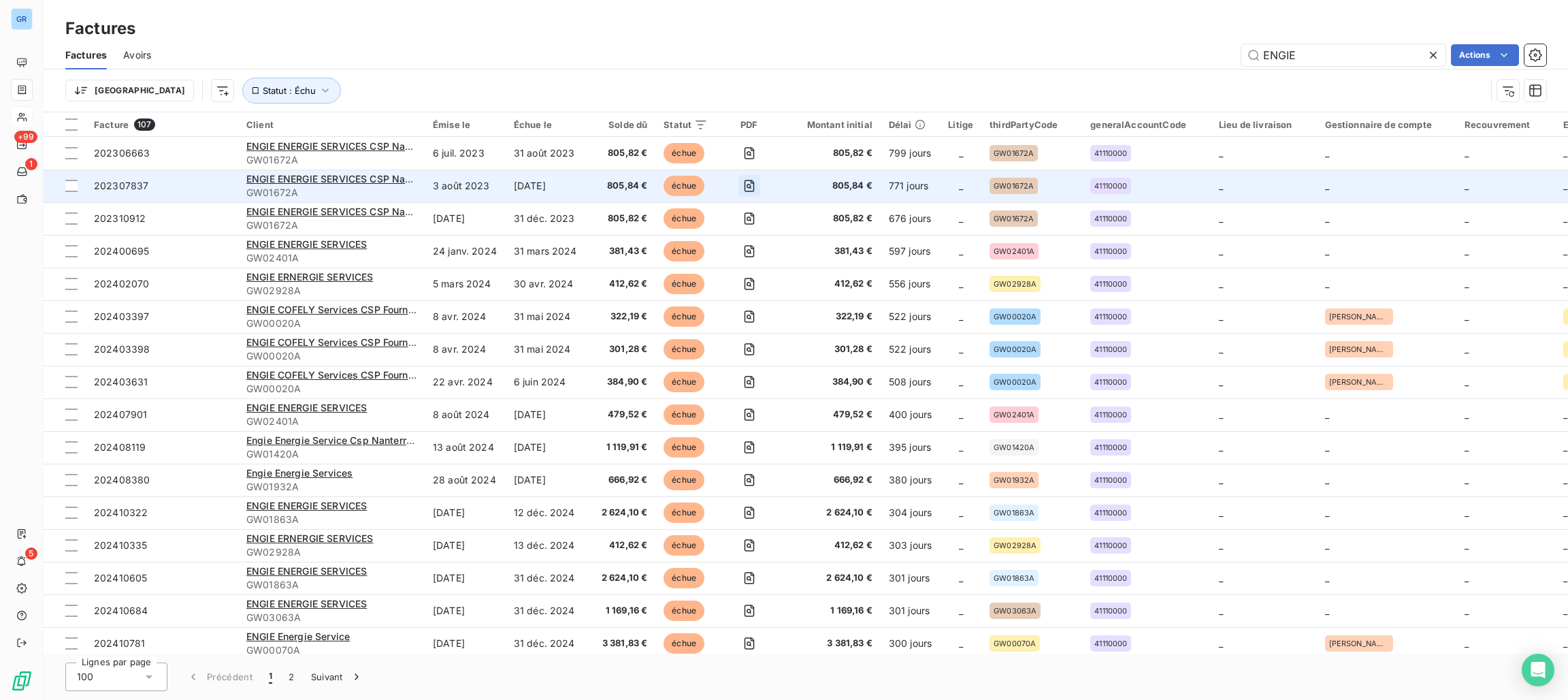
click at [746, 186] on icon "button" at bounding box center [749, 186] width 14 height 14
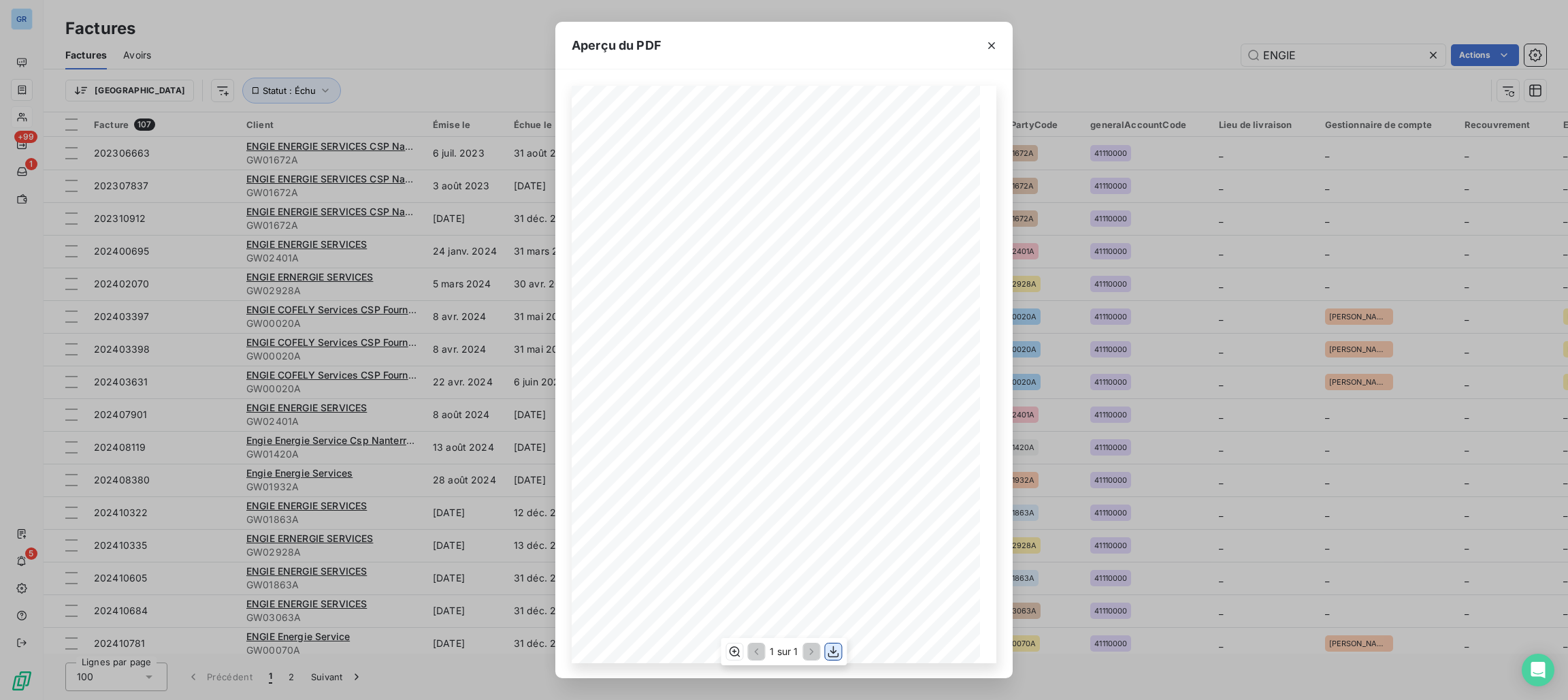
click at [832, 648] on icon "button" at bounding box center [834, 652] width 14 height 14
click at [992, 41] on icon "button" at bounding box center [992, 45] width 14 height 14
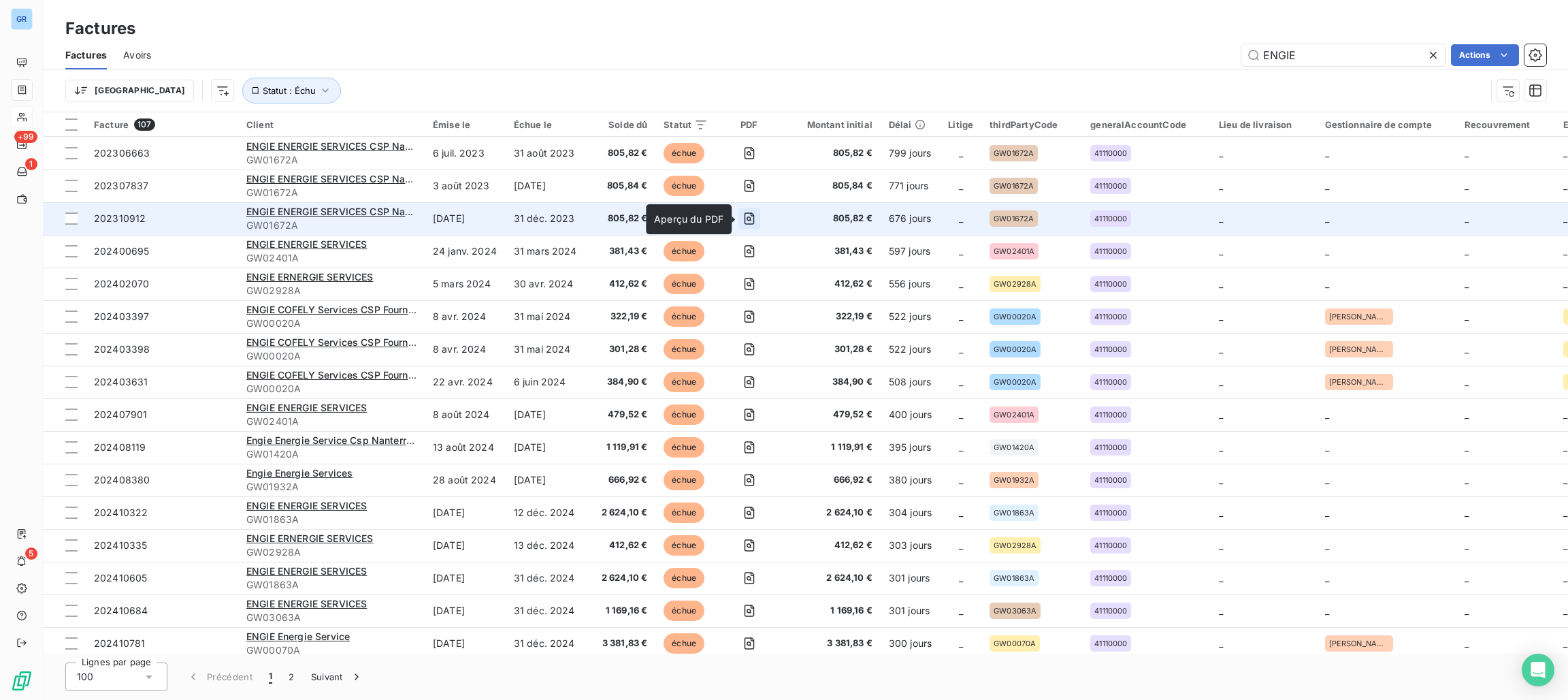
click at [746, 221] on icon "button" at bounding box center [749, 219] width 14 height 14
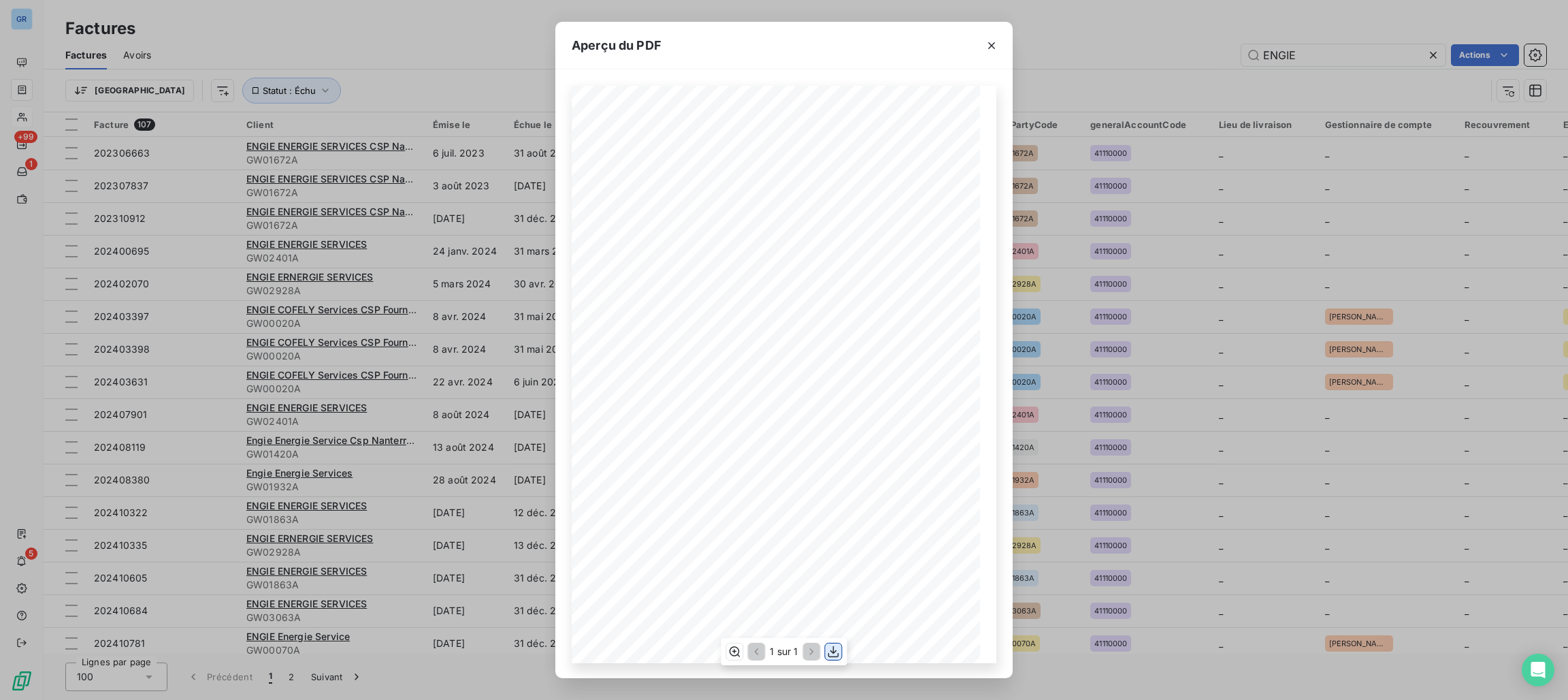
click at [834, 648] on icon "button" at bounding box center [834, 652] width 14 height 14
click at [992, 42] on icon "button" at bounding box center [992, 45] width 14 height 14
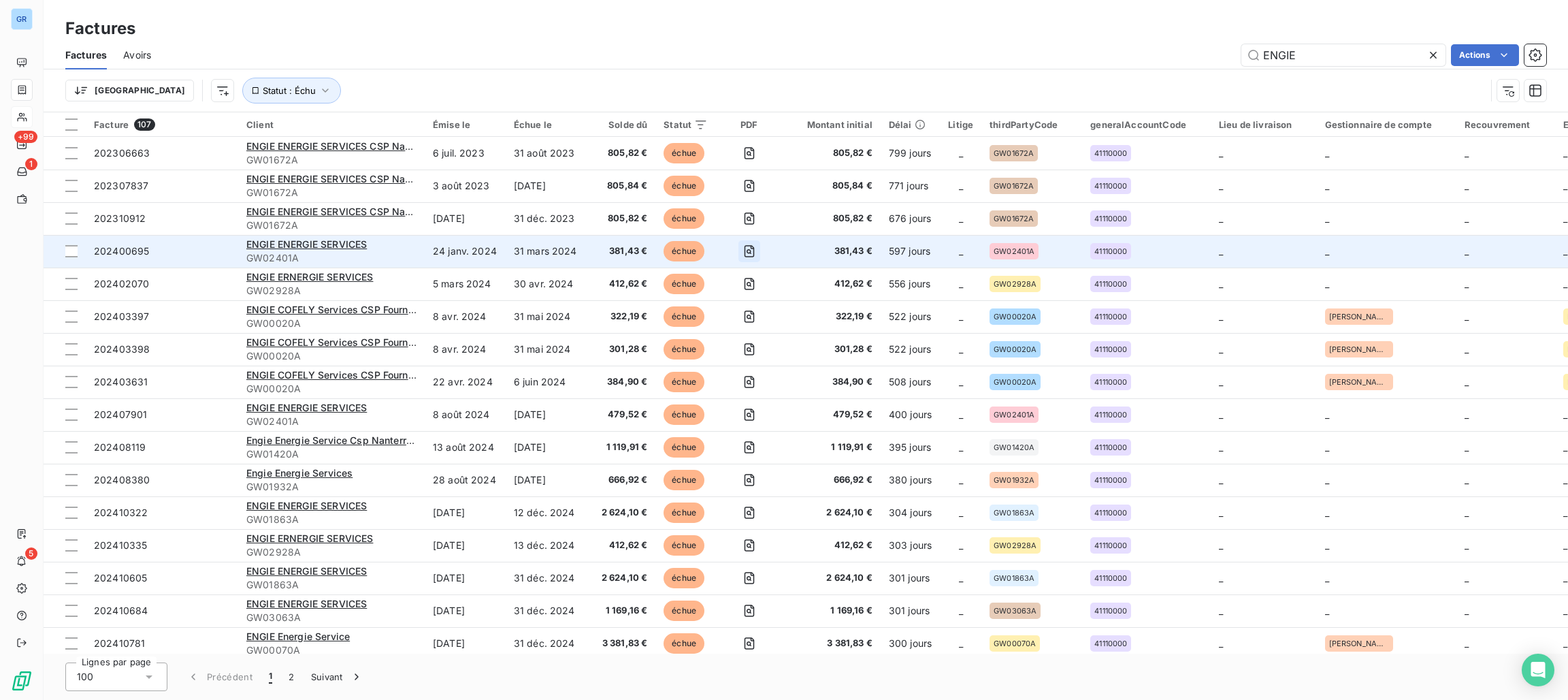
click at [752, 254] on icon "button" at bounding box center [749, 251] width 14 height 14
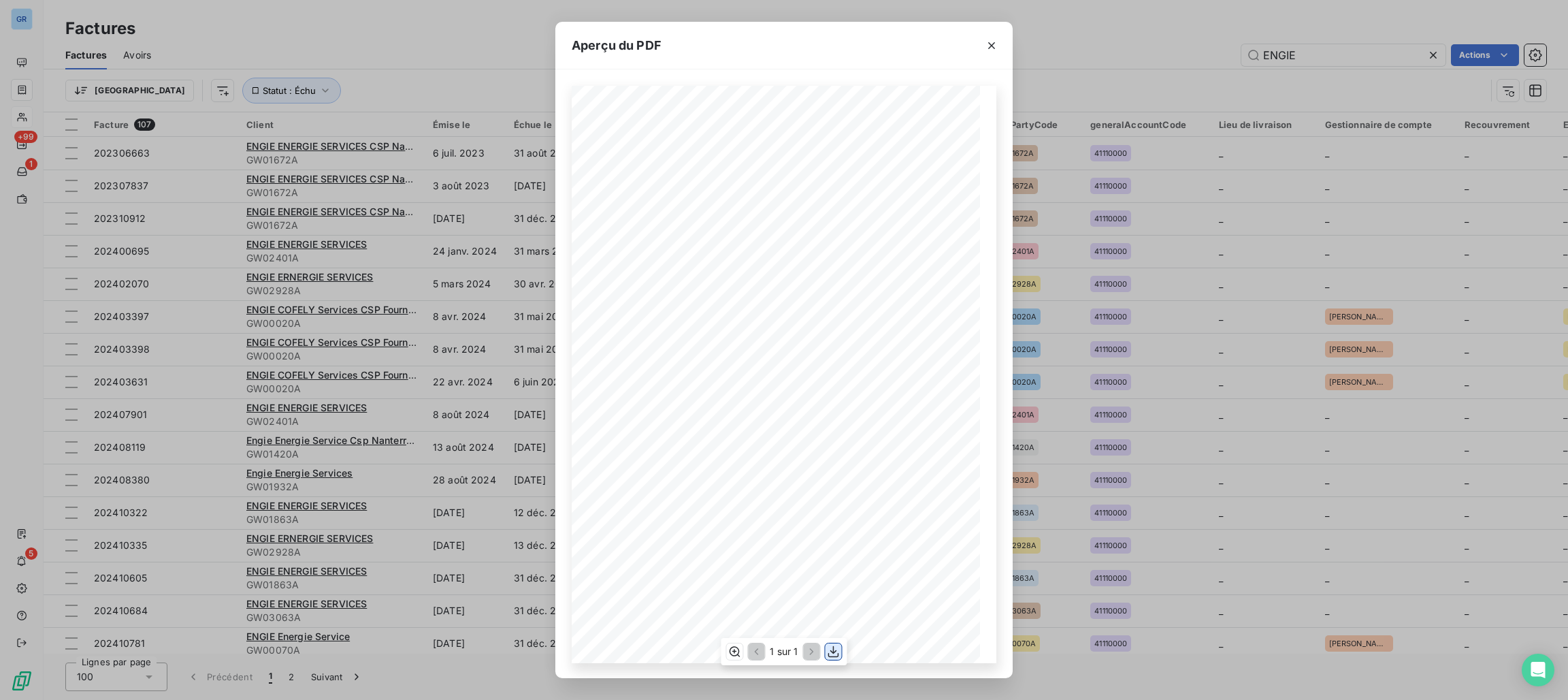
click at [836, 650] on icon "button" at bounding box center [834, 652] width 14 height 14
click at [992, 41] on icon "button" at bounding box center [992, 45] width 14 height 14
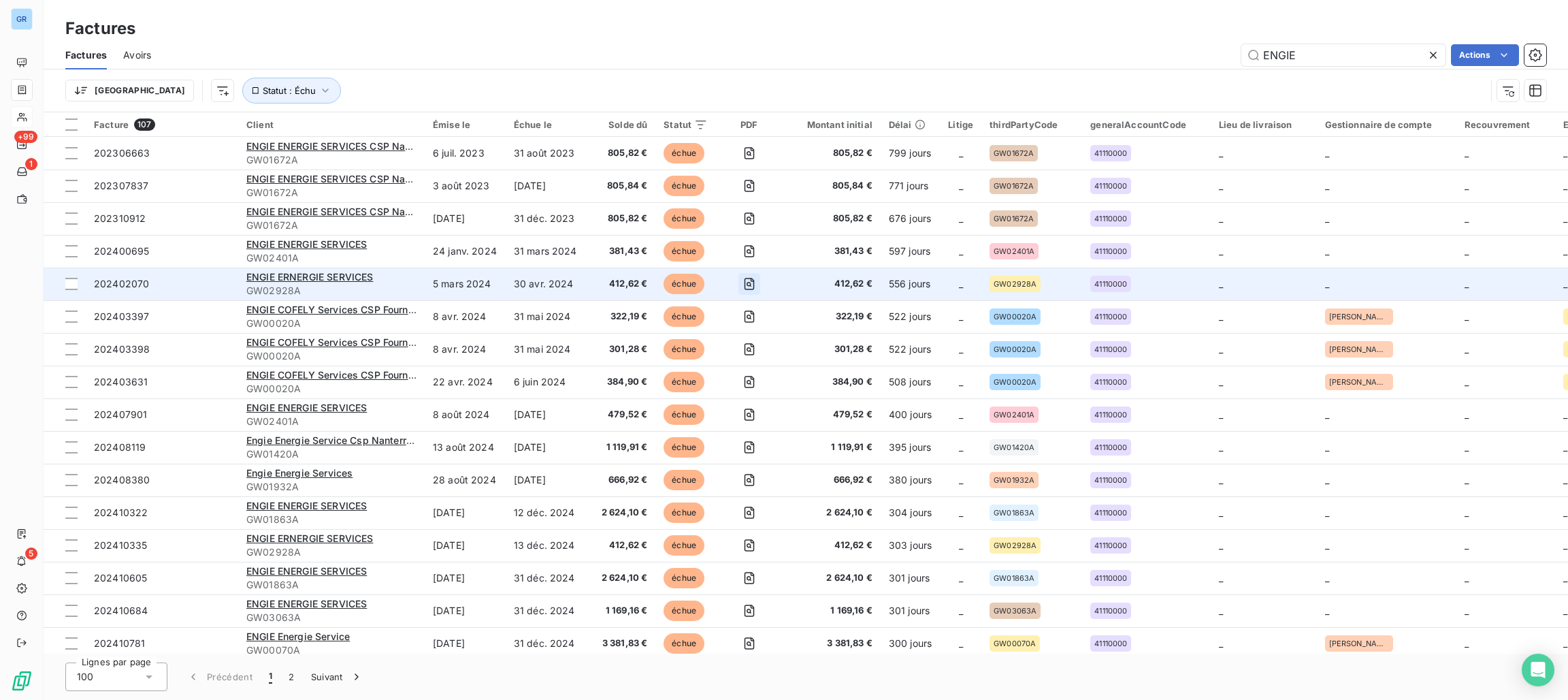
click at [749, 286] on icon "button" at bounding box center [749, 284] width 14 height 14
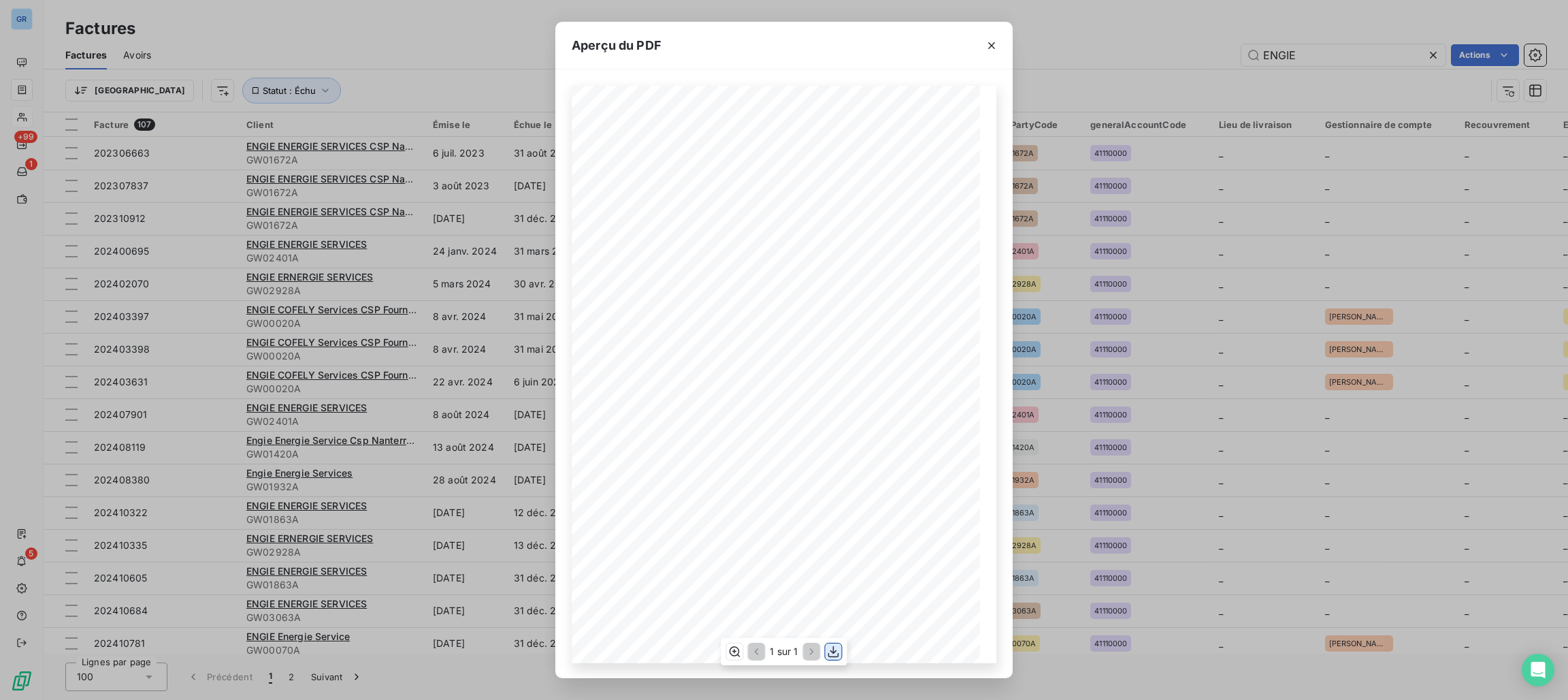
click at [828, 652] on icon "button" at bounding box center [834, 652] width 14 height 14
drag, startPoint x: 989, startPoint y: 43, endPoint x: 974, endPoint y: 65, distance: 26.6
click at [989, 43] on icon "button" at bounding box center [992, 45] width 14 height 14
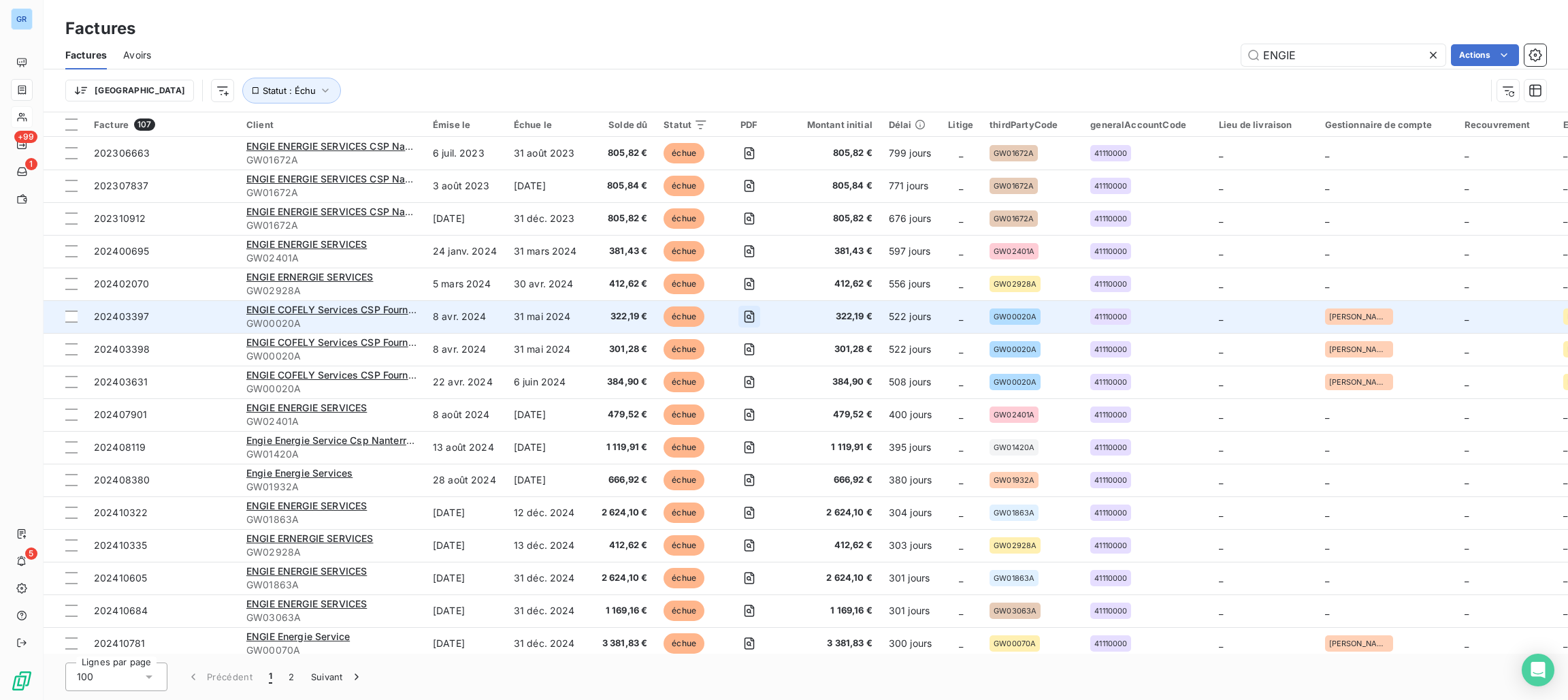
click at [749, 316] on icon "button" at bounding box center [748, 316] width 5 height 5
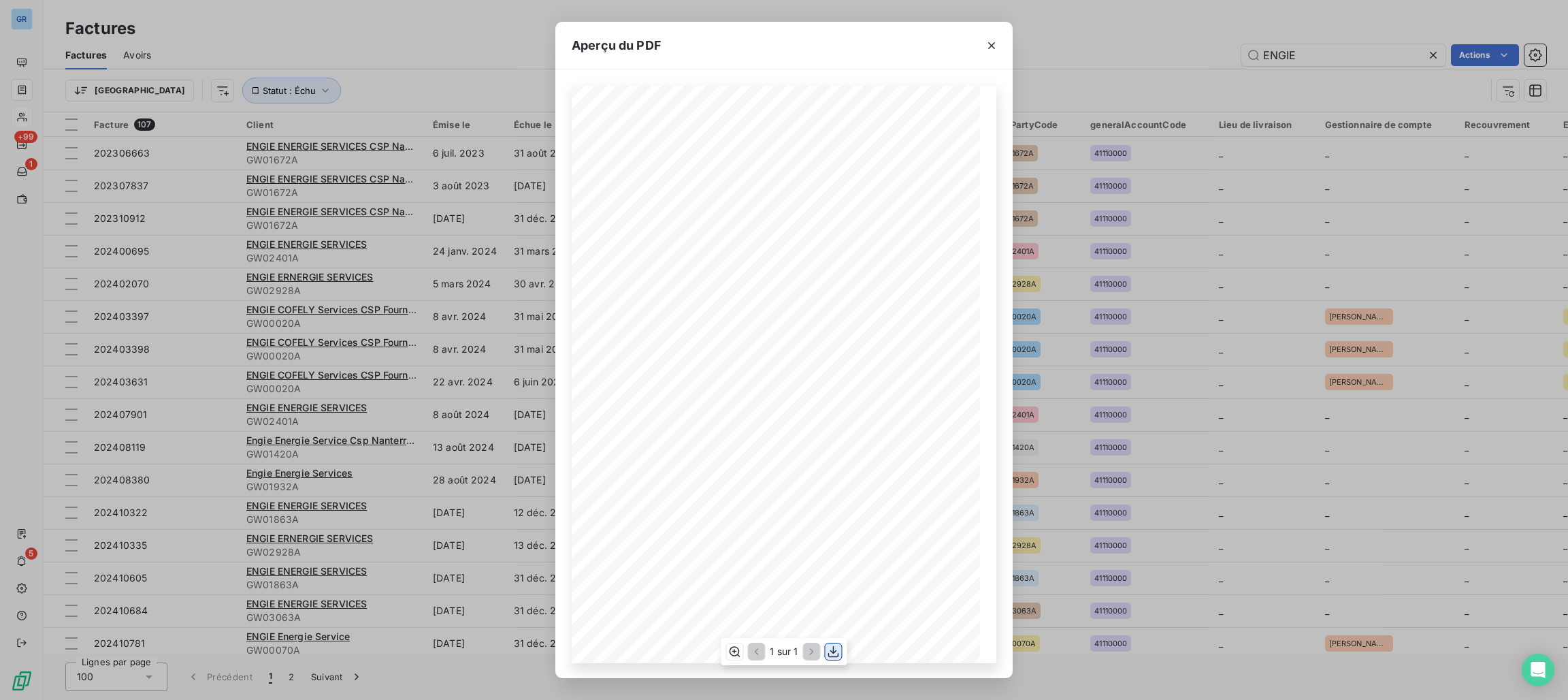
click at [832, 655] on icon "button" at bounding box center [834, 652] width 14 height 14
click at [991, 44] on icon "button" at bounding box center [992, 45] width 14 height 14
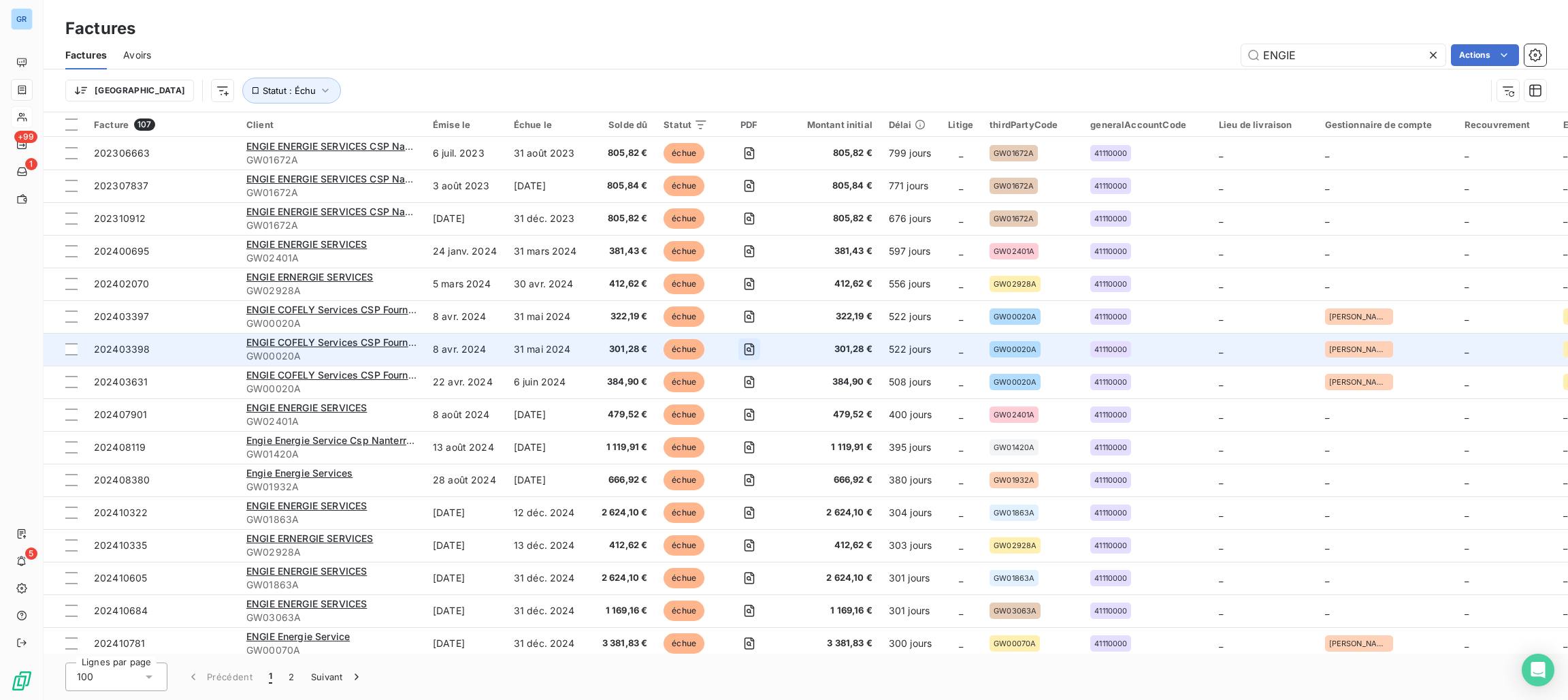
click at [749, 349] on icon "button" at bounding box center [748, 349] width 5 height 5
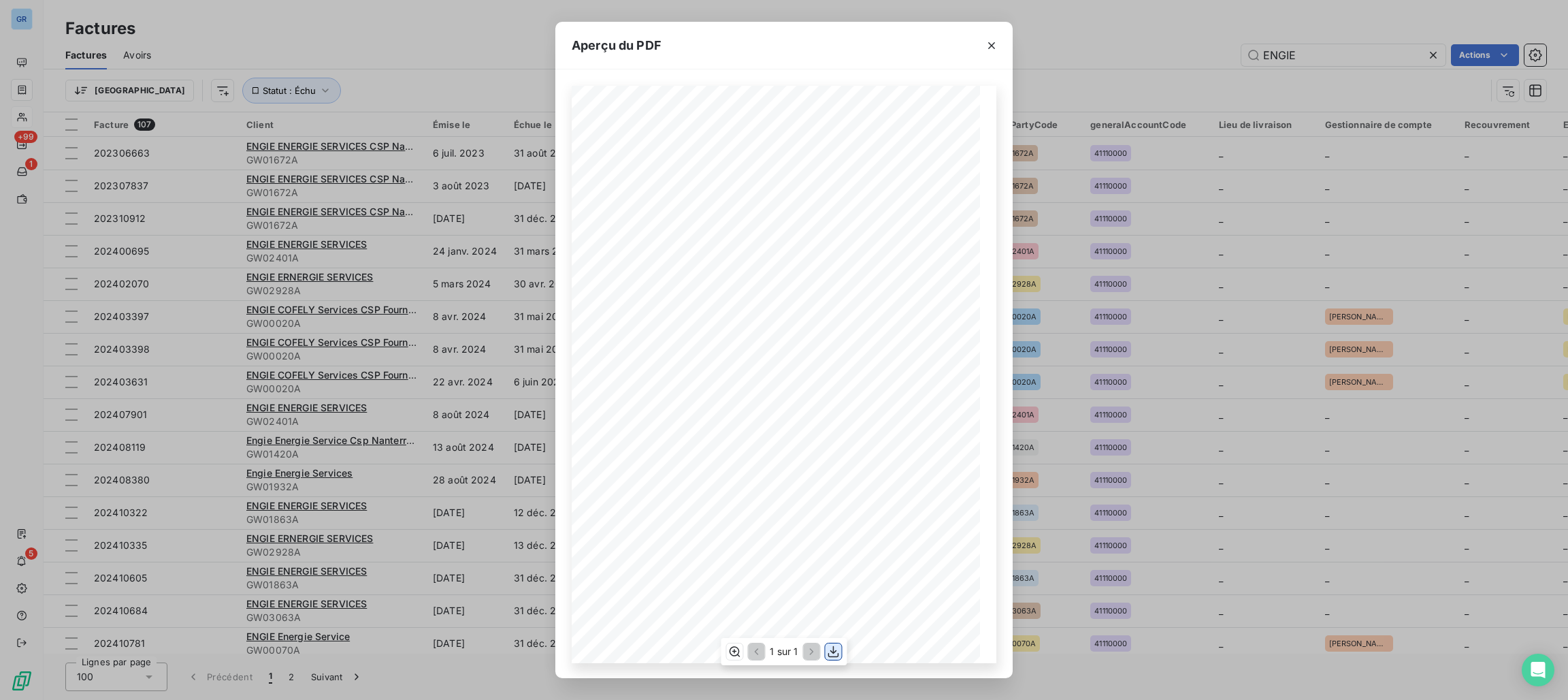
drag, startPoint x: 831, startPoint y: 655, endPoint x: 830, endPoint y: 643, distance: 12.0
click at [831, 653] on icon "button" at bounding box center [834, 652] width 14 height 14
click at [993, 48] on icon "button" at bounding box center [992, 45] width 14 height 14
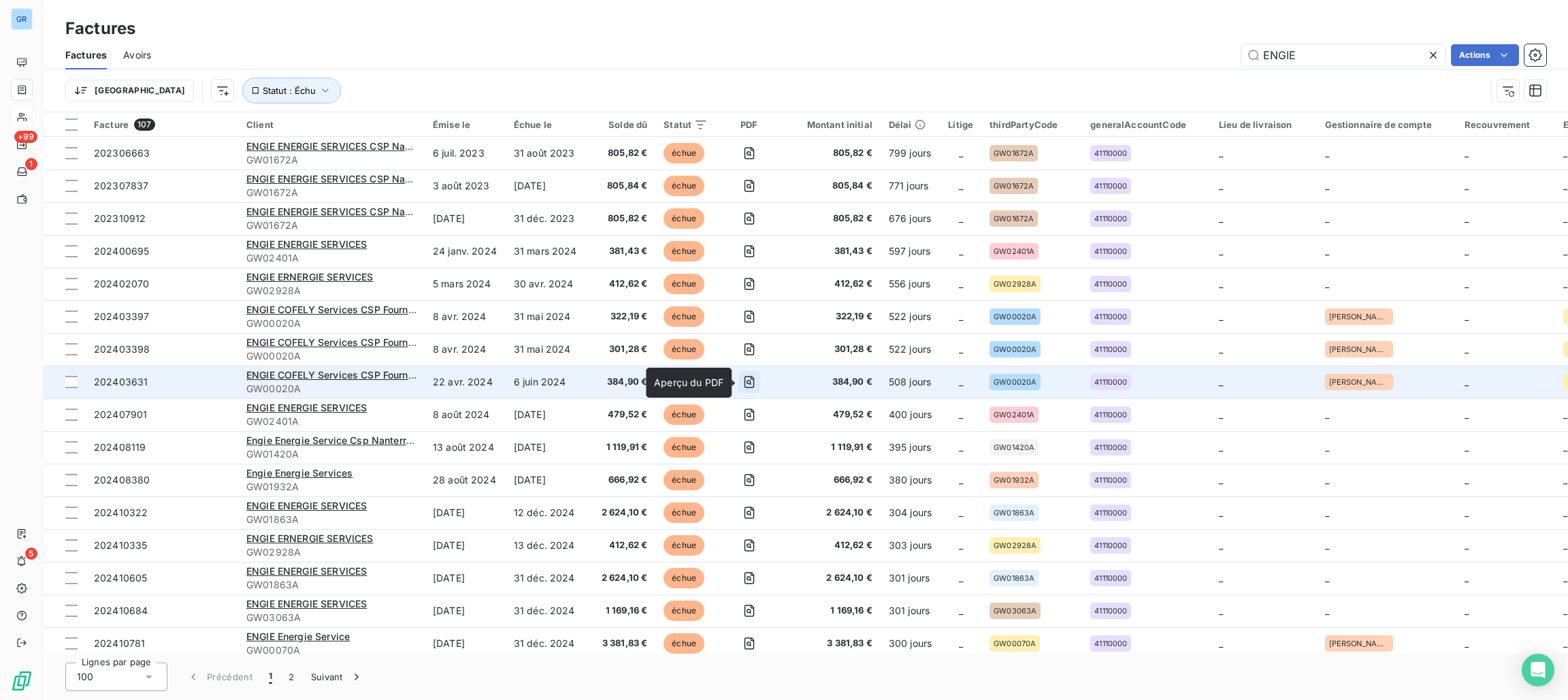
drag, startPoint x: 742, startPoint y: 385, endPoint x: 750, endPoint y: 385, distance: 8.0
click at [750, 385] on icon "button" at bounding box center [749, 382] width 14 height 14
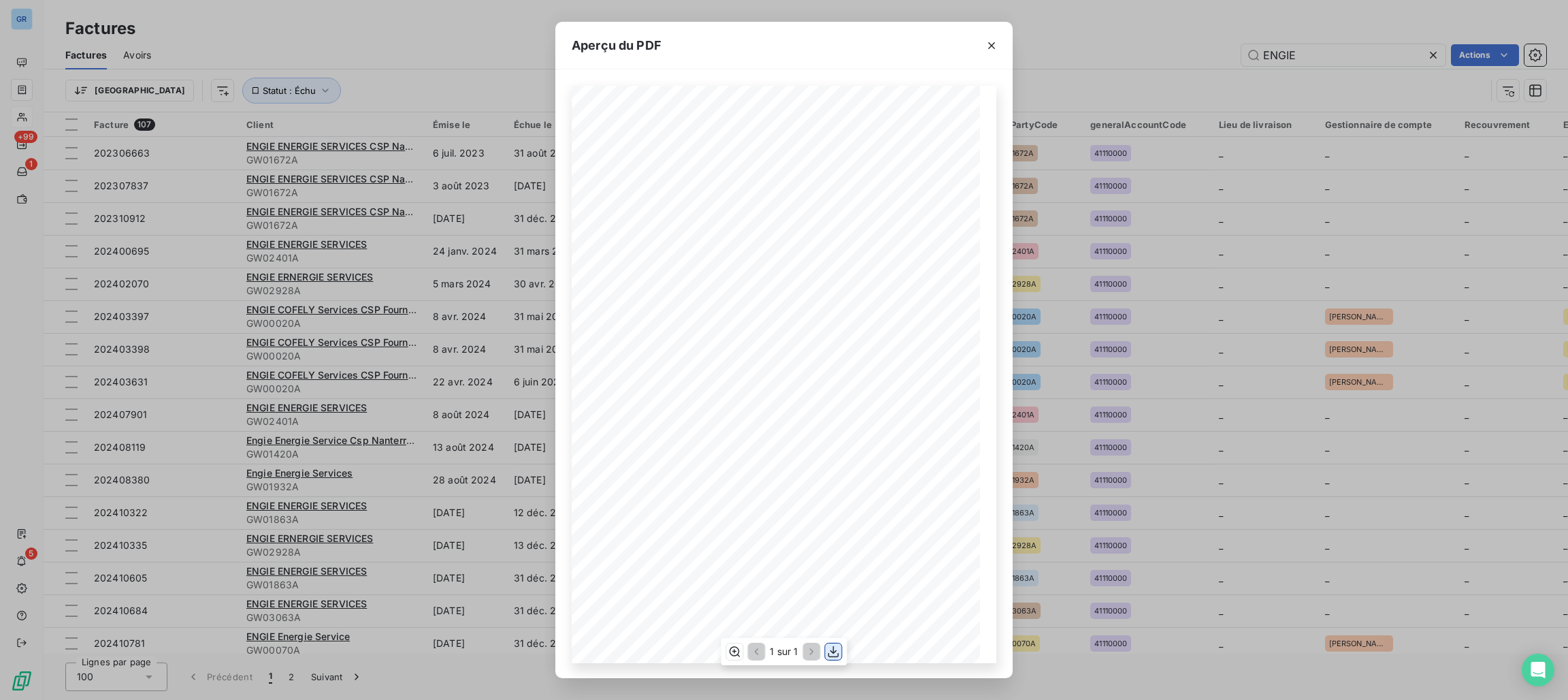
click at [832, 652] on icon "button" at bounding box center [833, 652] width 11 height 12
click at [981, 37] on button "button" at bounding box center [992, 45] width 22 height 22
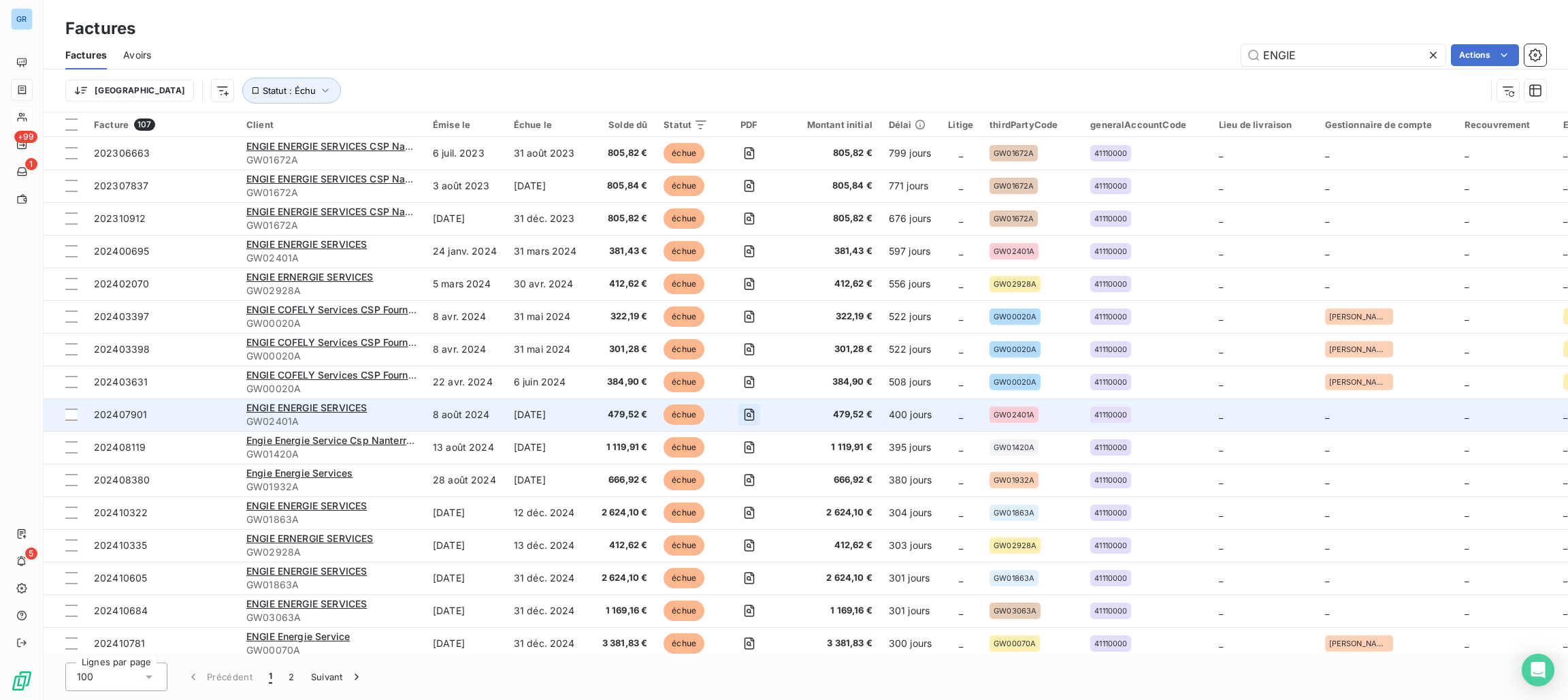
click at [742, 415] on icon "button" at bounding box center [749, 415] width 14 height 14
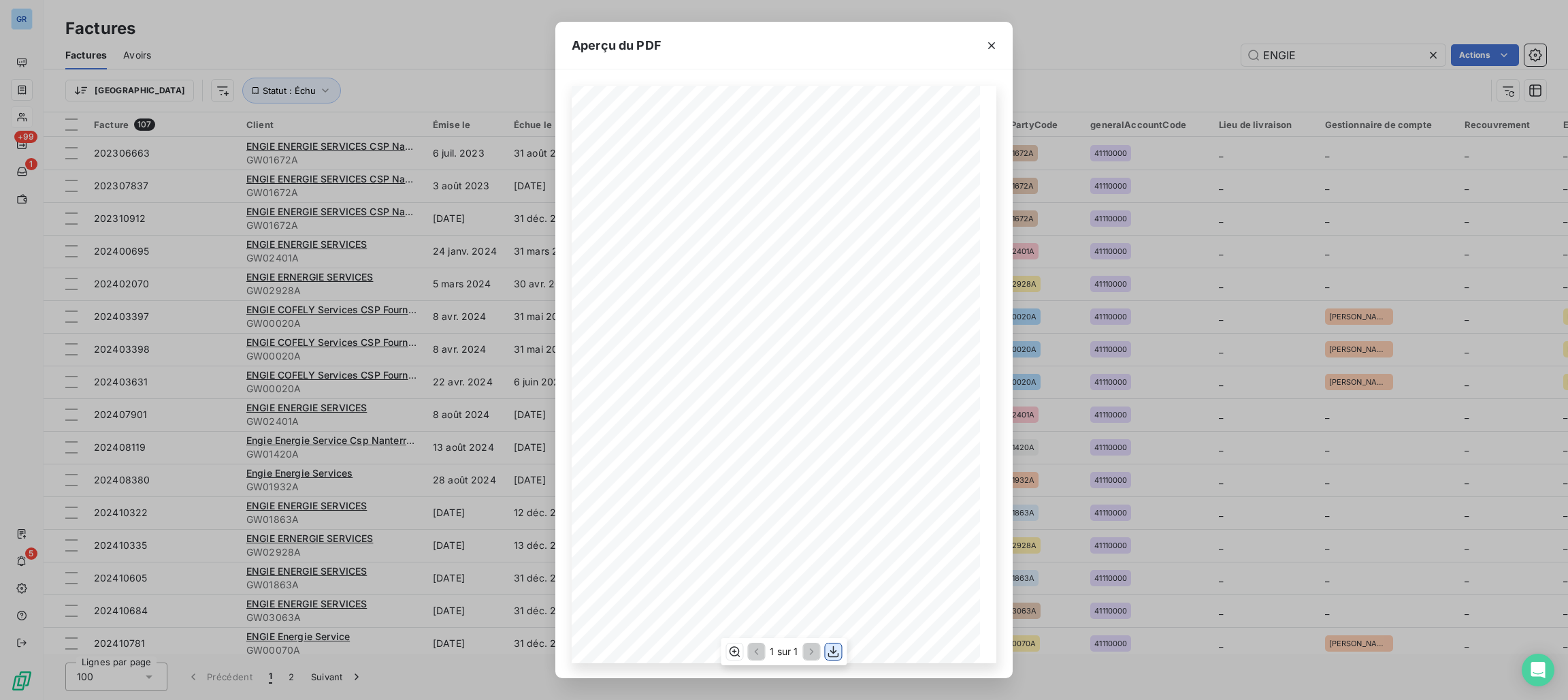
click at [835, 659] on button "button" at bounding box center [833, 651] width 16 height 16
click at [996, 42] on icon "button" at bounding box center [992, 45] width 14 height 14
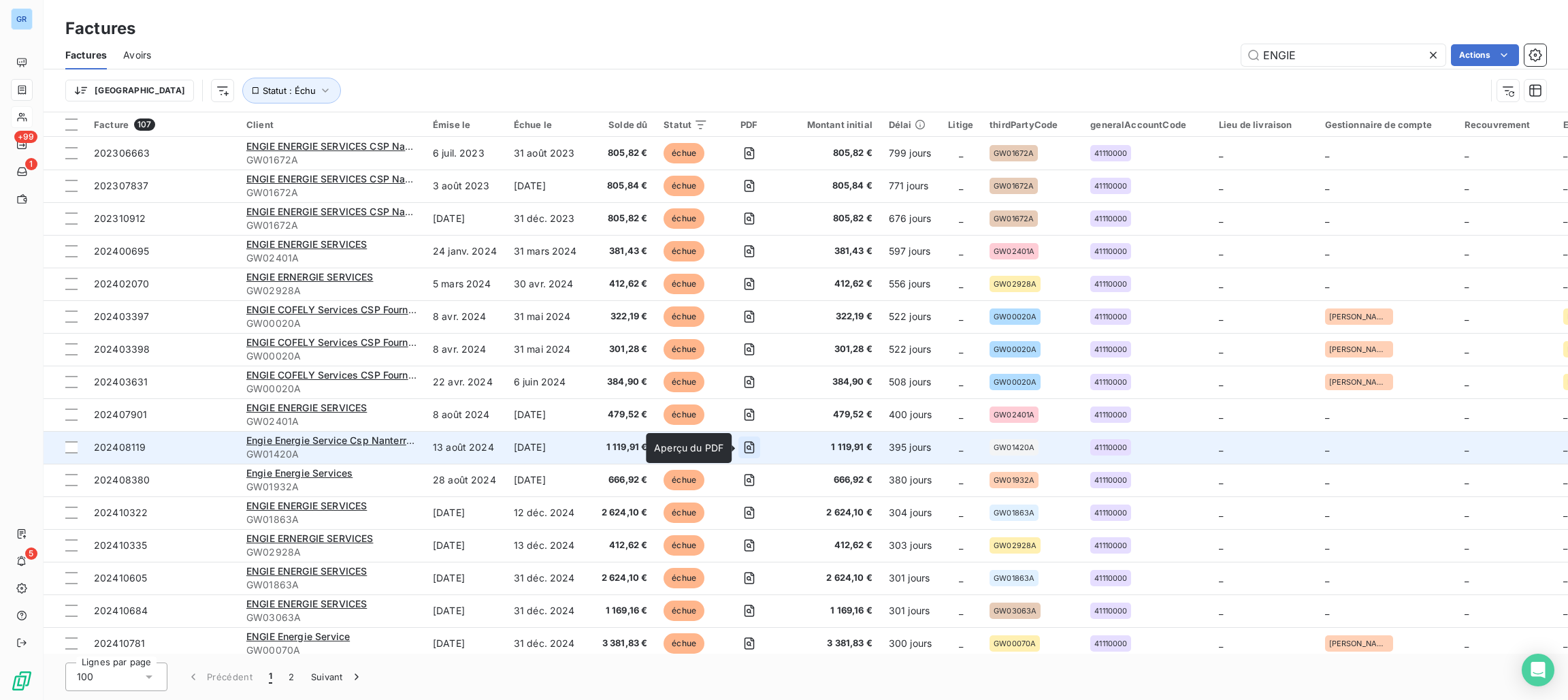
click at [752, 446] on icon "button" at bounding box center [749, 447] width 11 height 13
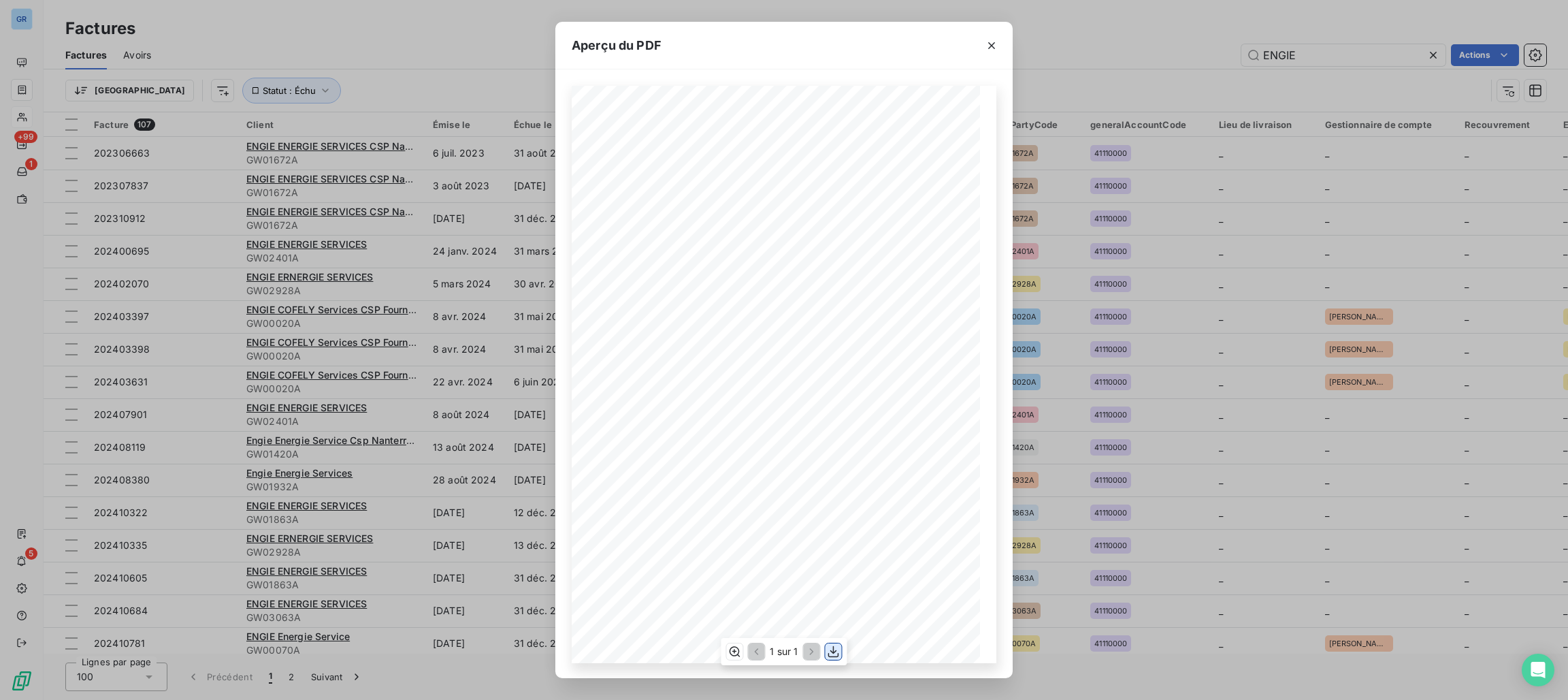
click at [828, 653] on icon "button" at bounding box center [834, 652] width 14 height 14
click at [994, 39] on icon "button" at bounding box center [992, 45] width 14 height 14
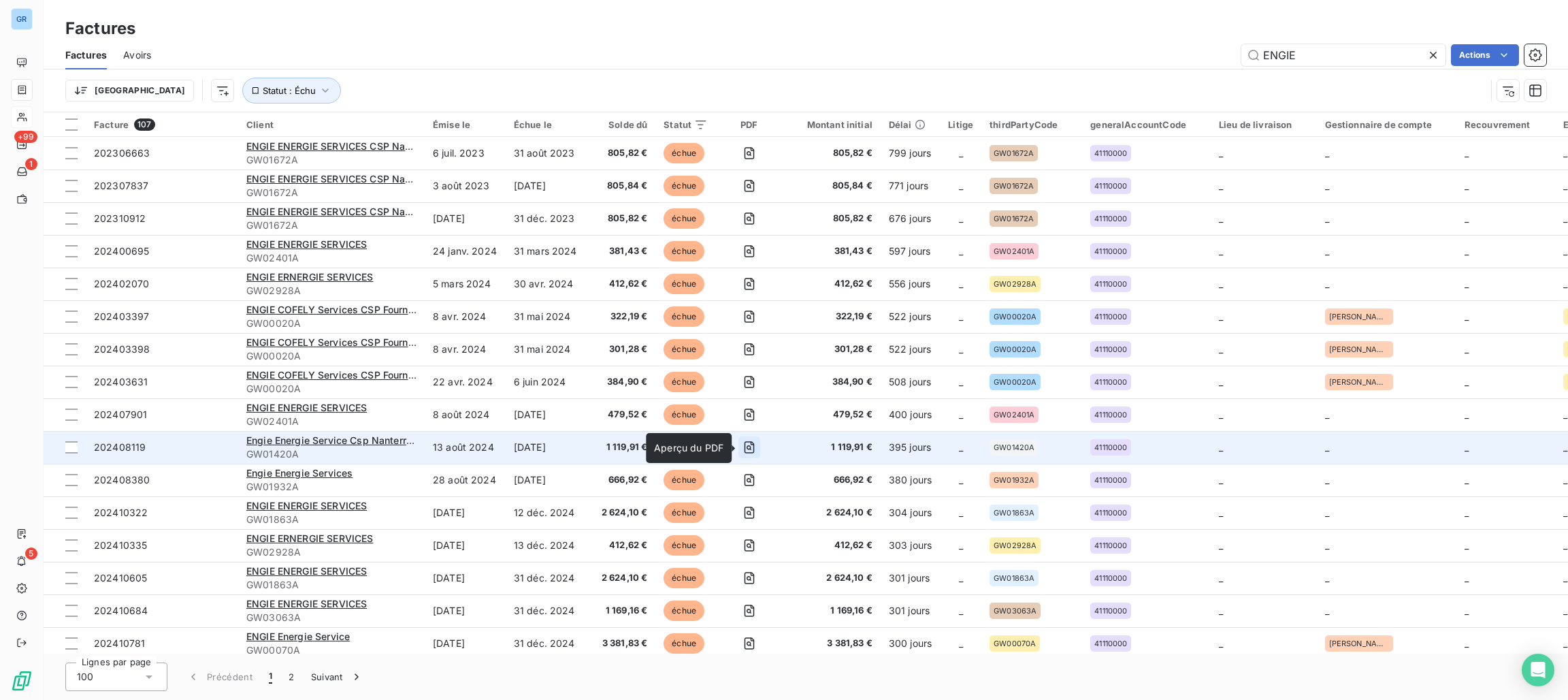
click at [751, 446] on icon "button" at bounding box center [749, 448] width 14 height 14
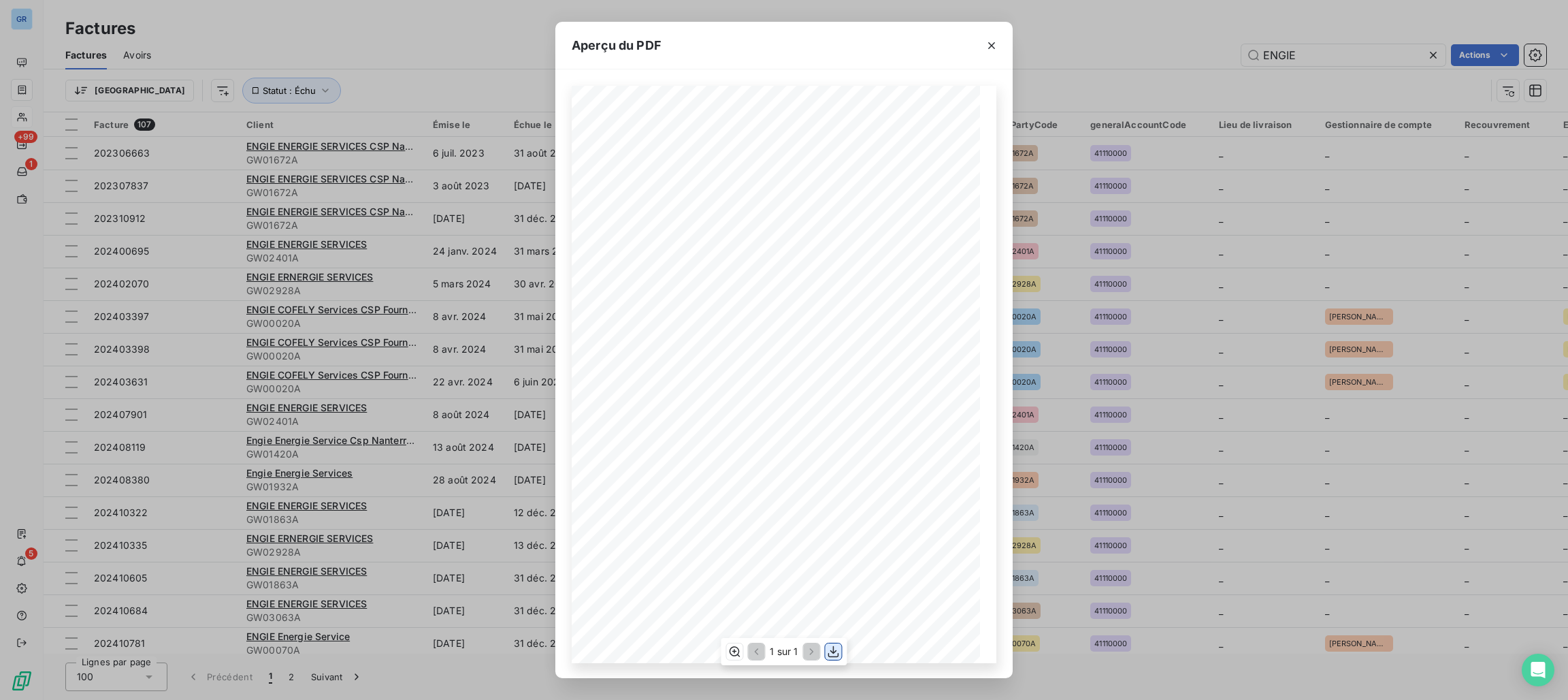
click at [834, 648] on icon "button" at bounding box center [833, 652] width 11 height 12
click at [991, 41] on icon "button" at bounding box center [992, 45] width 14 height 14
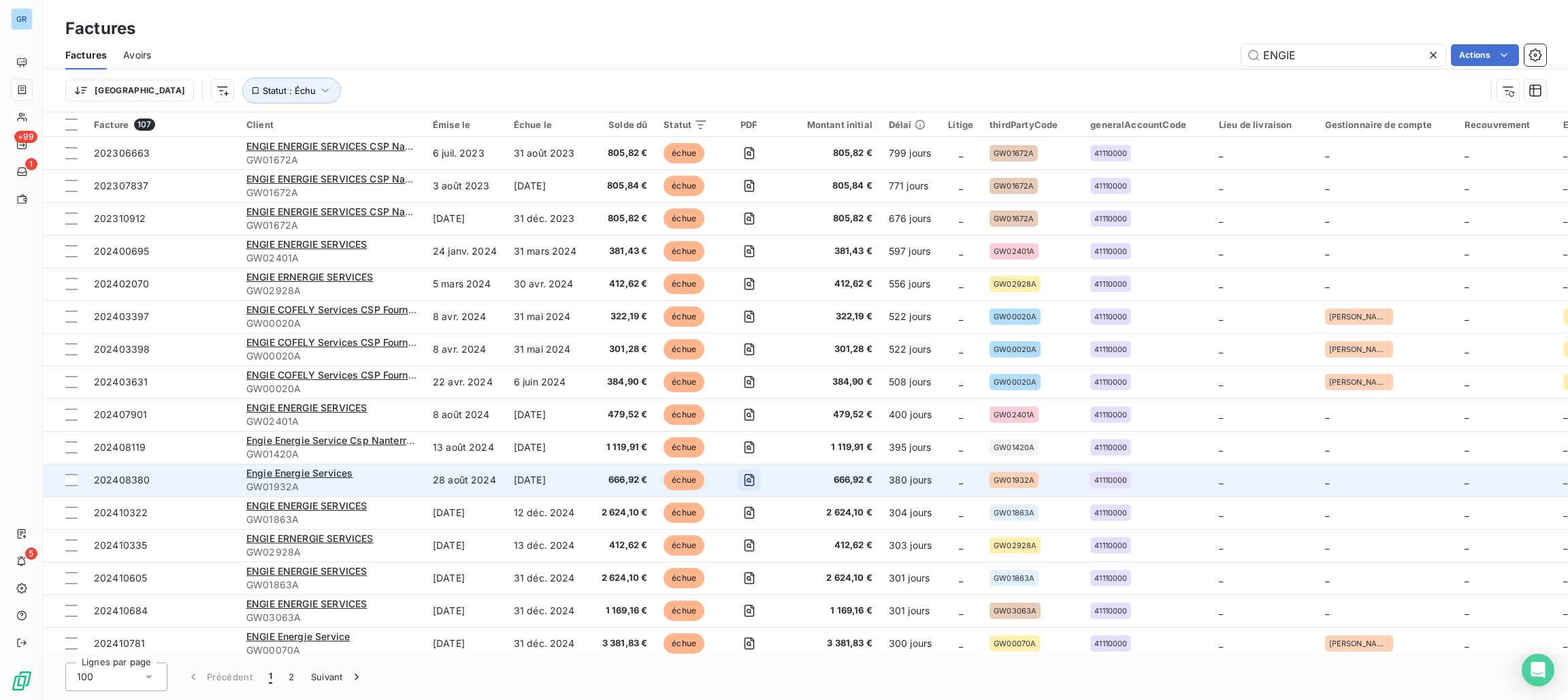
click at [750, 483] on icon "button" at bounding box center [749, 480] width 14 height 14
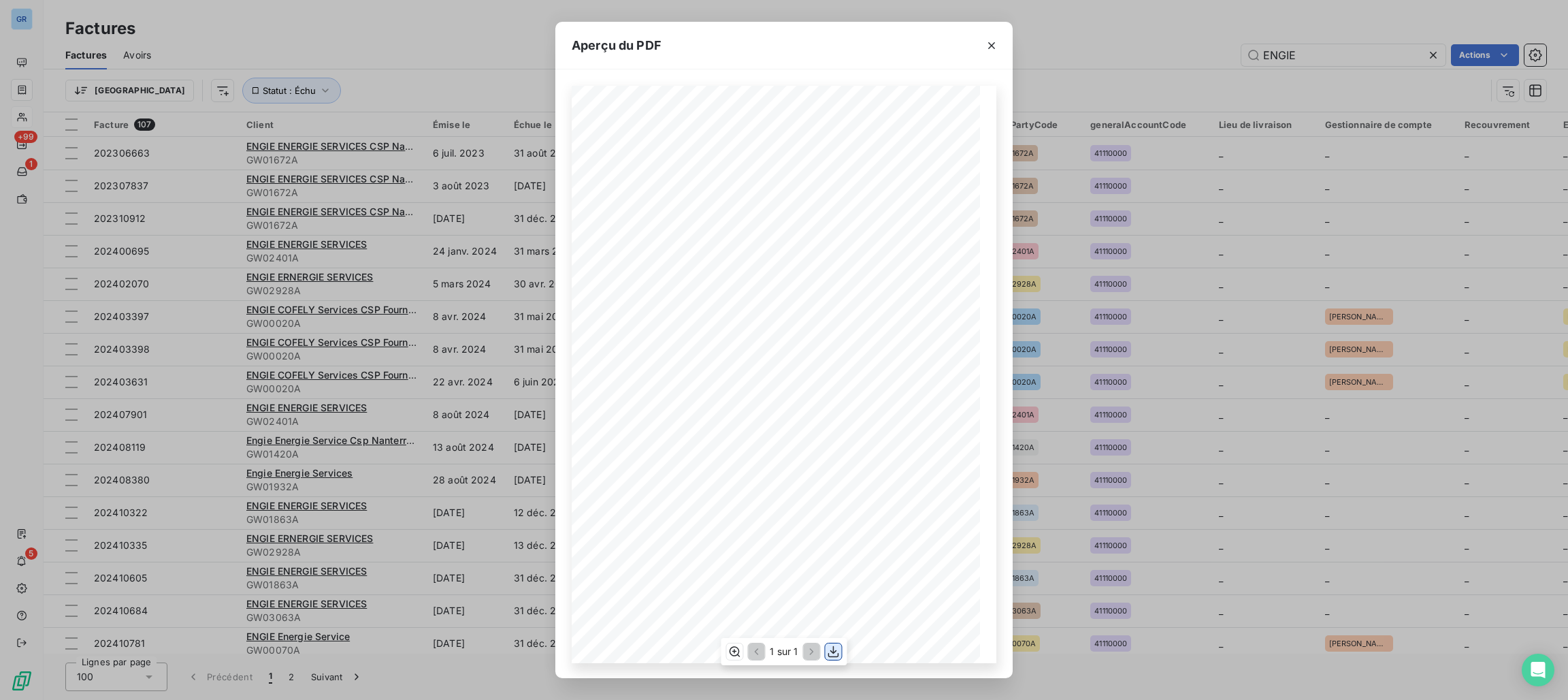
click at [831, 656] on icon "button" at bounding box center [834, 652] width 14 height 14
click at [993, 54] on button "button" at bounding box center [992, 45] width 22 height 22
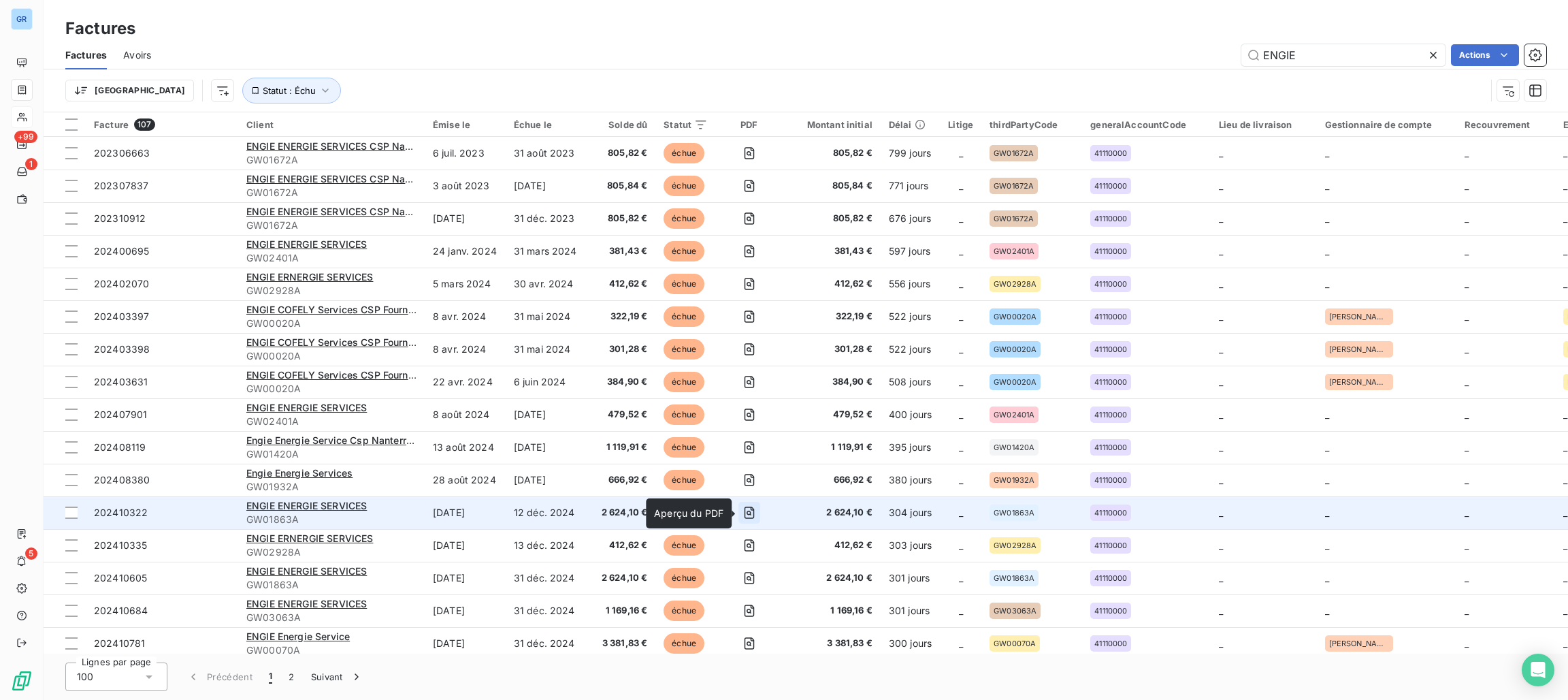
click at [756, 512] on button "button" at bounding box center [749, 512] width 22 height 22
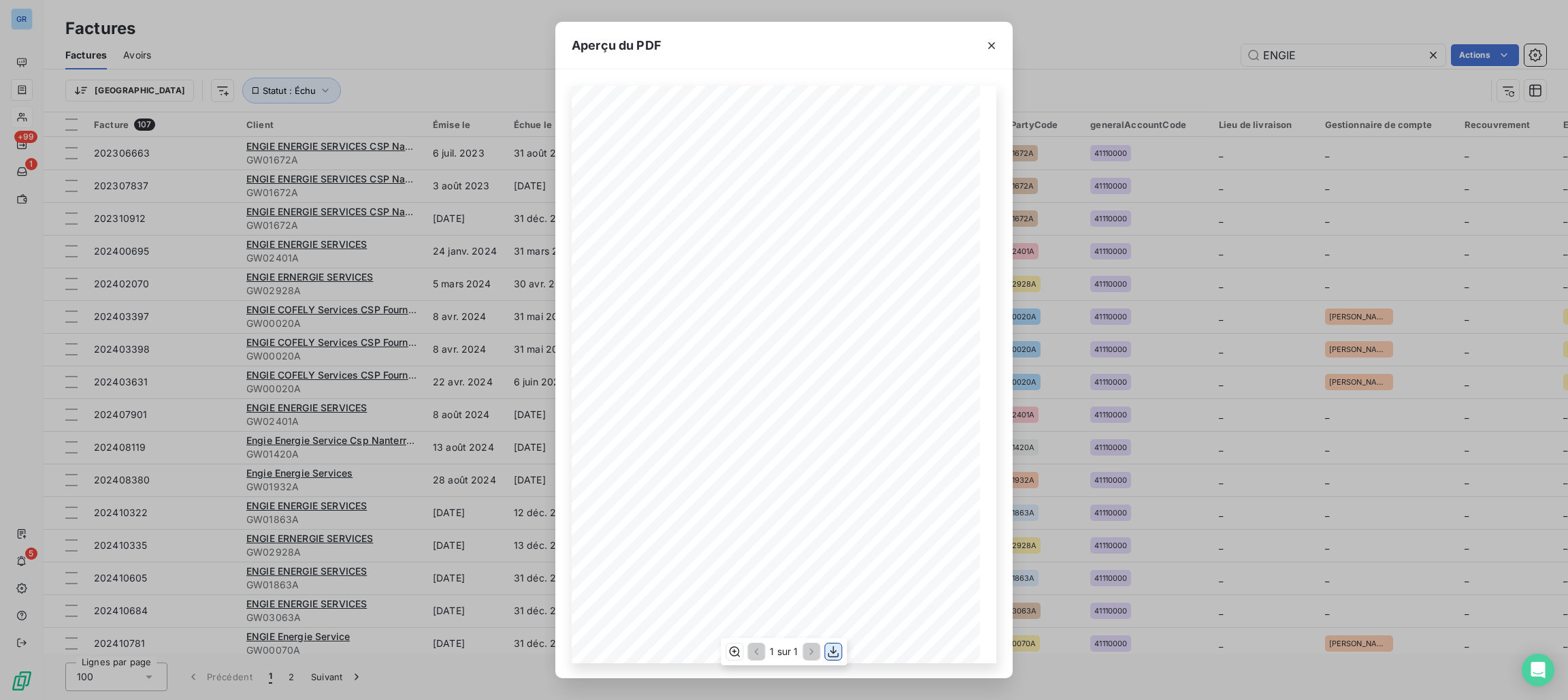
click at [831, 653] on icon "button" at bounding box center [834, 652] width 14 height 14
click at [993, 46] on icon "button" at bounding box center [991, 45] width 7 height 7
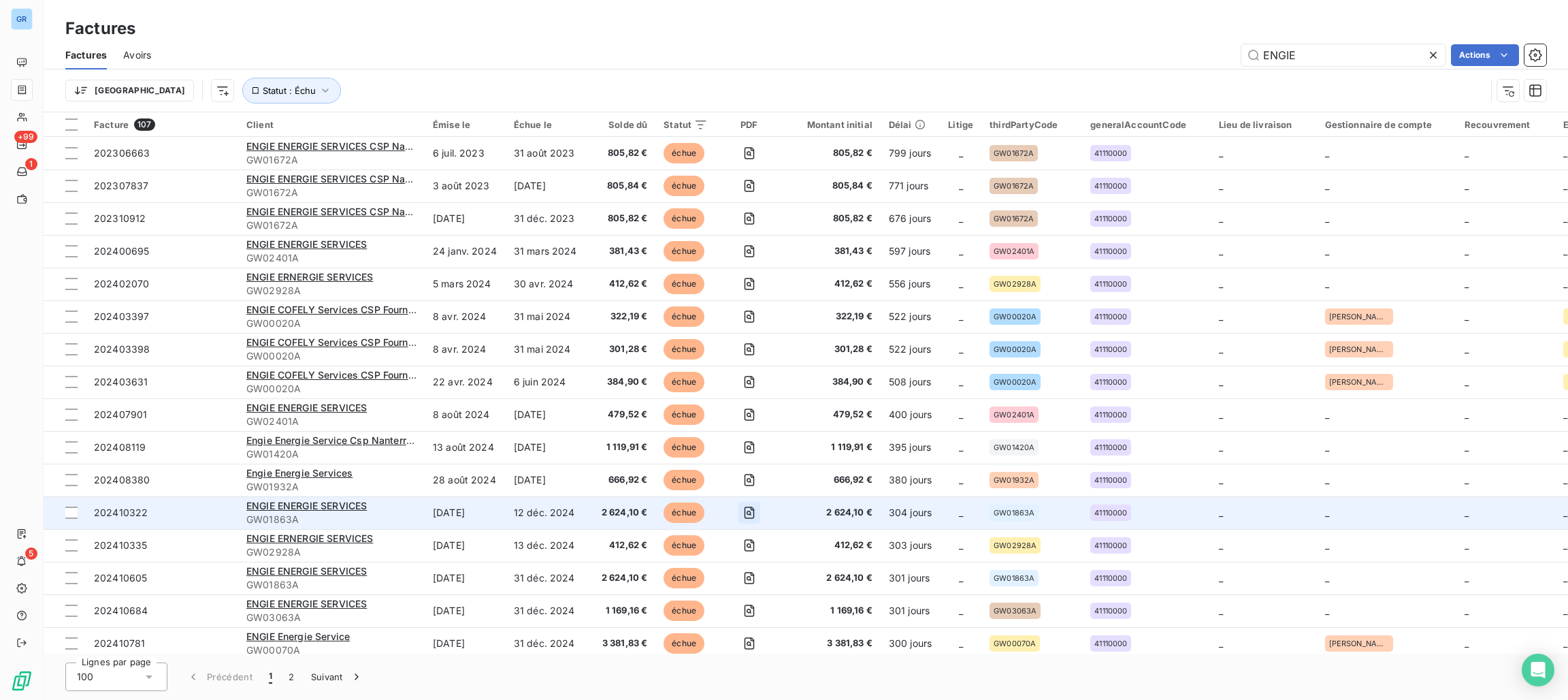
click at [752, 511] on icon "button" at bounding box center [749, 512] width 14 height 14
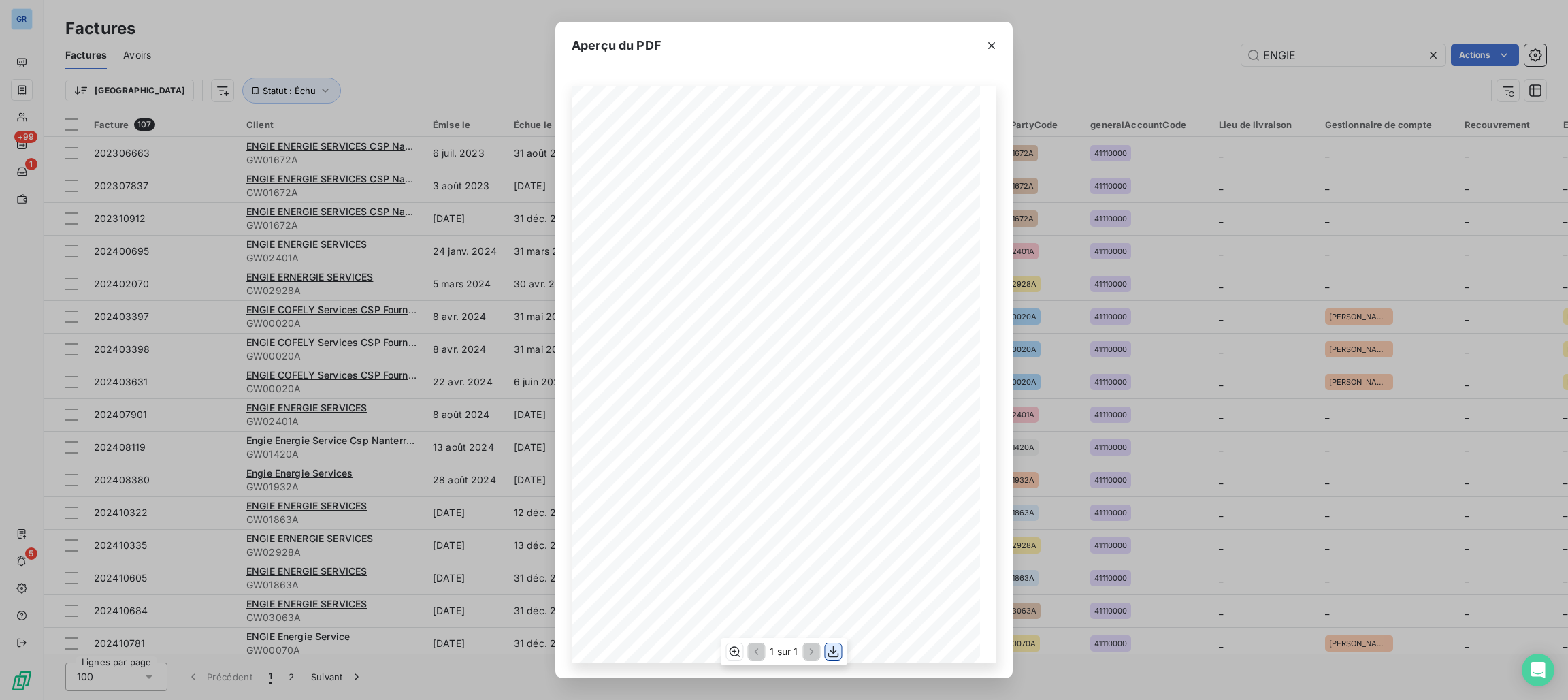
click at [832, 651] on icon "button" at bounding box center [833, 652] width 11 height 12
click at [993, 49] on icon "button" at bounding box center [992, 45] width 14 height 14
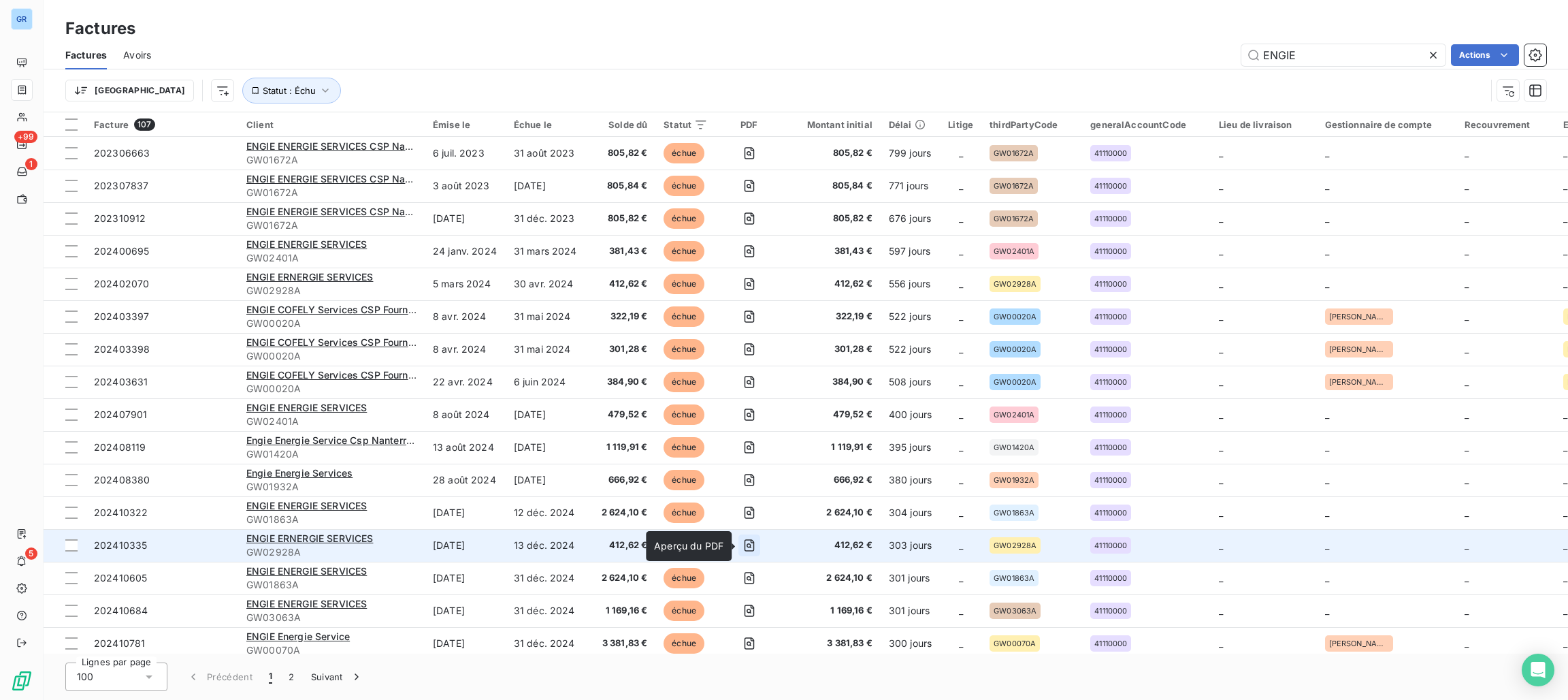
click at [749, 543] on icon "button" at bounding box center [749, 545] width 14 height 14
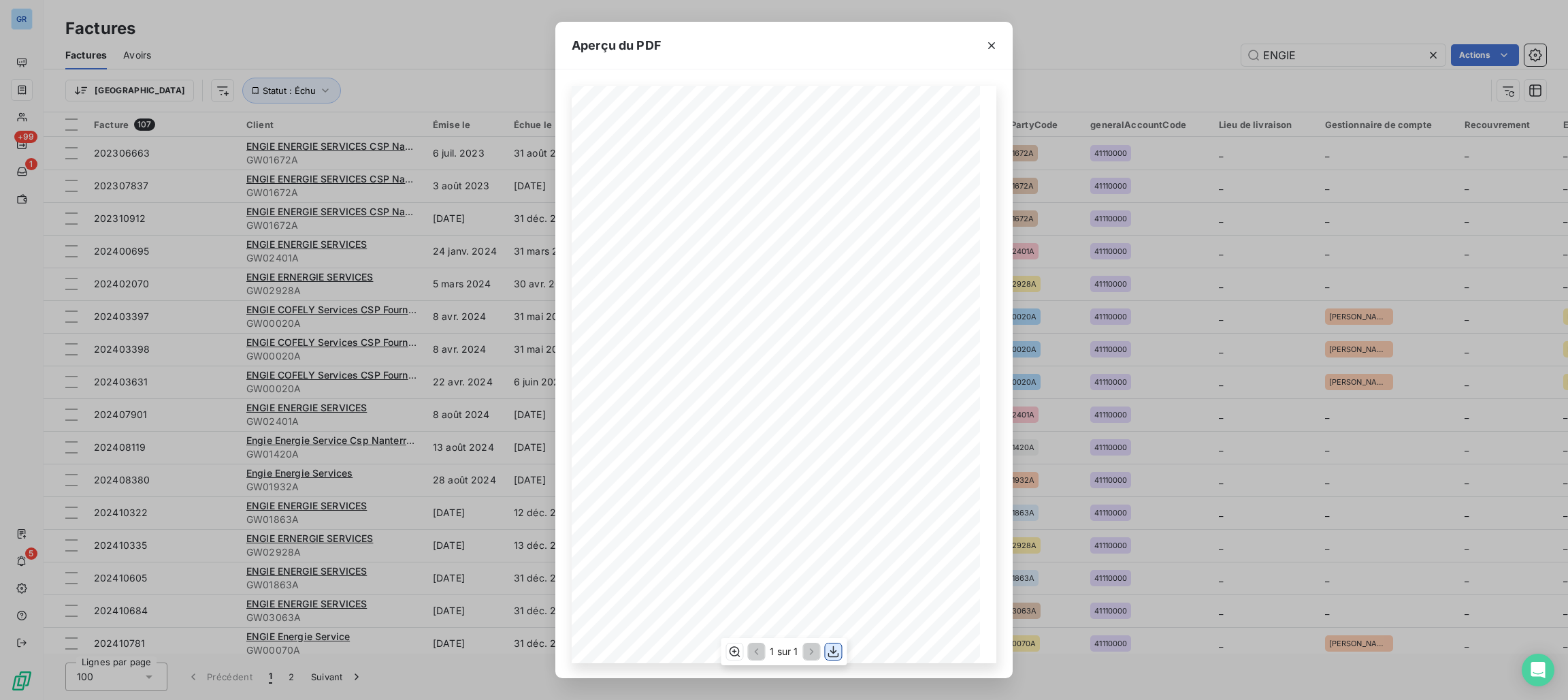
click at [830, 650] on icon "button" at bounding box center [834, 652] width 14 height 14
click at [995, 43] on icon "button" at bounding box center [992, 45] width 14 height 14
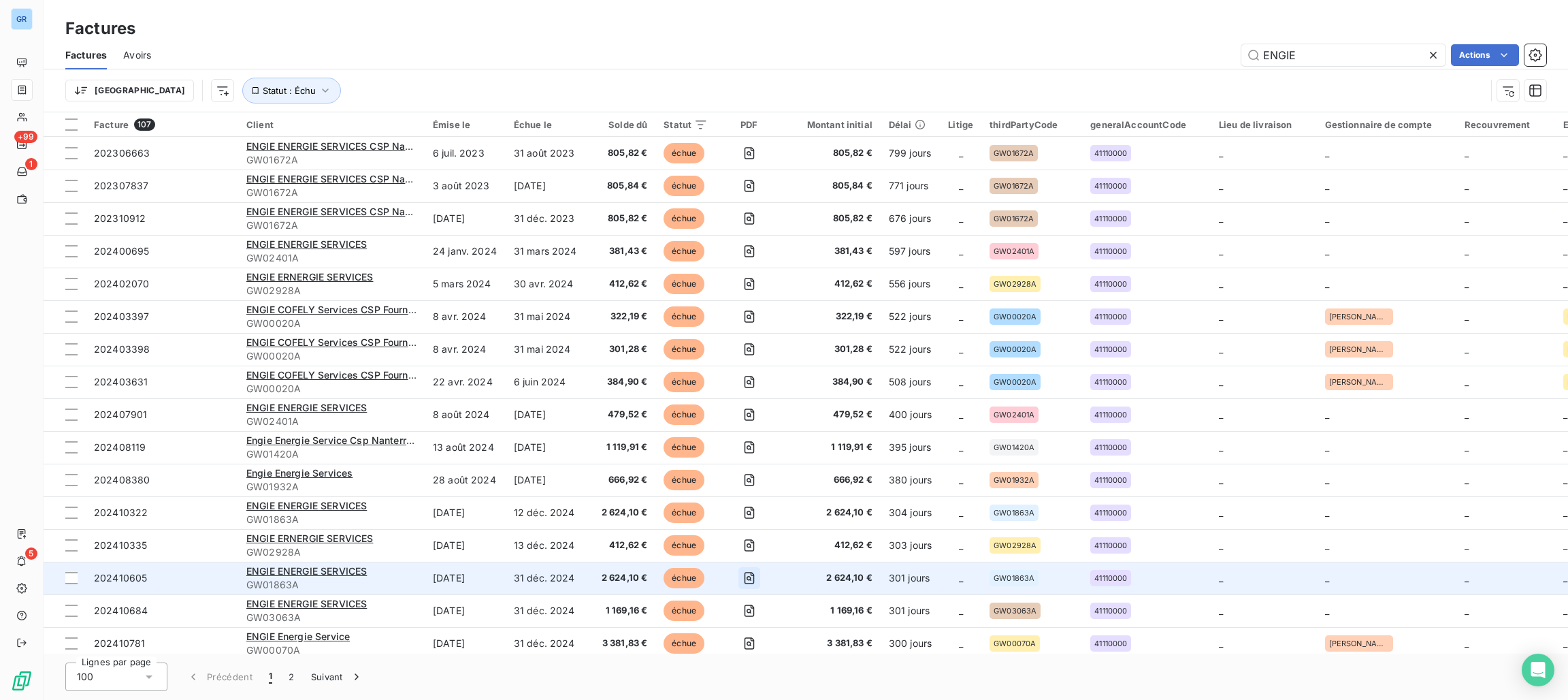
click at [751, 576] on icon "button" at bounding box center [749, 578] width 11 height 13
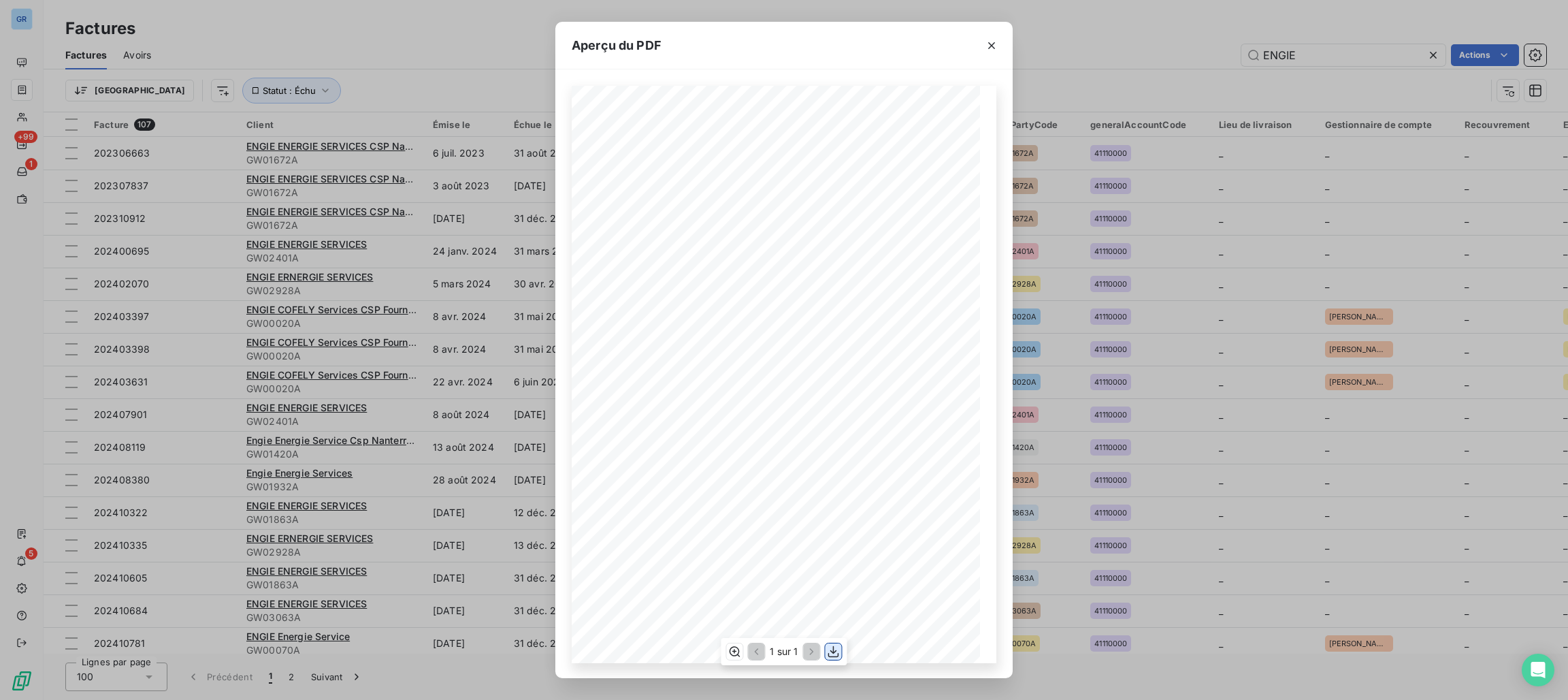
click at [828, 657] on icon "button" at bounding box center [834, 652] width 14 height 14
click at [996, 37] on button "button" at bounding box center [992, 45] width 22 height 22
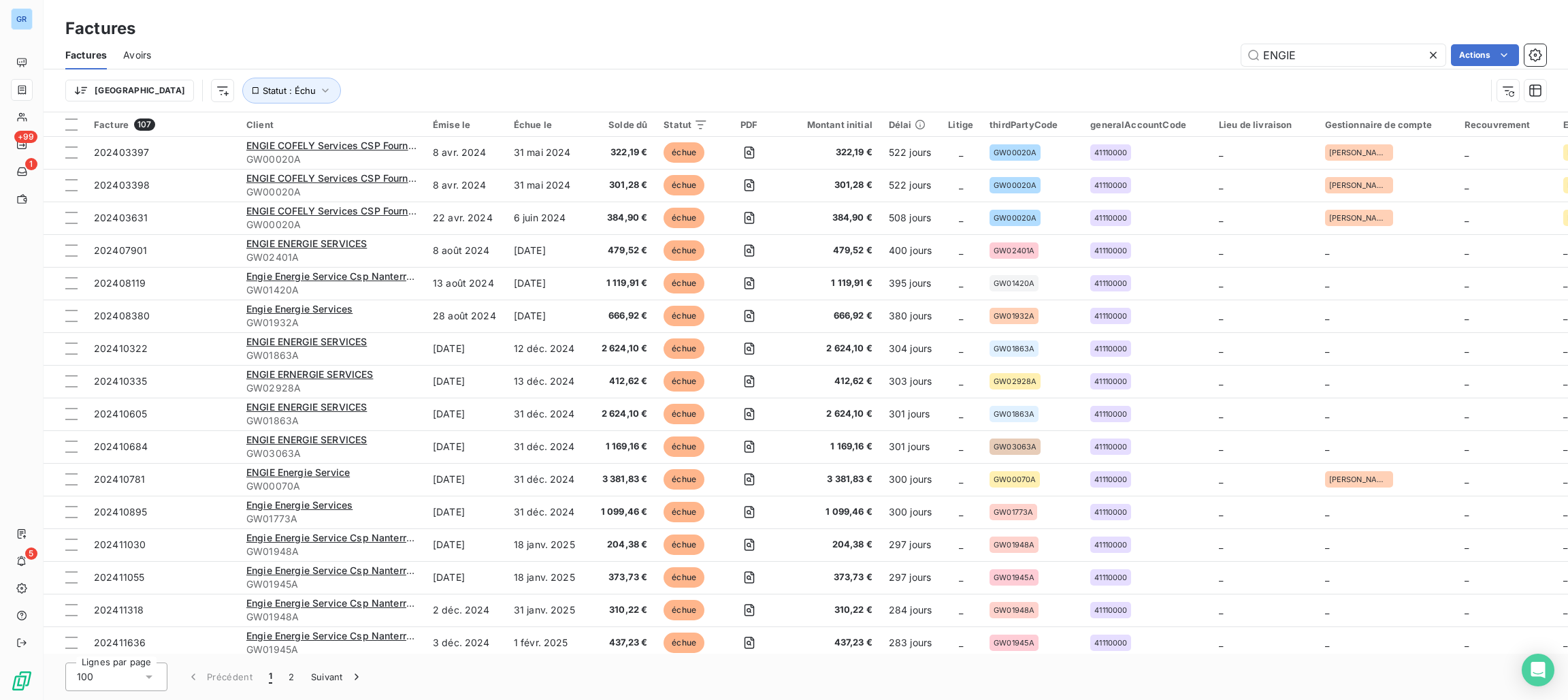
scroll to position [204, 0]
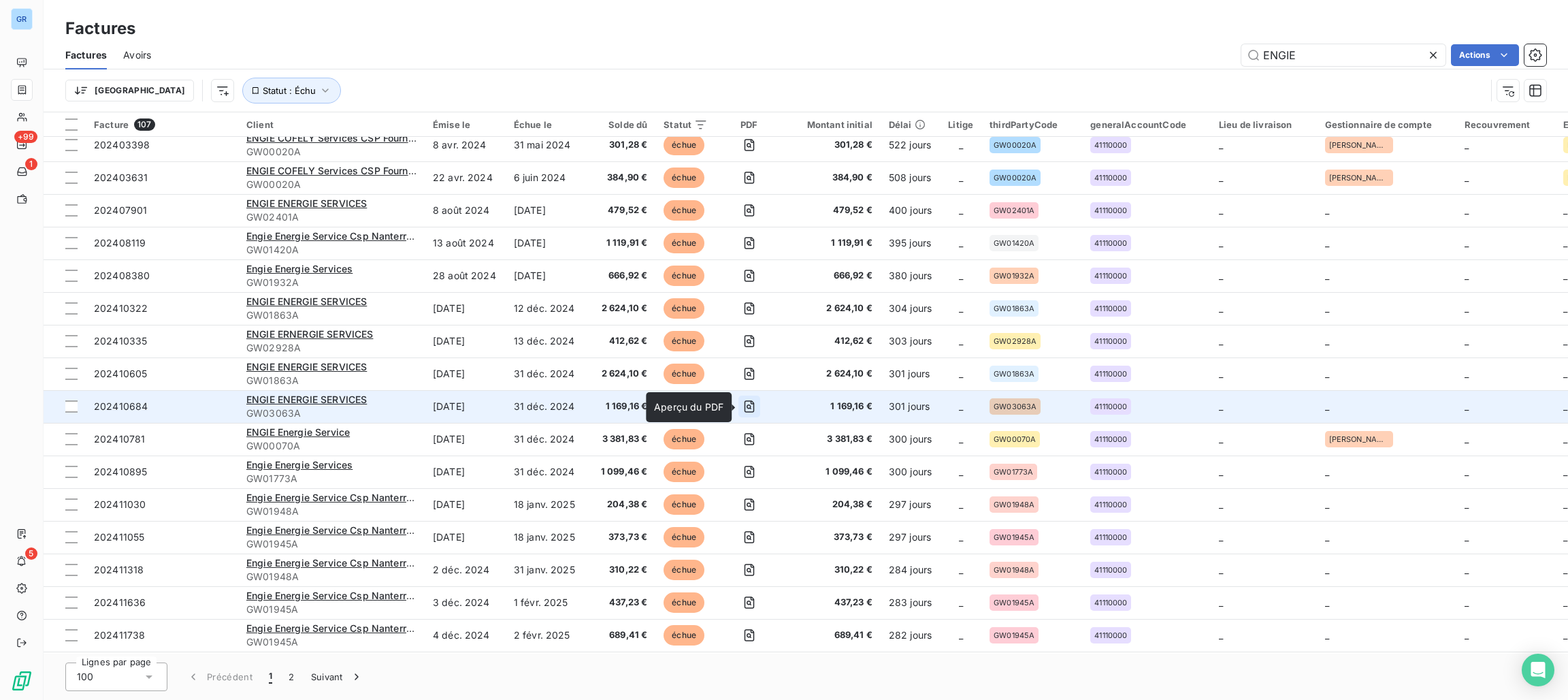
click at [748, 408] on icon "button" at bounding box center [749, 406] width 14 height 14
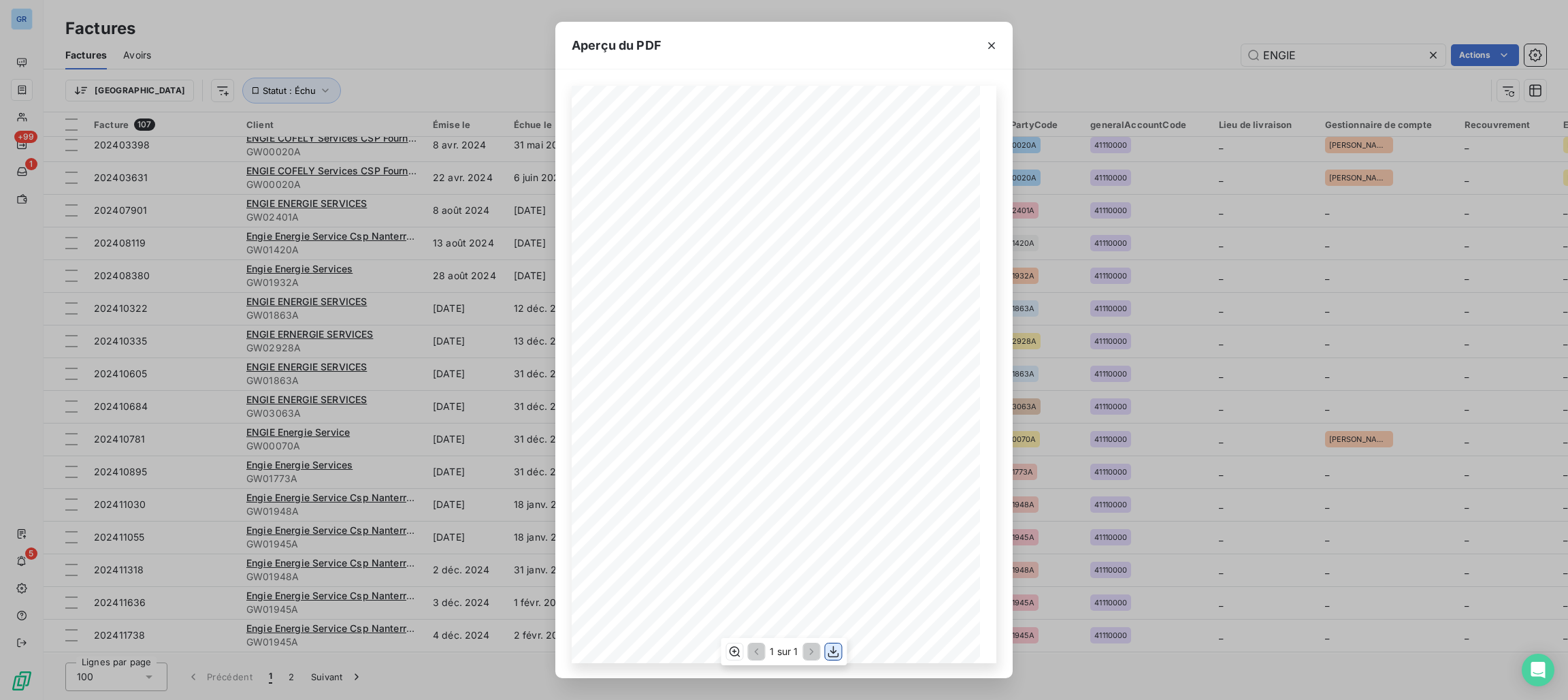
click at [836, 653] on icon "button" at bounding box center [834, 652] width 14 height 14
click at [998, 41] on icon "button" at bounding box center [992, 45] width 14 height 14
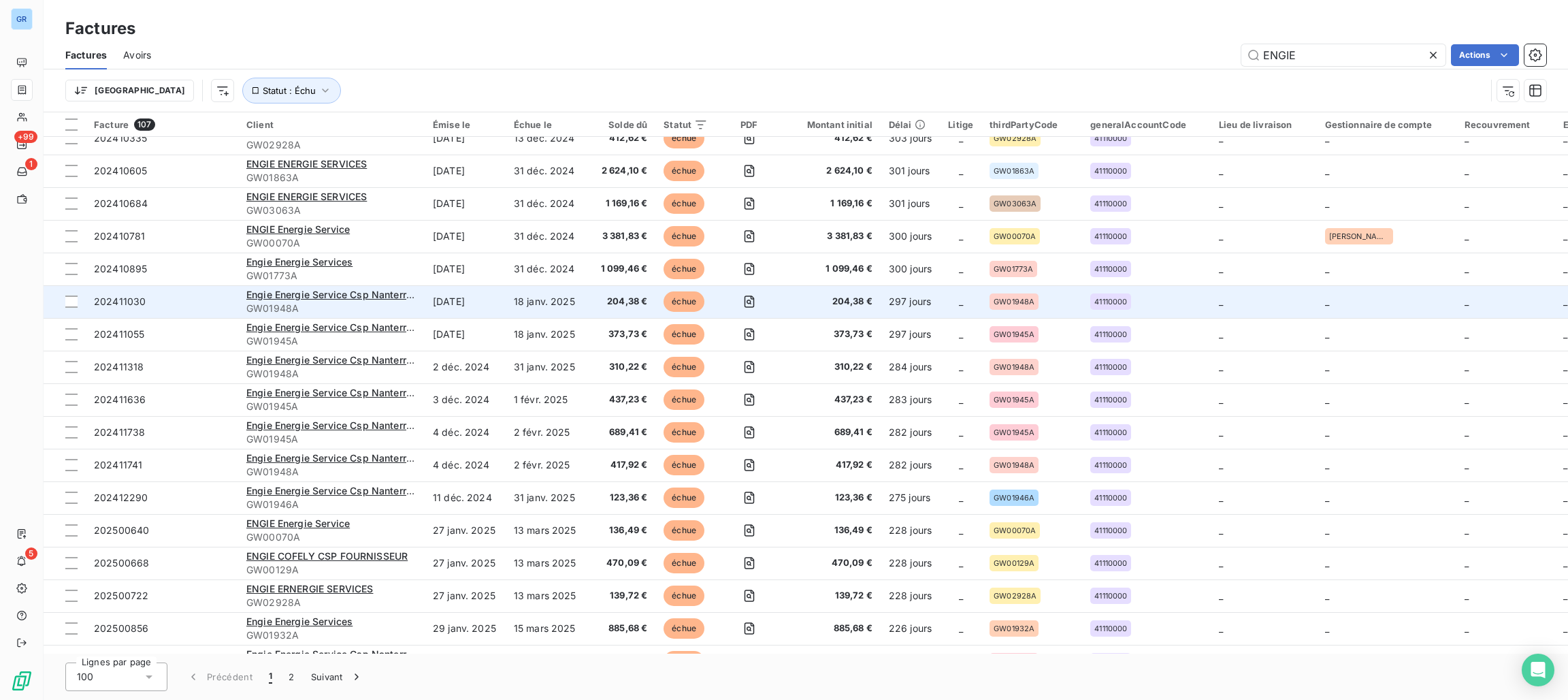
scroll to position [409, 0]
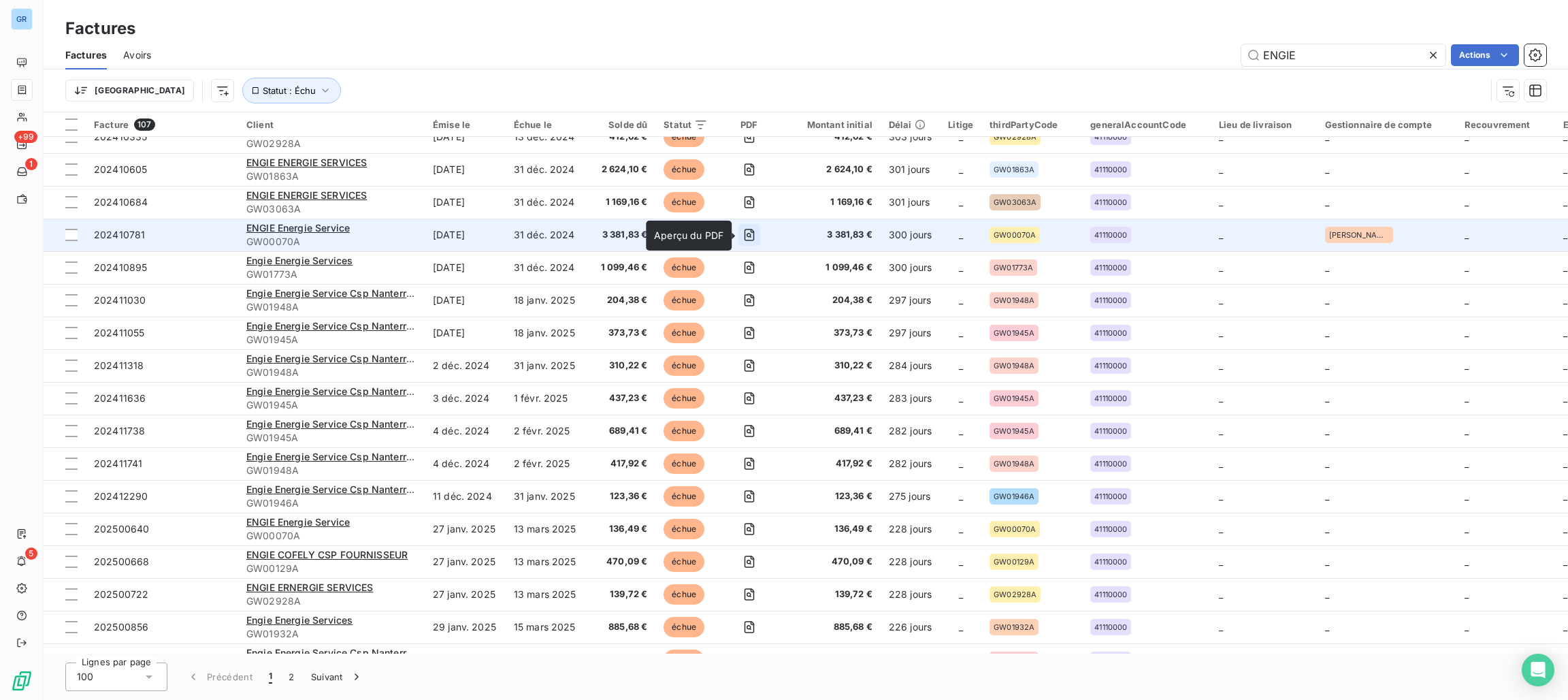
click at [748, 231] on icon "button" at bounding box center [749, 235] width 14 height 14
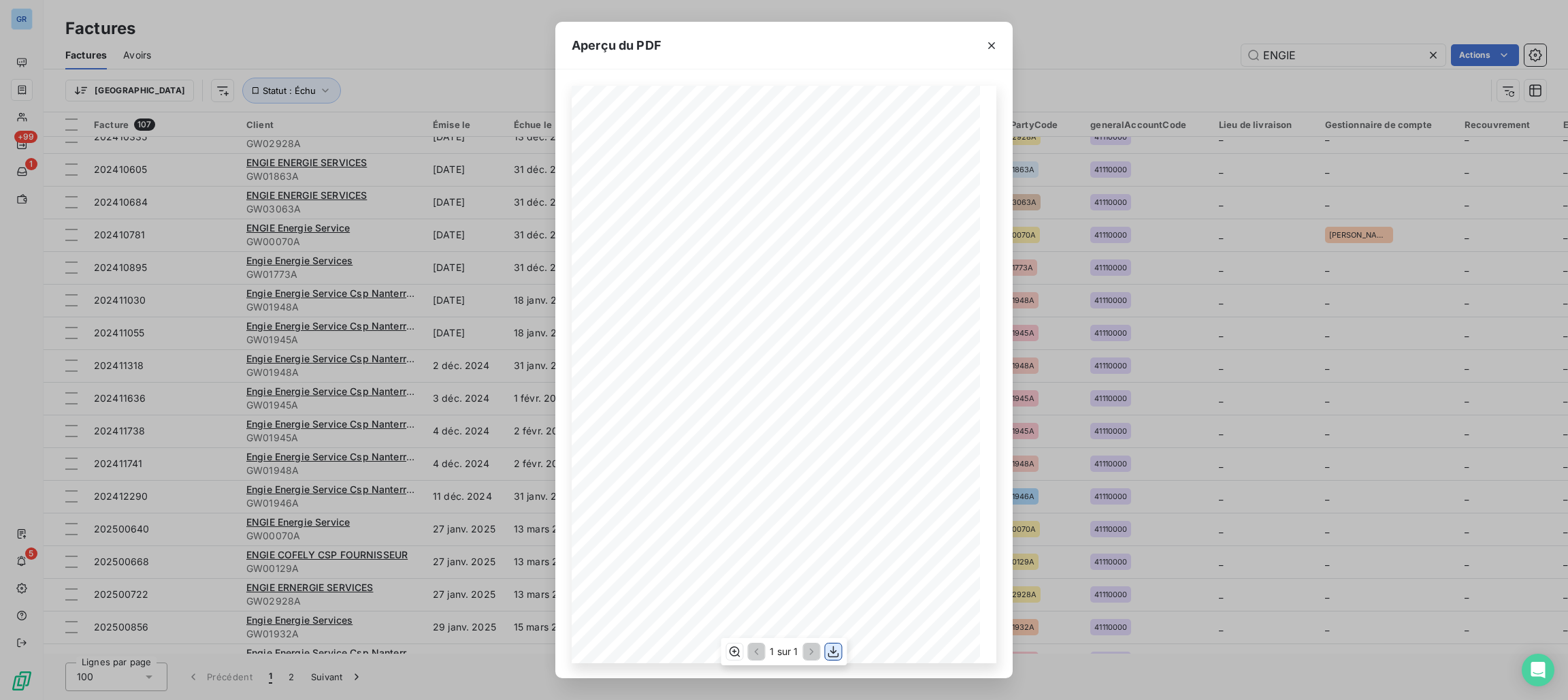
click at [826, 649] on button "button" at bounding box center [833, 651] width 16 height 16
click at [992, 39] on icon "button" at bounding box center [992, 45] width 14 height 14
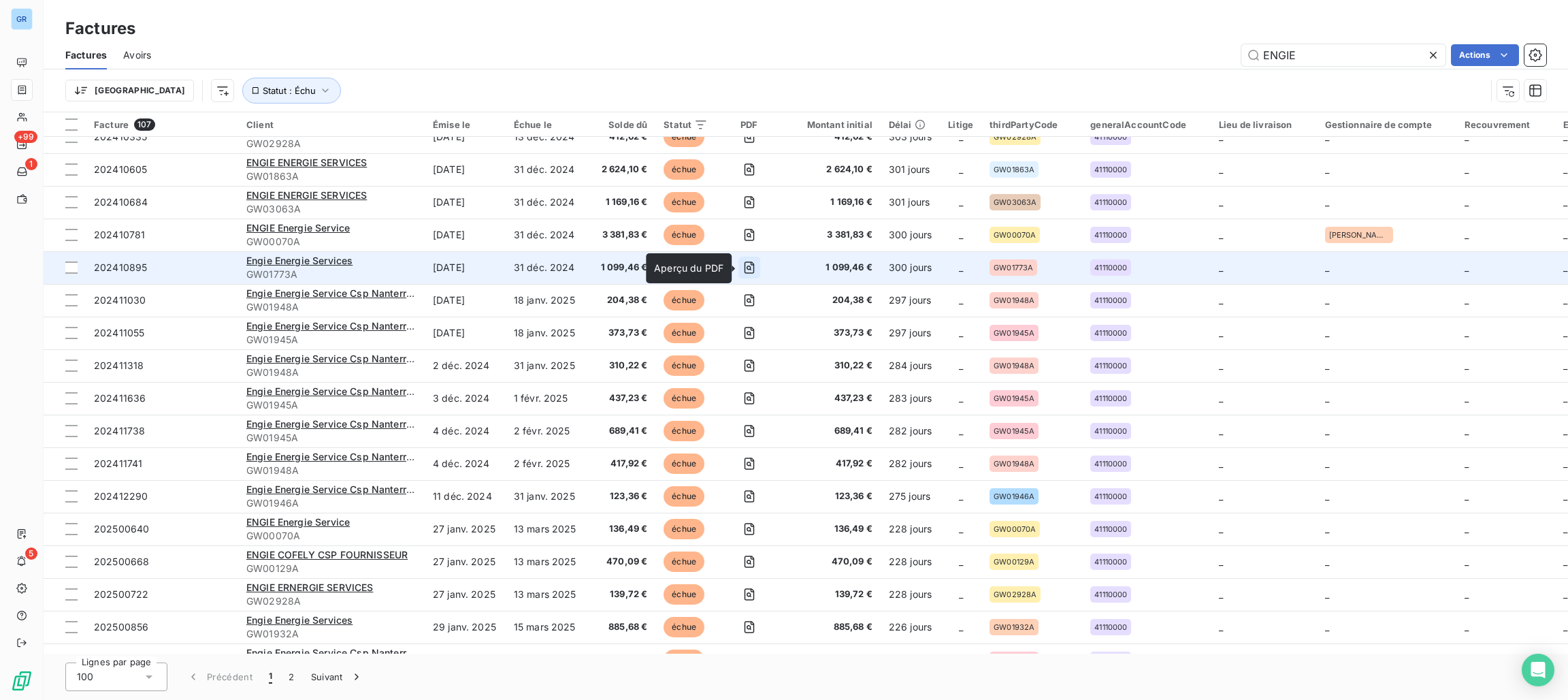
click at [749, 266] on icon "button" at bounding box center [749, 268] width 14 height 14
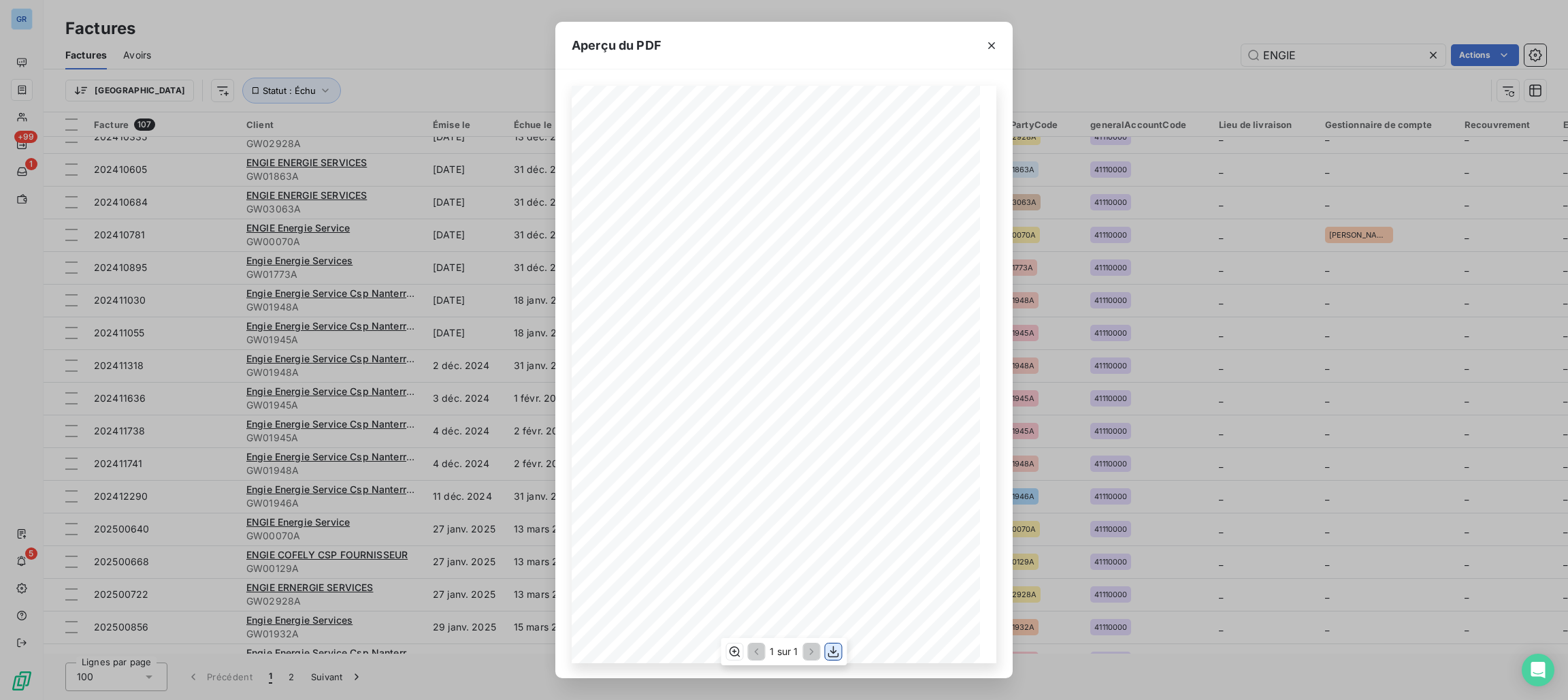
click at [834, 655] on icon "button" at bounding box center [834, 652] width 14 height 14
drag, startPoint x: 992, startPoint y: 44, endPoint x: 868, endPoint y: 79, distance: 128.8
click at [993, 44] on icon "button" at bounding box center [991, 45] width 7 height 7
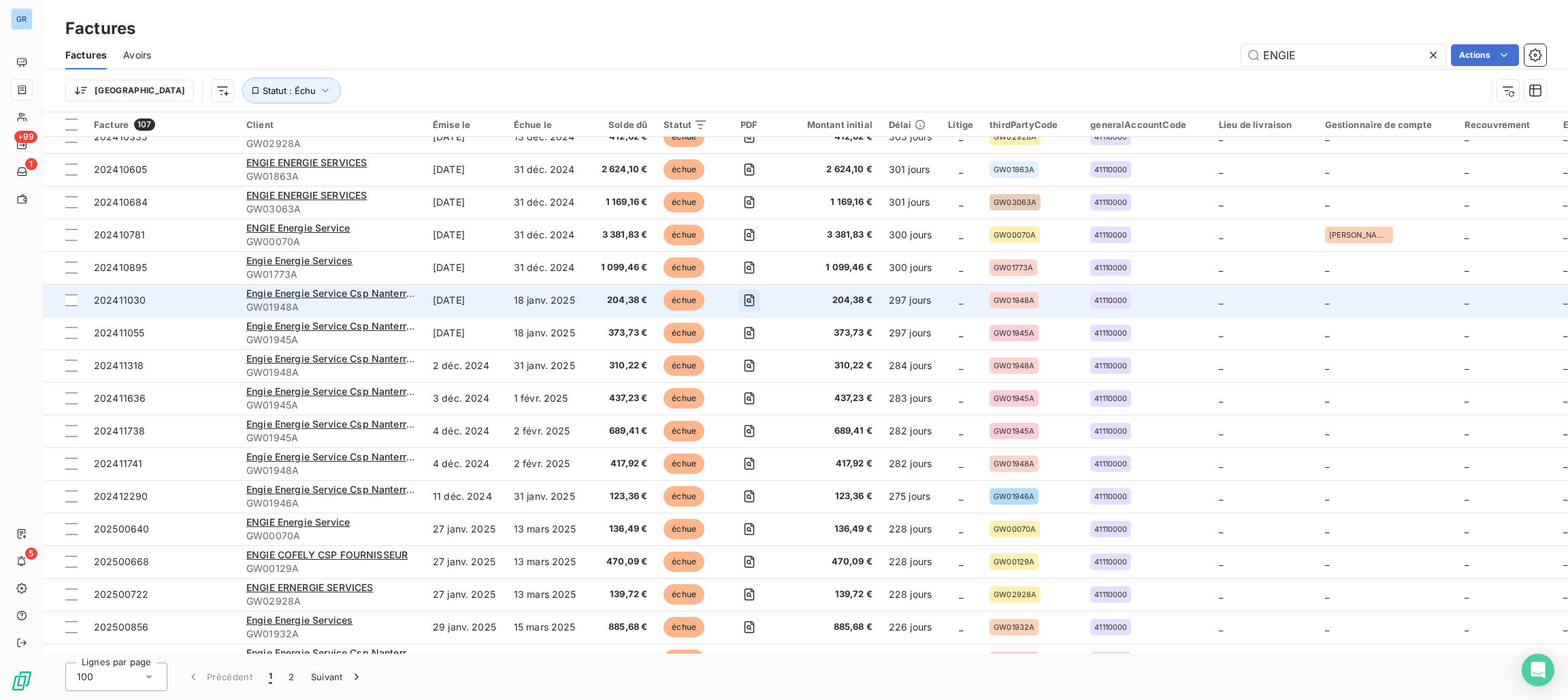
click at [748, 303] on icon "button" at bounding box center [749, 301] width 14 height 14
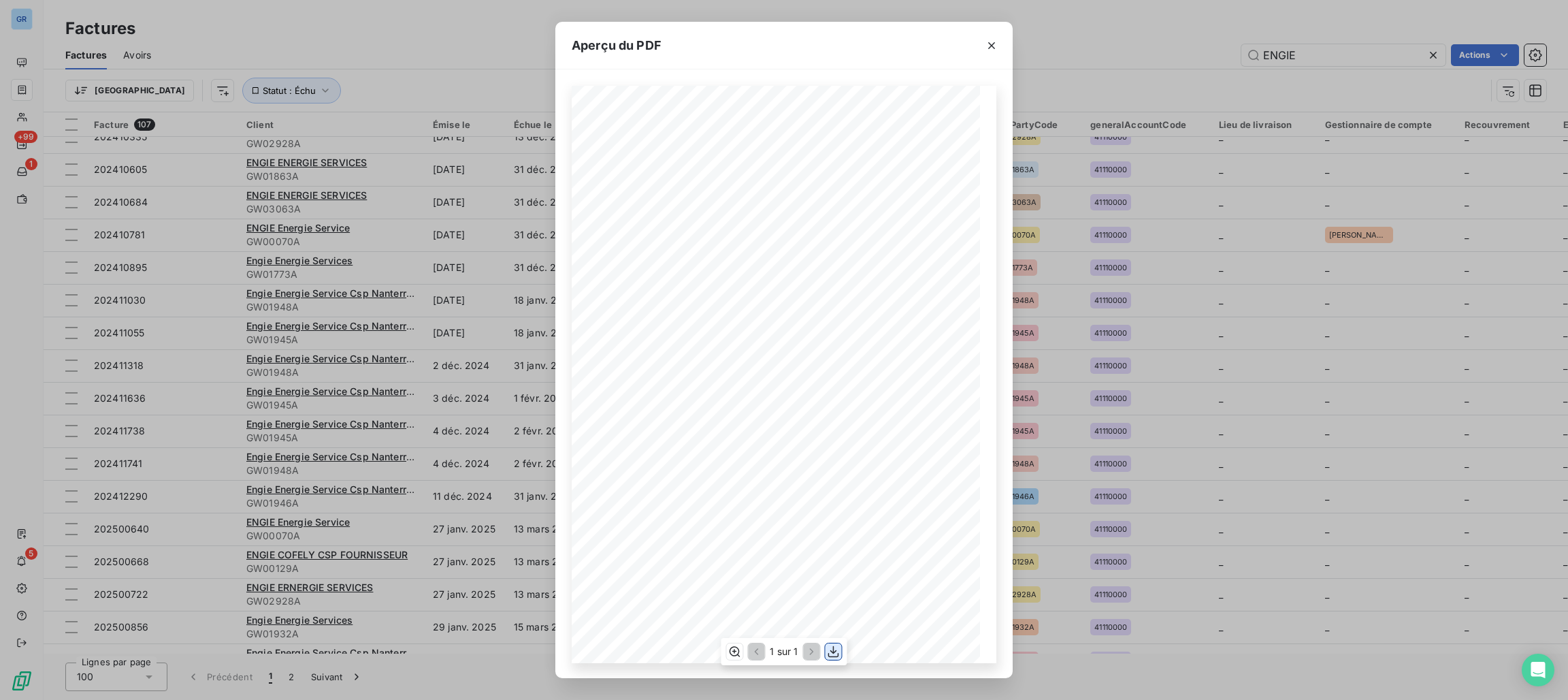
click at [828, 652] on icon "button" at bounding box center [834, 652] width 14 height 14
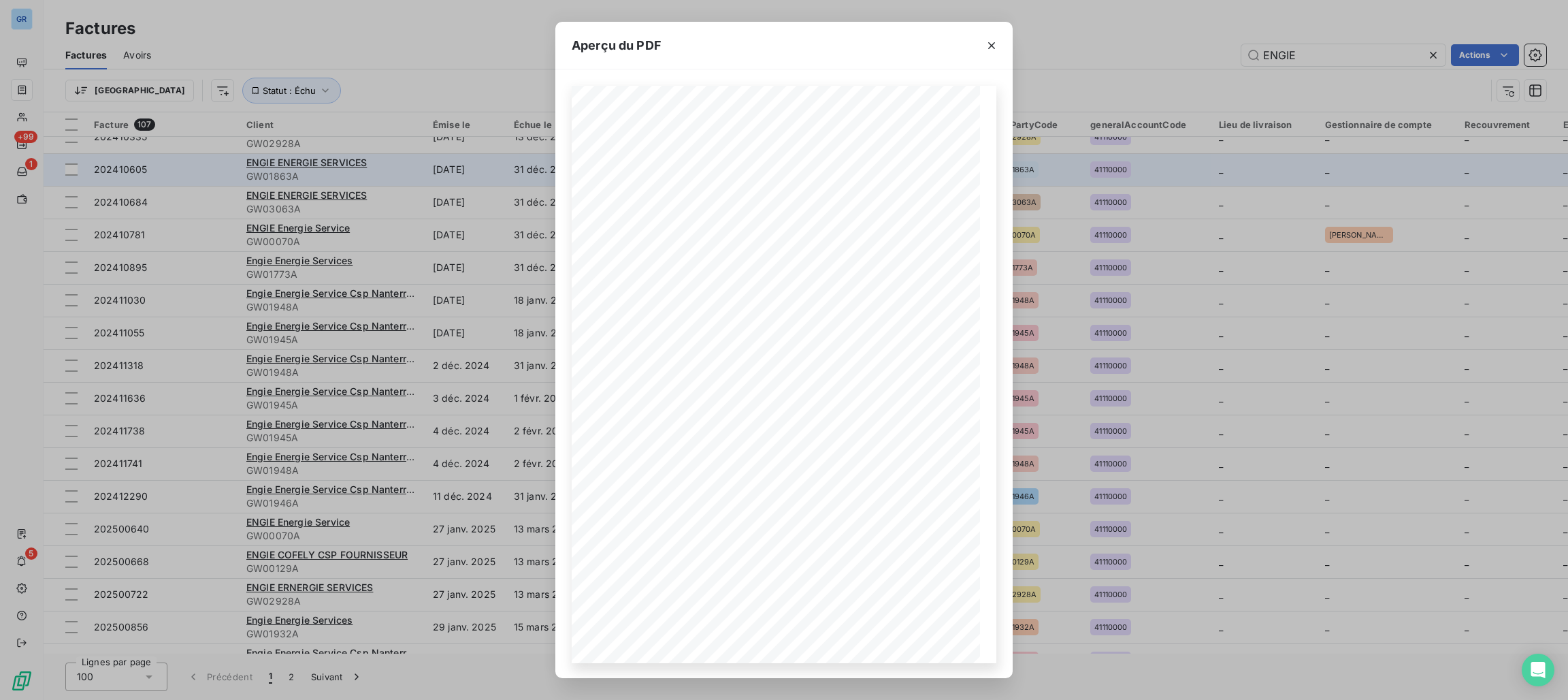
drag, startPoint x: 992, startPoint y: 50, endPoint x: 938, endPoint y: 153, distance: 116.3
click at [993, 49] on icon "button" at bounding box center [992, 45] width 14 height 14
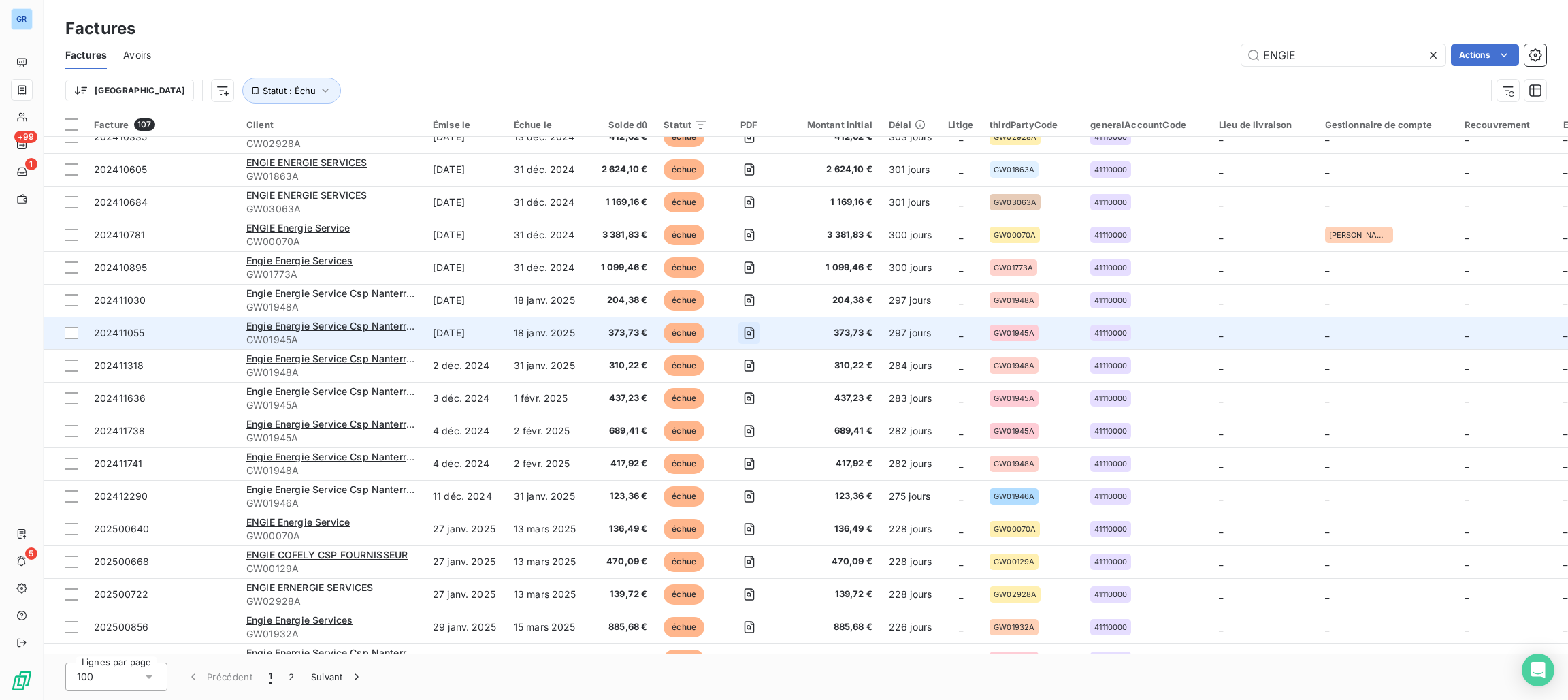
click at [749, 329] on icon "button" at bounding box center [749, 333] width 14 height 14
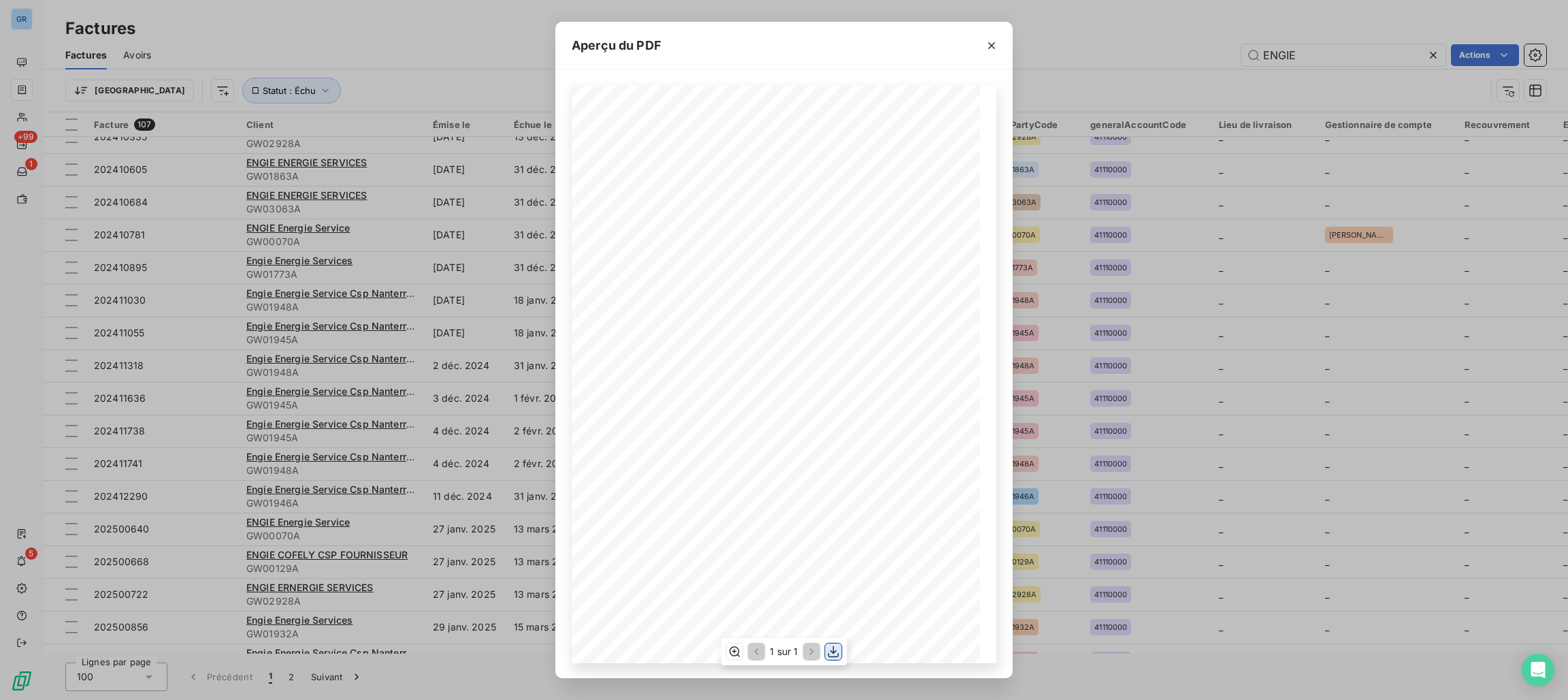
click at [832, 646] on icon "button" at bounding box center [834, 652] width 14 height 14
drag, startPoint x: 992, startPoint y: 48, endPoint x: 966, endPoint y: 72, distance: 35.4
click at [992, 48] on icon "button" at bounding box center [992, 45] width 14 height 14
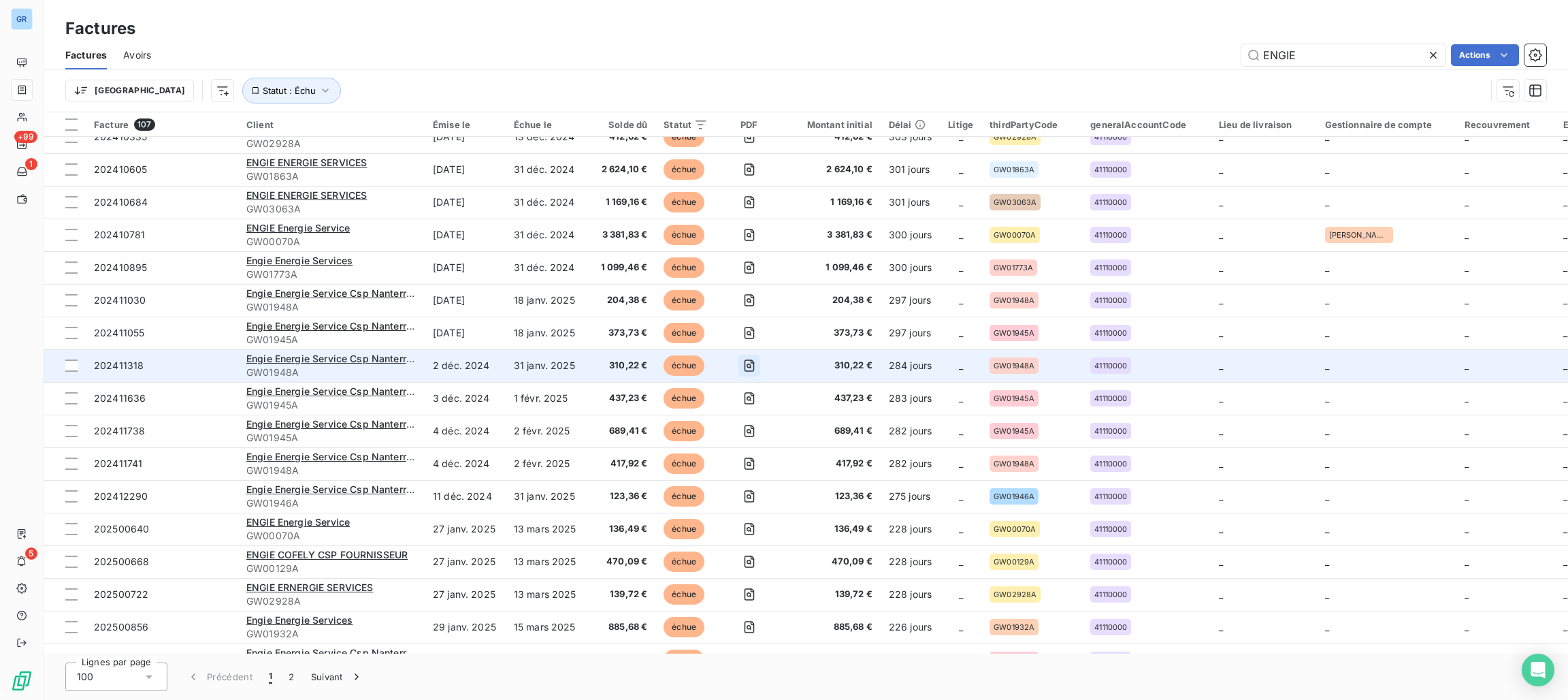
click at [749, 364] on icon "button" at bounding box center [749, 365] width 14 height 14
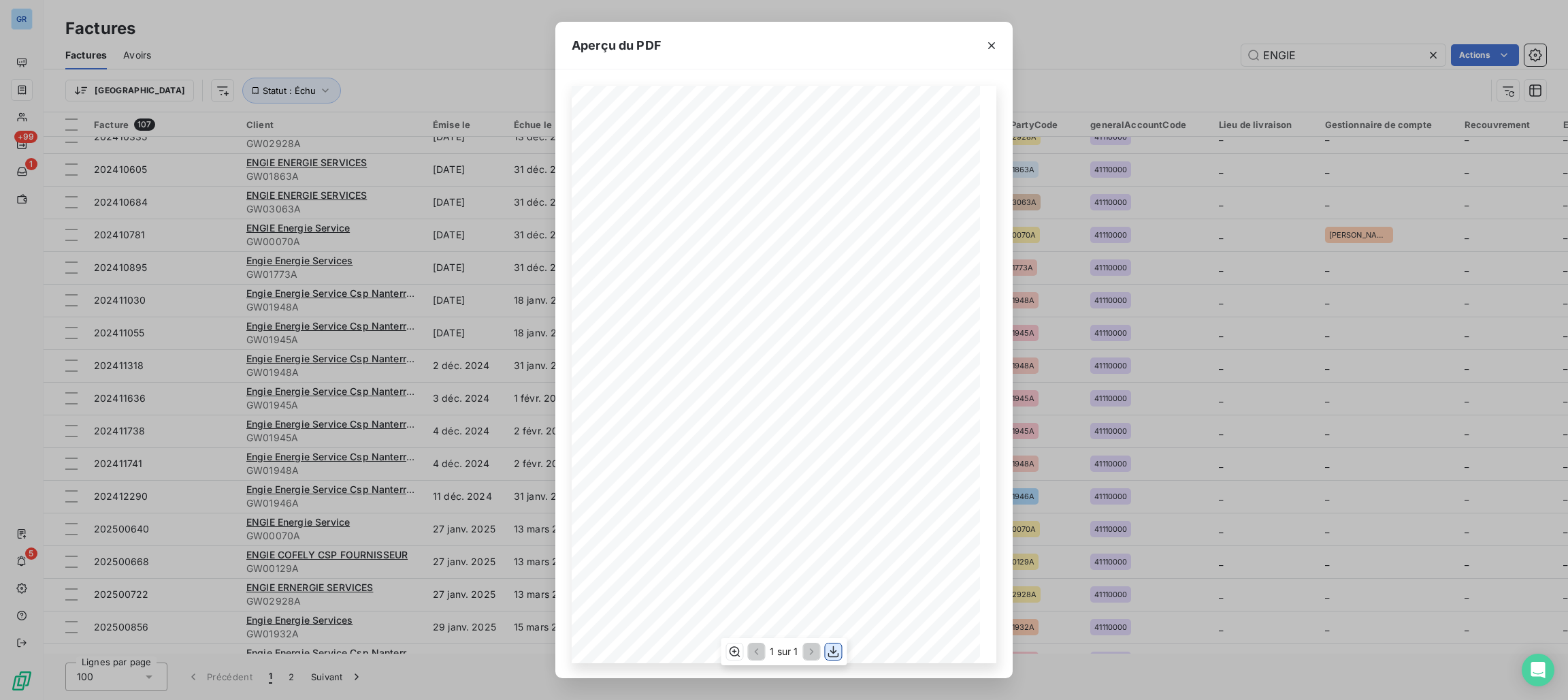
click at [830, 654] on icon "button" at bounding box center [834, 652] width 14 height 14
click at [993, 43] on icon "button" at bounding box center [992, 45] width 14 height 14
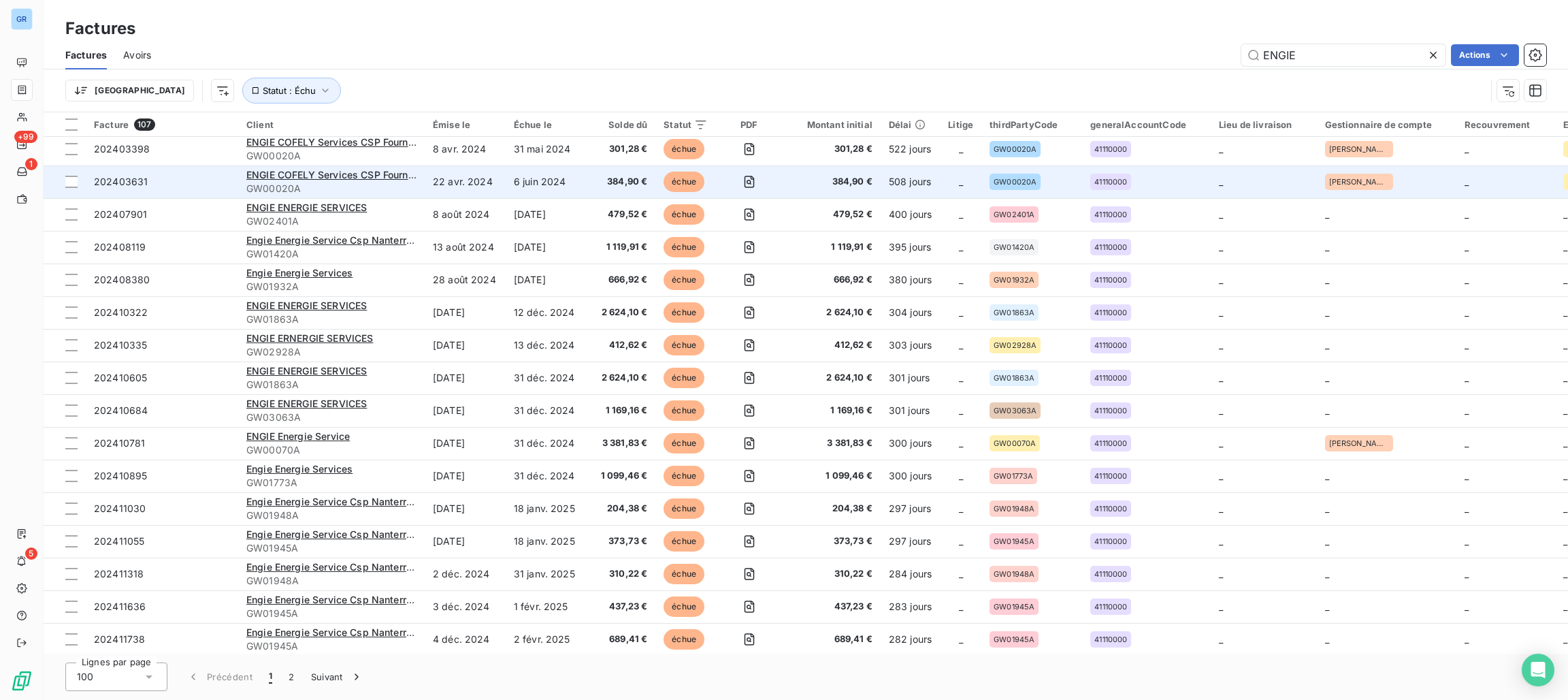
scroll to position [204, 0]
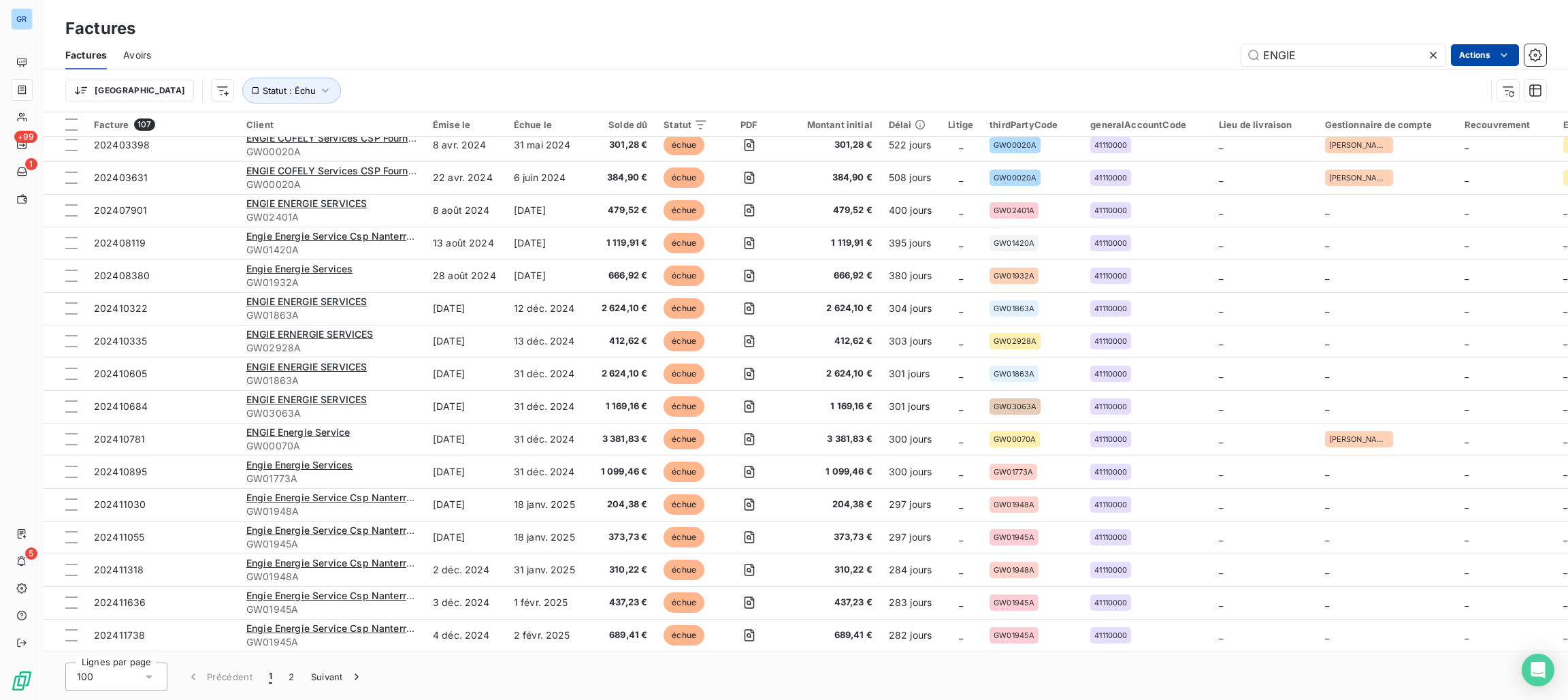
click at [1471, 51] on html "GR +99 1 5 Factures Factures Avoirs ENGIE Actions Trier Statut : Échu Facture 1…" at bounding box center [784, 350] width 1568 height 700
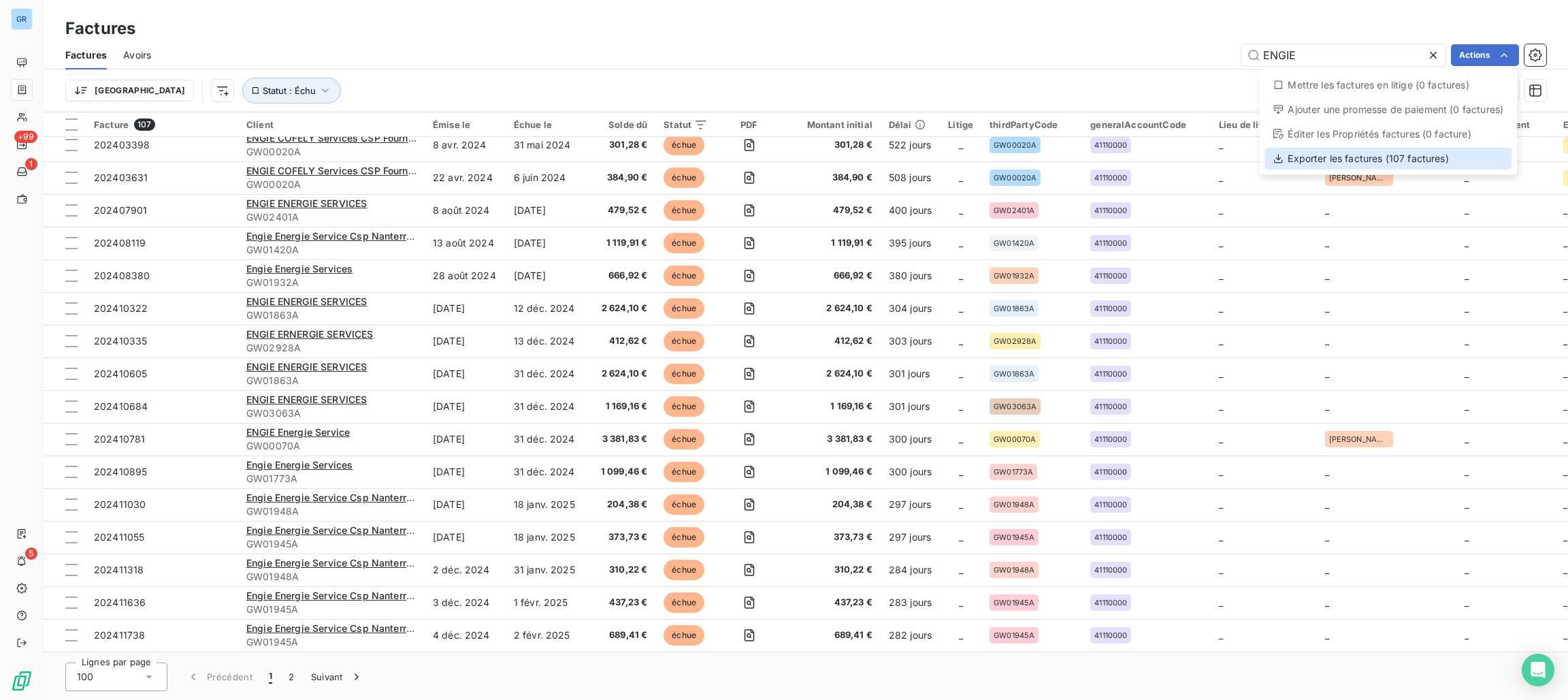
click at [1324, 160] on div "Exporter les factures (107 factures)" at bounding box center [1388, 159] width 247 height 22
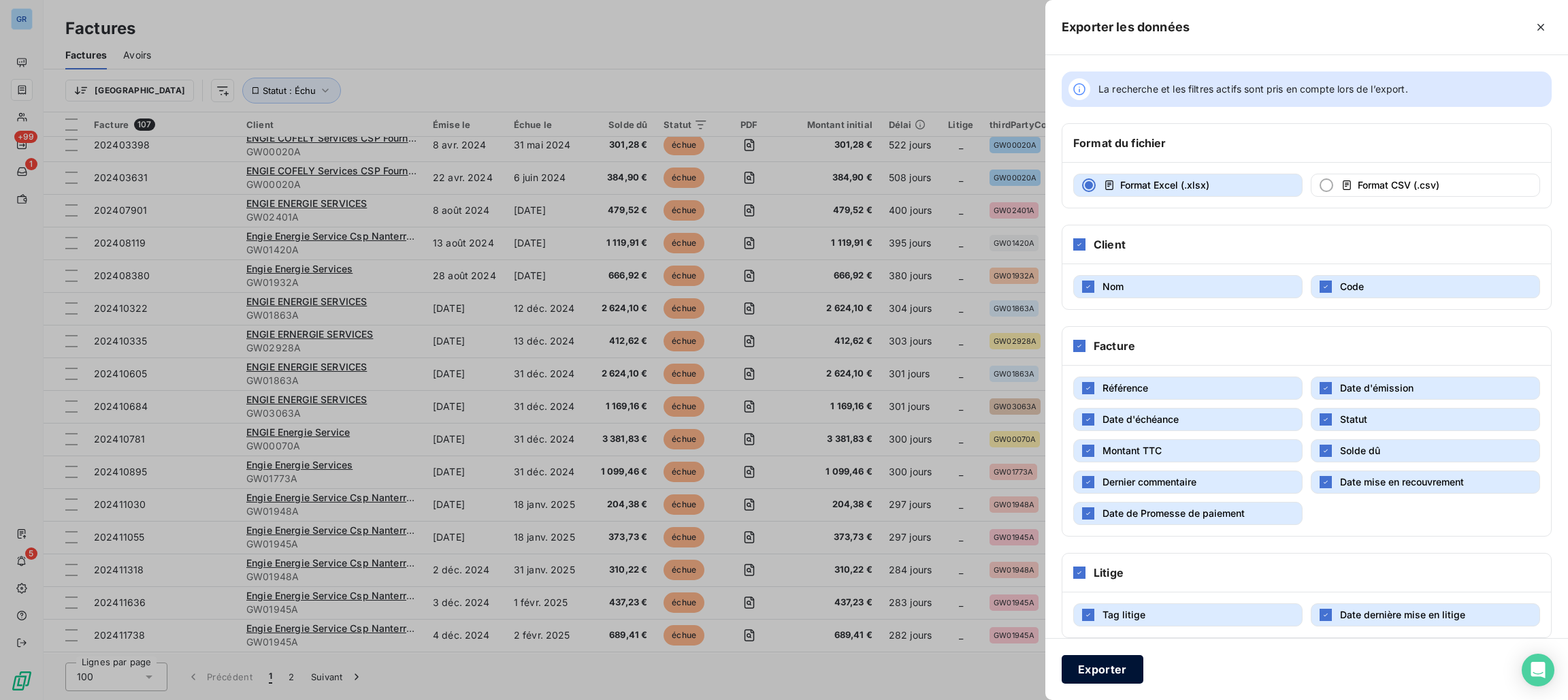
click at [1092, 678] on button "Exporter" at bounding box center [1103, 669] width 82 height 29
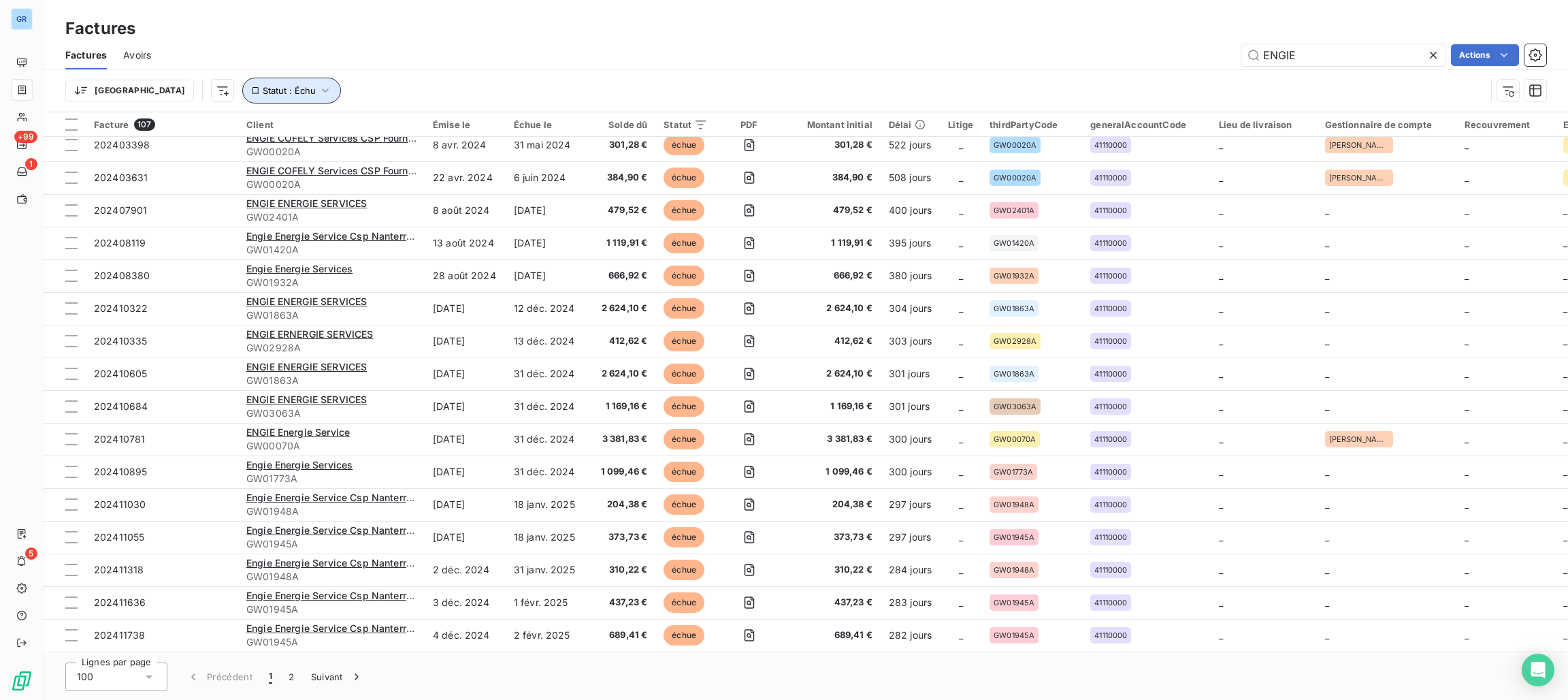
click at [247, 83] on button "Statut : Échu" at bounding box center [292, 90] width 99 height 26
drag, startPoint x: 345, startPoint y: 128, endPoint x: 349, endPoint y: 137, distance: 9.8
click at [346, 128] on span "échue" at bounding box center [356, 126] width 33 height 13
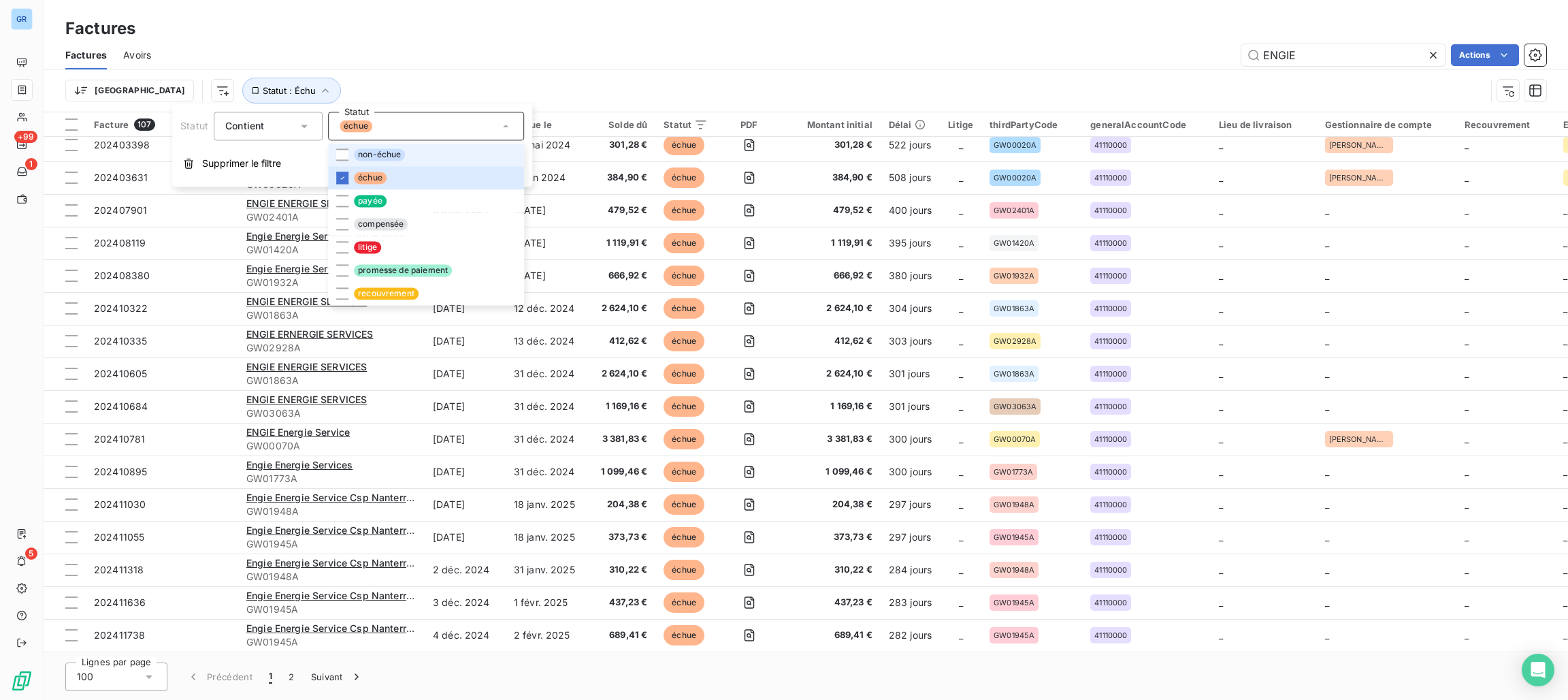
click at [378, 159] on span "non-échue" at bounding box center [379, 155] width 51 height 13
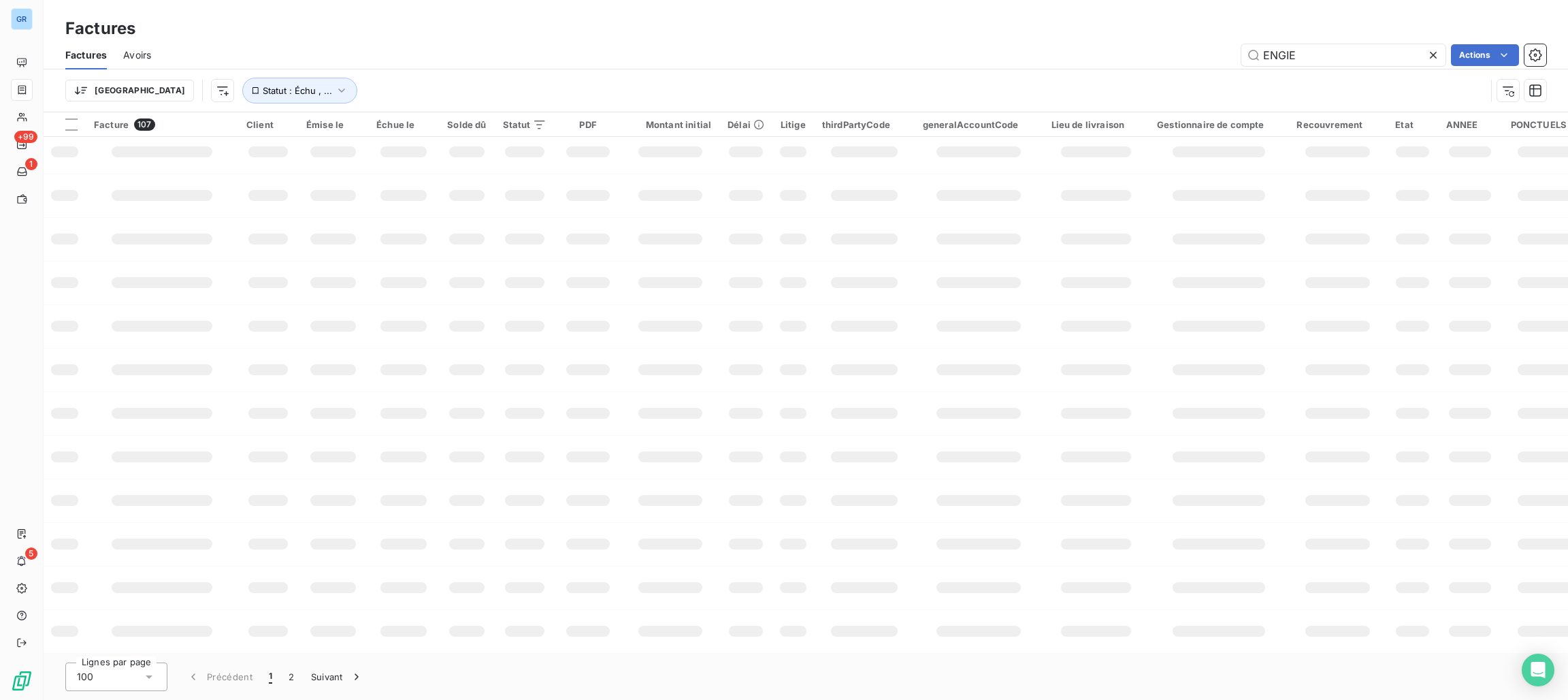
click at [717, 44] on div "ENGIE Actions" at bounding box center [857, 55] width 1379 height 22
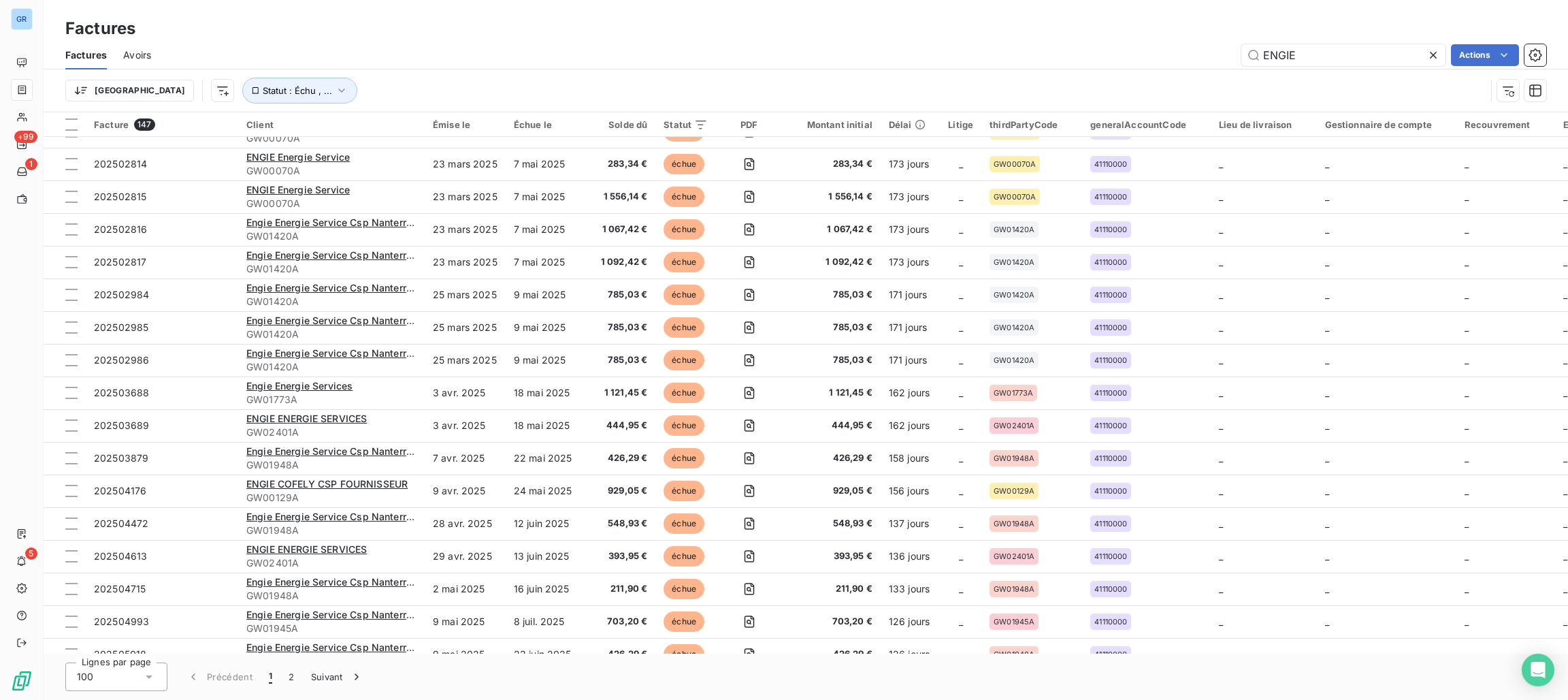
scroll to position [2756, 0]
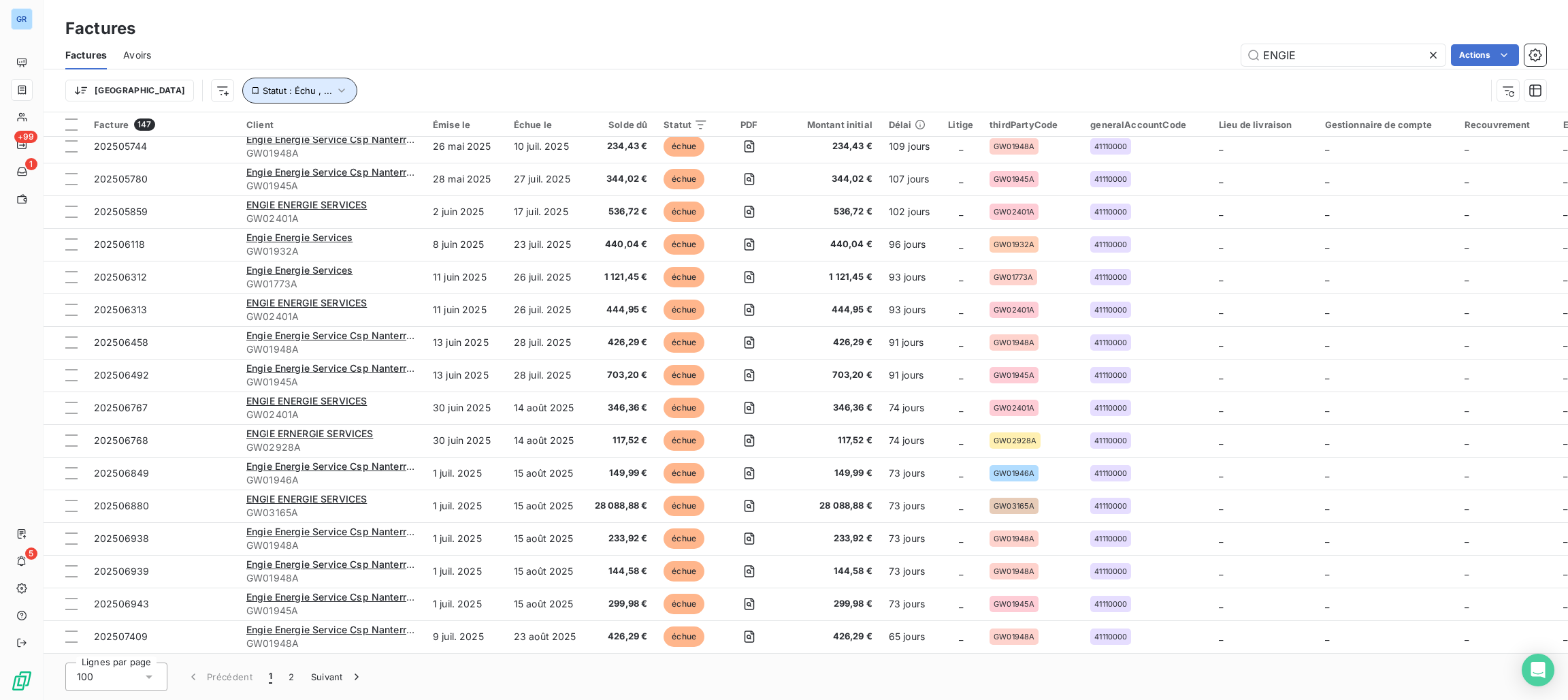
click at [263, 93] on span "Statut : Échu , ..." at bounding box center [298, 90] width 70 height 11
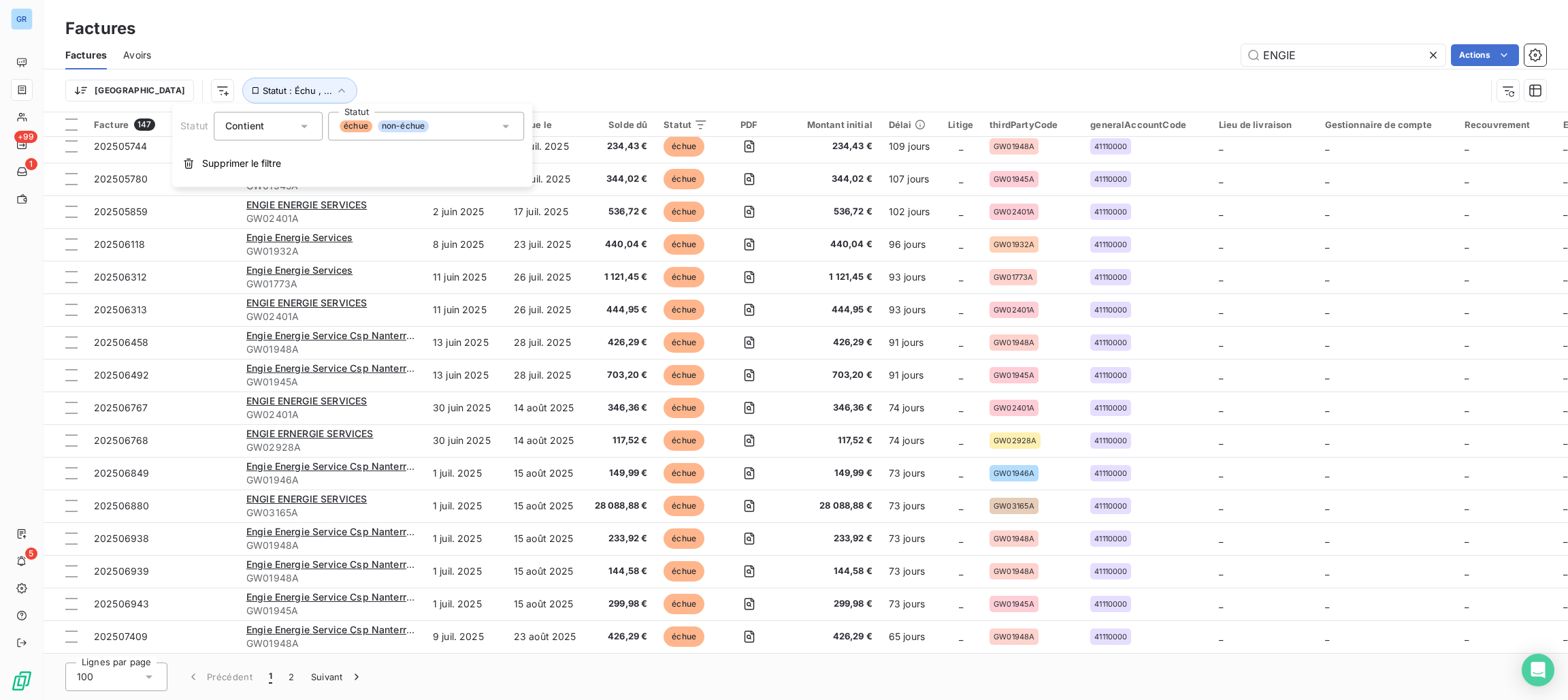
click at [383, 123] on span "non-échue" at bounding box center [403, 126] width 51 height 13
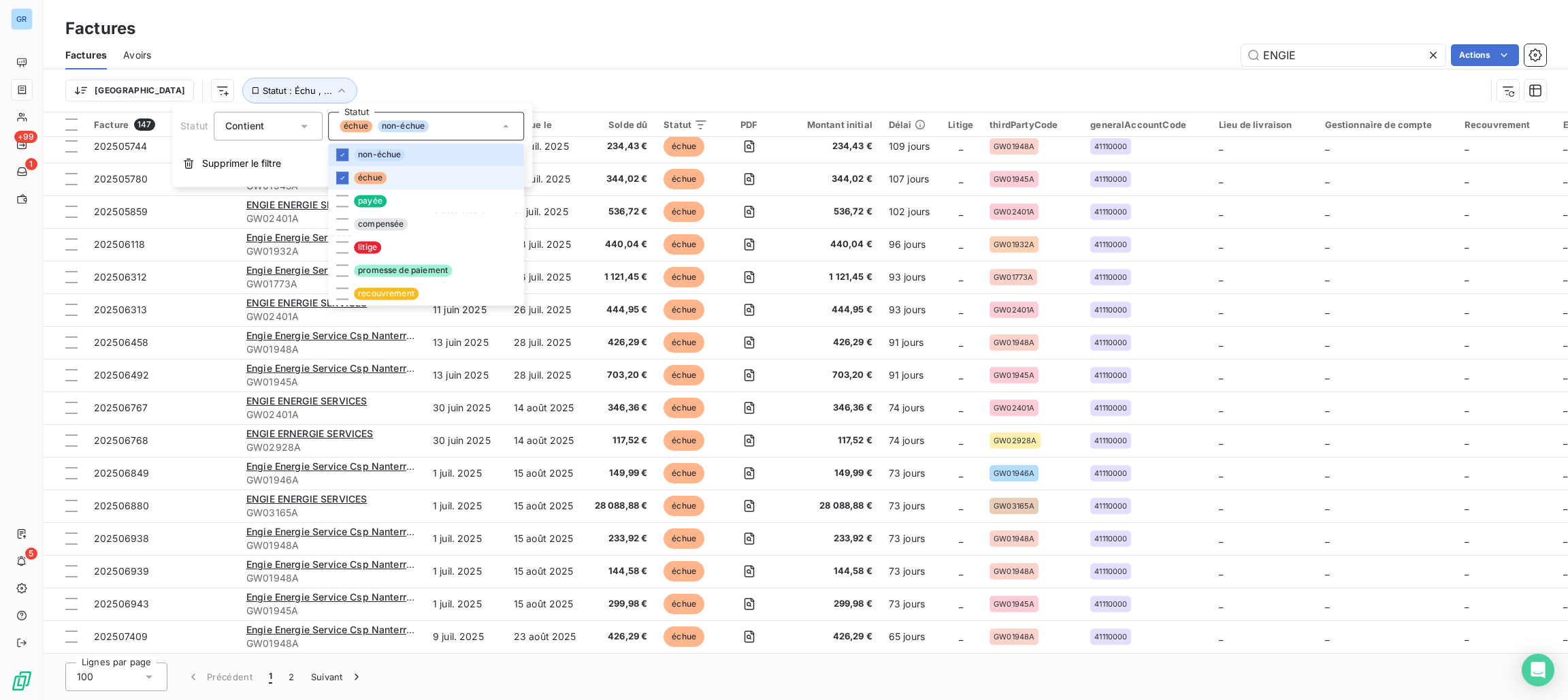
click at [366, 177] on span "échue" at bounding box center [370, 177] width 33 height 13
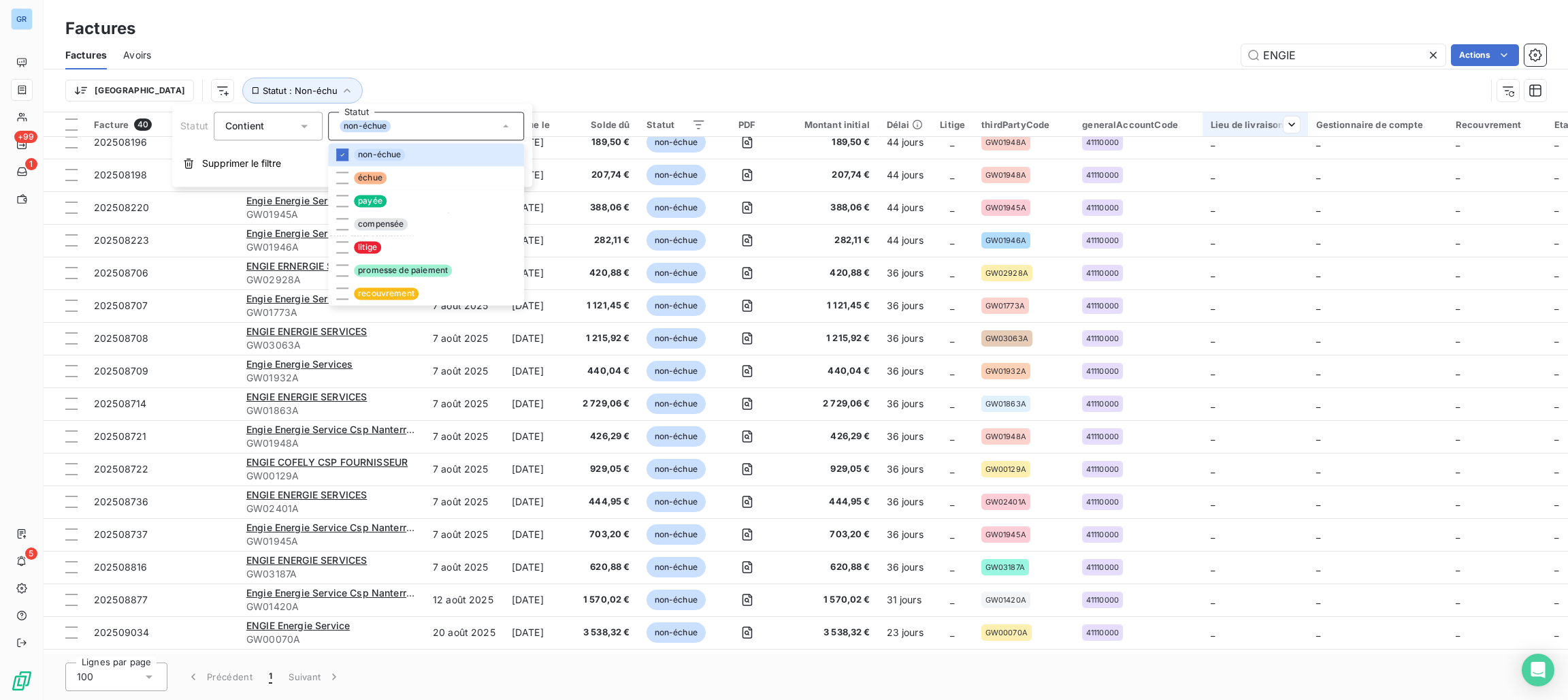
scroll to position [797, 0]
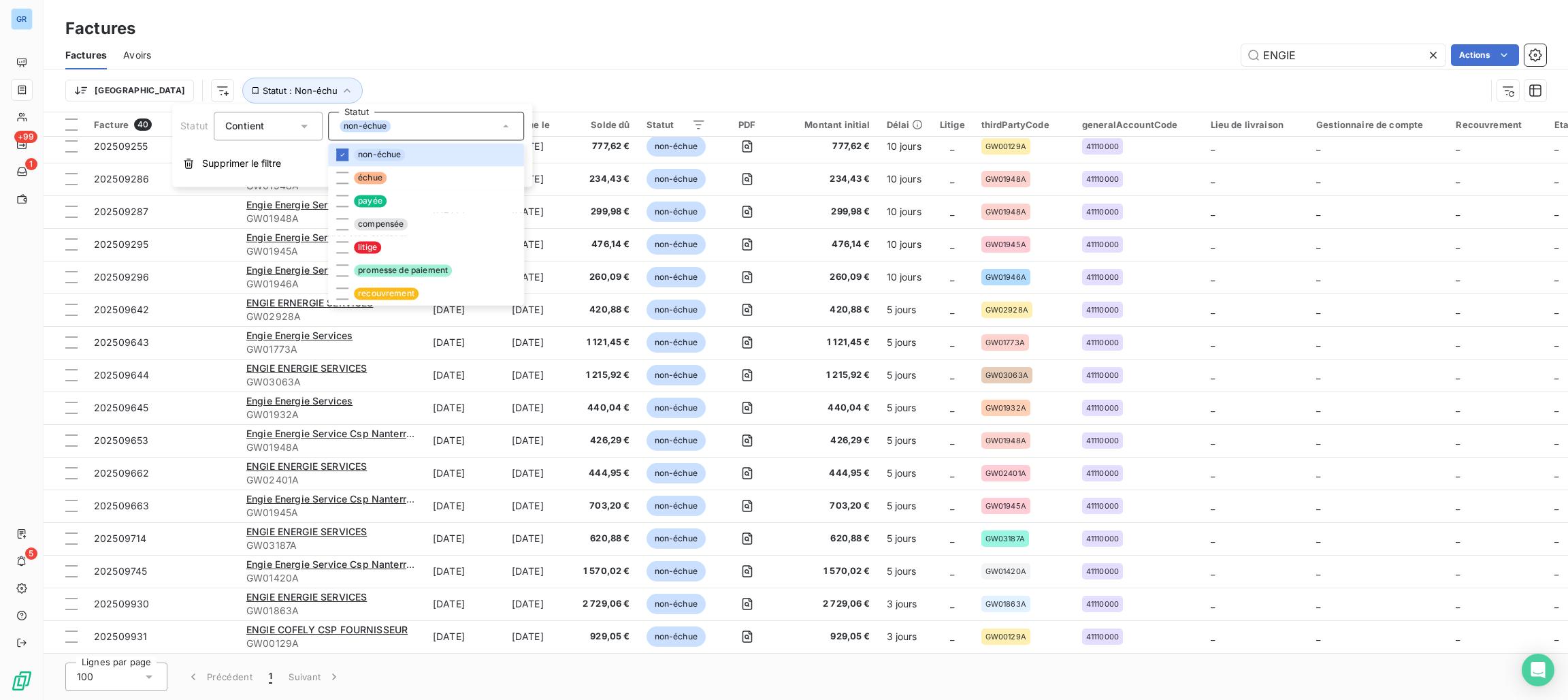
click at [1005, 49] on div "ENGIE Actions" at bounding box center [857, 55] width 1379 height 22
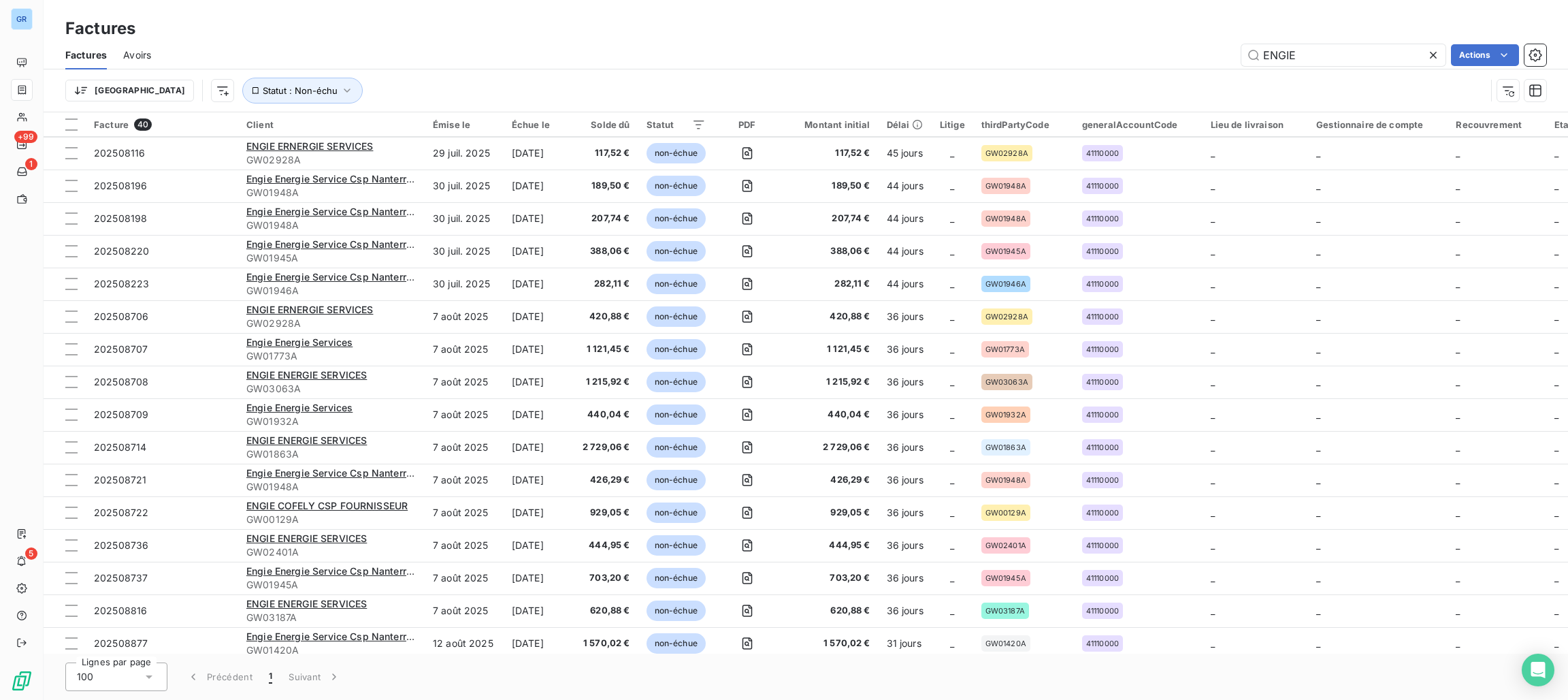
scroll to position [0, 0]
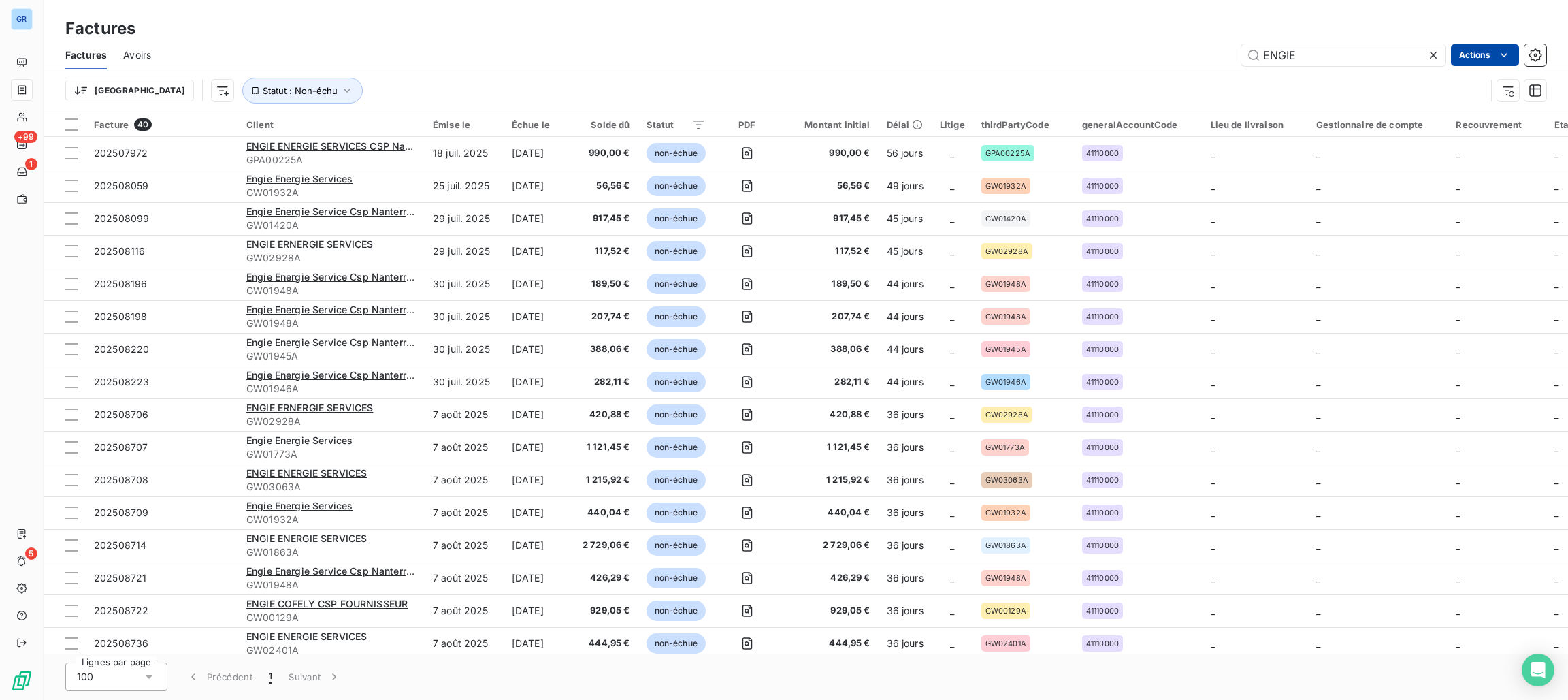
click at [1480, 51] on html "GR +99 1 5 Factures Factures Avoirs ENGIE Actions Trier Statut : Non-échu Factu…" at bounding box center [784, 350] width 1568 height 700
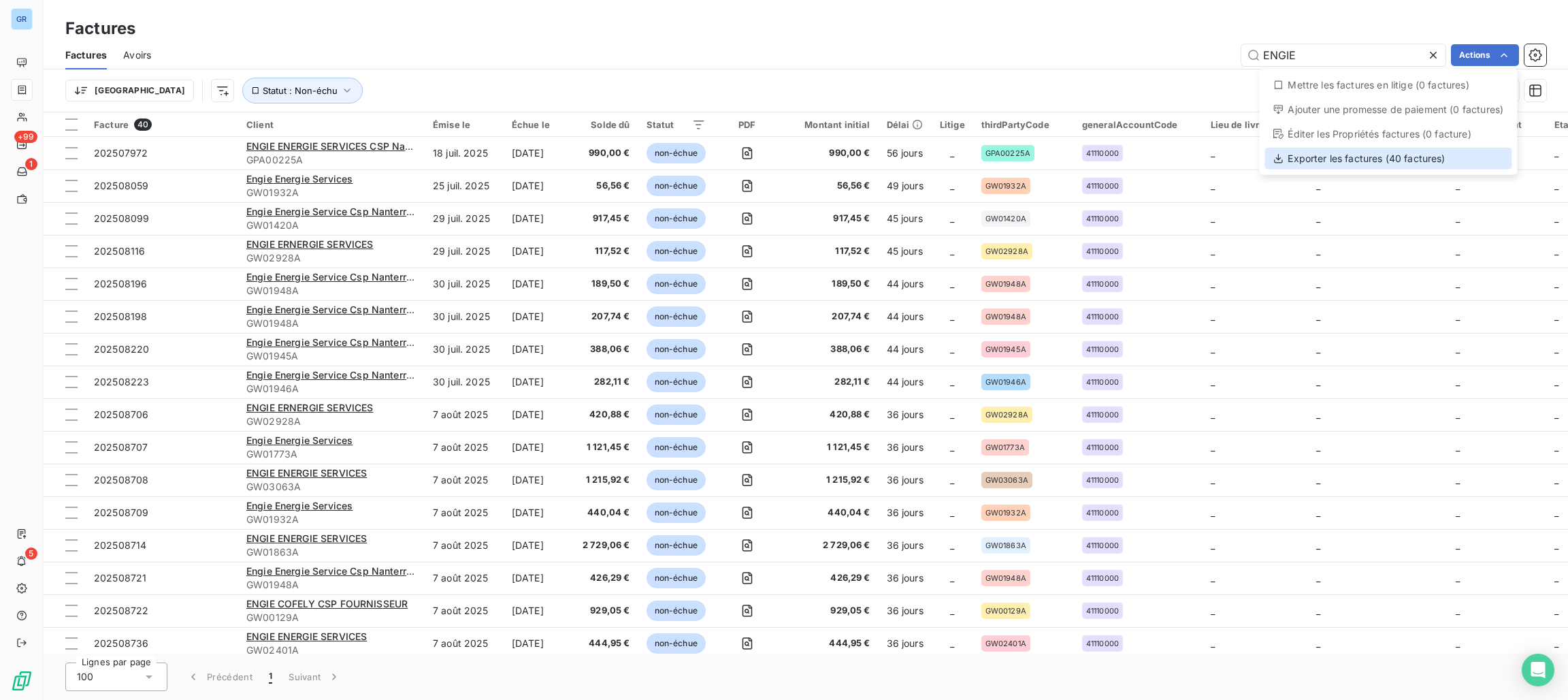
click at [1329, 156] on div "Exporter les factures (40 factures)" at bounding box center [1388, 159] width 247 height 22
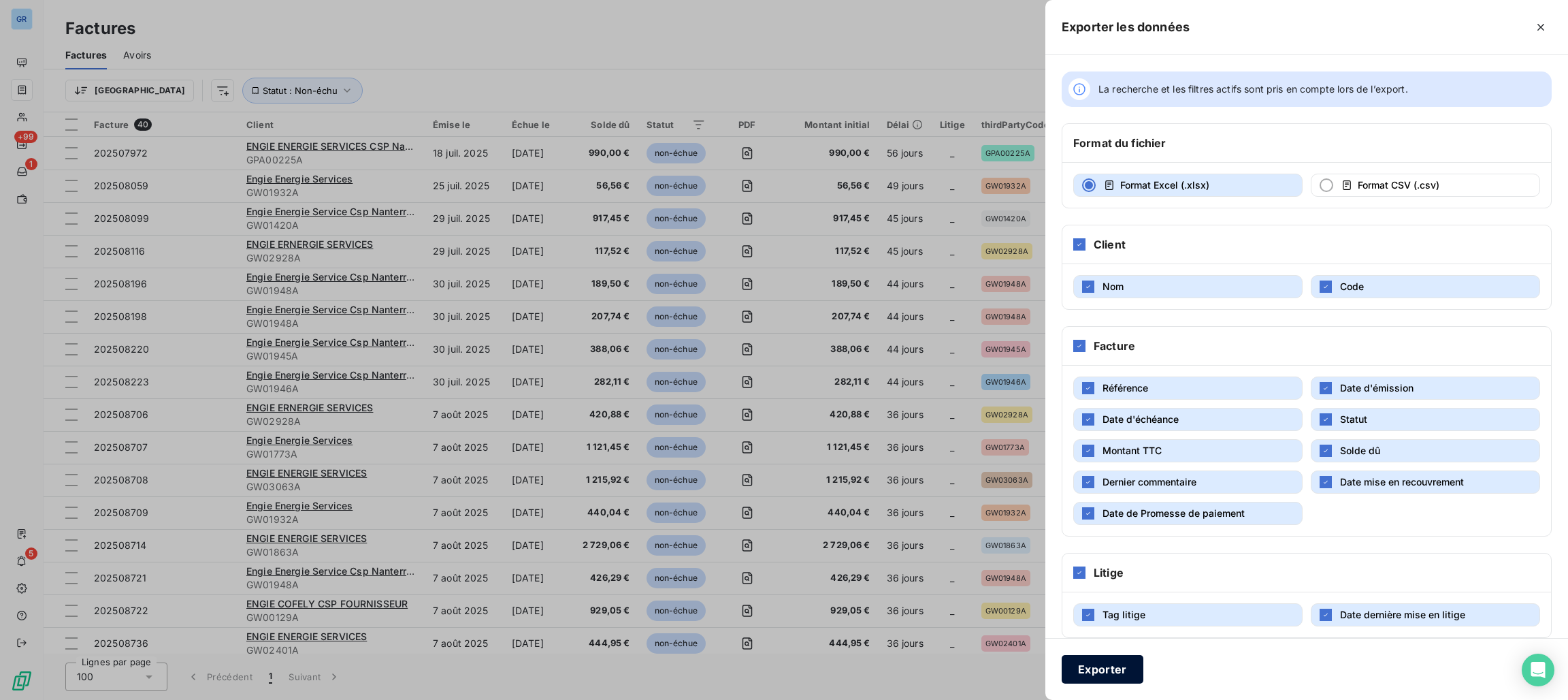
click at [1116, 673] on button "Exporter" at bounding box center [1103, 669] width 82 height 29
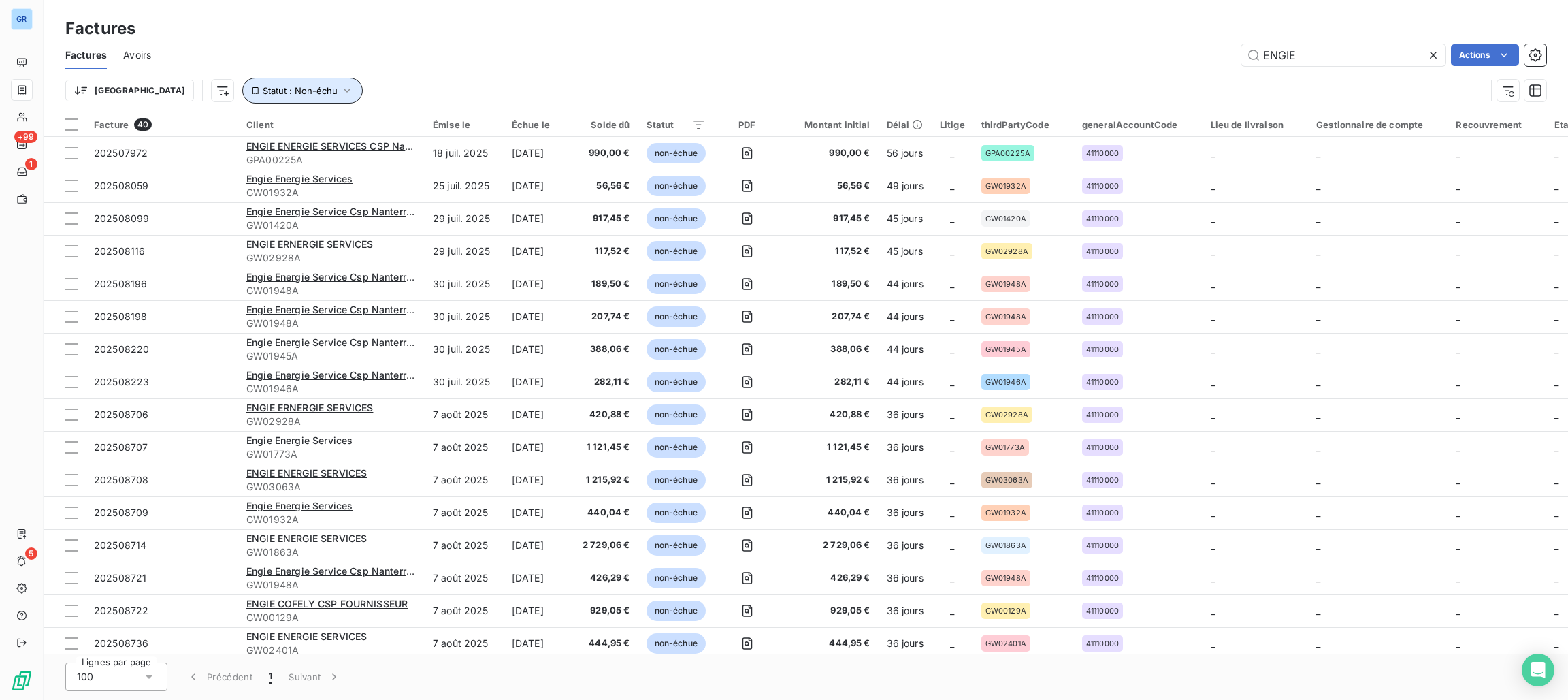
click at [263, 95] on span "Statut : Non-échu" at bounding box center [300, 90] width 74 height 11
click at [349, 134] on div "non-échue" at bounding box center [425, 126] width 196 height 29
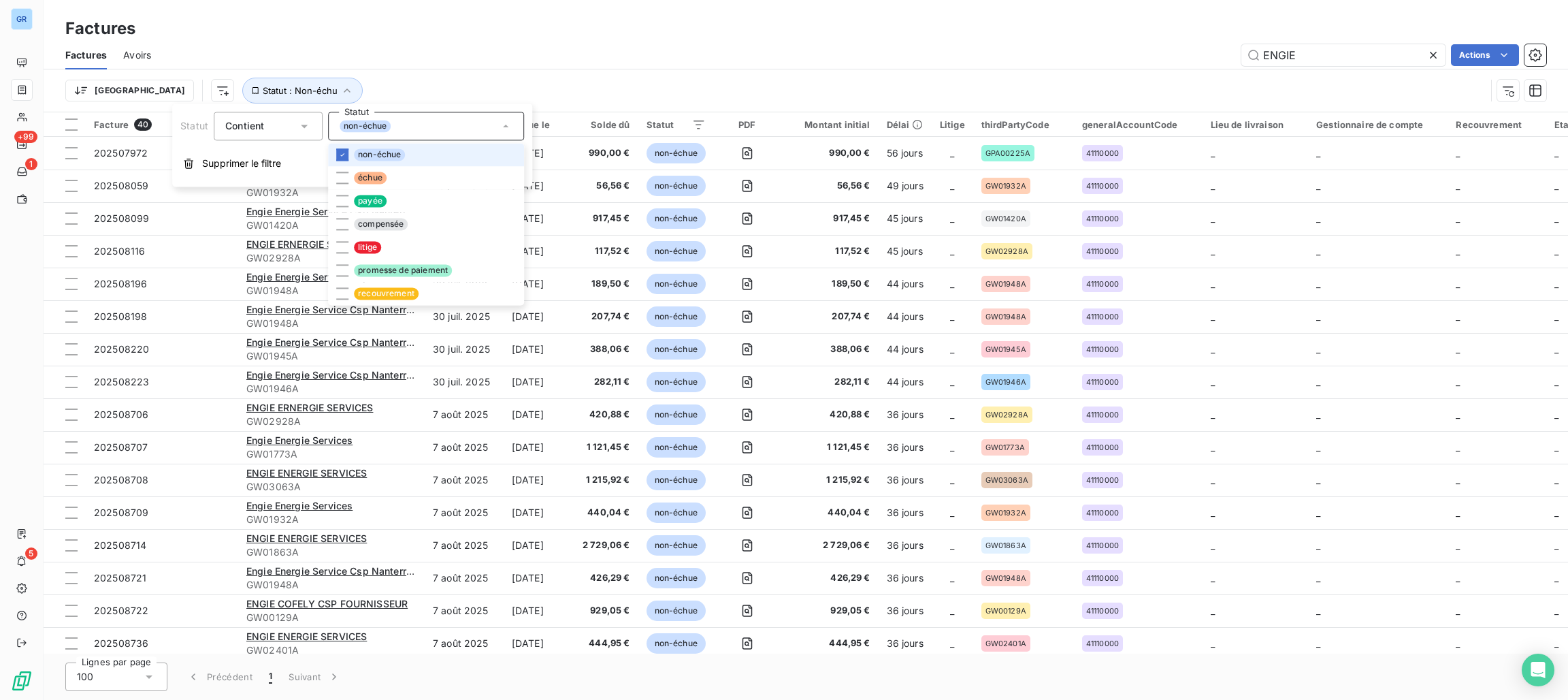
click at [349, 149] on li "non-échue" at bounding box center [425, 155] width 196 height 23
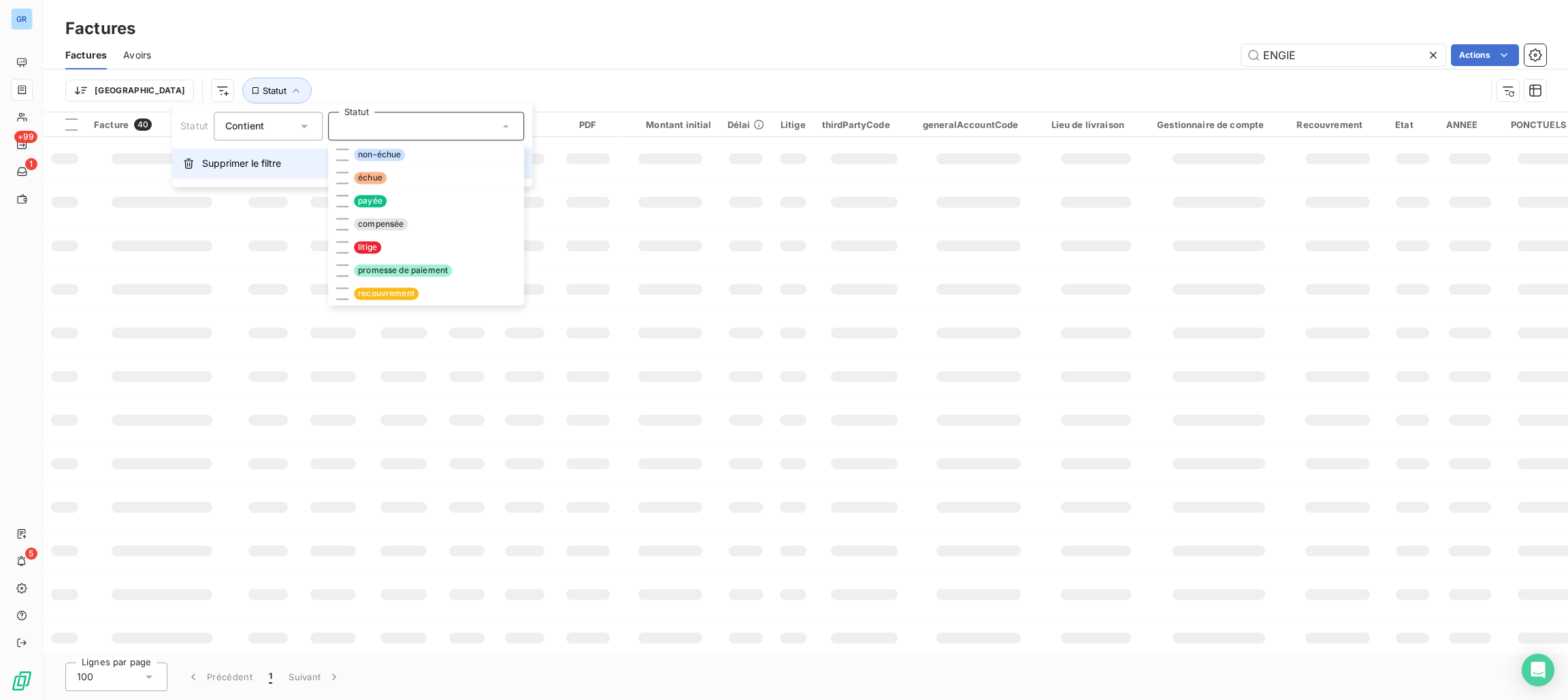
click at [319, 173] on button "Supprimer le filtre" at bounding box center [352, 163] width 361 height 30
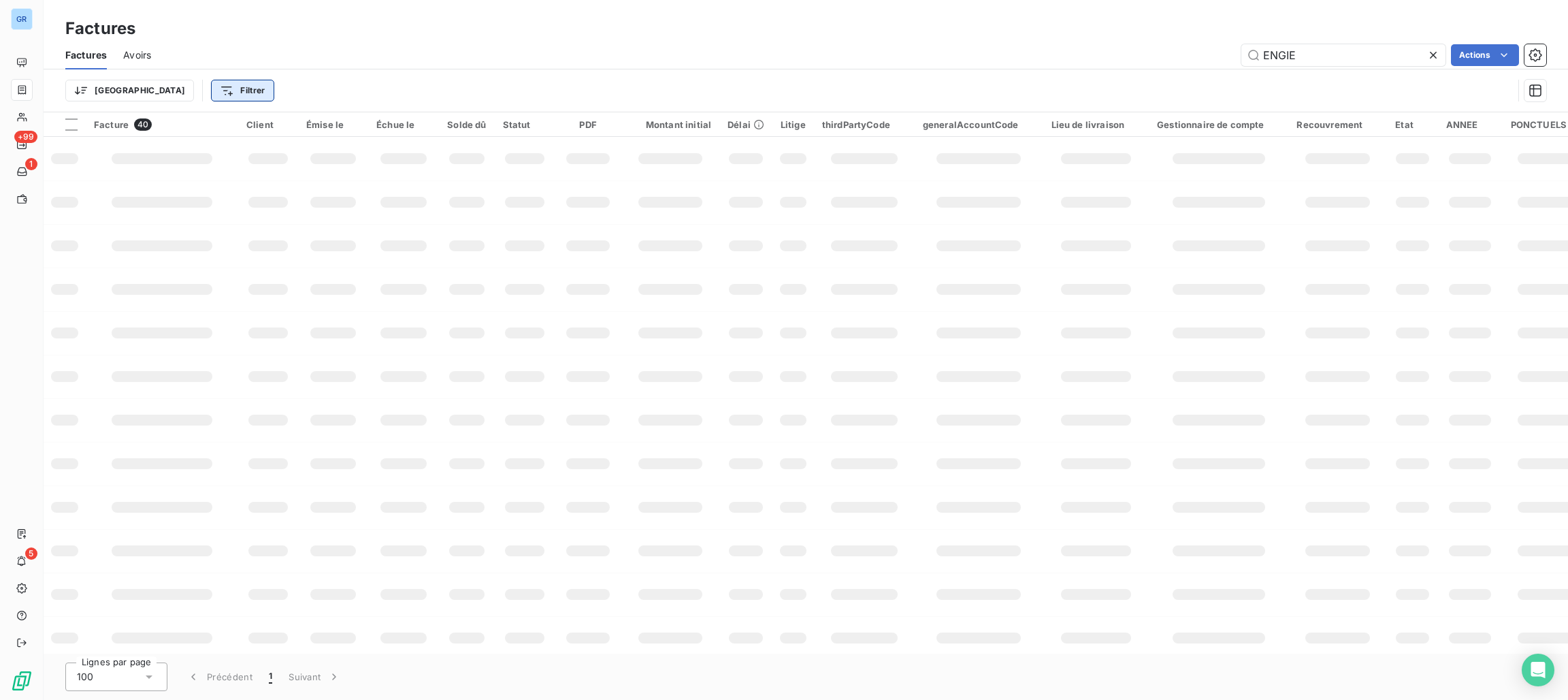
click at [183, 96] on html "GR +99 1 5 Factures Factures Avoirs ENGIE Actions Trier Filtrer Facture 40 Clie…" at bounding box center [784, 350] width 1568 height 700
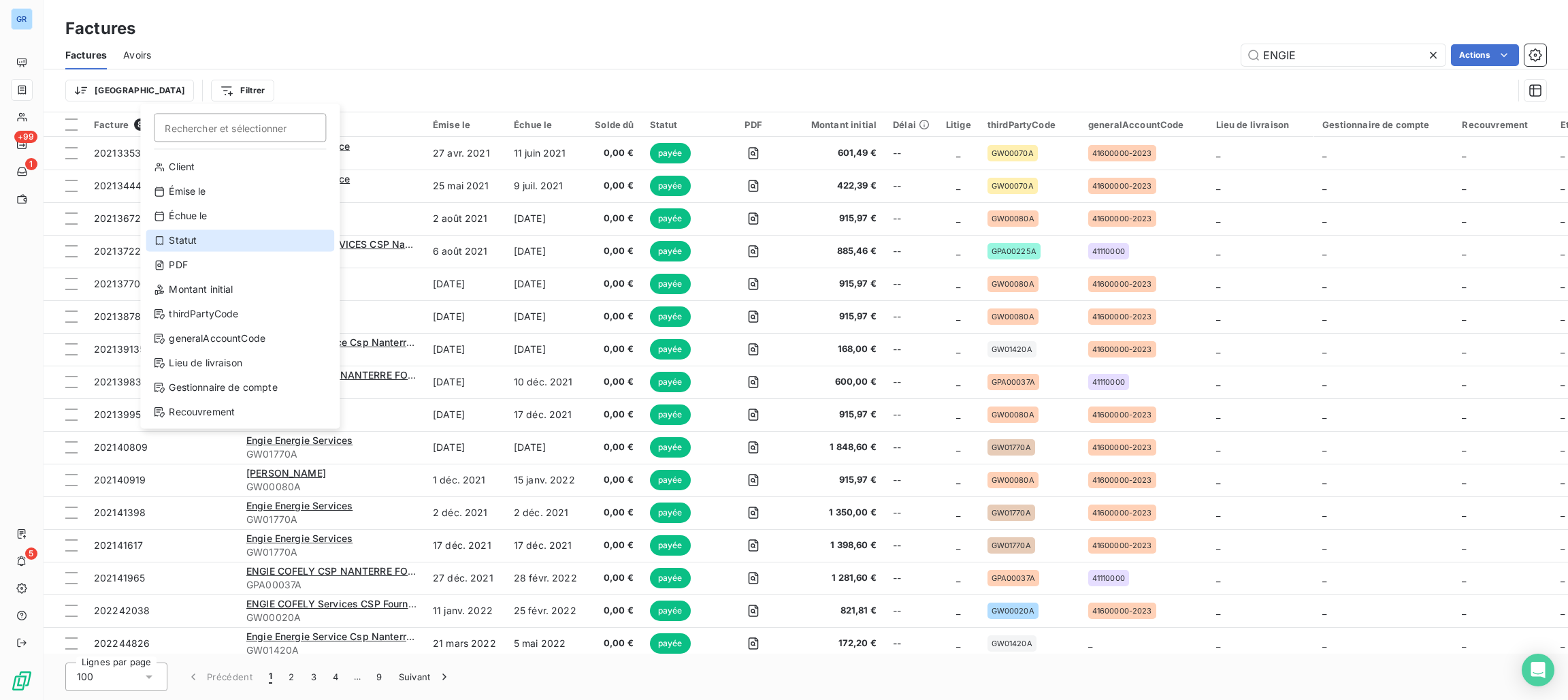
click at [204, 243] on div "Statut" at bounding box center [240, 240] width 189 height 22
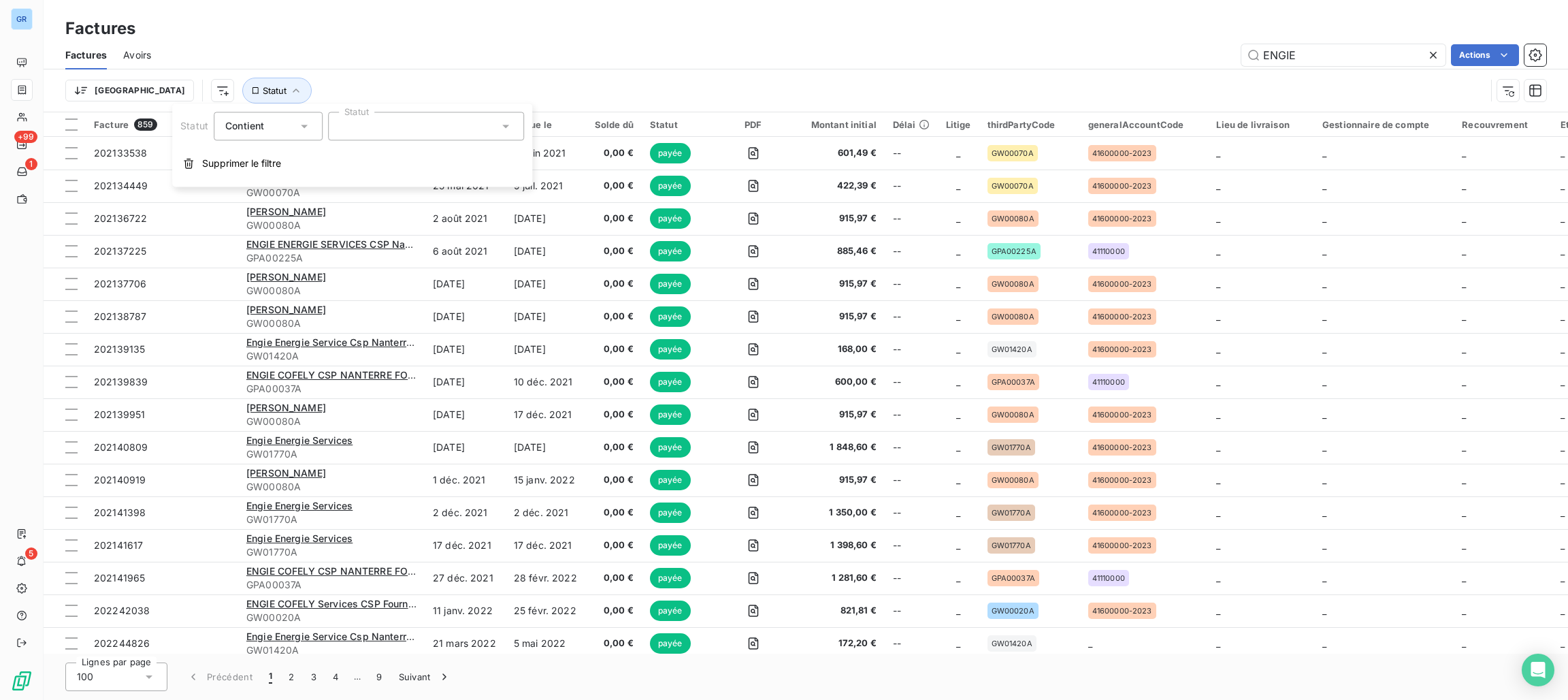
click at [427, 134] on div at bounding box center [425, 126] width 196 height 29
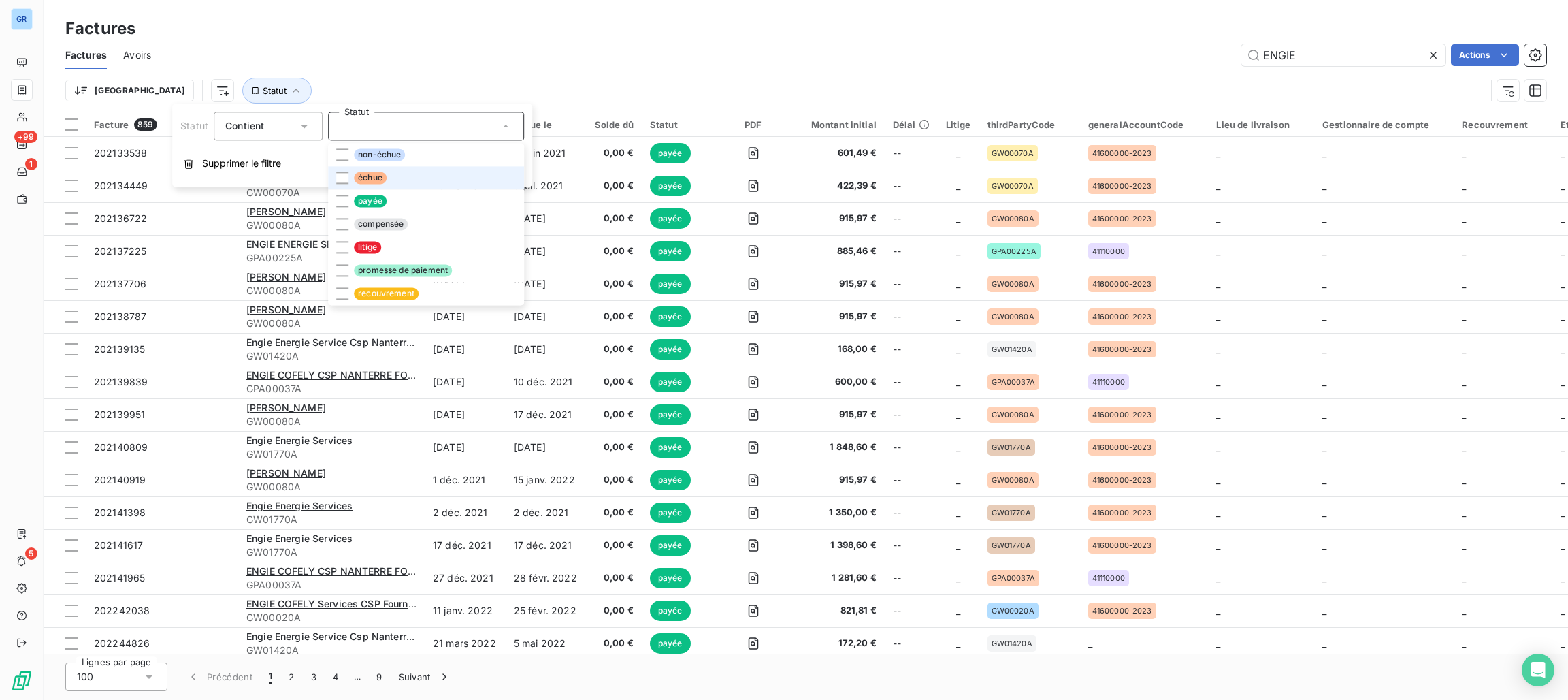
click at [367, 176] on span "échue" at bounding box center [370, 177] width 33 height 13
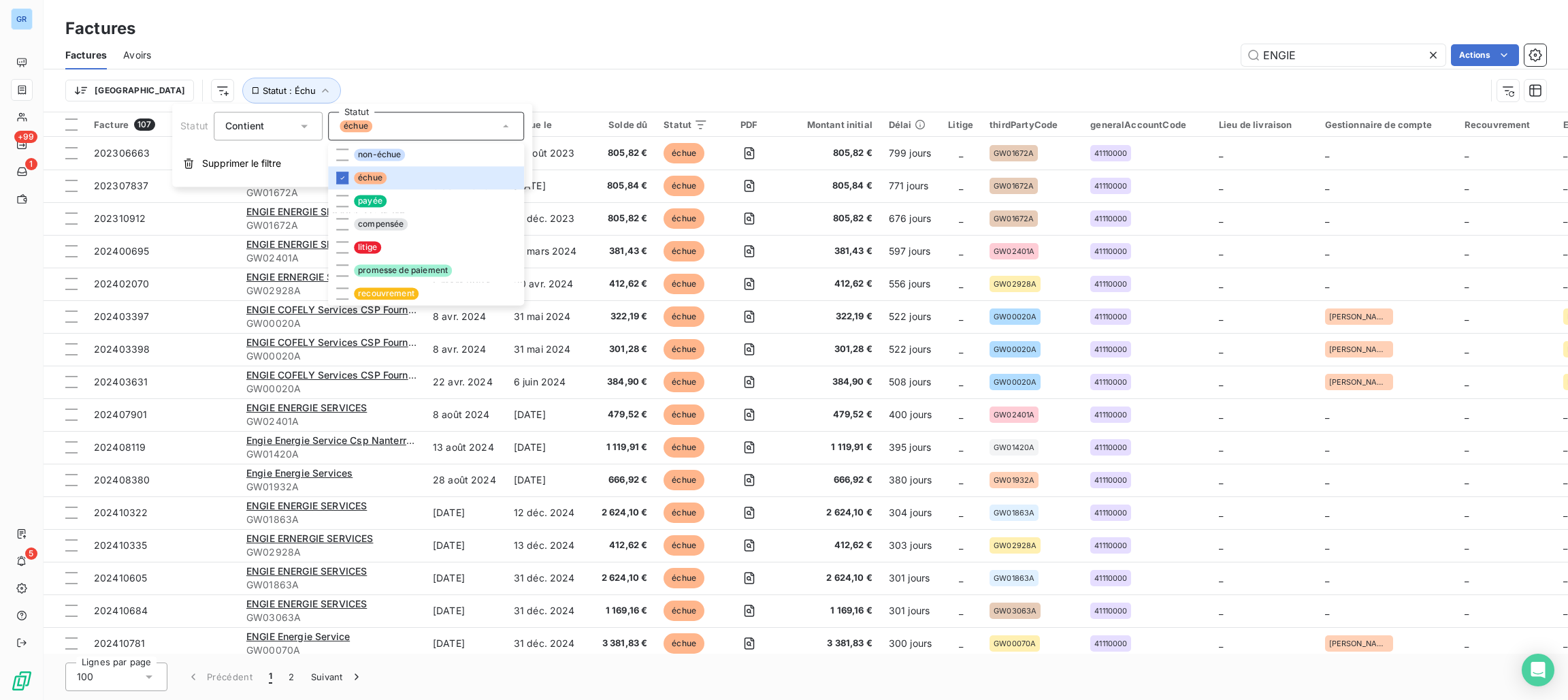
click at [669, 22] on div "Factures" at bounding box center [805, 28] width 1524 height 24
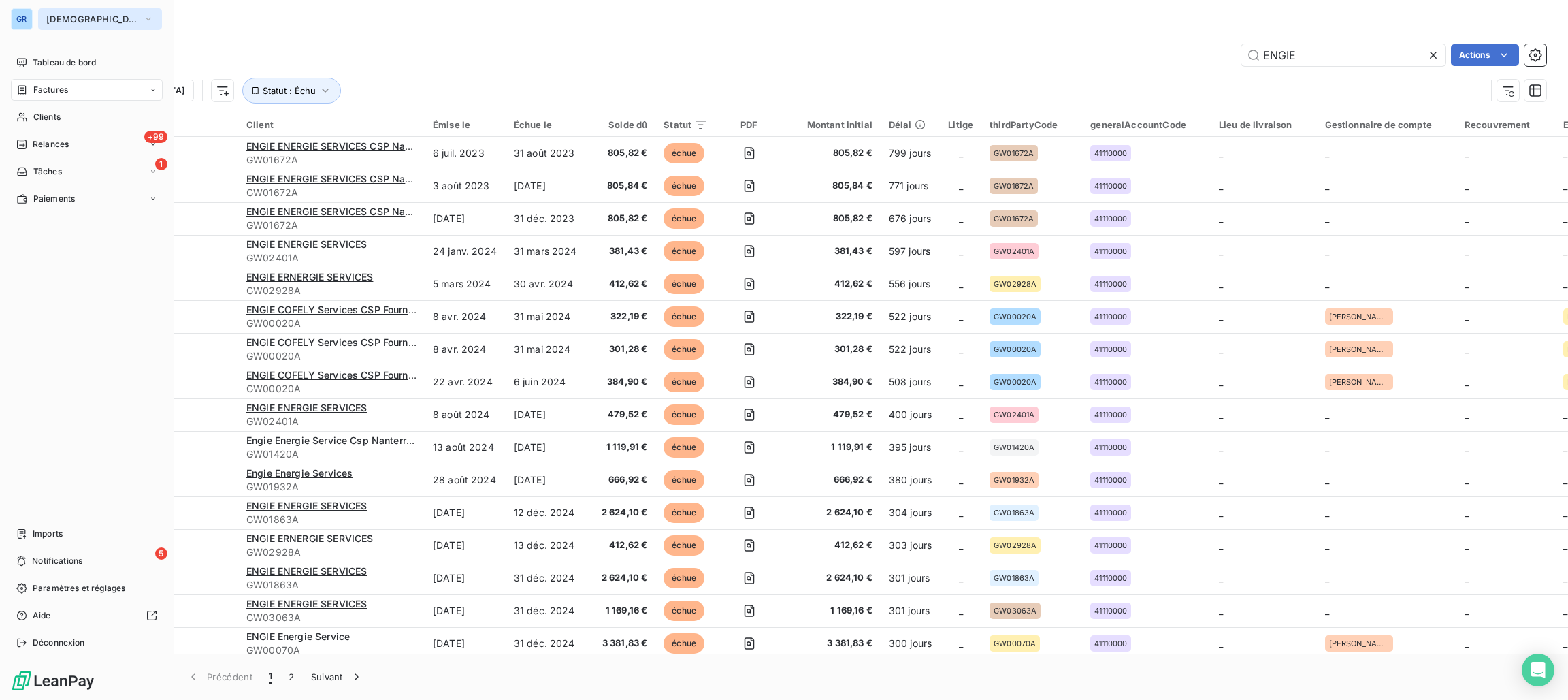
drag, startPoint x: 100, startPoint y: 19, endPoint x: 99, endPoint y: 26, distance: 7.1
click at [100, 19] on span "[DEMOGRAPHIC_DATA]" at bounding box center [92, 18] width 91 height 11
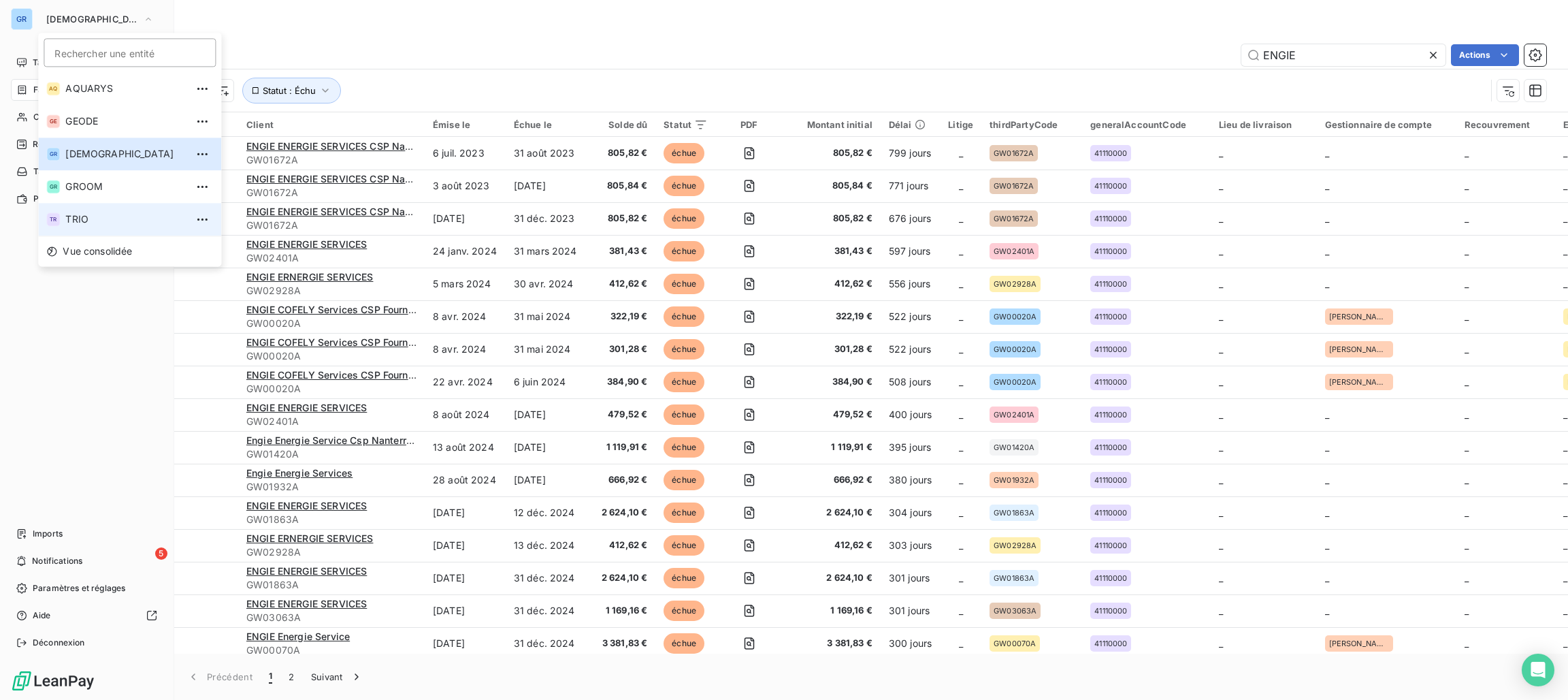
click at [98, 224] on span "TRIO" at bounding box center [126, 219] width 121 height 14
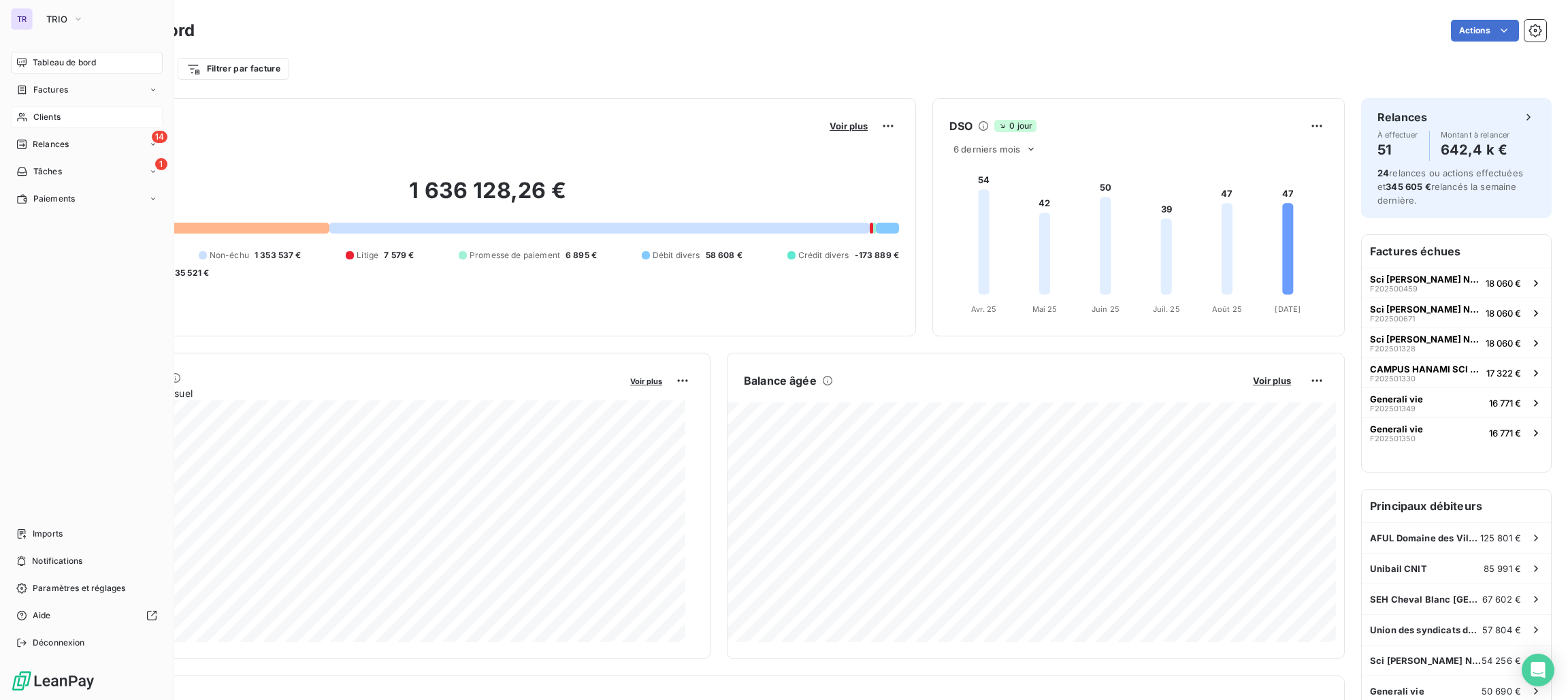
click at [44, 121] on span "Clients" at bounding box center [47, 117] width 27 height 13
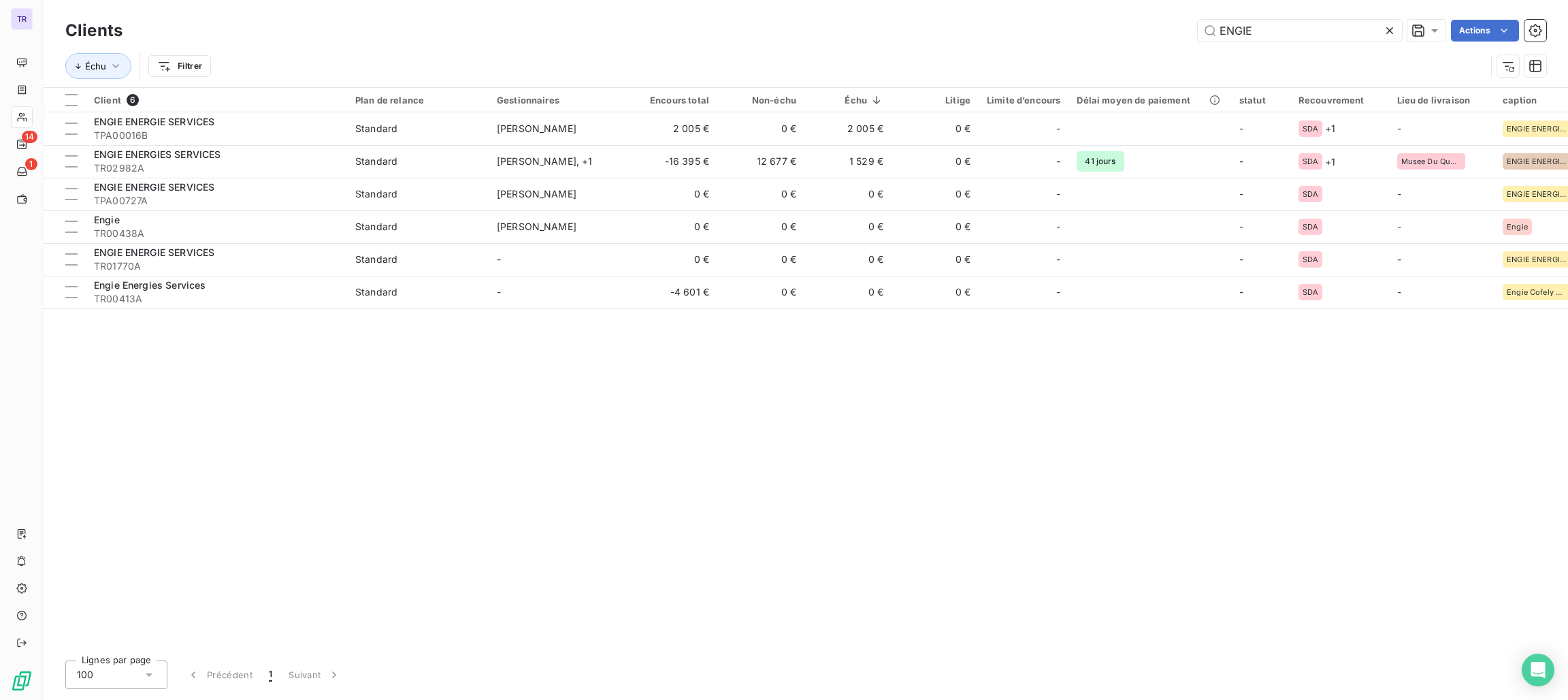
drag, startPoint x: 1265, startPoint y: 34, endPoint x: 952, endPoint y: 24, distance: 313.2
click at [952, 24] on div "ENGIE Actions" at bounding box center [843, 30] width 1408 height 22
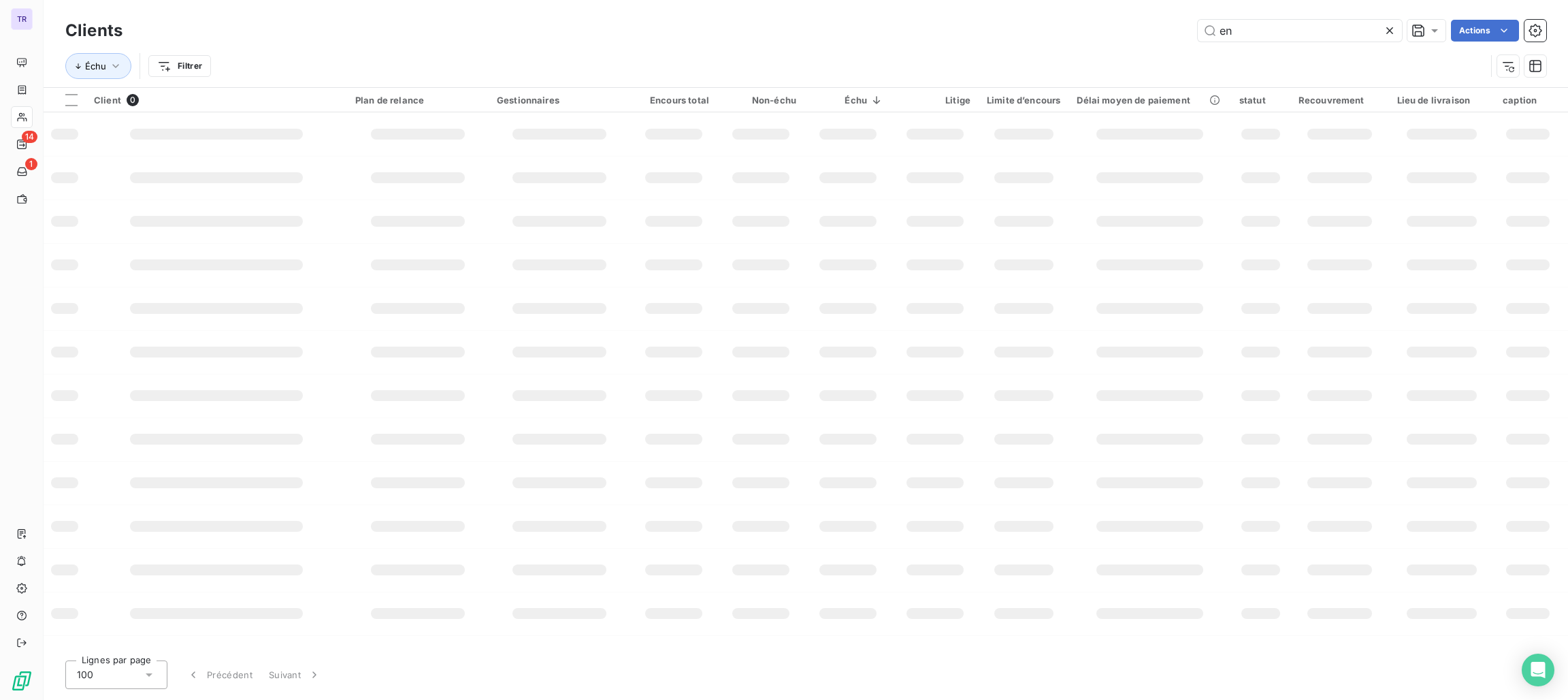
type input "e"
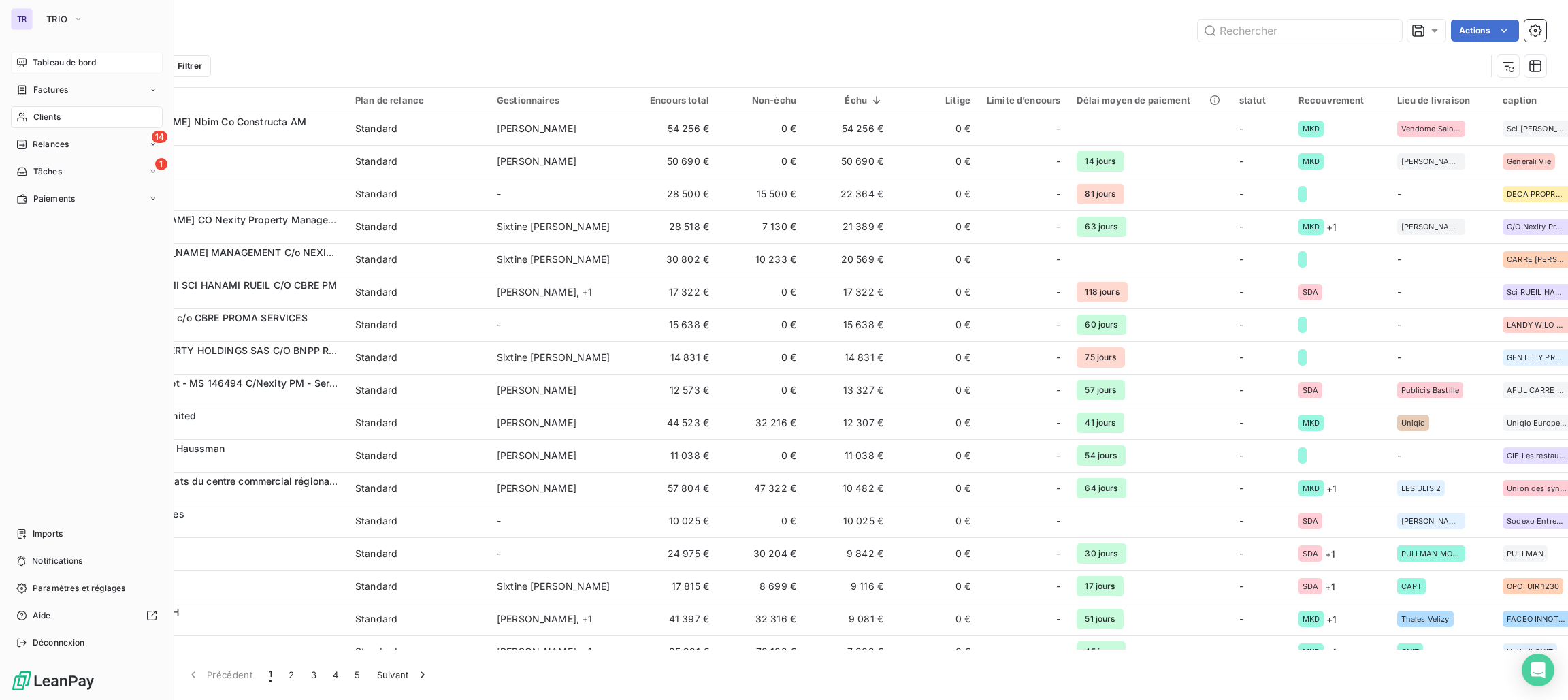
click at [51, 65] on span "Tableau de bord" at bounding box center [64, 62] width 63 height 13
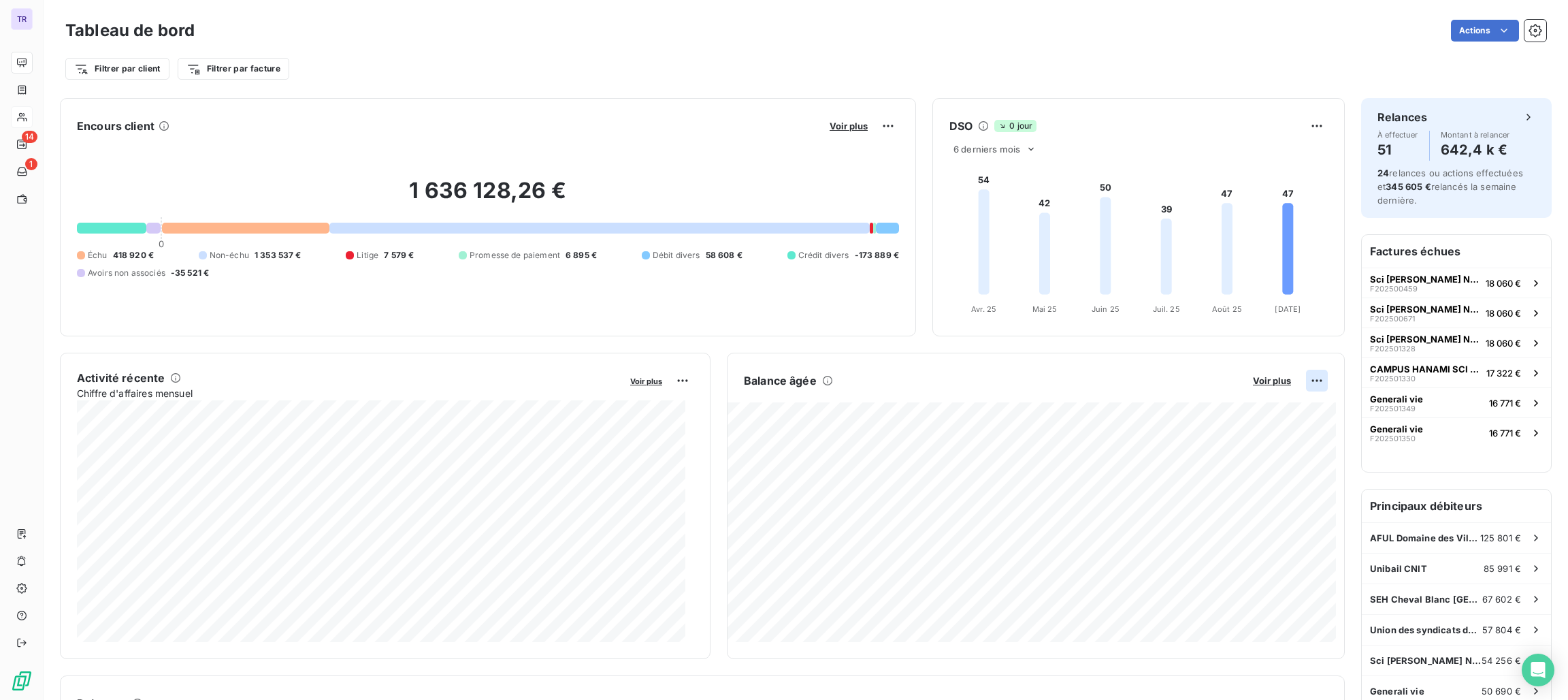
click at [1298, 383] on html "TR 14 1 Tableau de bord Actions Filtrer par client Filtrer par facture Encours …" at bounding box center [784, 350] width 1568 height 700
click at [1256, 408] on div "Exporter" at bounding box center [1268, 411] width 76 height 22
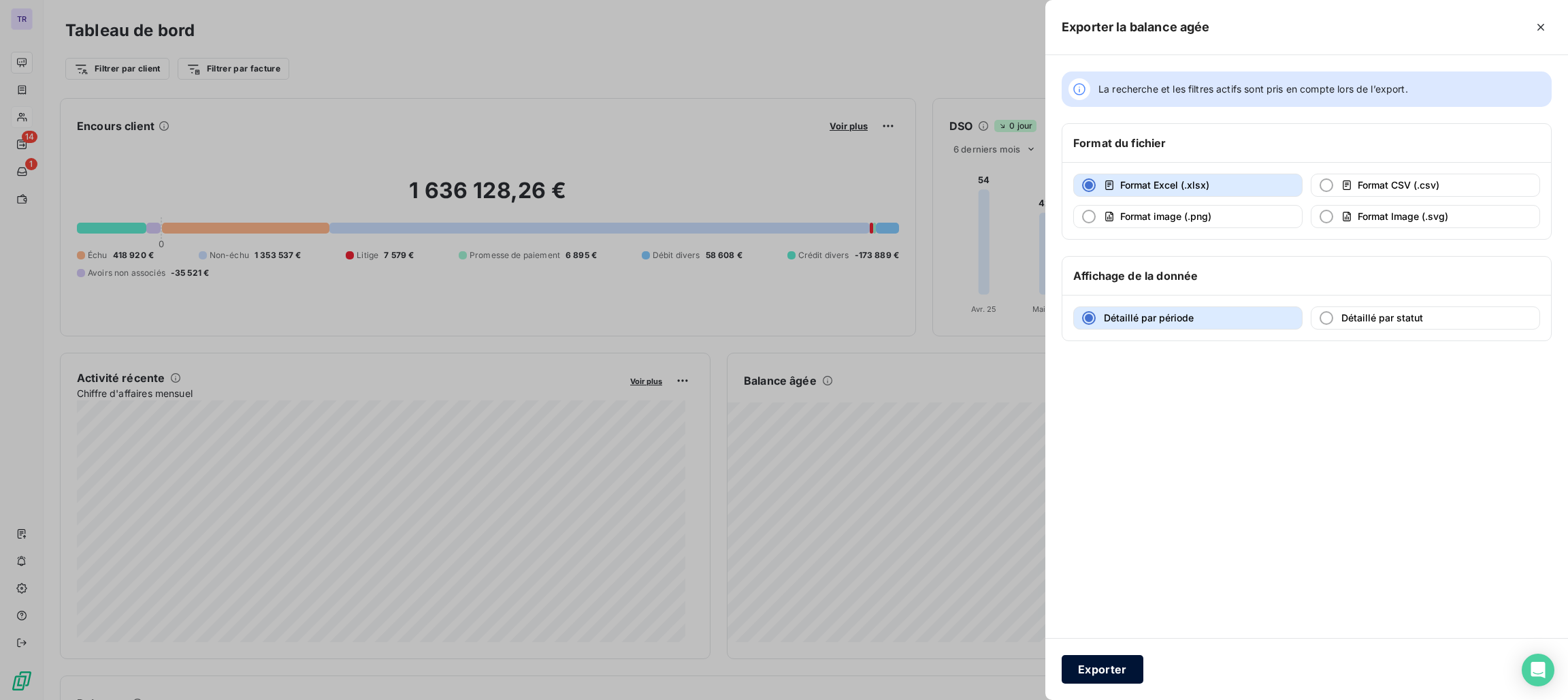
click at [1092, 671] on button "Exporter" at bounding box center [1103, 669] width 82 height 29
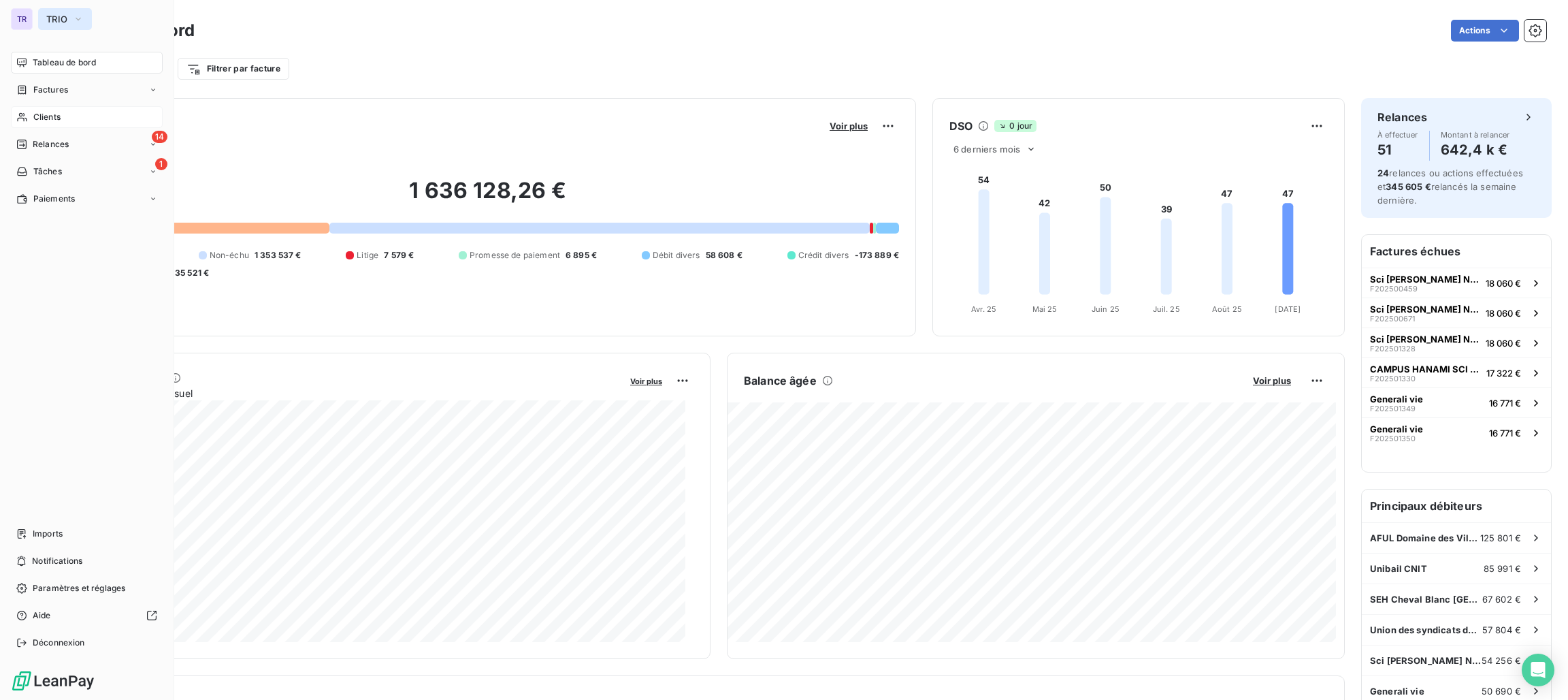
click at [67, 18] on span "TRIO" at bounding box center [57, 18] width 21 height 11
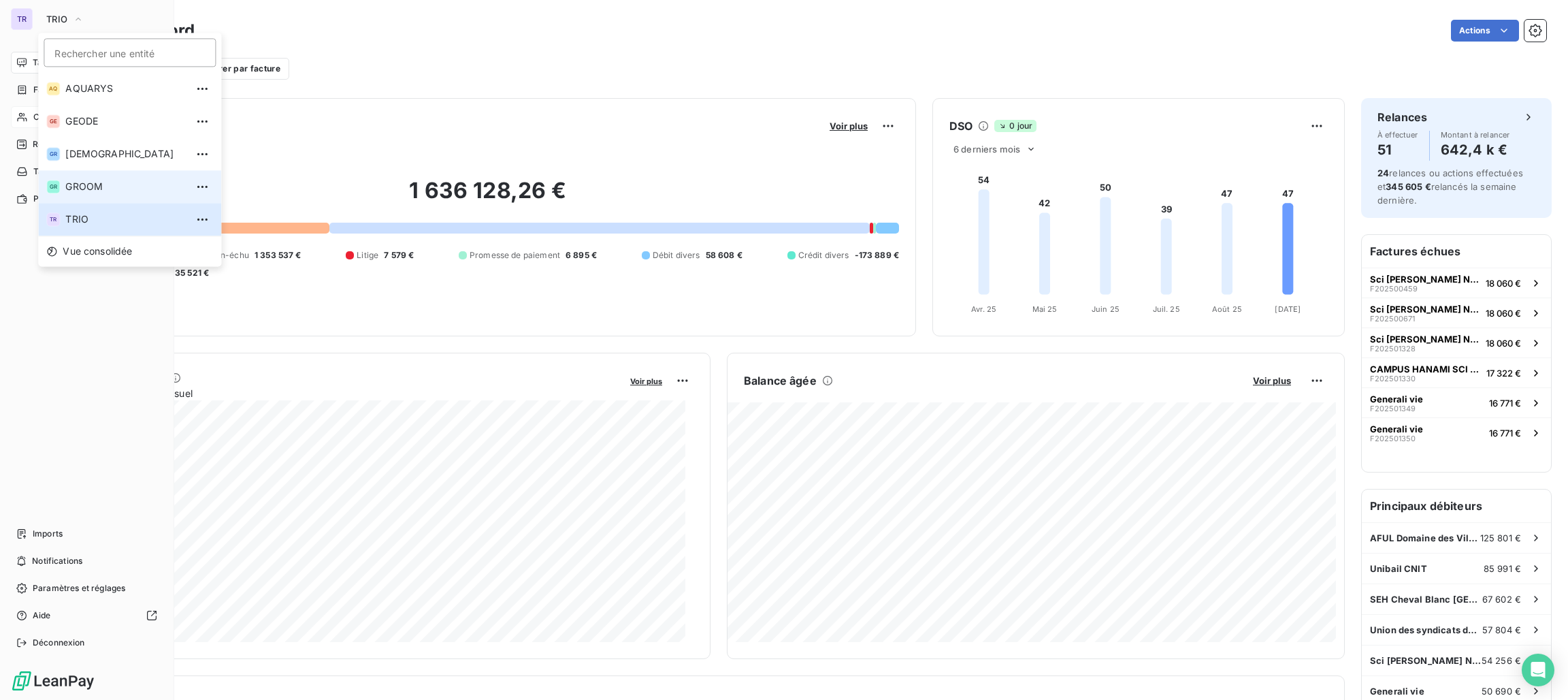
click at [89, 186] on span "GROOM" at bounding box center [126, 187] width 121 height 14
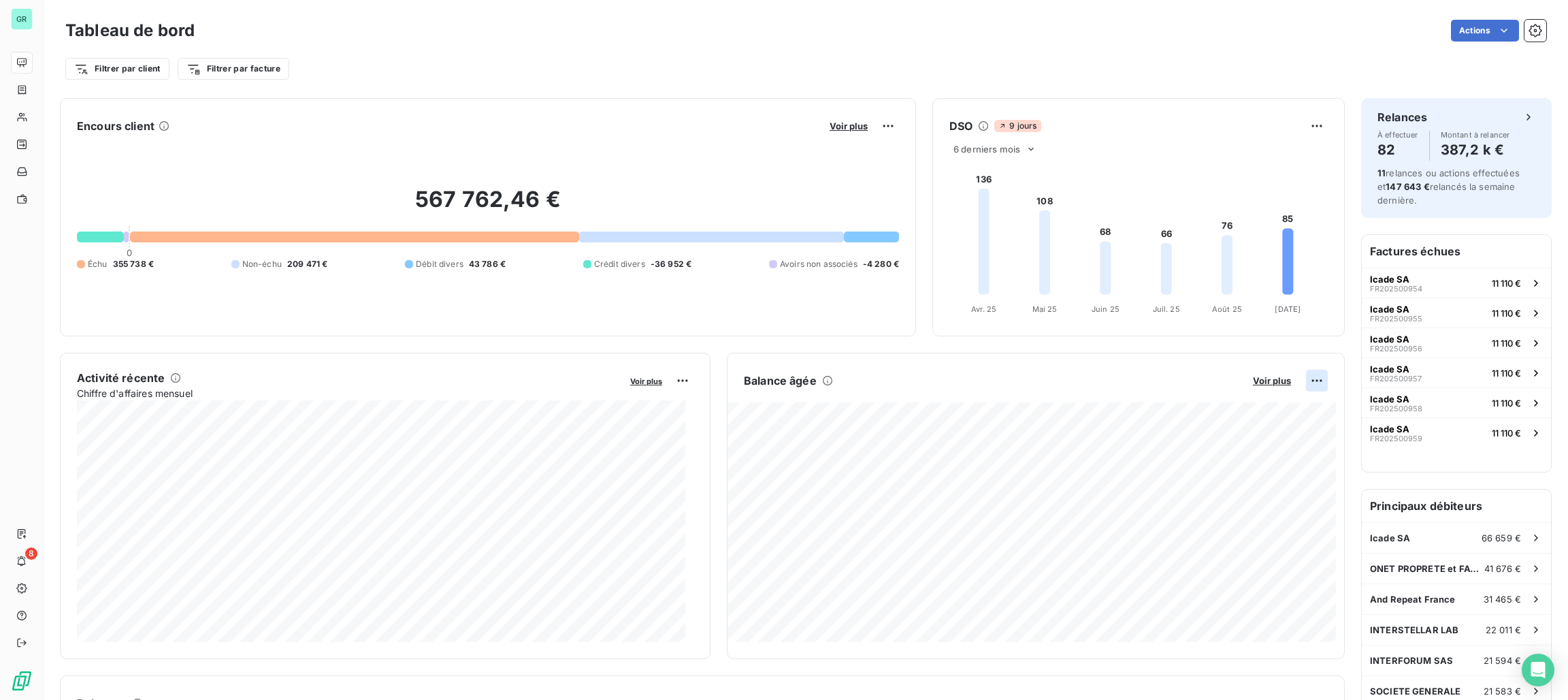
click at [1298, 375] on html "GR 8 Tableau de bord Actions Filtrer par client Filtrer par facture Encours cli…" at bounding box center [784, 350] width 1568 height 700
click at [1256, 409] on div "Exporter" at bounding box center [1268, 411] width 76 height 22
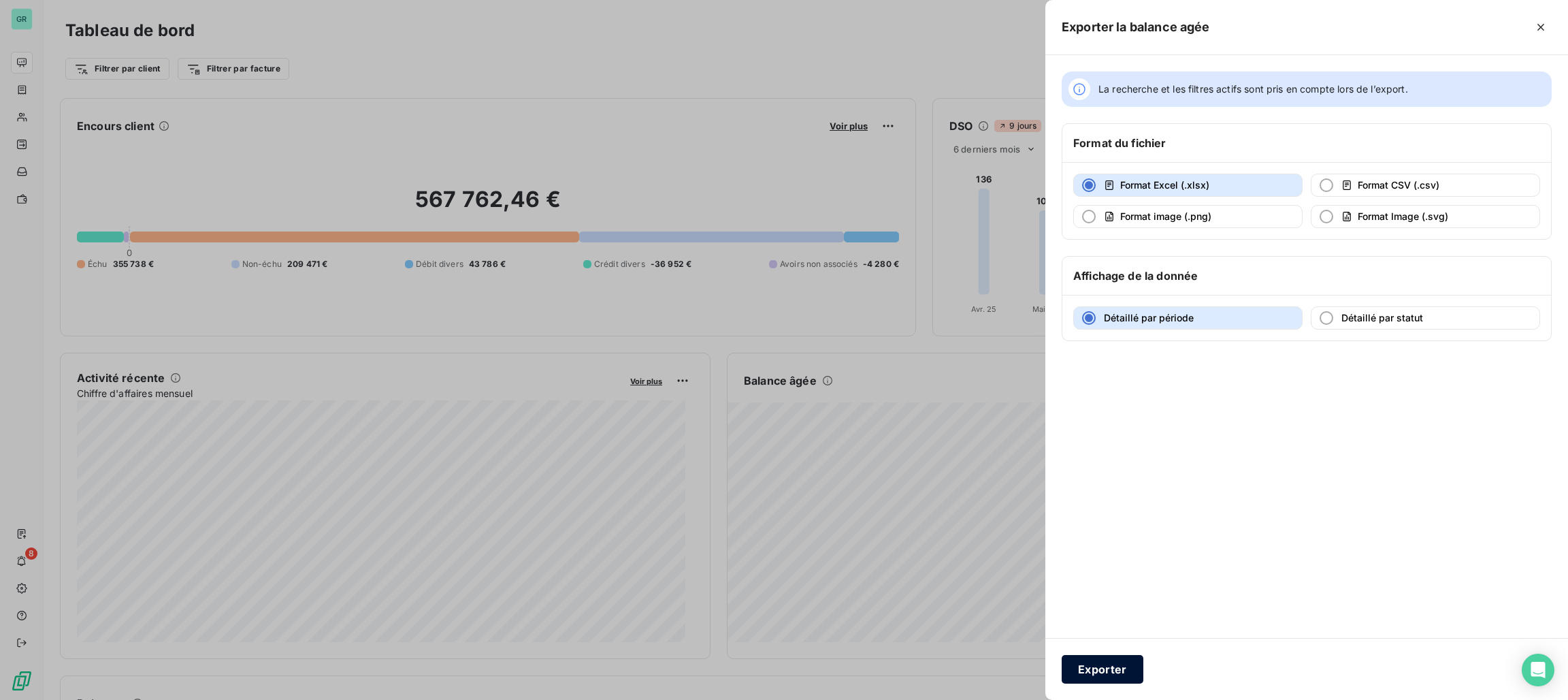
click at [1111, 661] on button "Exporter" at bounding box center [1103, 669] width 82 height 29
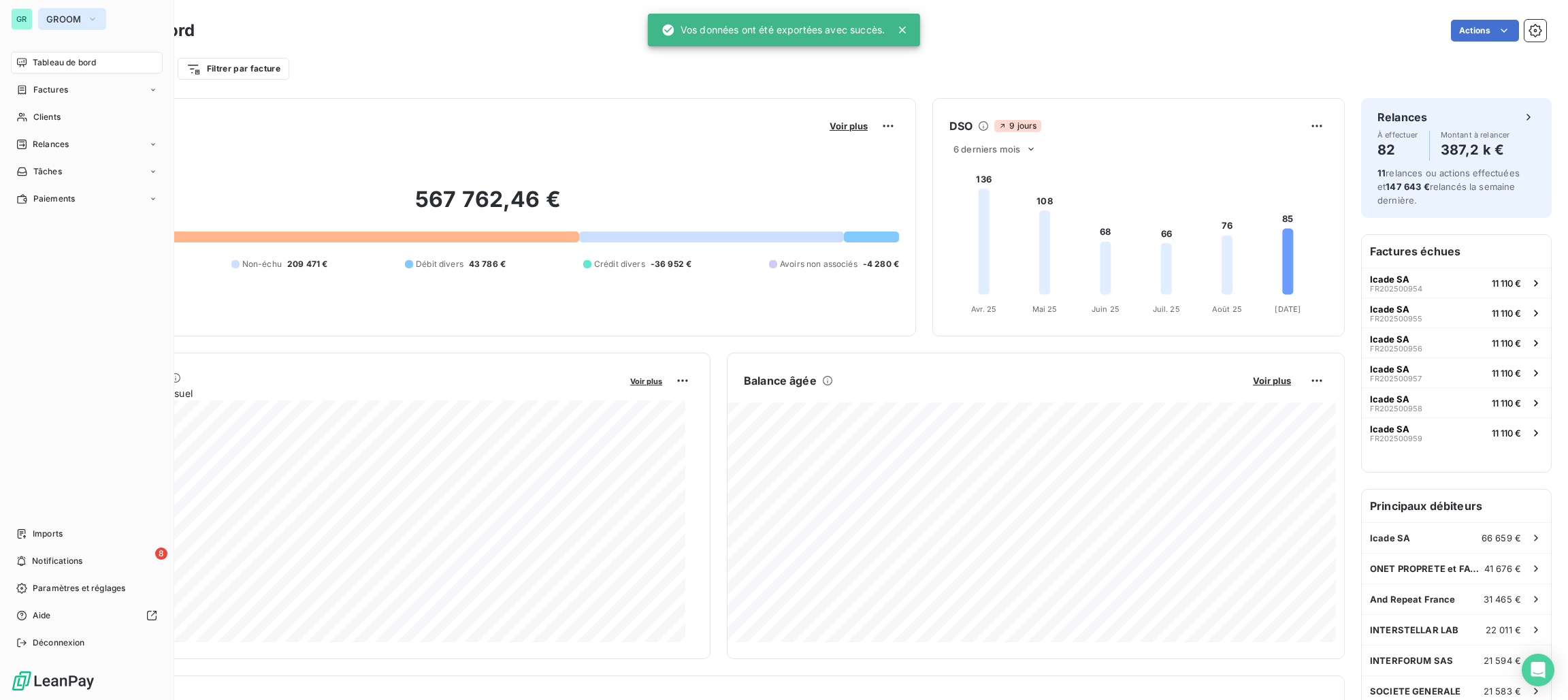
click at [67, 24] on span "GROOM" at bounding box center [64, 18] width 36 height 11
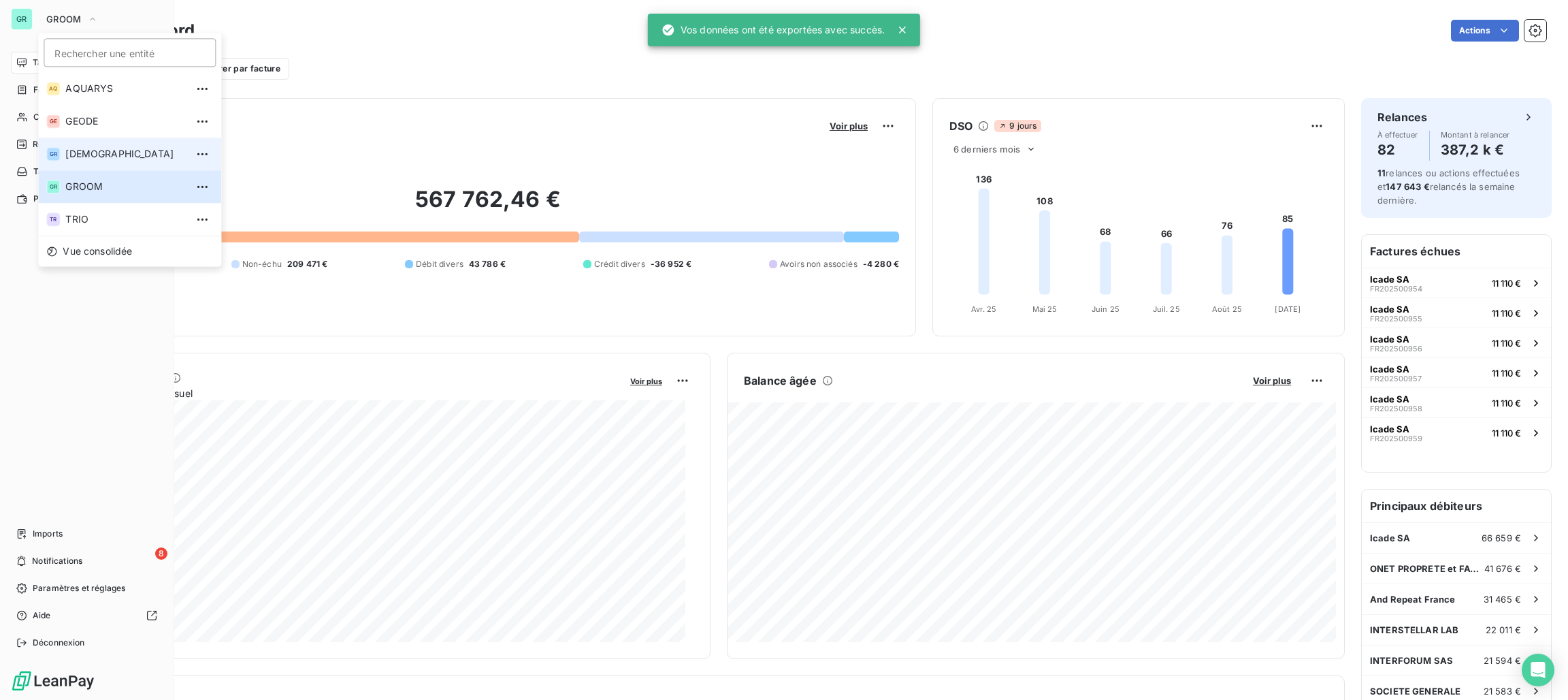
click at [121, 145] on li "GR GREENWISHES" at bounding box center [129, 154] width 183 height 33
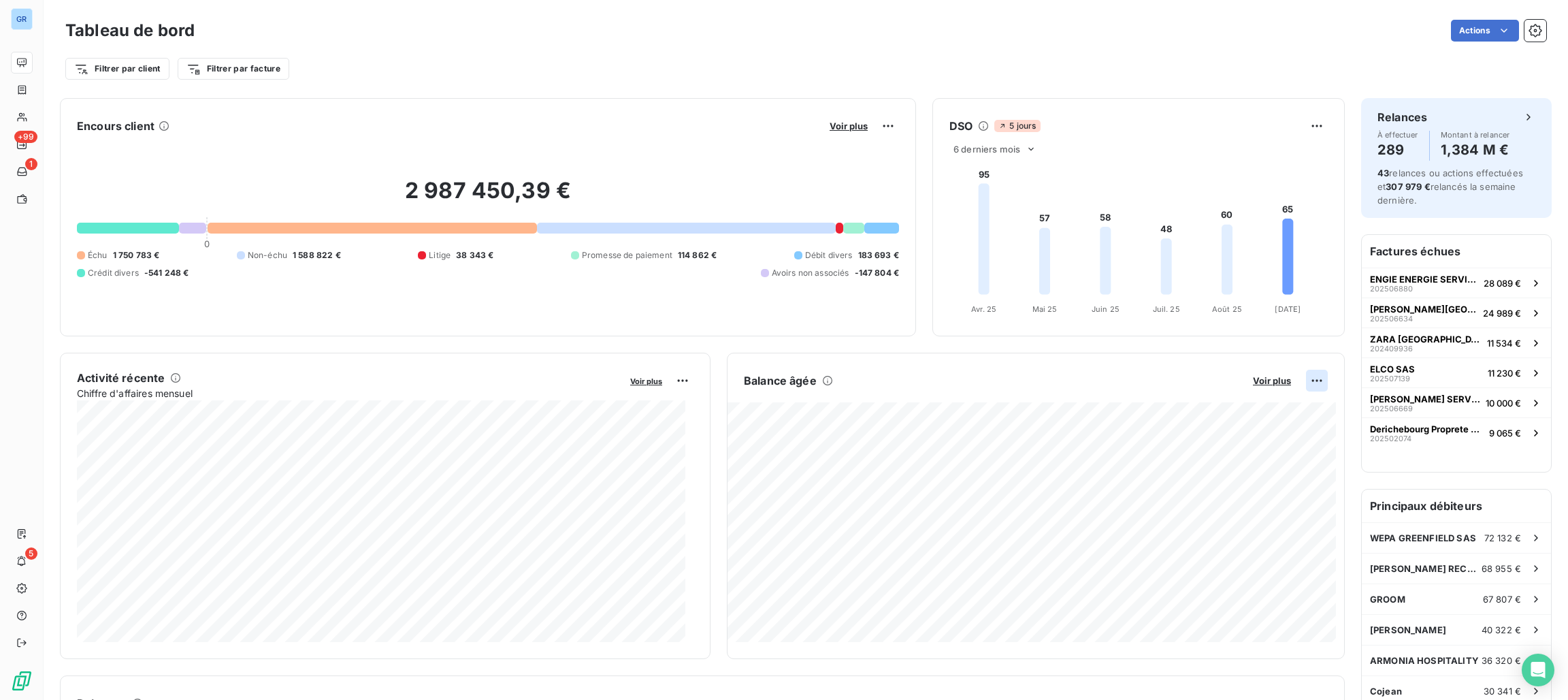
click at [1304, 384] on html "GR +99 1 5 Tableau de bord Actions Filtrer par client Filtrer par facture Encou…" at bounding box center [784, 350] width 1568 height 700
click at [1261, 409] on div "Exporter" at bounding box center [1268, 411] width 76 height 22
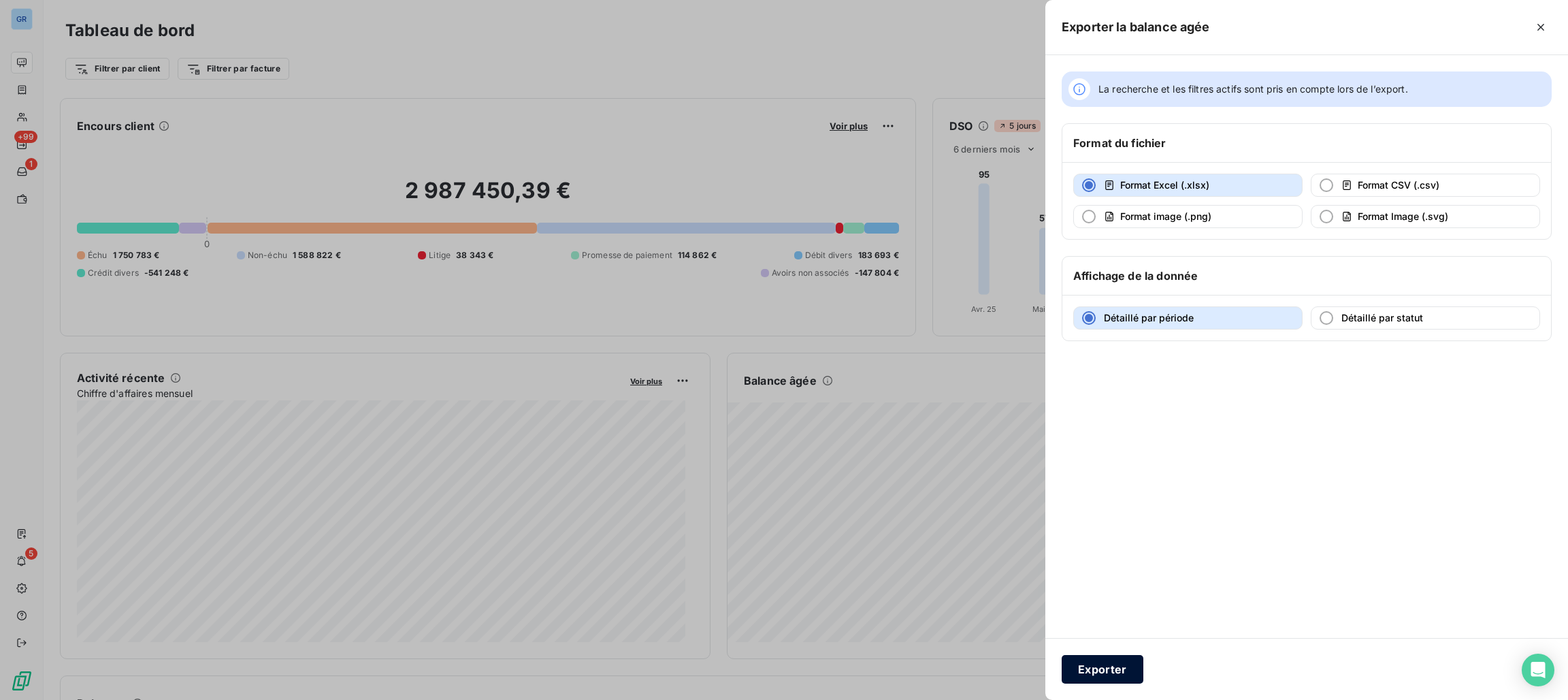
click at [1111, 663] on button "Exporter" at bounding box center [1103, 669] width 82 height 29
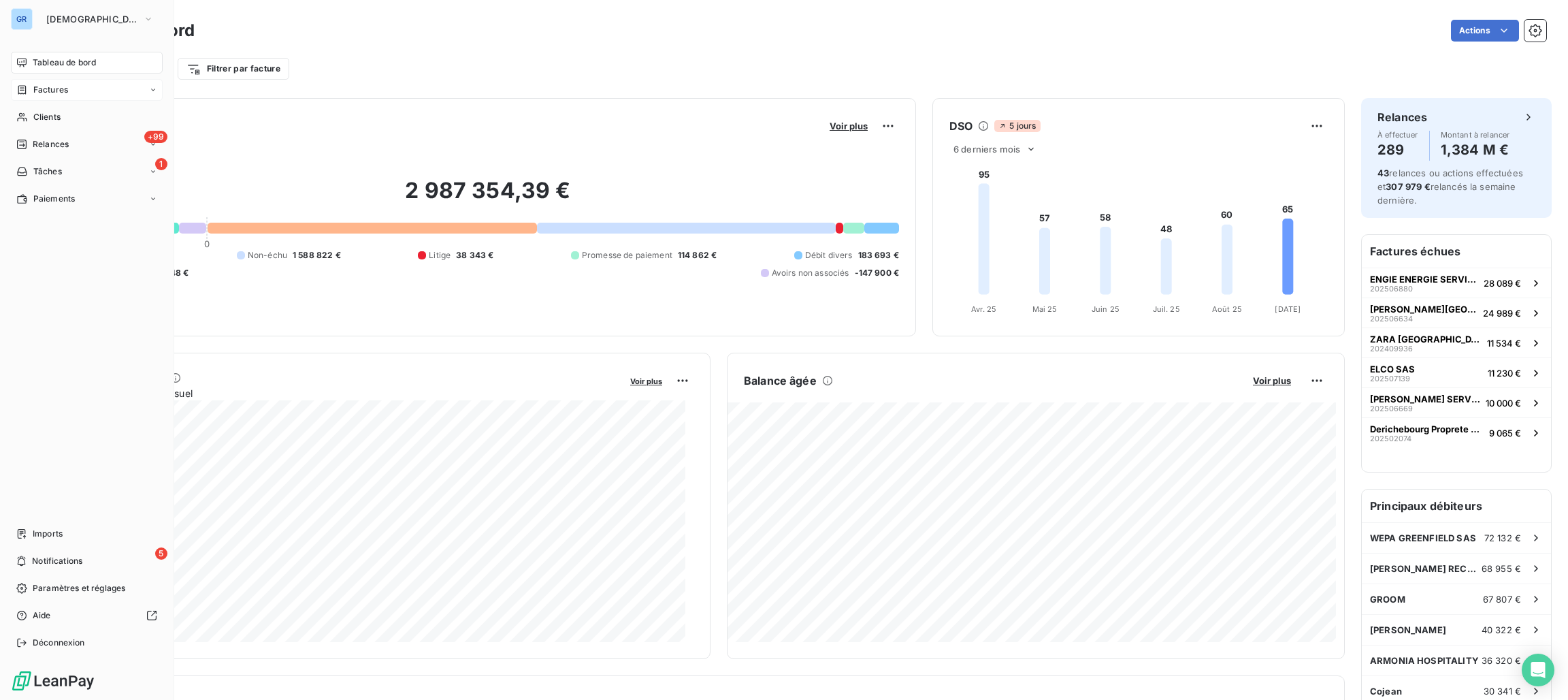
click at [46, 85] on span "Factures" at bounding box center [51, 90] width 35 height 13
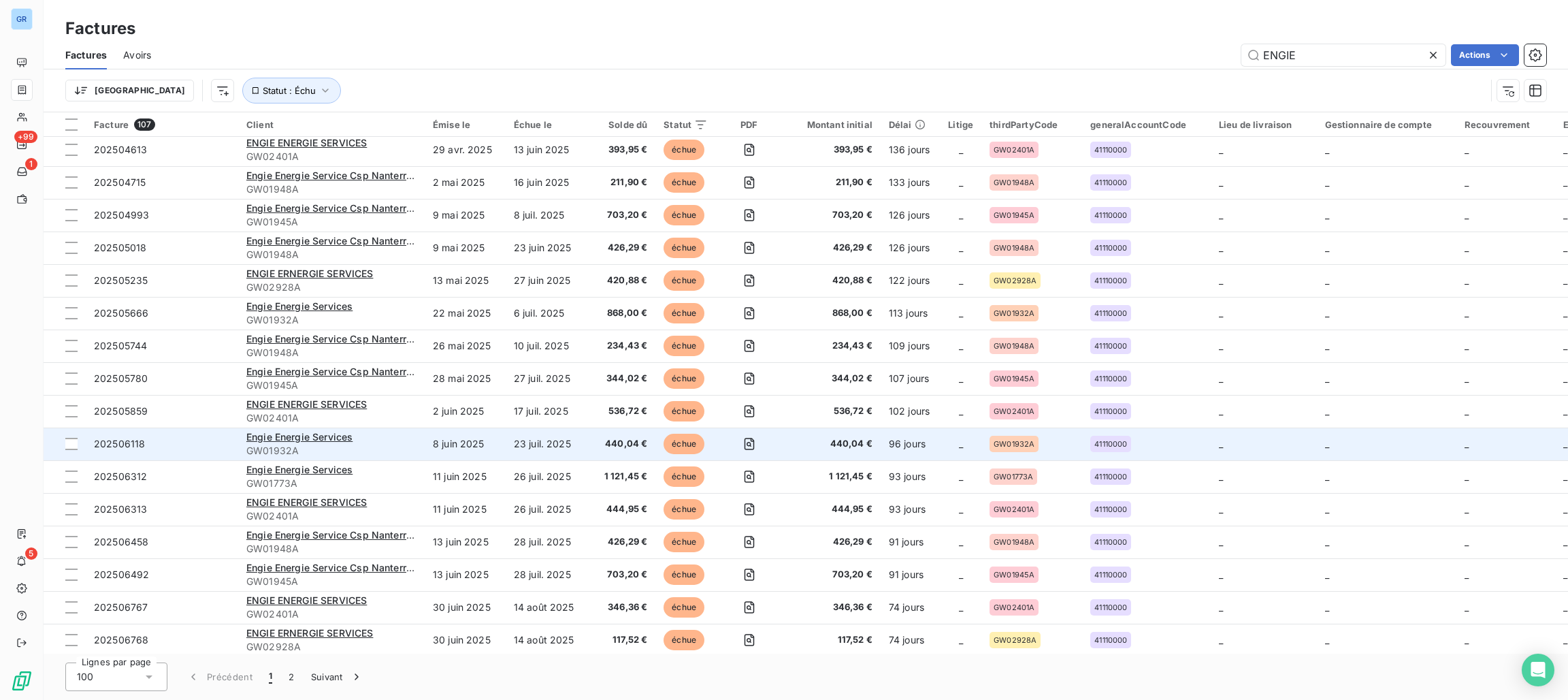
scroll to position [2756, 0]
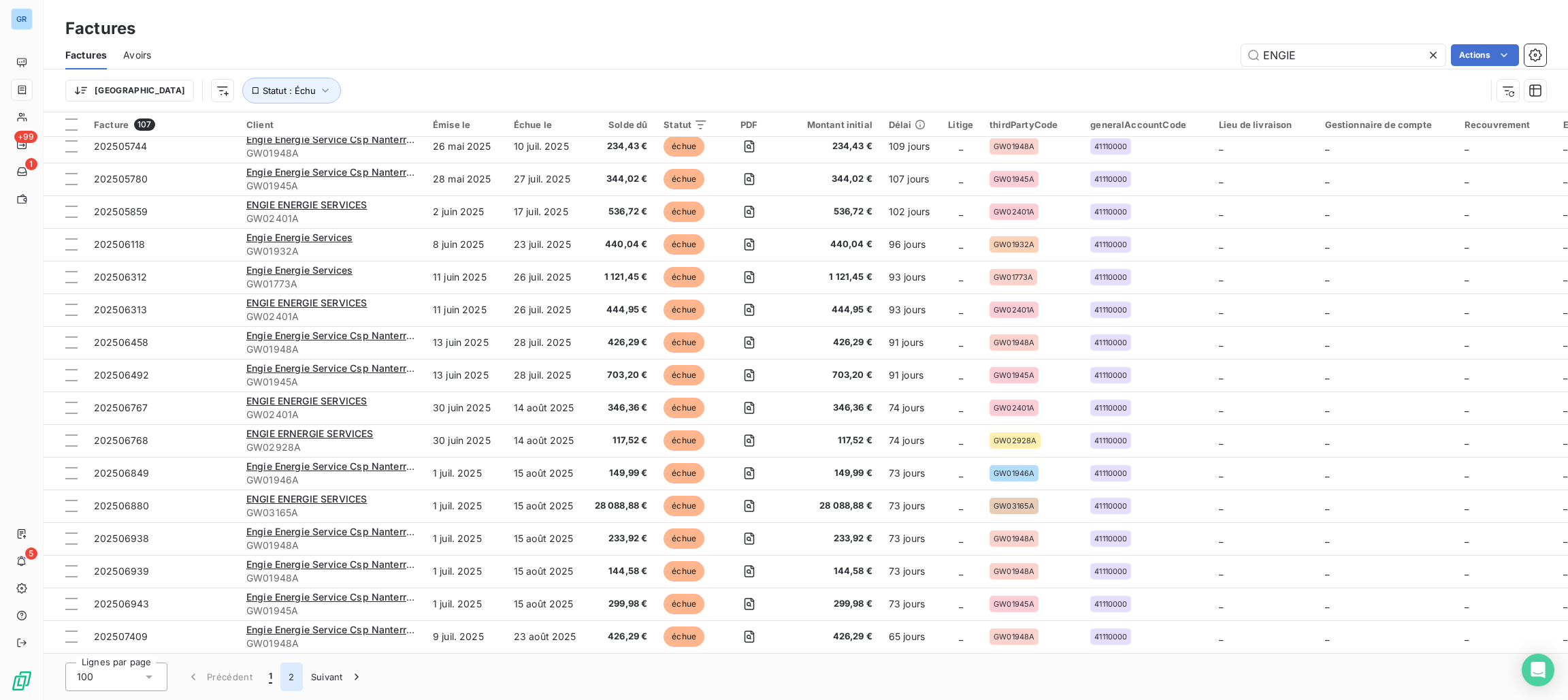
click at [285, 678] on button "2" at bounding box center [291, 677] width 22 height 29
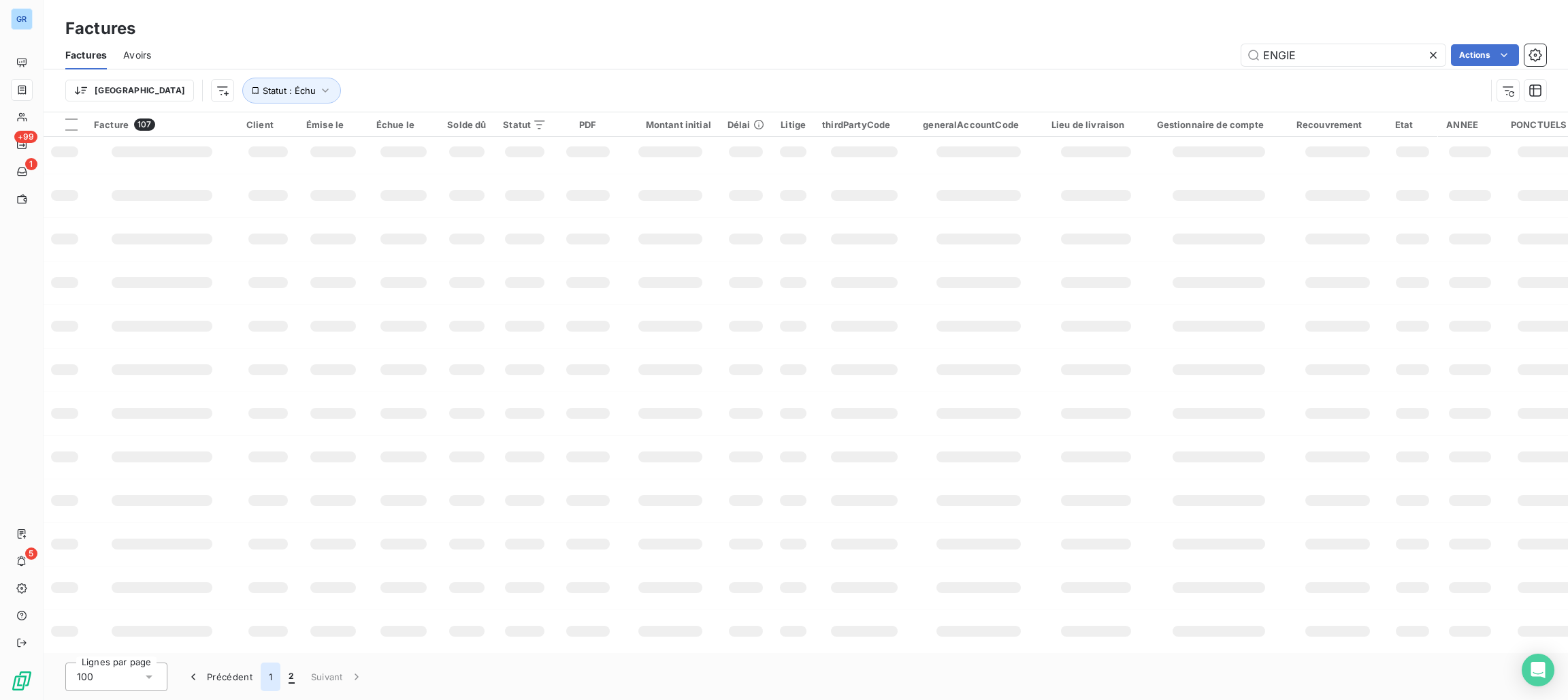
scroll to position [0, 0]
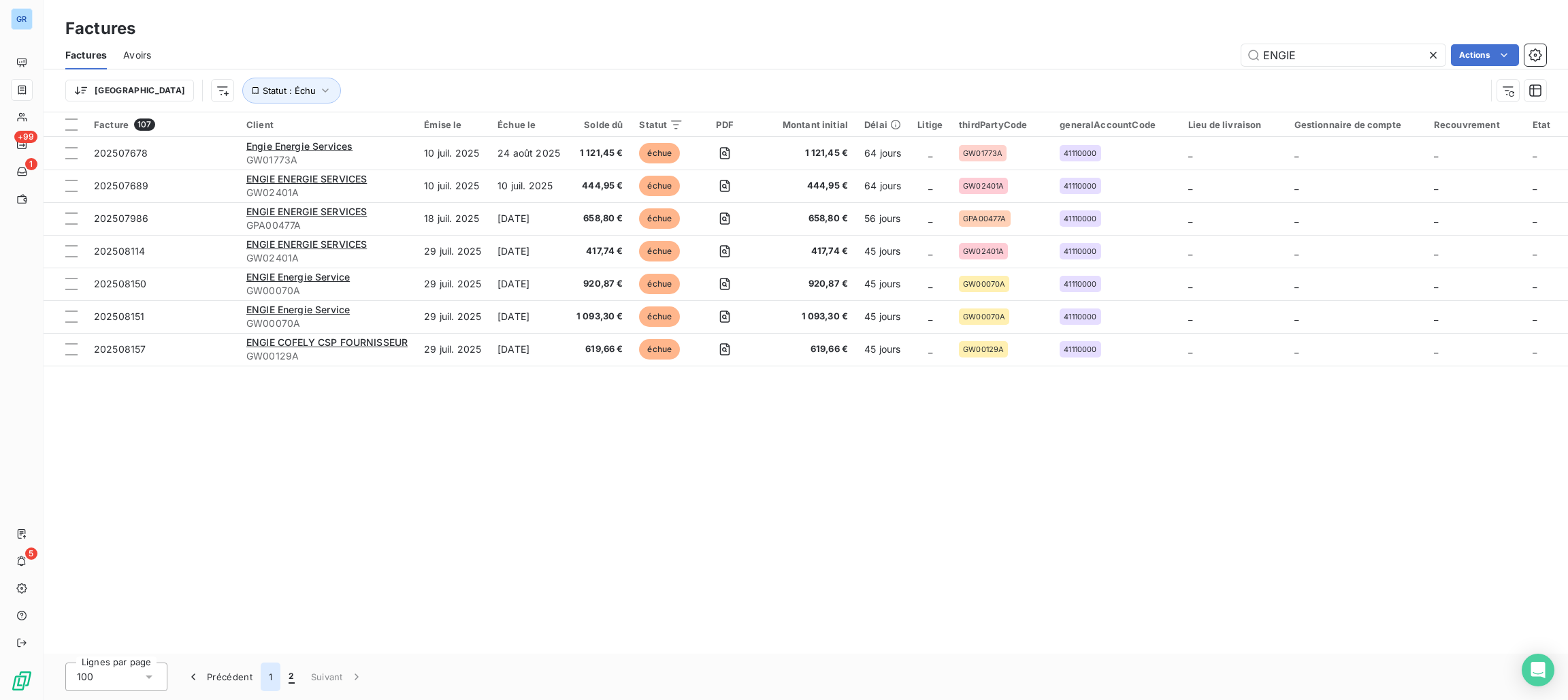
click at [269, 676] on button "1" at bounding box center [271, 677] width 19 height 29
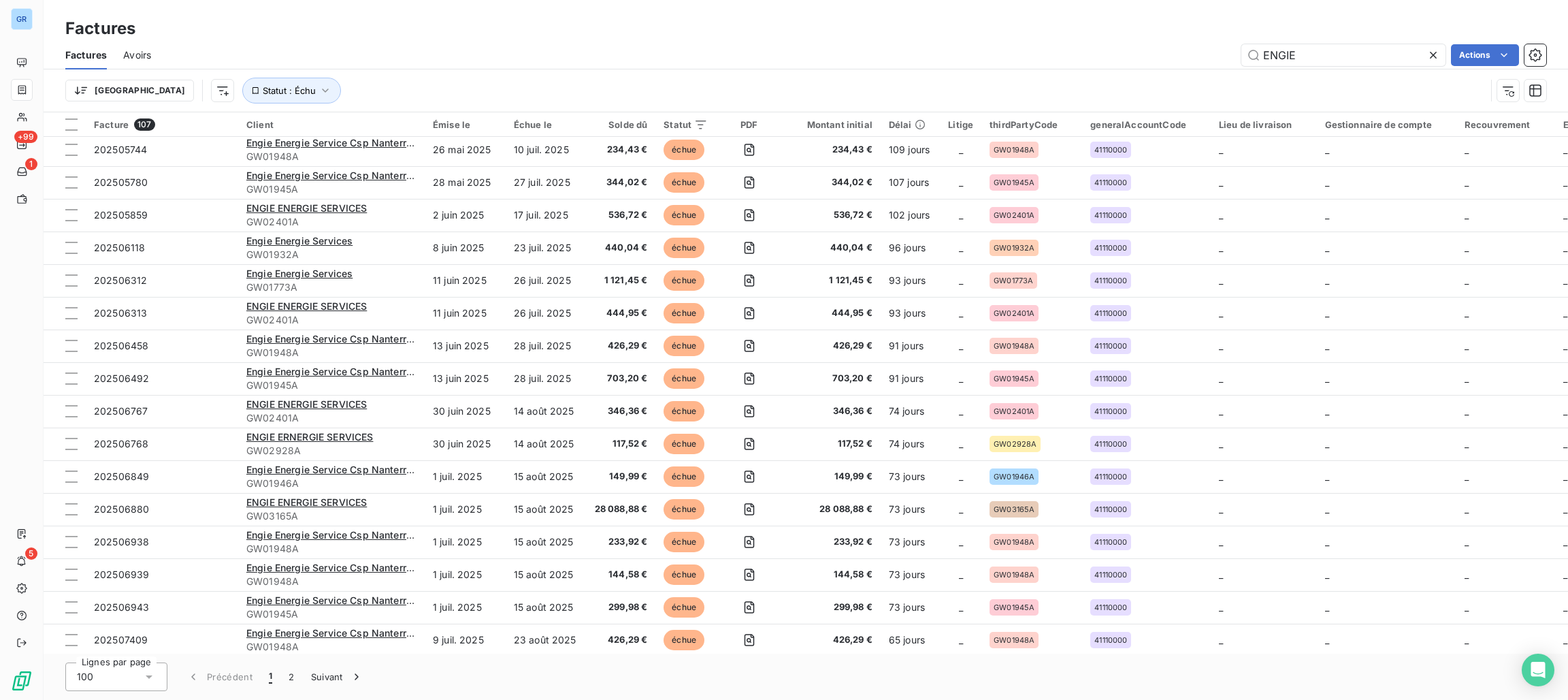
scroll to position [2756, 0]
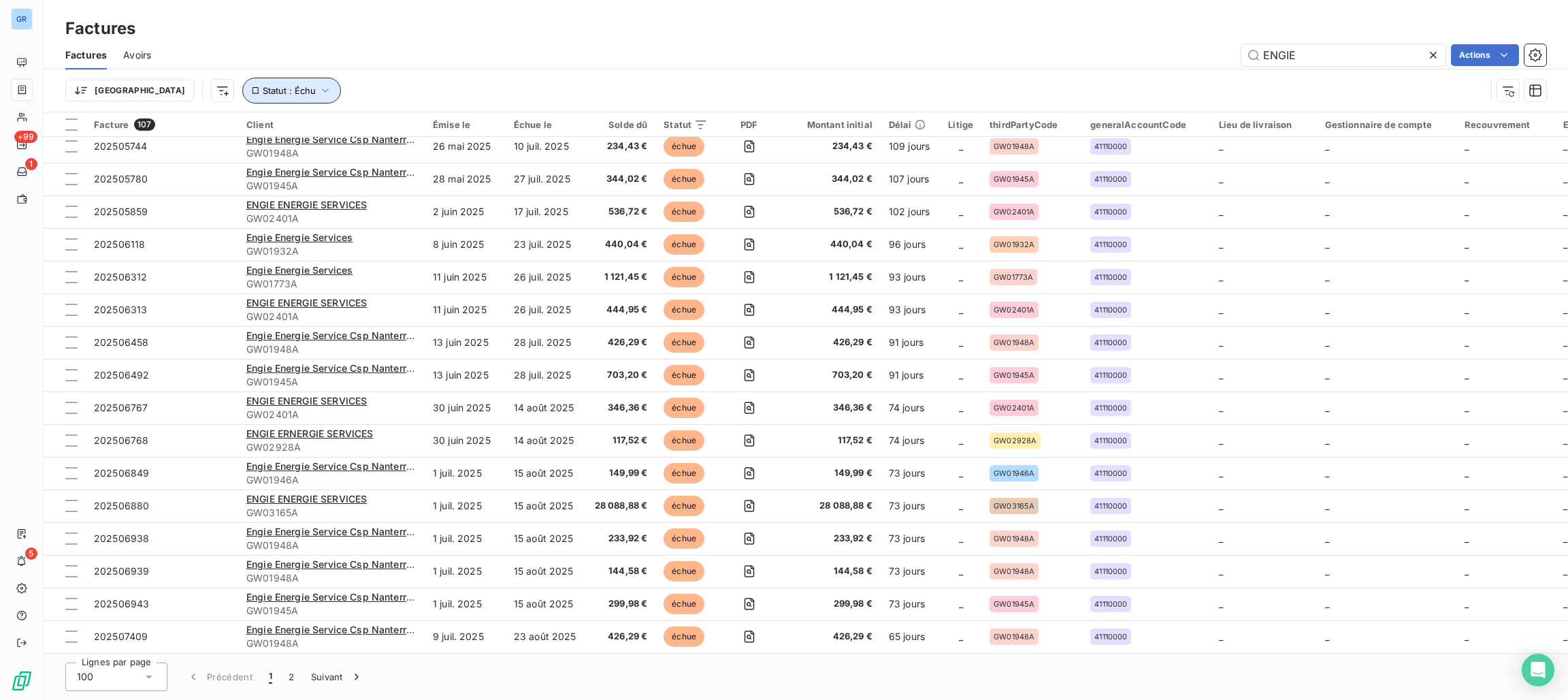
click at [319, 91] on icon "button" at bounding box center [326, 91] width 14 height 14
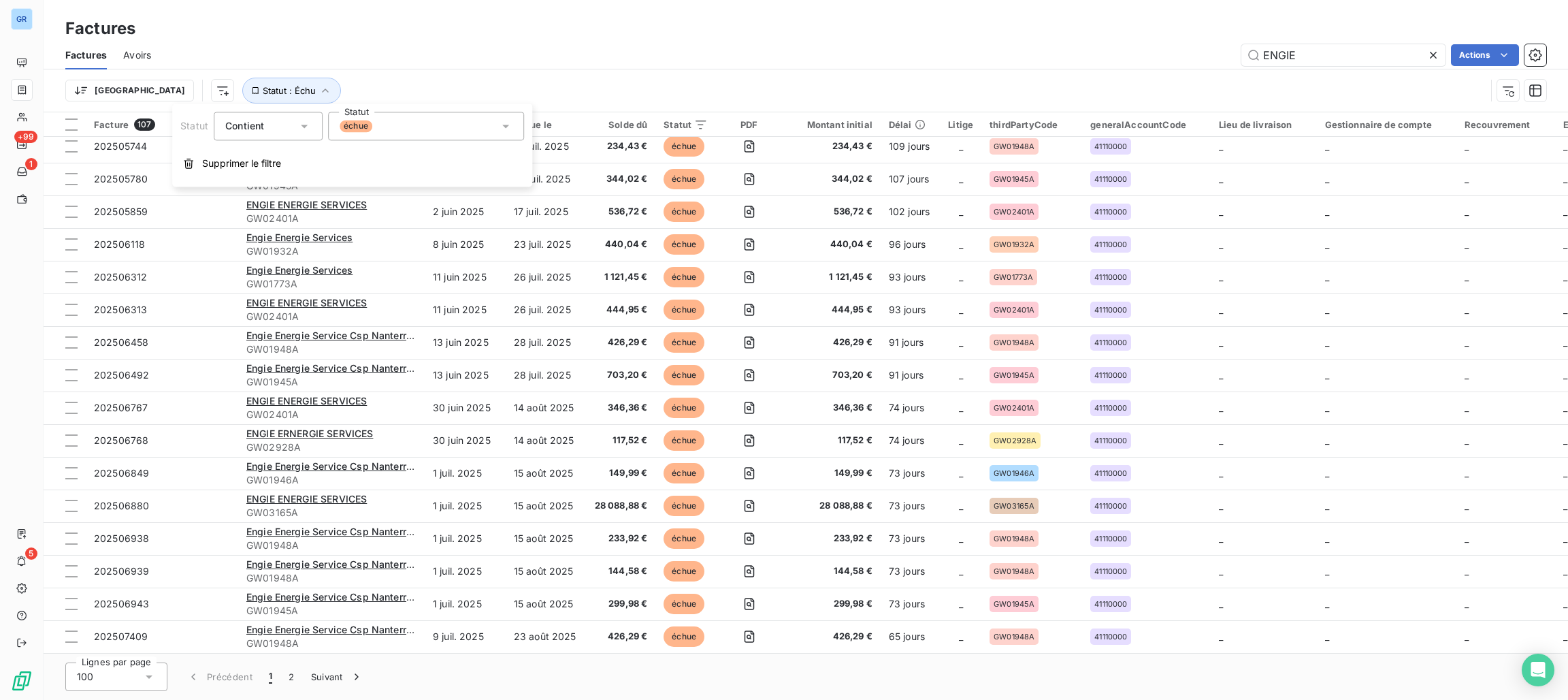
drag, startPoint x: 346, startPoint y: 121, endPoint x: 361, endPoint y: 140, distance: 24.2
click at [348, 123] on span "échue" at bounding box center [356, 126] width 33 height 13
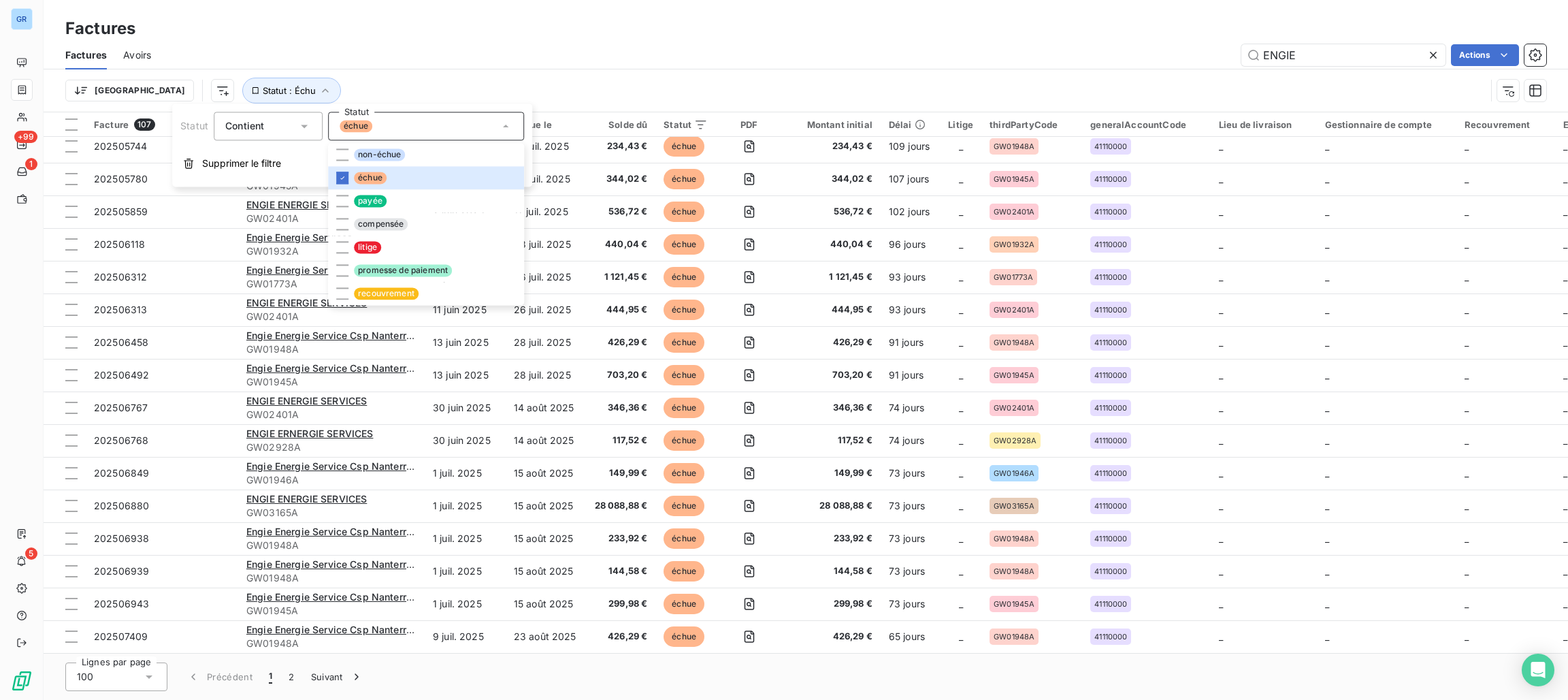
click at [799, 67] on div "Factures Avoirs ENGIE Actions" at bounding box center [805, 55] width 1524 height 29
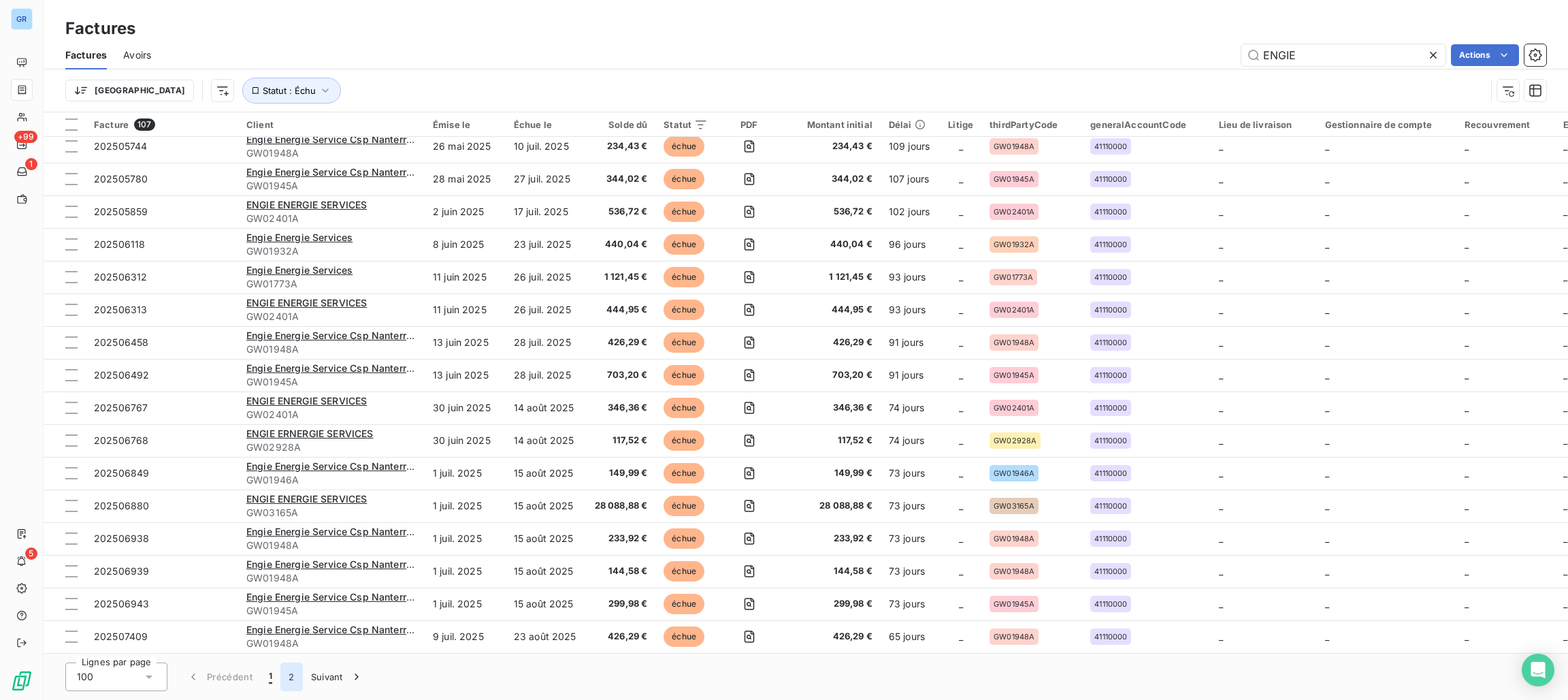
click at [294, 674] on button "2" at bounding box center [291, 677] width 22 height 29
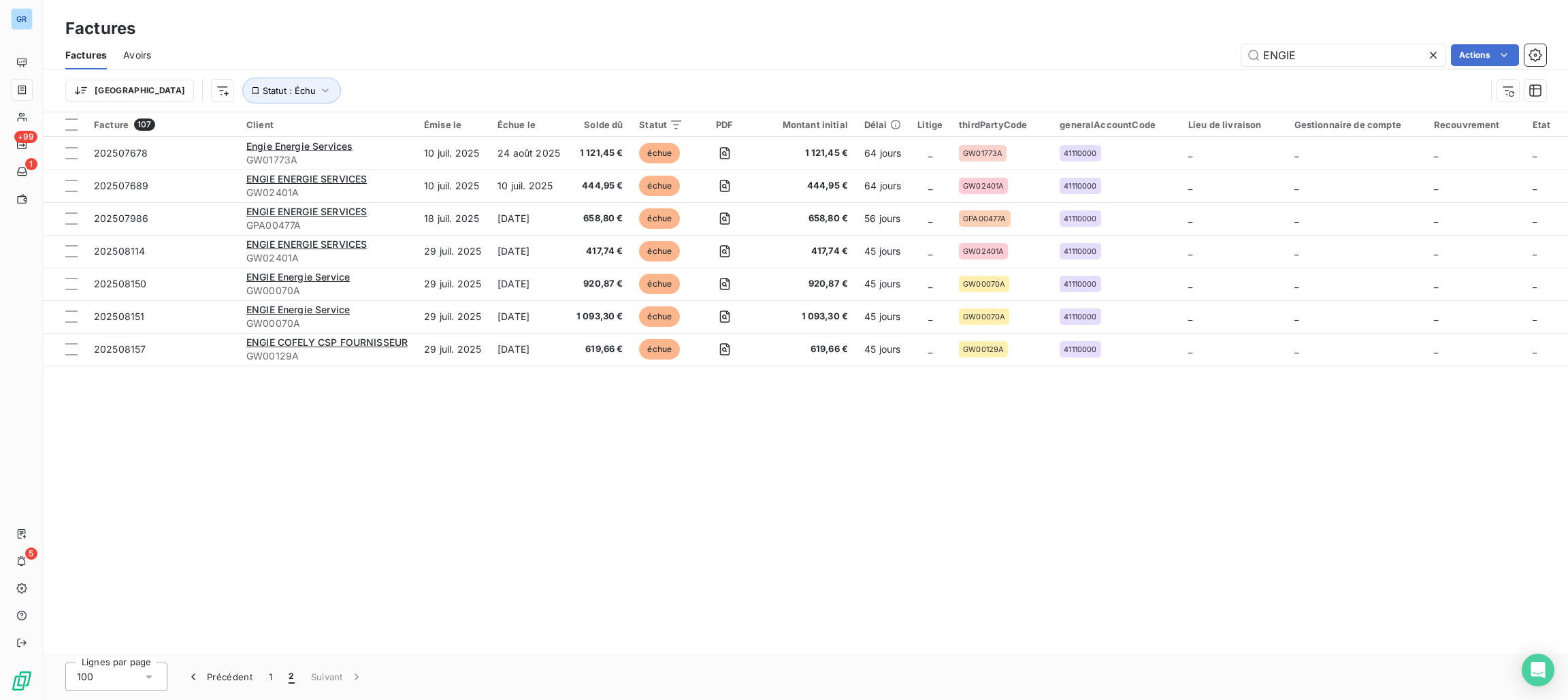
scroll to position [0, 0]
click at [319, 98] on icon "button" at bounding box center [326, 91] width 14 height 14
click at [397, 134] on div "échue" at bounding box center [425, 126] width 196 height 29
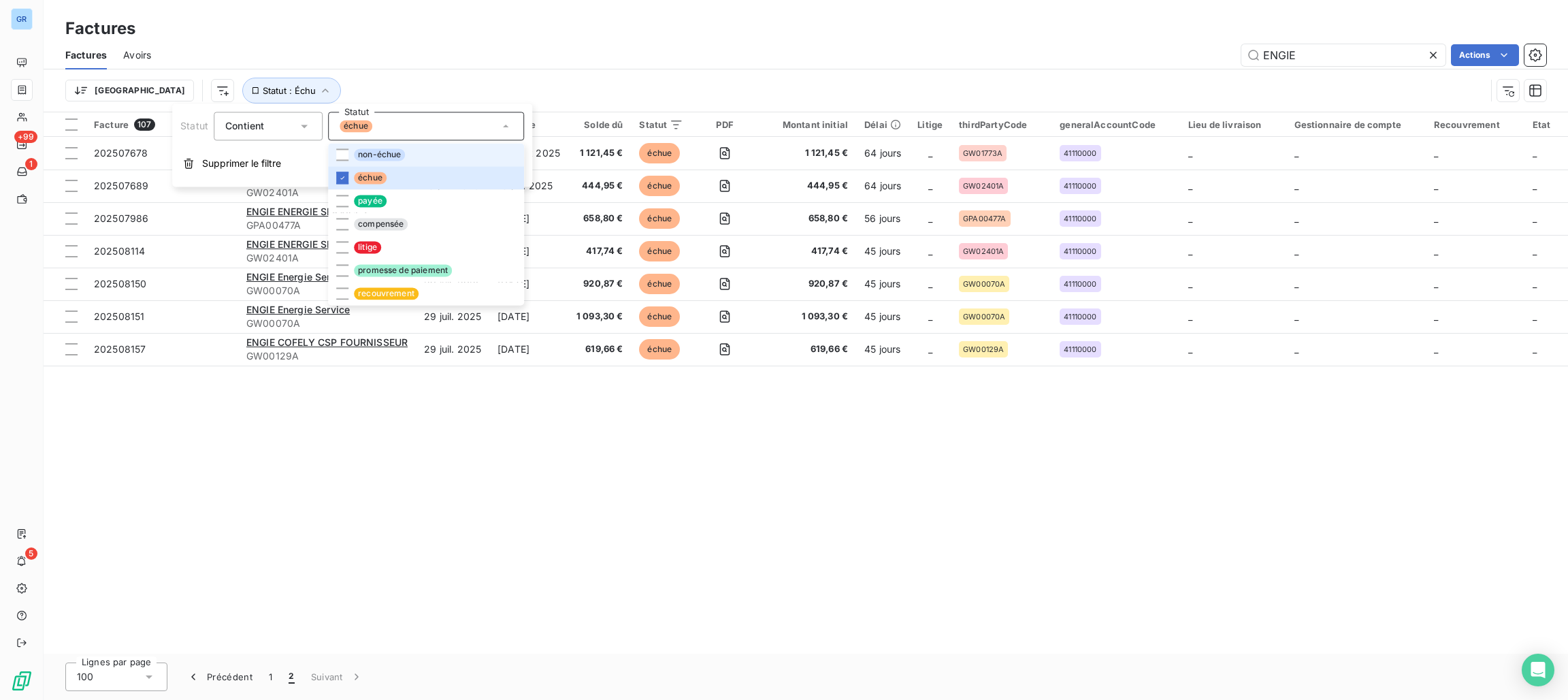
click at [392, 160] on span "non-échue" at bounding box center [379, 155] width 51 height 13
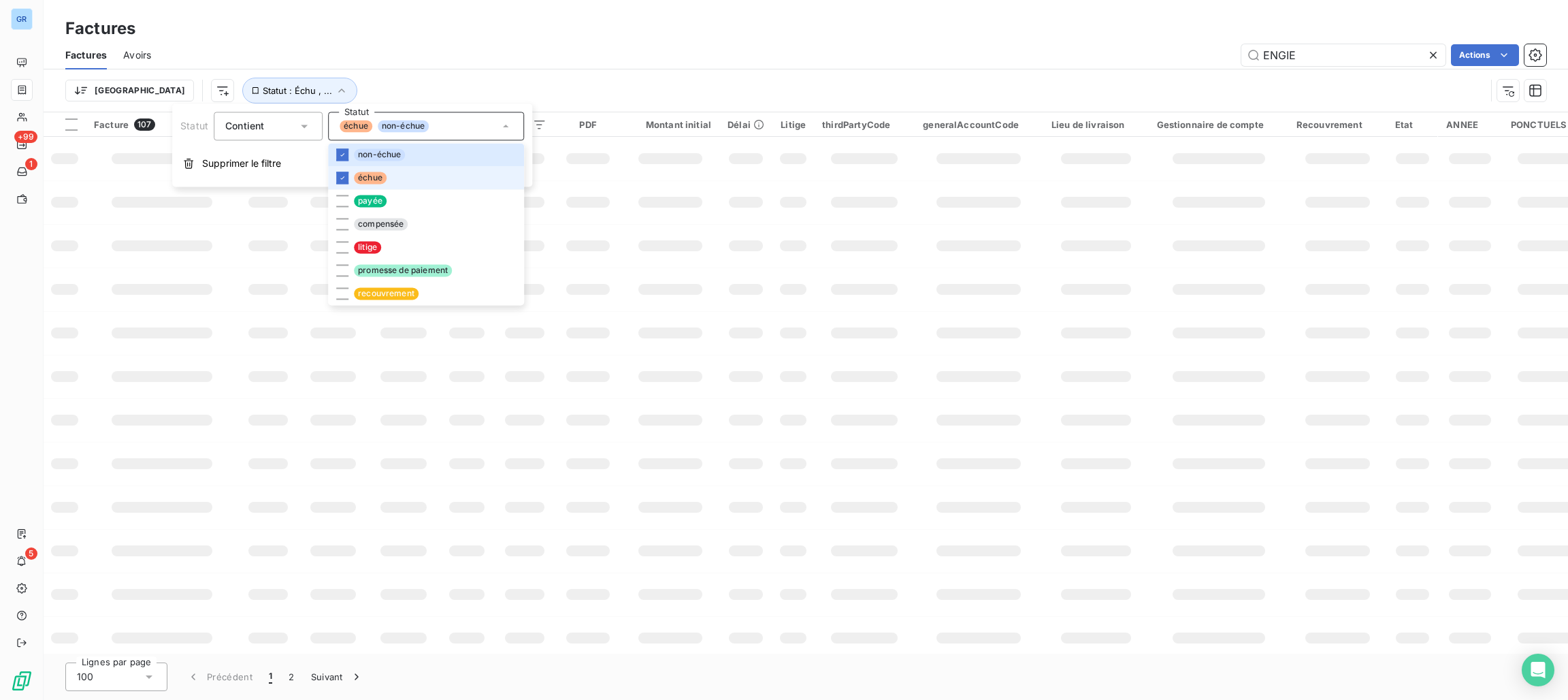
click at [378, 179] on span "échue" at bounding box center [370, 177] width 33 height 13
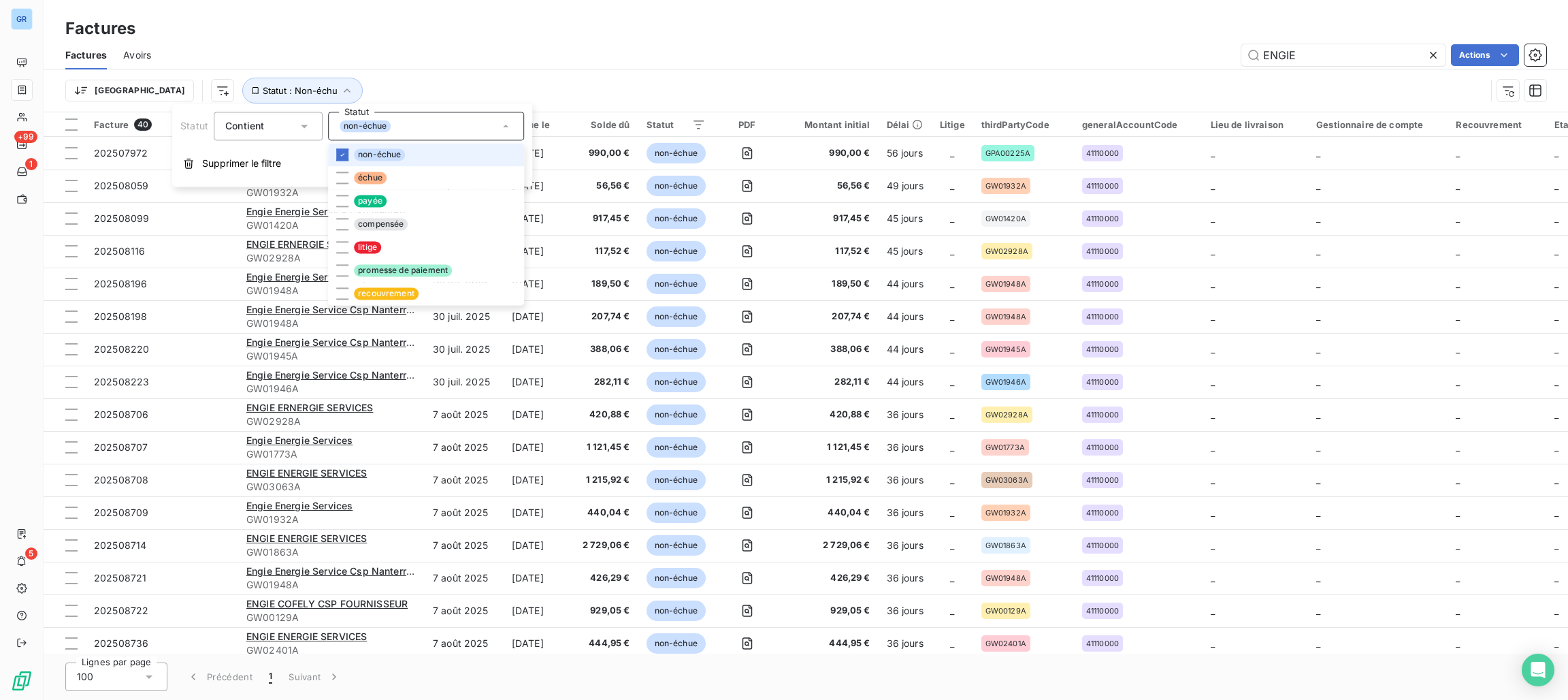
click at [378, 156] on span "non-échue" at bounding box center [379, 155] width 51 height 13
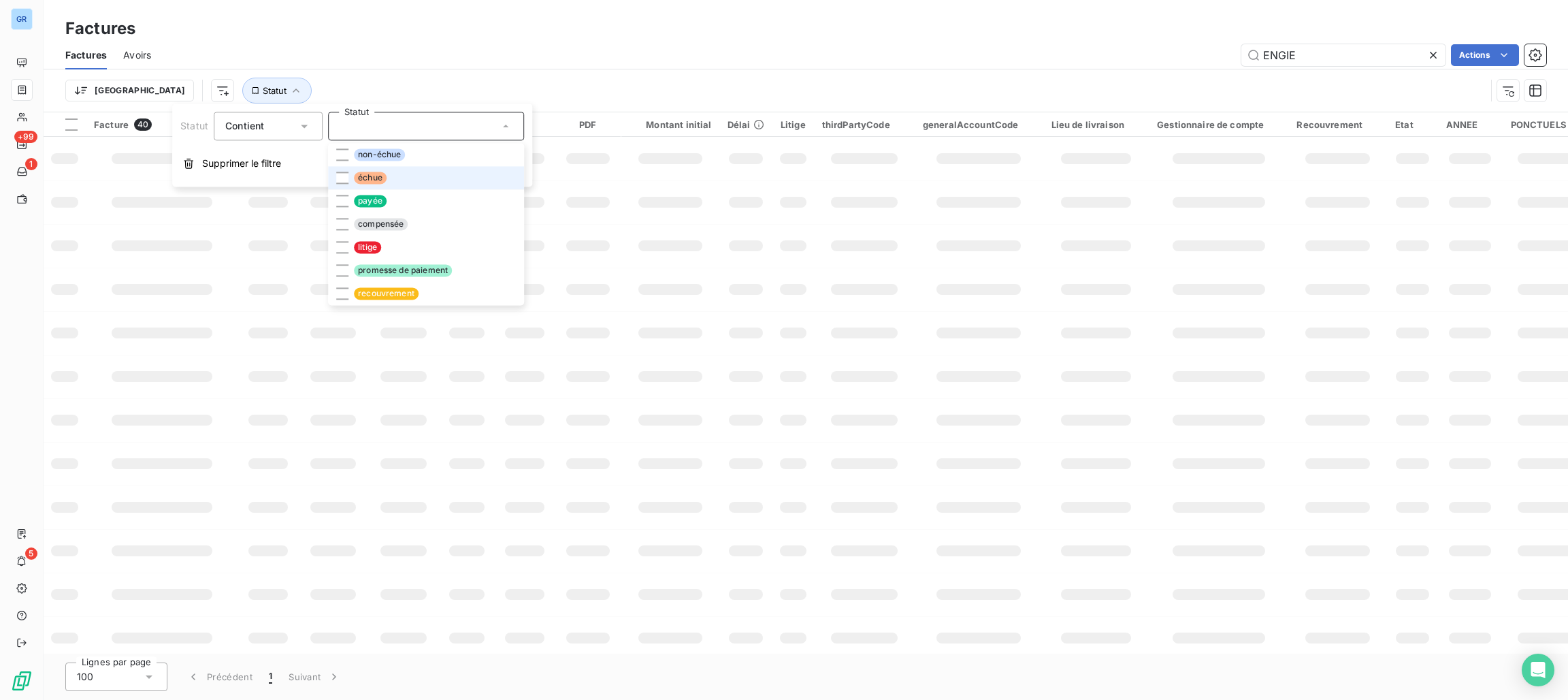
click at [356, 181] on span "échue" at bounding box center [370, 177] width 33 height 13
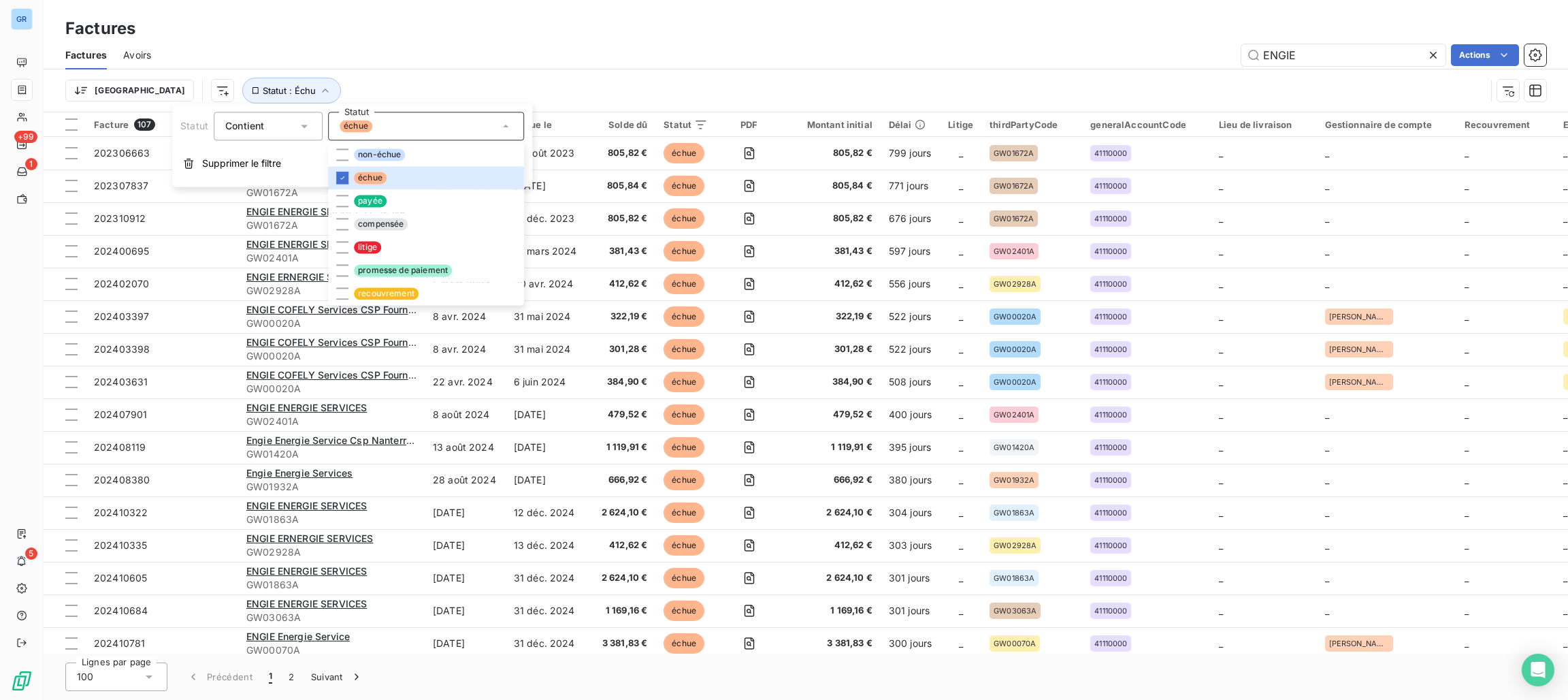
click at [521, 63] on div "ENGIE Actions" at bounding box center [857, 55] width 1379 height 22
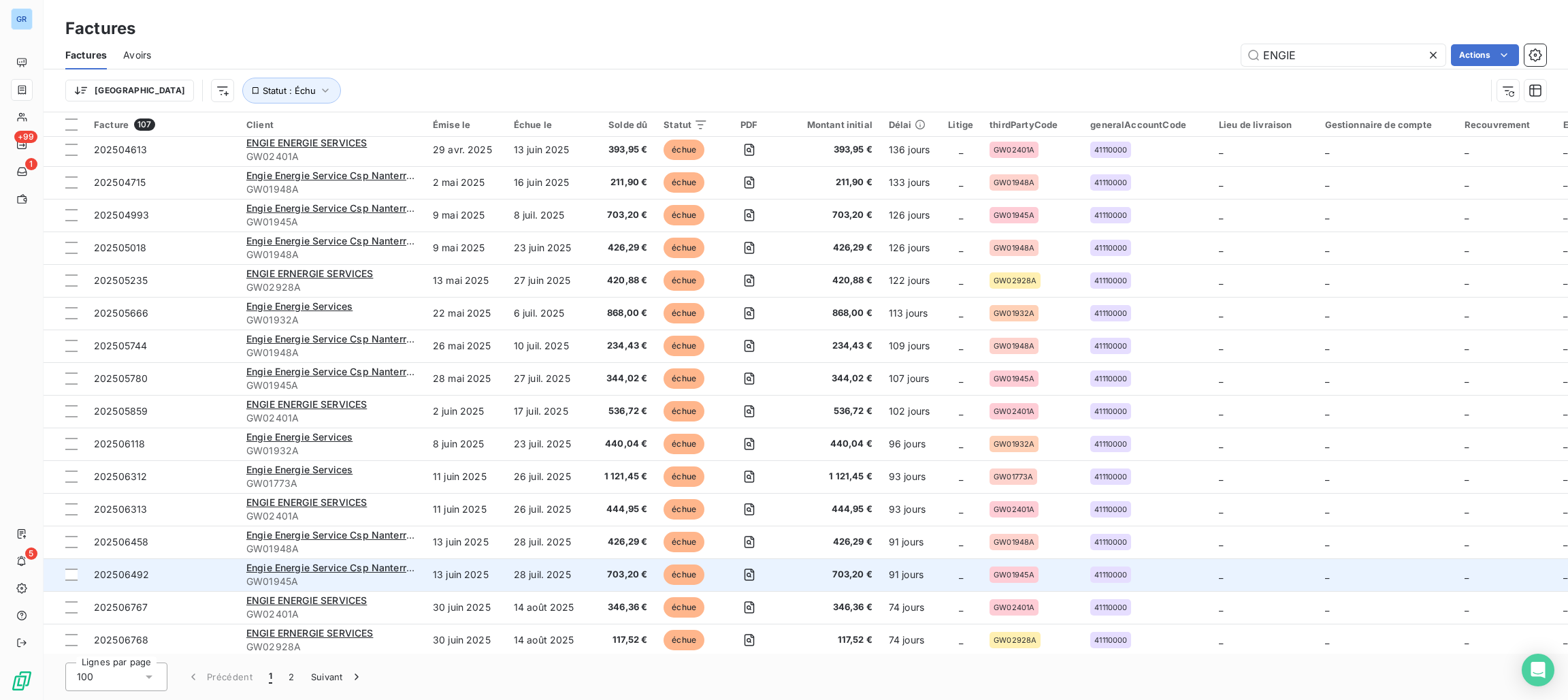
scroll to position [2756, 0]
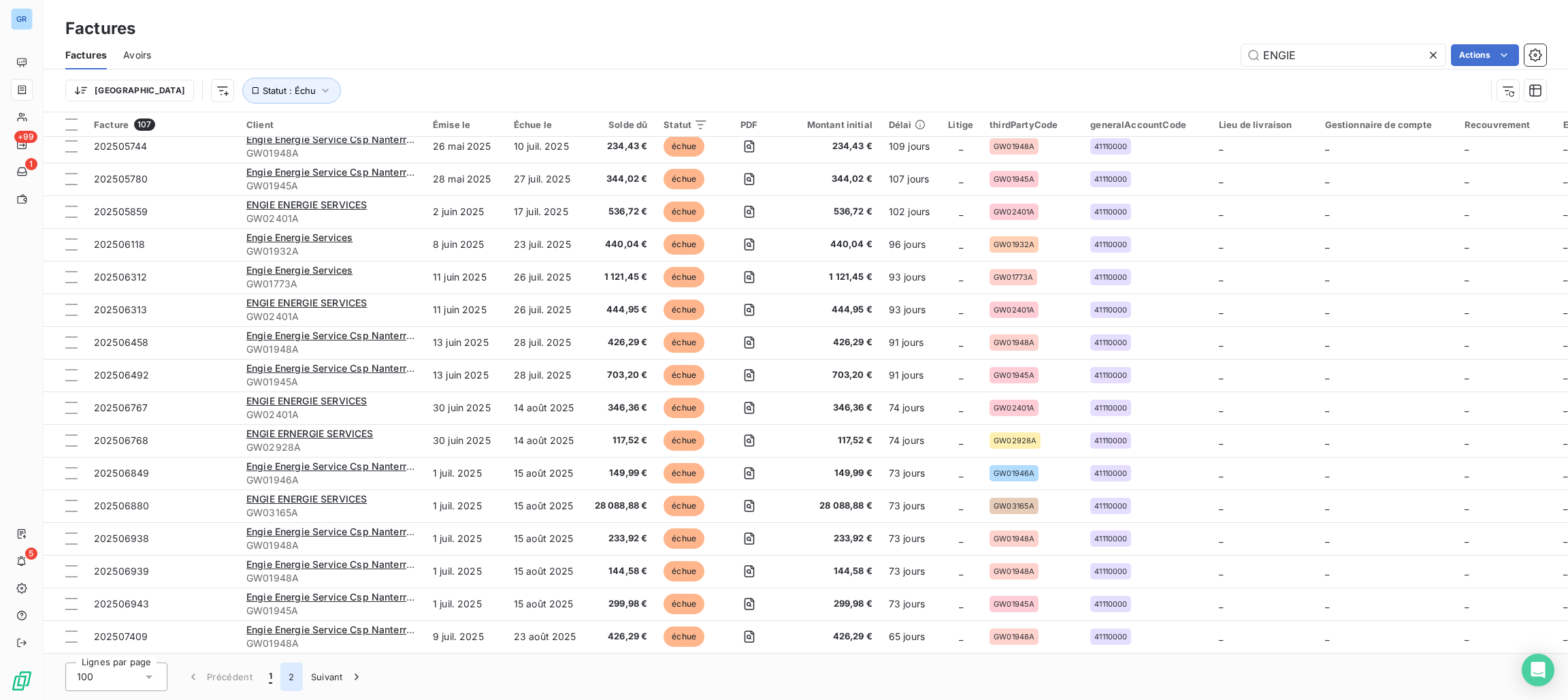
click at [285, 676] on button "2" at bounding box center [291, 677] width 22 height 29
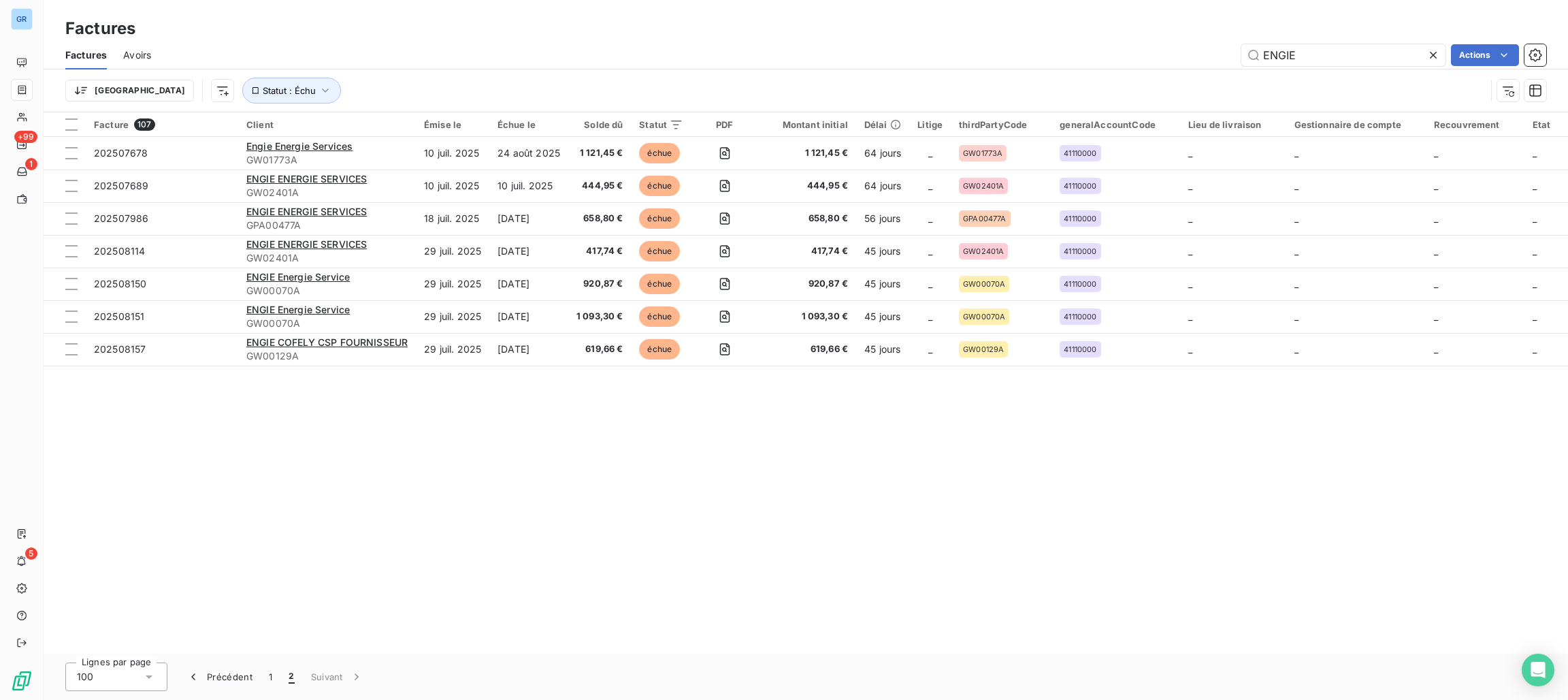
scroll to position [0, 0]
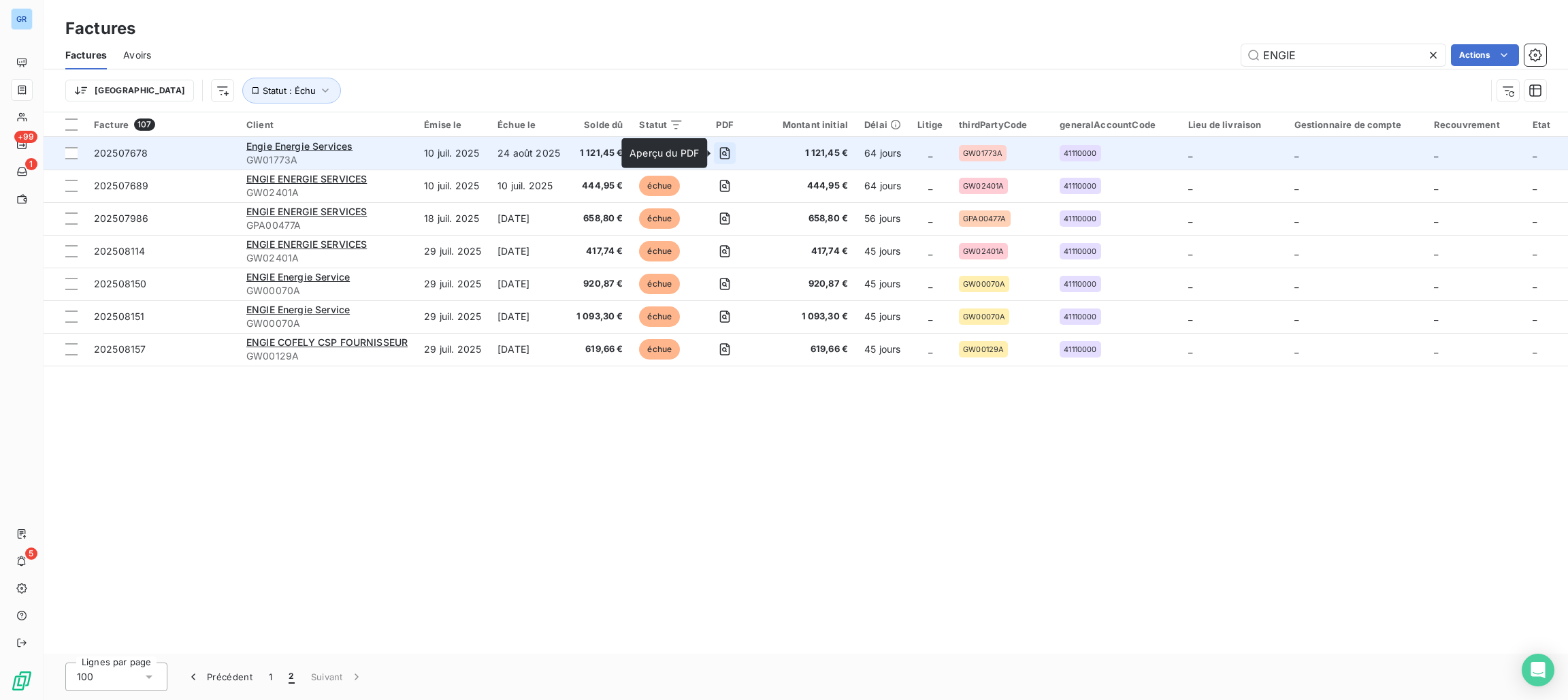
click at [721, 149] on icon "button" at bounding box center [725, 153] width 14 height 14
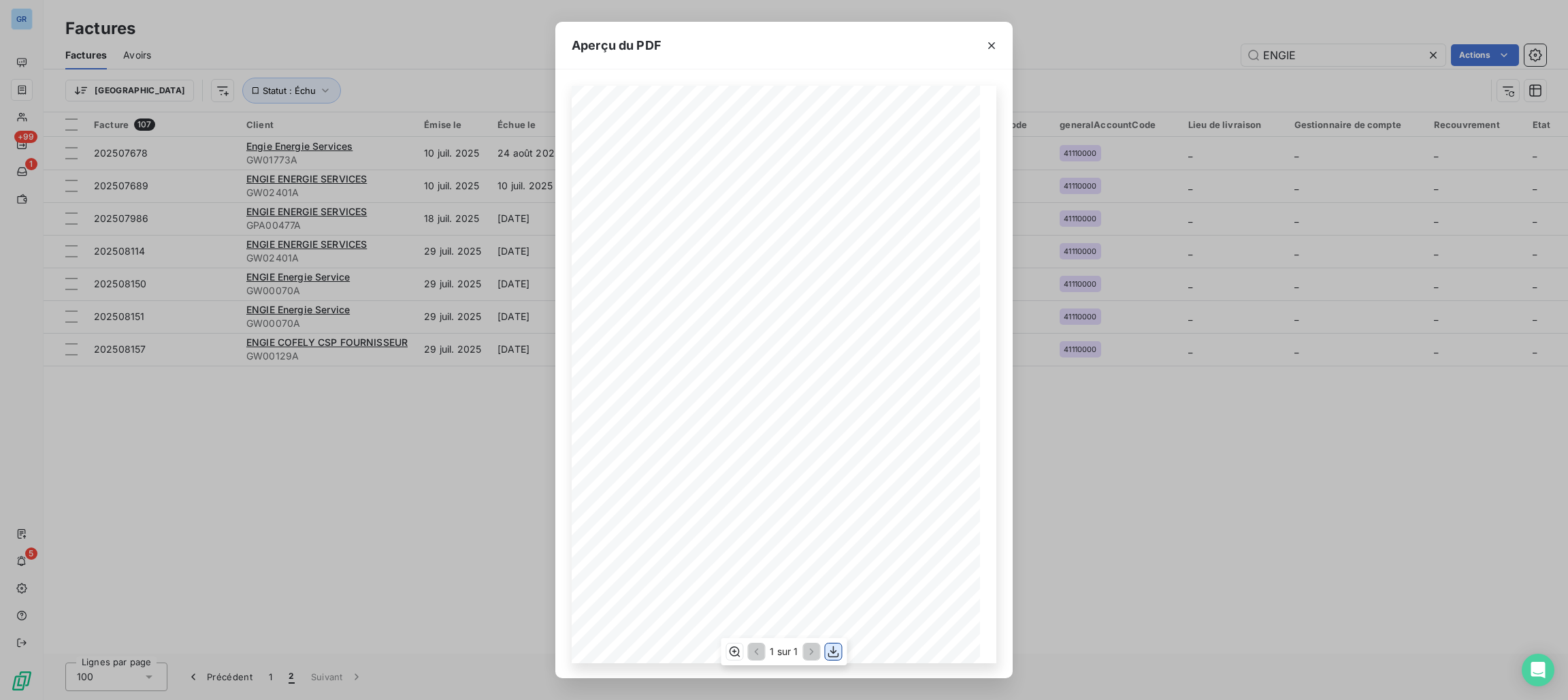
click at [835, 651] on icon "button" at bounding box center [833, 652] width 11 height 12
click at [995, 39] on icon "button" at bounding box center [992, 45] width 14 height 14
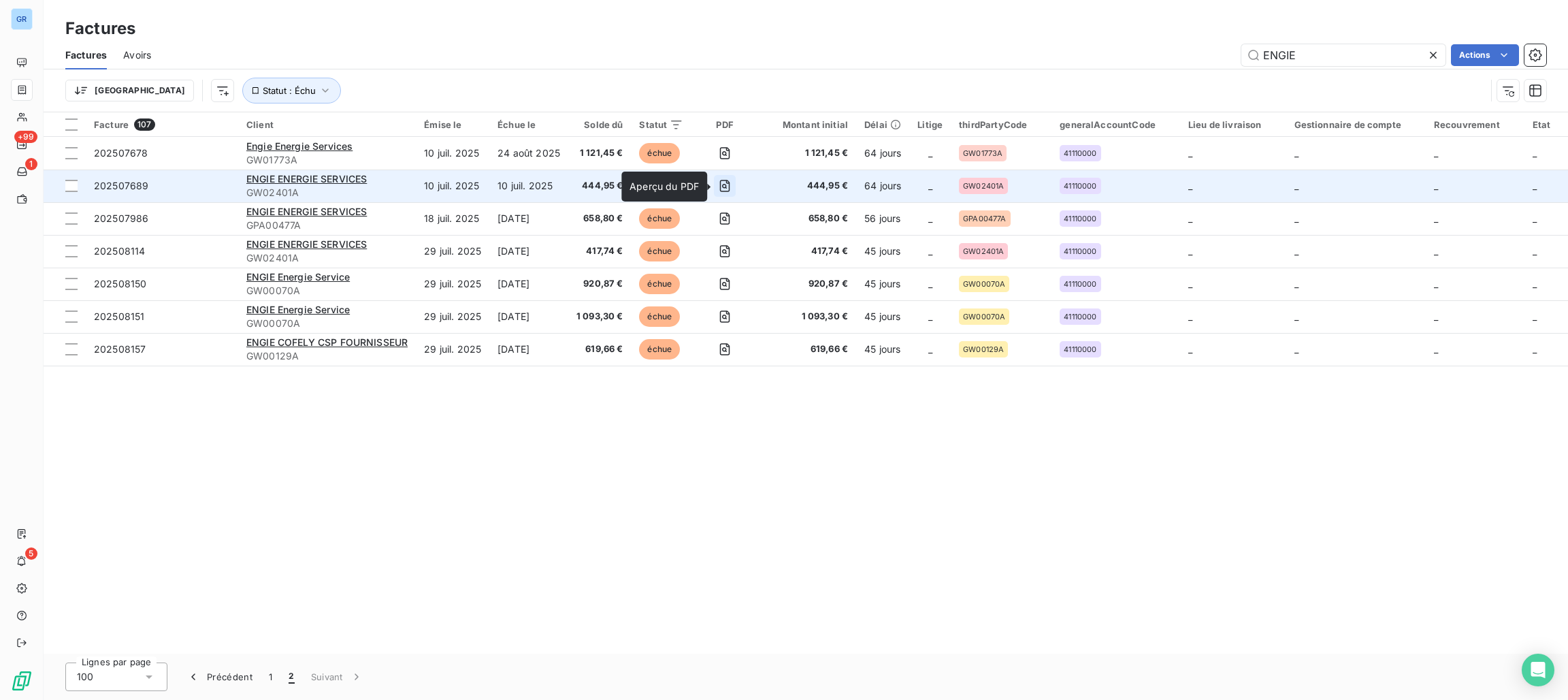
click at [726, 188] on icon "button" at bounding box center [725, 186] width 14 height 14
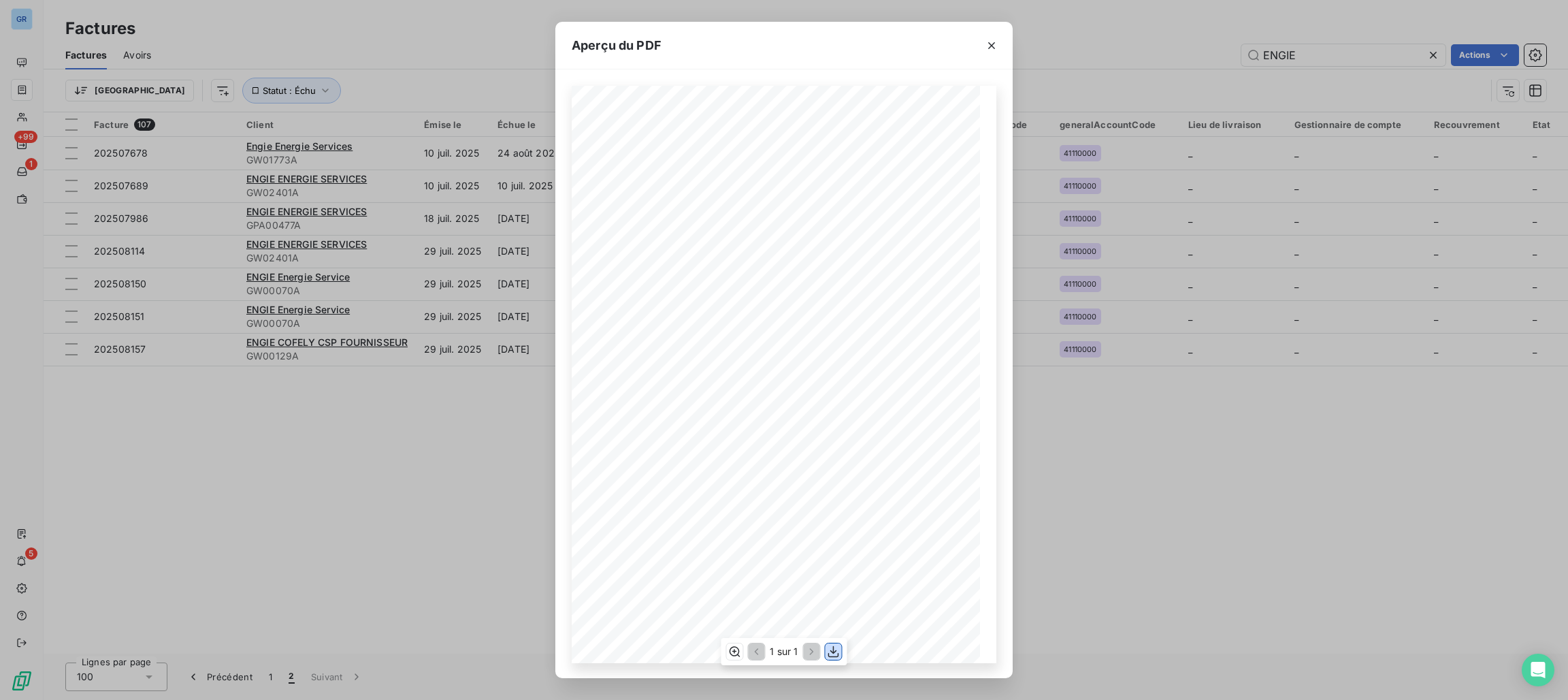
drag, startPoint x: 832, startPoint y: 655, endPoint x: 839, endPoint y: 641, distance: 15.7
click at [832, 655] on icon "button" at bounding box center [834, 652] width 14 height 14
click at [992, 46] on icon "button" at bounding box center [992, 45] width 14 height 14
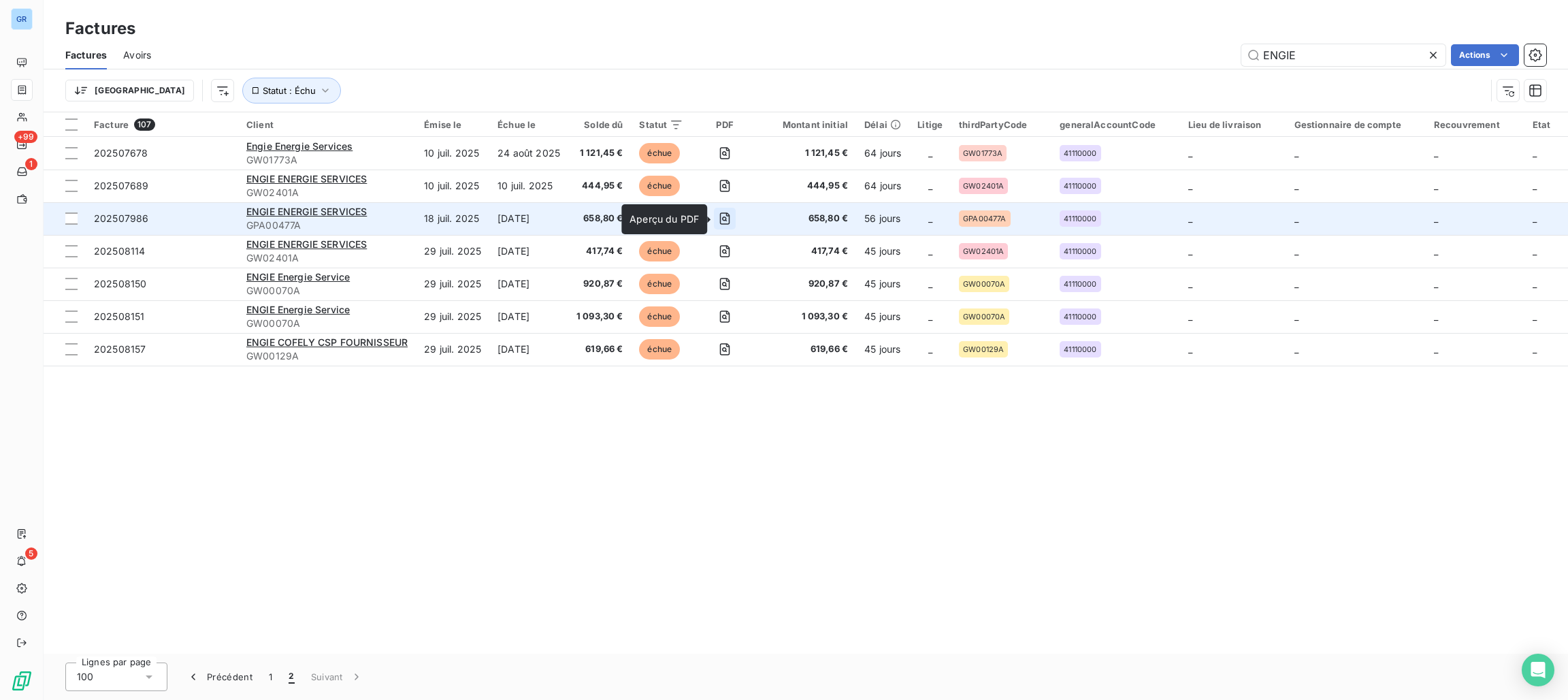
click at [720, 219] on icon "button" at bounding box center [725, 219] width 11 height 13
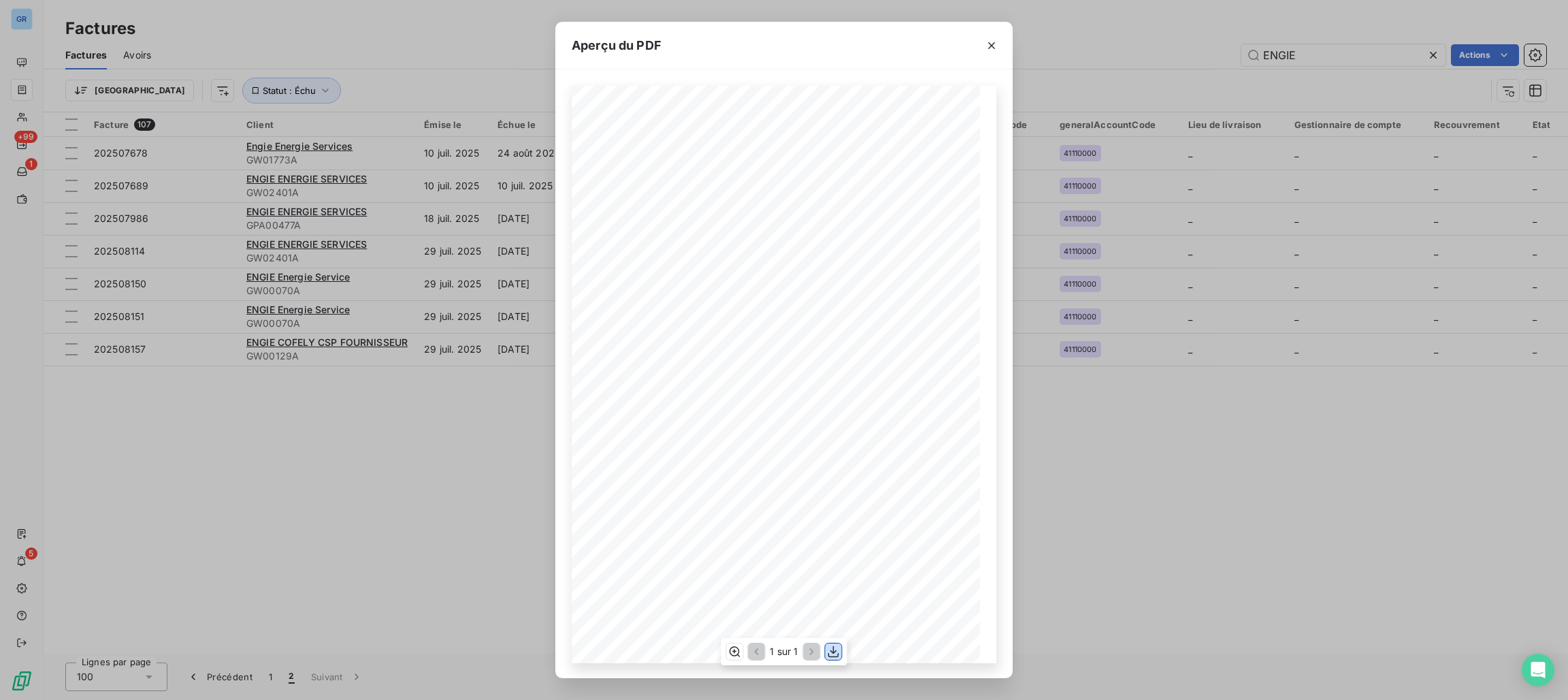
drag, startPoint x: 835, startPoint y: 657, endPoint x: 836, endPoint y: 642, distance: 15.0
click at [835, 657] on icon "button" at bounding box center [834, 652] width 14 height 14
click at [990, 46] on icon "button" at bounding box center [991, 45] width 7 height 7
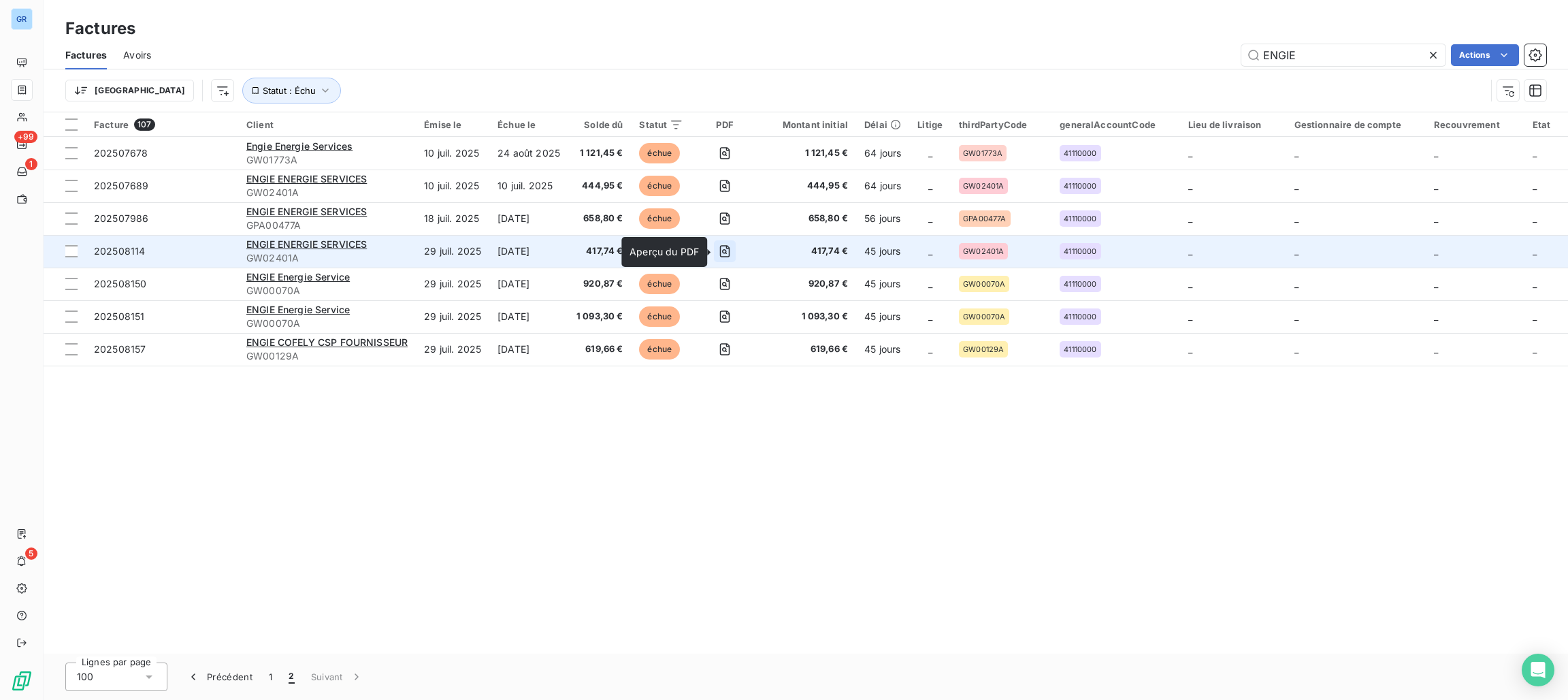
click at [721, 249] on icon "button" at bounding box center [725, 251] width 14 height 14
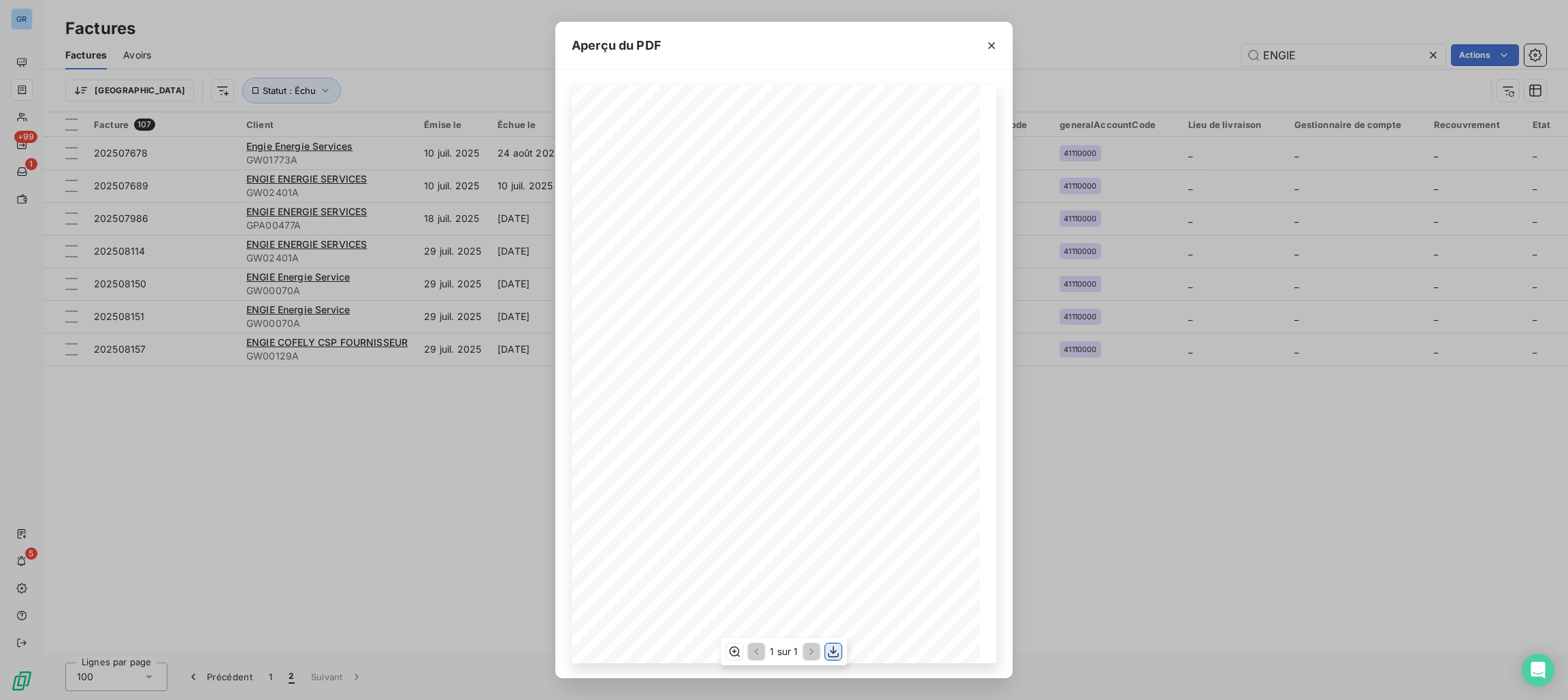
click at [826, 654] on button "button" at bounding box center [833, 651] width 16 height 16
click at [988, 44] on icon "button" at bounding box center [992, 45] width 14 height 14
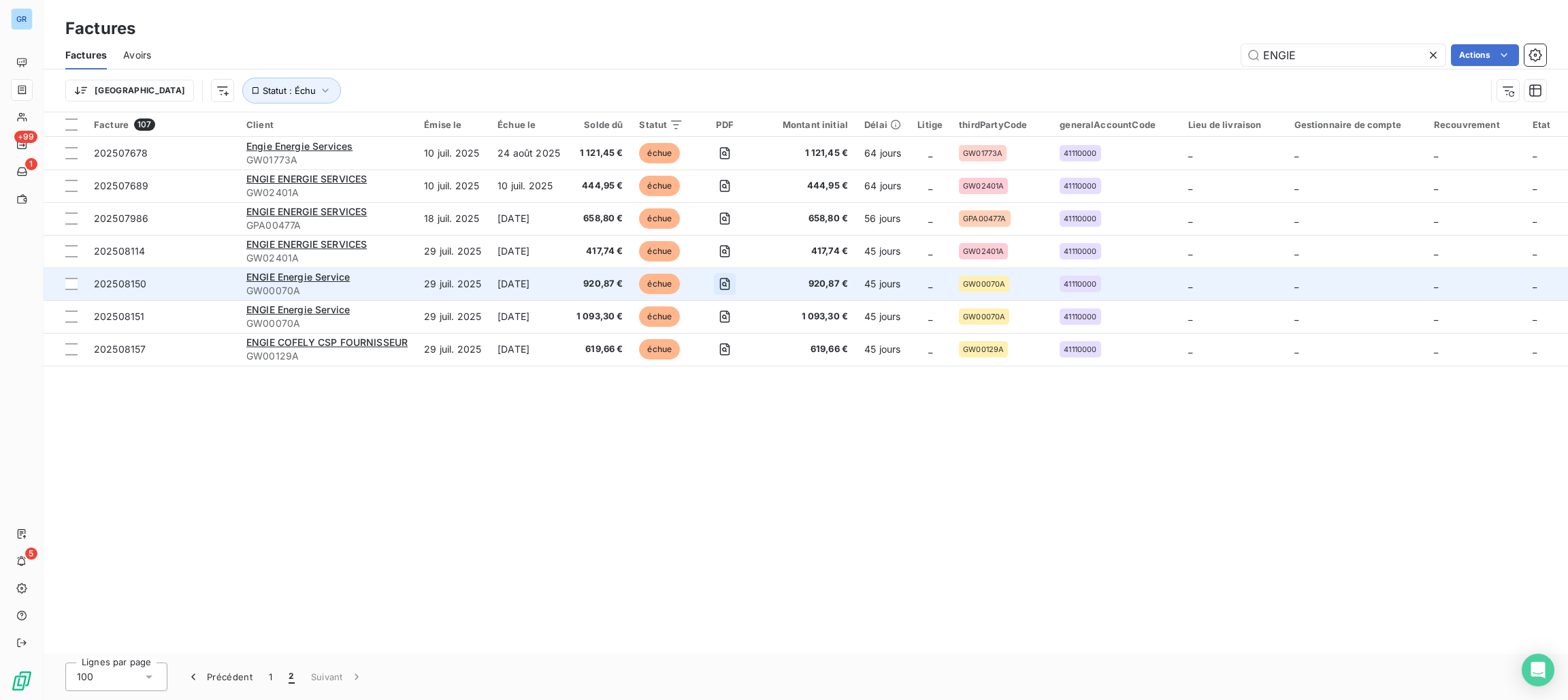
click at [726, 282] on icon "button" at bounding box center [725, 284] width 14 height 14
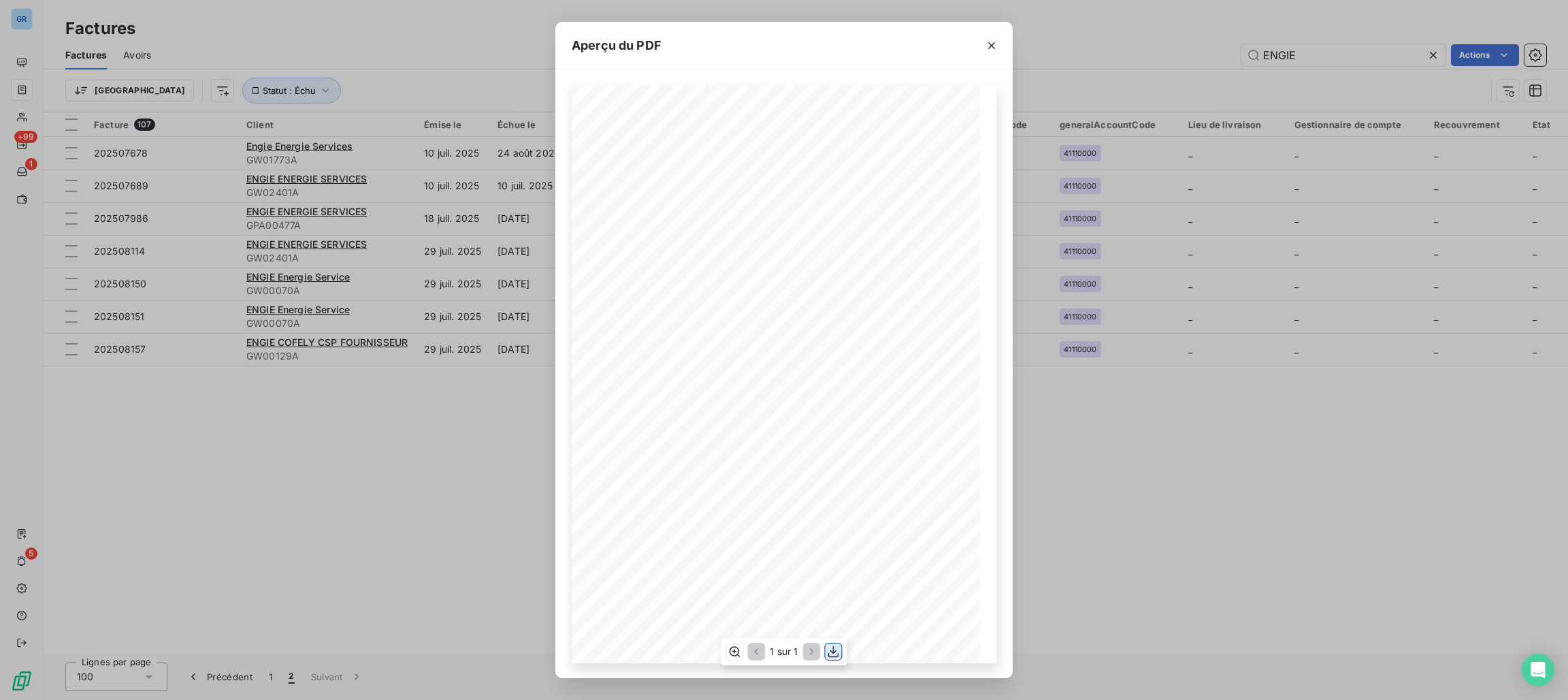
click at [831, 650] on icon "button" at bounding box center [834, 652] width 14 height 14
click at [991, 49] on icon "button" at bounding box center [992, 45] width 14 height 14
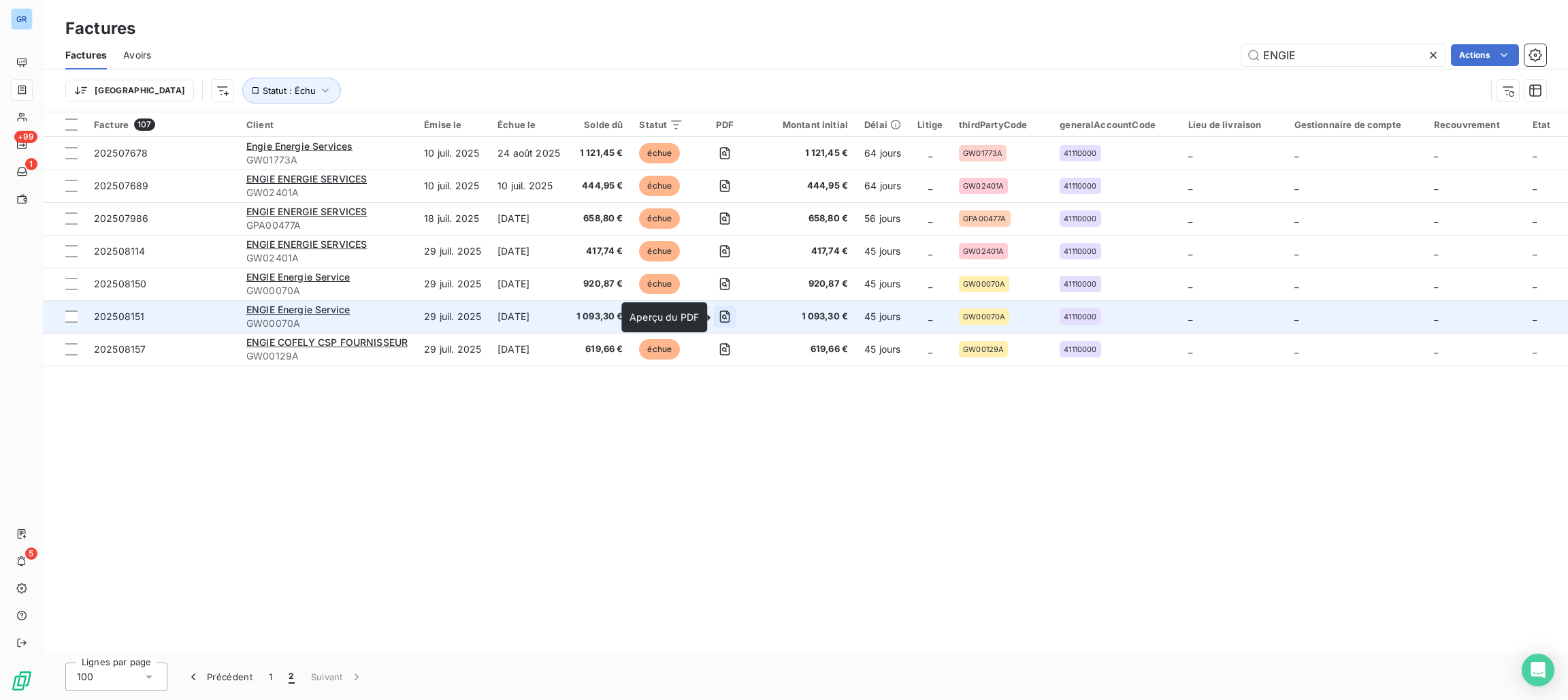
click at [729, 320] on icon "button" at bounding box center [725, 316] width 11 height 13
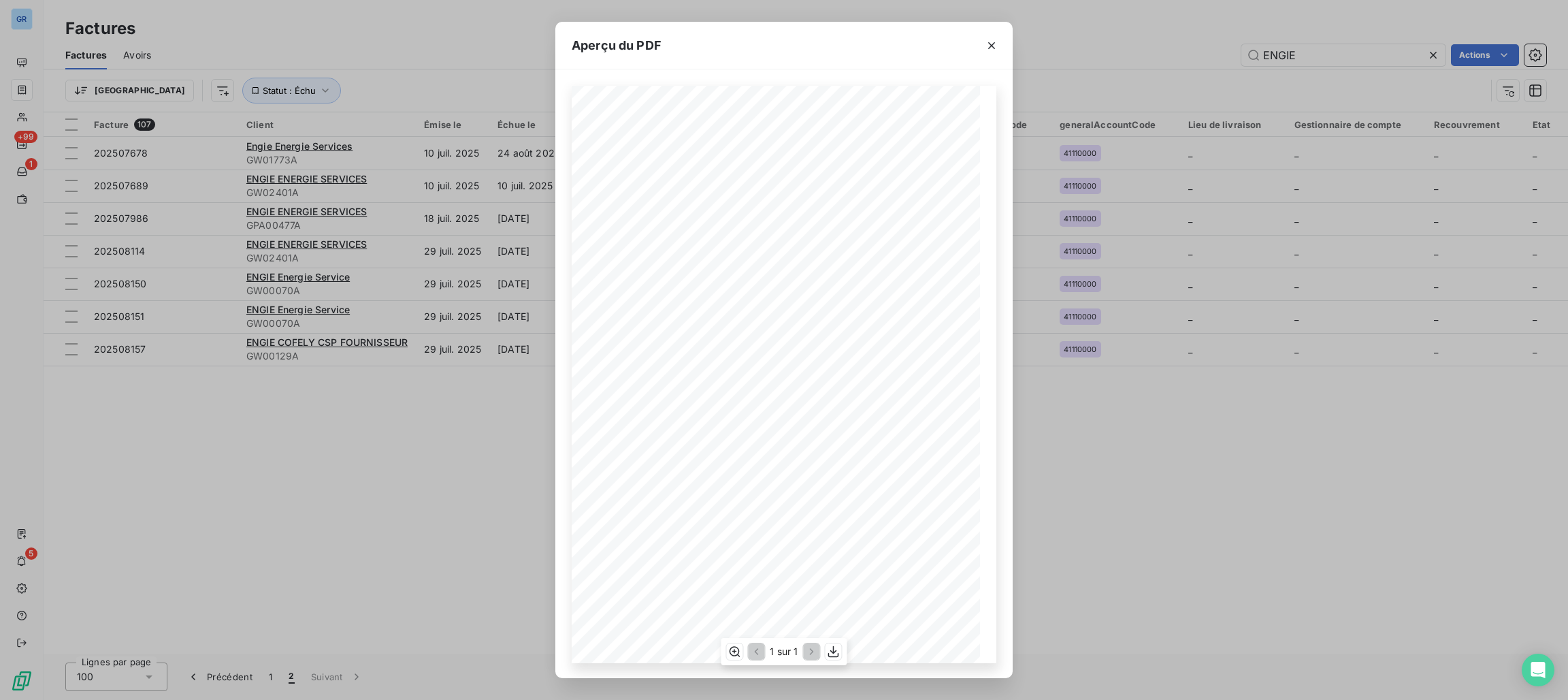
drag, startPoint x: 824, startPoint y: 655, endPoint x: 849, endPoint y: 618, distance: 44.7
click at [824, 657] on div "1 sur 1" at bounding box center [784, 652] width 126 height 27
click at [829, 645] on icon "button" at bounding box center [834, 652] width 14 height 14
drag, startPoint x: 991, startPoint y: 46, endPoint x: 990, endPoint y: 68, distance: 22.0
click at [991, 46] on icon "button" at bounding box center [992, 45] width 14 height 14
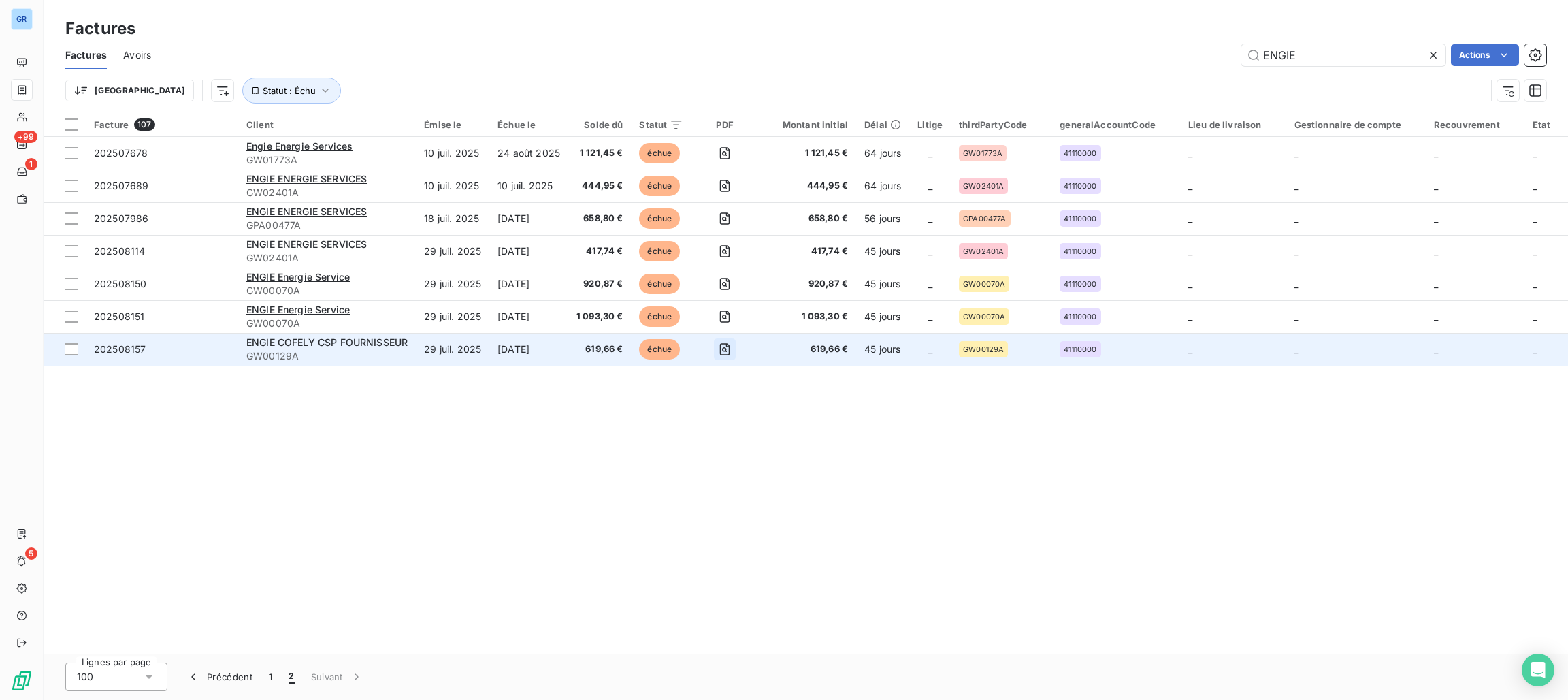
click at [724, 355] on icon "button" at bounding box center [725, 349] width 11 height 13
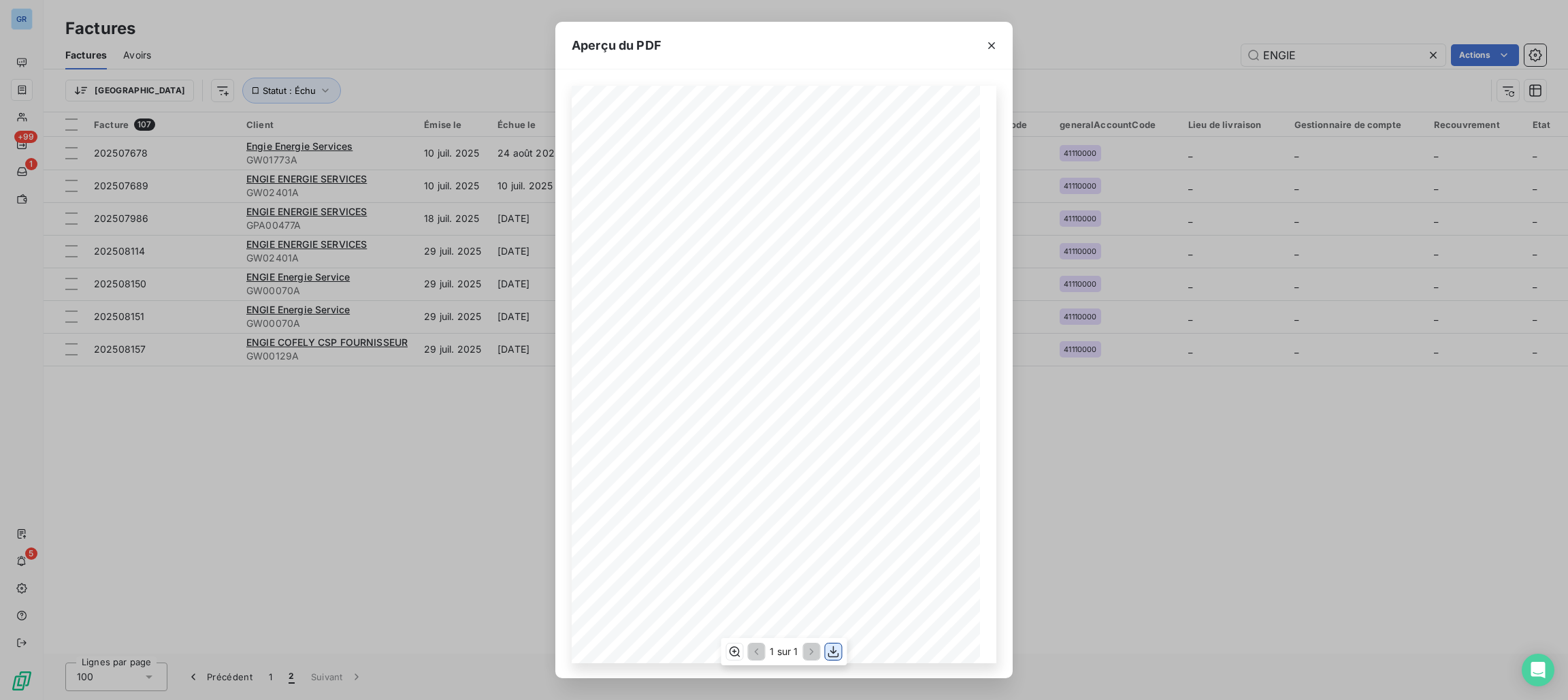
click at [840, 651] on button "button" at bounding box center [833, 651] width 16 height 16
drag, startPoint x: 1000, startPoint y: 50, endPoint x: 988, endPoint y: 54, distance: 12.6
click at [1000, 49] on button "button" at bounding box center [992, 45] width 22 height 22
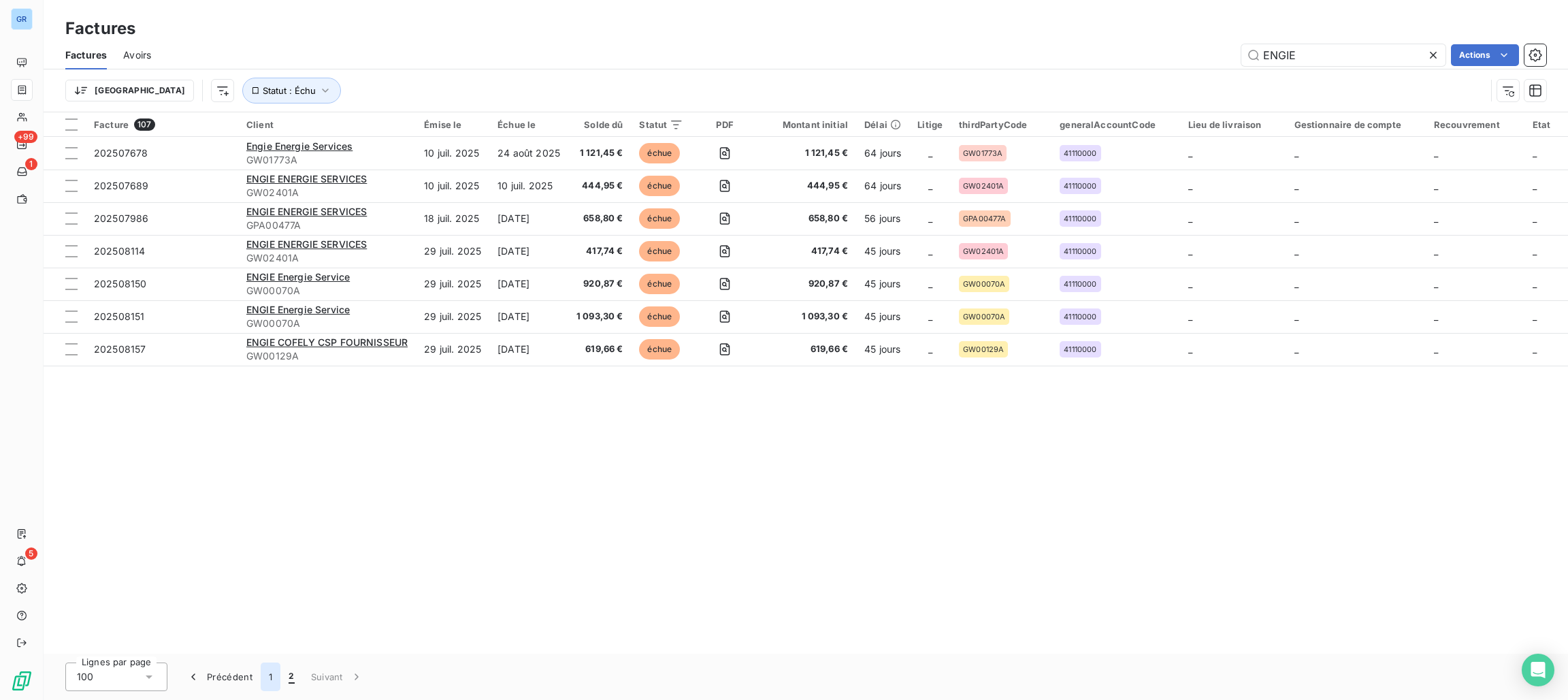
click at [266, 680] on button "1" at bounding box center [271, 677] width 19 height 29
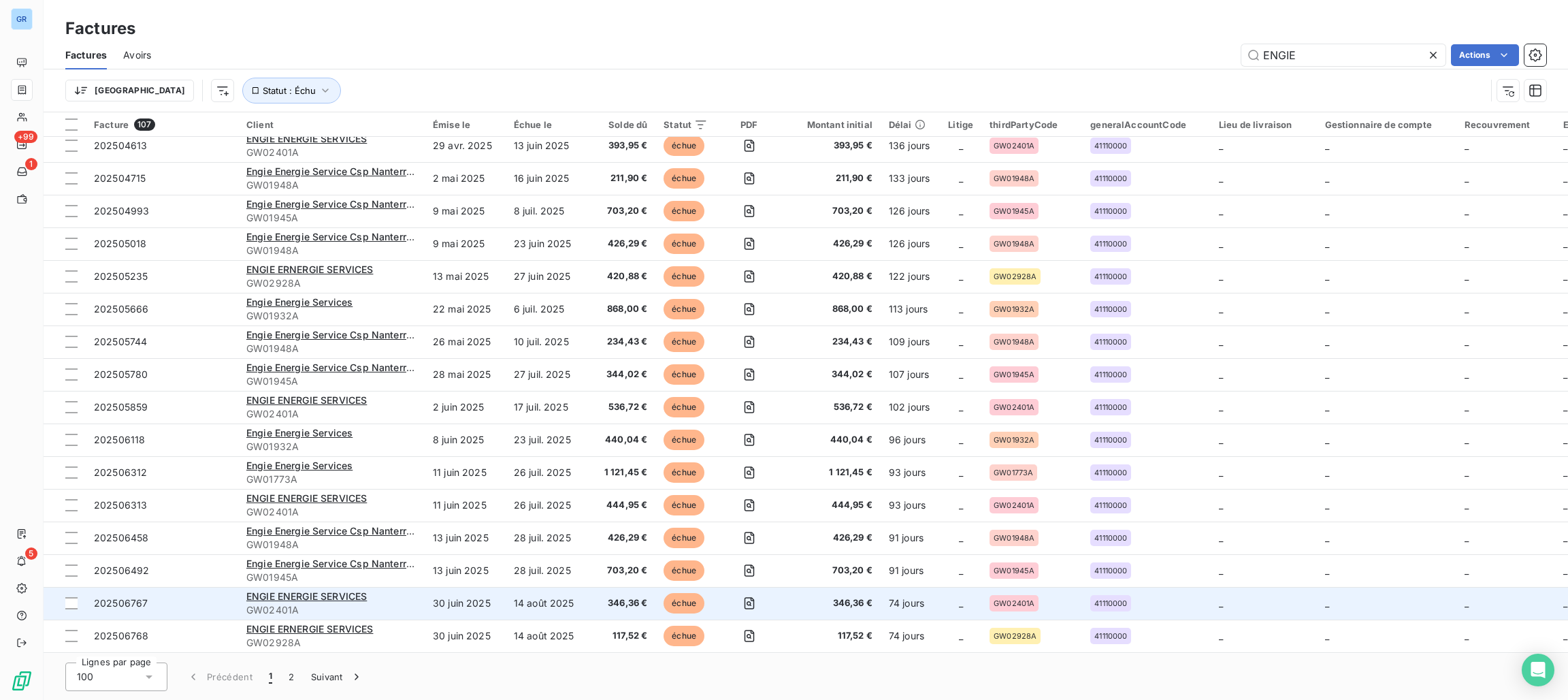
scroll to position [2756, 0]
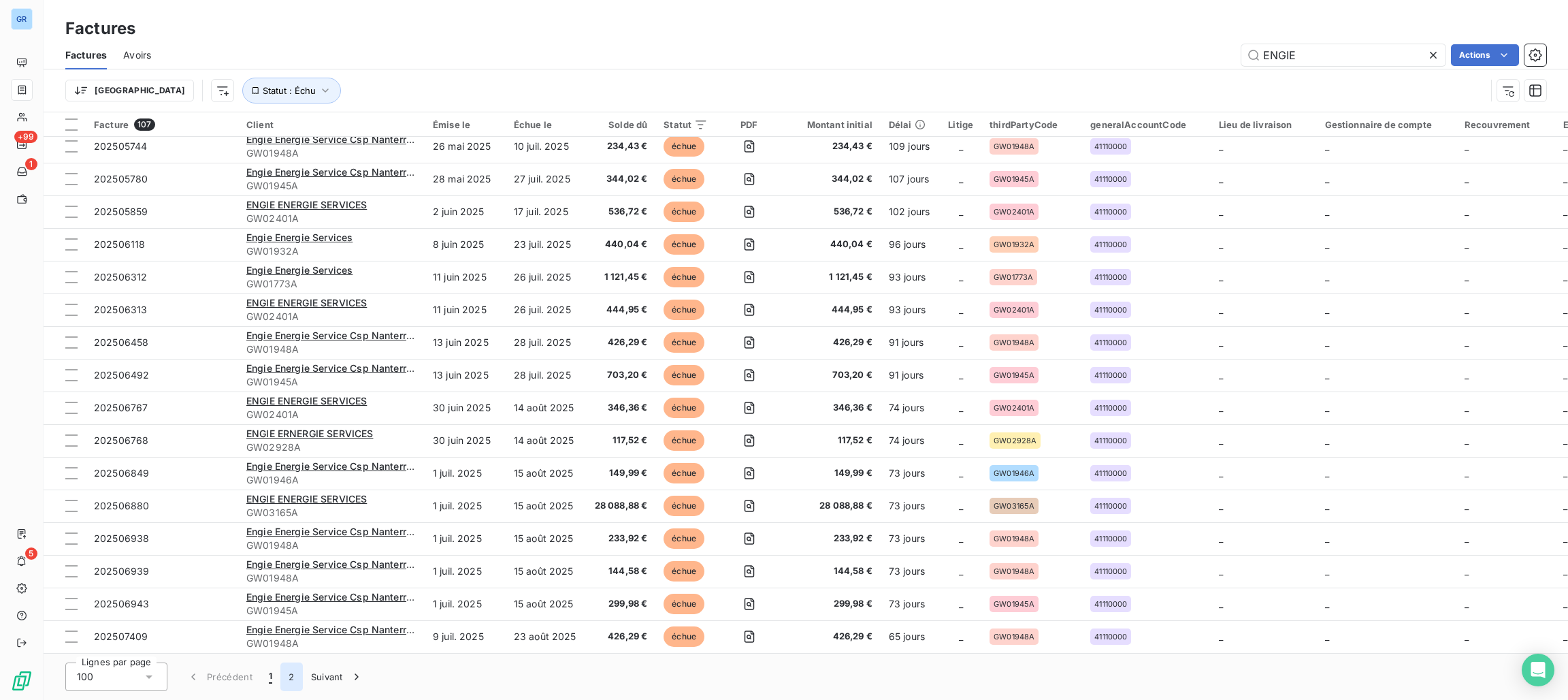
drag, startPoint x: 284, startPoint y: 676, endPoint x: 299, endPoint y: 678, distance: 15.1
click at [287, 676] on button "2" at bounding box center [291, 677] width 22 height 29
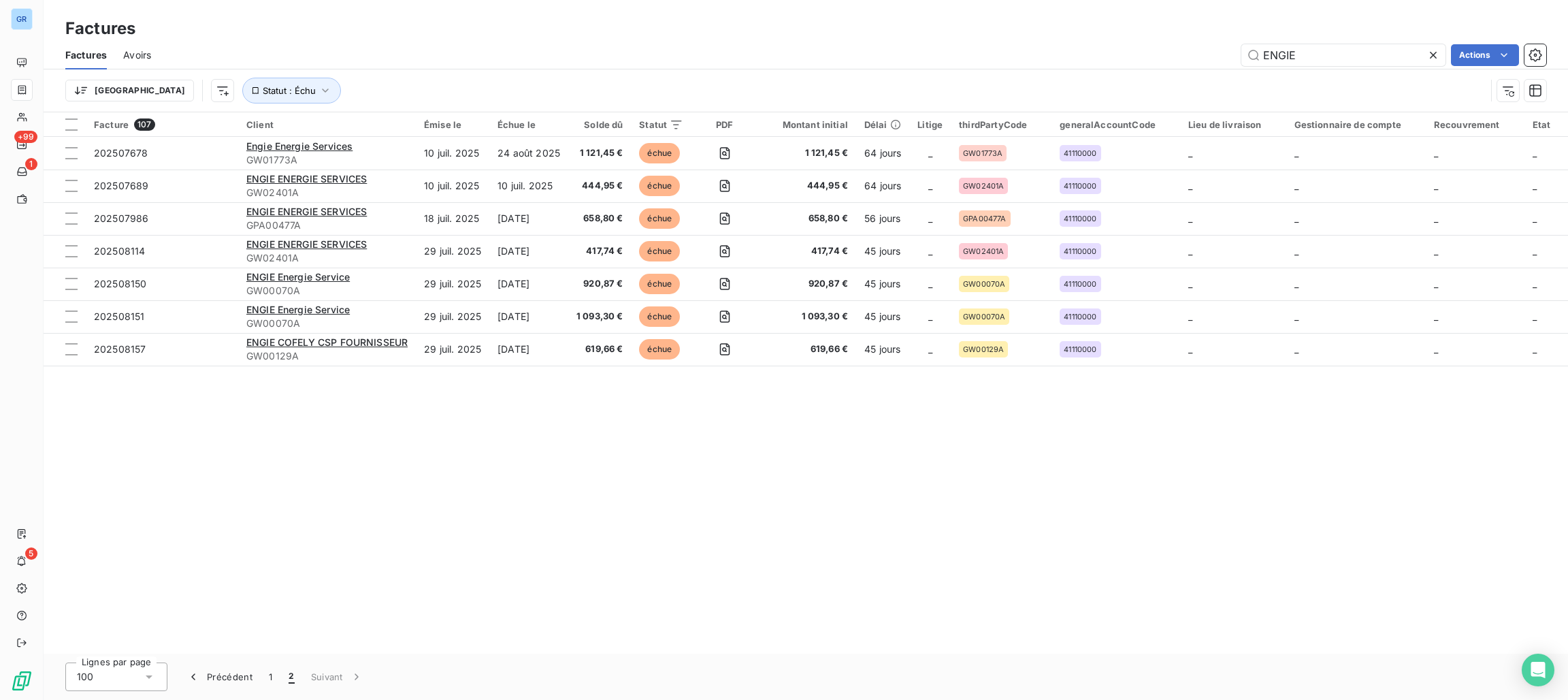
scroll to position [0, 0]
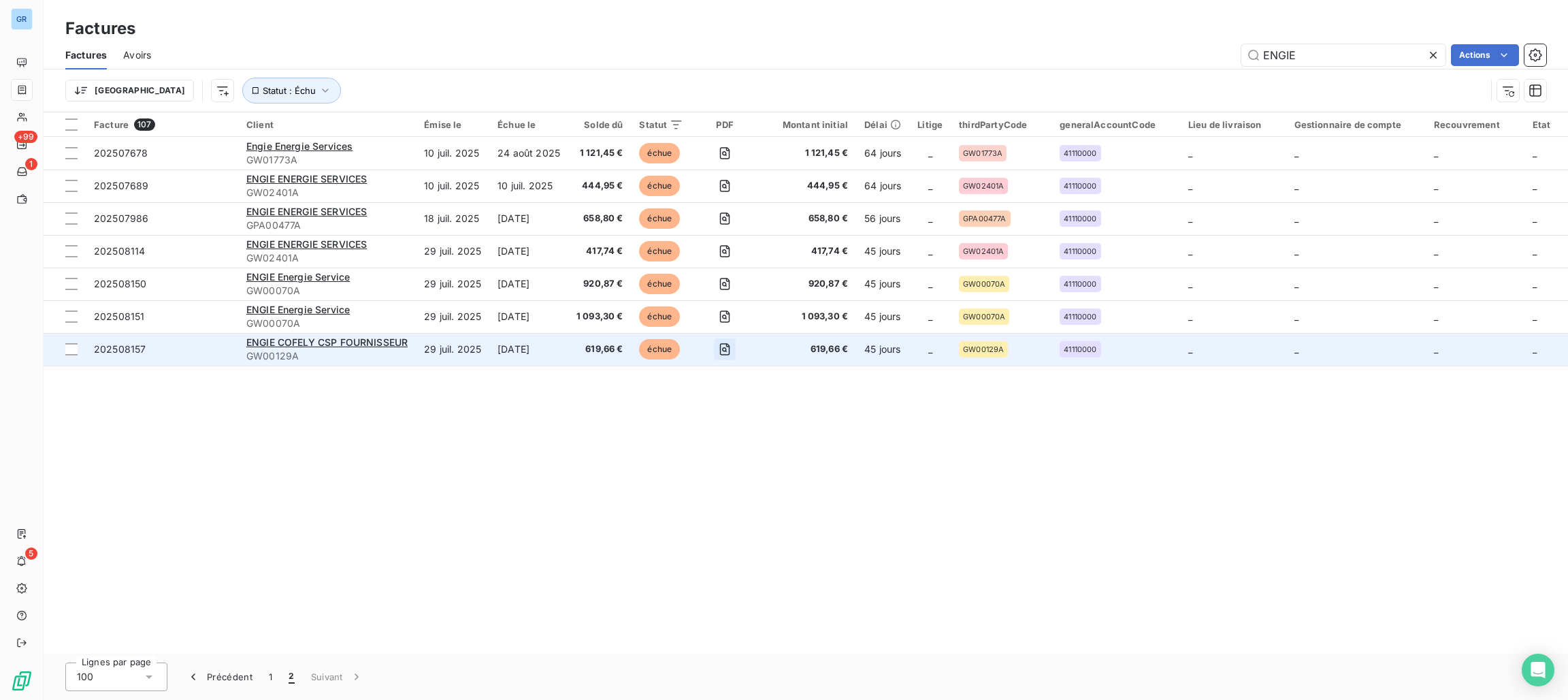
click at [726, 351] on icon "button" at bounding box center [725, 349] width 14 height 14
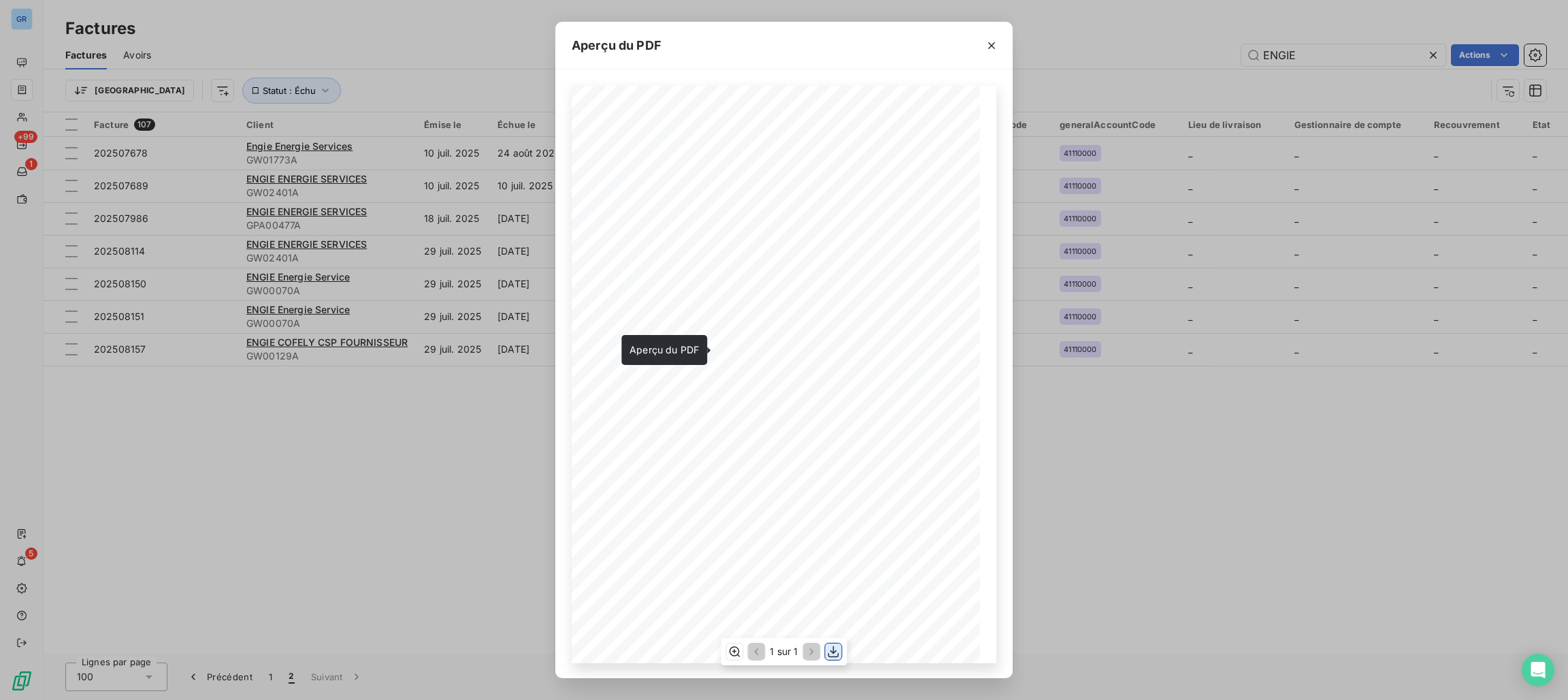
click at [830, 647] on icon "button" at bounding box center [834, 652] width 14 height 14
drag, startPoint x: 986, startPoint y: 49, endPoint x: 977, endPoint y: 58, distance: 12.7
click at [986, 49] on icon "button" at bounding box center [992, 45] width 14 height 14
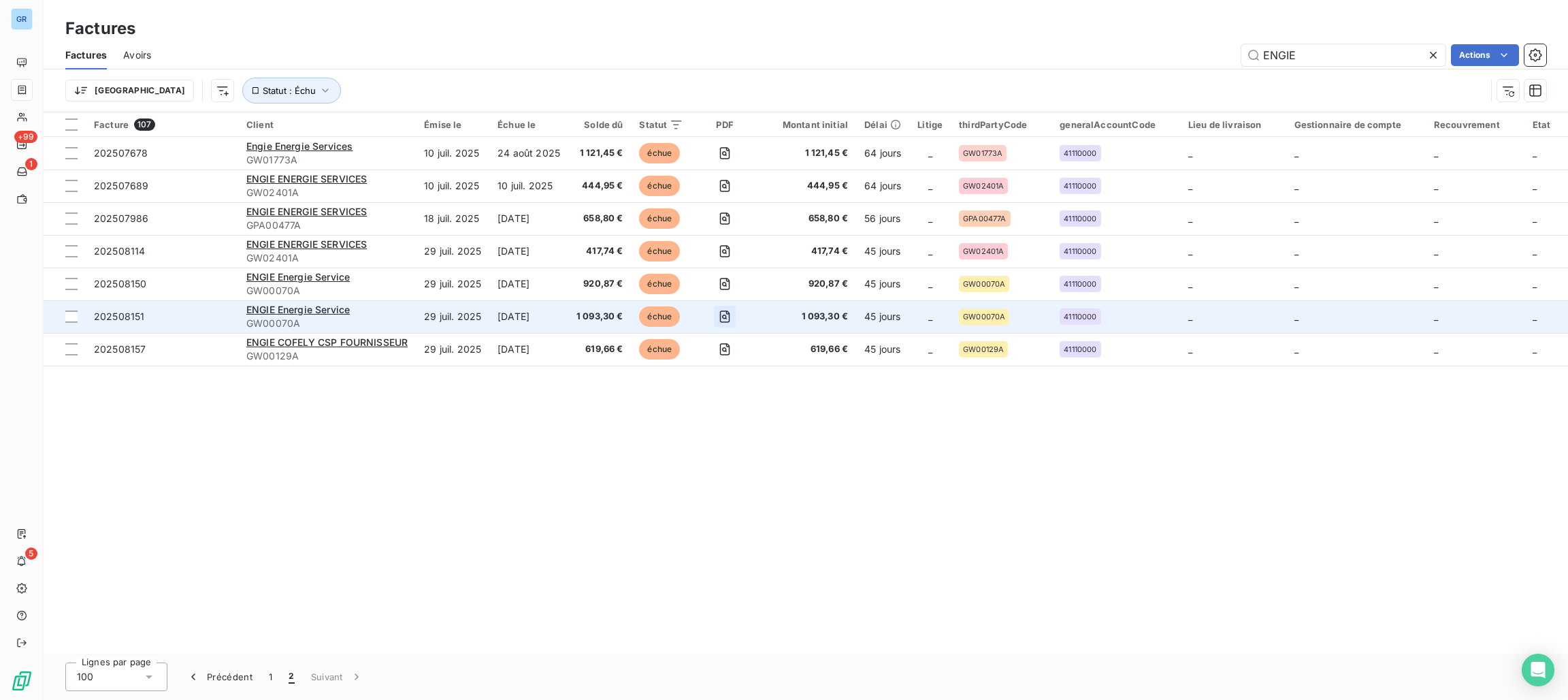
click at [721, 314] on icon "button" at bounding box center [725, 316] width 14 height 14
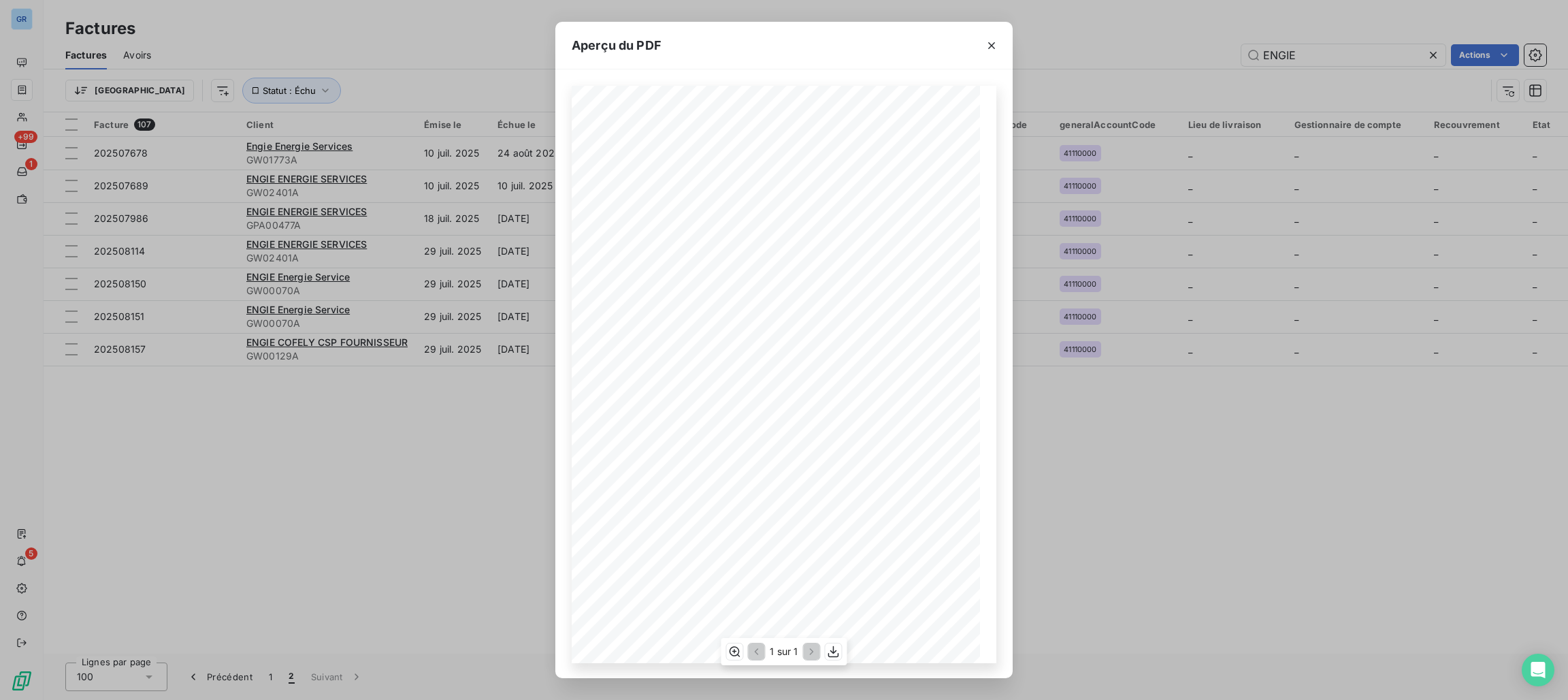
click at [795, 255] on span at bounding box center [796, 252] width 2 height 6
click at [836, 646] on icon "button" at bounding box center [834, 652] width 14 height 14
click at [989, 45] on icon "button" at bounding box center [992, 45] width 14 height 14
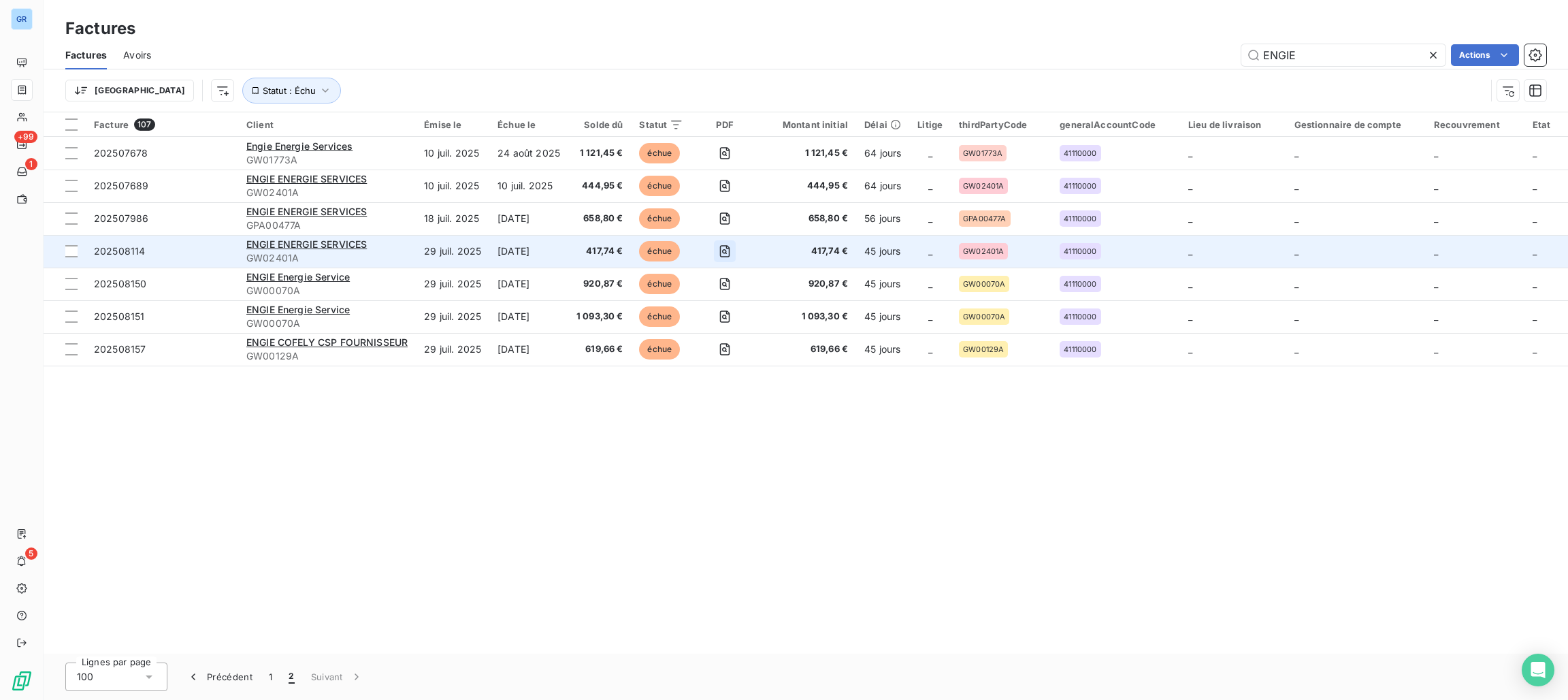
click at [721, 248] on icon "button" at bounding box center [725, 251] width 14 height 14
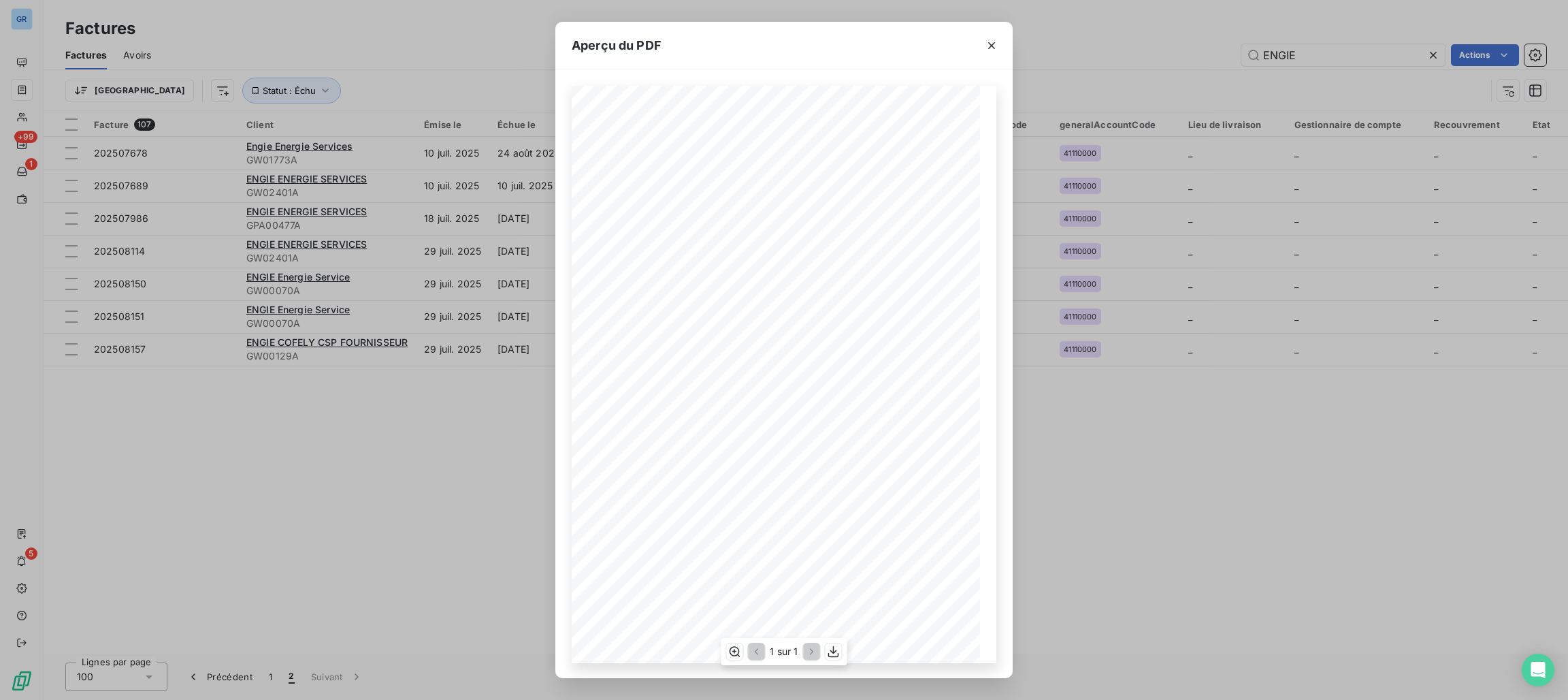
click at [814, 184] on span "Euroatrium Tsa 60012" at bounding box center [815, 181] width 66 height 6
click at [836, 651] on icon "button" at bounding box center [834, 652] width 14 height 14
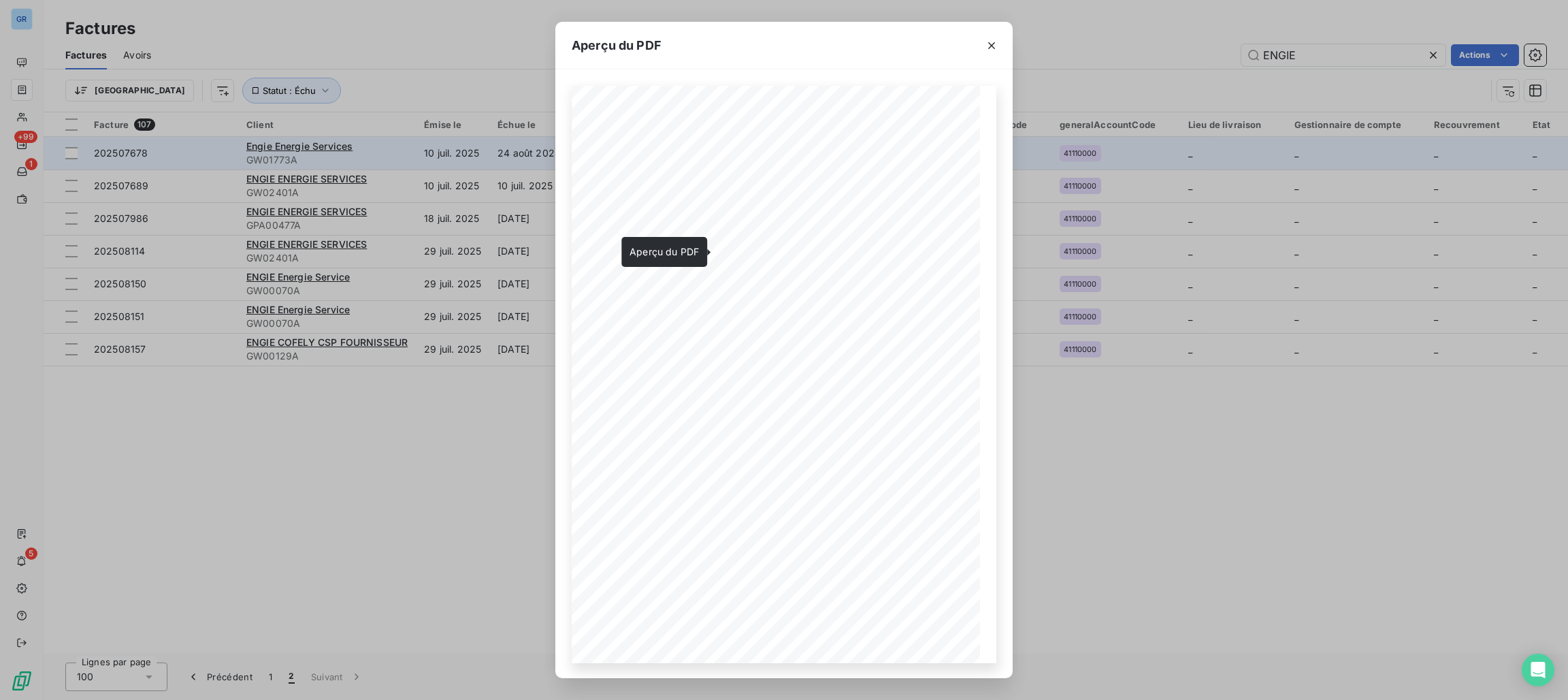
drag, startPoint x: 996, startPoint y: 44, endPoint x: 1534, endPoint y: 139, distance: 546.3
click at [996, 44] on icon "button" at bounding box center [992, 45] width 14 height 14
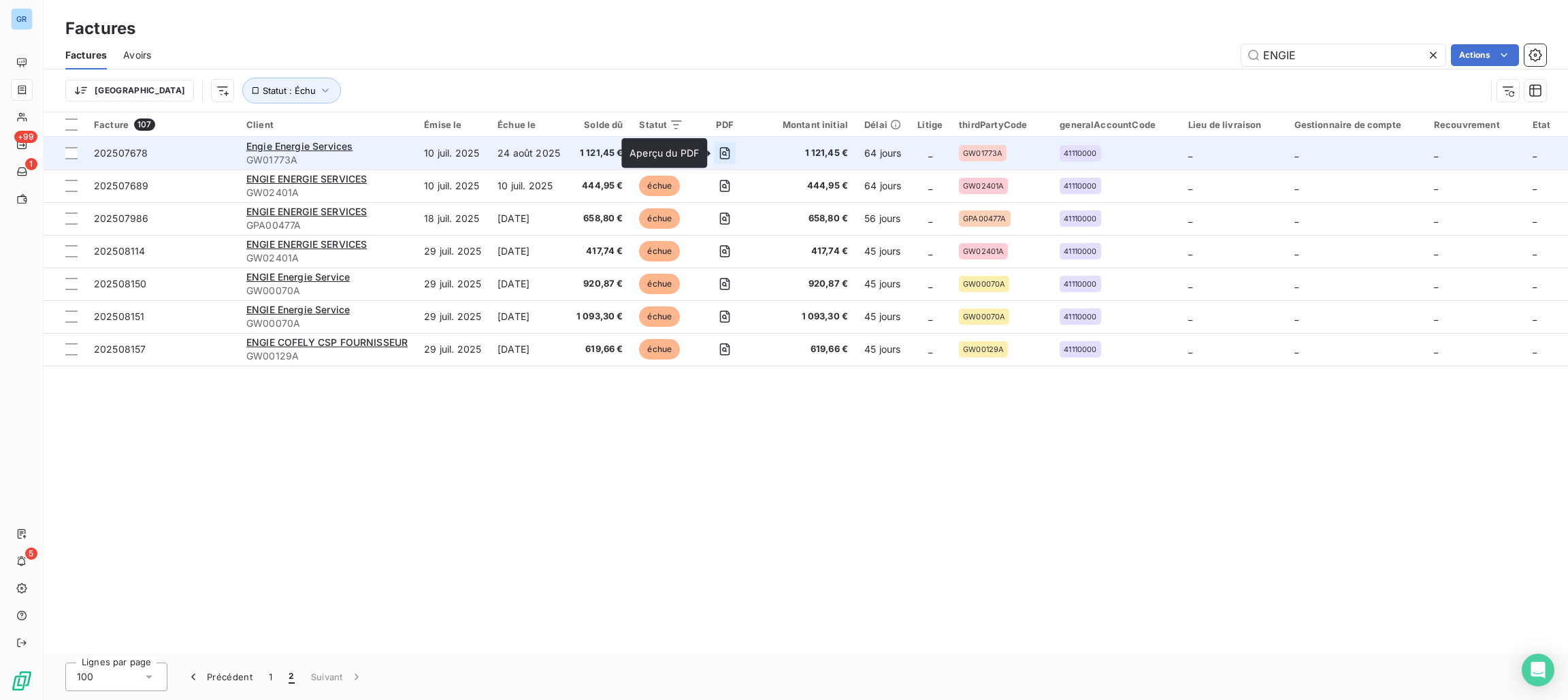
click at [722, 149] on icon "button" at bounding box center [725, 153] width 14 height 14
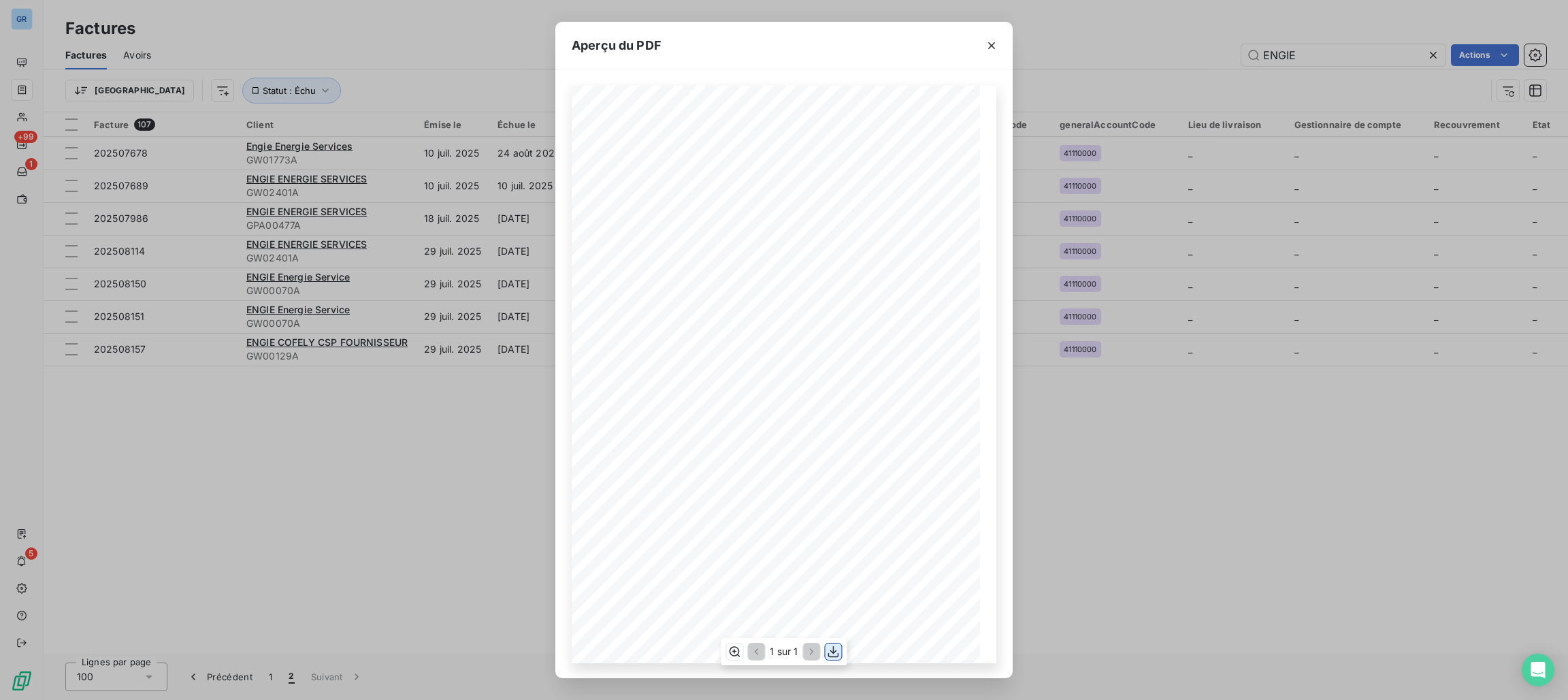
click at [831, 650] on icon "button" at bounding box center [834, 652] width 14 height 14
click at [984, 45] on button "button" at bounding box center [992, 45] width 22 height 22
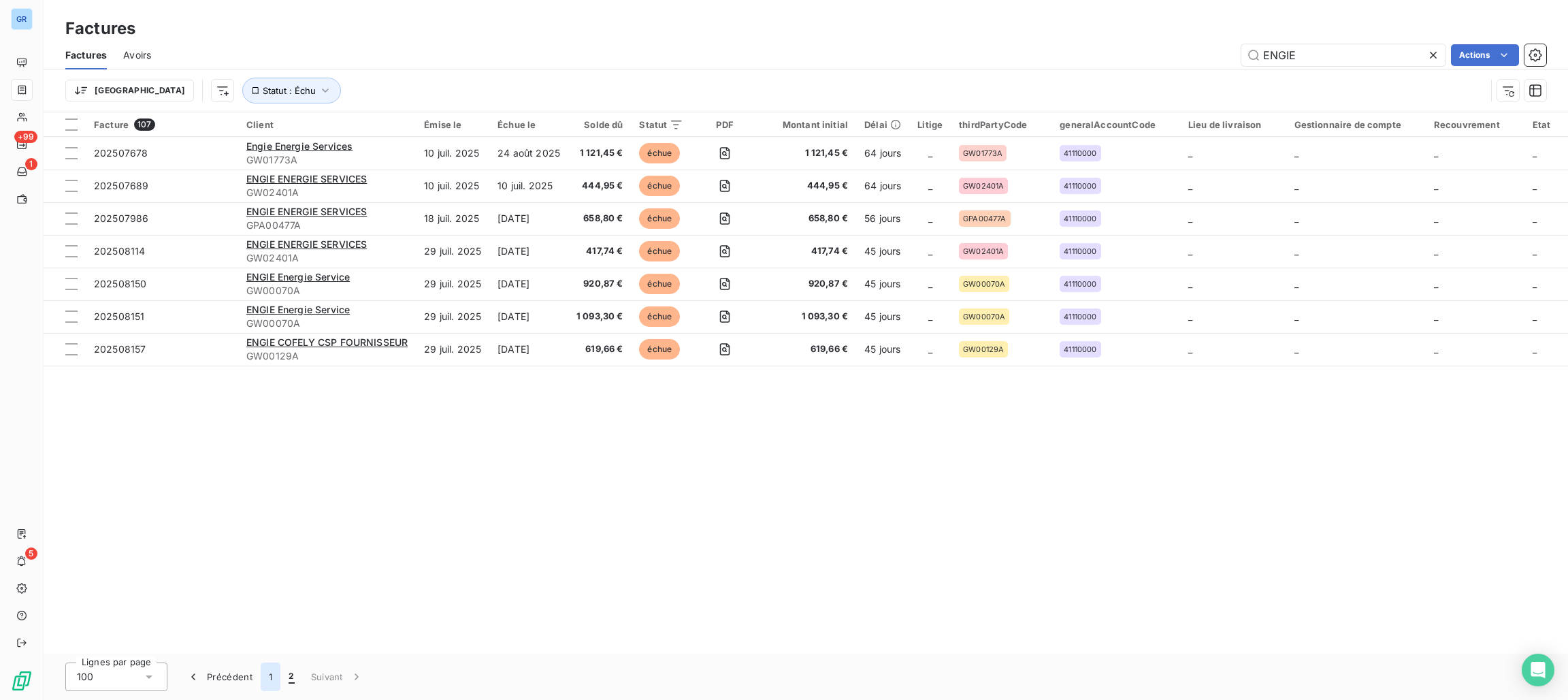
click at [266, 679] on button "1" at bounding box center [271, 677] width 19 height 29
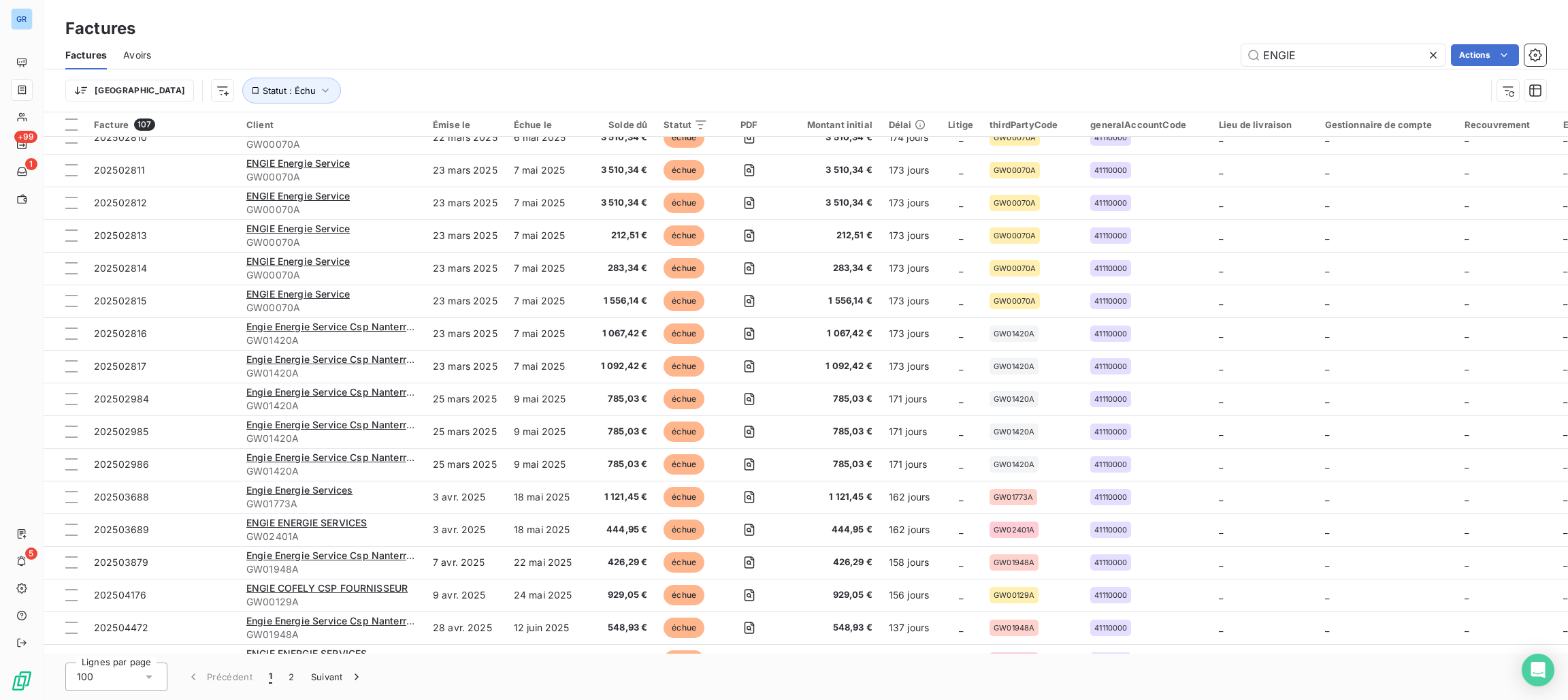
scroll to position [2756, 0]
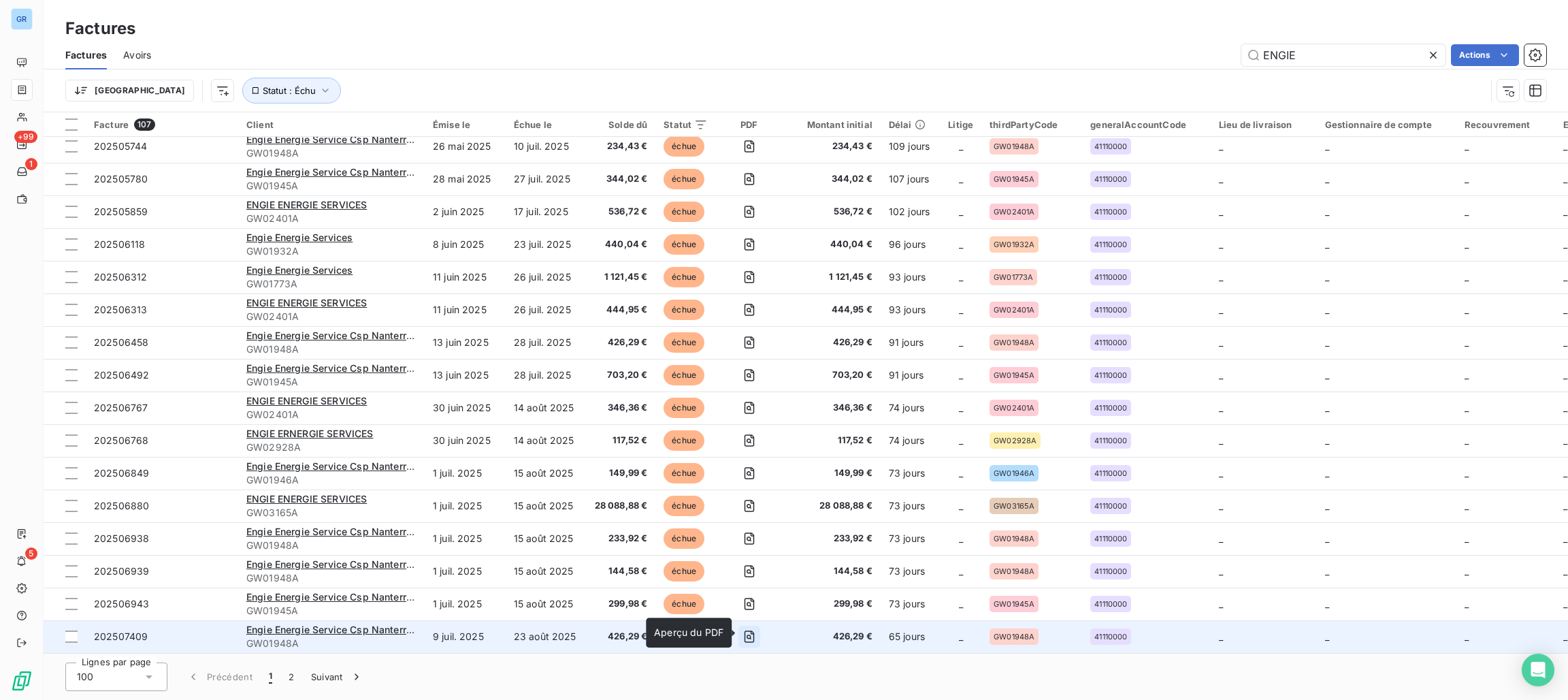
click at [749, 629] on icon "button" at bounding box center [749, 636] width 14 height 14
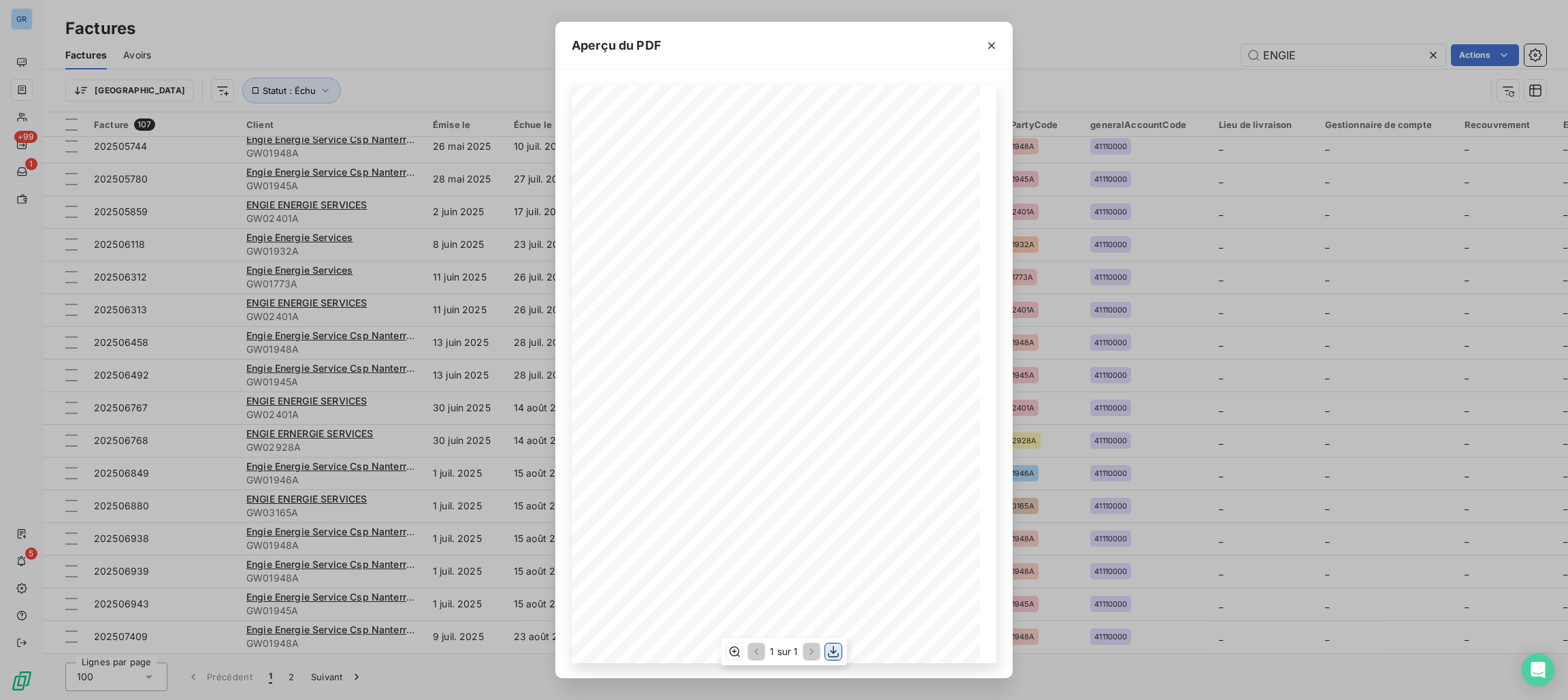
click at [839, 648] on icon "button" at bounding box center [834, 652] width 14 height 14
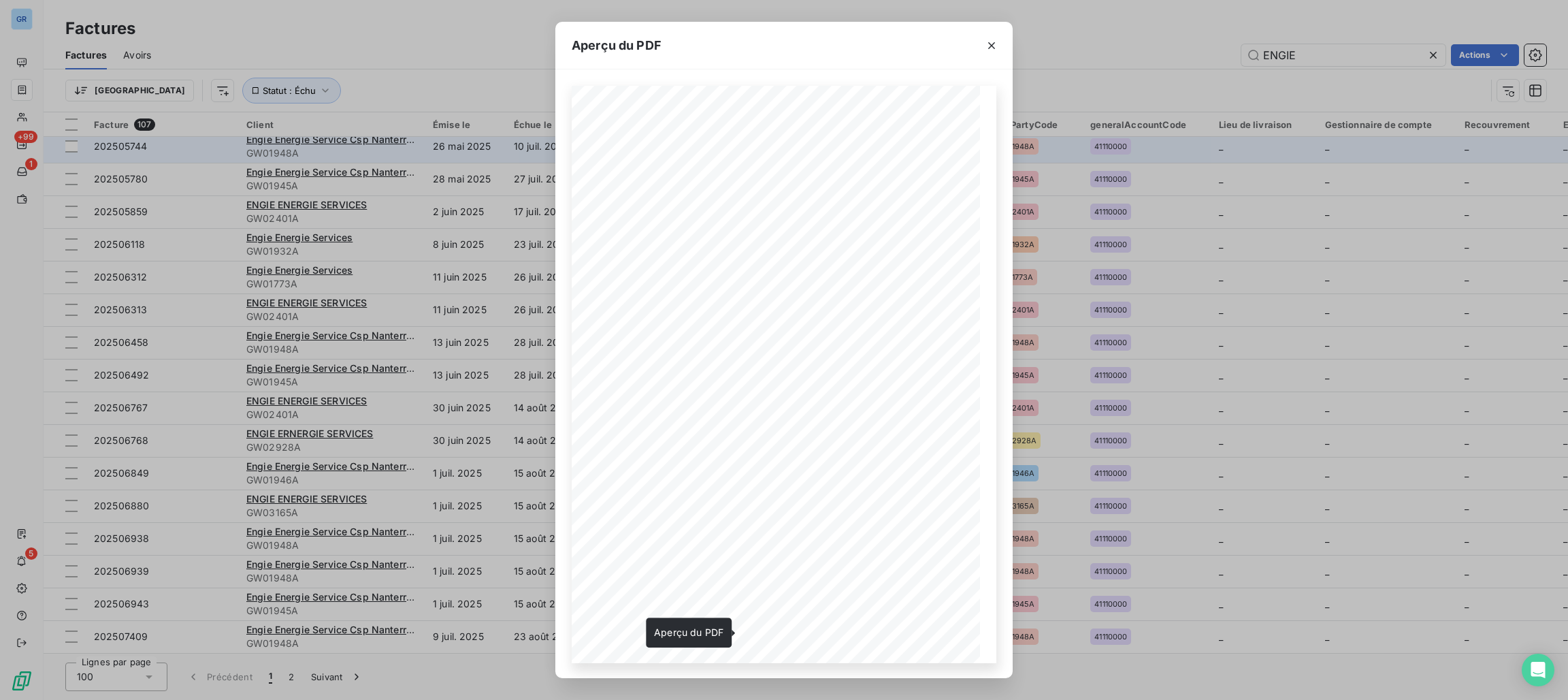
click at [992, 43] on icon "button" at bounding box center [992, 45] width 14 height 14
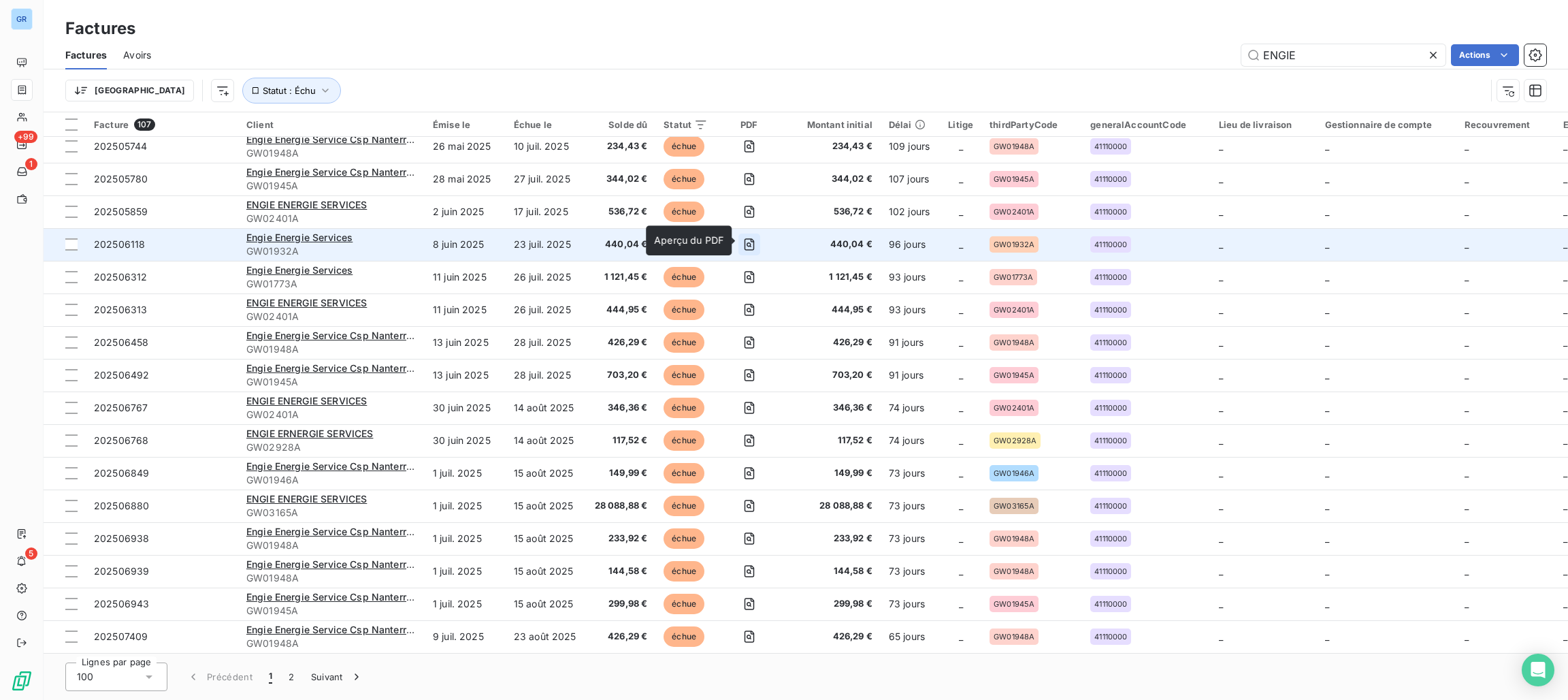
click at [749, 243] on icon "button" at bounding box center [748, 245] width 5 height 5
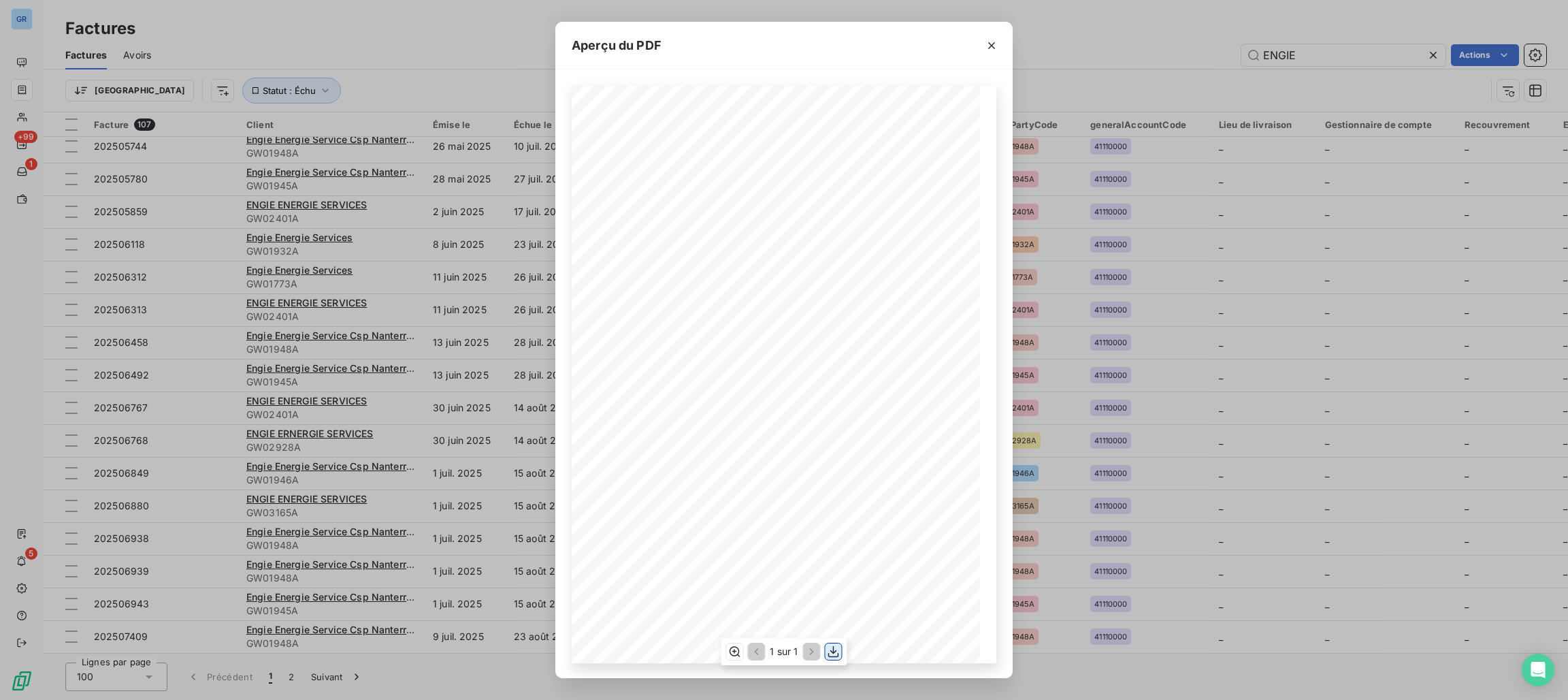
click at [828, 648] on icon "button" at bounding box center [834, 652] width 14 height 14
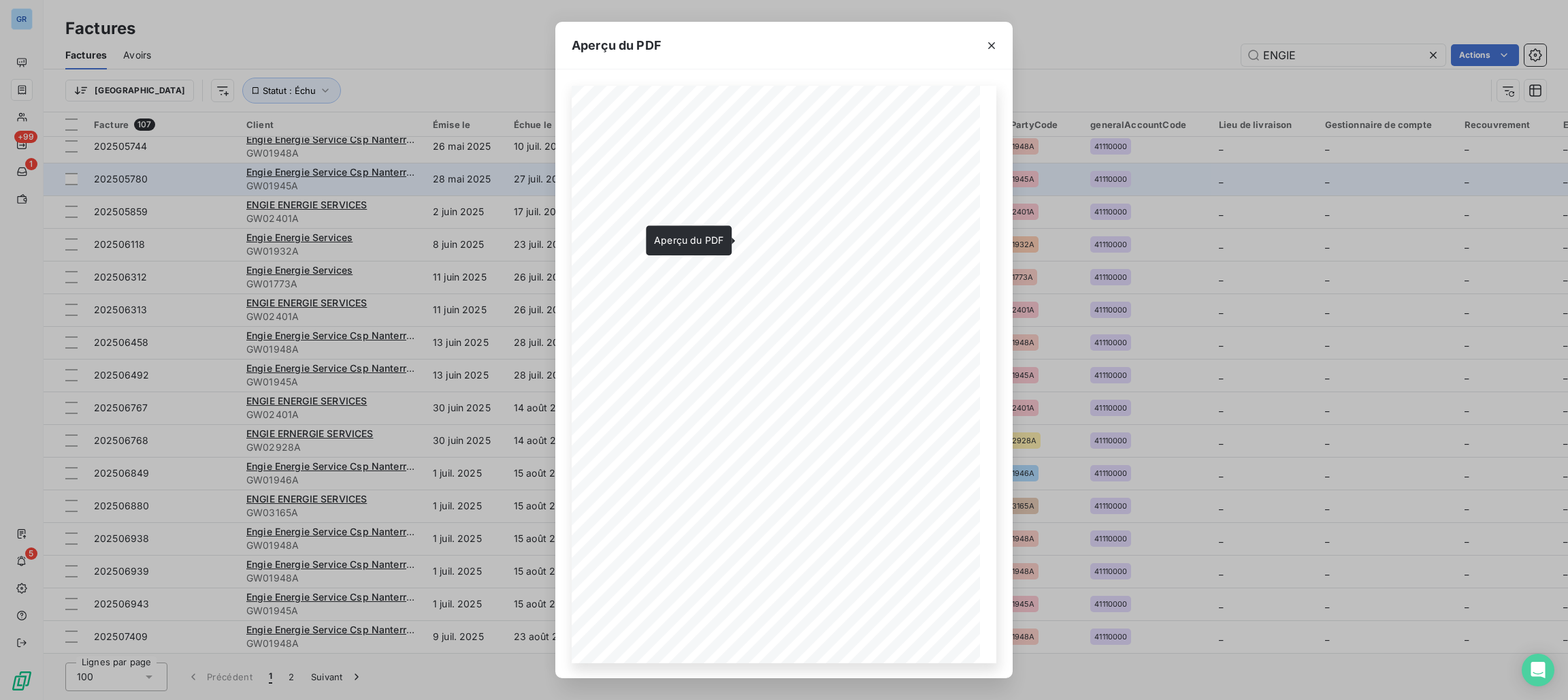
drag, startPoint x: 995, startPoint y: 37, endPoint x: 661, endPoint y: 186, distance: 365.7
click at [995, 37] on button "button" at bounding box center [992, 45] width 22 height 22
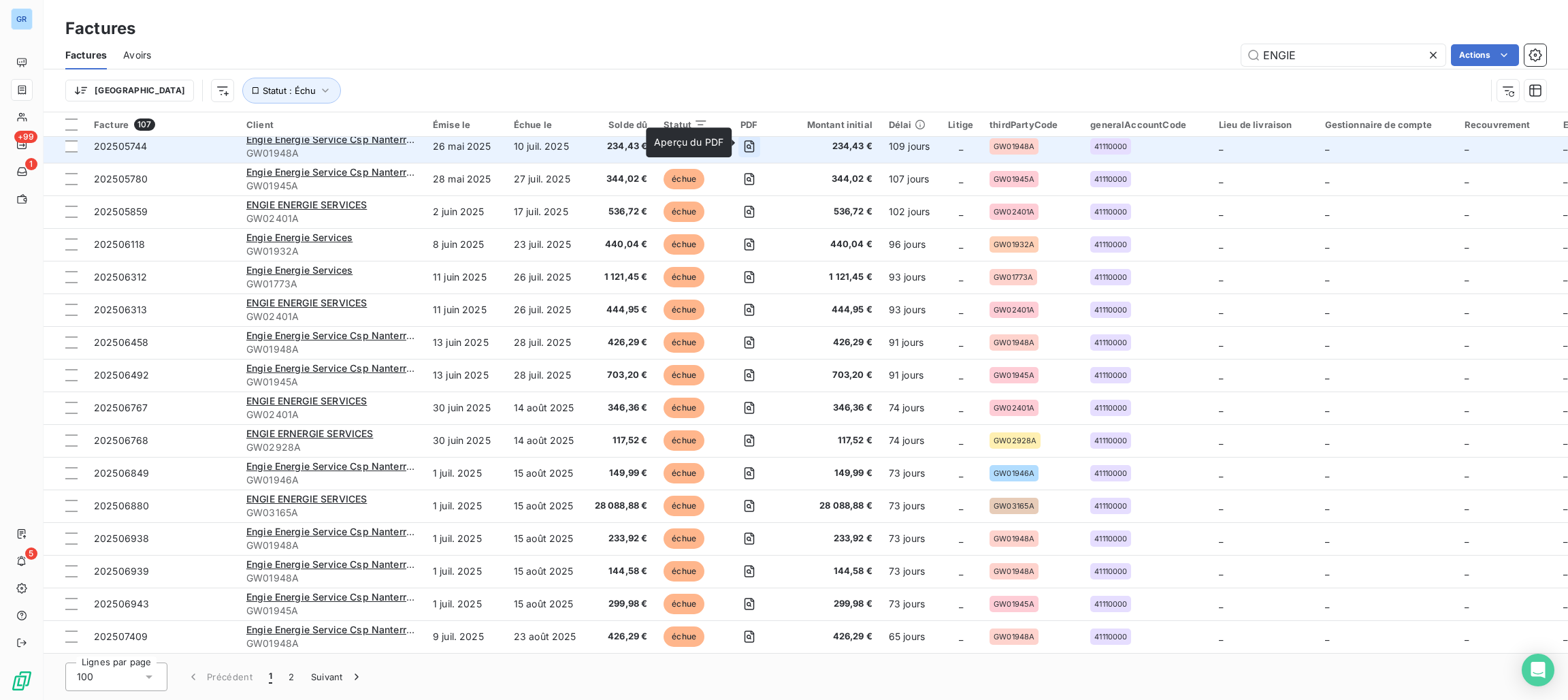
click at [744, 139] on icon "button" at bounding box center [749, 146] width 14 height 14
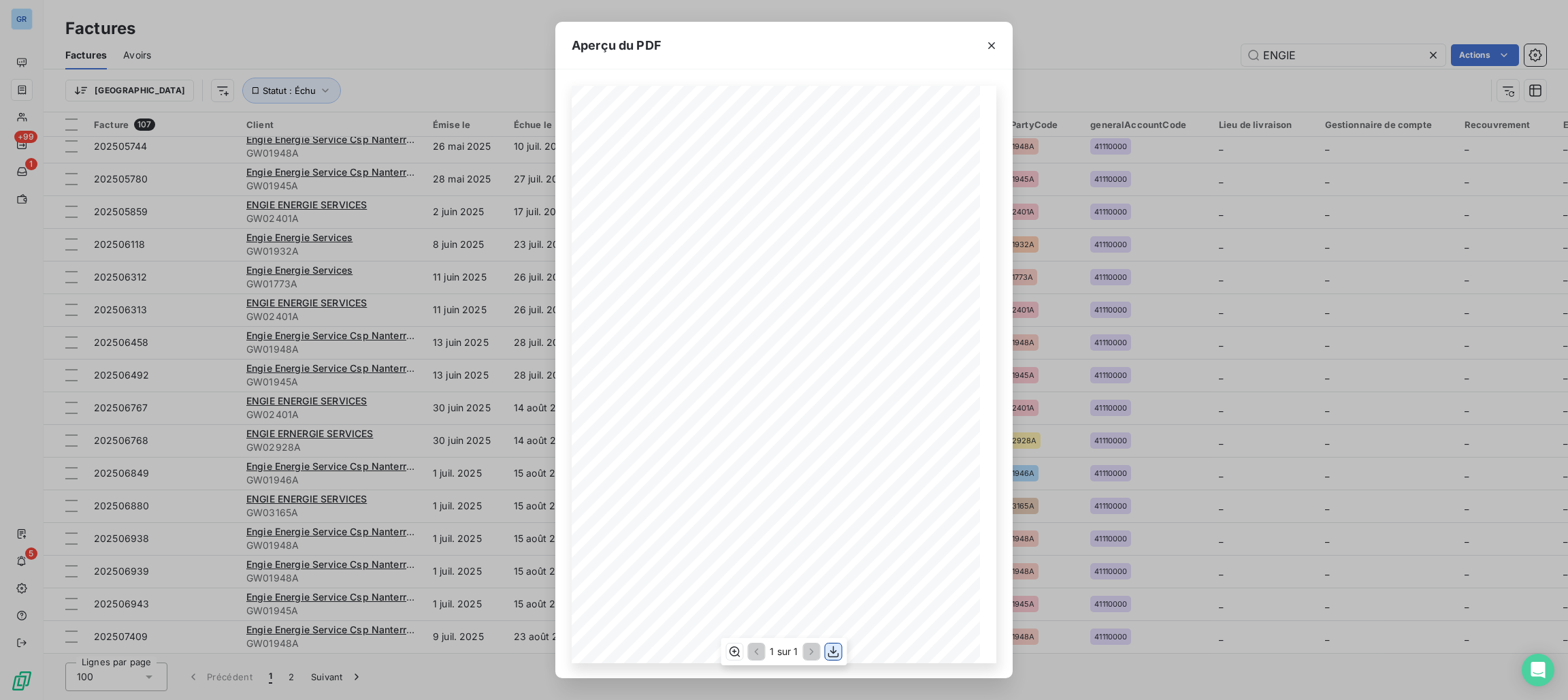
click at [838, 652] on icon "button" at bounding box center [834, 652] width 14 height 14
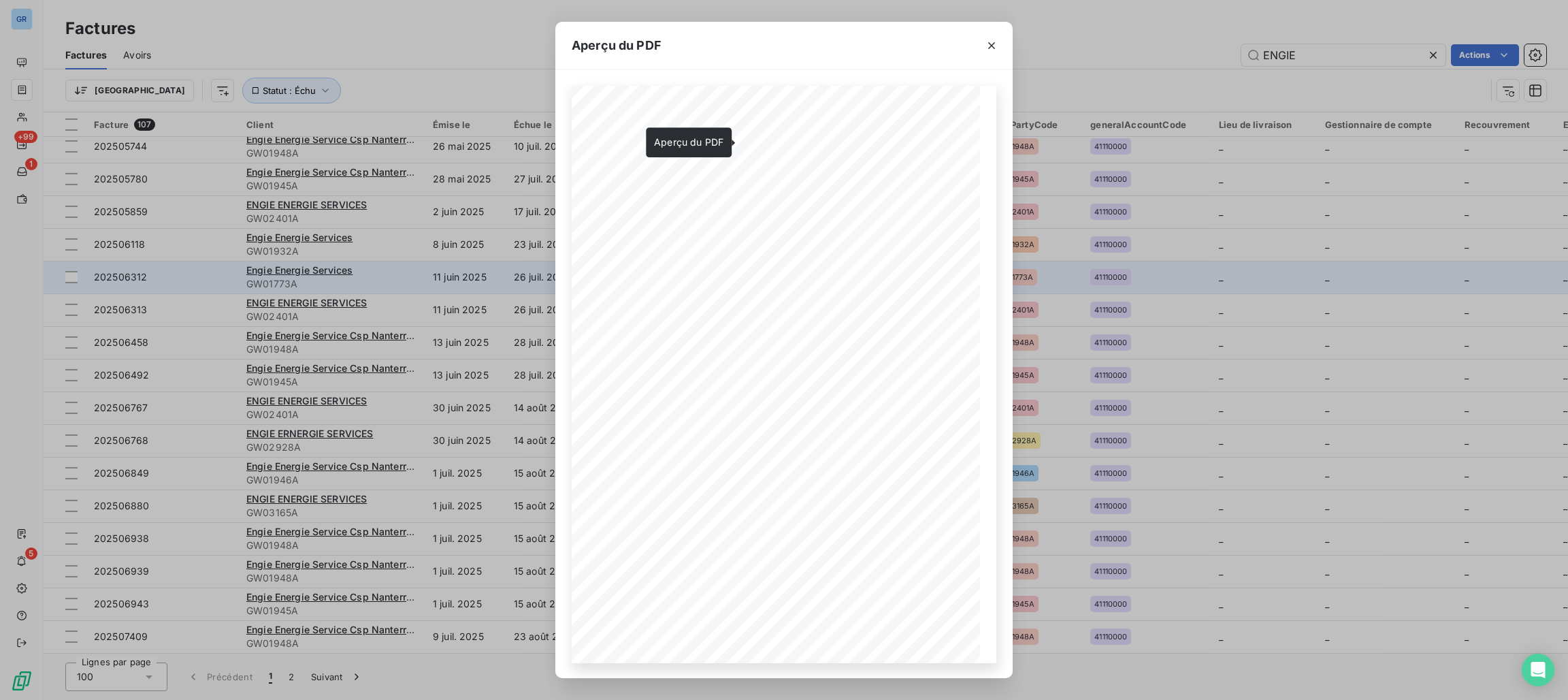
drag, startPoint x: 988, startPoint y: 44, endPoint x: 467, endPoint y: 267, distance: 566.7
click at [988, 44] on icon "button" at bounding box center [992, 45] width 14 height 14
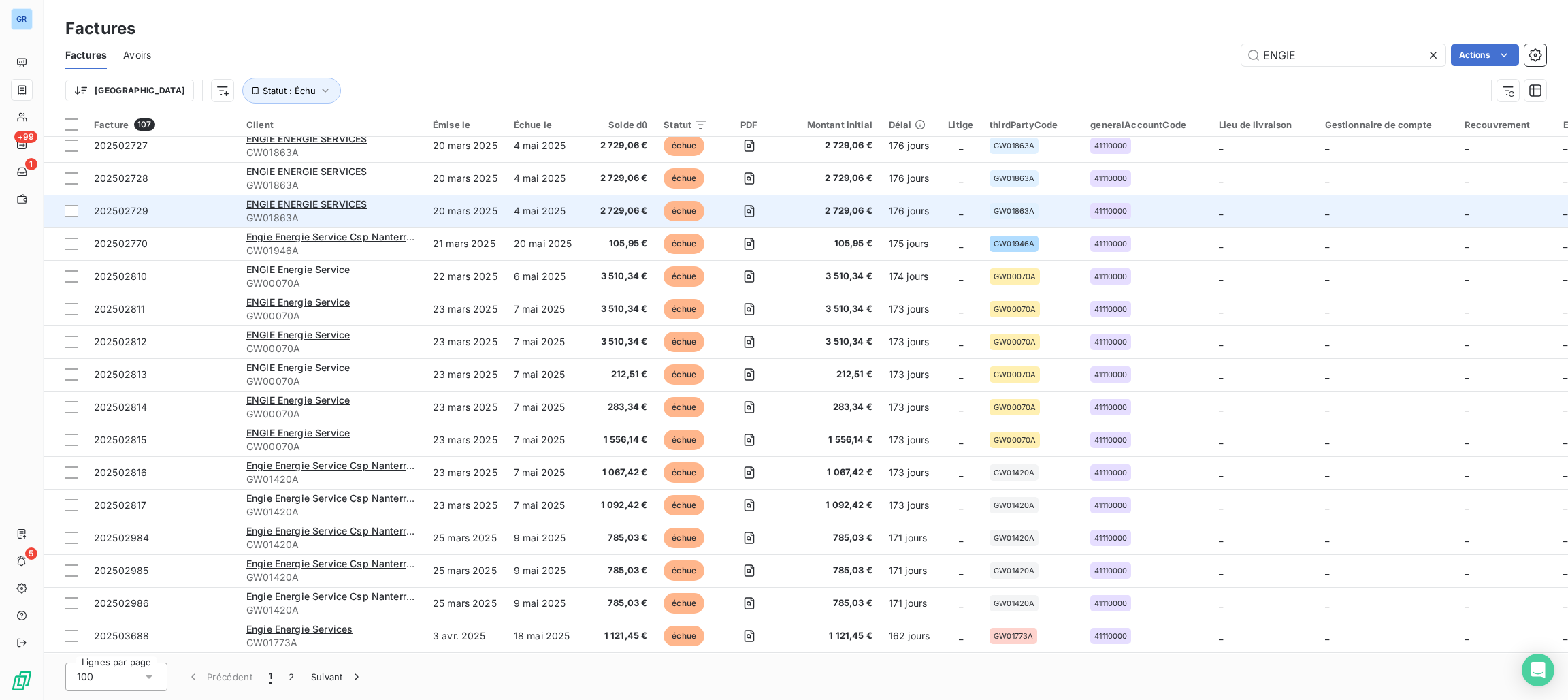
scroll to position [1837, 0]
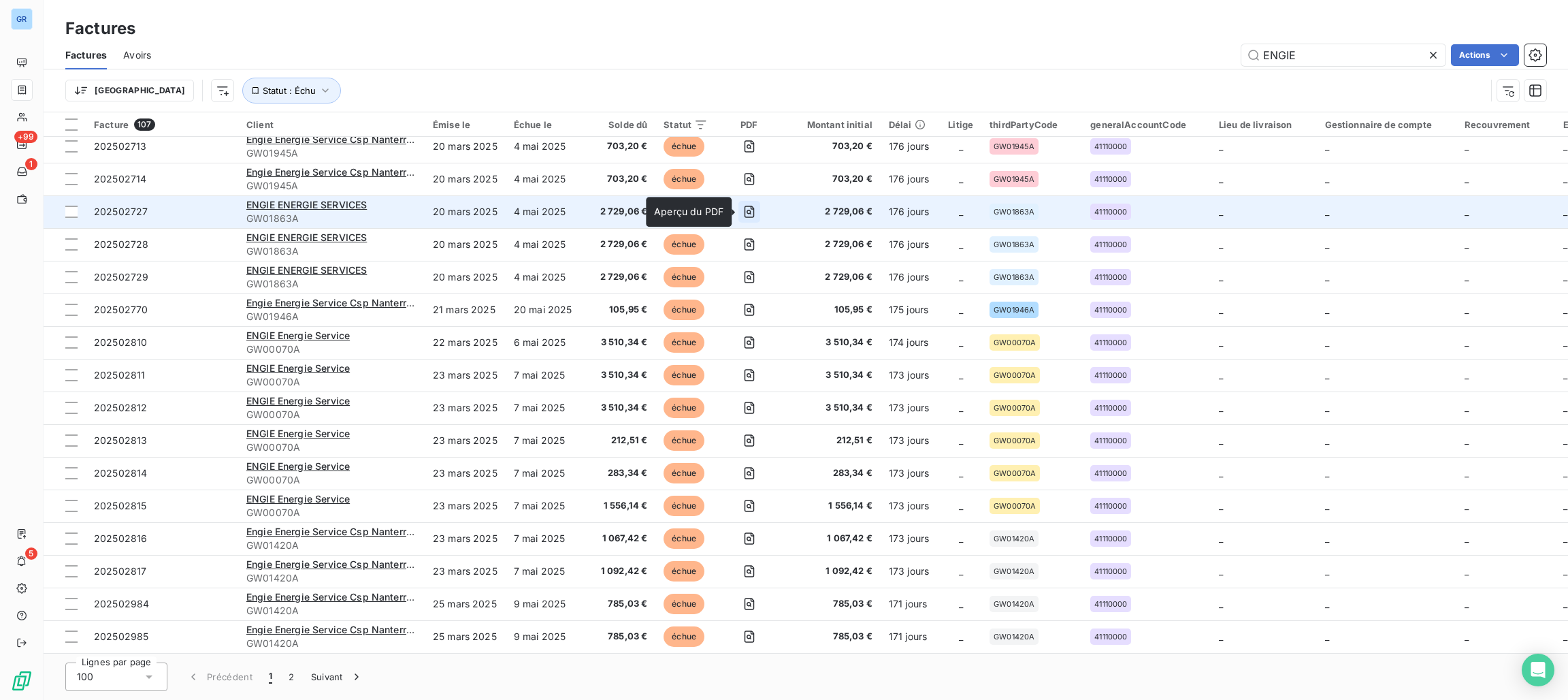
click at [742, 213] on icon "button" at bounding box center [749, 212] width 14 height 14
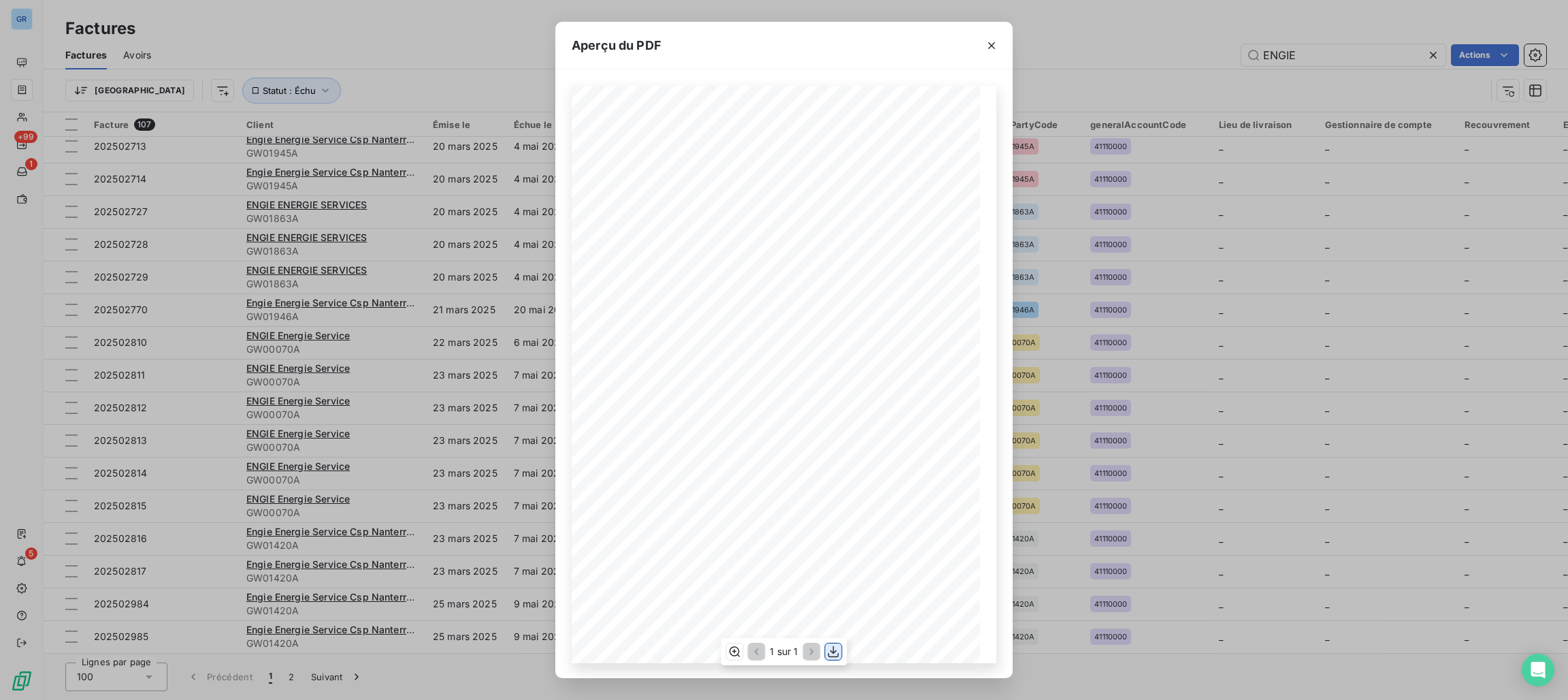
click at [829, 648] on icon "button" at bounding box center [834, 652] width 14 height 14
drag, startPoint x: 986, startPoint y: 47, endPoint x: 1064, endPoint y: 134, distance: 116.8
click at [988, 47] on icon "button" at bounding box center [992, 45] width 14 height 14
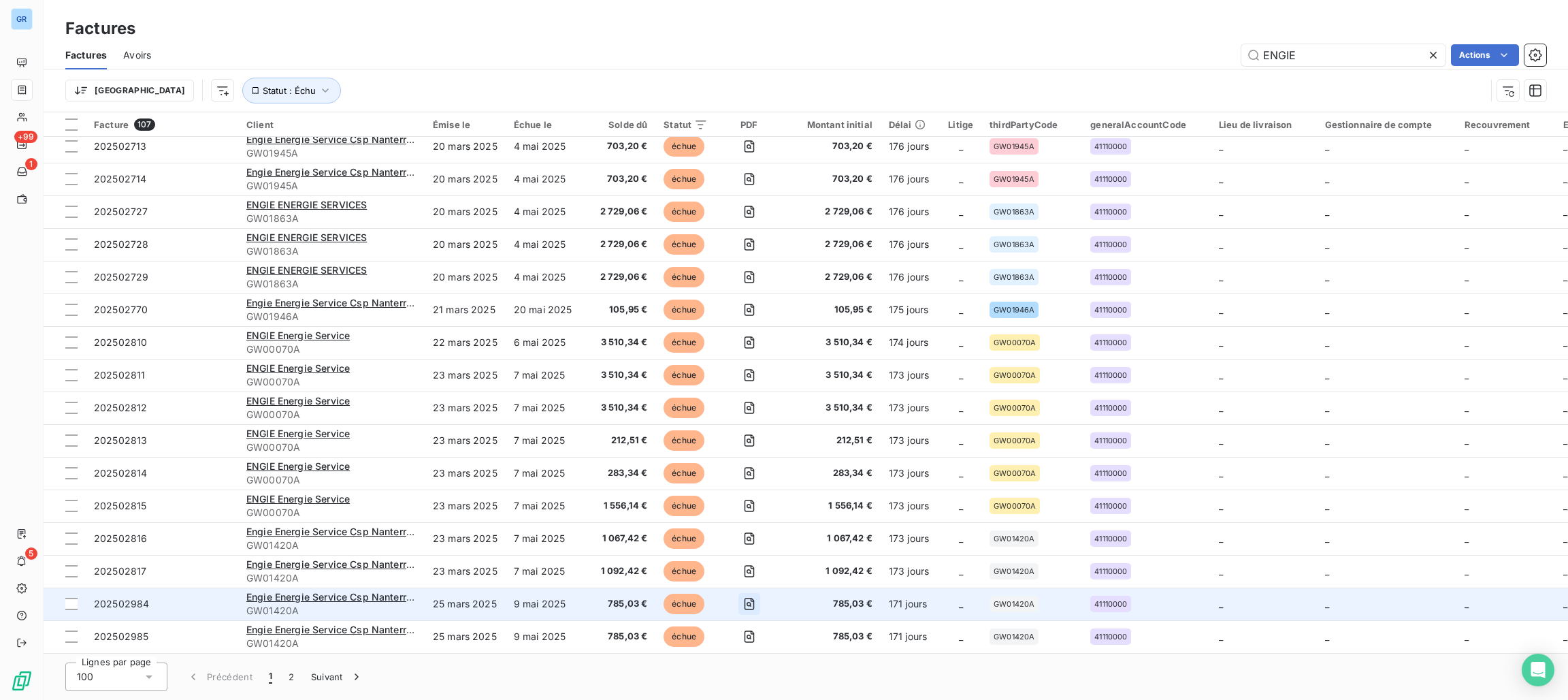
click at [748, 606] on icon "button" at bounding box center [749, 604] width 14 height 14
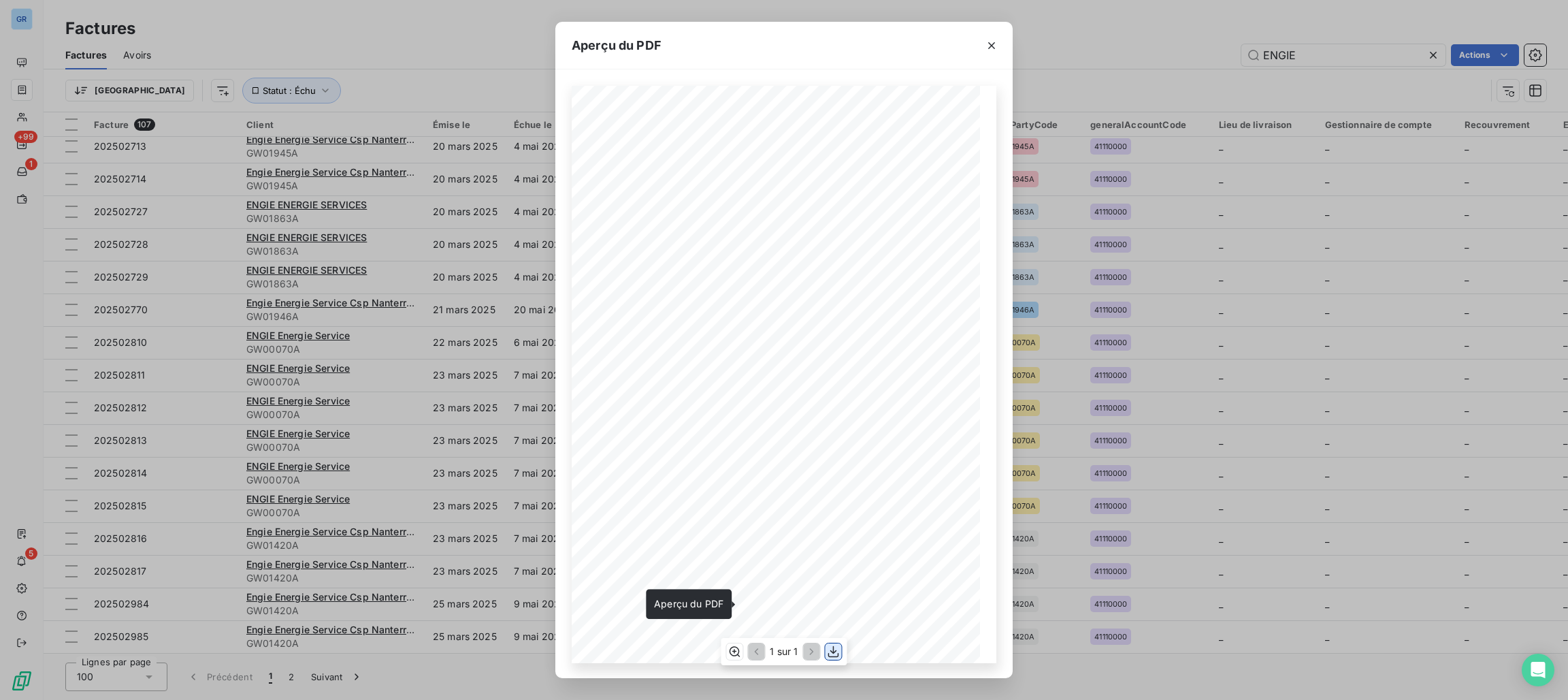
click at [828, 652] on icon "button" at bounding box center [834, 652] width 14 height 14
click at [985, 44] on icon "button" at bounding box center [992, 45] width 14 height 14
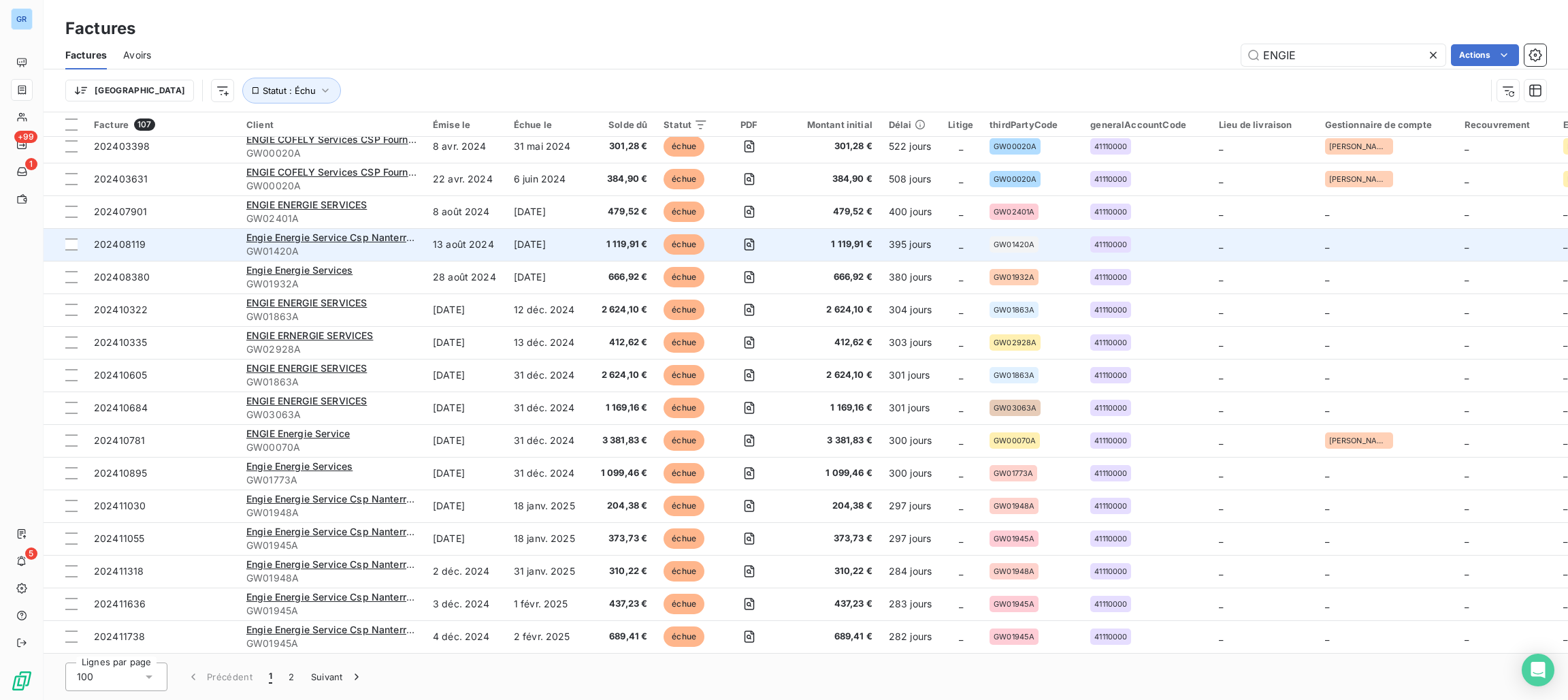
scroll to position [0, 0]
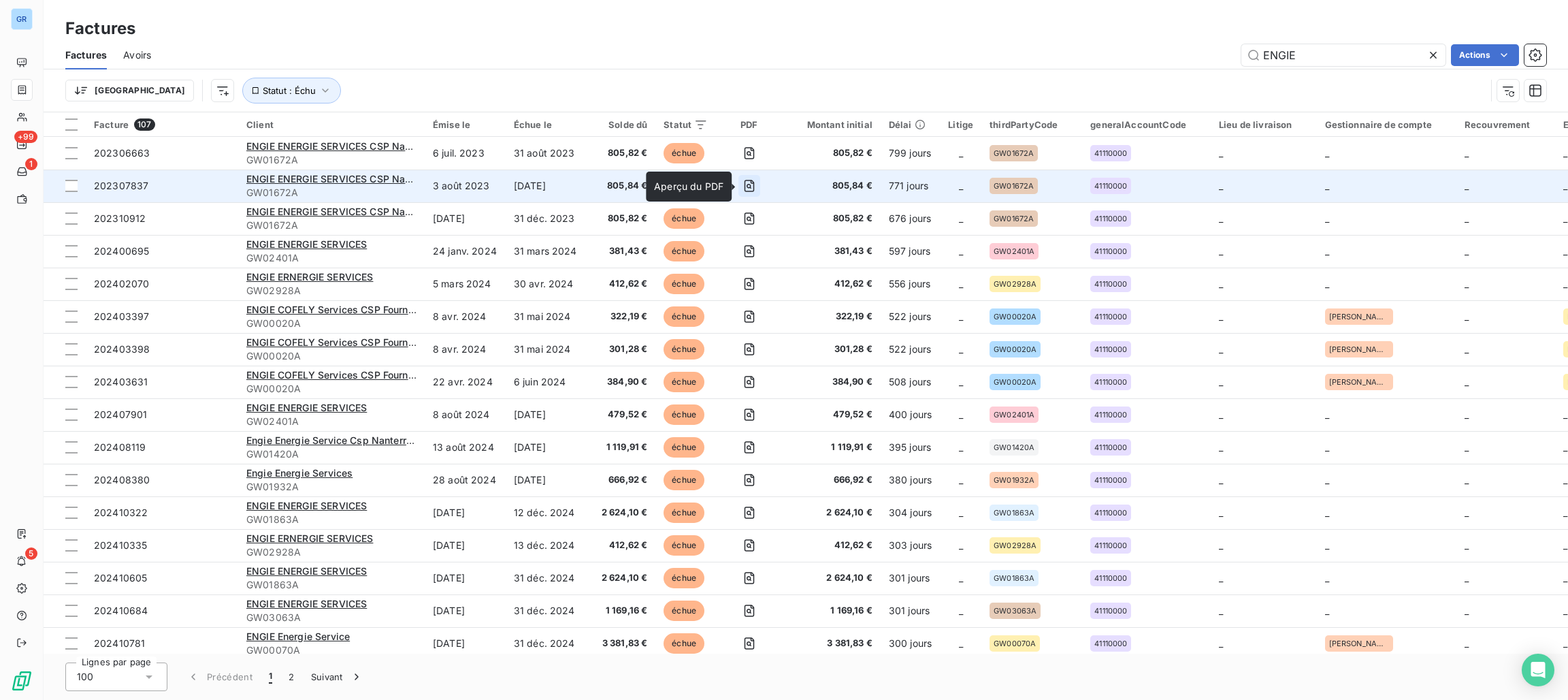
click at [748, 184] on icon "button" at bounding box center [749, 186] width 14 height 14
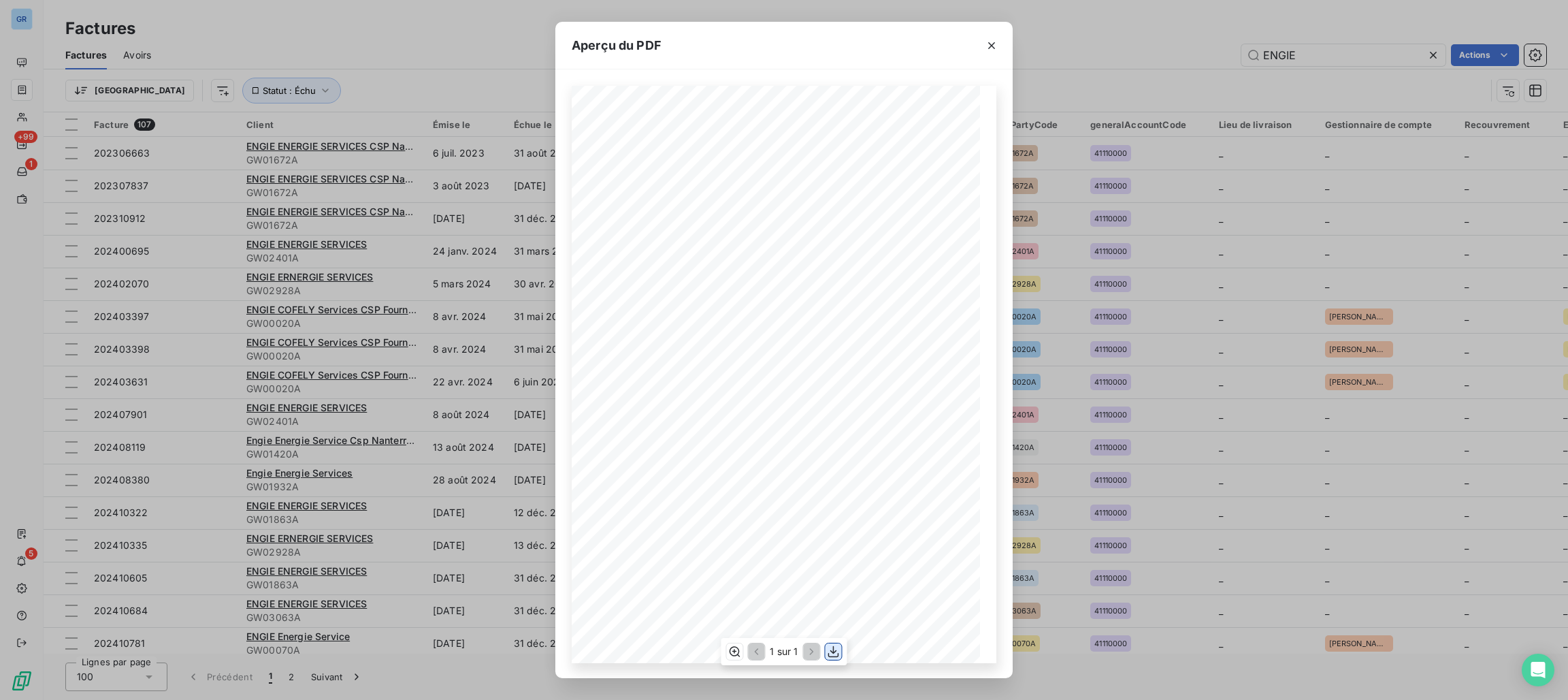
click at [832, 655] on icon "button" at bounding box center [834, 652] width 14 height 14
drag, startPoint x: 986, startPoint y: 48, endPoint x: 855, endPoint y: 96, distance: 139.5
click at [986, 48] on icon "button" at bounding box center [992, 45] width 14 height 14
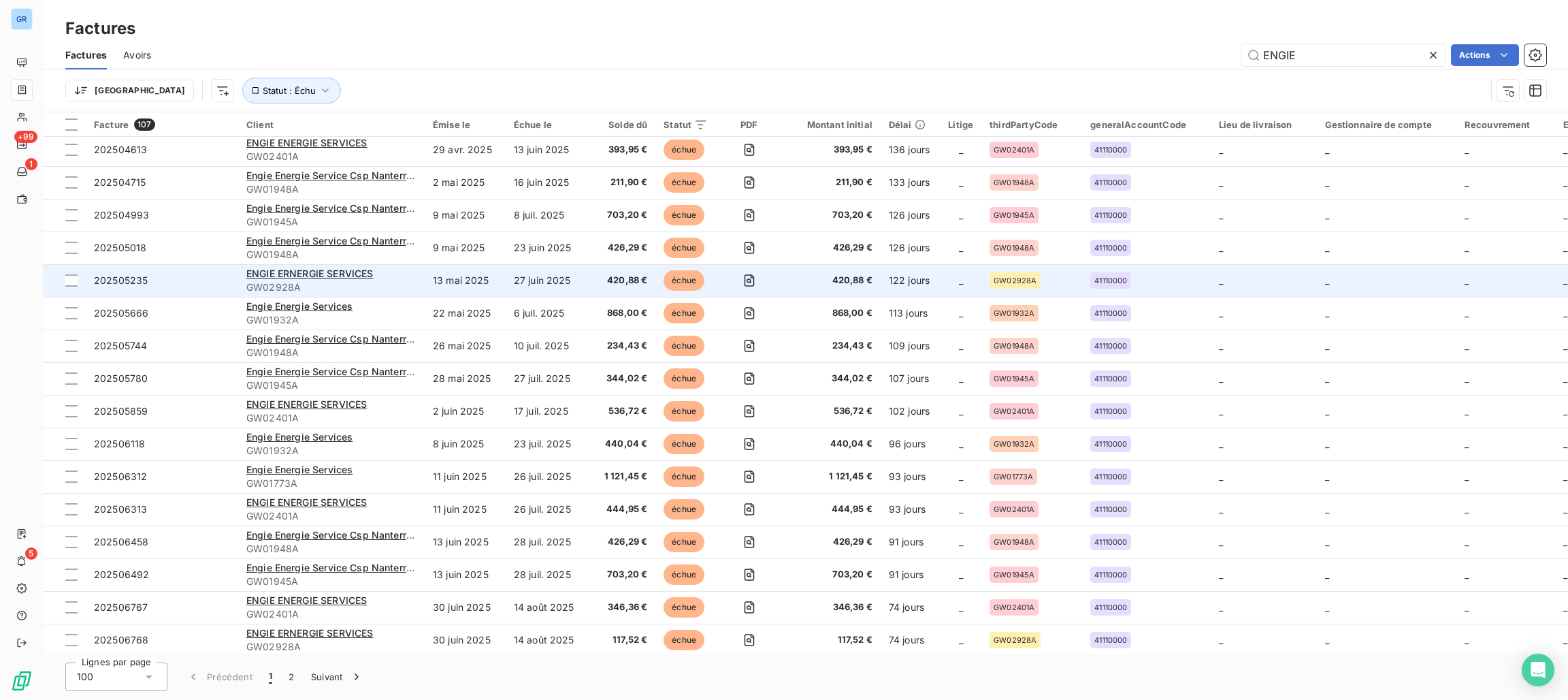
scroll to position [2756, 0]
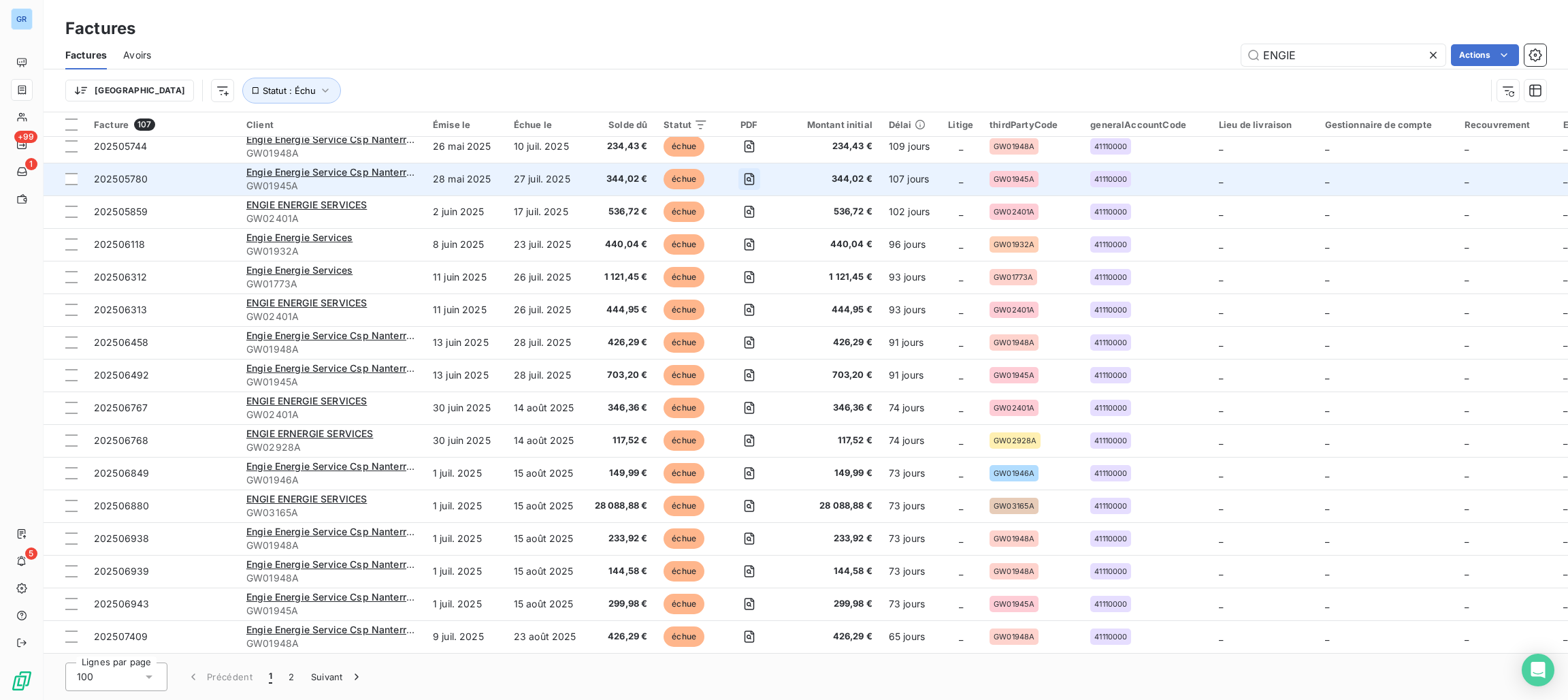
click at [749, 172] on icon "button" at bounding box center [749, 179] width 14 height 14
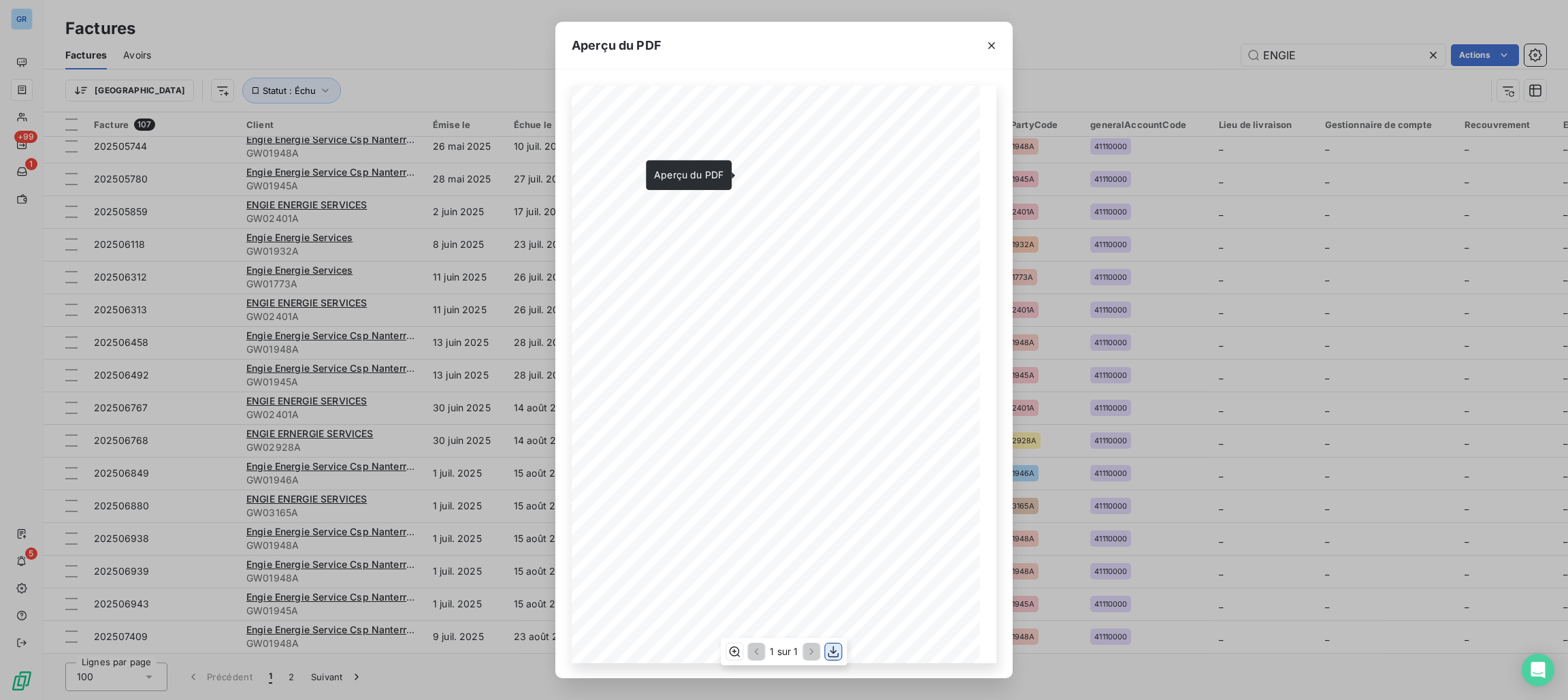
click at [835, 654] on icon "button" at bounding box center [834, 652] width 14 height 14
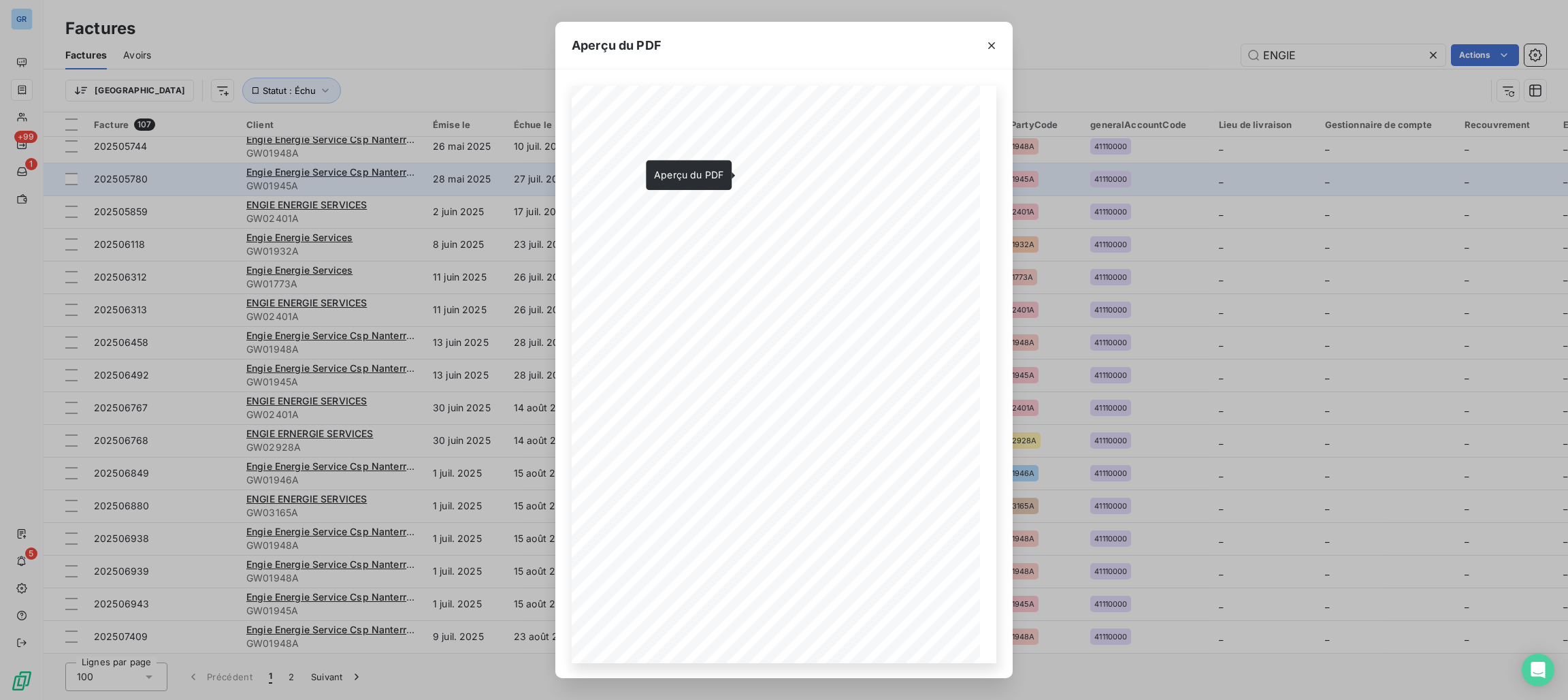
drag, startPoint x: 392, startPoint y: 86, endPoint x: 438, endPoint y: 168, distance: 94.0
click at [392, 86] on div "Aperçu du PDF Référence interne Numéro de Date de Numéro de commande Référence …" at bounding box center [784, 350] width 1568 height 700
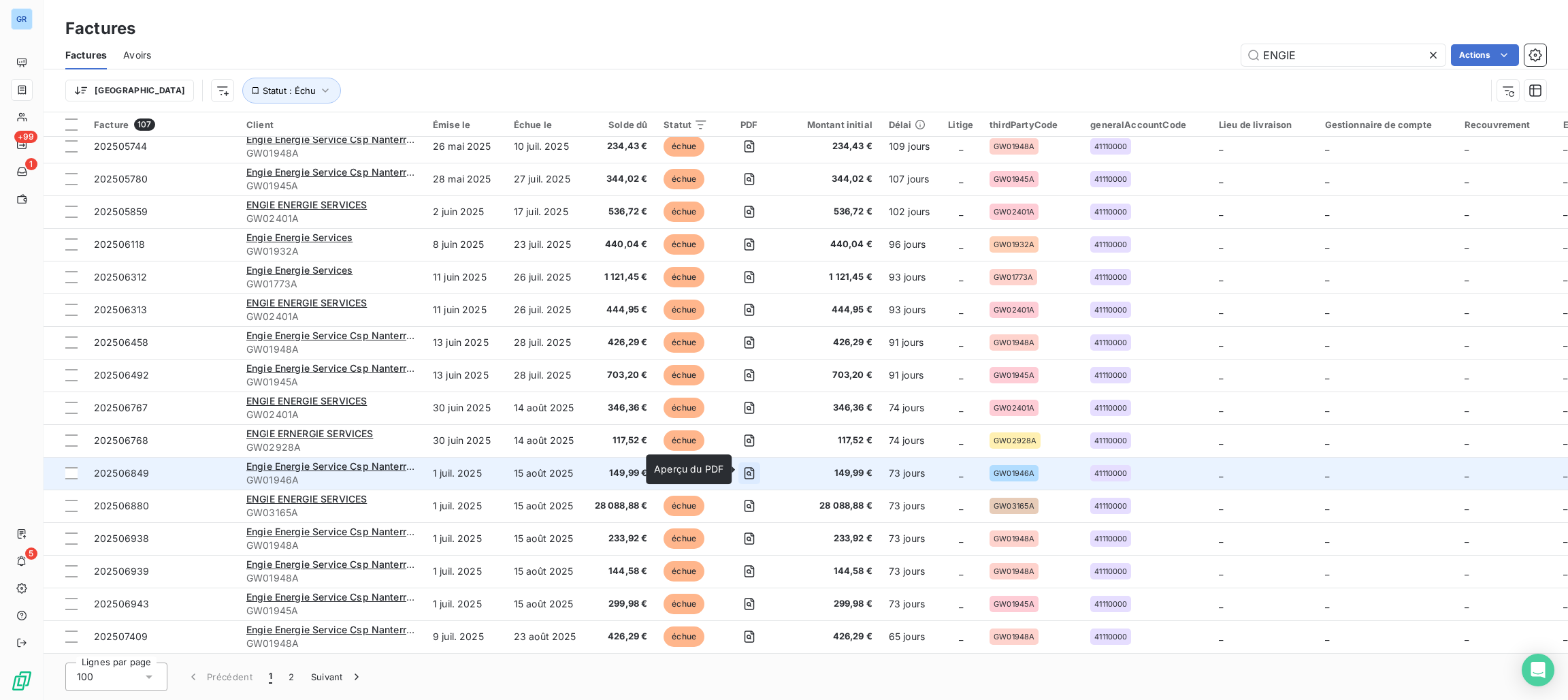
click at [746, 471] on icon "button" at bounding box center [749, 473] width 14 height 14
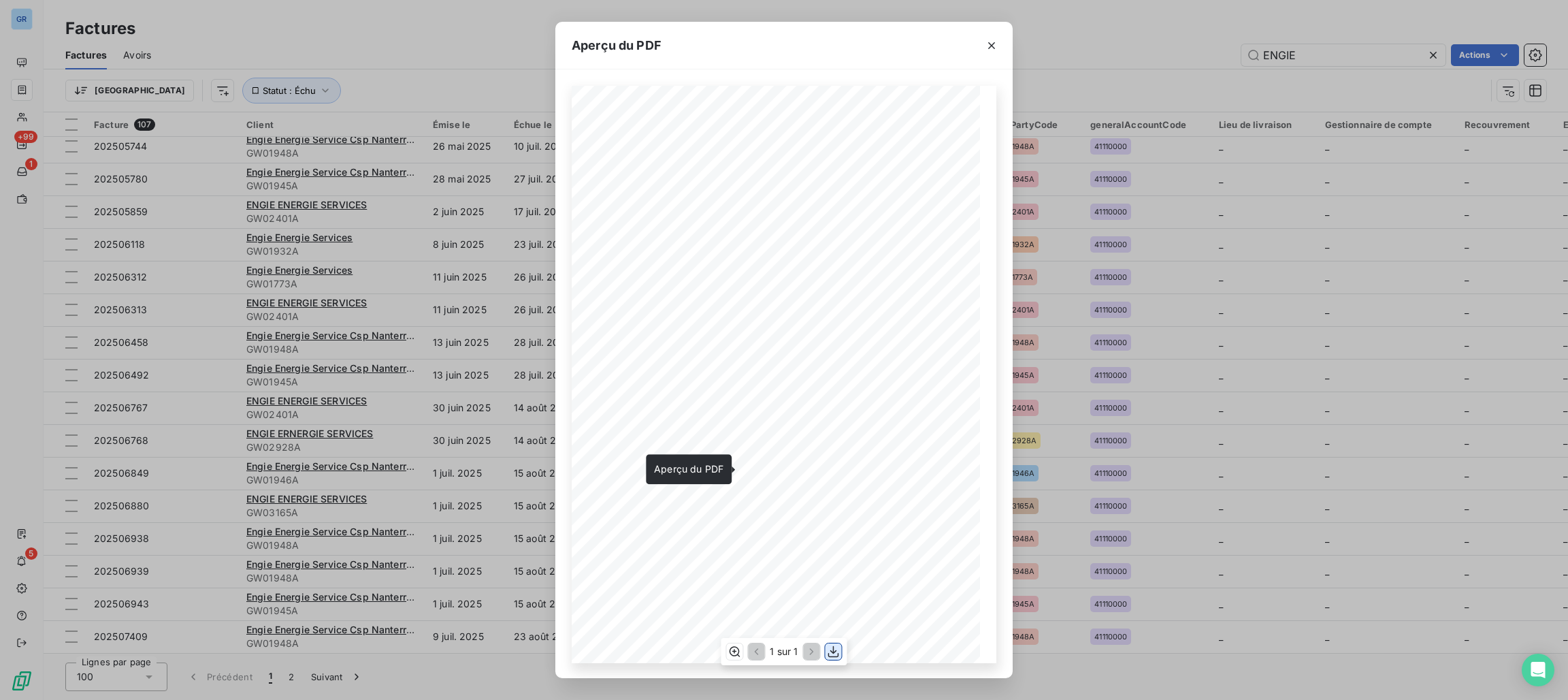
click at [836, 651] on icon "button" at bounding box center [834, 652] width 14 height 14
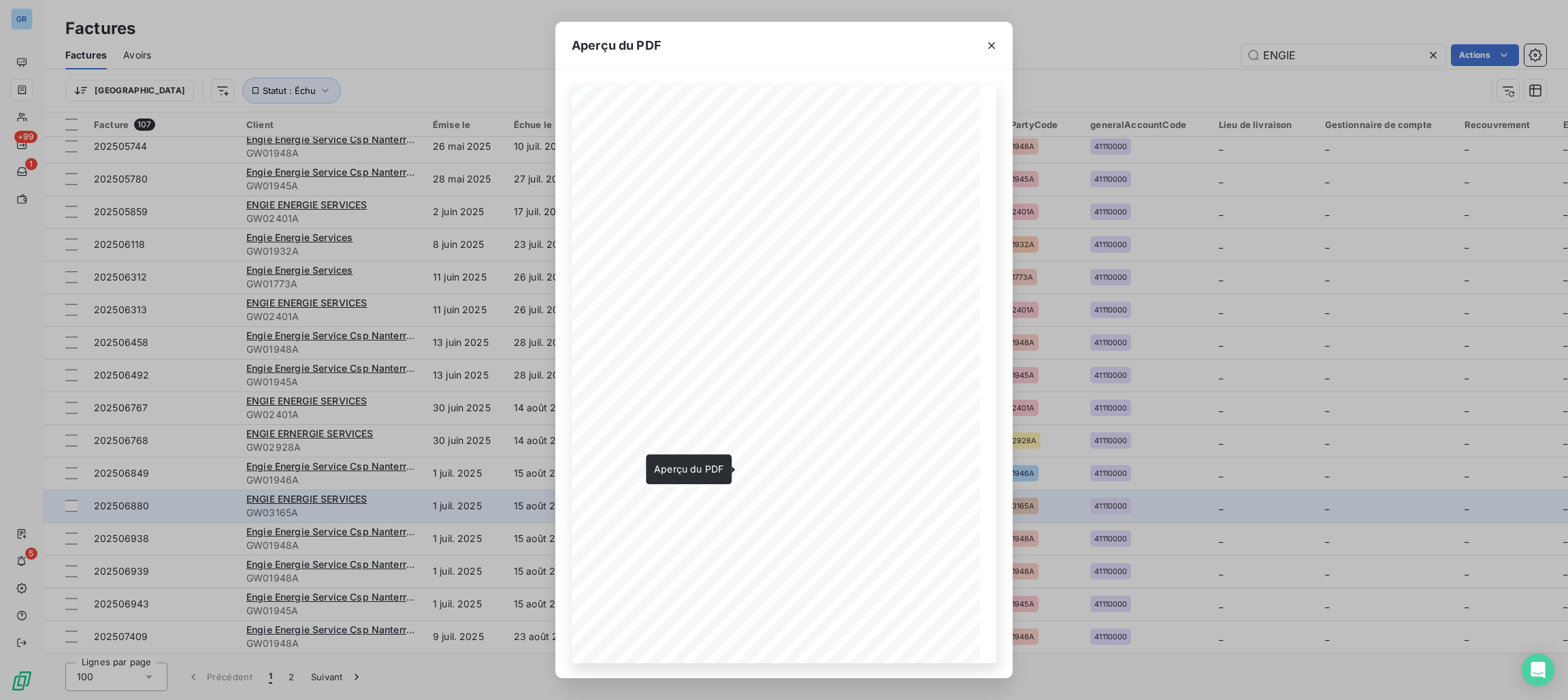
drag, startPoint x: 992, startPoint y: 41, endPoint x: 645, endPoint y: 512, distance: 585.0
click at [994, 41] on icon "button" at bounding box center [992, 45] width 14 height 14
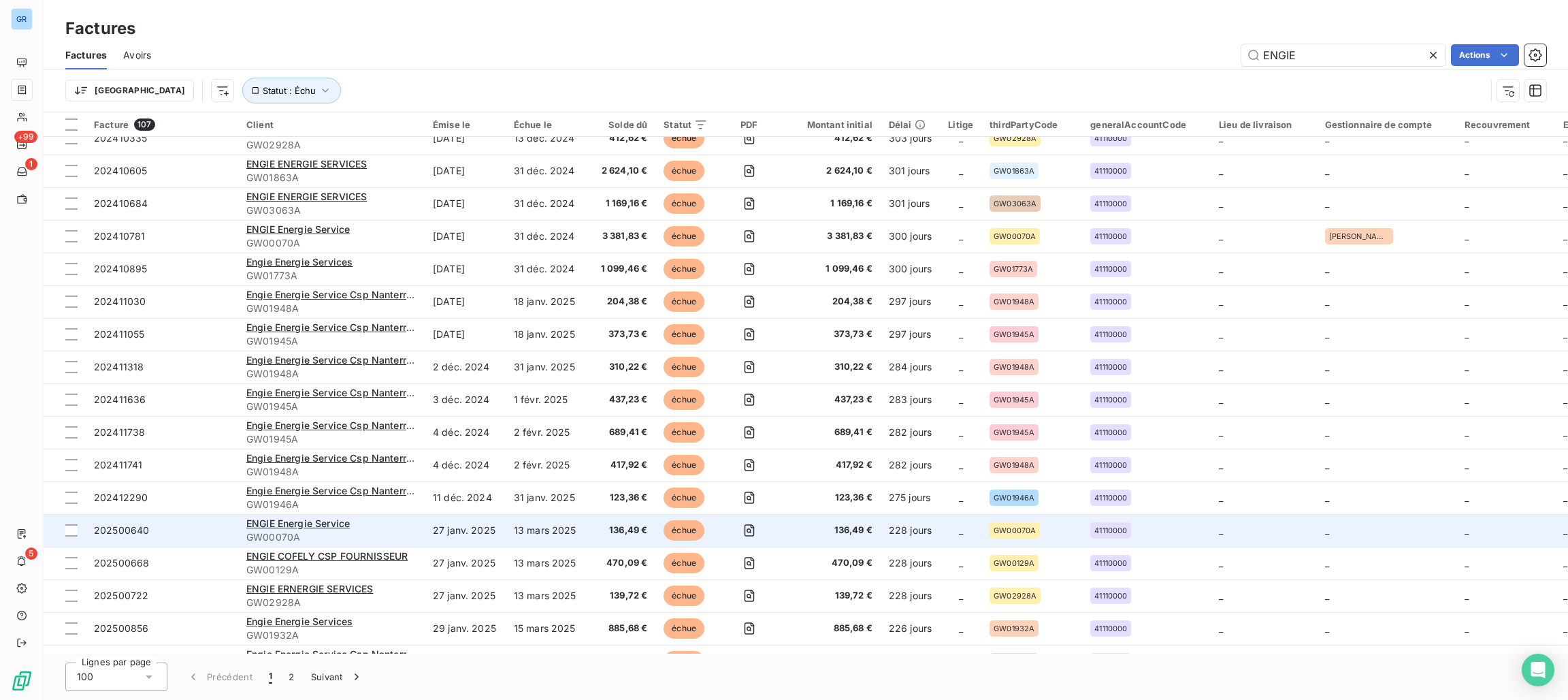
scroll to position [0, 0]
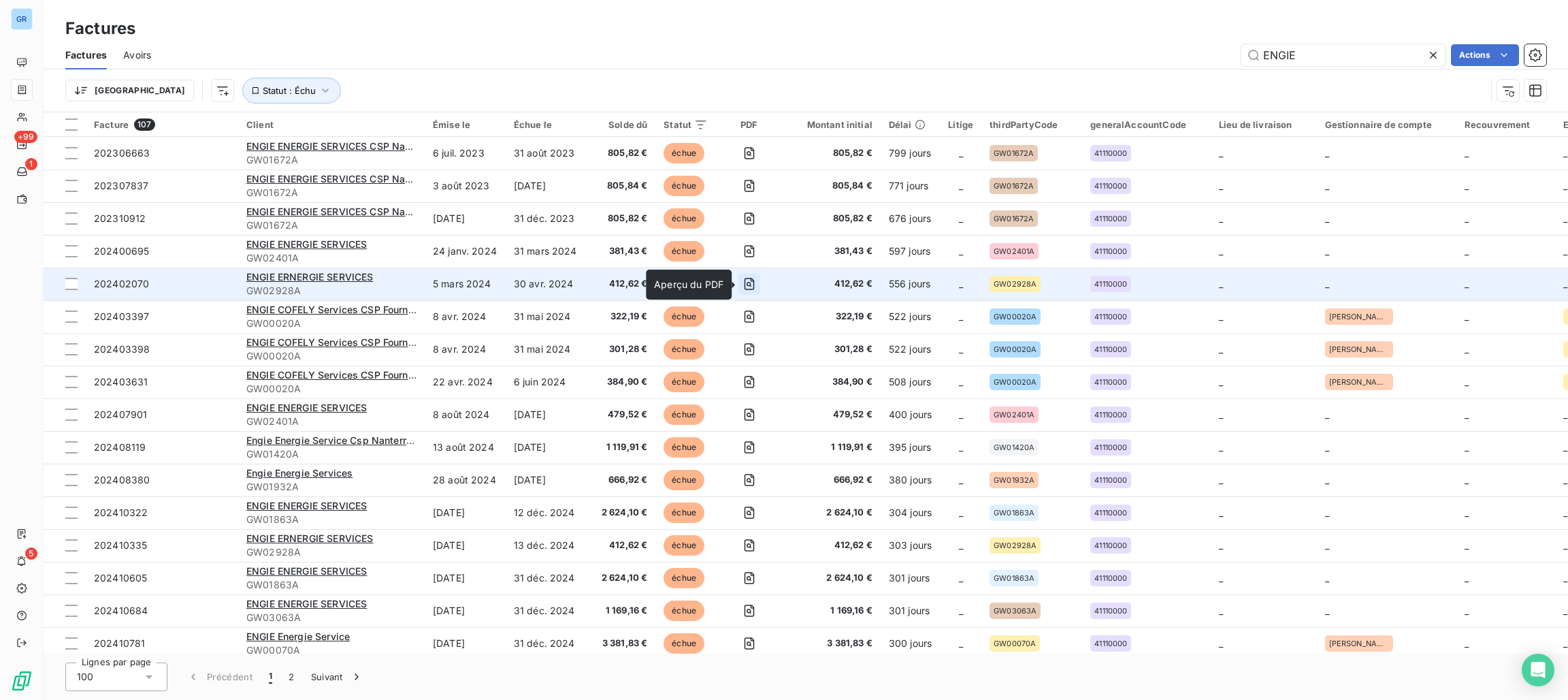
click at [746, 286] on icon "button" at bounding box center [749, 284] width 14 height 14
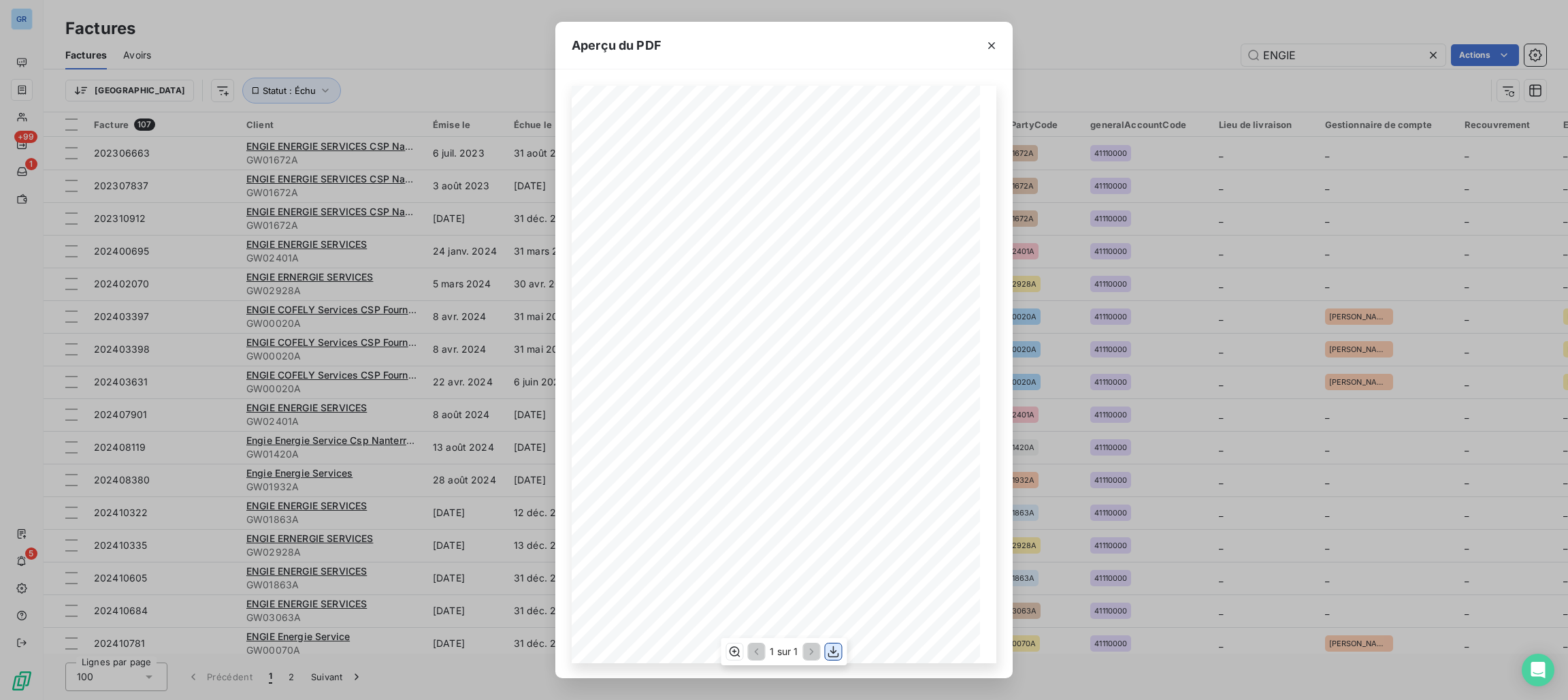
click at [829, 659] on button "button" at bounding box center [833, 651] width 16 height 16
click at [998, 50] on icon "button" at bounding box center [992, 45] width 14 height 14
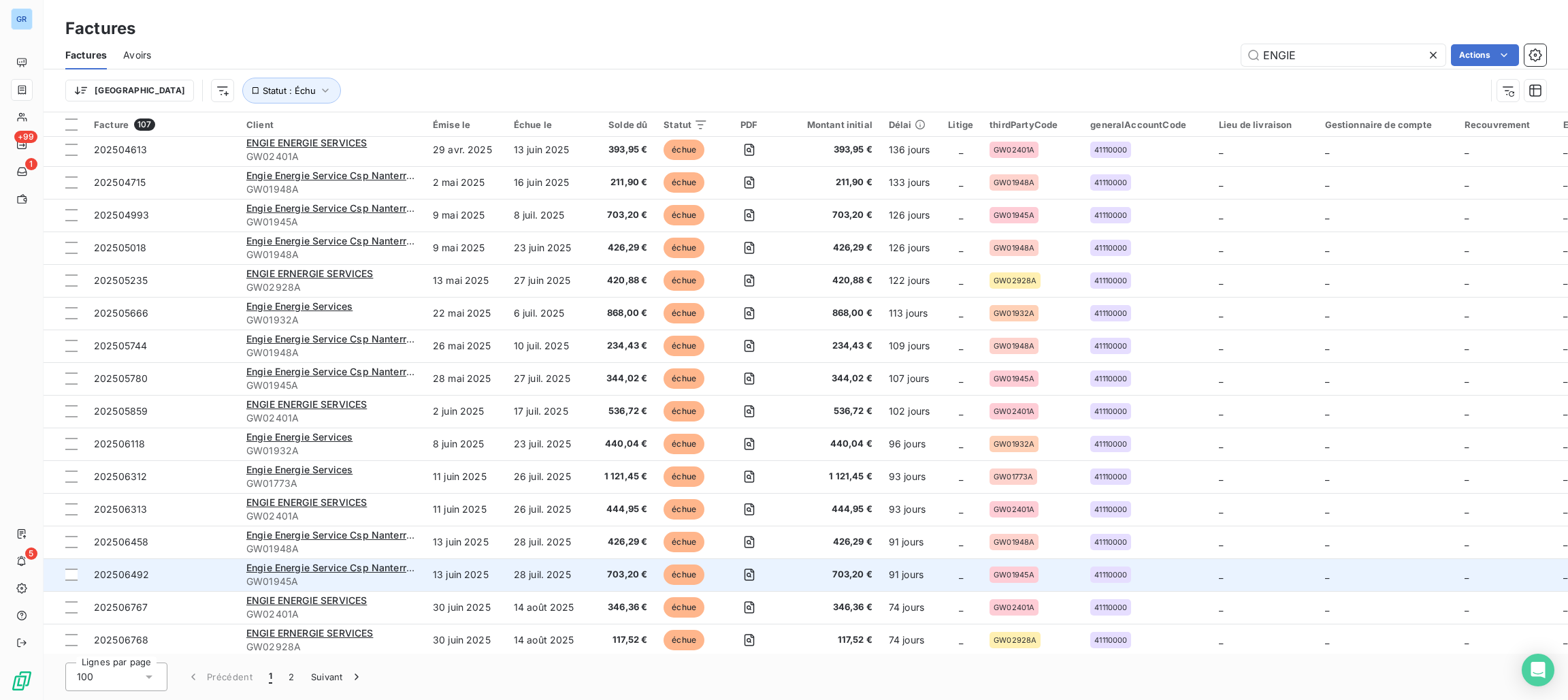
scroll to position [2756, 0]
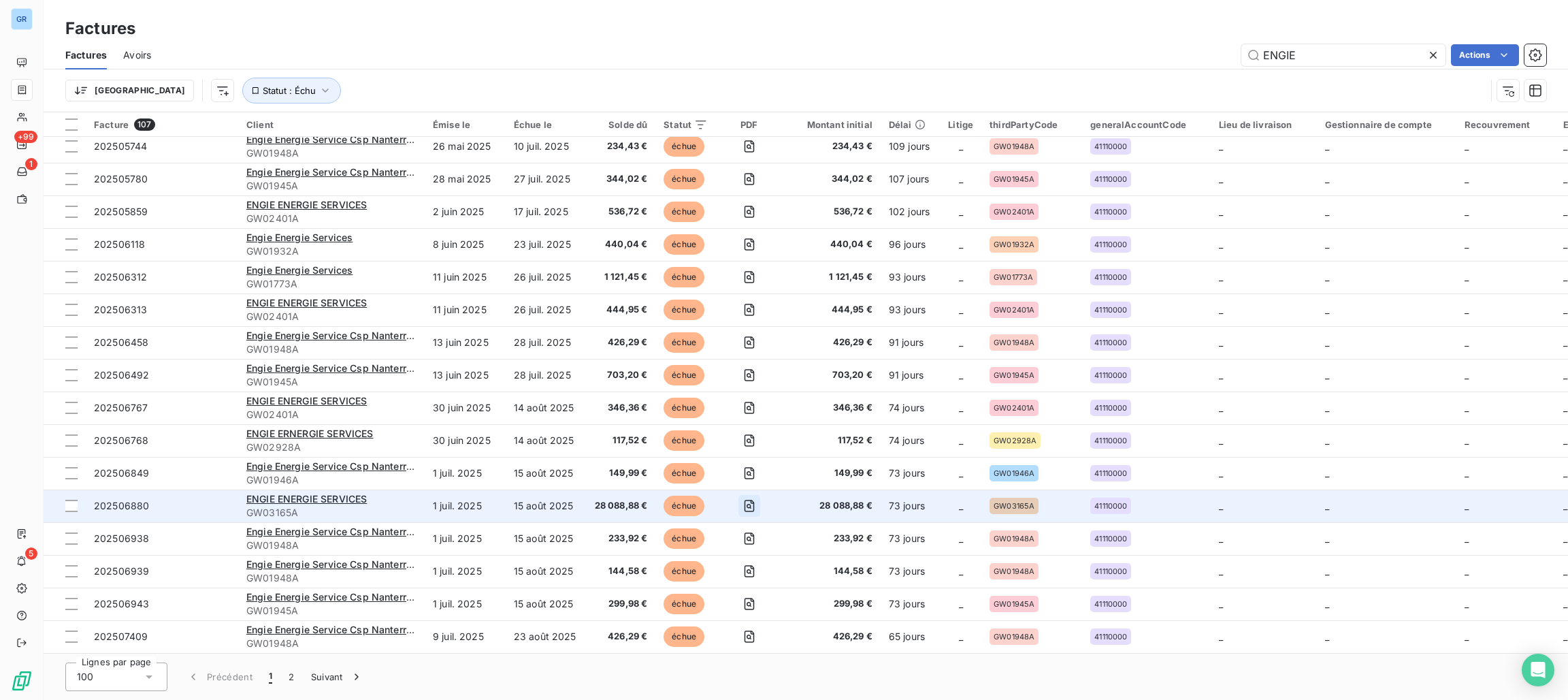
click at [749, 505] on icon "button" at bounding box center [749, 506] width 14 height 14
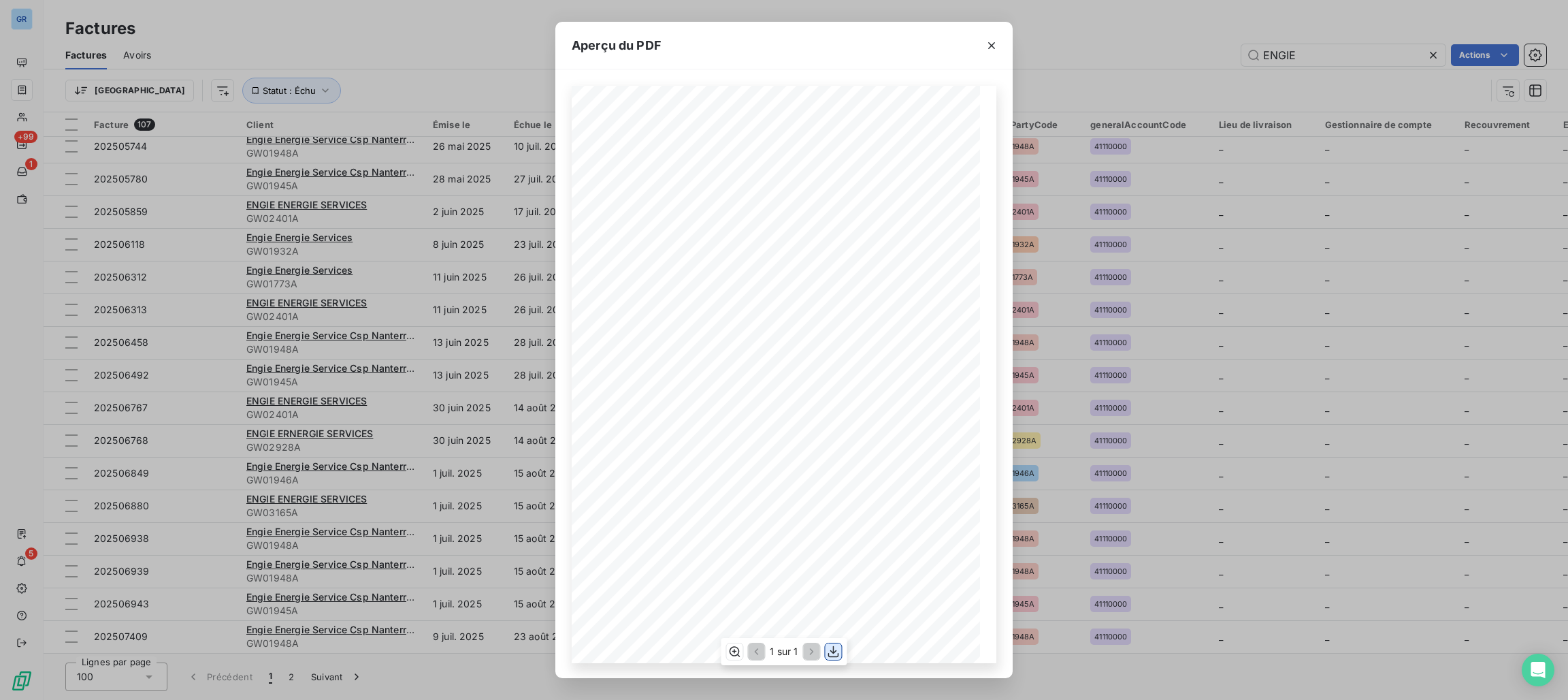
click at [831, 652] on icon "button" at bounding box center [834, 652] width 14 height 14
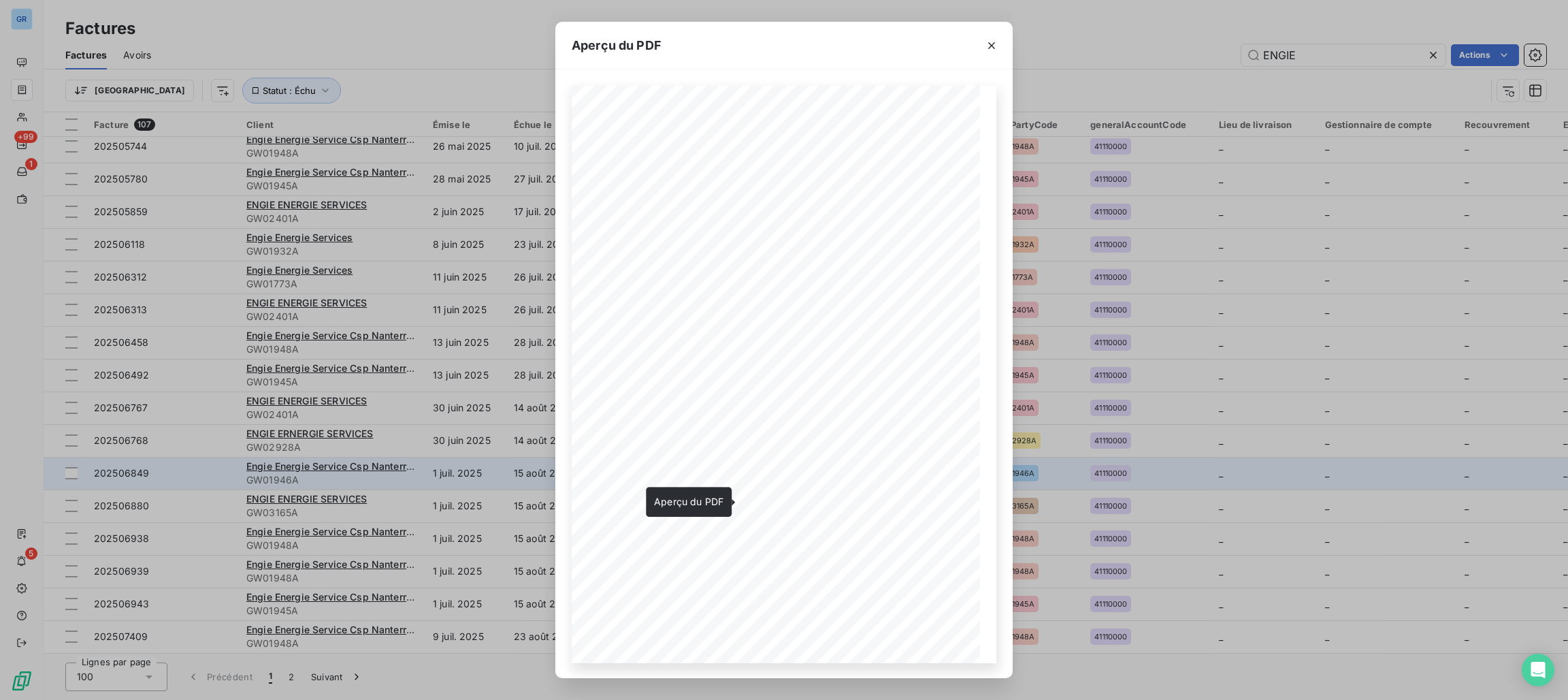
drag, startPoint x: 989, startPoint y: 42, endPoint x: 536, endPoint y: 476, distance: 627.3
click at [990, 42] on icon "button" at bounding box center [992, 45] width 14 height 14
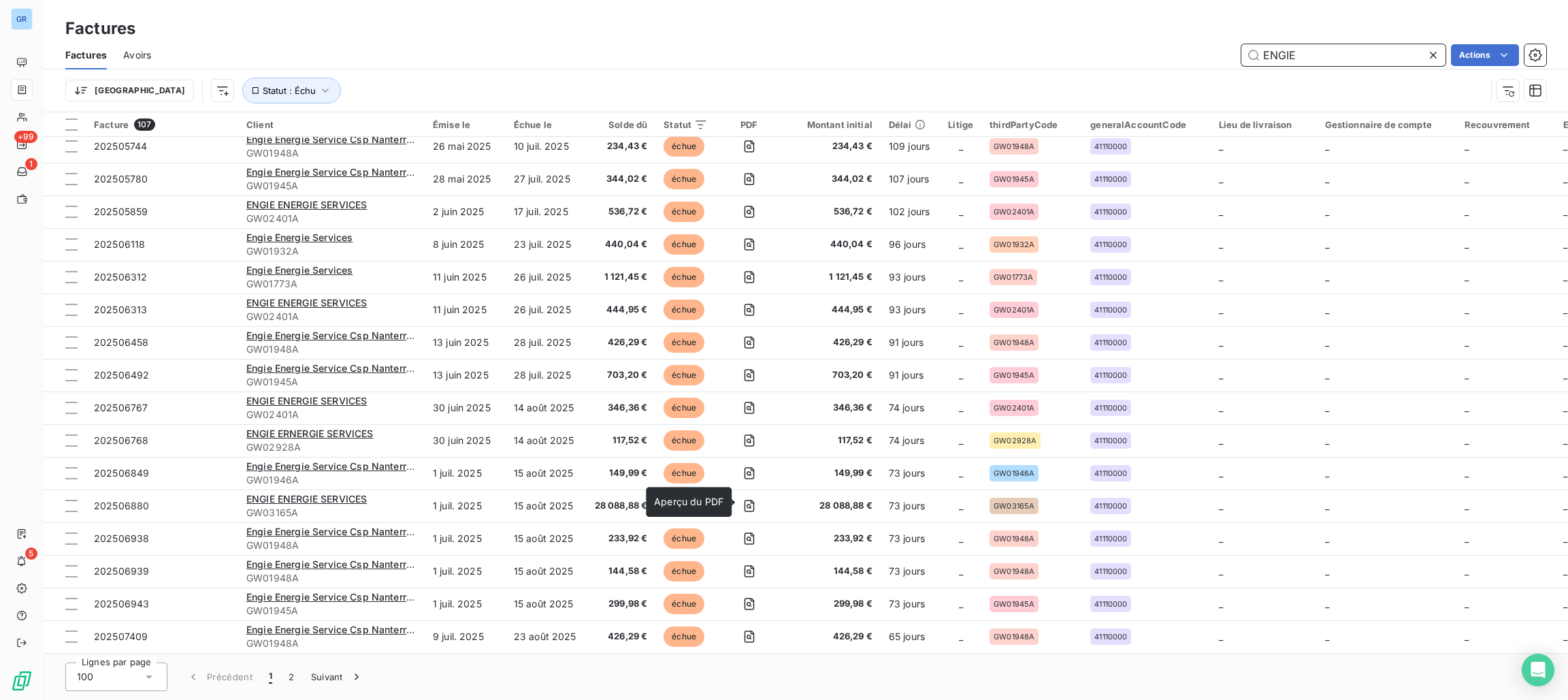
click at [1305, 53] on input "ENGIE" at bounding box center [1343, 55] width 204 height 22
drag, startPoint x: 1310, startPoint y: 58, endPoint x: 1113, endPoint y: 41, distance: 197.7
click at [1115, 41] on div "Factures Avoirs ENGIE Actions" at bounding box center [805, 55] width 1524 height 29
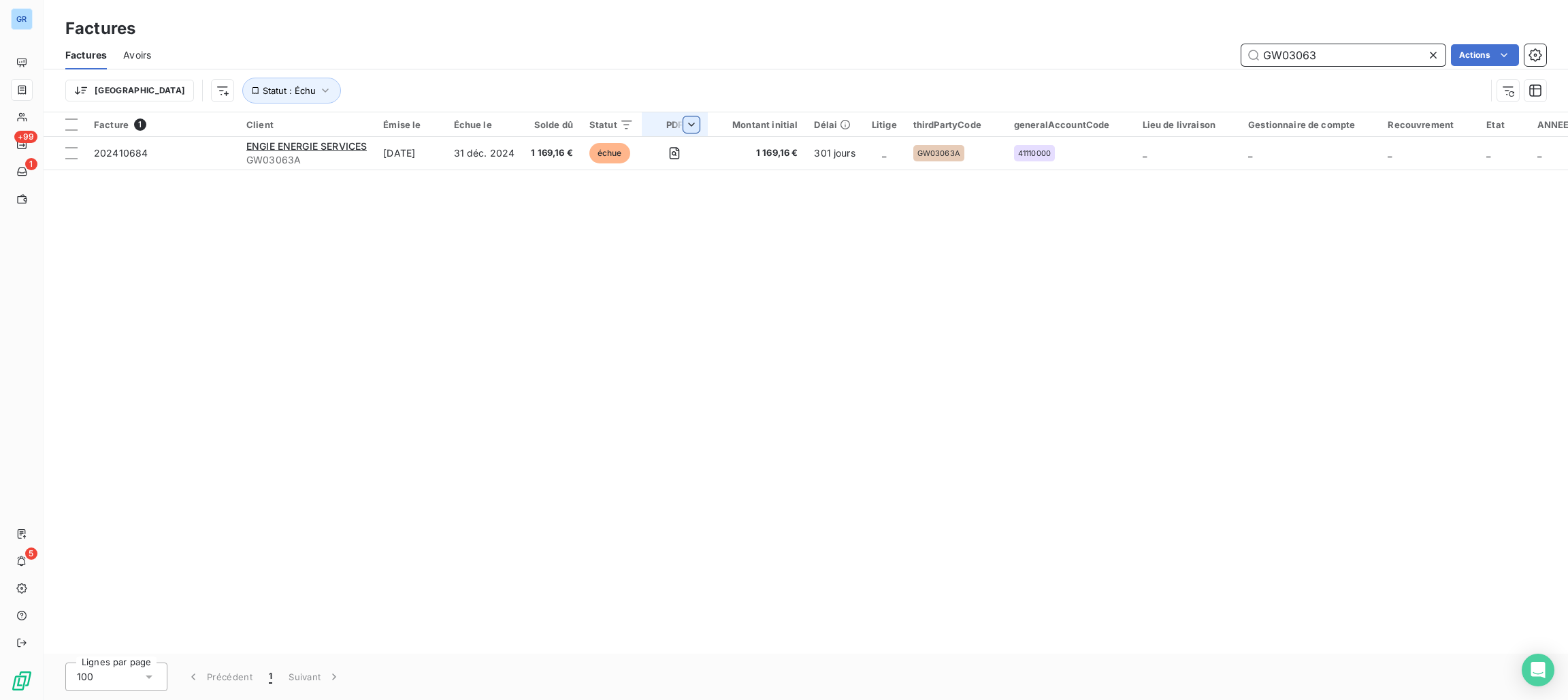
scroll to position [0, 0]
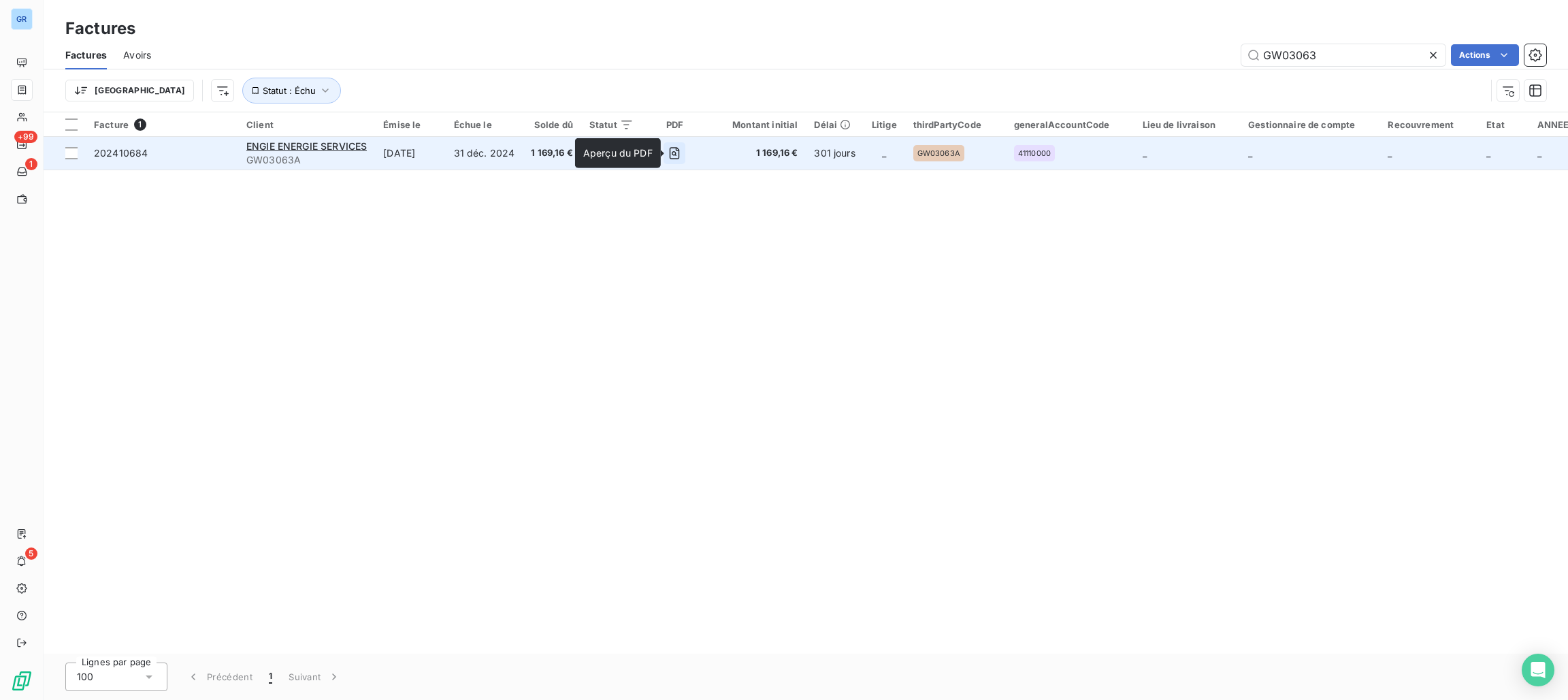
click at [675, 153] on icon "button" at bounding box center [675, 153] width 14 height 14
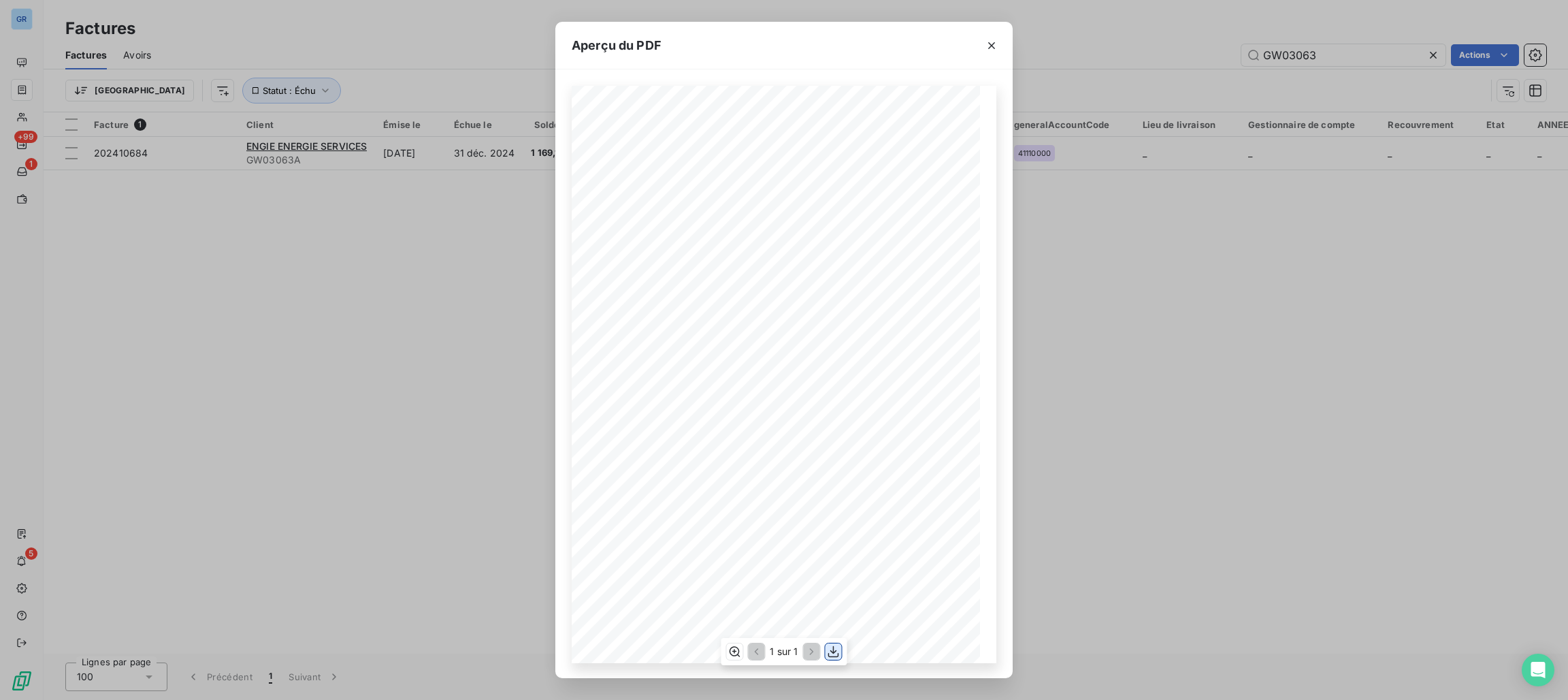
click at [828, 652] on icon "button" at bounding box center [834, 652] width 14 height 14
drag, startPoint x: 989, startPoint y: 44, endPoint x: 1065, endPoint y: 49, distance: 76.2
click at [989, 44] on icon "button" at bounding box center [992, 45] width 14 height 14
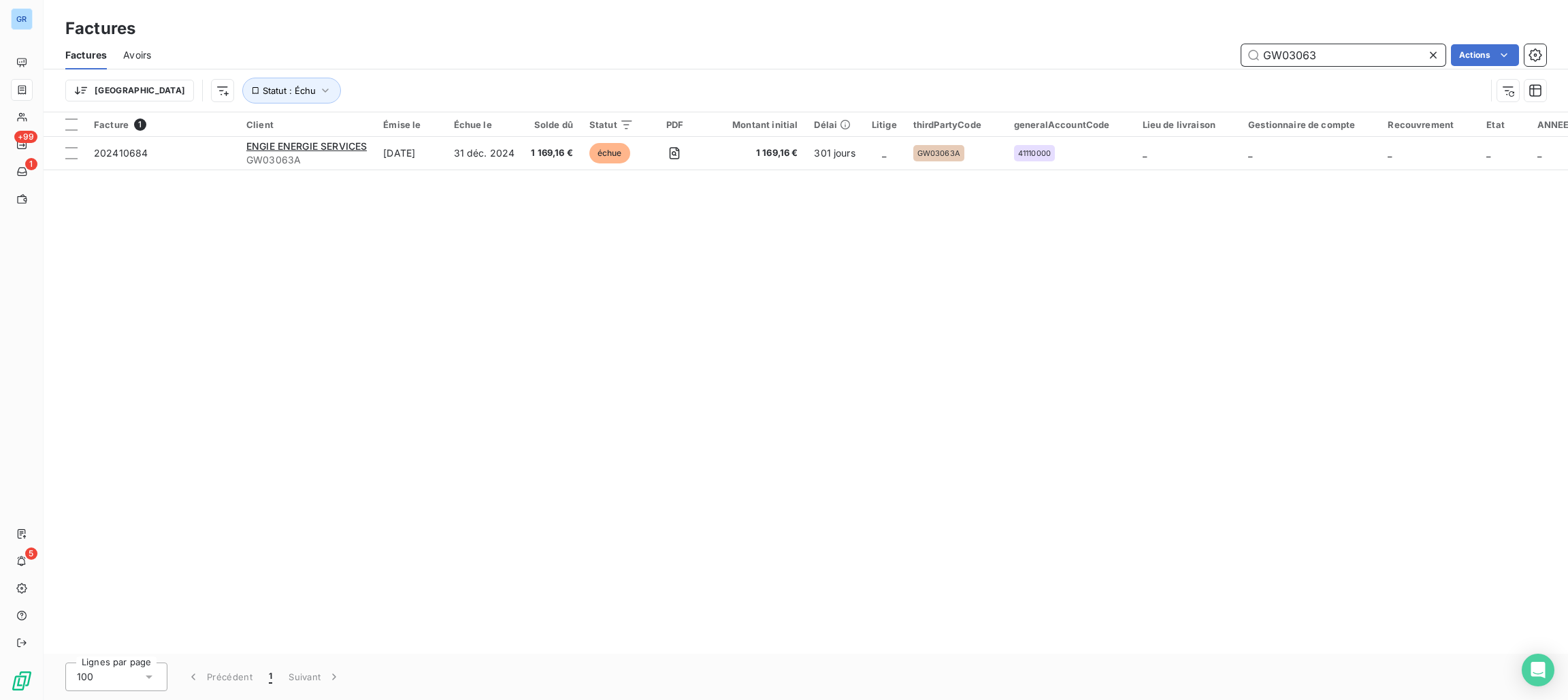
drag, startPoint x: 1334, startPoint y: 51, endPoint x: 863, endPoint y: 51, distance: 471.0
click at [1004, 51] on div "GW03063 Actions" at bounding box center [857, 55] width 1379 height 22
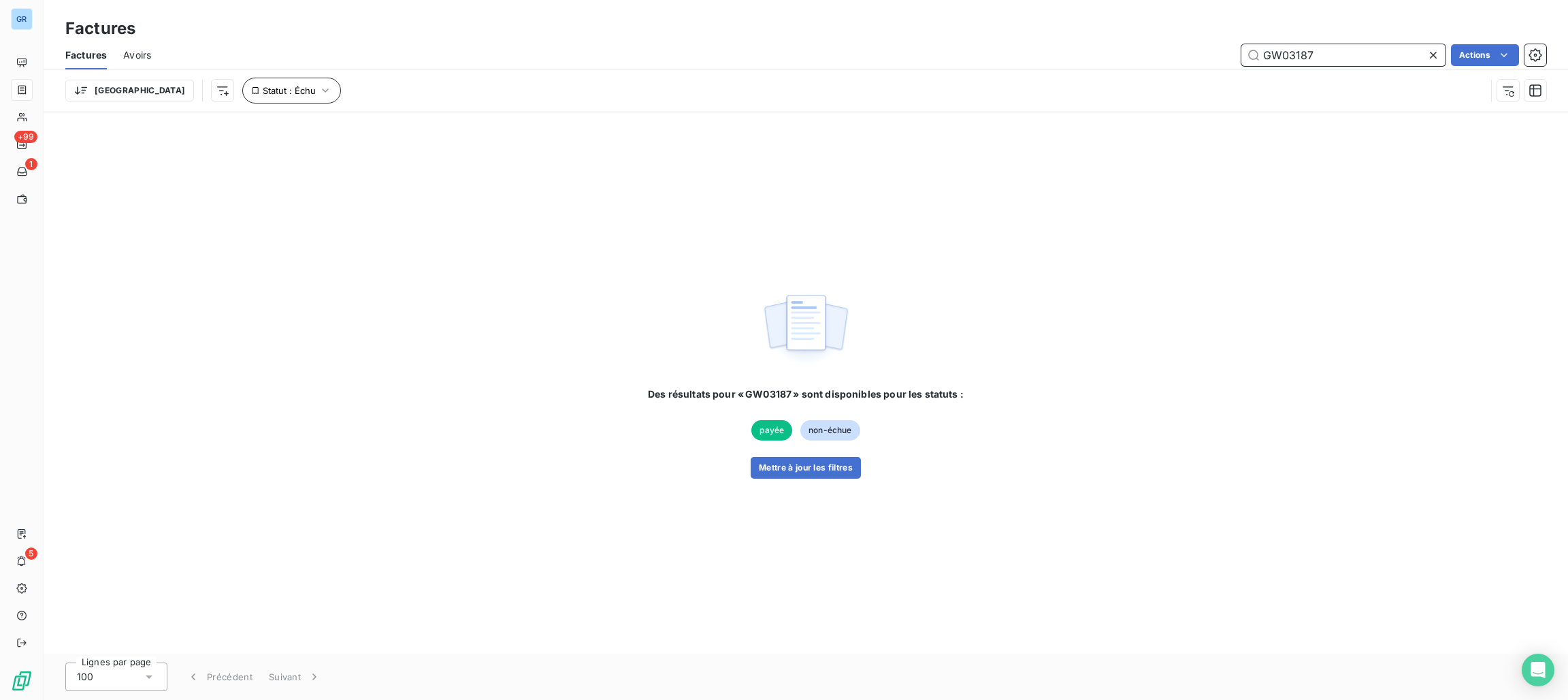
type input "GW03187"
click at [247, 90] on button "Statut : Échu" at bounding box center [292, 90] width 99 height 26
click at [364, 132] on div "échue" at bounding box center [425, 126] width 196 height 29
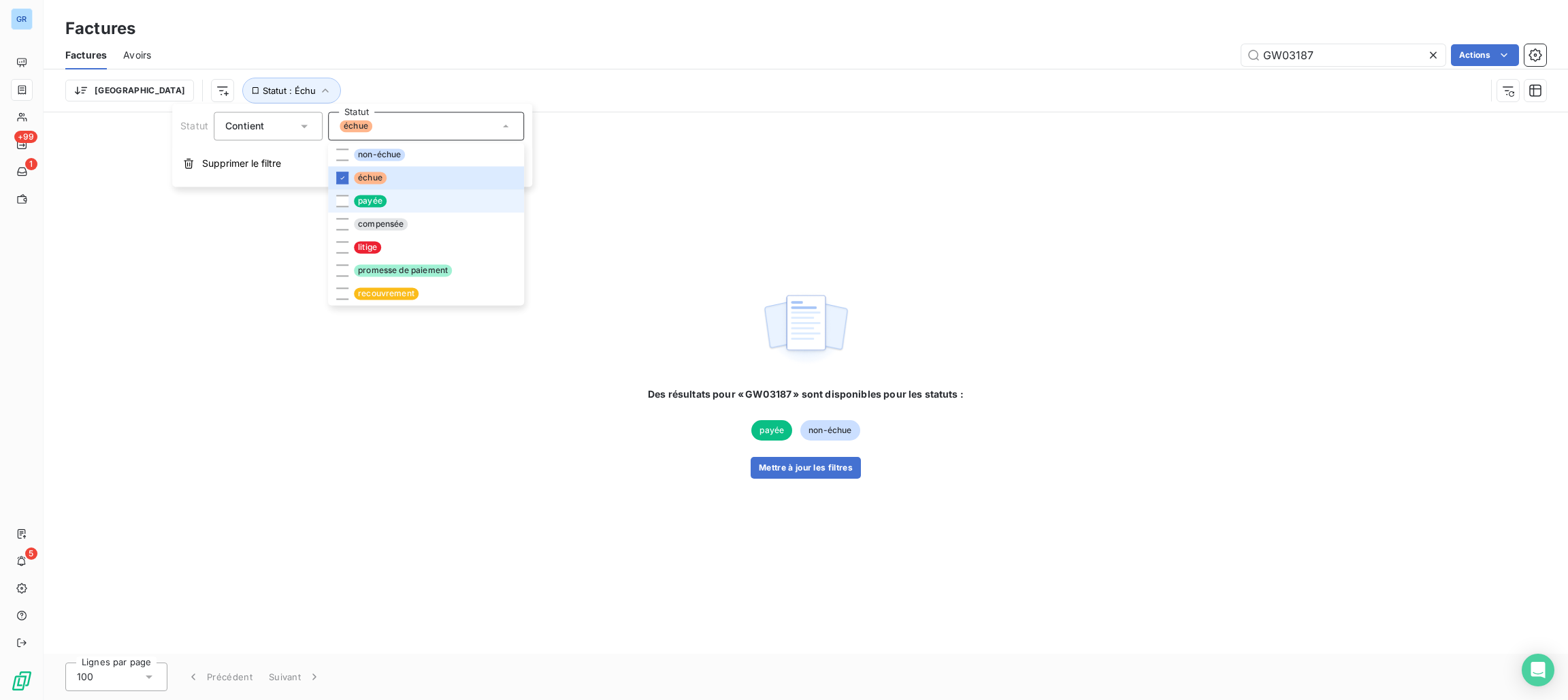
click at [370, 198] on span "payée" at bounding box center [370, 200] width 33 height 13
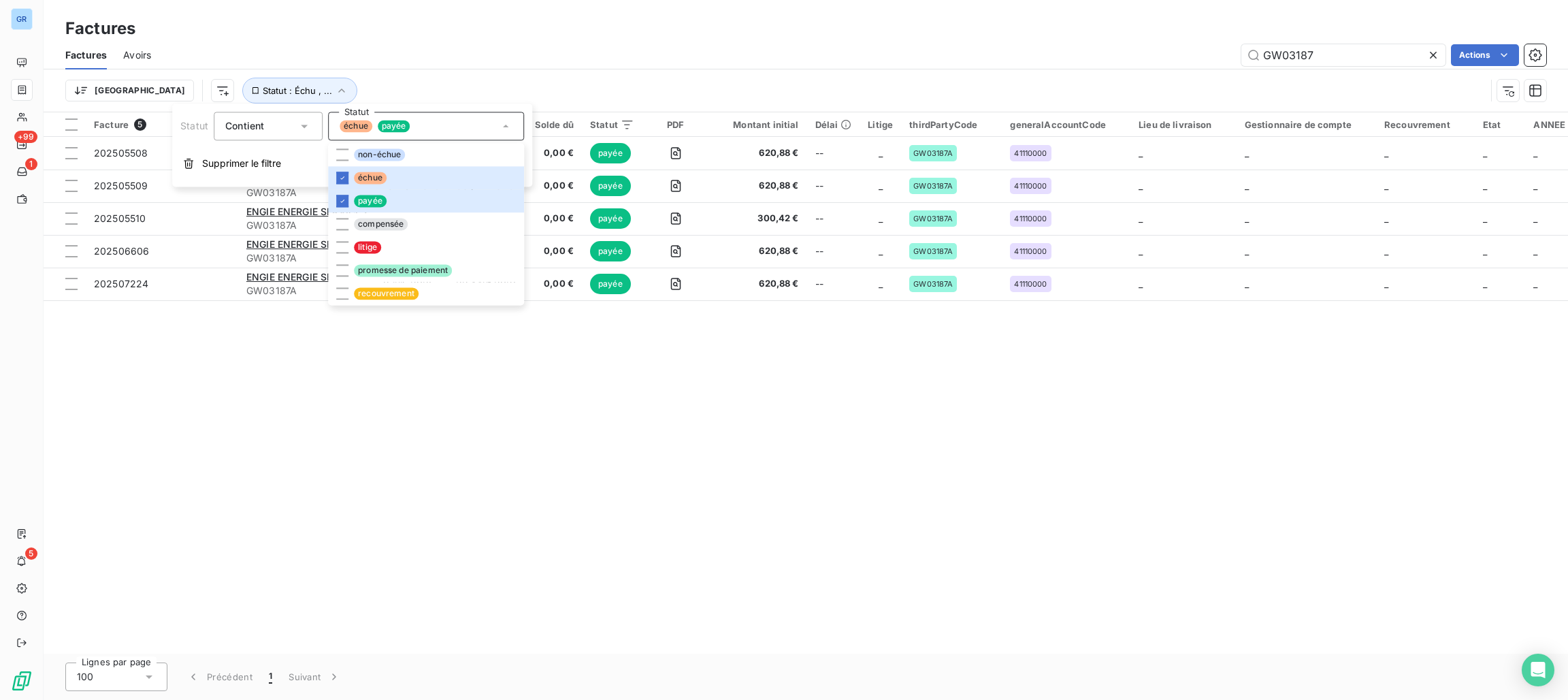
click at [672, 50] on div "GW03187 Actions" at bounding box center [857, 55] width 1379 height 22
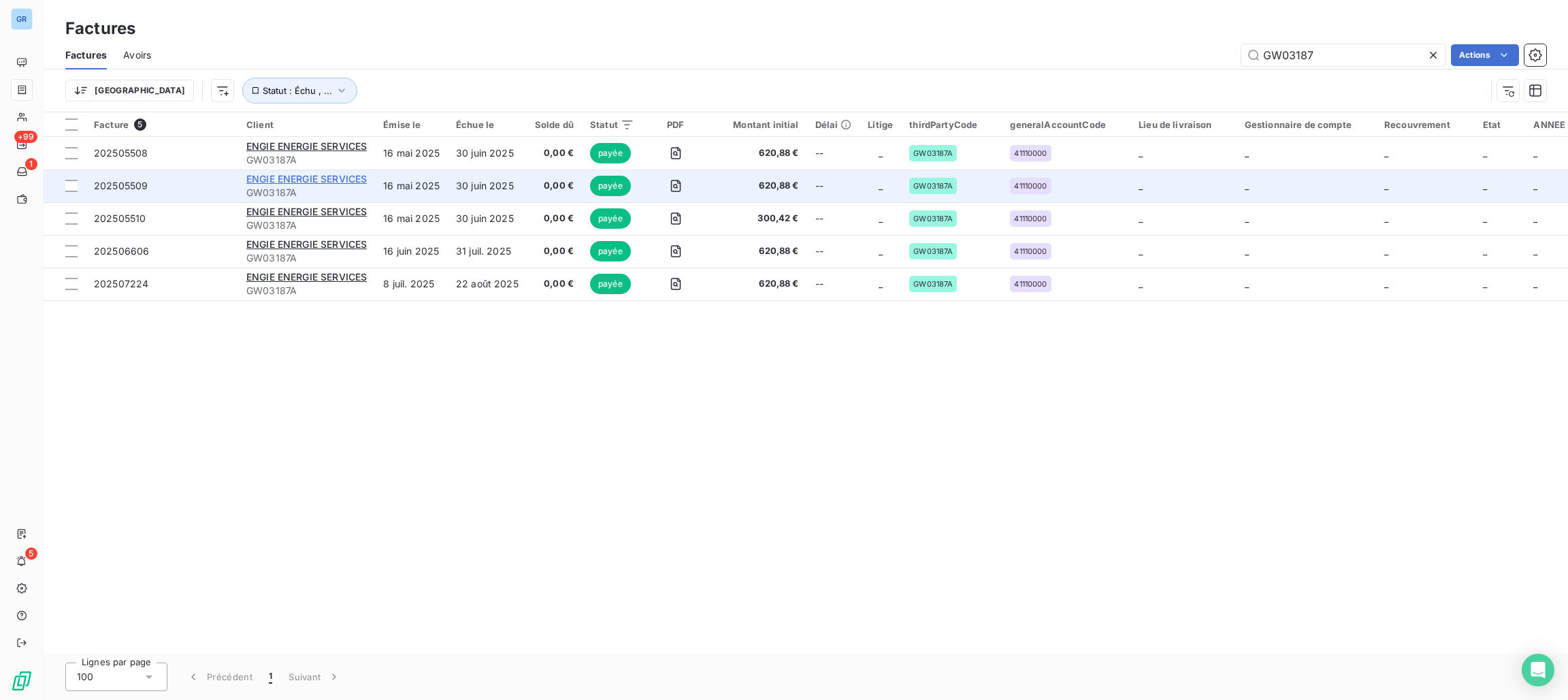
click at [315, 174] on span "ENGIE ENERGIE SERVICES" at bounding box center [306, 179] width 121 height 12
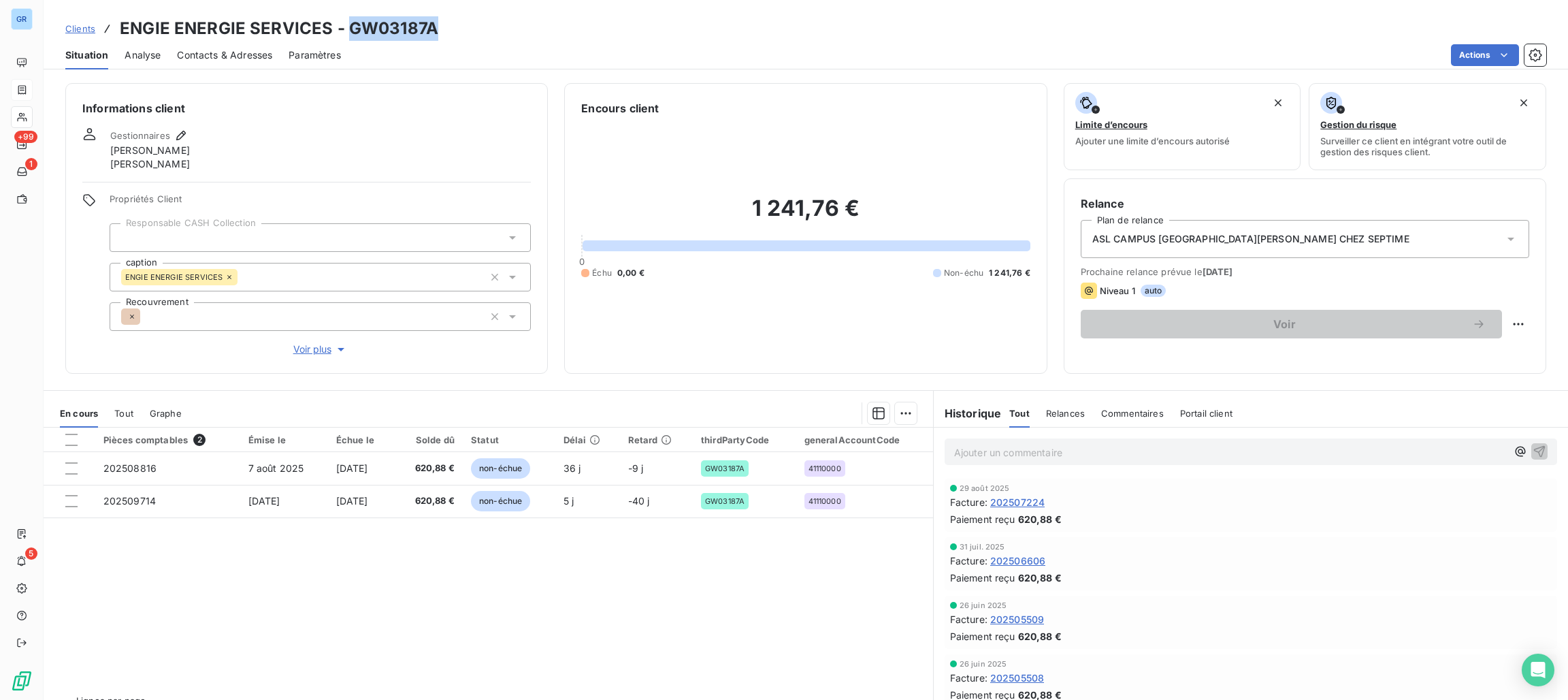
drag, startPoint x: 430, startPoint y: 32, endPoint x: 349, endPoint y: 30, distance: 81.0
click at [349, 30] on h3 "ENGIE ENERGIE SERVICES - GW03187A" at bounding box center [279, 28] width 319 height 24
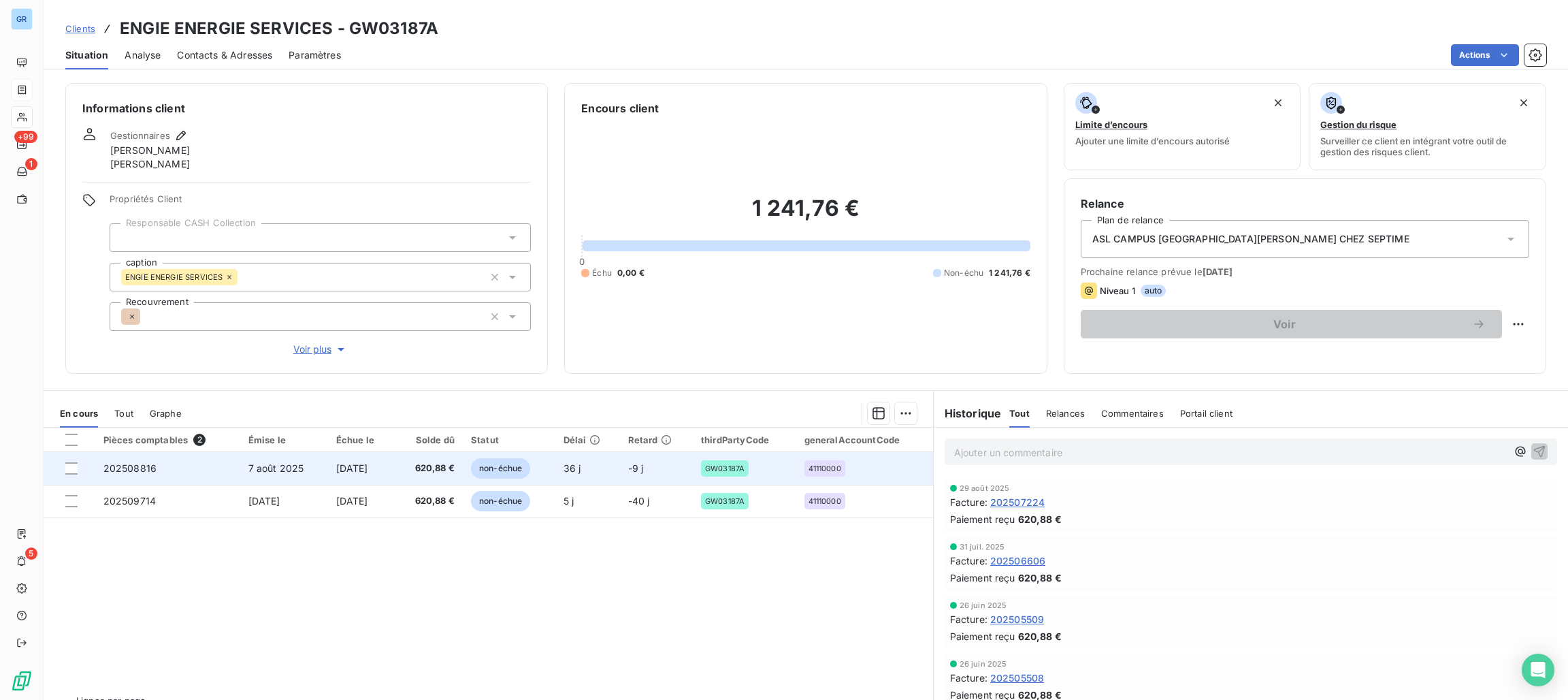
drag, startPoint x: 349, startPoint y: 31, endPoint x: 532, endPoint y: 466, distance: 471.9
click at [531, 466] on span "non-échue" at bounding box center [500, 468] width 59 height 20
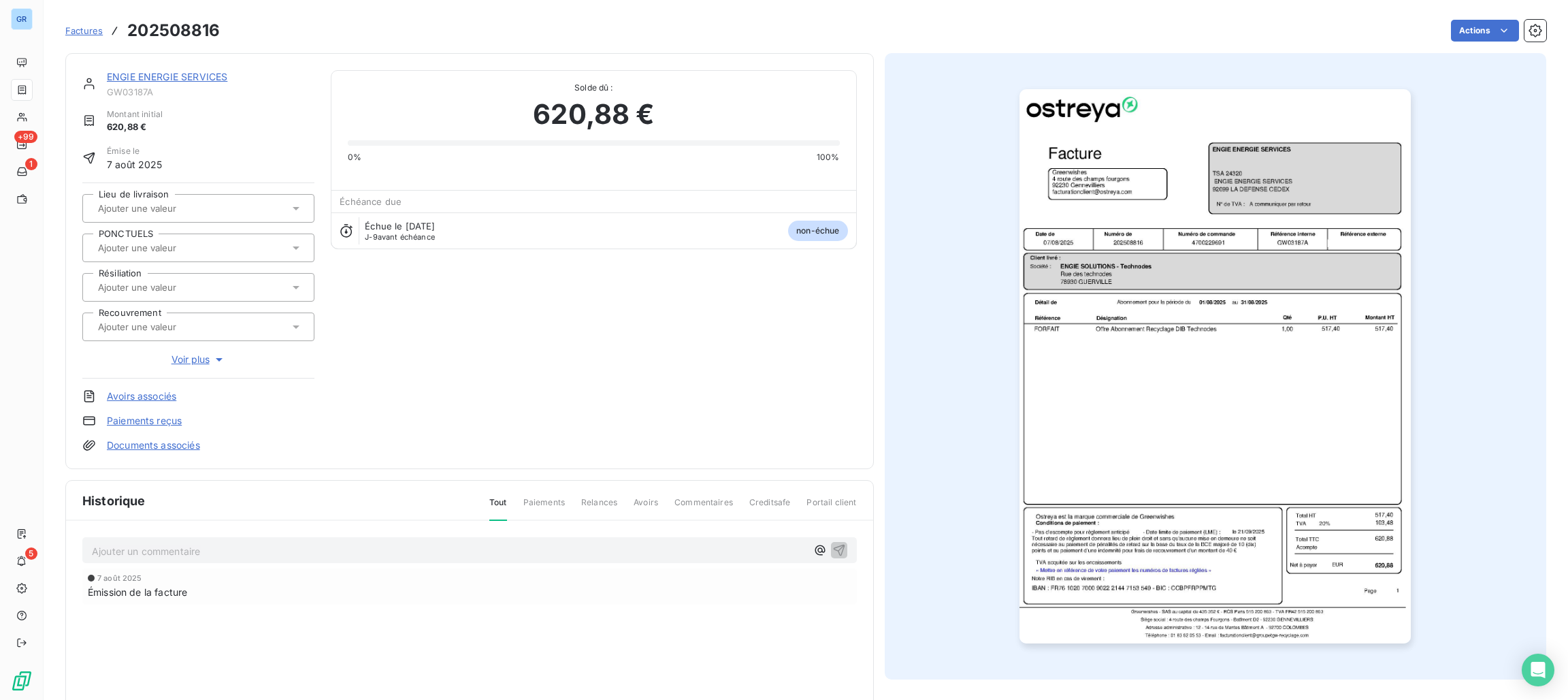
click at [1151, 209] on img "button" at bounding box center [1215, 365] width 392 height 554
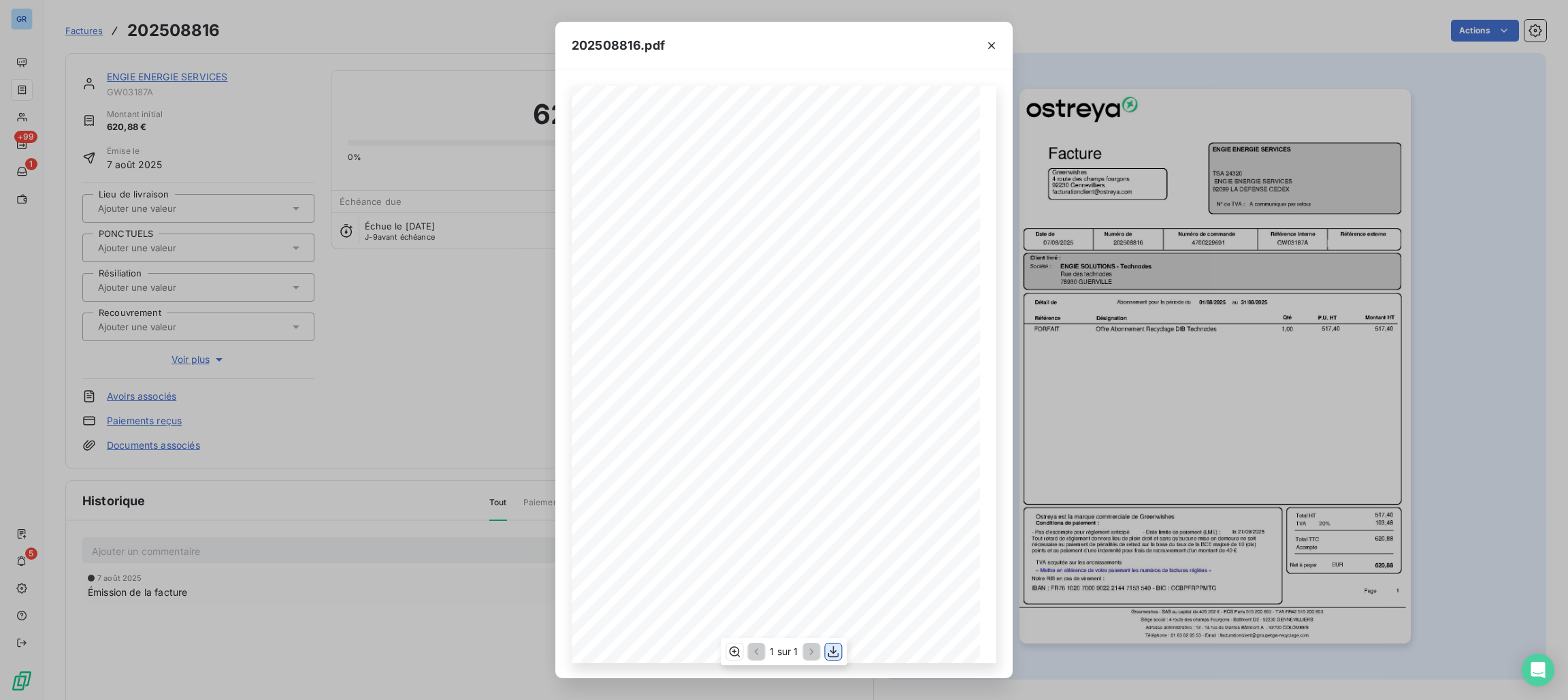
click at [834, 646] on icon "button" at bounding box center [834, 652] width 14 height 14
drag, startPoint x: 989, startPoint y: 49, endPoint x: 981, endPoint y: 55, distance: 10.0
click at [989, 49] on icon "button" at bounding box center [992, 45] width 14 height 14
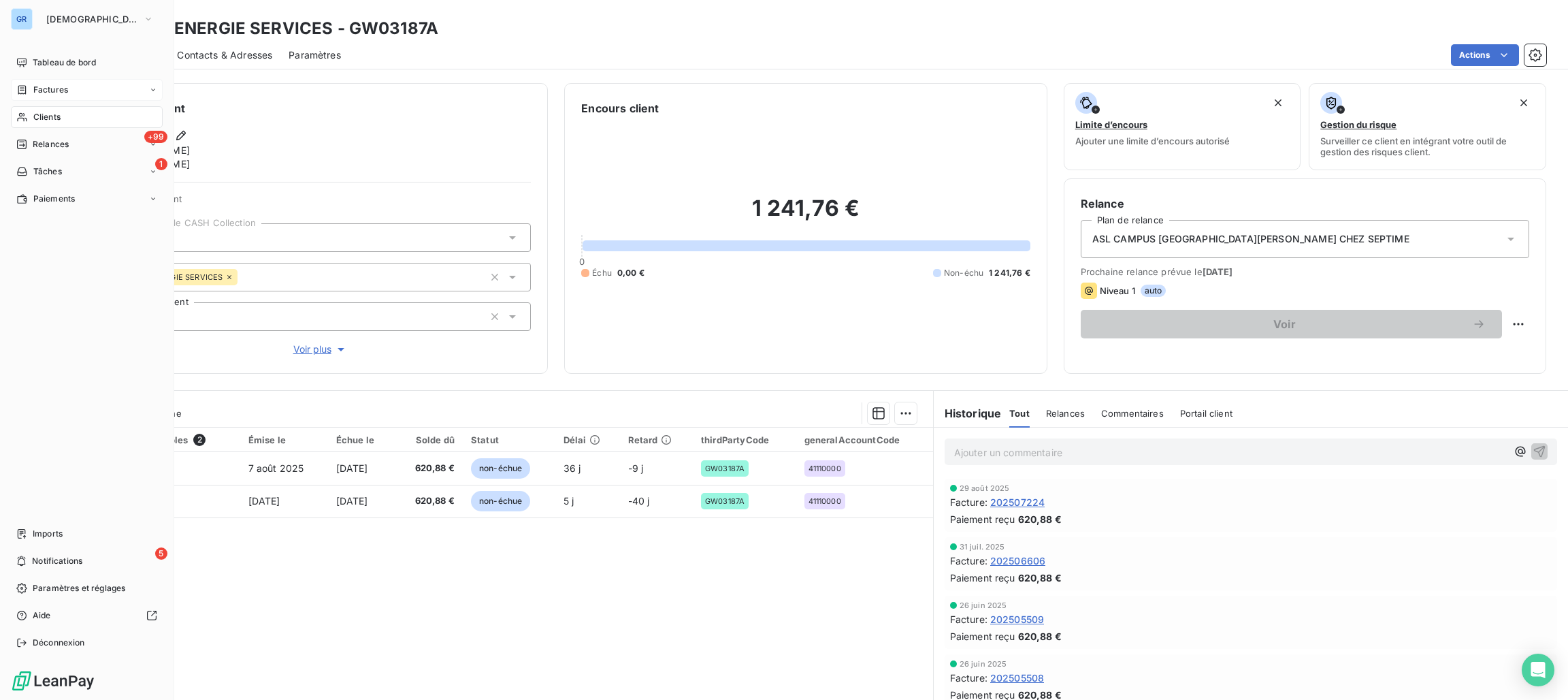
click at [47, 87] on span "Factures" at bounding box center [51, 90] width 35 height 13
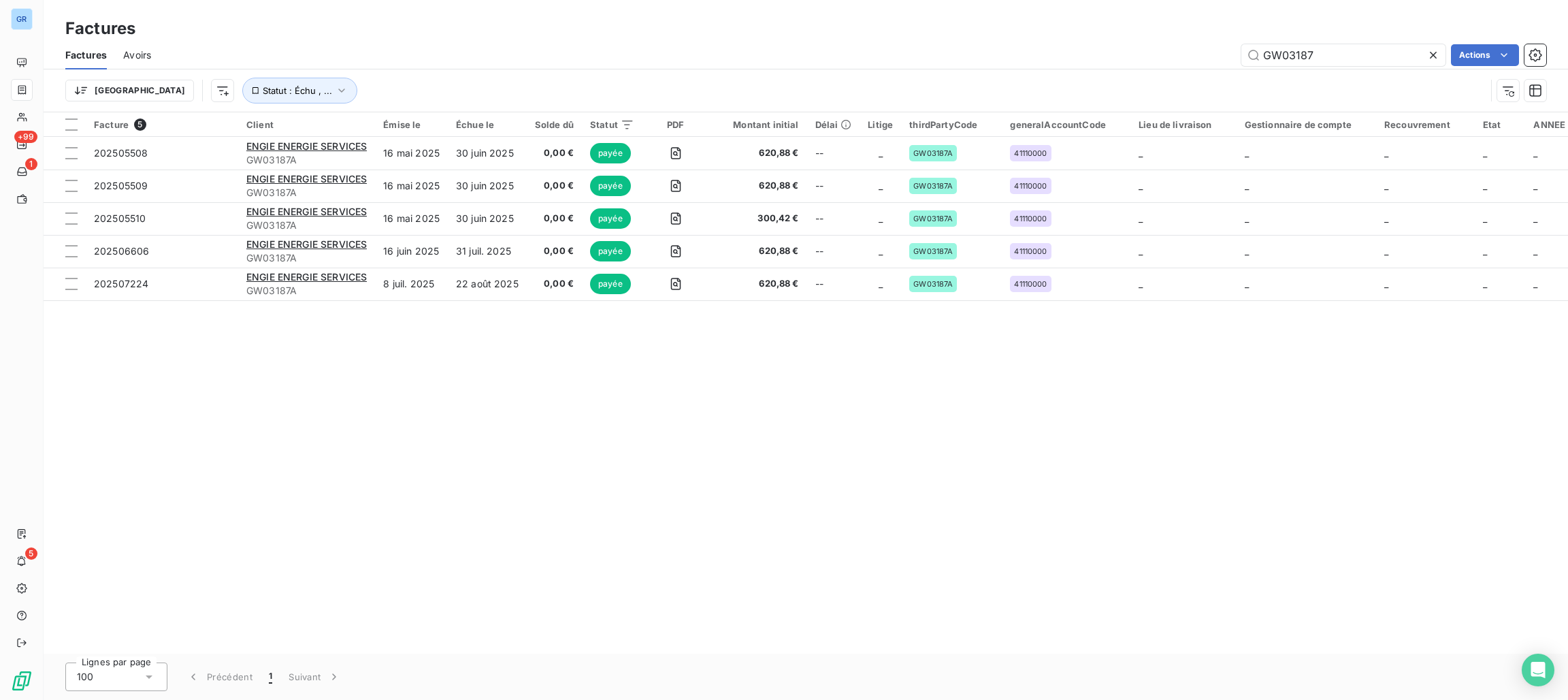
drag, startPoint x: 1331, startPoint y: 54, endPoint x: 1004, endPoint y: 52, distance: 327.0
click at [1048, 52] on div "GW03187 Actions" at bounding box center [857, 55] width 1379 height 22
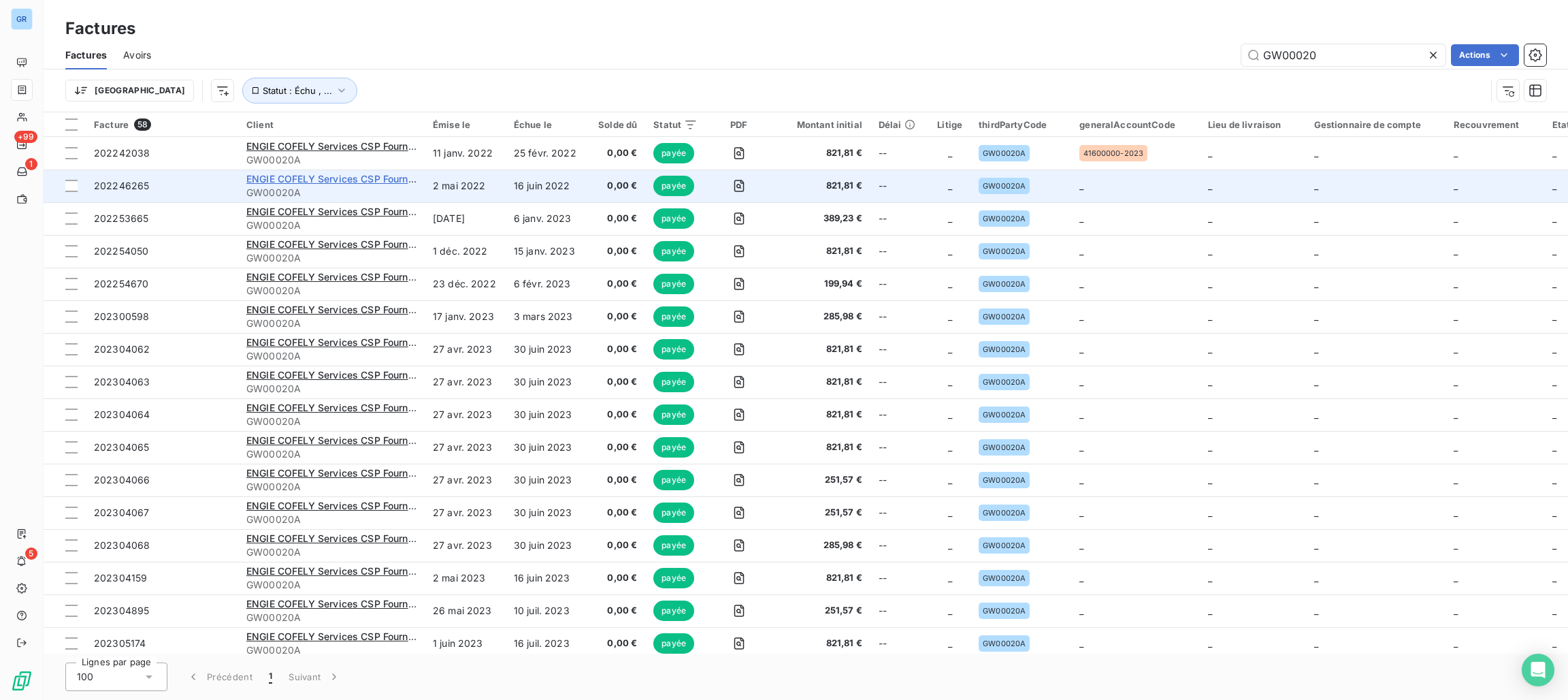
type input "GW00020"
click at [337, 176] on span "ENGIE COFELY Services CSP Fournisseur" at bounding box center [341, 179] width 190 height 12
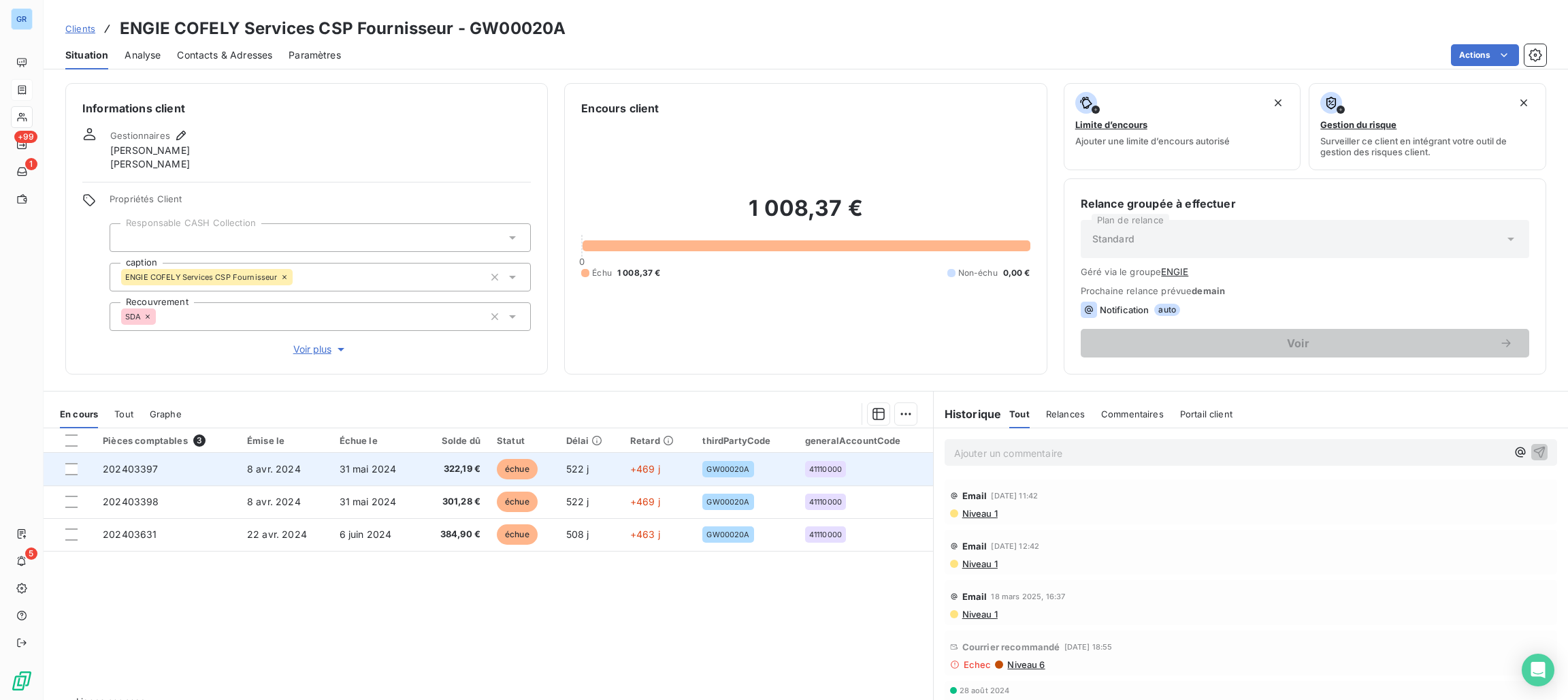
click at [508, 469] on span "échue" at bounding box center [517, 469] width 41 height 20
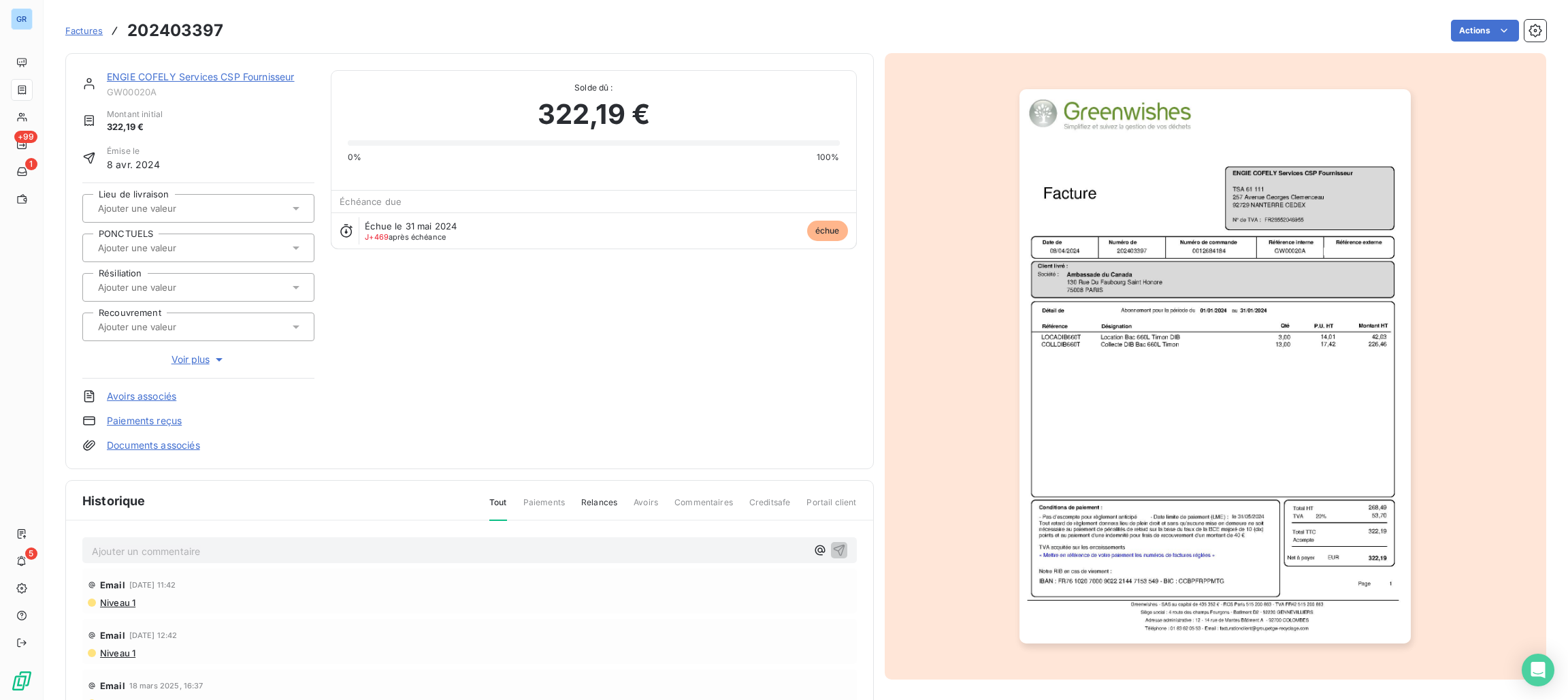
click at [1191, 197] on img "button" at bounding box center [1215, 365] width 392 height 554
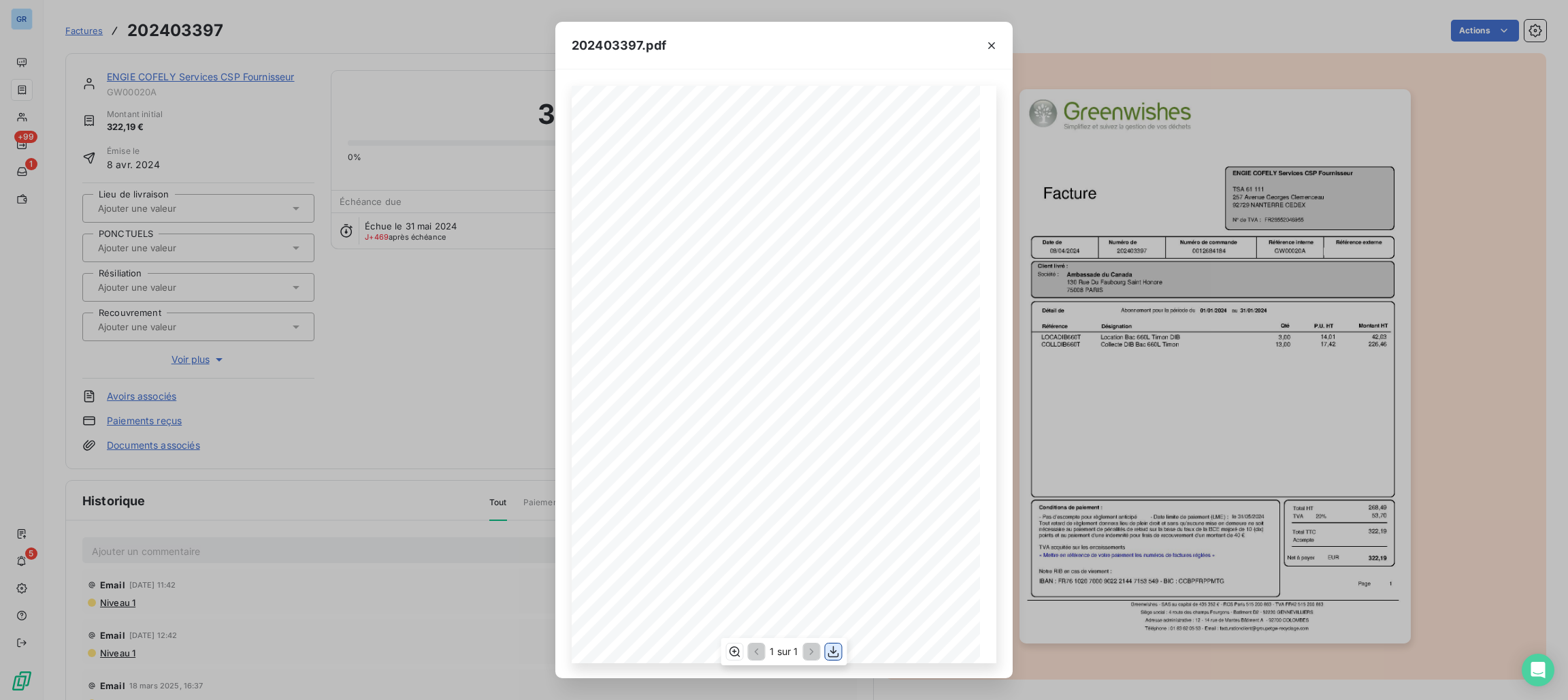
click at [834, 655] on icon "button" at bounding box center [834, 652] width 14 height 14
drag, startPoint x: 1000, startPoint y: 43, endPoint x: 1036, endPoint y: 55, distance: 37.9
click at [1000, 43] on button "button" at bounding box center [992, 45] width 22 height 22
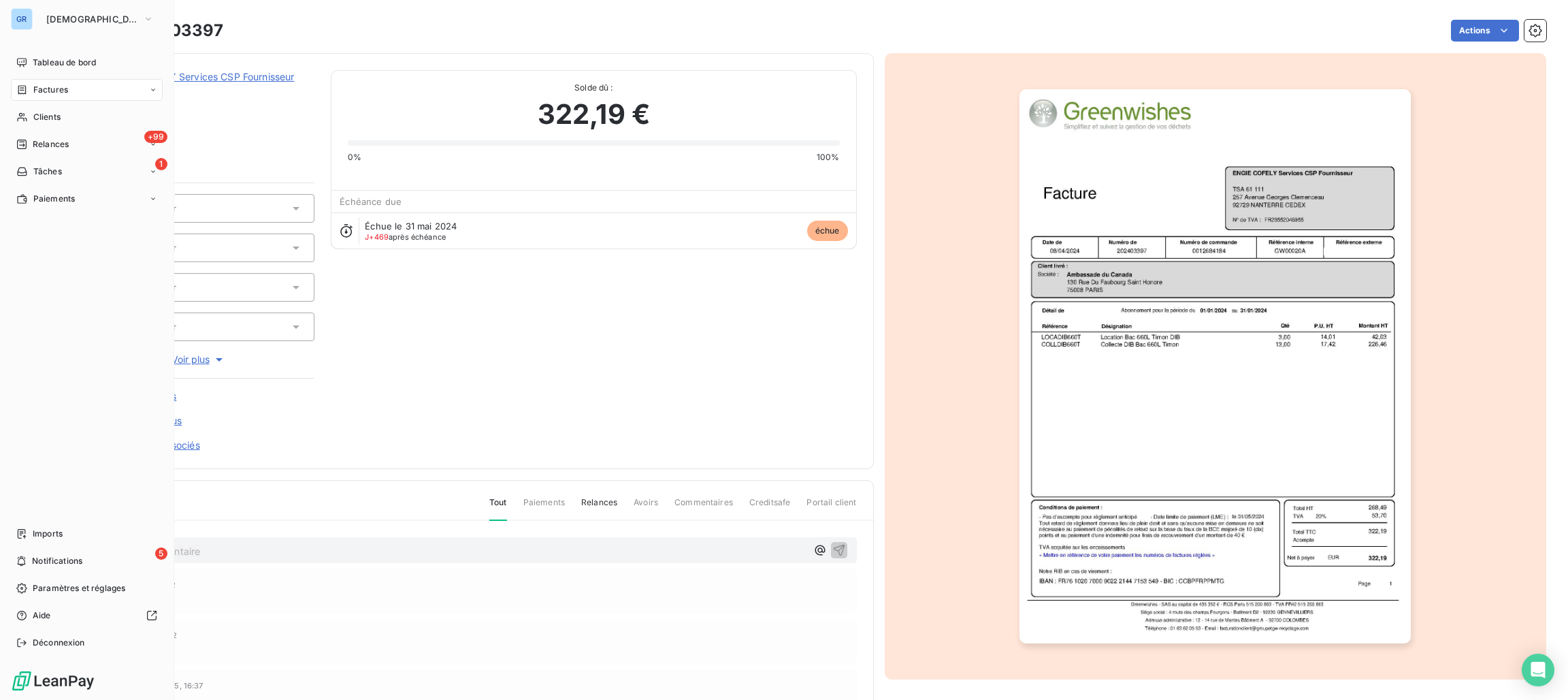
click at [47, 91] on span "Factures" at bounding box center [51, 90] width 35 height 13
click at [47, 114] on span "Factures" at bounding box center [50, 117] width 35 height 13
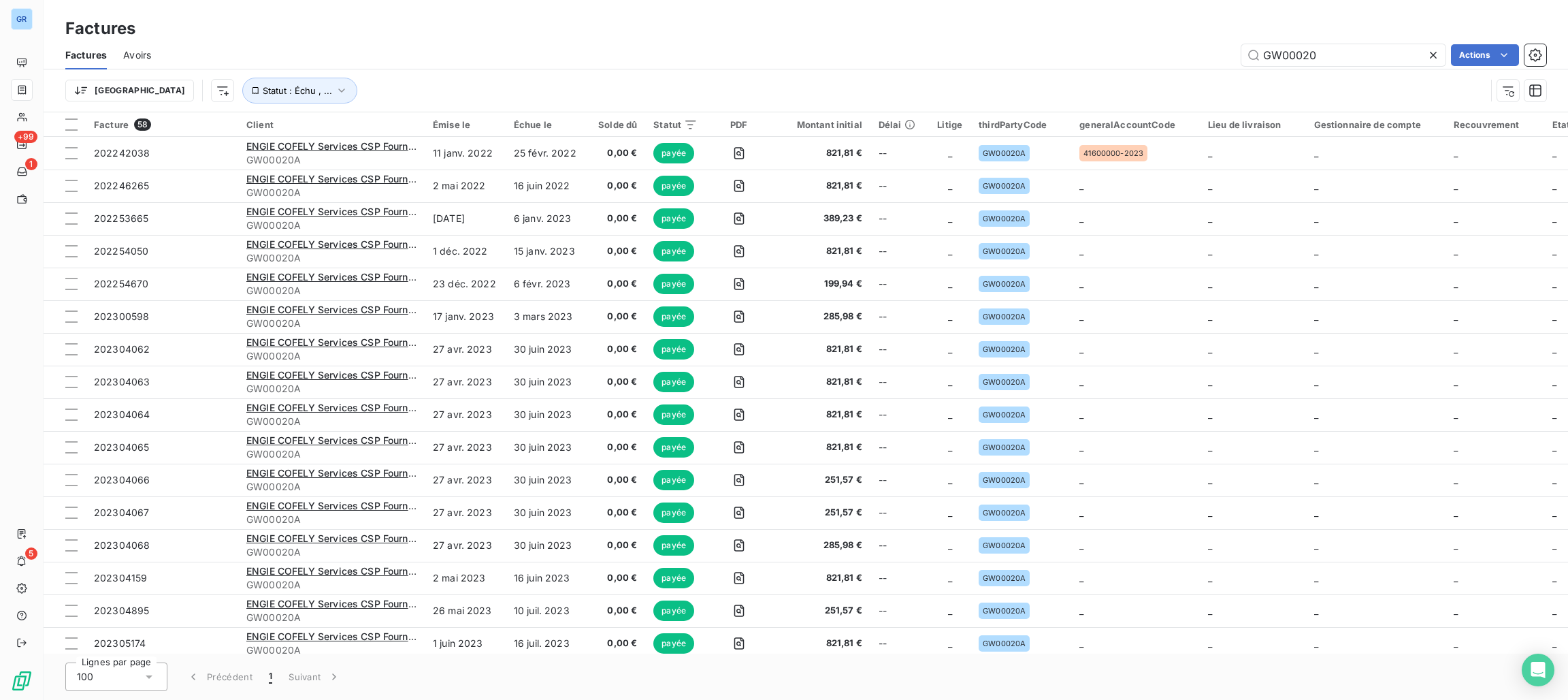
drag, startPoint x: 1310, startPoint y: 51, endPoint x: 1138, endPoint y: 57, distance: 172.1
click at [1129, 51] on div "GW00020 Actions" at bounding box center [857, 55] width 1379 height 22
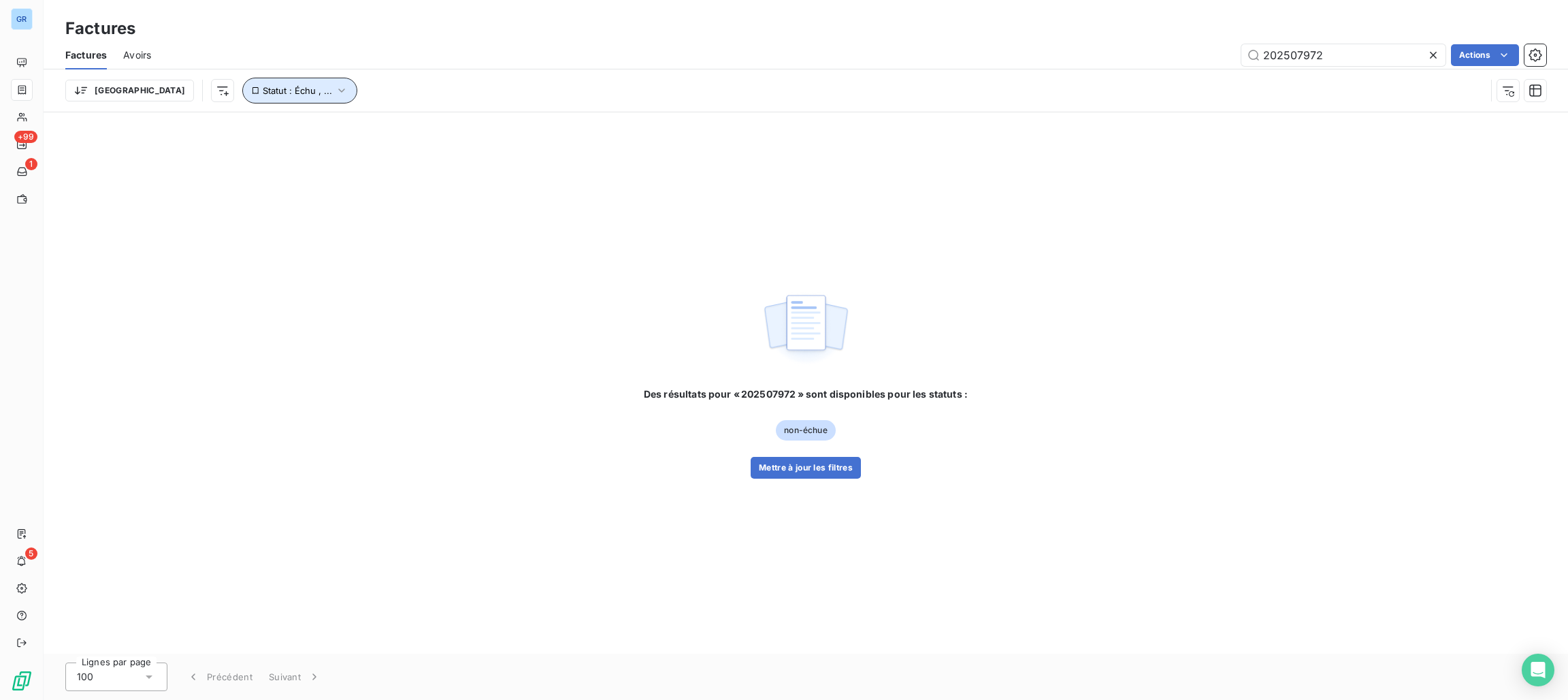
click at [334, 96] on icon "button" at bounding box center [341, 91] width 14 height 14
click at [386, 127] on span "payée" at bounding box center [394, 126] width 33 height 13
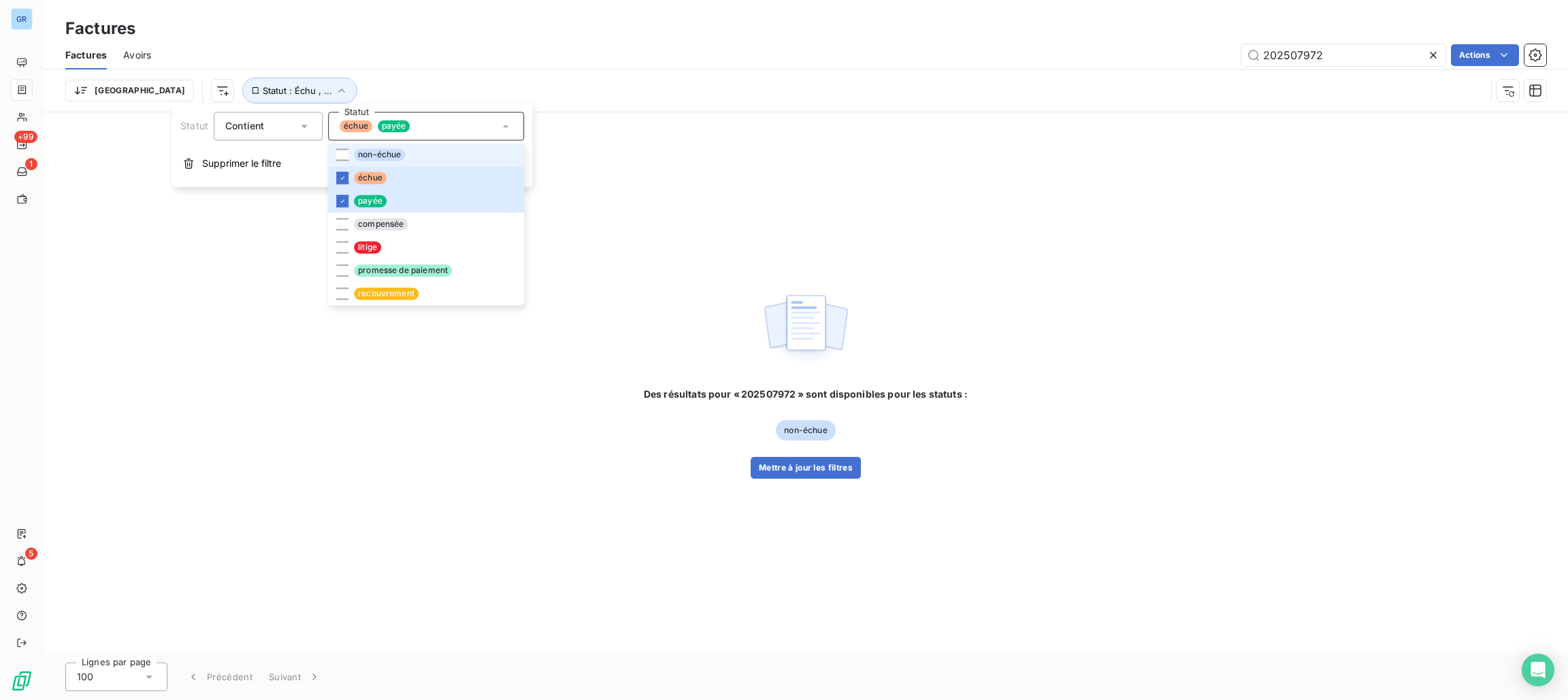
click at [386, 161] on li "non-échue" at bounding box center [425, 155] width 196 height 23
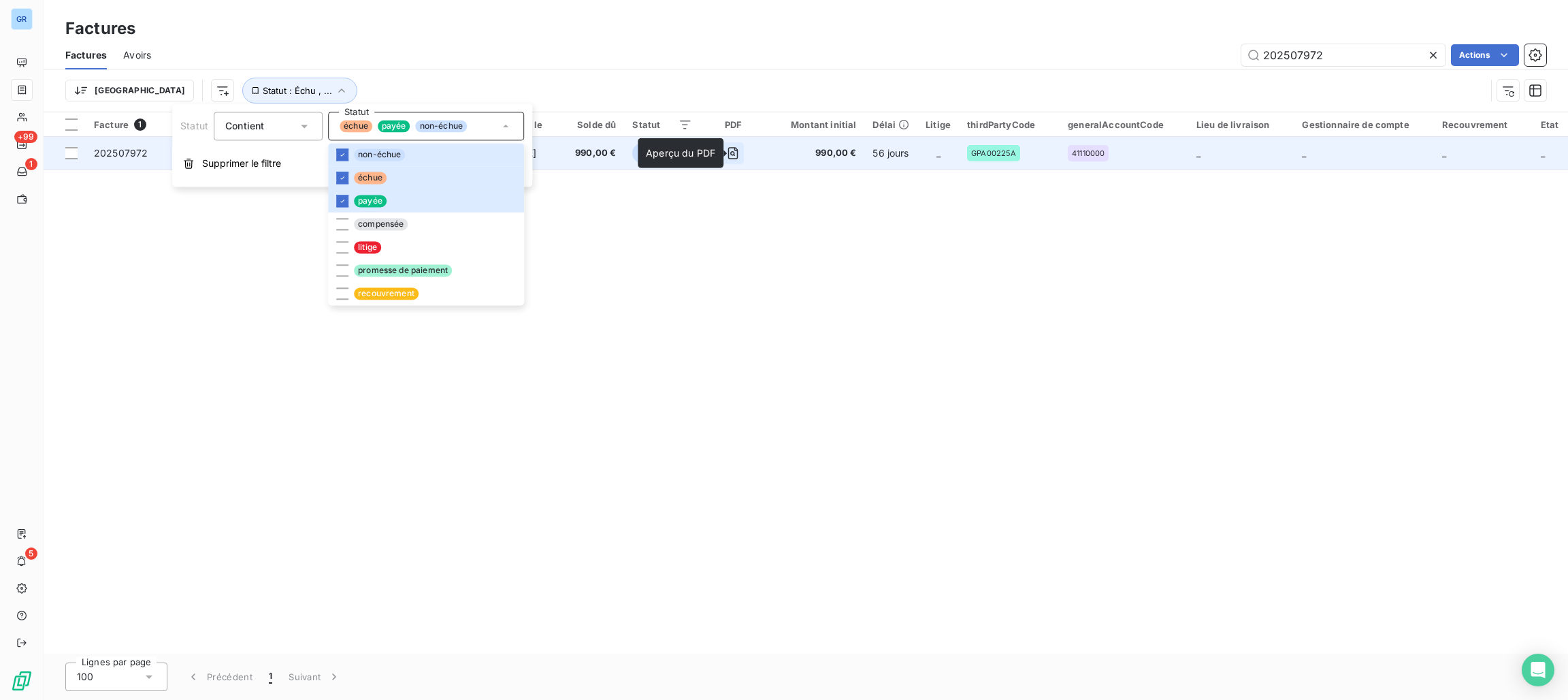
click at [740, 153] on icon "button" at bounding box center [733, 153] width 14 height 14
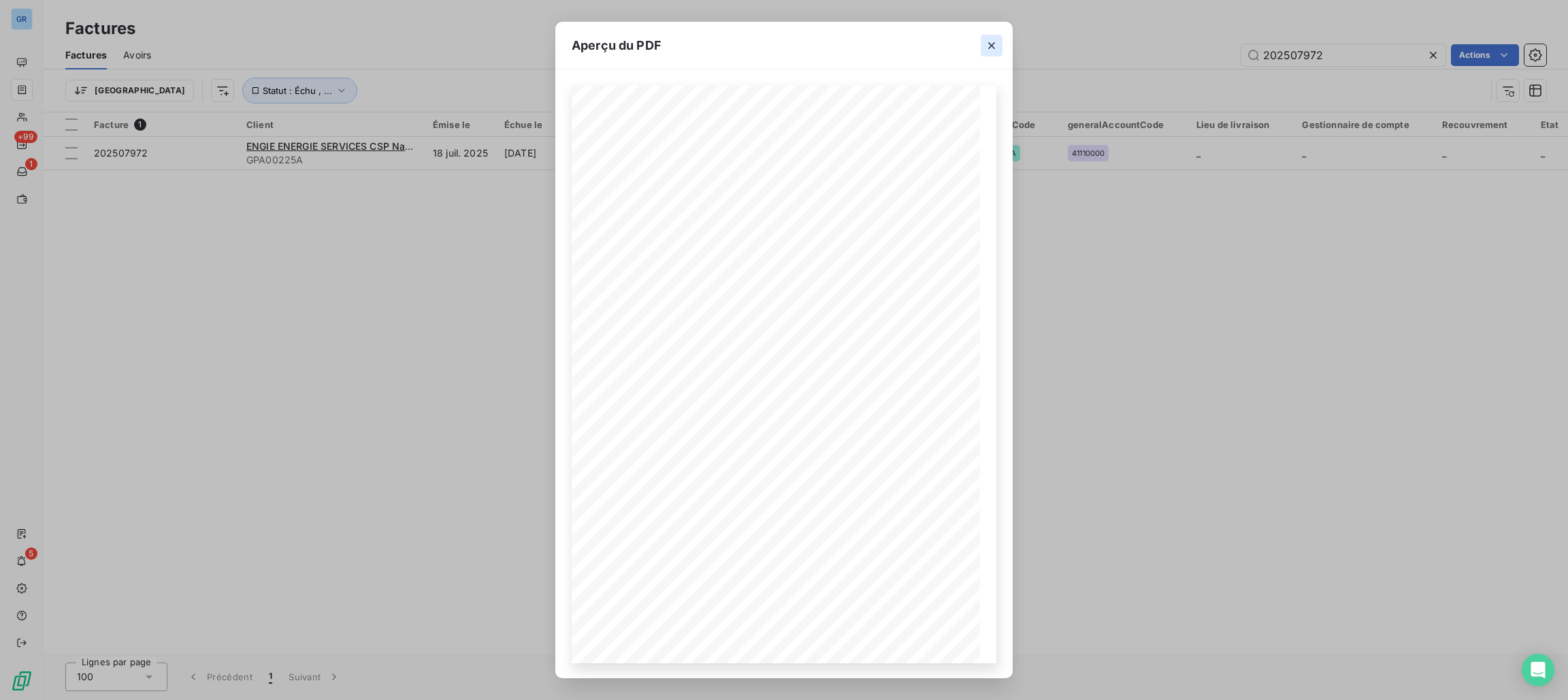
click at [988, 44] on icon "button" at bounding box center [992, 45] width 14 height 14
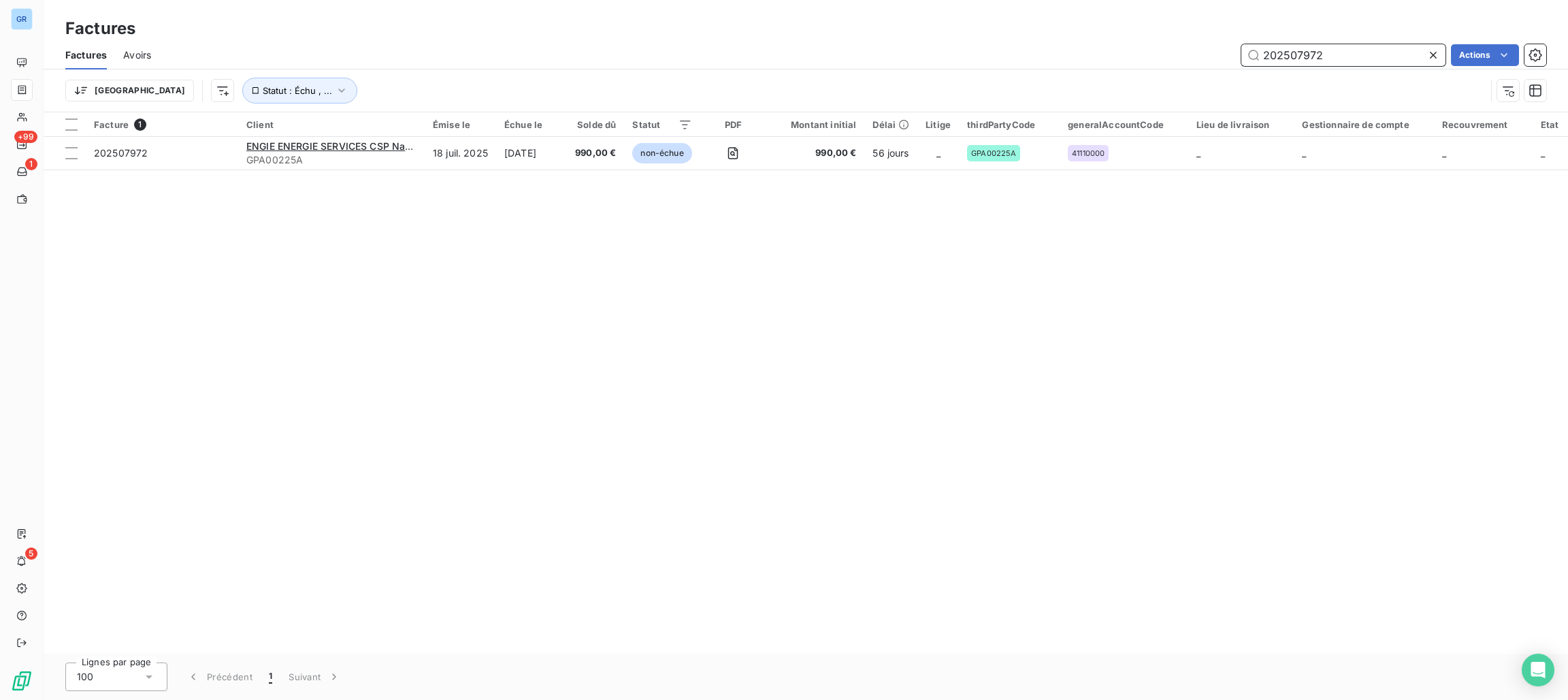
click at [1315, 61] on input "202507972" at bounding box center [1343, 55] width 204 height 22
drag, startPoint x: 1324, startPoint y: 54, endPoint x: 1208, endPoint y: 59, distance: 116.1
click at [1204, 59] on div "202507972 Actions" at bounding box center [857, 55] width 1379 height 22
paste input "86"
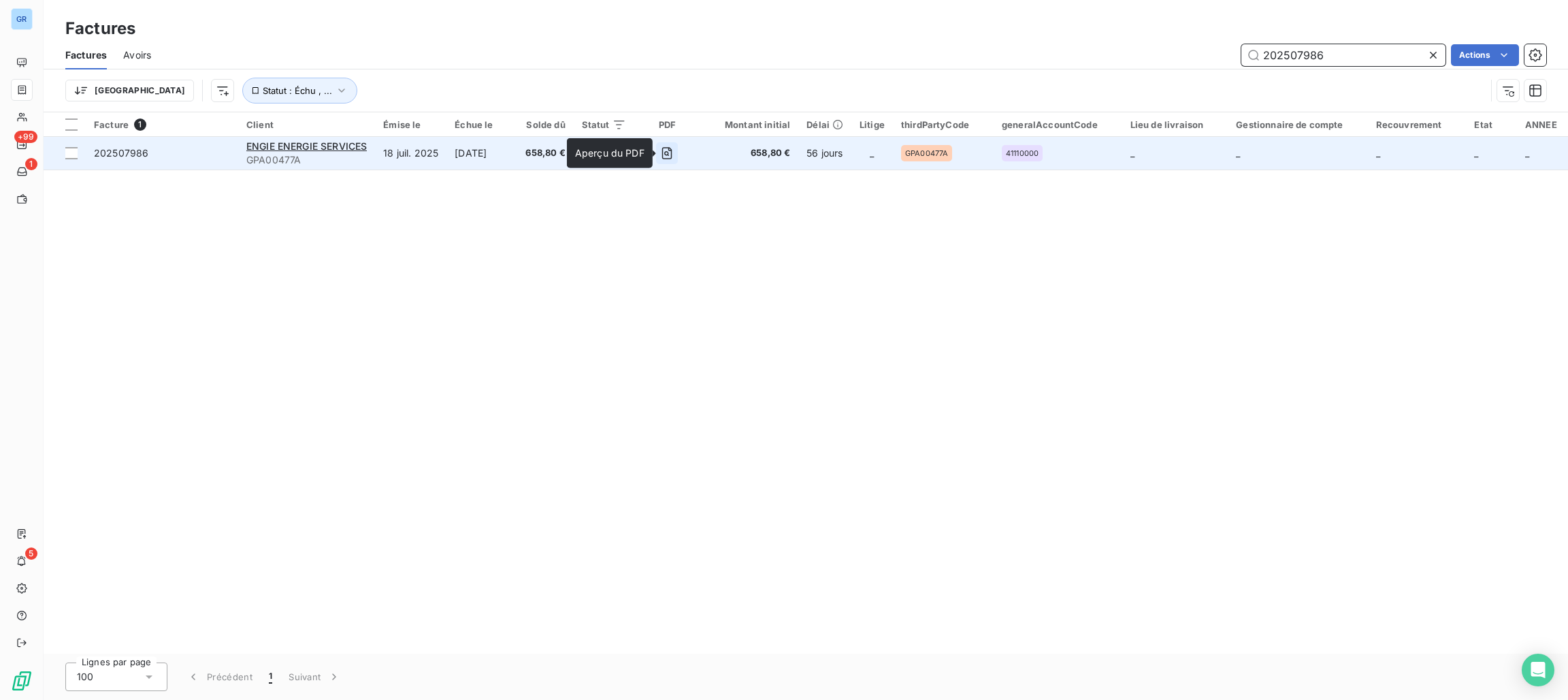
type input "202507986"
click at [669, 147] on icon "button" at bounding box center [667, 153] width 14 height 14
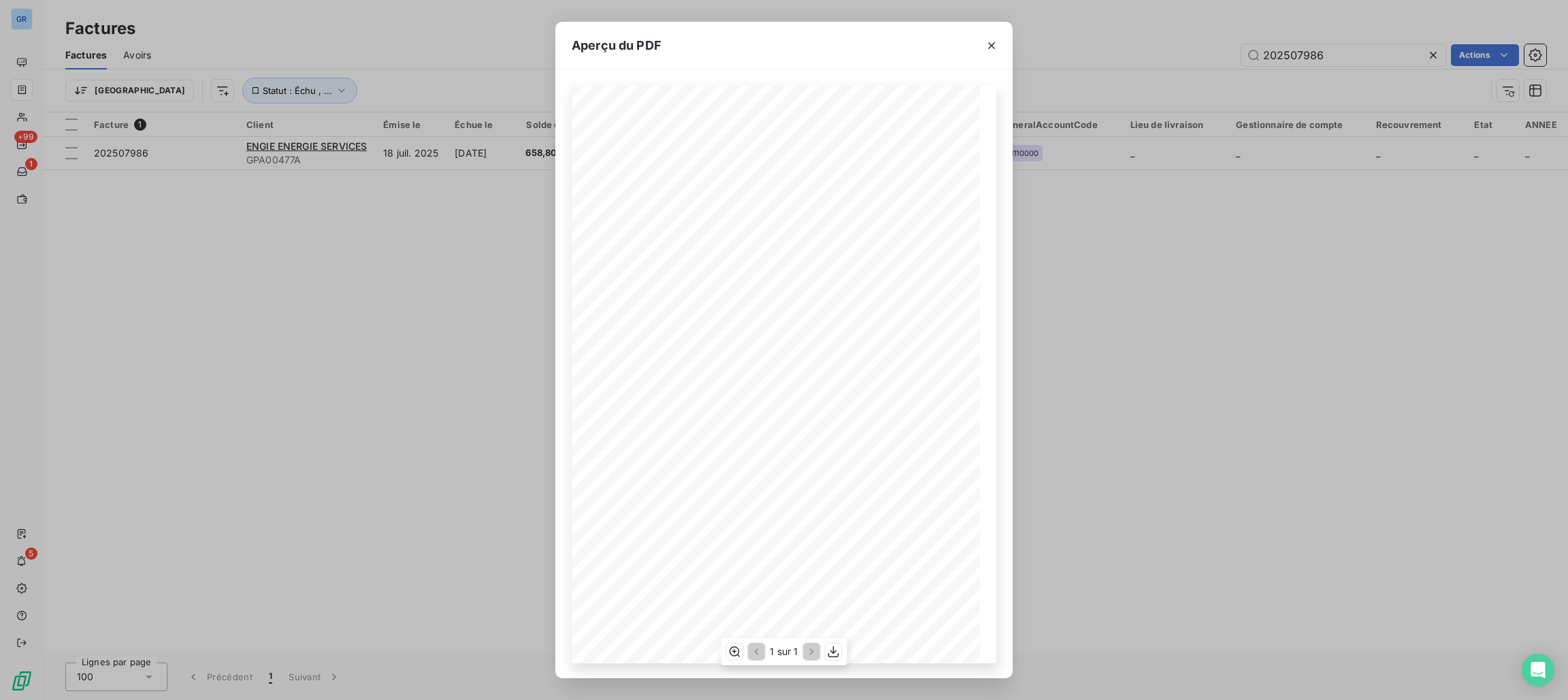
click at [763, 238] on div "Référence interne Numéro de Date de Numéro de commande Référence externe 9 chem…" at bounding box center [784, 374] width 424 height 577
click at [834, 645] on icon "button" at bounding box center [834, 652] width 14 height 14
click at [985, 47] on icon "button" at bounding box center [992, 45] width 14 height 14
